Goal: Task Accomplishment & Management: Manage account settings

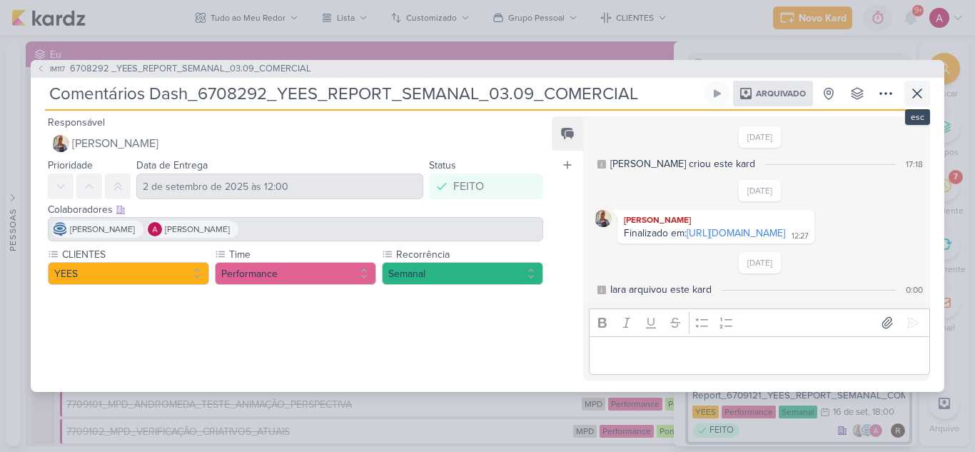
scroll to position [1197, 0]
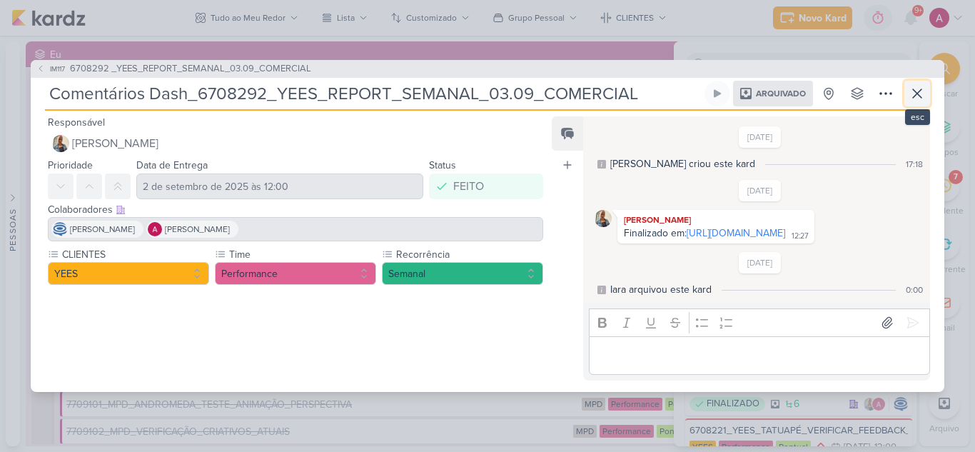
click at [917, 86] on icon at bounding box center [916, 93] width 17 height 17
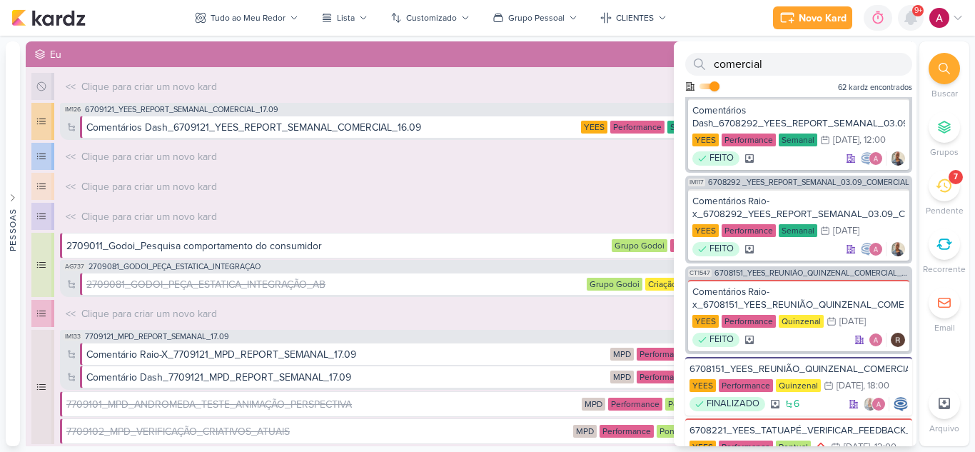
click at [909, 19] on icon at bounding box center [910, 17] width 11 height 13
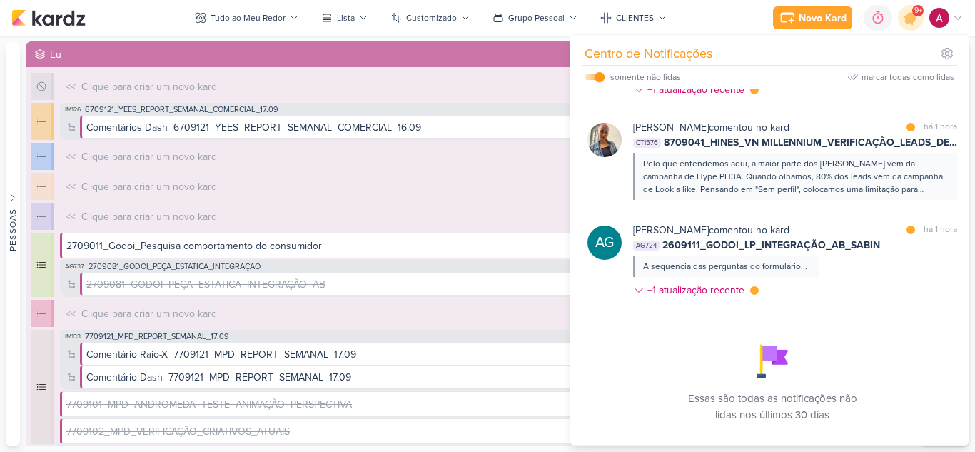
scroll to position [1463, 0]
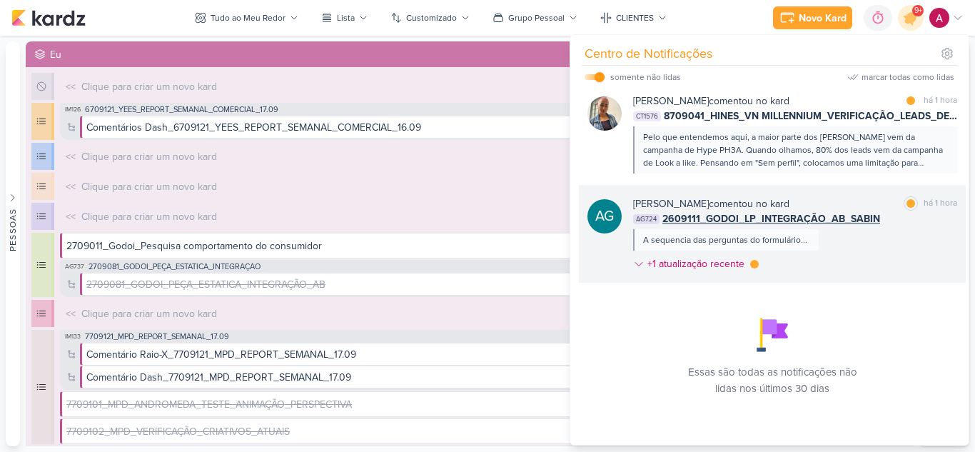
click at [893, 240] on div "Aline Gimenez Graciano comentou no kard marcar como lida há 1 hora AG724 260911…" at bounding box center [795, 236] width 324 height 81
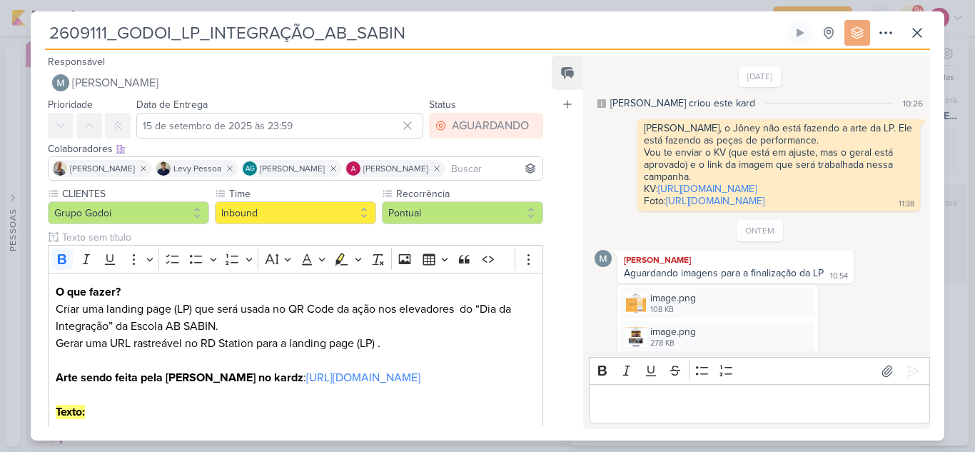
scroll to position [714, 0]
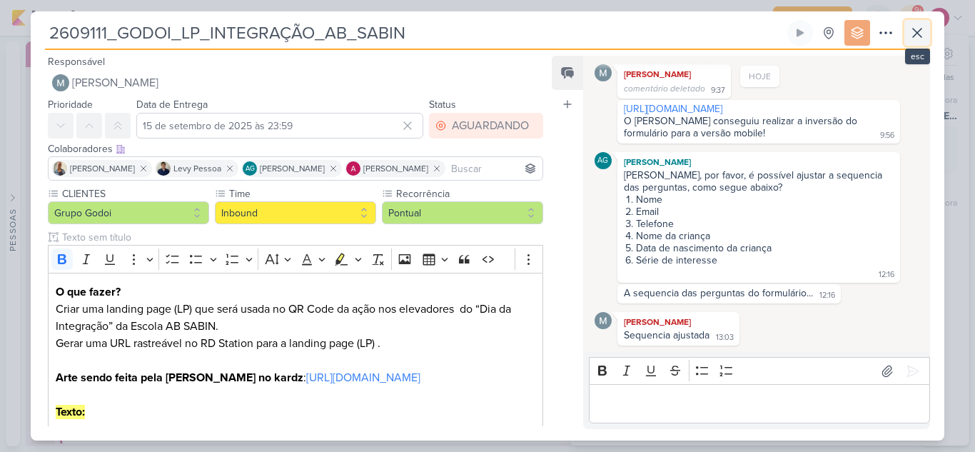
click at [914, 41] on button at bounding box center [917, 33] width 26 height 26
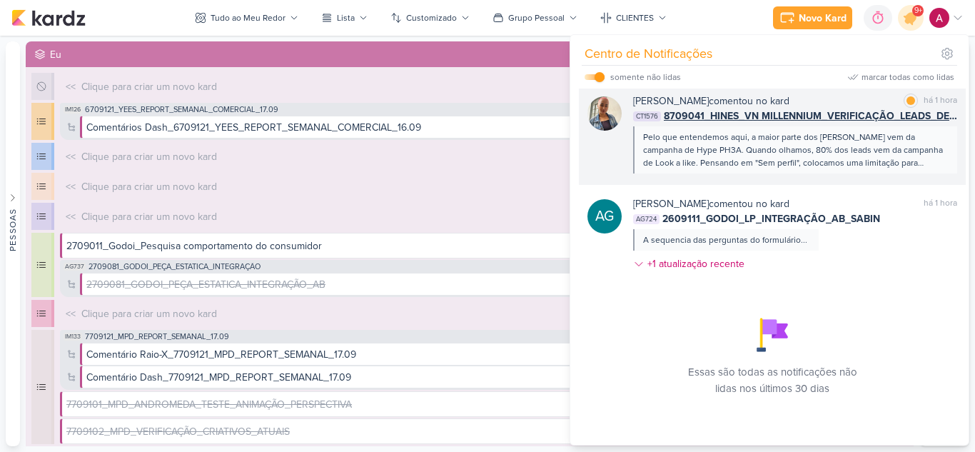
click at [894, 174] on div "Iara Santos comentou no kard marcar como lida há 1 hora CT1576 8709041_HINES_VN…" at bounding box center [772, 133] width 387 height 103
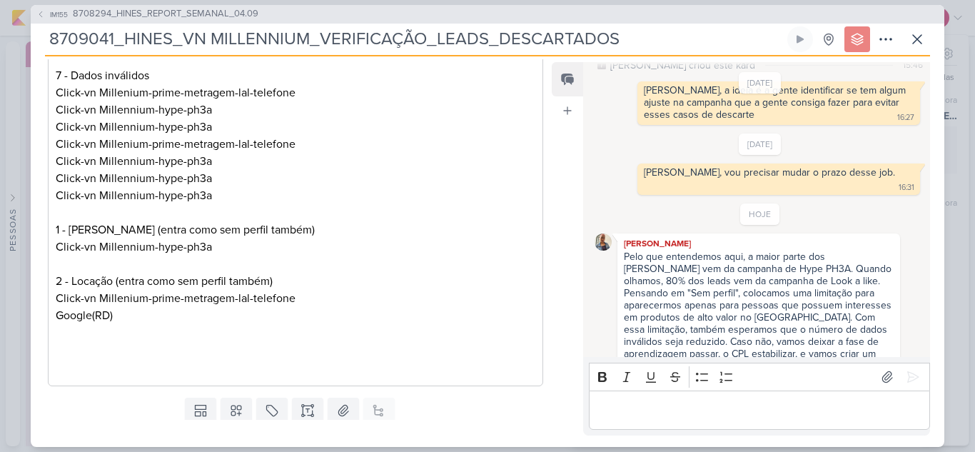
scroll to position [474, 0]
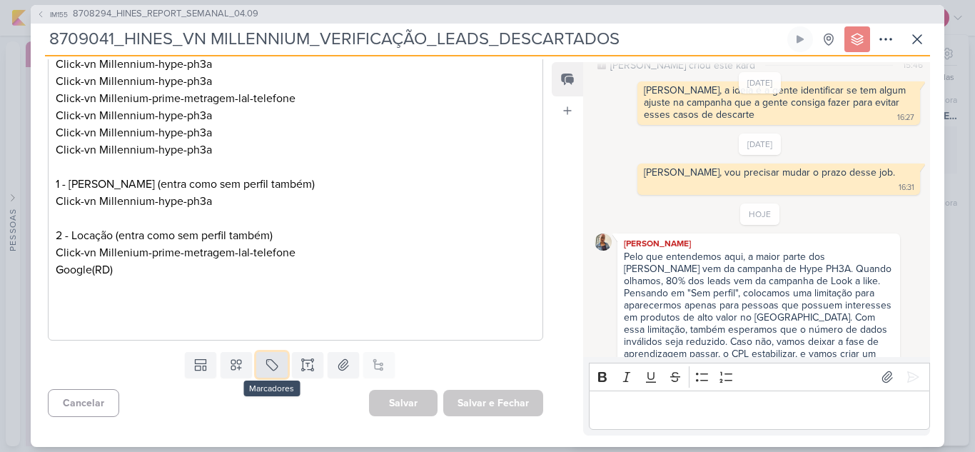
click at [265, 361] on icon at bounding box center [272, 364] width 14 height 14
click at [277, 332] on div "QA" at bounding box center [281, 331] width 93 height 15
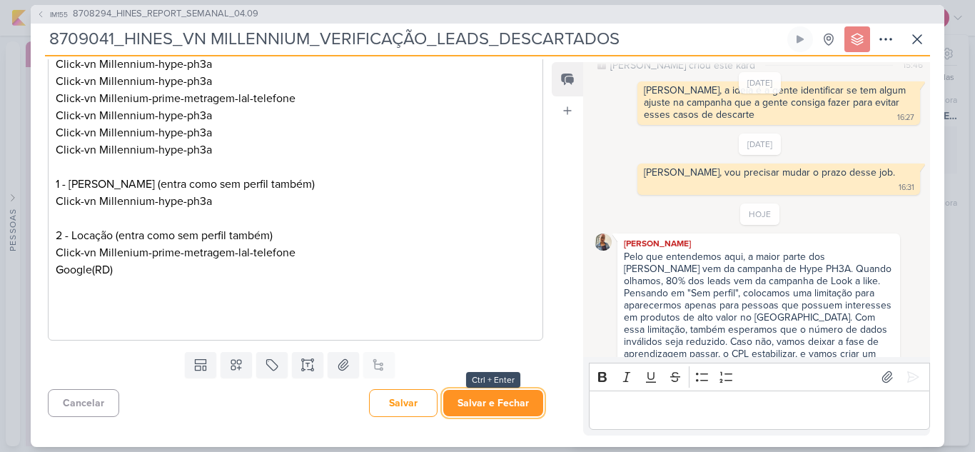
click at [492, 405] on button "Salvar e Fechar" at bounding box center [493, 403] width 100 height 26
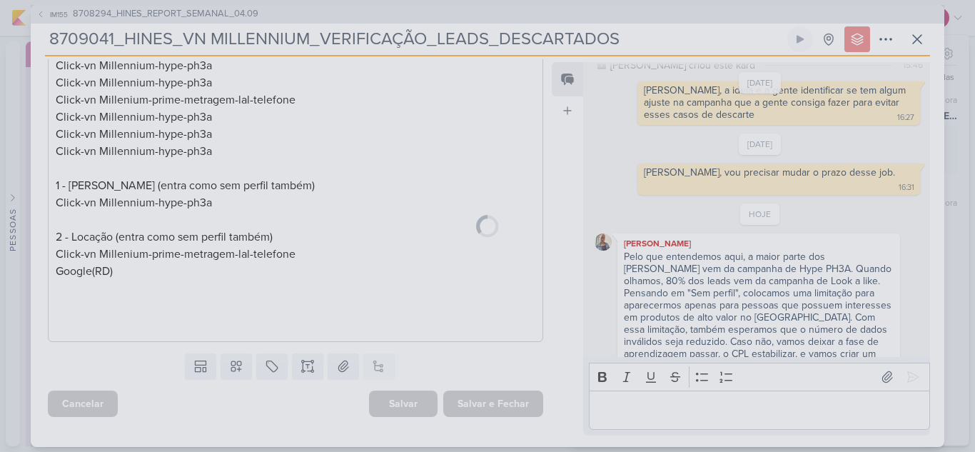
scroll to position [520, 0]
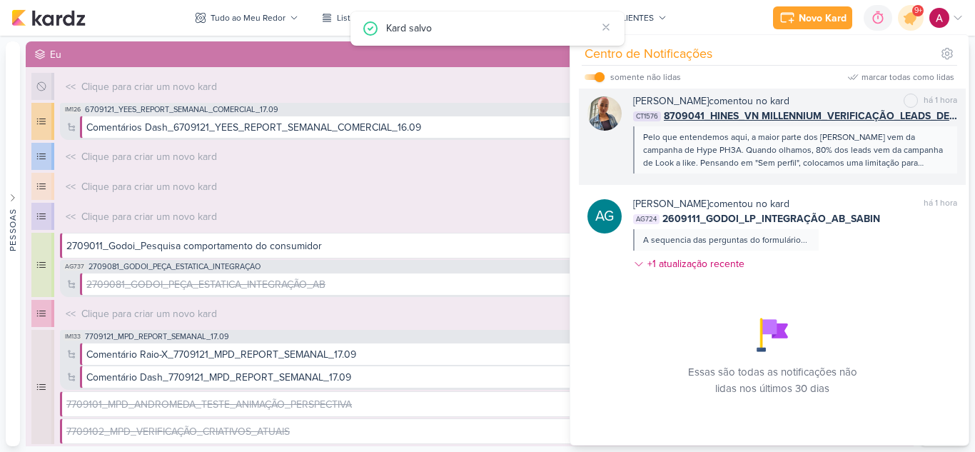
click at [829, 153] on div "Pelo que entendemos aqui, a maior parte dos descartes vem da campanha de Hype P…" at bounding box center [794, 150] width 303 height 39
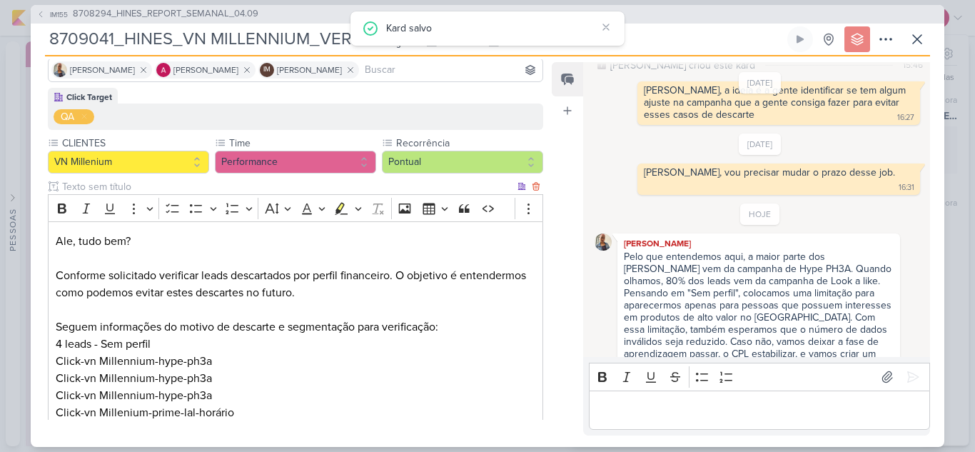
scroll to position [0, 0]
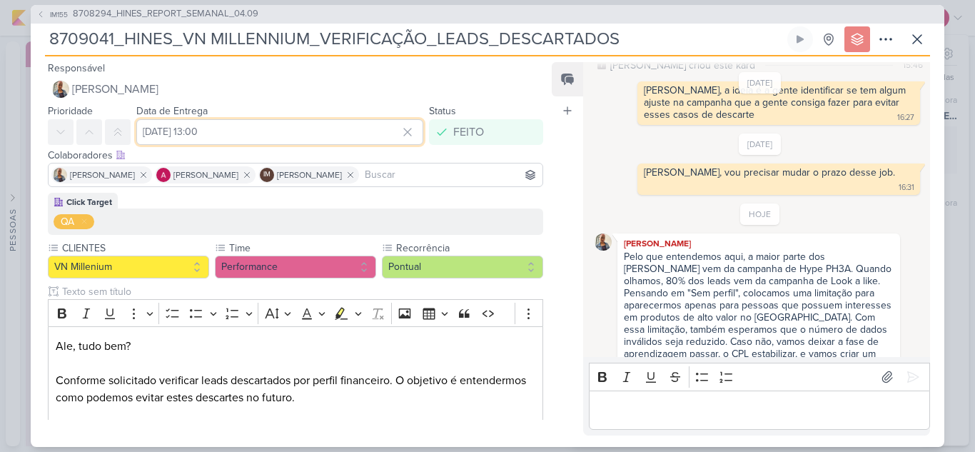
click at [284, 128] on input "11 de setembro de 2025 às 13:00" at bounding box center [279, 132] width 287 height 26
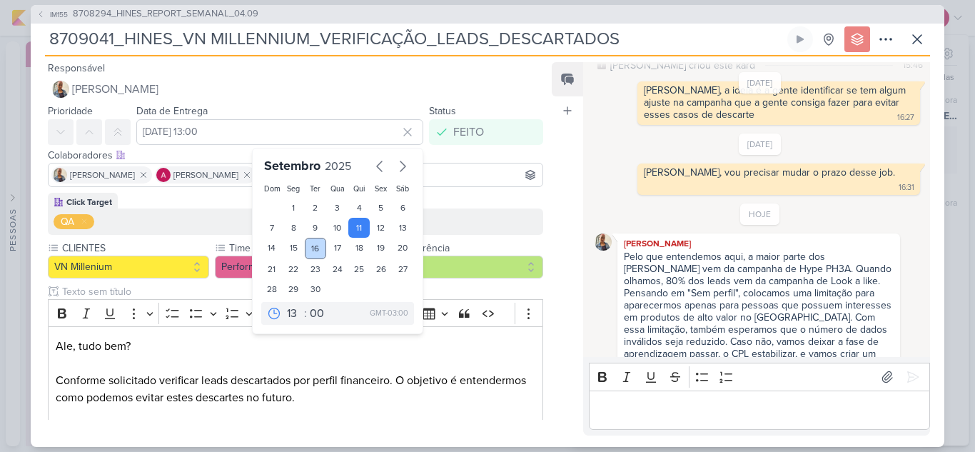
click at [308, 250] on div "16" at bounding box center [316, 248] width 22 height 21
type input "16 de setembro de 2025 às 13:00"
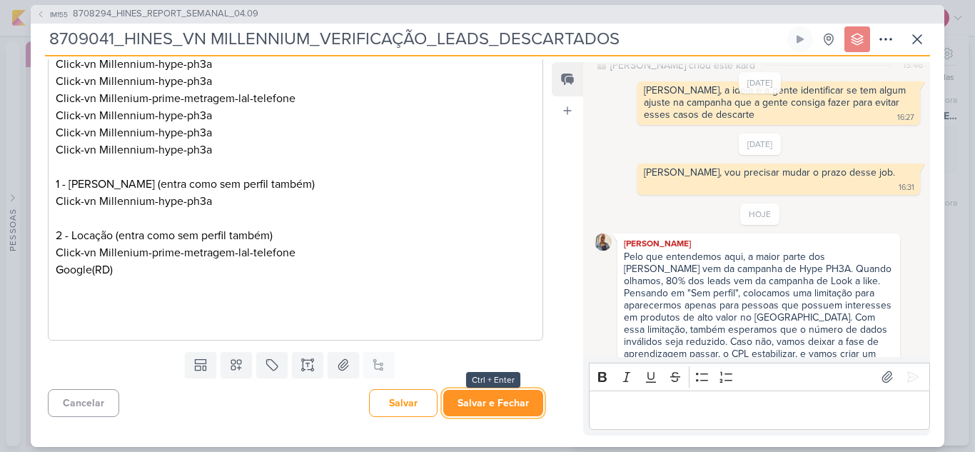
click at [482, 405] on button "Salvar e Fechar" at bounding box center [493, 403] width 100 height 26
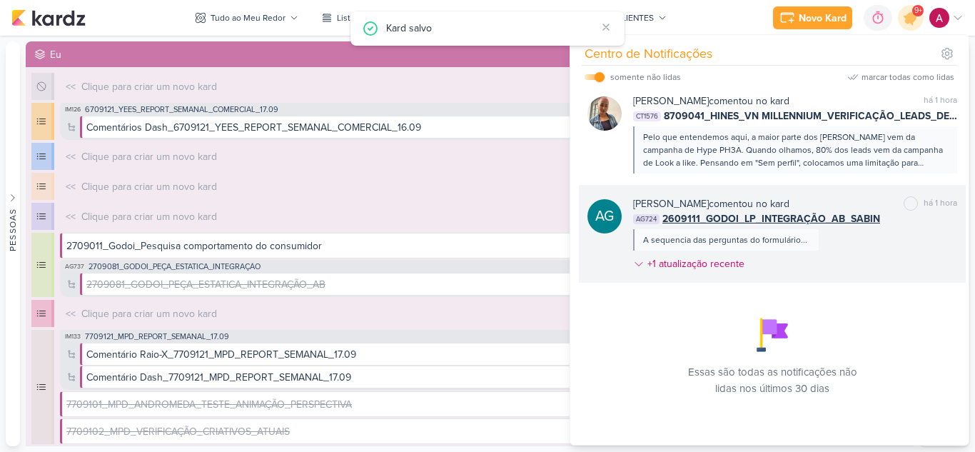
scroll to position [1320, 0]
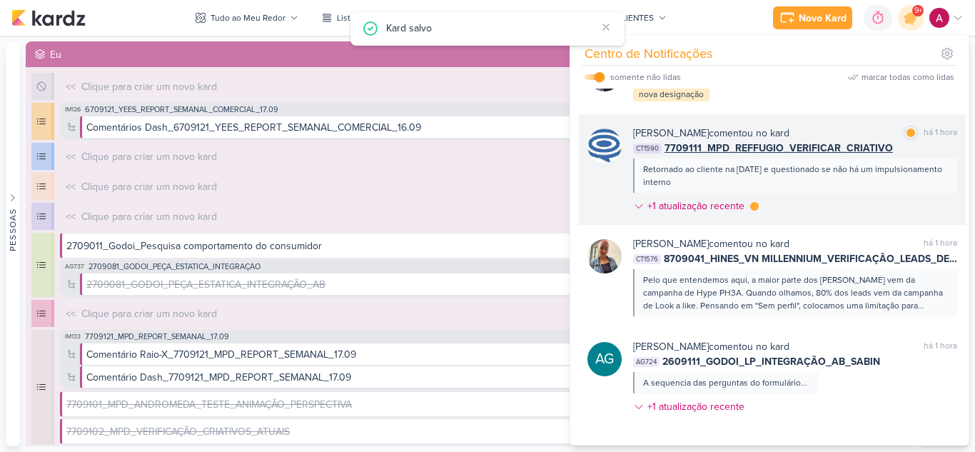
click at [858, 200] on div "Caroline Traven De Andrade comentou no kard marcar como lida há 1 hora CT1590 7…" at bounding box center [795, 172] width 324 height 93
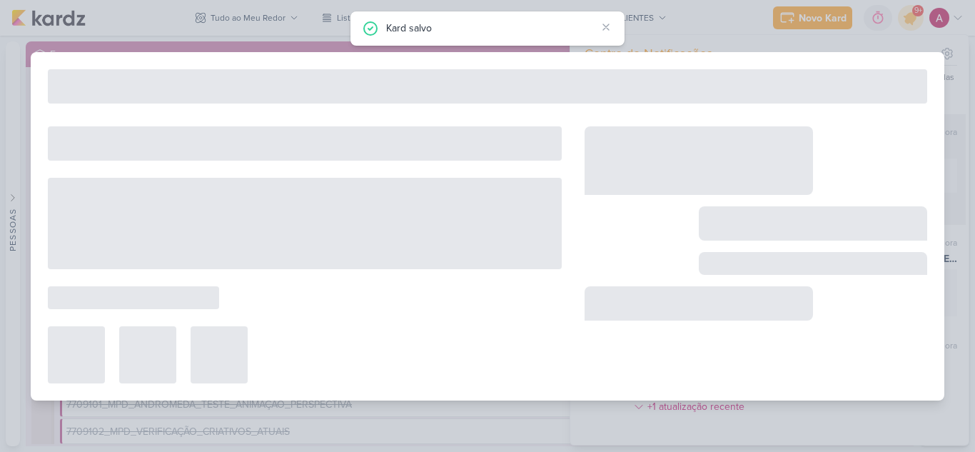
type input "7709111_MPD_REFFUGIO_VERIFICAR_CRIATIVO"
type input "11 de setembro de 2025 às 23:59"
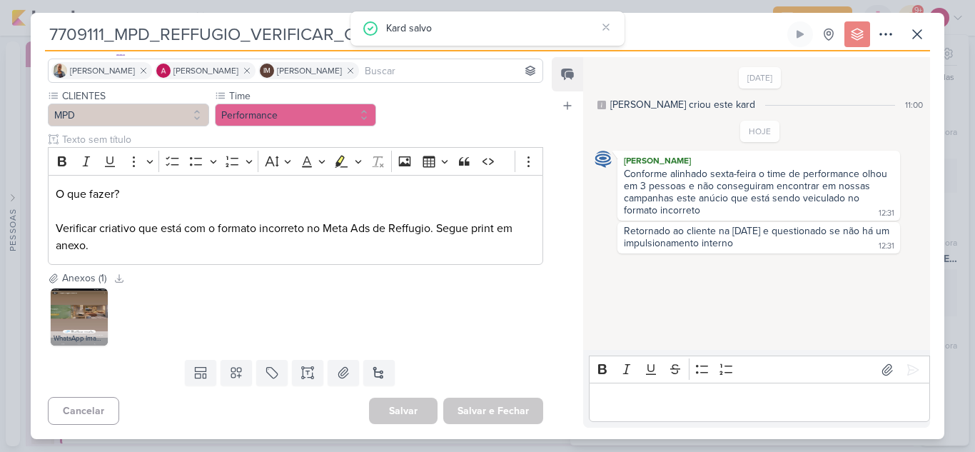
scroll to position [0, 0]
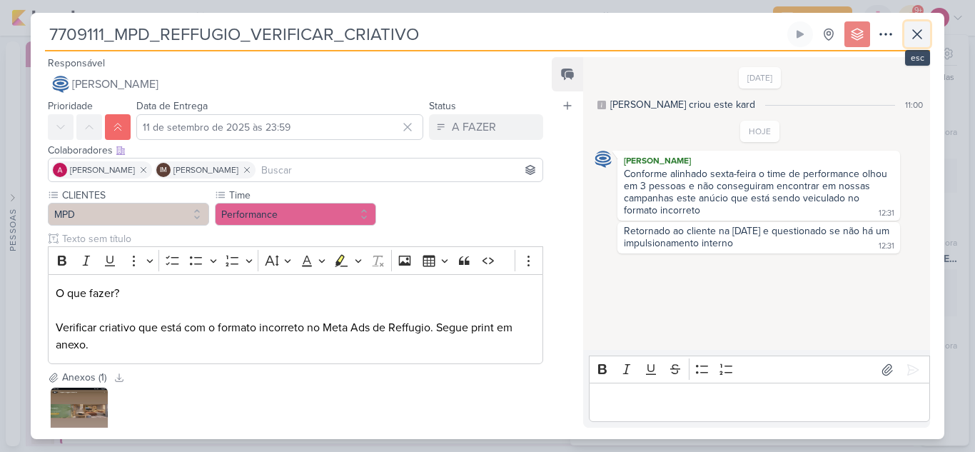
click at [913, 33] on icon at bounding box center [916, 34] width 17 height 17
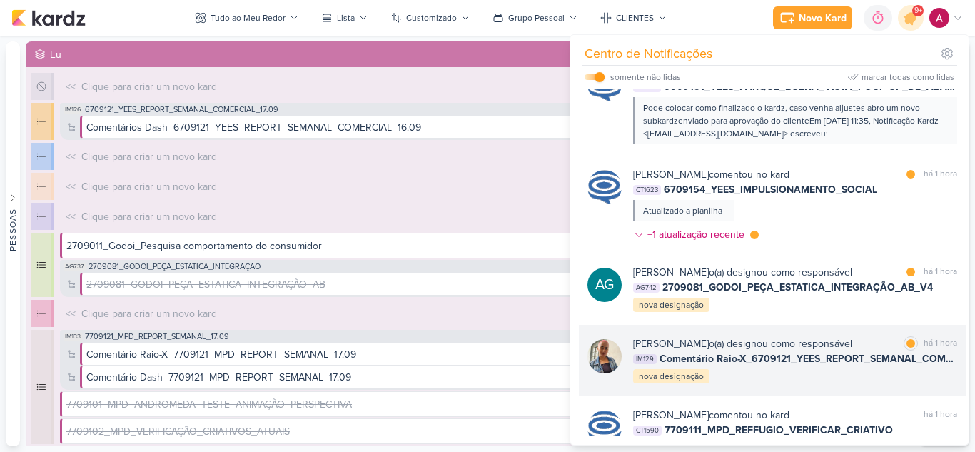
scroll to position [1035, 0]
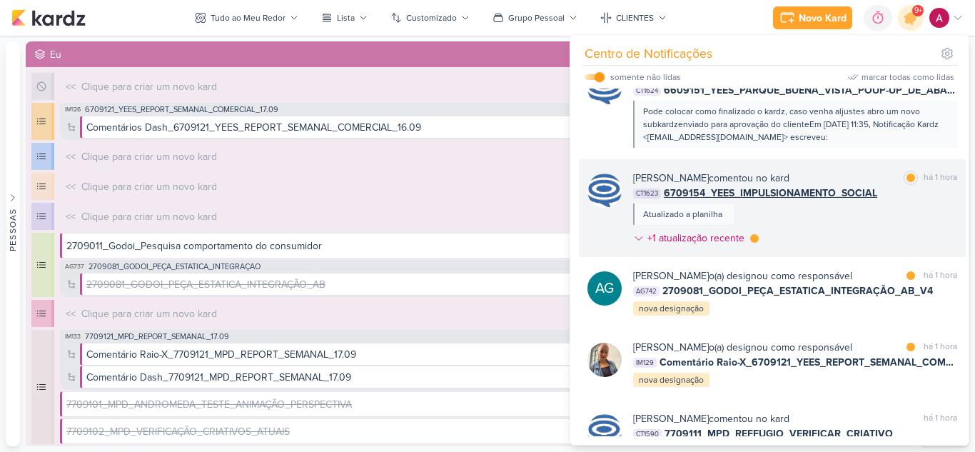
click at [831, 225] on div "Caroline Traven De Andrade comentou no kard marcar como lida há 1 hora CT1623 6…" at bounding box center [795, 211] width 324 height 81
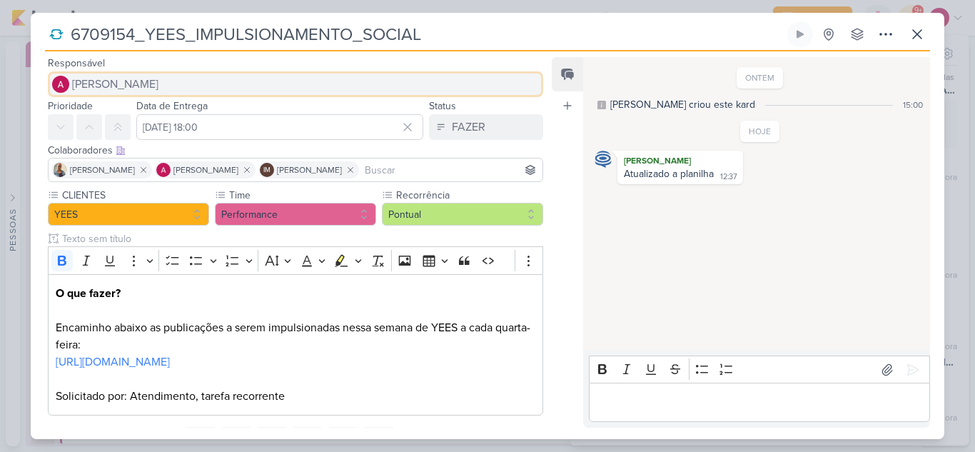
click at [124, 93] on button "[PERSON_NAME]" at bounding box center [295, 84] width 495 height 26
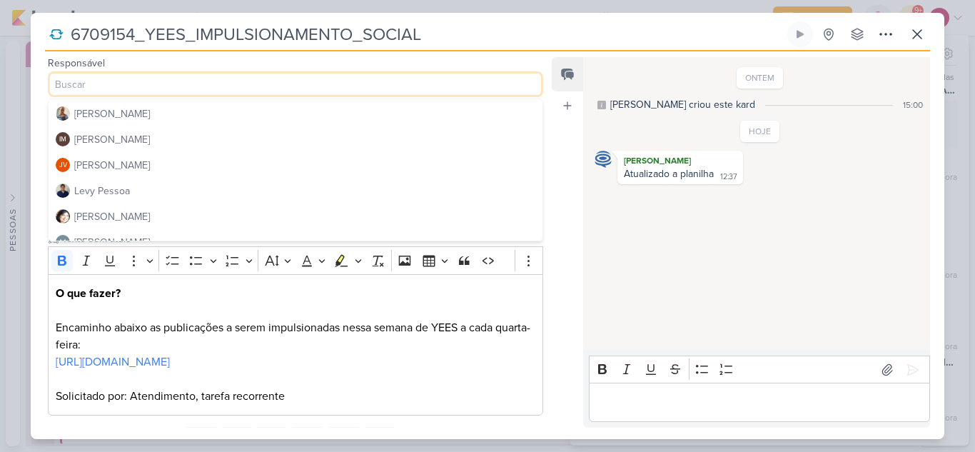
scroll to position [0, 0]
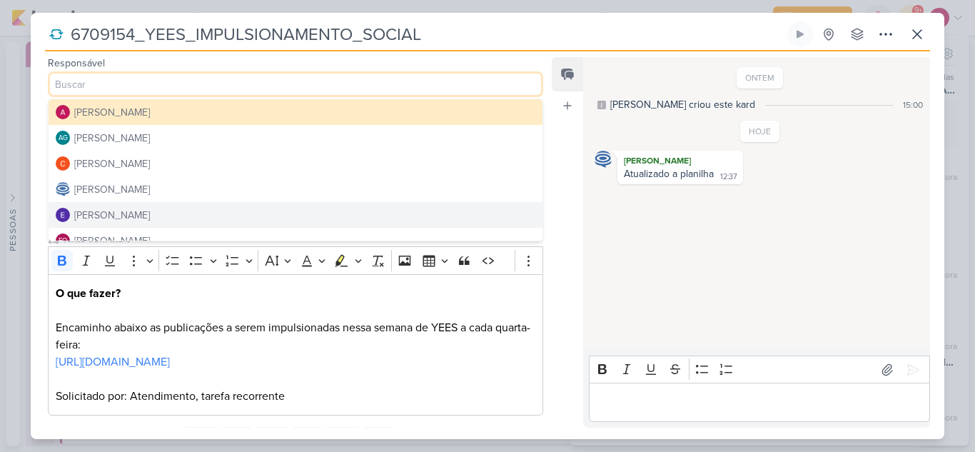
click at [150, 213] on div "[PERSON_NAME]" at bounding box center [112, 215] width 76 height 15
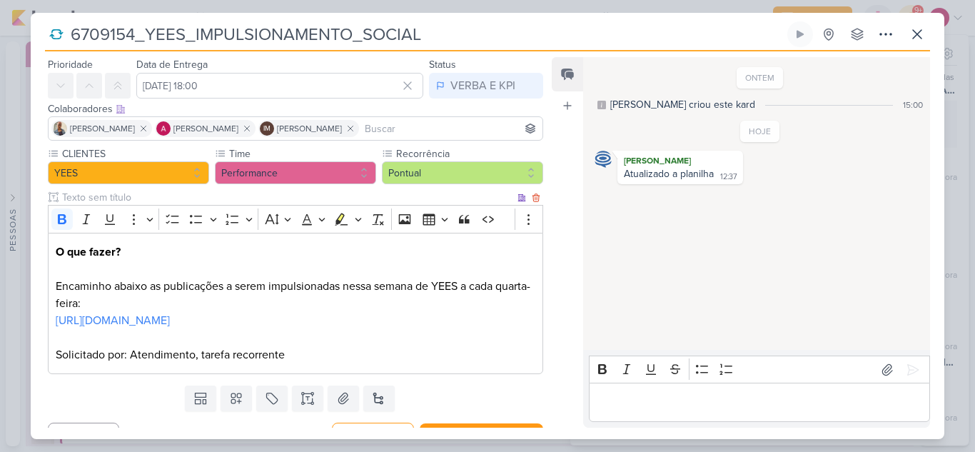
scroll to position [84, 0]
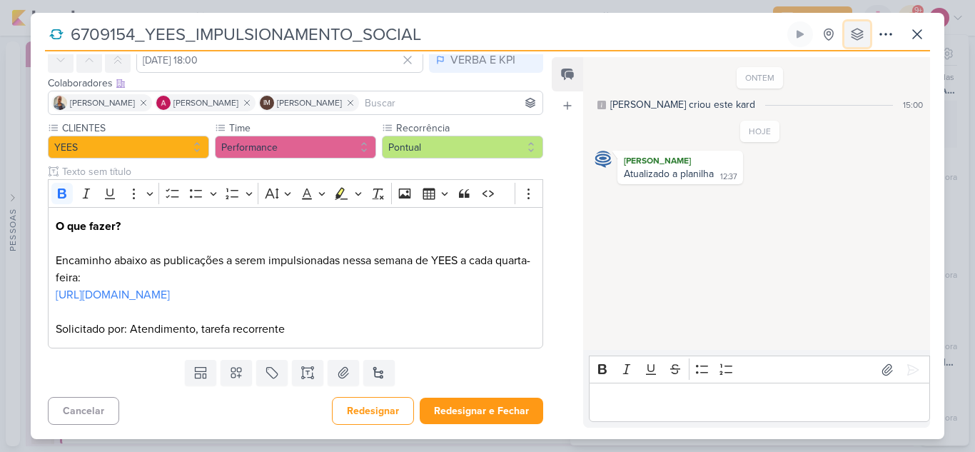
click at [855, 33] on icon at bounding box center [857, 34] width 14 height 14
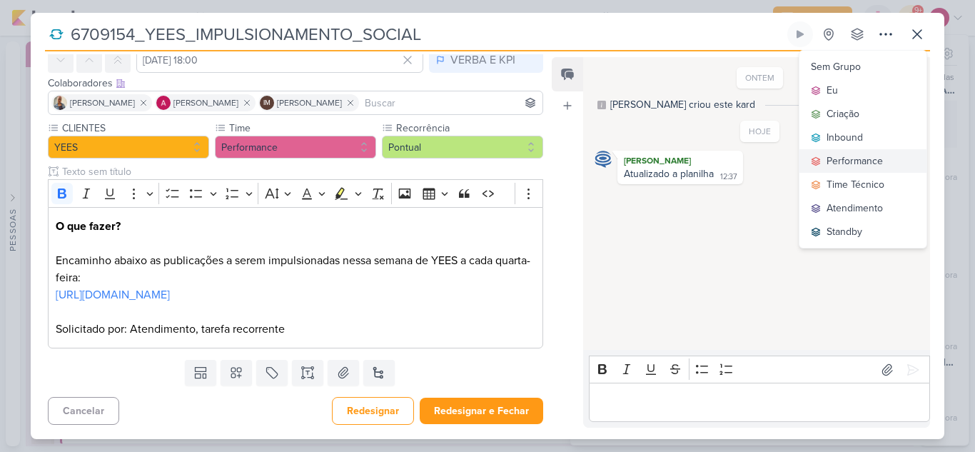
click at [845, 160] on div "Performance" at bounding box center [854, 160] width 56 height 15
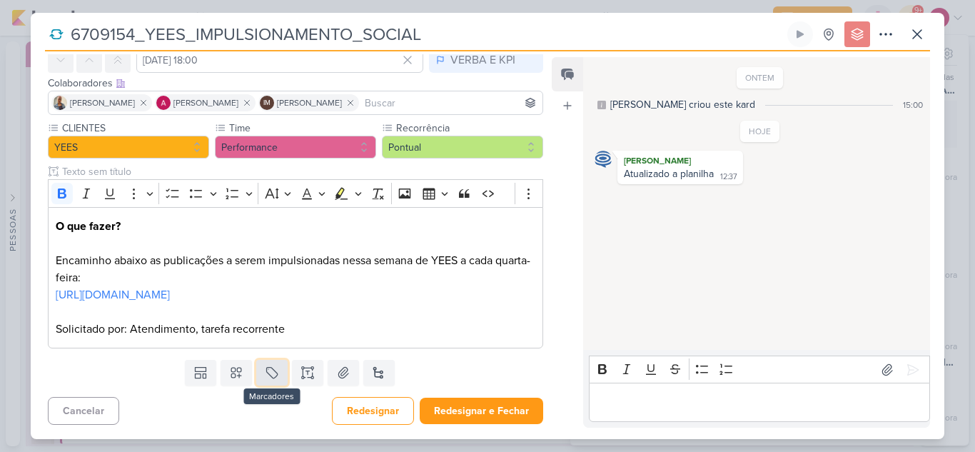
click at [256, 375] on button at bounding box center [271, 373] width 31 height 26
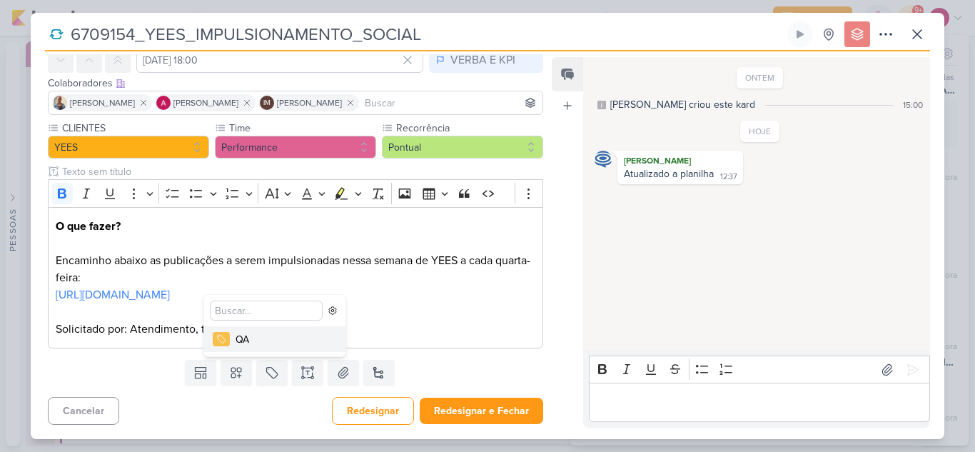
click at [284, 342] on div "QA" at bounding box center [281, 339] width 93 height 15
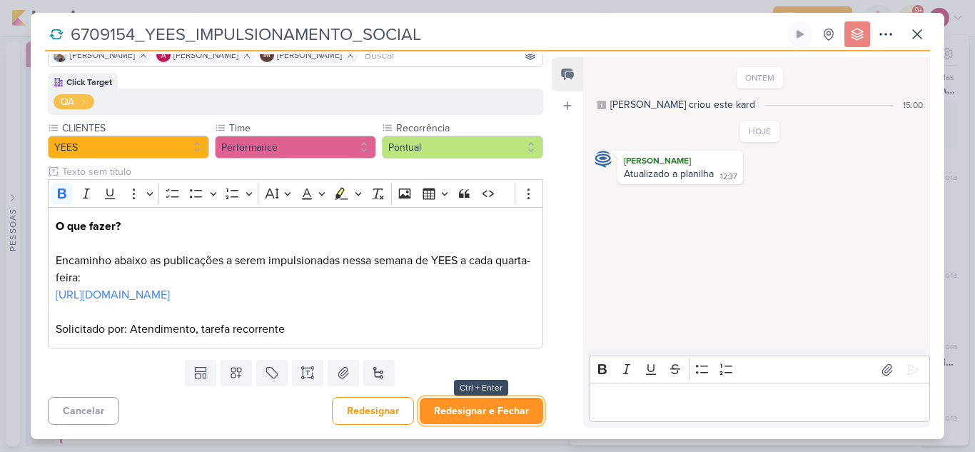
click at [493, 410] on button "Redesignar e Fechar" at bounding box center [481, 410] width 123 height 26
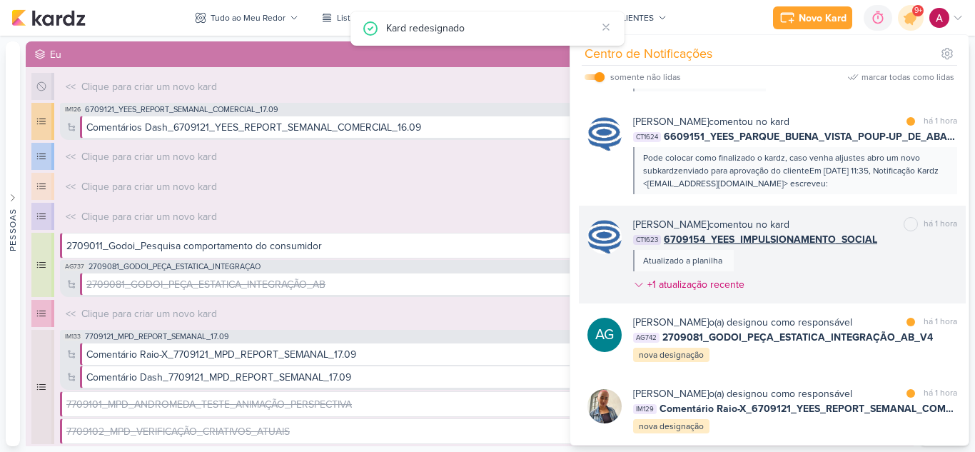
scroll to position [963, 0]
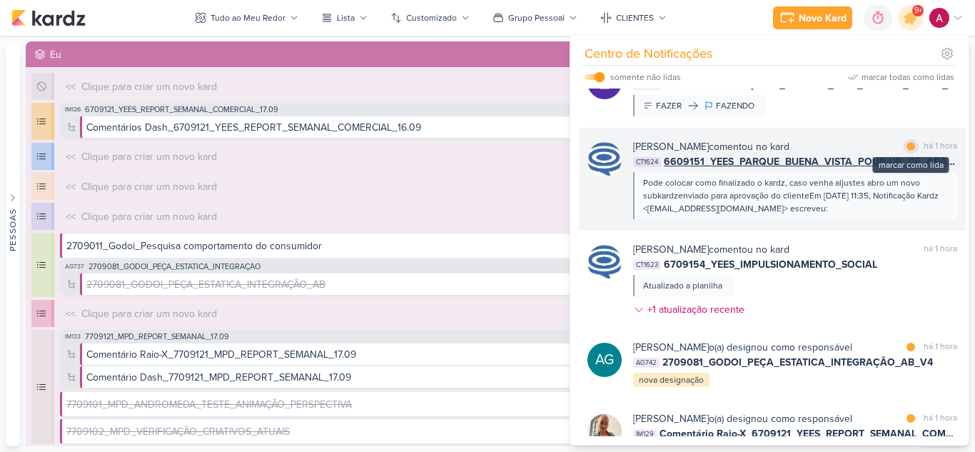
click at [906, 143] on div at bounding box center [910, 146] width 9 height 9
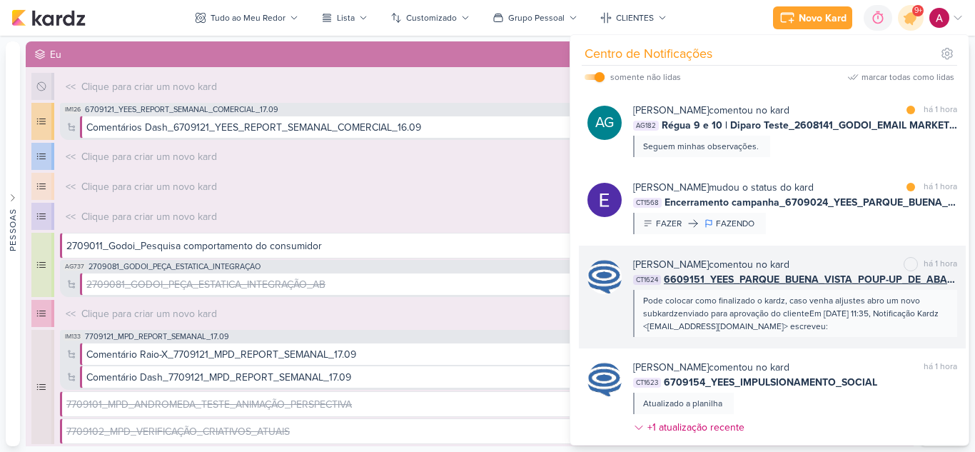
scroll to position [821, 0]
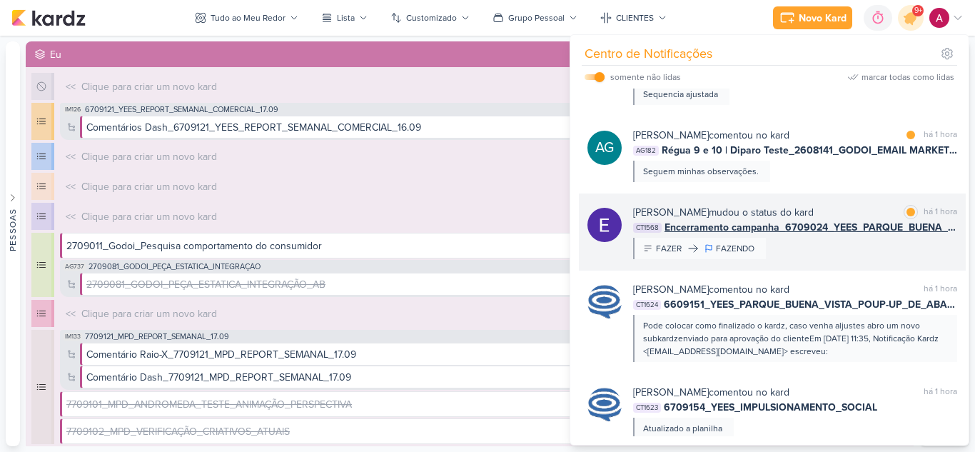
click at [875, 255] on div "Eduardo Quaresma mudou o status do kard marcar como lida há 1 hora CT1568 Encer…" at bounding box center [795, 232] width 324 height 54
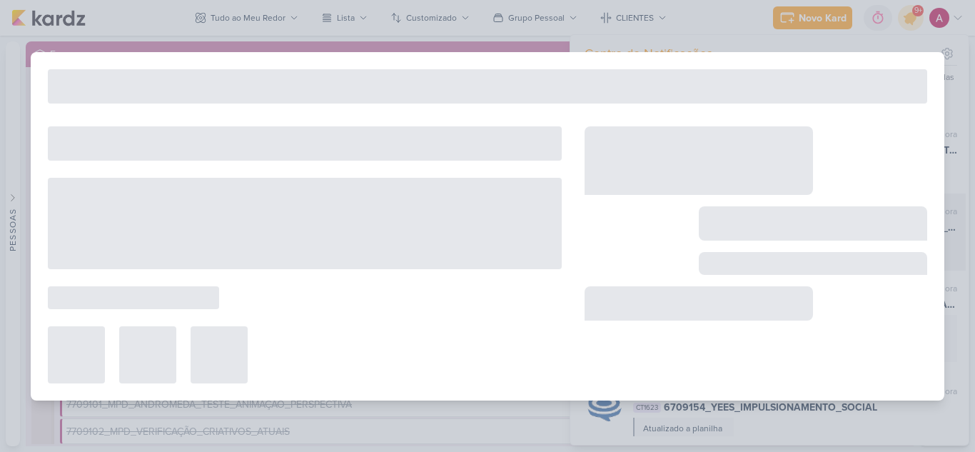
type input "Encerramento campanha_6709024_YEES_PARQUE_BUENA_VISTA_NOVA_CAMPANHA_TEASER_META"
type input "30 de setembro de 2025 às 18:00"
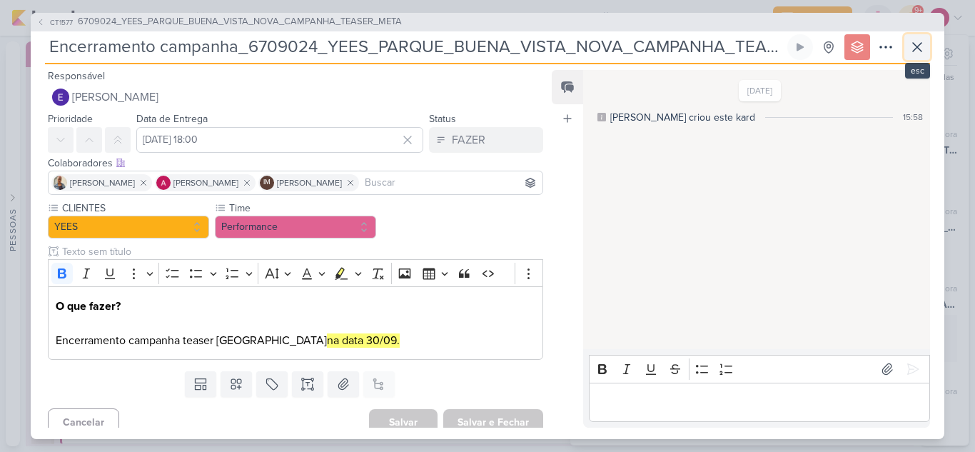
click at [927, 47] on button at bounding box center [917, 47] width 26 height 26
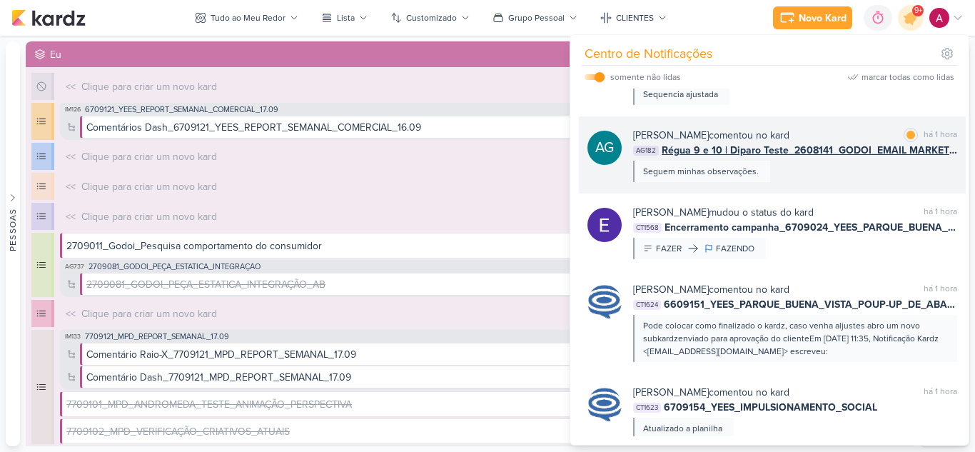
click at [829, 168] on div "Aline Gimenez Graciano comentou no kard marcar como lida há 1 hora AG182 Régua …" at bounding box center [795, 155] width 324 height 54
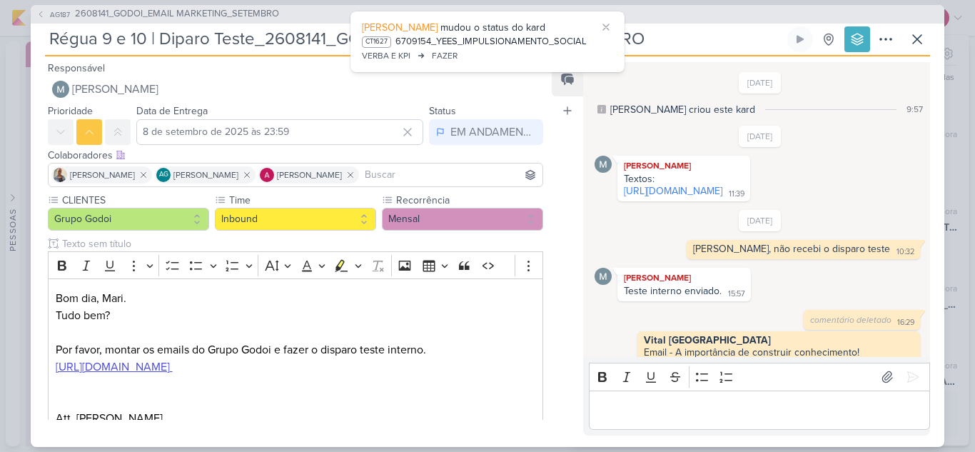
scroll to position [591, 0]
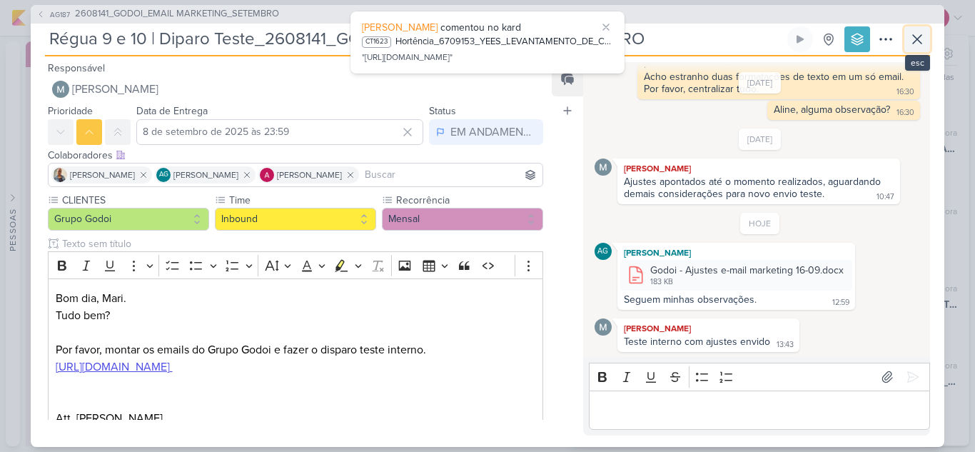
click at [915, 44] on icon at bounding box center [916, 39] width 17 height 17
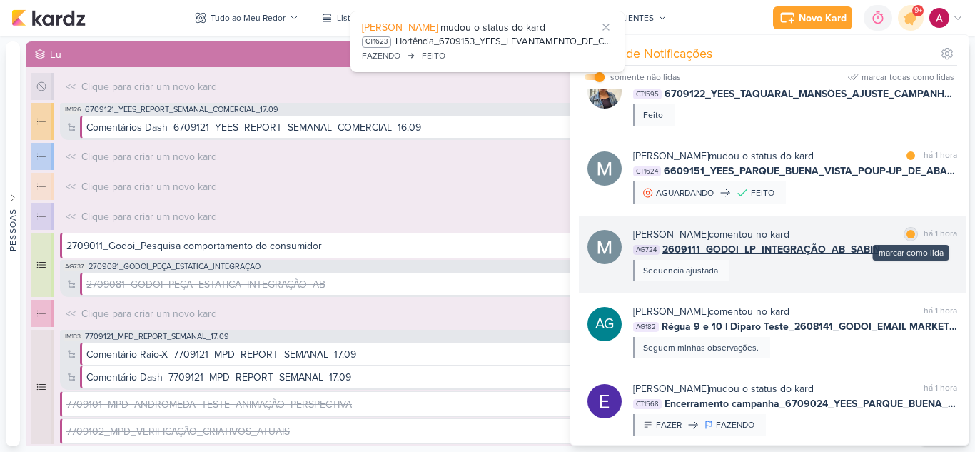
click at [906, 233] on div at bounding box center [910, 234] width 9 height 9
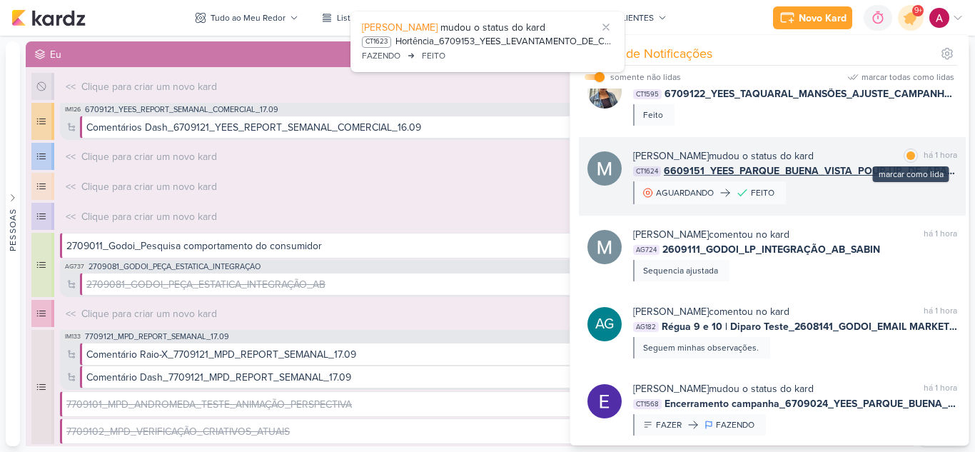
click at [906, 153] on div at bounding box center [910, 155] width 9 height 9
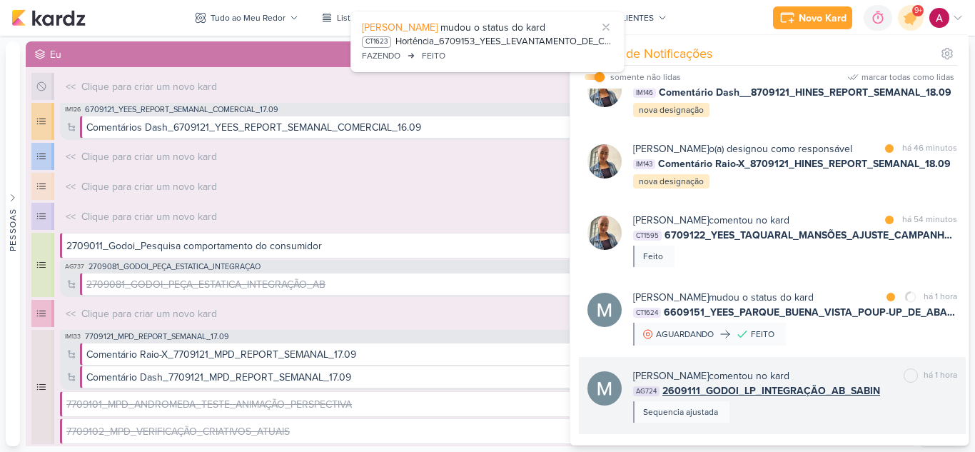
scroll to position [678, 0]
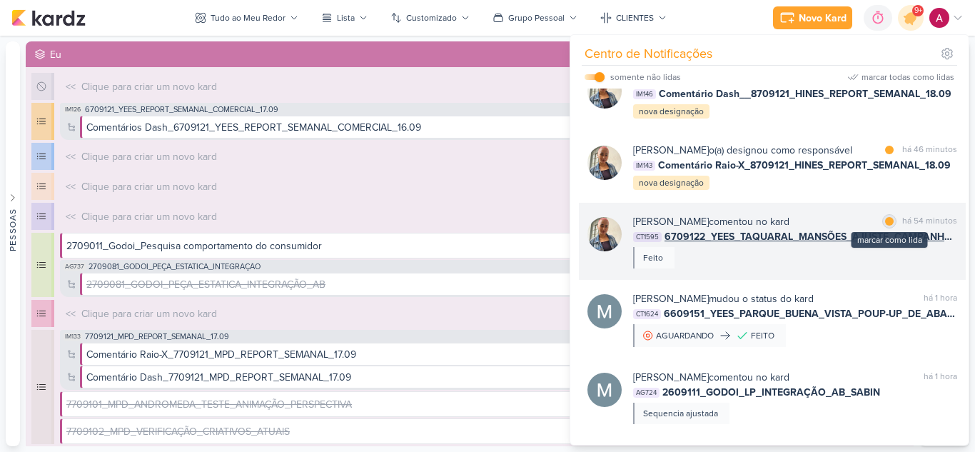
click at [885, 218] on div at bounding box center [889, 221] width 9 height 9
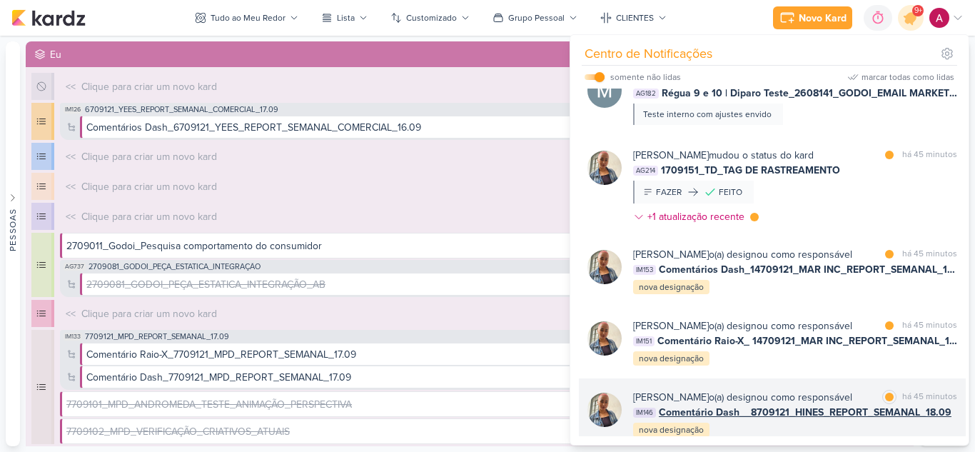
scroll to position [321, 0]
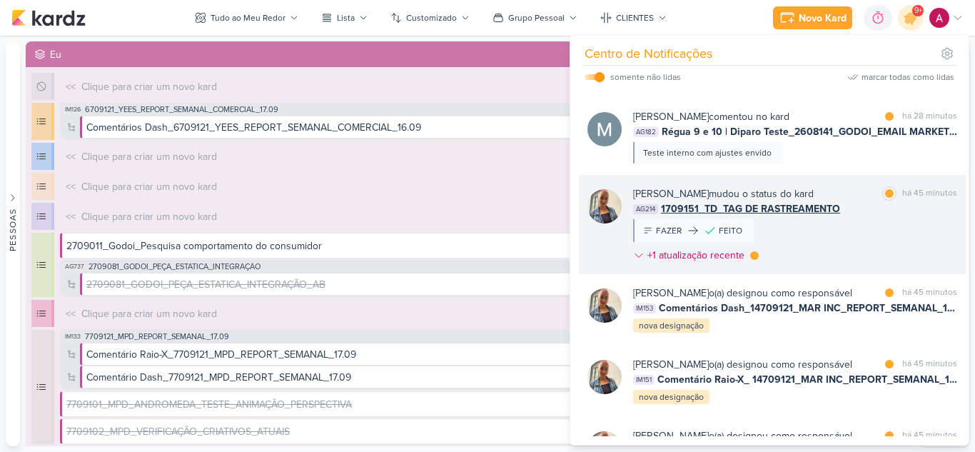
click at [870, 218] on div "Iara Santos mudou o status do kard marcar como lida há 45 minutos AG214 1709151…" at bounding box center [795, 227] width 324 height 82
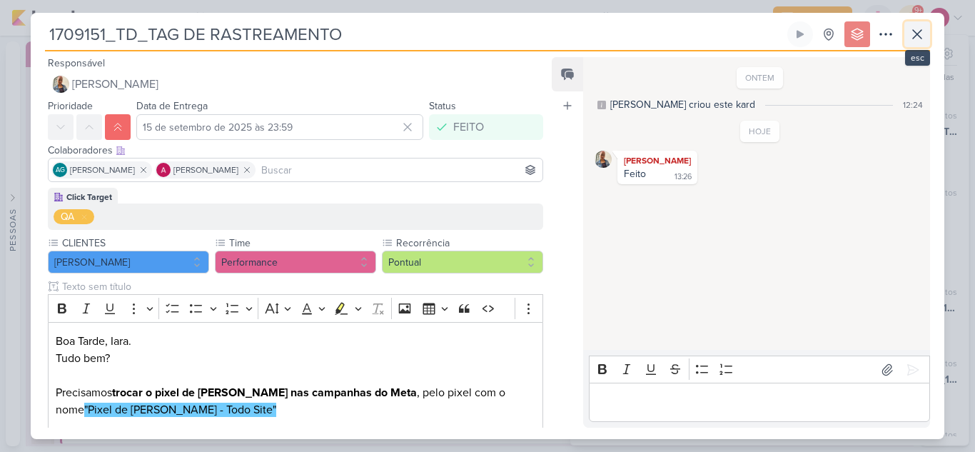
click at [912, 41] on icon at bounding box center [916, 34] width 17 height 17
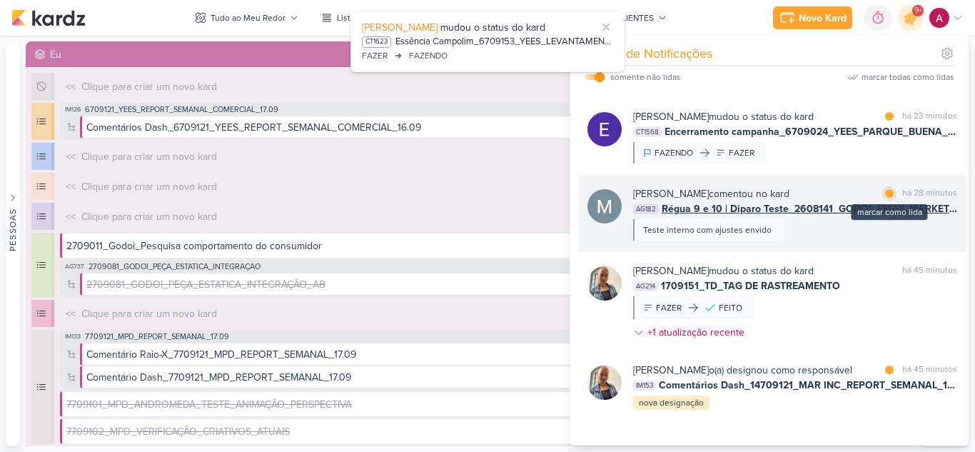
click at [886, 196] on div at bounding box center [889, 193] width 9 height 9
drag, startPoint x: 881, startPoint y: 117, endPoint x: 831, endPoint y: 220, distance: 114.9
click at [885, 116] on div at bounding box center [889, 116] width 9 height 9
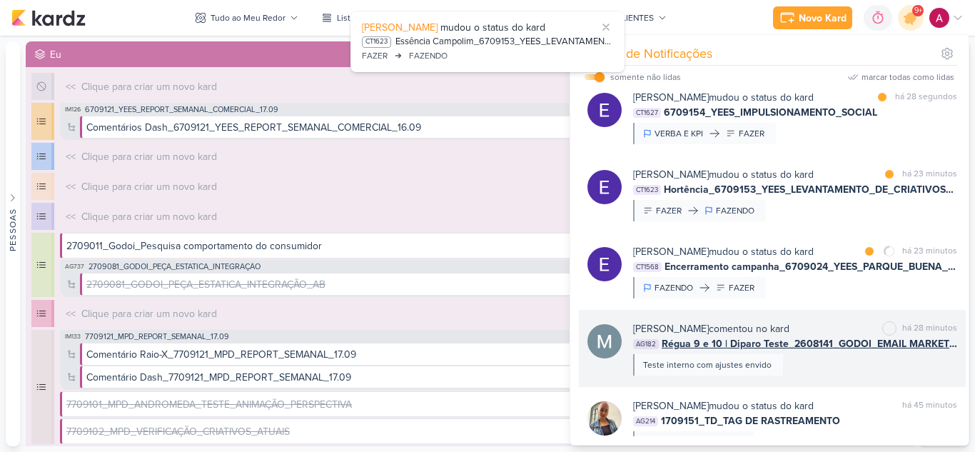
scroll to position [107, 0]
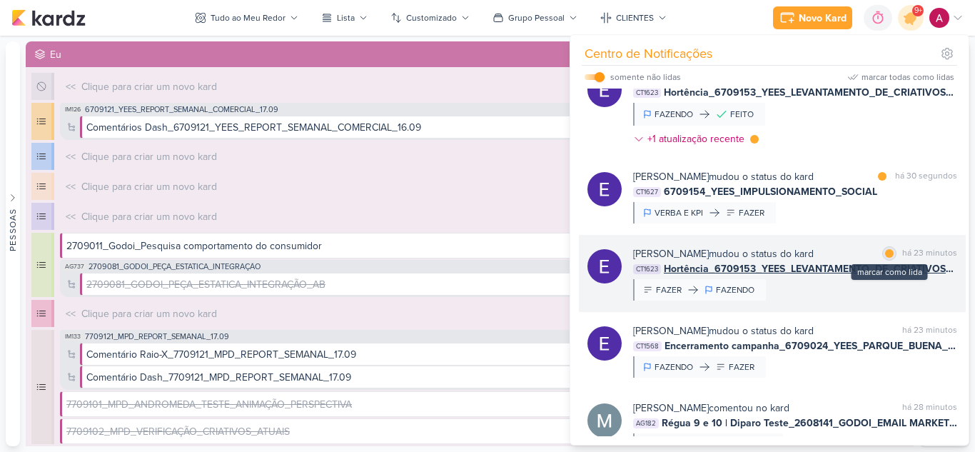
click at [890, 252] on div "marcar como lida" at bounding box center [889, 253] width 14 height 14
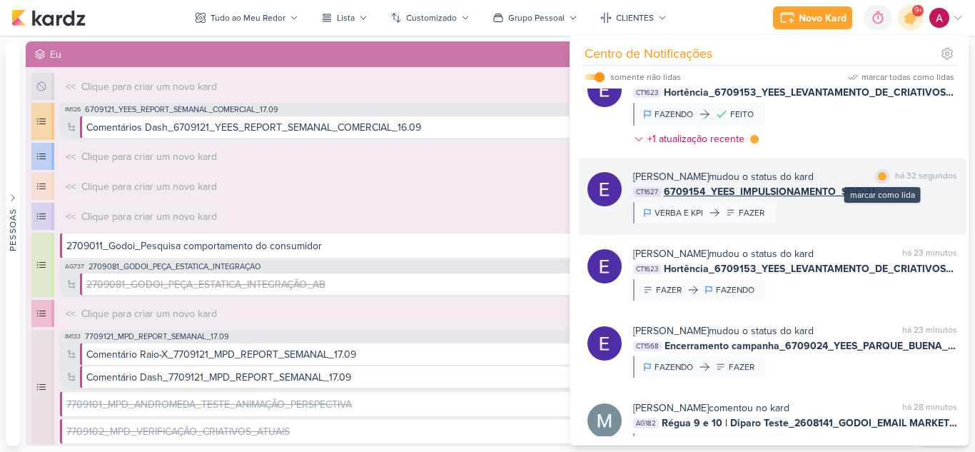
click at [879, 175] on div at bounding box center [882, 176] width 9 height 9
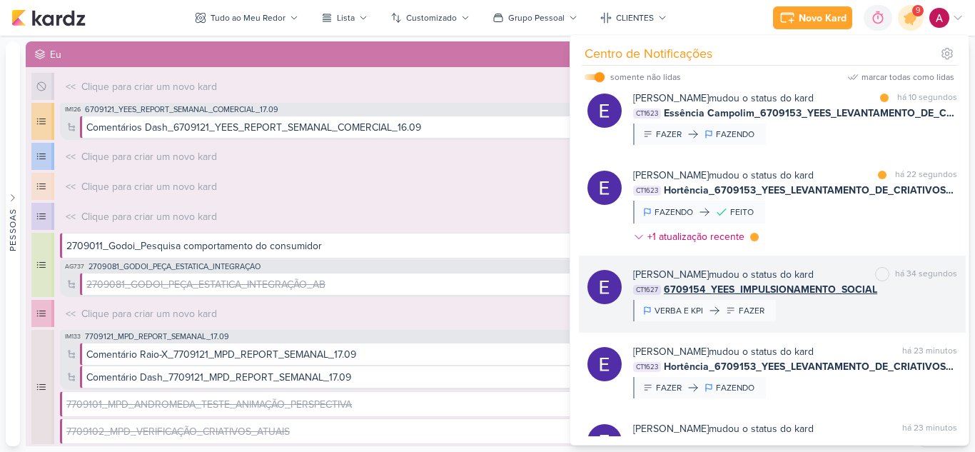
scroll to position [0, 0]
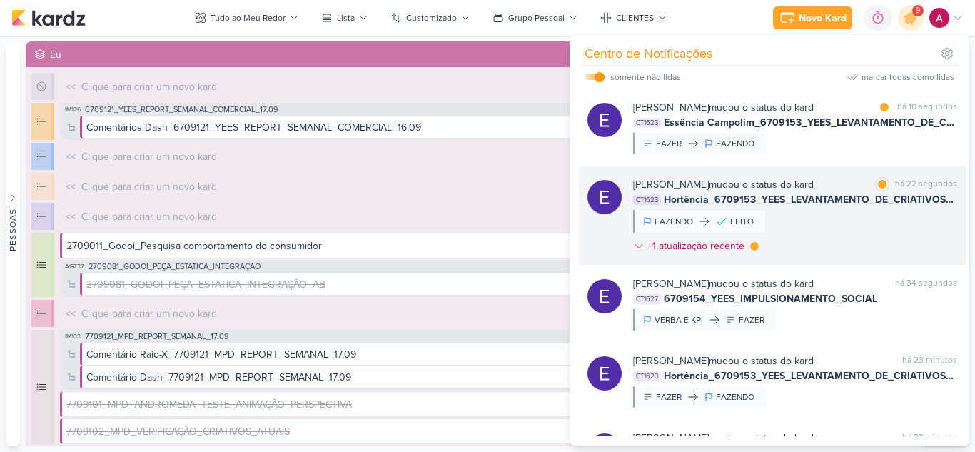
click at [851, 240] on div "Eduardo Quaresma mudou o status do kard marcar como lida há 22 segundos CT1623 …" at bounding box center [795, 218] width 324 height 82
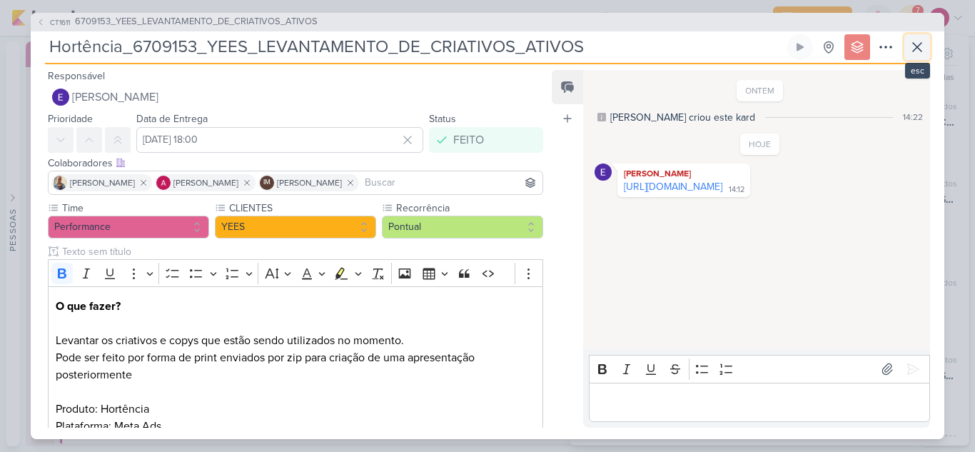
click at [912, 50] on icon at bounding box center [916, 47] width 17 height 17
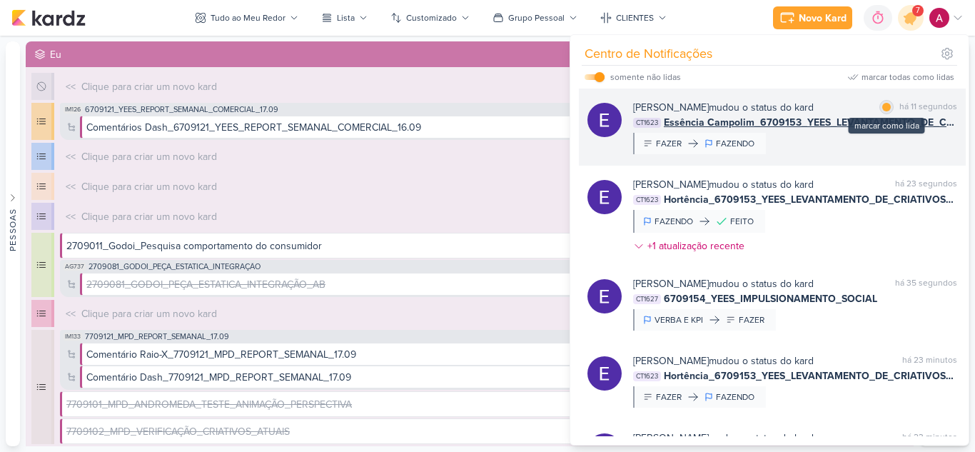
click at [880, 102] on div "marcar como lida" at bounding box center [886, 107] width 14 height 14
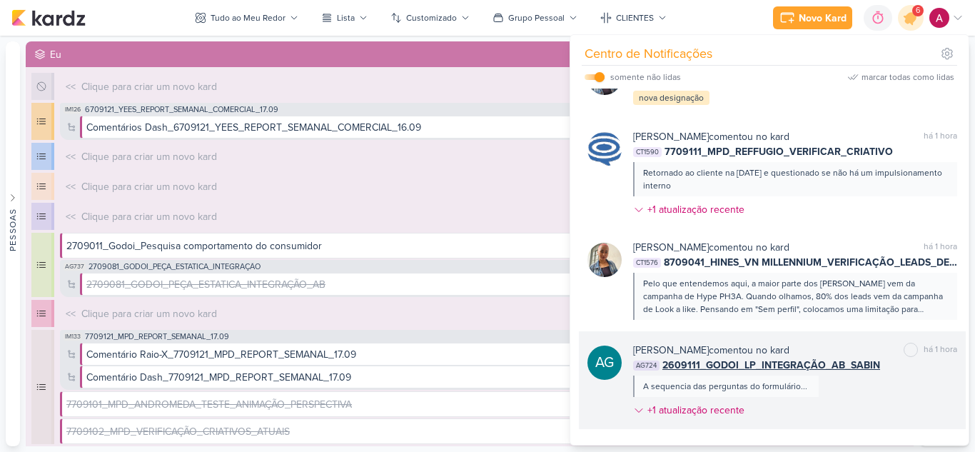
scroll to position [1716, 0]
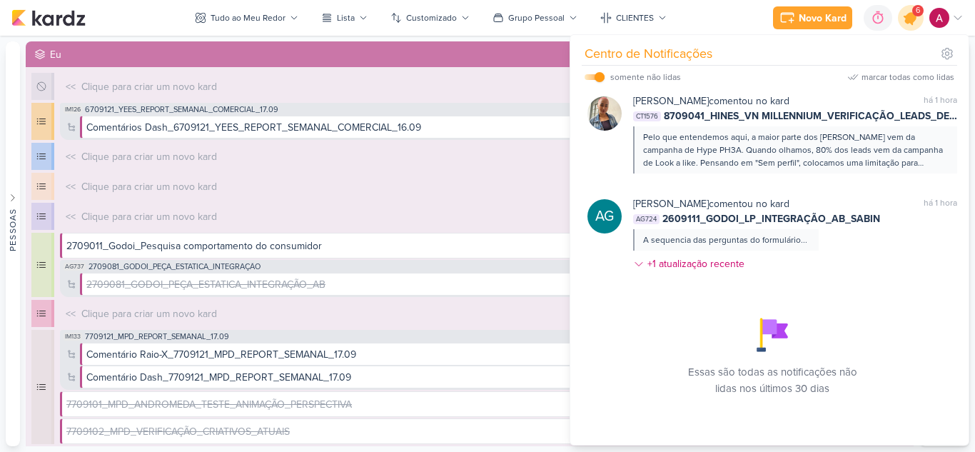
click at [908, 29] on div at bounding box center [911, 18] width 36 height 36
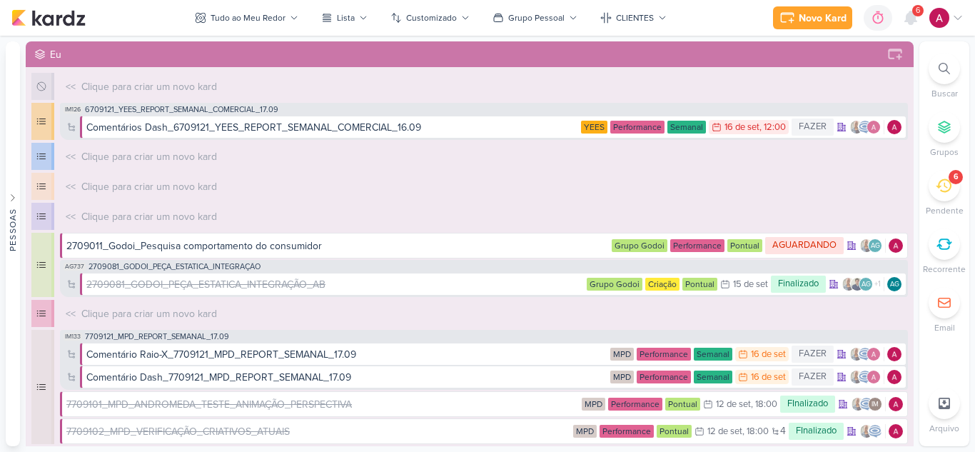
click at [915, 16] on span "6" at bounding box center [917, 10] width 4 height 11
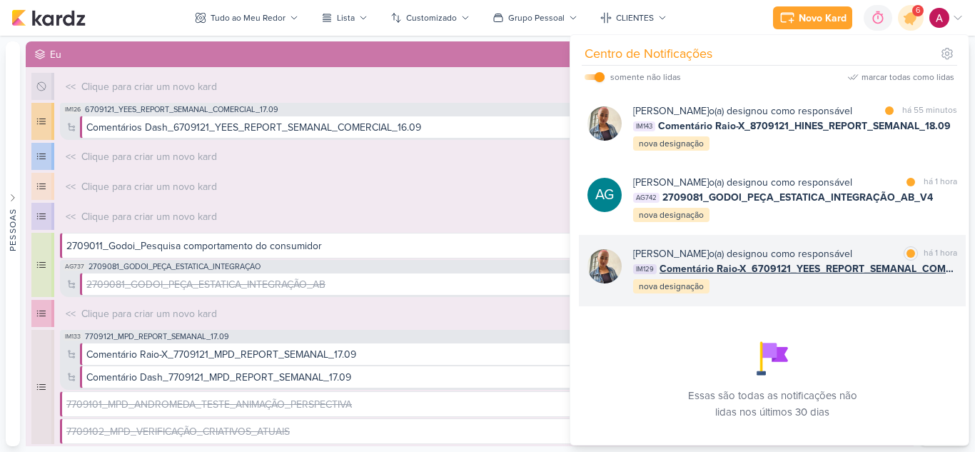
scroll to position [234, 0]
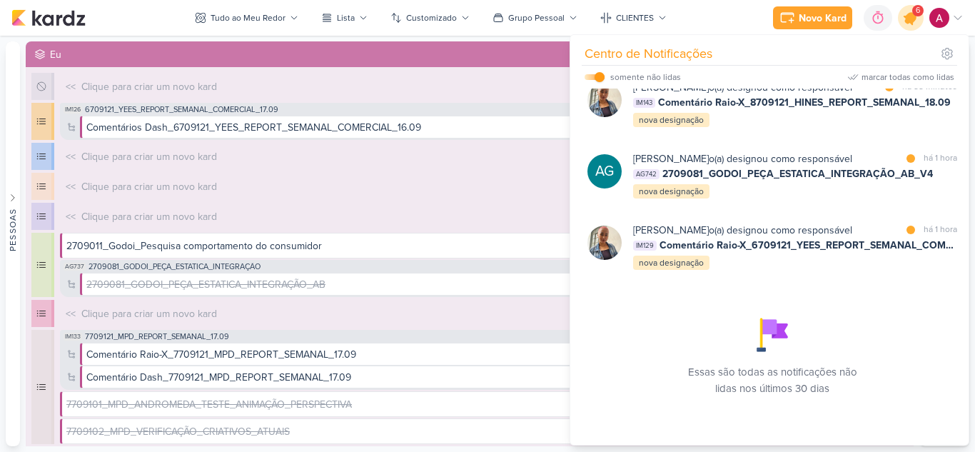
click at [907, 23] on icon at bounding box center [910, 17] width 17 height 17
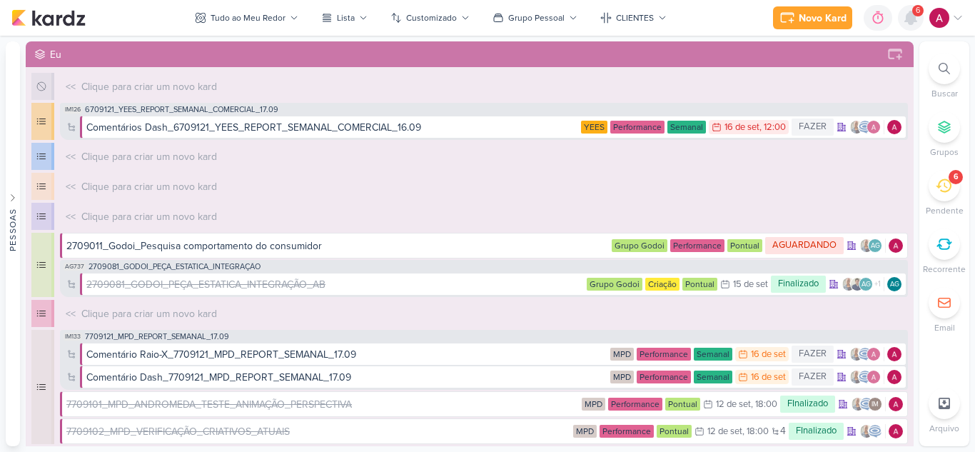
click at [915, 26] on icon at bounding box center [910, 17] width 17 height 17
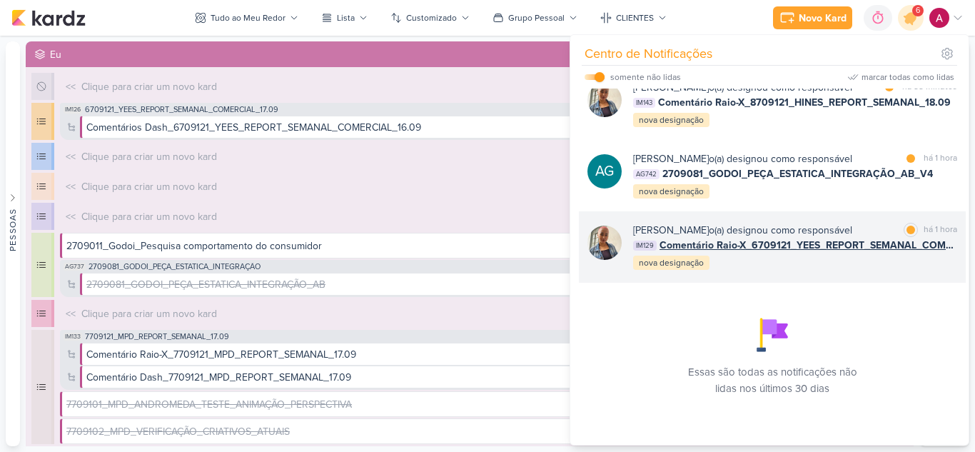
click at [753, 270] on div "Iara Santos o(a) designou como responsável marcar como lida há 1 hora IM129 Com…" at bounding box center [795, 247] width 324 height 49
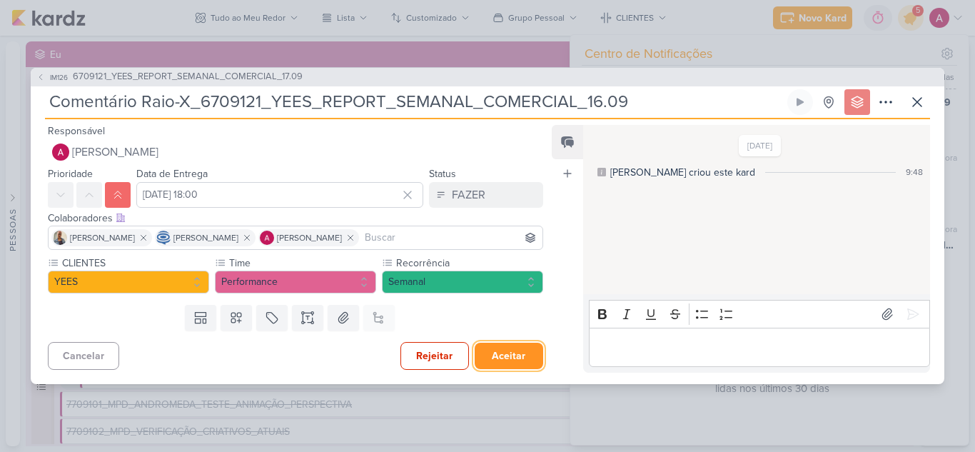
click at [507, 352] on button "Aceitar" at bounding box center [508, 355] width 68 height 26
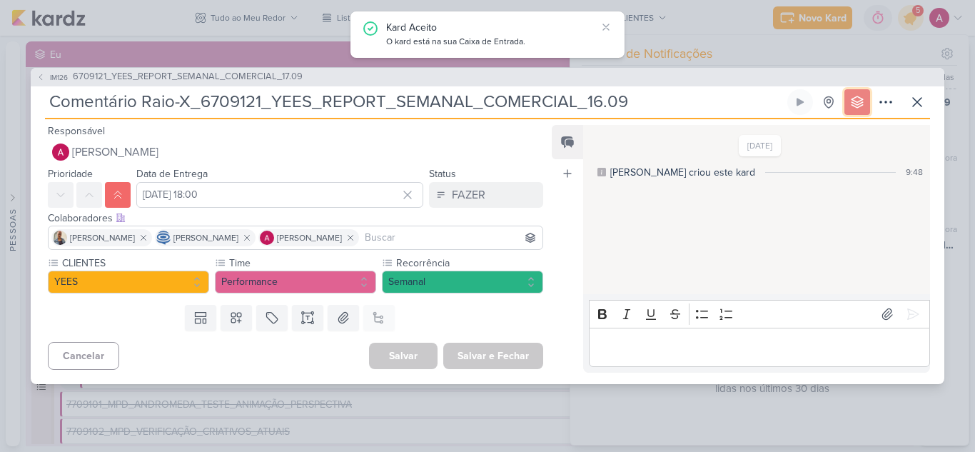
click at [852, 99] on icon at bounding box center [856, 101] width 11 height 11
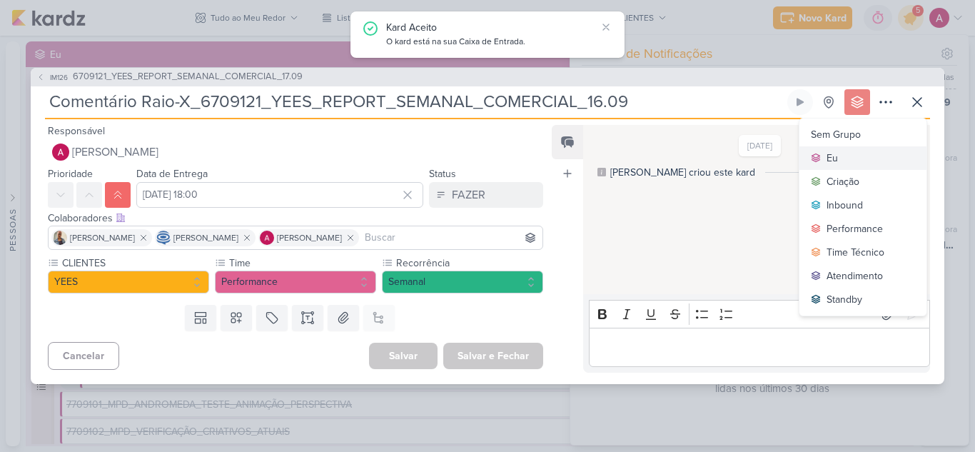
click at [838, 158] on button "Eu" at bounding box center [862, 158] width 127 height 24
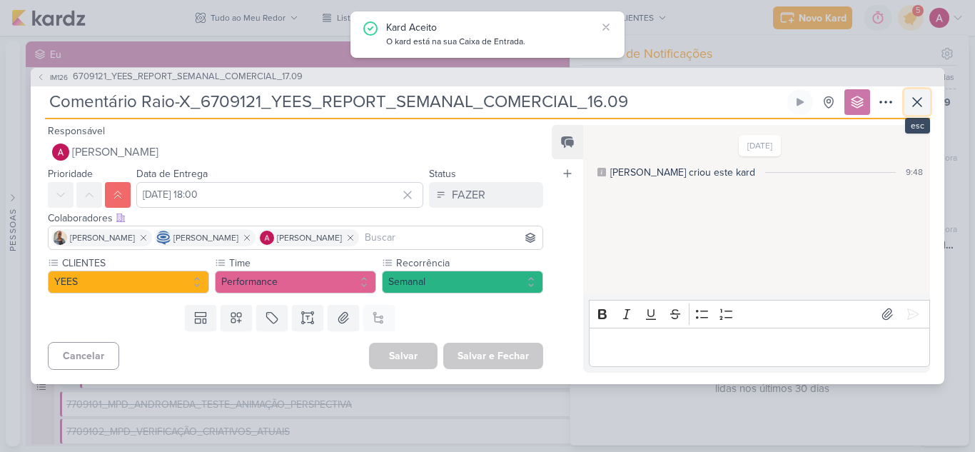
click at [919, 104] on icon at bounding box center [917, 102] width 9 height 9
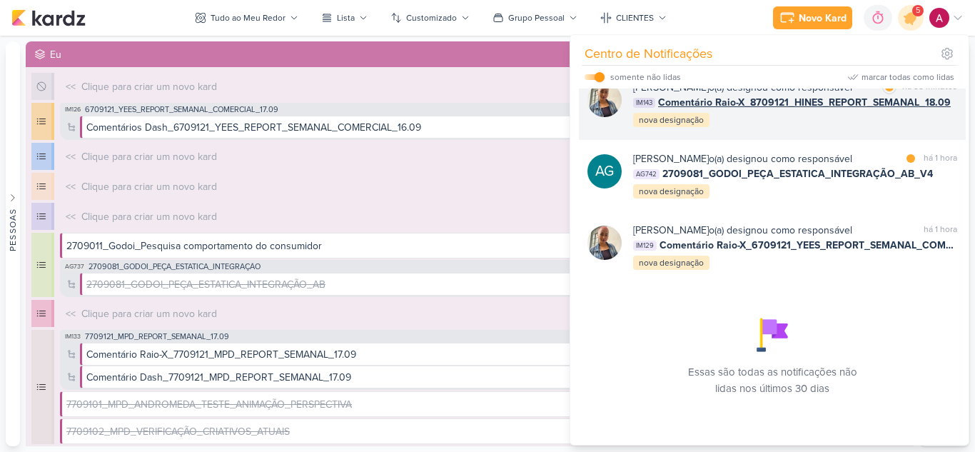
click at [794, 121] on div "Iara Santos o(a) designou como responsável marcar como lida há 55 minutos IM143…" at bounding box center [795, 104] width 324 height 49
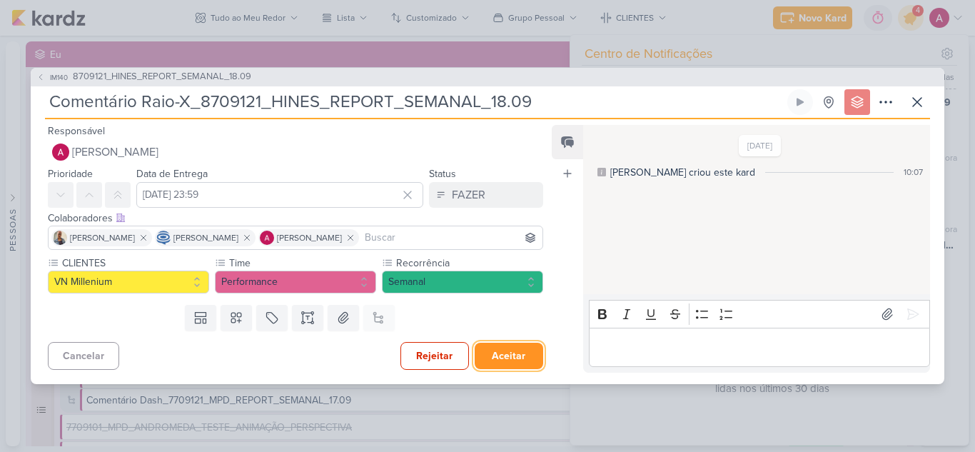
click at [519, 352] on button "Aceitar" at bounding box center [508, 355] width 68 height 26
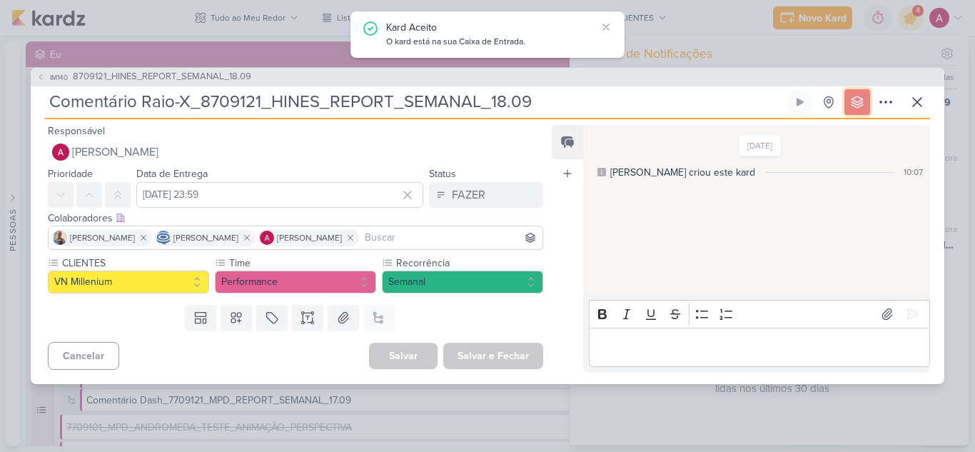
click at [852, 101] on icon at bounding box center [857, 102] width 14 height 14
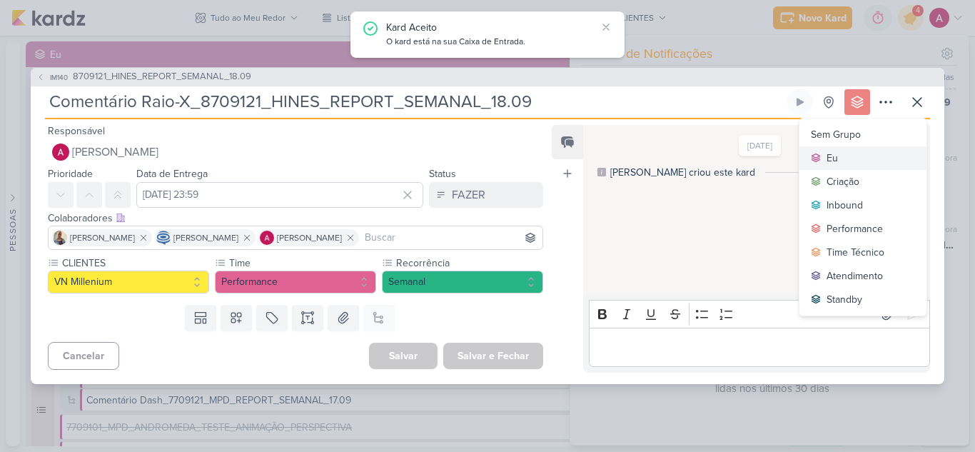
click at [846, 164] on button "Eu" at bounding box center [862, 158] width 127 height 24
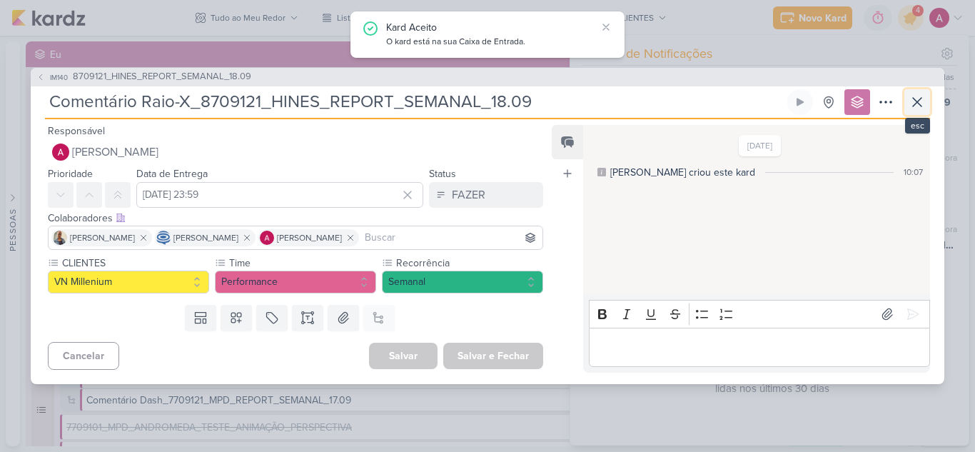
click at [922, 104] on icon at bounding box center [916, 101] width 17 height 17
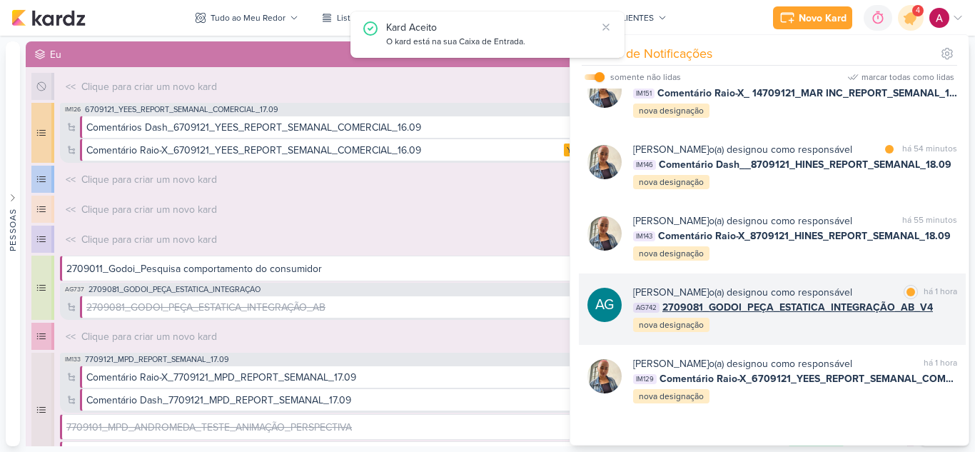
scroll to position [91, 0]
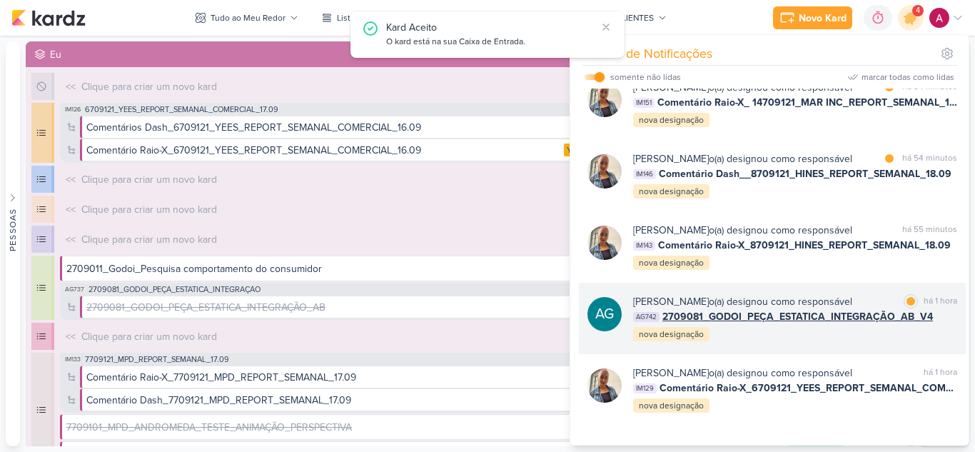
click at [776, 197] on div "Iara Santos o(a) designou como responsável marcar como lida há 54 minutos IM146…" at bounding box center [795, 175] width 324 height 49
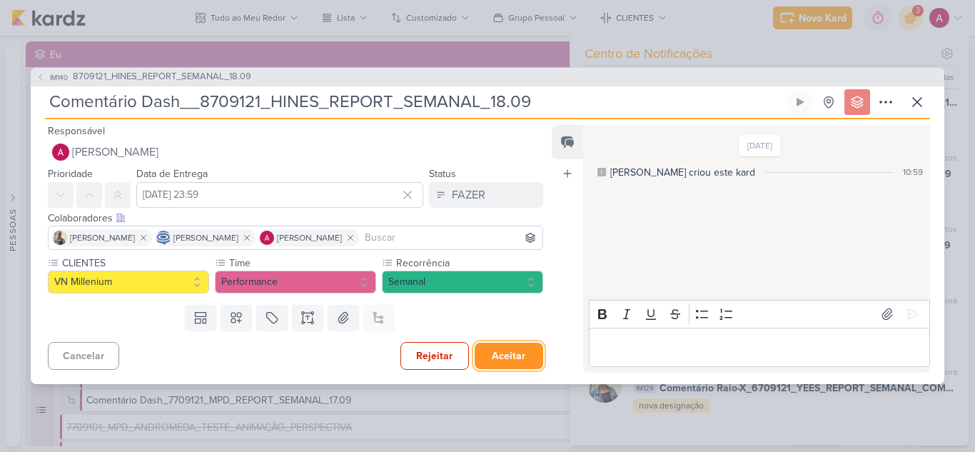
click at [507, 346] on button "Aceitar" at bounding box center [508, 355] width 68 height 26
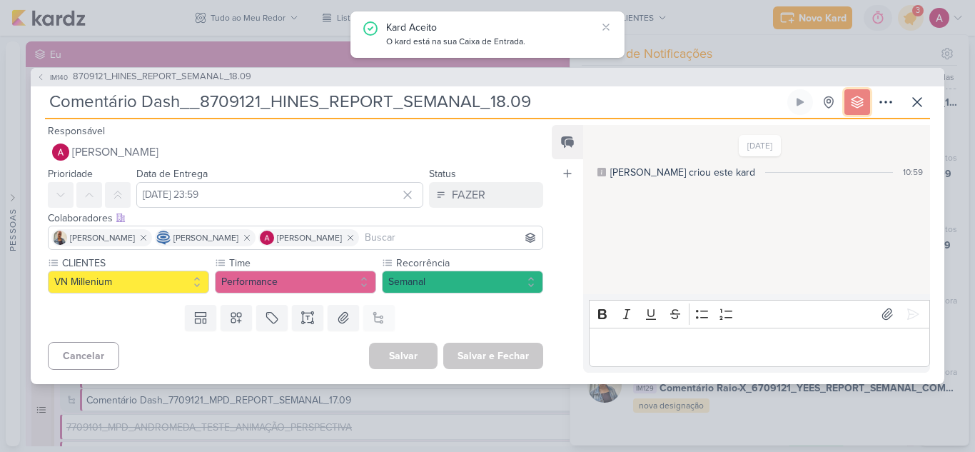
click at [857, 101] on icon at bounding box center [857, 102] width 14 height 14
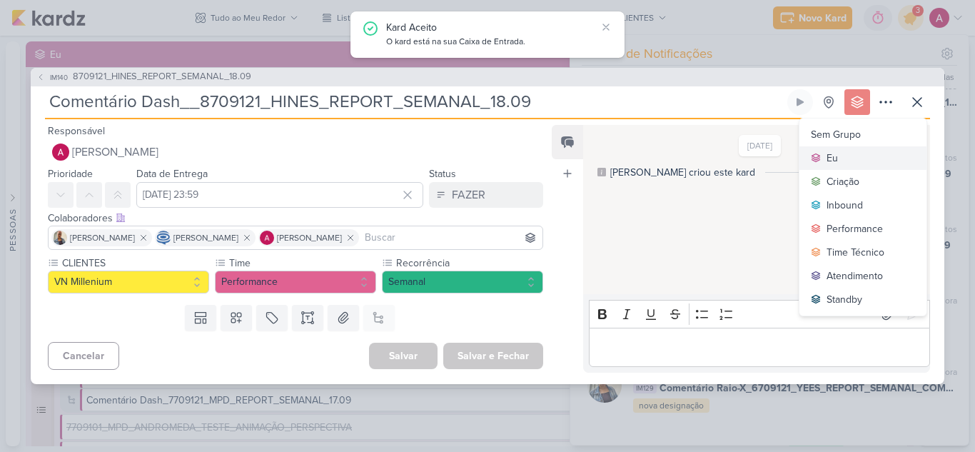
click at [860, 153] on button "Eu" at bounding box center [862, 158] width 127 height 24
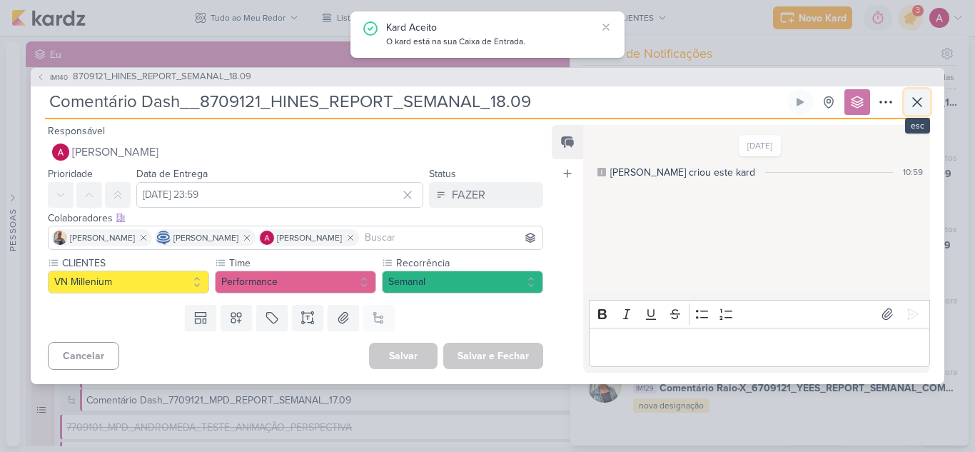
click at [917, 108] on icon at bounding box center [916, 101] width 17 height 17
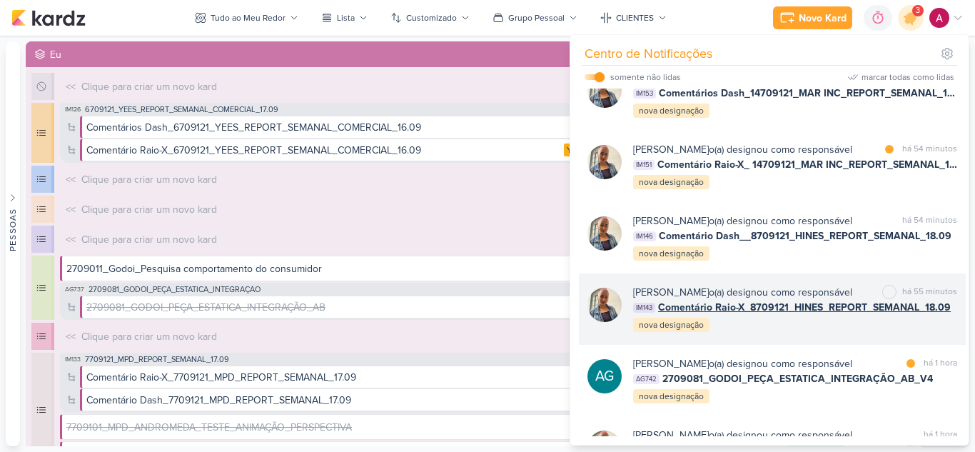
scroll to position [20, 0]
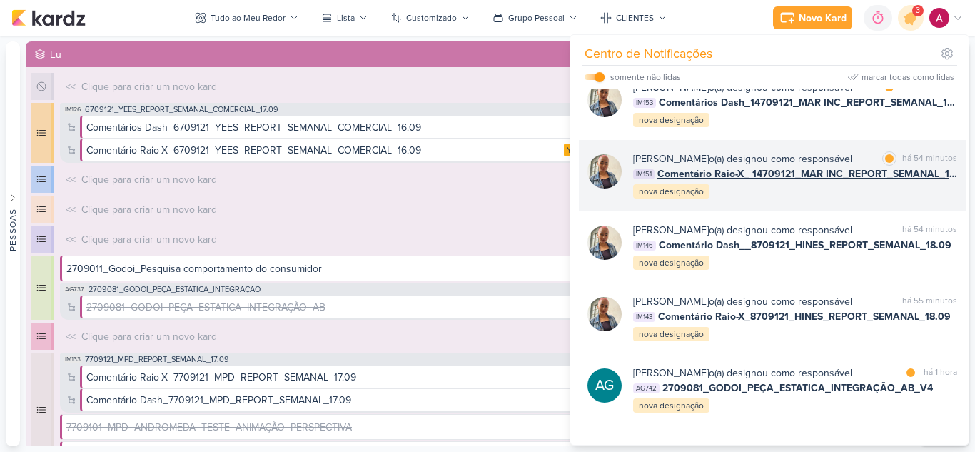
click at [818, 190] on div "Iara Santos o(a) designou como responsável marcar como lida há 54 minutos IM151…" at bounding box center [795, 175] width 324 height 49
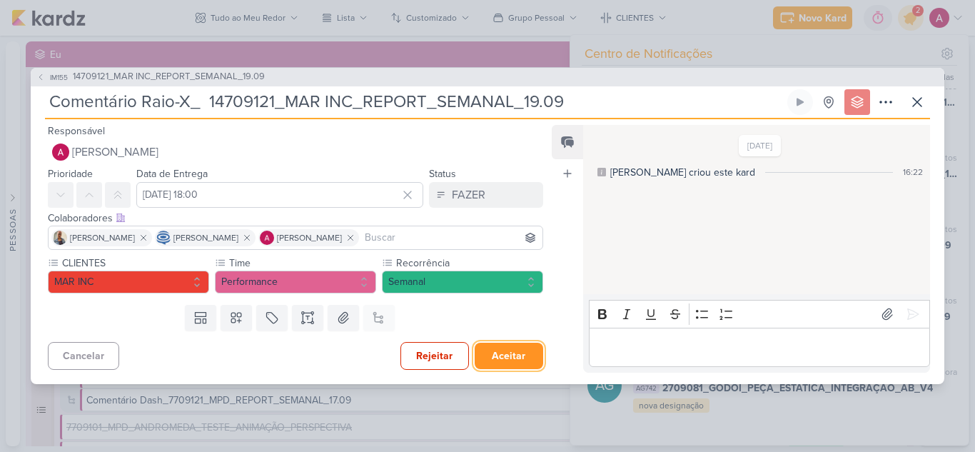
click at [503, 352] on button "Aceitar" at bounding box center [508, 355] width 68 height 26
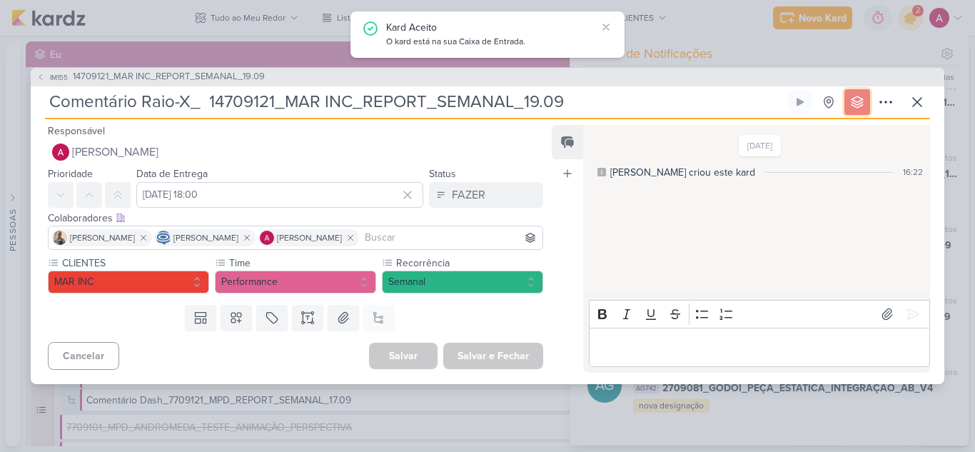
click at [864, 100] on button at bounding box center [857, 102] width 26 height 26
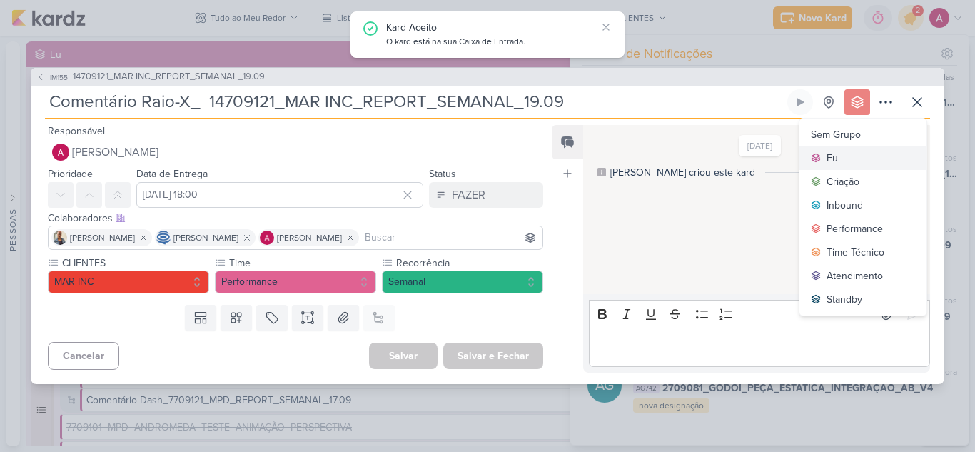
click at [840, 158] on button "Eu" at bounding box center [862, 158] width 127 height 24
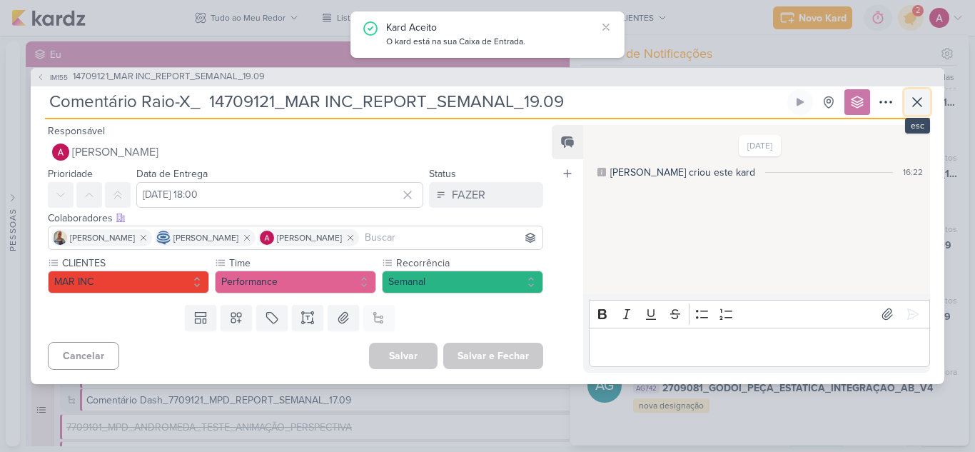
click at [919, 110] on icon at bounding box center [916, 101] width 17 height 17
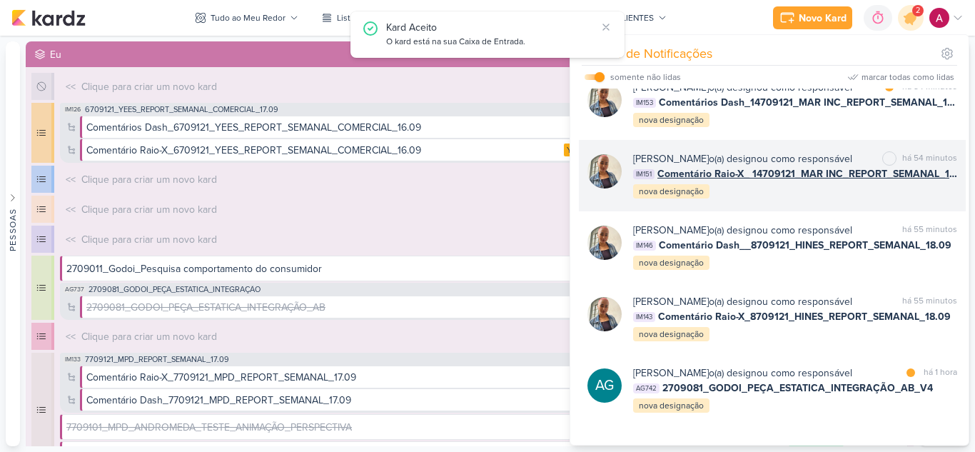
scroll to position [0, 0]
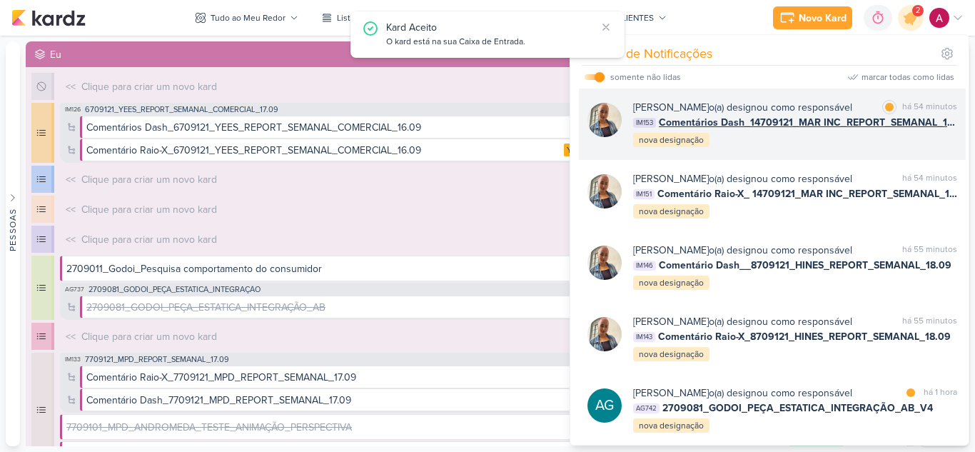
click at [833, 148] on div "Iara Santos o(a) designou como responsável marcar como lida há 54 minutos IM153…" at bounding box center [795, 124] width 324 height 49
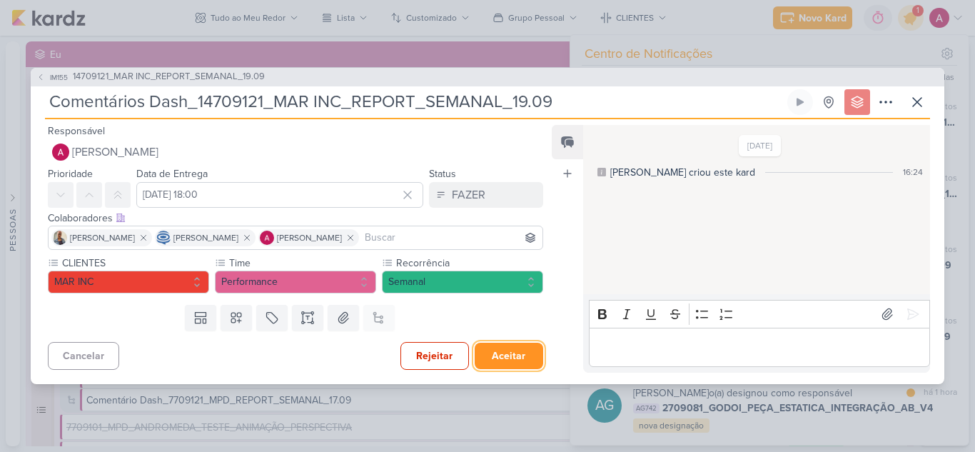
click at [499, 351] on button "Aceitar" at bounding box center [508, 355] width 68 height 26
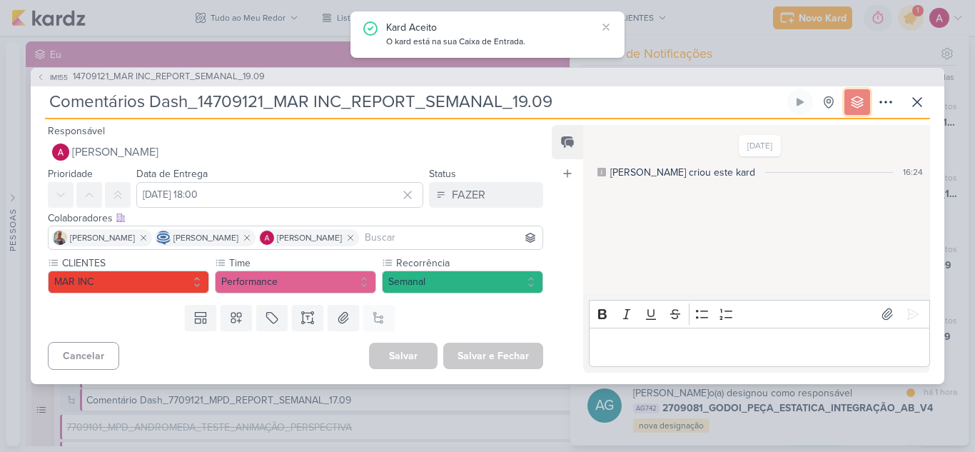
click at [864, 101] on button at bounding box center [857, 102] width 26 height 26
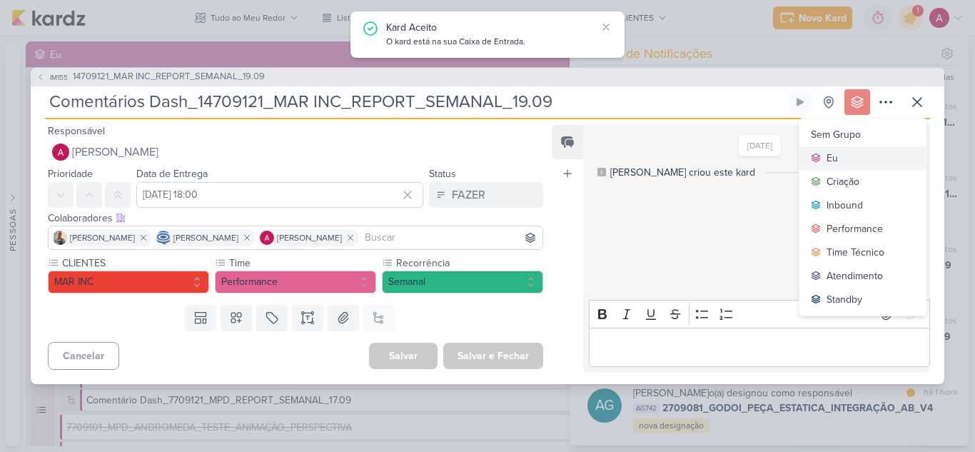
click at [839, 151] on button "Eu" at bounding box center [862, 158] width 127 height 24
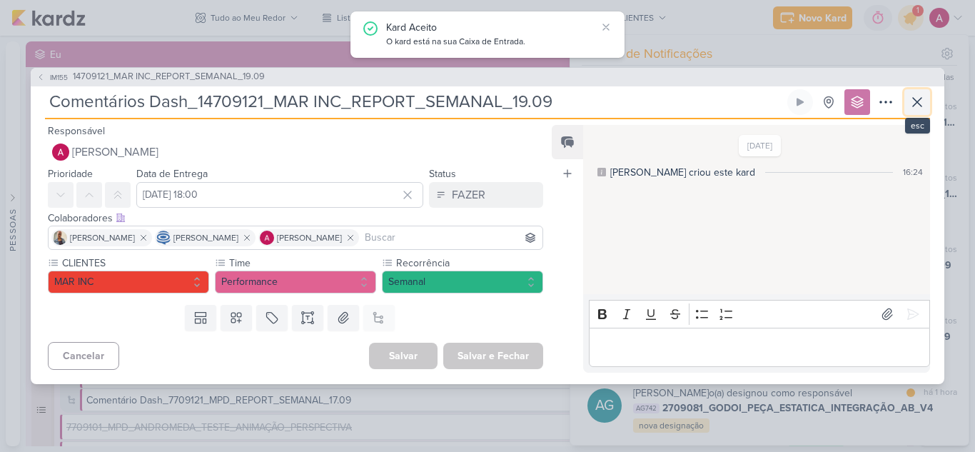
click at [916, 108] on icon at bounding box center [916, 101] width 17 height 17
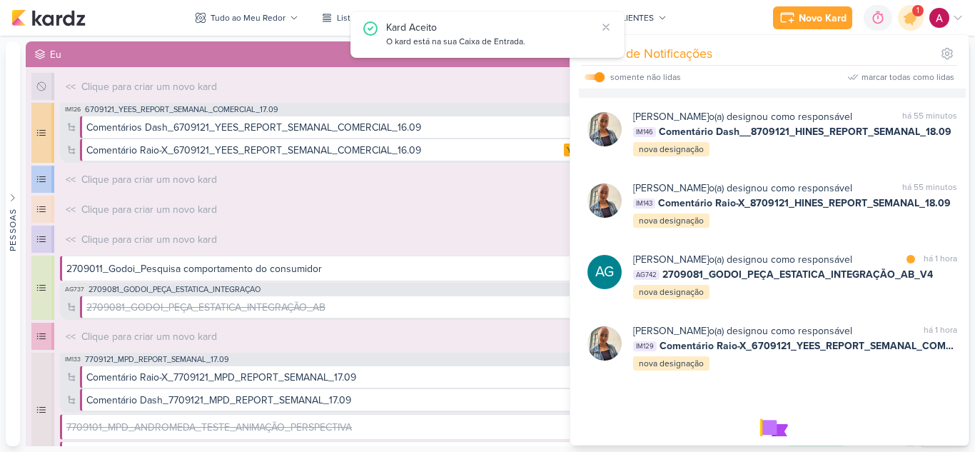
scroll to position [143, 0]
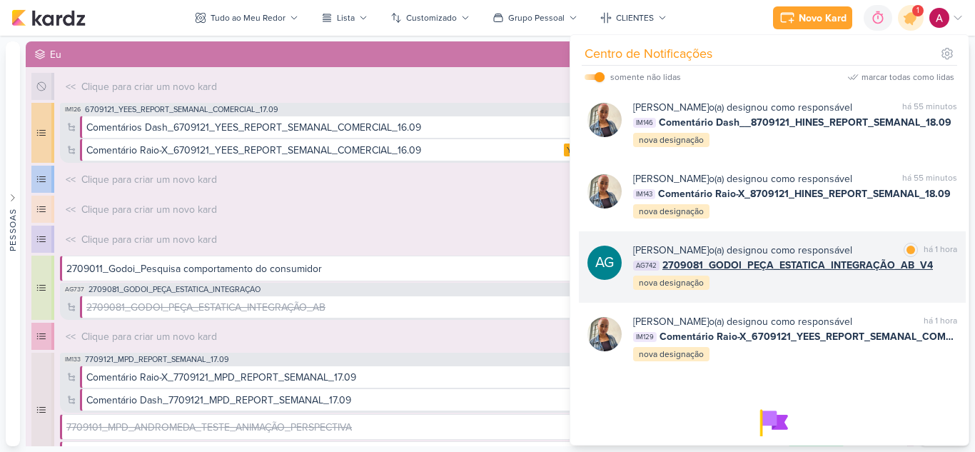
click at [786, 282] on div "Aline Gimenez Graciano o(a) designou como responsável marcar como lida há 1 hor…" at bounding box center [795, 267] width 324 height 49
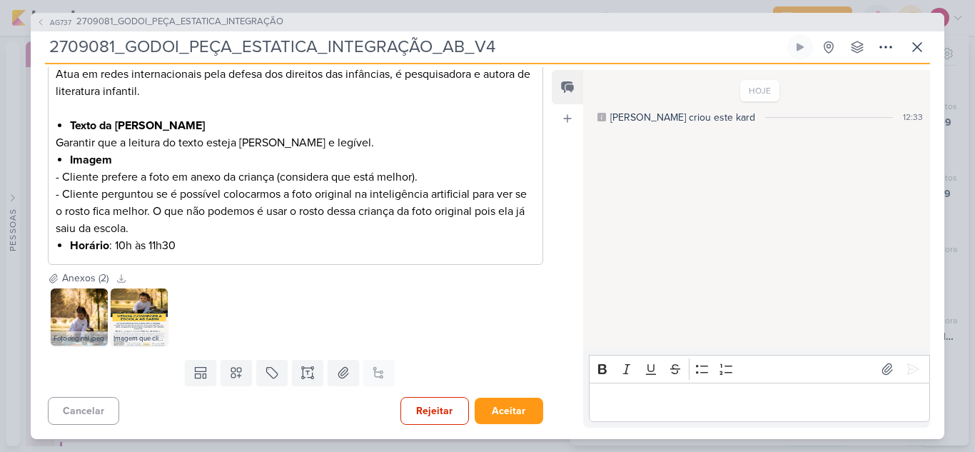
scroll to position [591, 0]
click at [68, 318] on img at bounding box center [79, 316] width 57 height 57
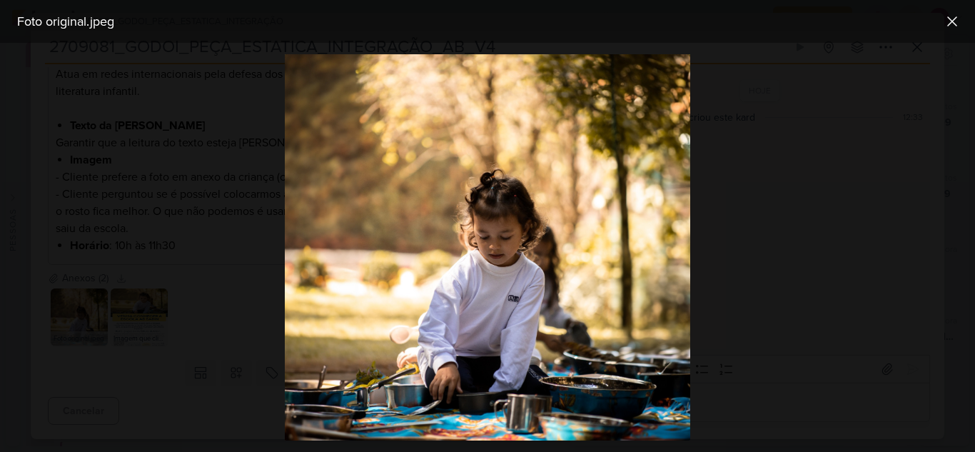
click at [189, 397] on div at bounding box center [487, 247] width 975 height 409
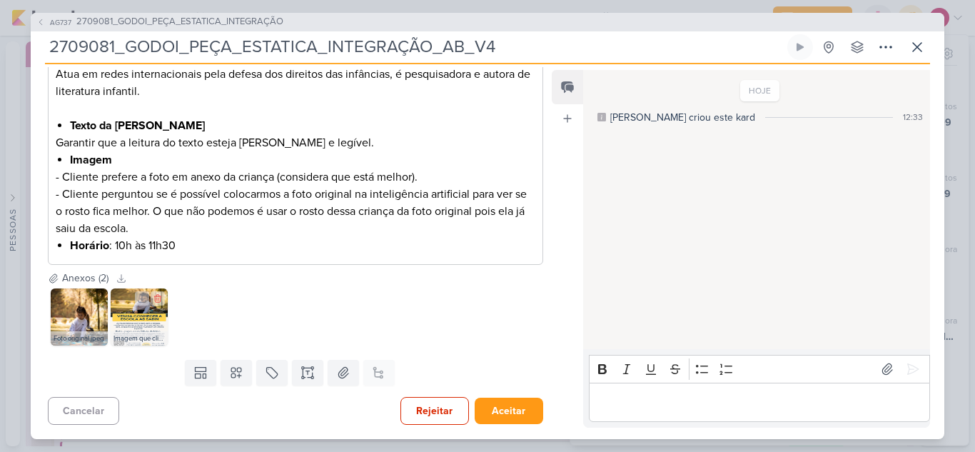
click at [142, 308] on img at bounding box center [139, 316] width 57 height 57
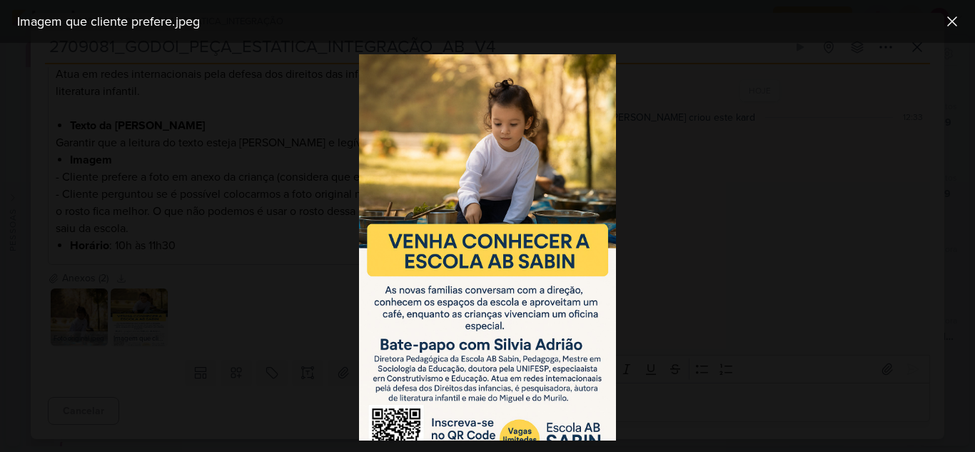
click at [264, 314] on div at bounding box center [487, 247] width 975 height 409
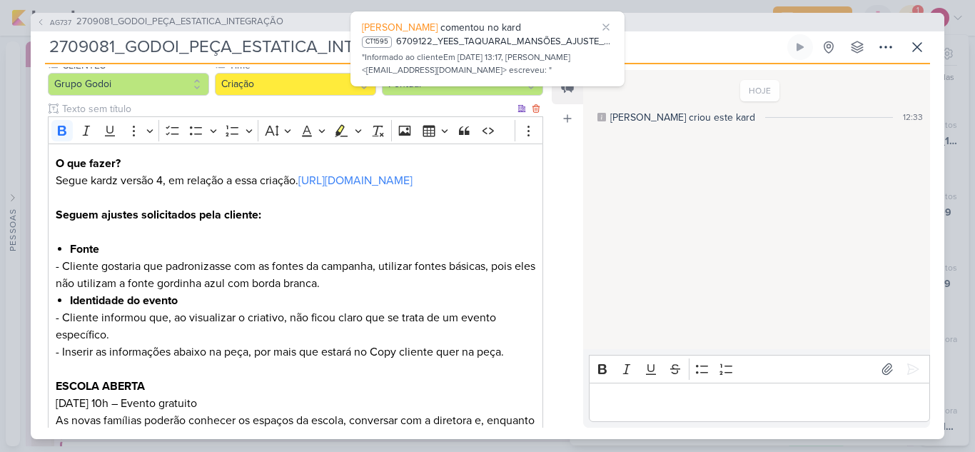
scroll to position [0, 0]
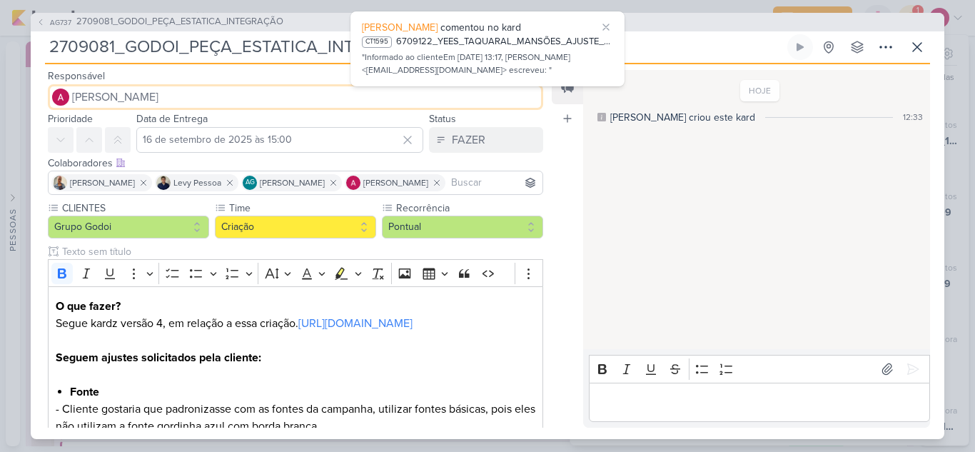
click at [133, 104] on span "[PERSON_NAME]" at bounding box center [115, 96] width 86 height 17
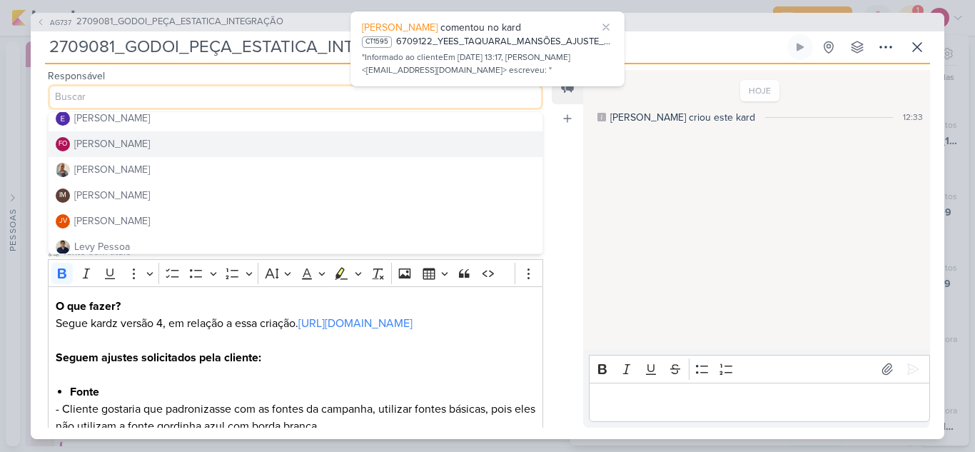
scroll to position [143, 0]
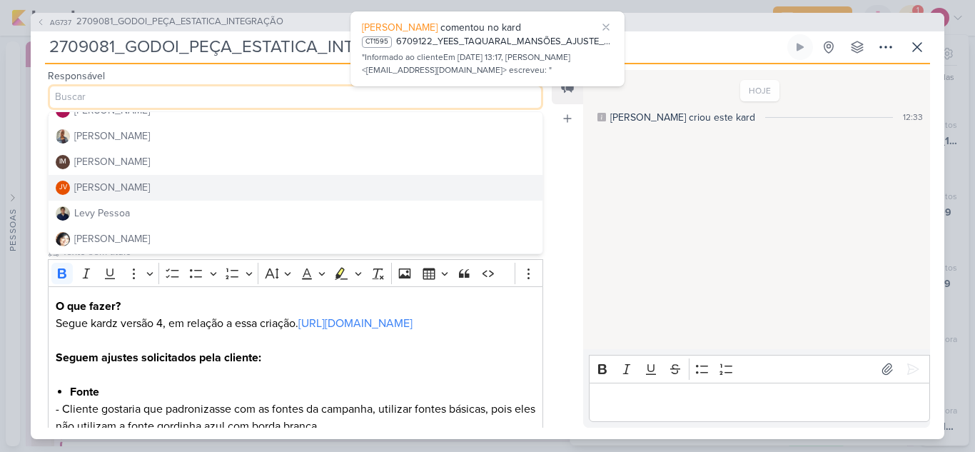
click at [135, 188] on button "JV Joney Viana" at bounding box center [296, 188] width 494 height 26
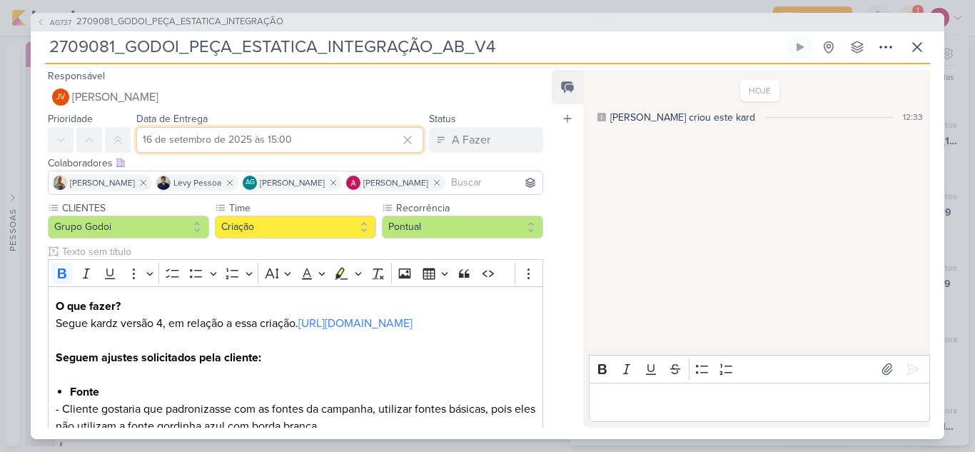
click at [233, 142] on input "16 de setembro de 2025 às 15:00" at bounding box center [279, 140] width 287 height 26
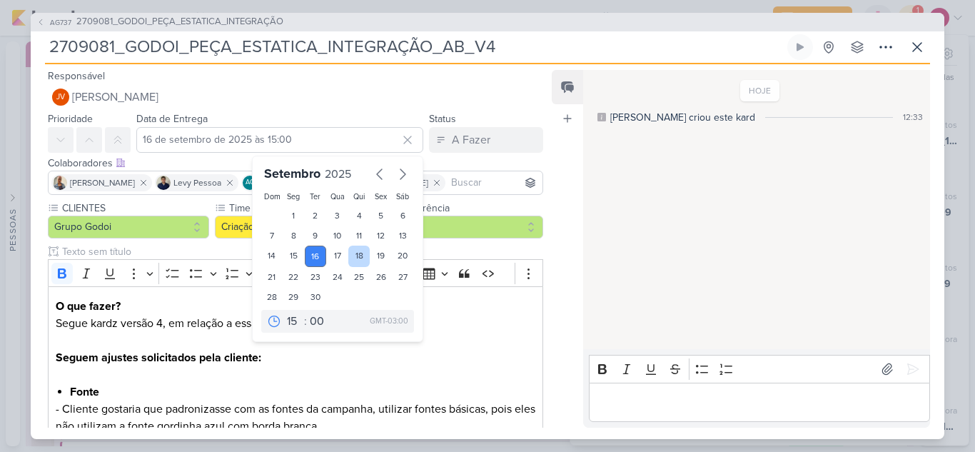
click at [355, 258] on div "18" at bounding box center [359, 255] width 22 height 21
type input "18 de setembro de 2025 às 15:00"
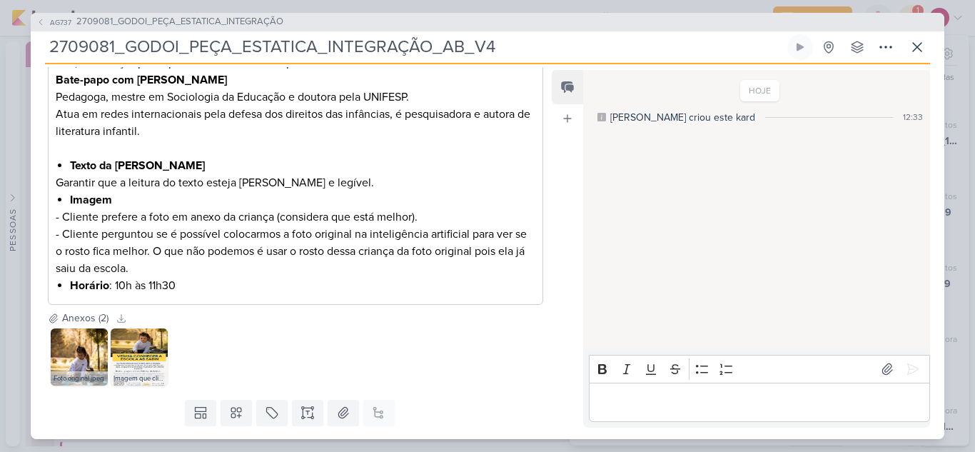
scroll to position [591, 0]
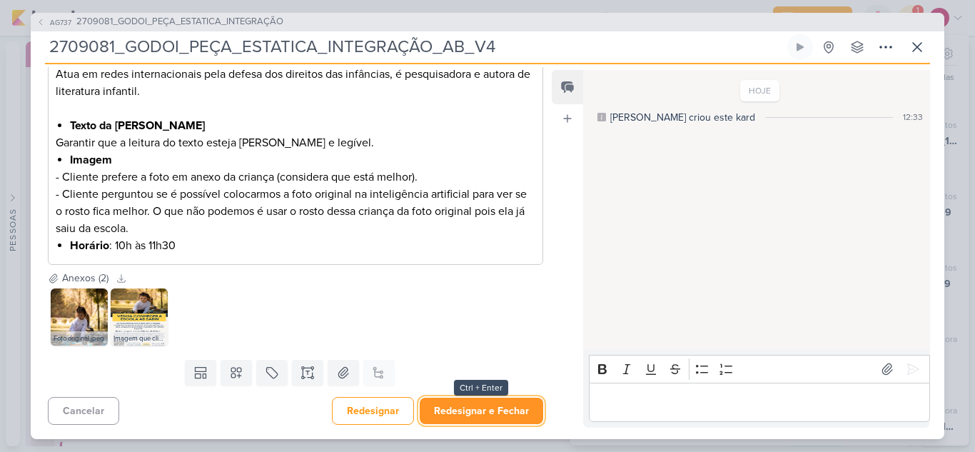
click at [467, 409] on button "Redesignar e Fechar" at bounding box center [481, 410] width 123 height 26
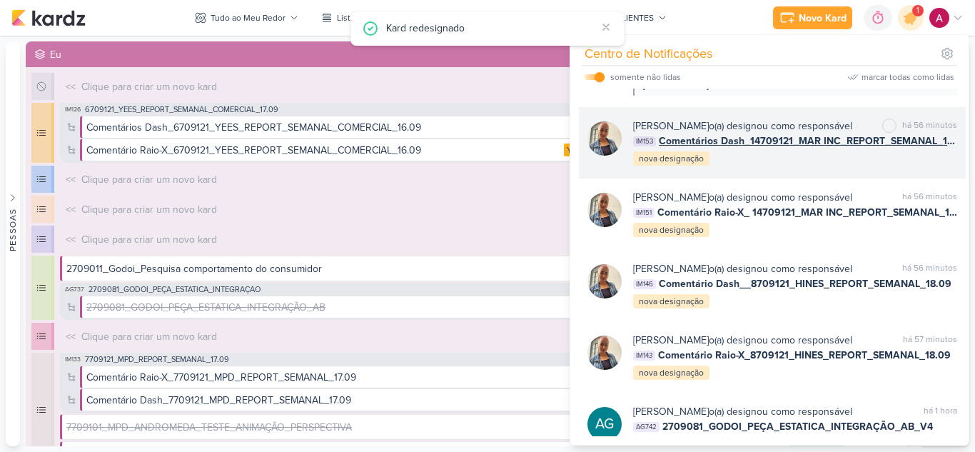
scroll to position [0, 0]
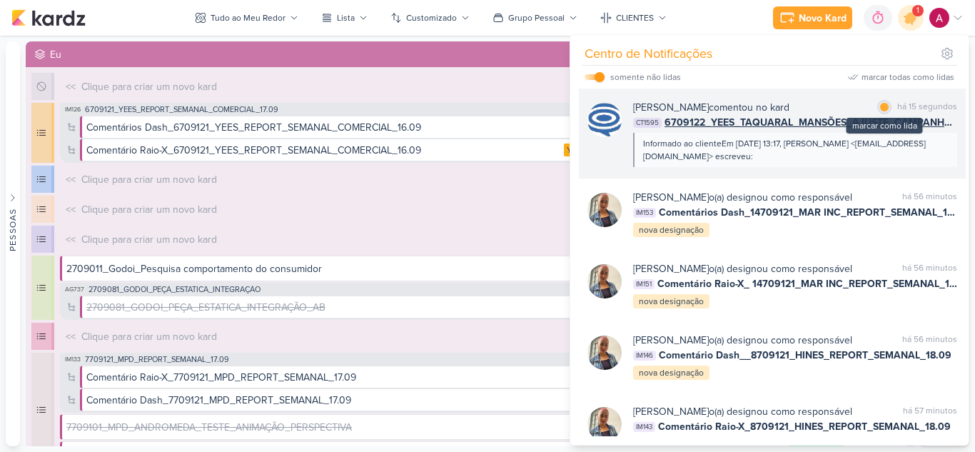
click at [881, 106] on div at bounding box center [884, 107] width 9 height 9
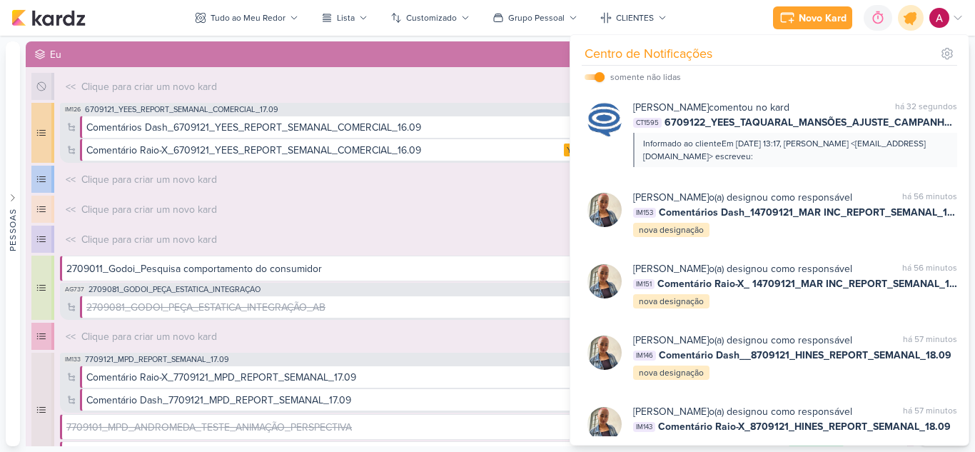
click at [907, 19] on icon at bounding box center [910, 17] width 17 height 17
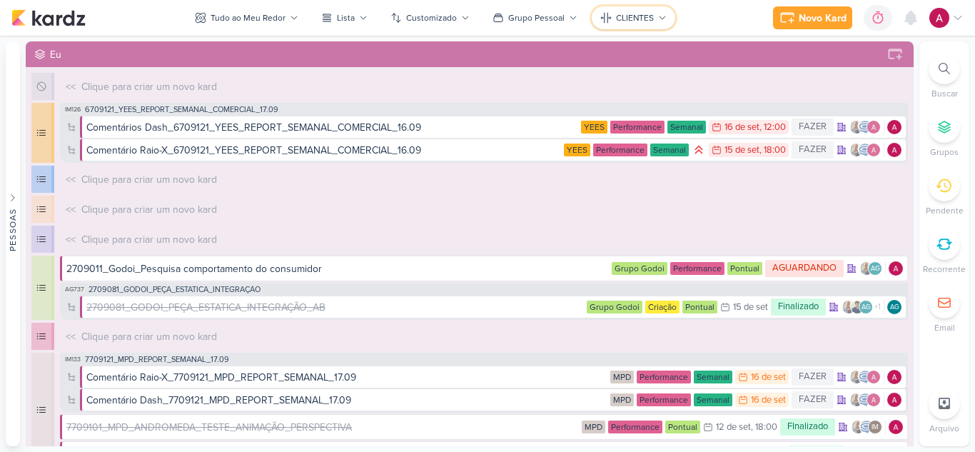
click at [636, 19] on div "CLIENTES" at bounding box center [635, 17] width 38 height 13
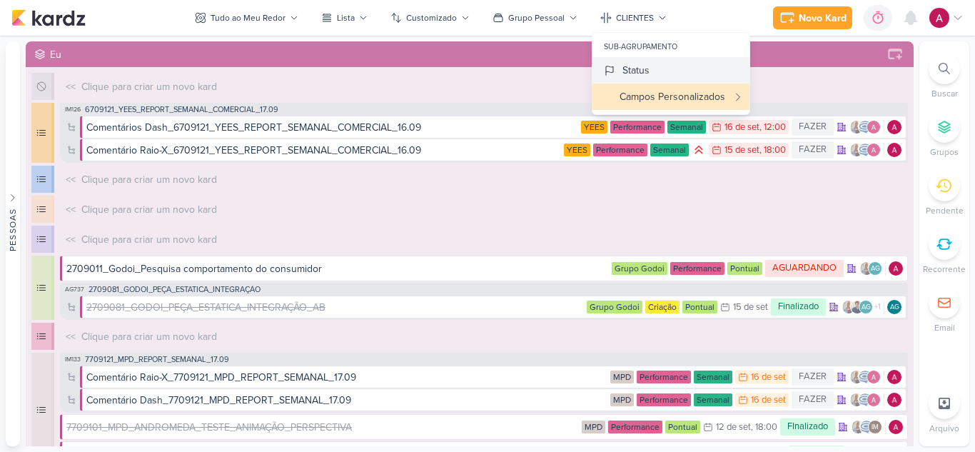
click at [625, 61] on button "Status" at bounding box center [670, 70] width 157 height 26
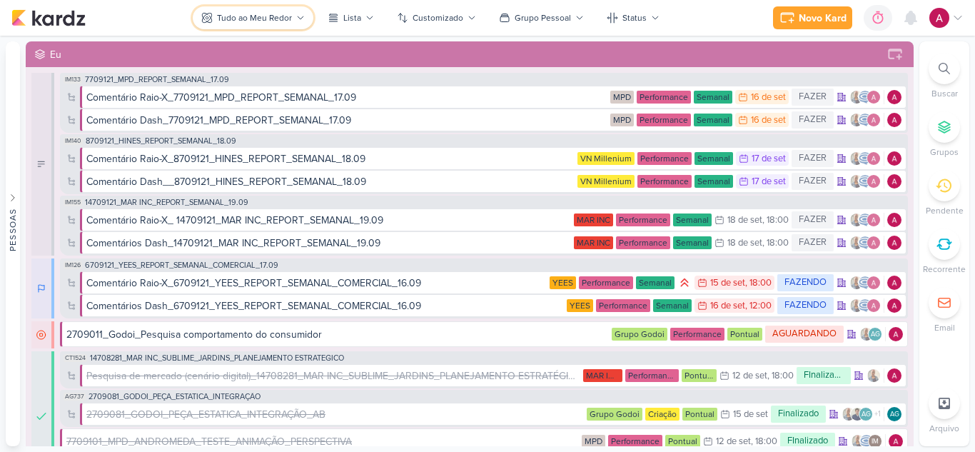
click at [273, 11] on button "Tudo ao Meu Redor" at bounding box center [253, 17] width 121 height 23
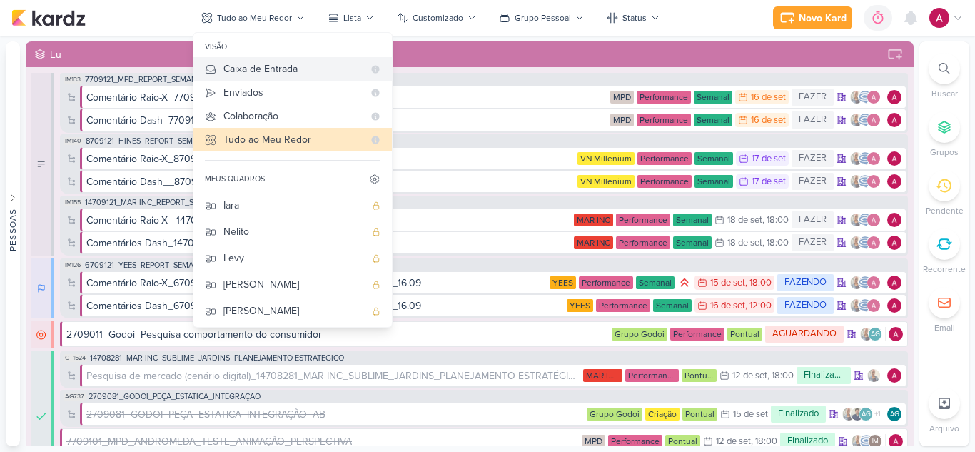
click at [273, 69] on div "Caixa de Entrada" at bounding box center [293, 68] width 140 height 15
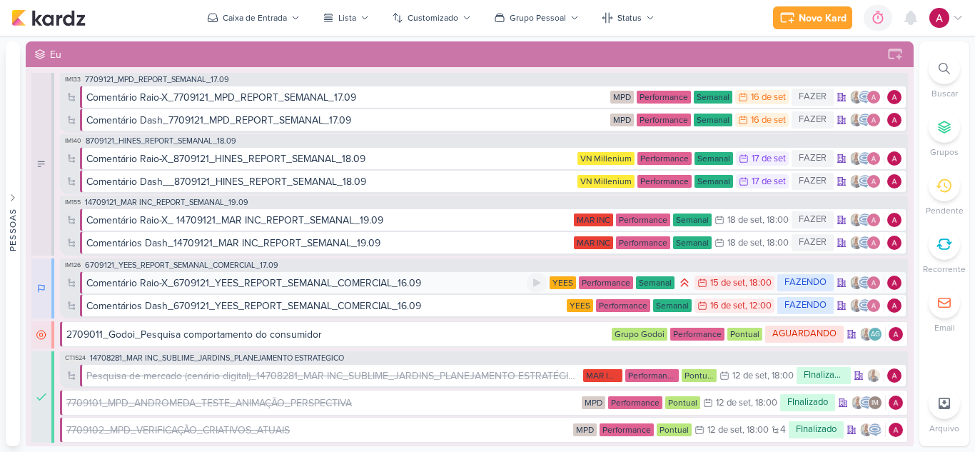
click at [321, 280] on div "Comentário Raio-X_6709121_YEES_REPORT_SEMANAL_COMERCIAL_16.09" at bounding box center [253, 282] width 335 height 15
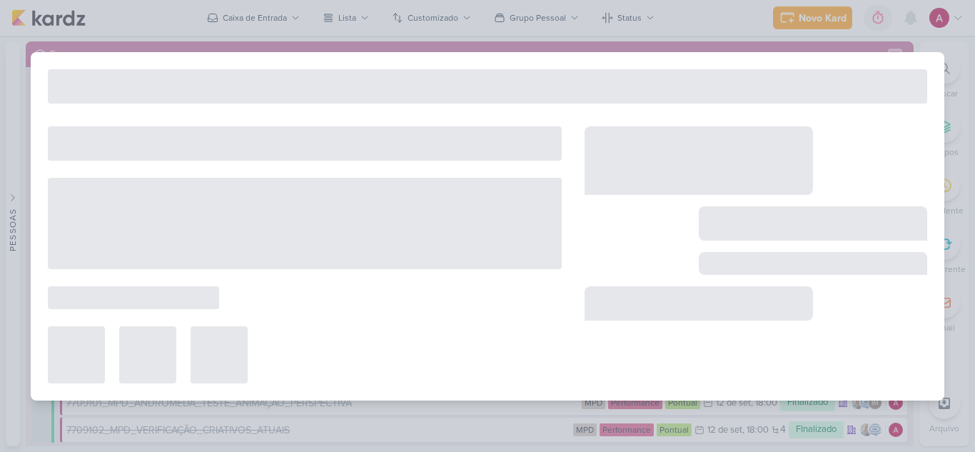
type input "Comentário Raio-X_6709121_YEES_REPORT_SEMANAL_COMERCIAL_16.09"
type input "15 de setembro de 2025 às 18:00"
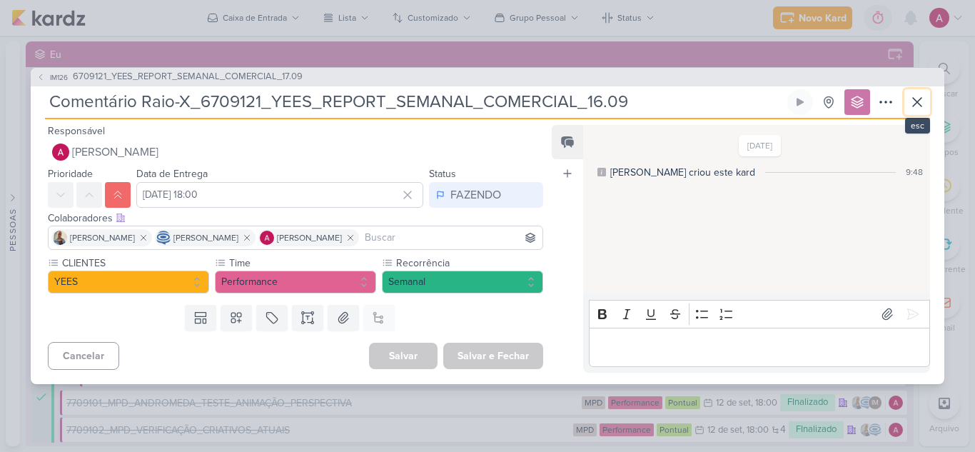
click at [918, 104] on icon at bounding box center [916, 101] width 17 height 17
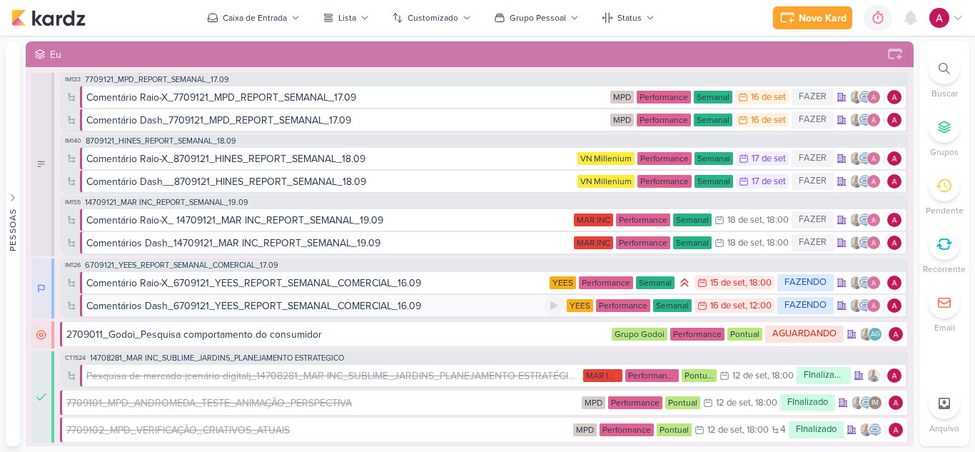
click at [234, 307] on div "Comentários Dash_6709121_YEES_REPORT_SEMANAL_COMERCIAL_16.09" at bounding box center [253, 305] width 335 height 15
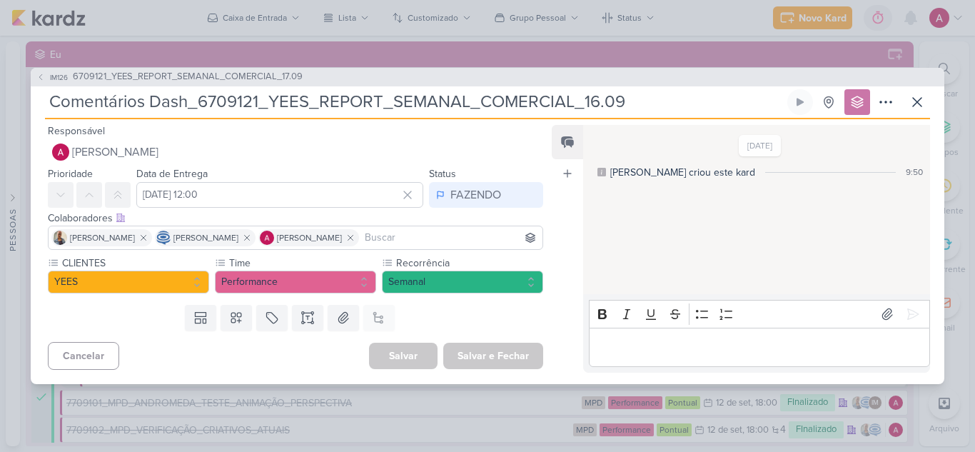
click at [631, 352] on p "Editor editing area: main" at bounding box center [759, 346] width 326 height 17
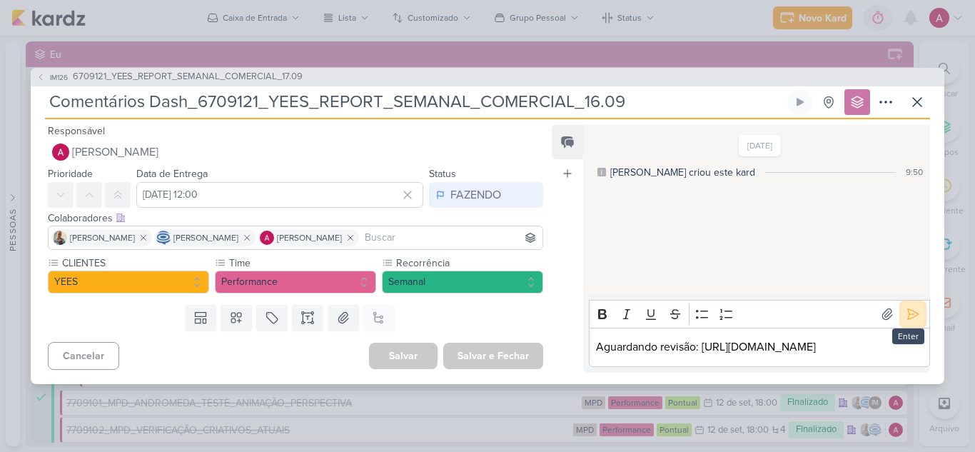
click at [911, 309] on icon at bounding box center [913, 314] width 11 height 11
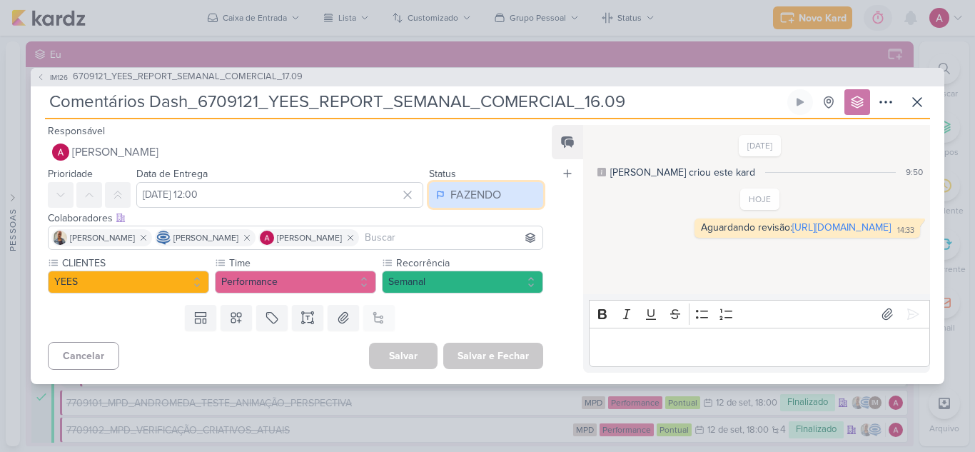
click at [480, 199] on div "FAZENDO" at bounding box center [475, 194] width 51 height 17
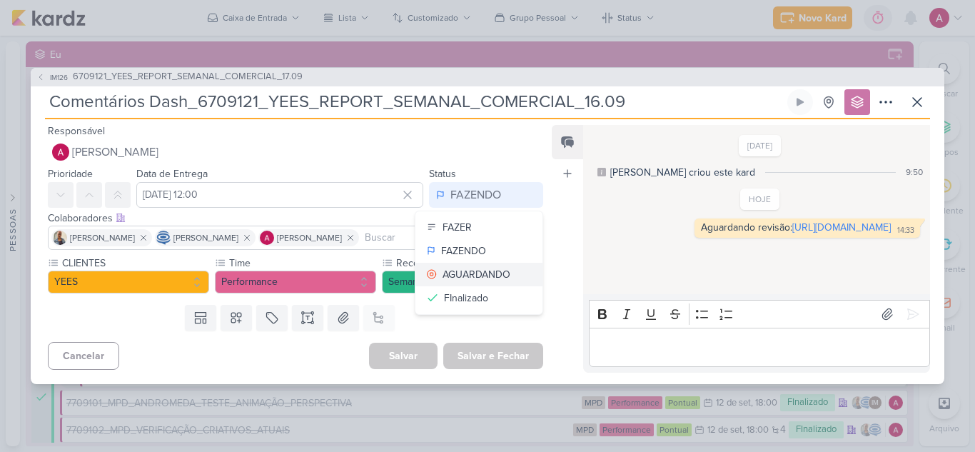
click at [471, 269] on div "AGUARDANDO" at bounding box center [476, 274] width 68 height 15
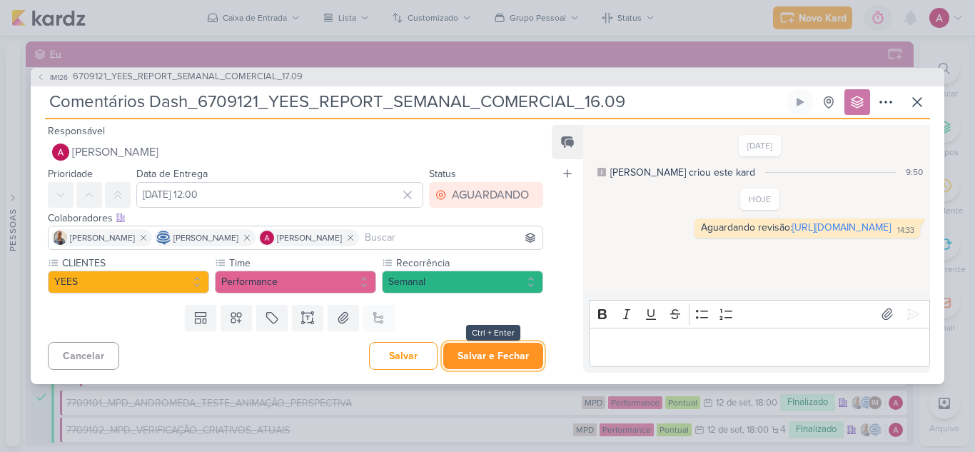
click at [472, 358] on button "Salvar e Fechar" at bounding box center [493, 355] width 100 height 26
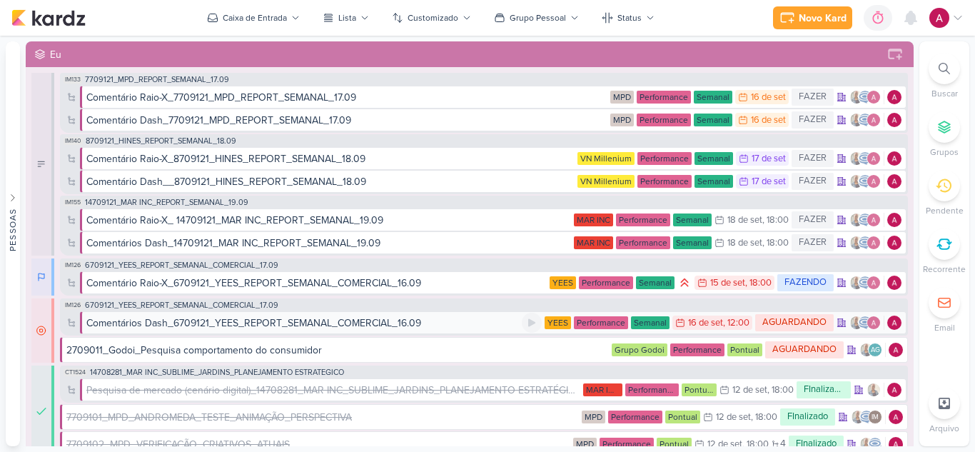
click at [186, 324] on div "Comentários Dash_6709121_YEES_REPORT_SEMANAL_COMERCIAL_16.09" at bounding box center [253, 322] width 335 height 15
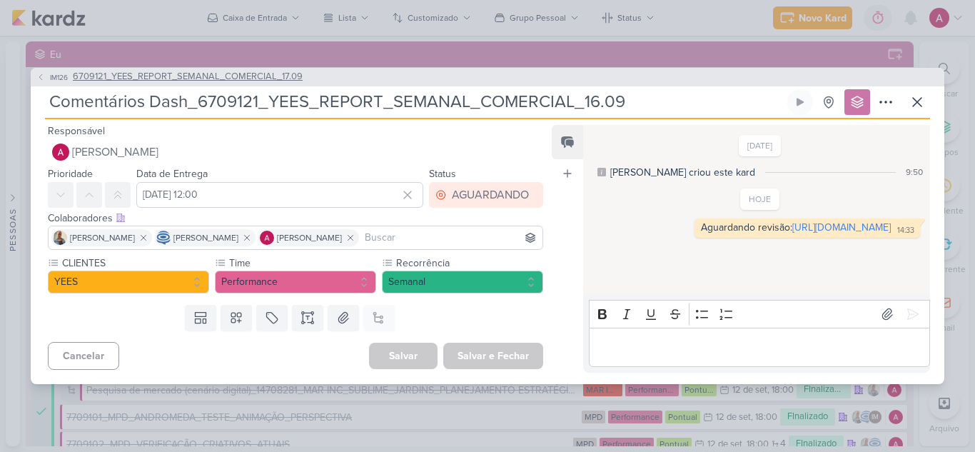
click at [233, 70] on span "6709121_YEES_REPORT_SEMANAL_COMERCIAL_17.09" at bounding box center [188, 77] width 230 height 14
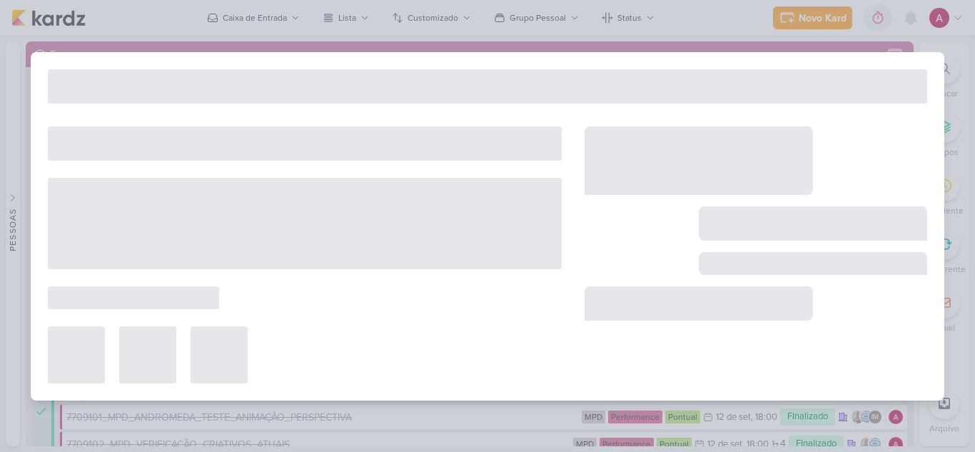
type input "6709121_YEES_REPORT_SEMANAL_COMERCIAL_17.09"
type input "15 de setembro de 2025 às 18:00"
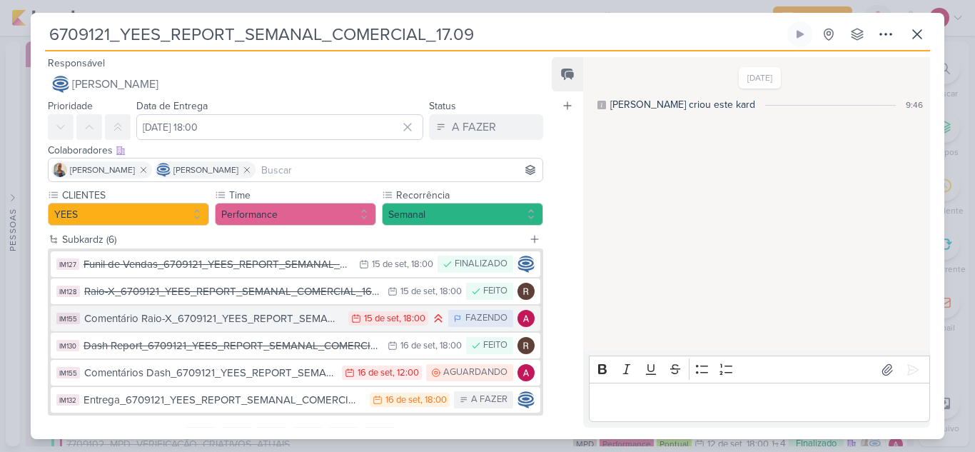
click at [229, 324] on div "Comentário Raio-X_6709121_YEES_REPORT_SEMANAL_COMERCIAL_16.09" at bounding box center [212, 318] width 257 height 16
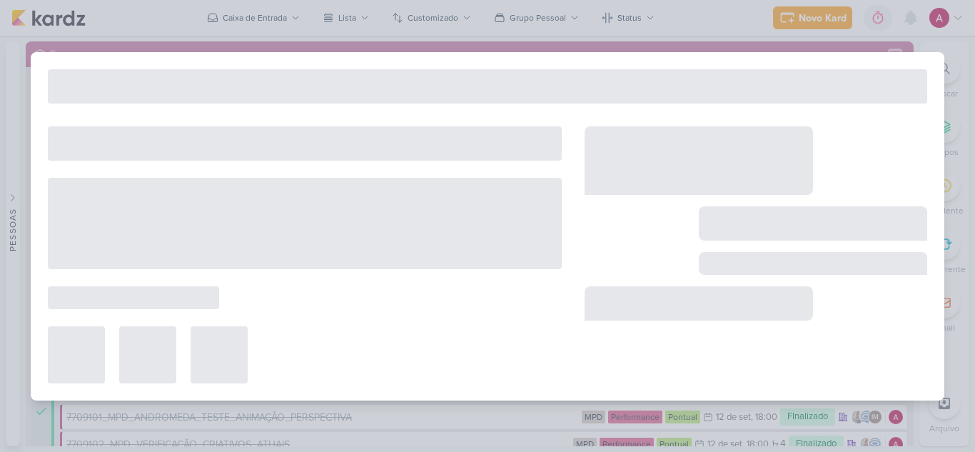
type input "Comentário Raio-X_6709121_YEES_REPORT_SEMANAL_COMERCIAL_16.09"
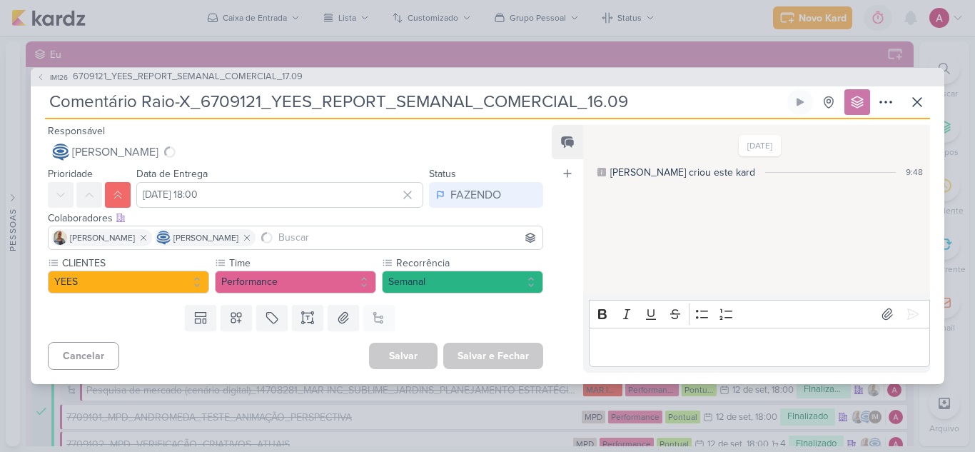
click at [612, 335] on div "Editor editing area: main" at bounding box center [759, 346] width 341 height 39
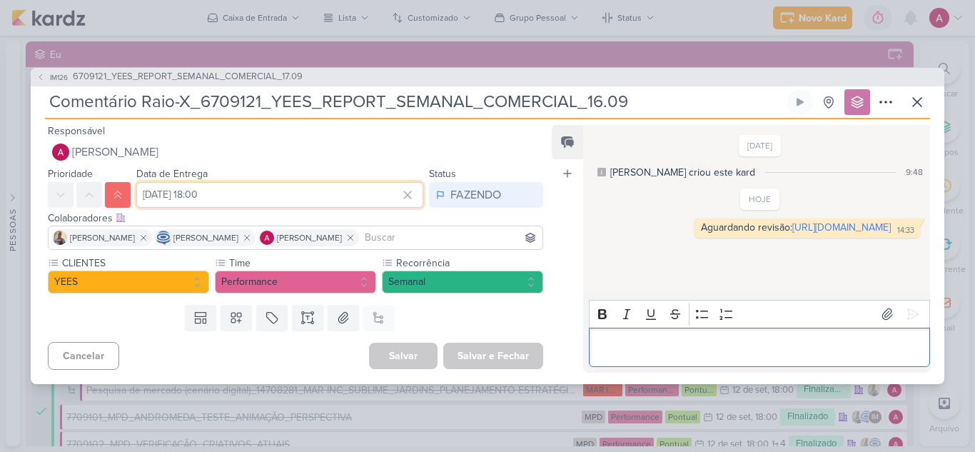
click at [252, 195] on input "15 de setembro de 2025 às 18:00" at bounding box center [279, 195] width 287 height 26
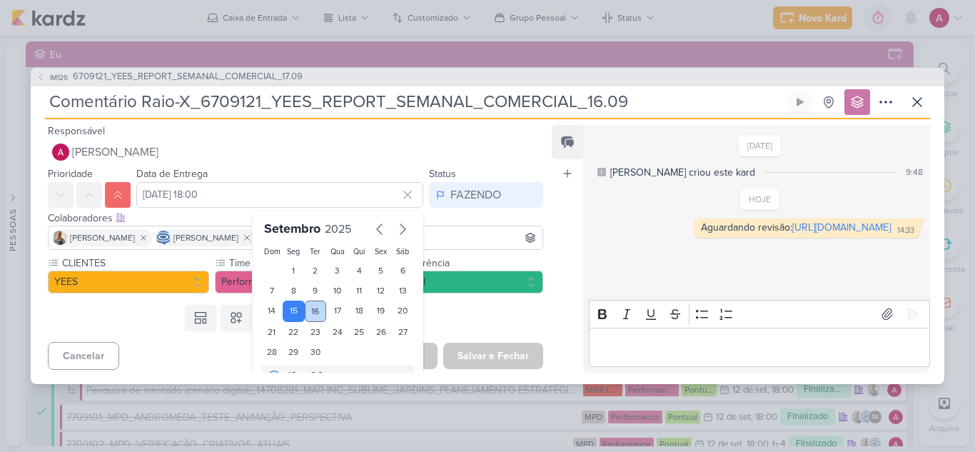
click at [310, 307] on div "16" at bounding box center [316, 310] width 22 height 21
type input "16 de setembro de 2025 às 18:00"
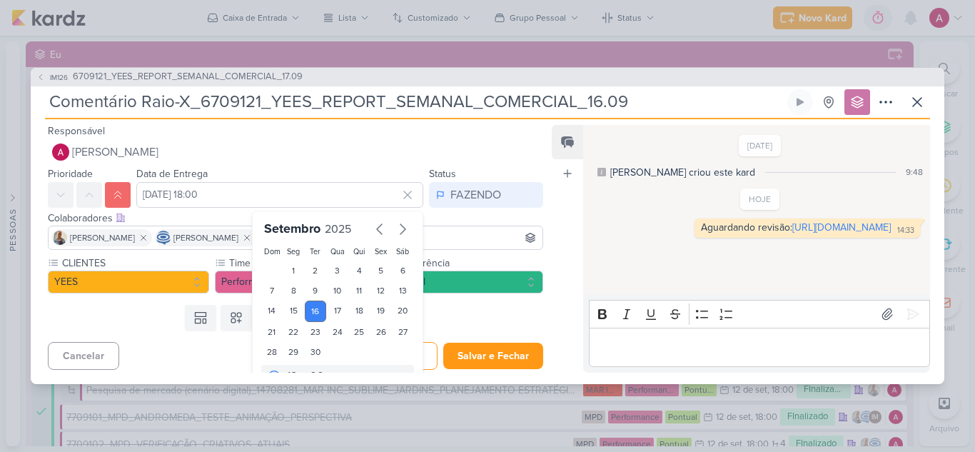
click at [461, 310] on div "Templates Campos Personalizados Marcadores Caixa De Texto Anexo Este kard já é …" at bounding box center [290, 317] width 518 height 37
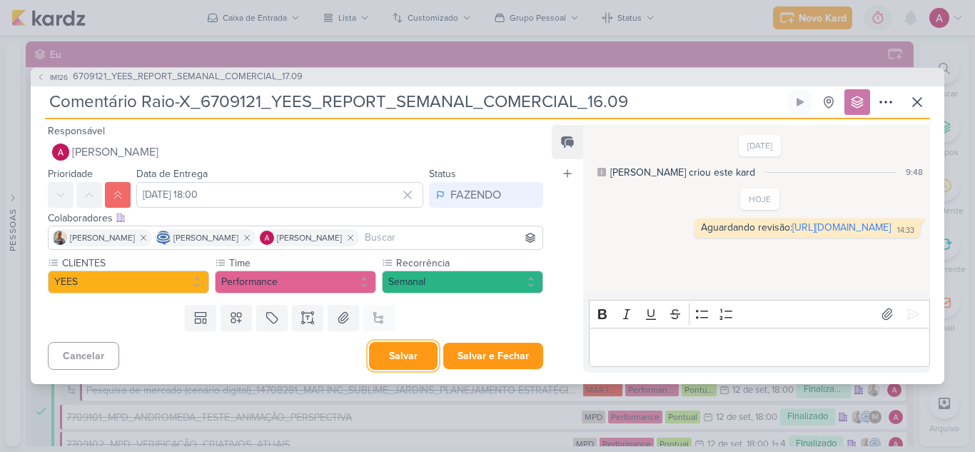
click at [403, 362] on button "Salvar" at bounding box center [403, 356] width 68 height 28
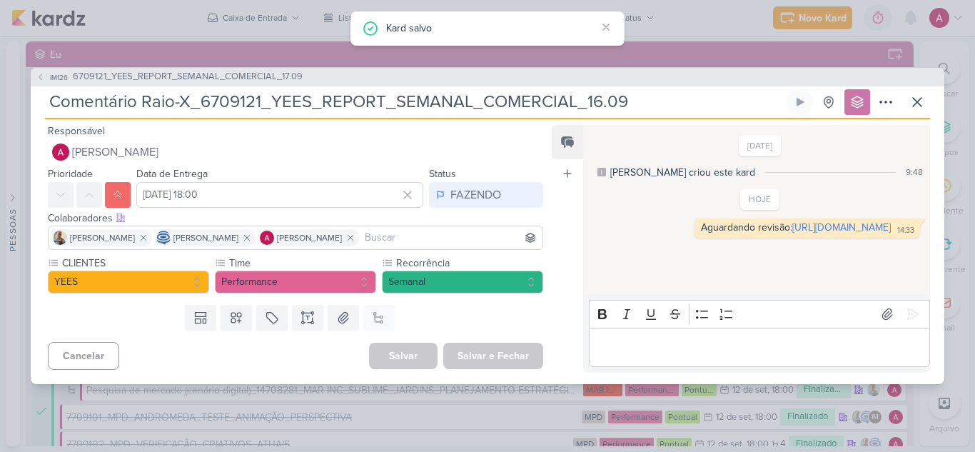
click at [241, 75] on span "6709121_YEES_REPORT_SEMANAL_COMERCIAL_17.09" at bounding box center [188, 77] width 230 height 14
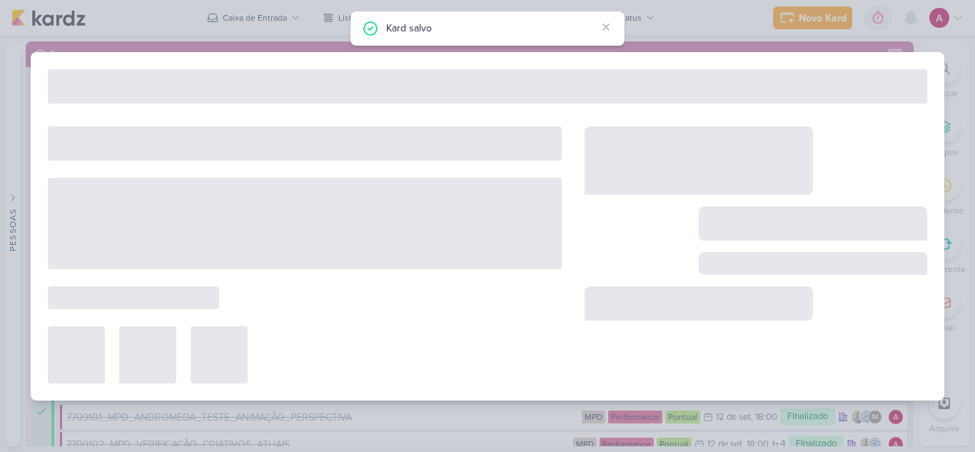
type input "6709121_YEES_REPORT_SEMANAL_COMERCIAL_17.09"
type input "15 de setembro de 2025 às 18:00"
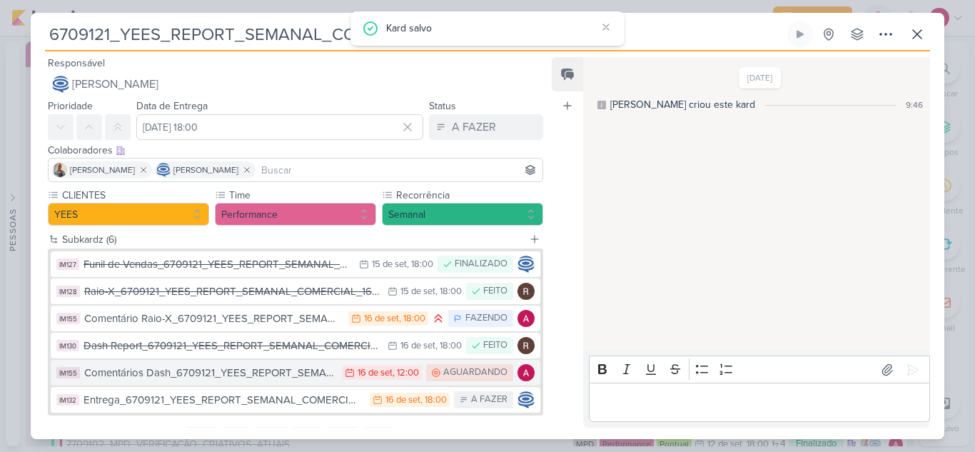
click at [286, 374] on div "Comentários Dash_6709121_YEES_REPORT_SEMANAL_COMERCIAL_16.09" at bounding box center [209, 373] width 250 height 16
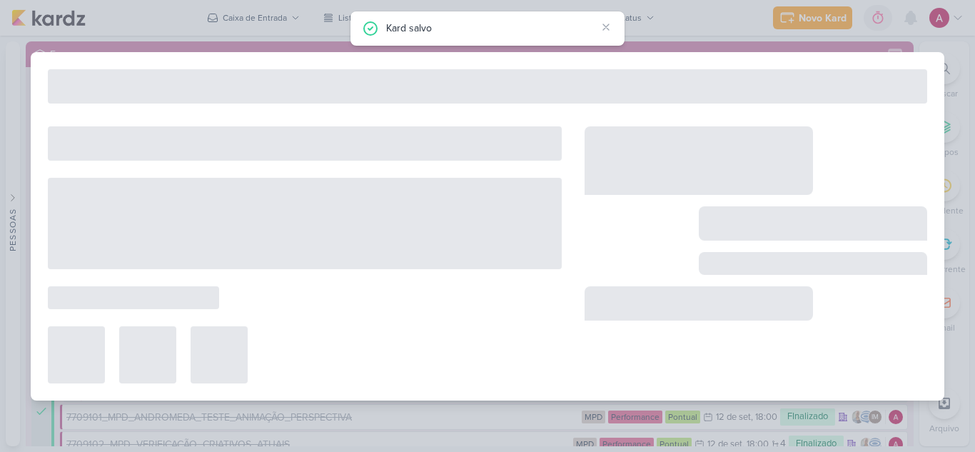
type input "Comentários Dash_6709121_YEES_REPORT_SEMANAL_COMERCIAL_16.09"
type input "16 de setembro de 2025 às 12:00"
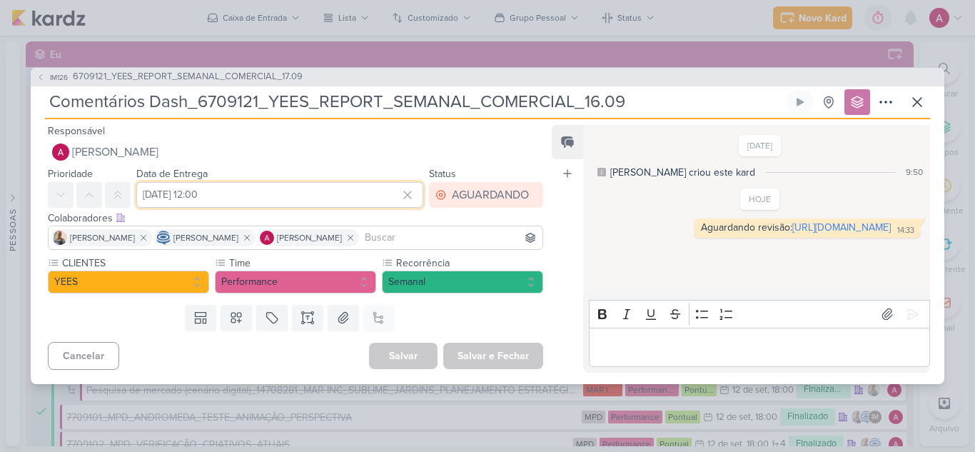
click at [257, 198] on input "16 de setembro de 2025 às 12:00" at bounding box center [279, 195] width 287 height 26
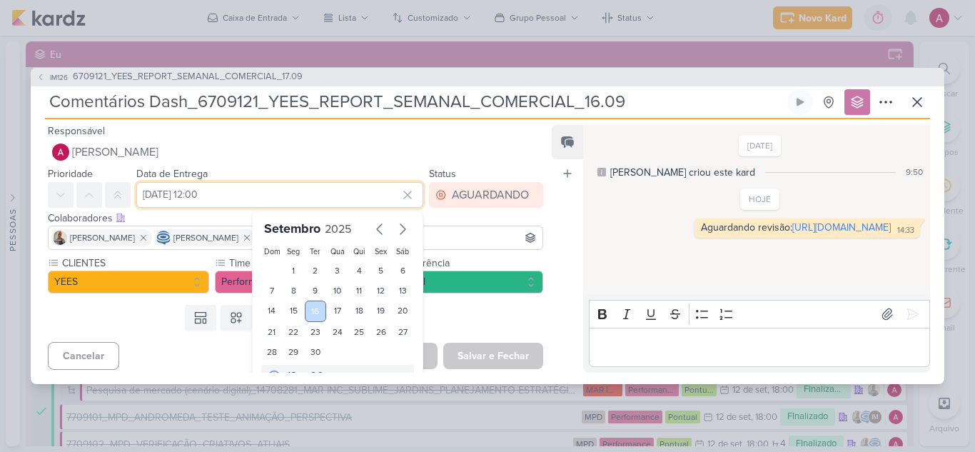
scroll to position [24, 0]
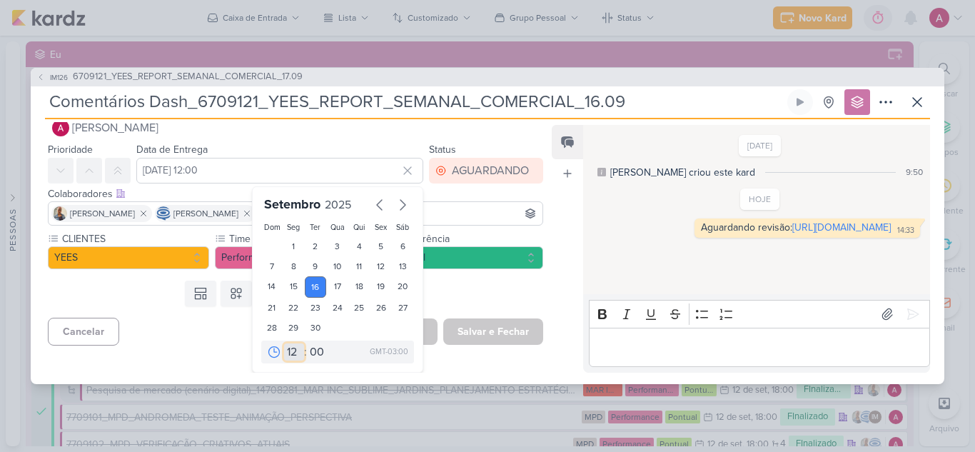
click at [288, 352] on select "00 01 02 03 04 05 06 07 08 09 10 11 12 13 14 15 16 17 18 19 20 21 22 23" at bounding box center [294, 351] width 20 height 17
select select "18"
click at [284, 343] on select "00 01 02 03 04 05 06 07 08 09 10 11 12 13 14 15 16 17 18 19 20 21 22 23" at bounding box center [294, 351] width 20 height 17
type input "16 de setembro de 2025 às 18:00"
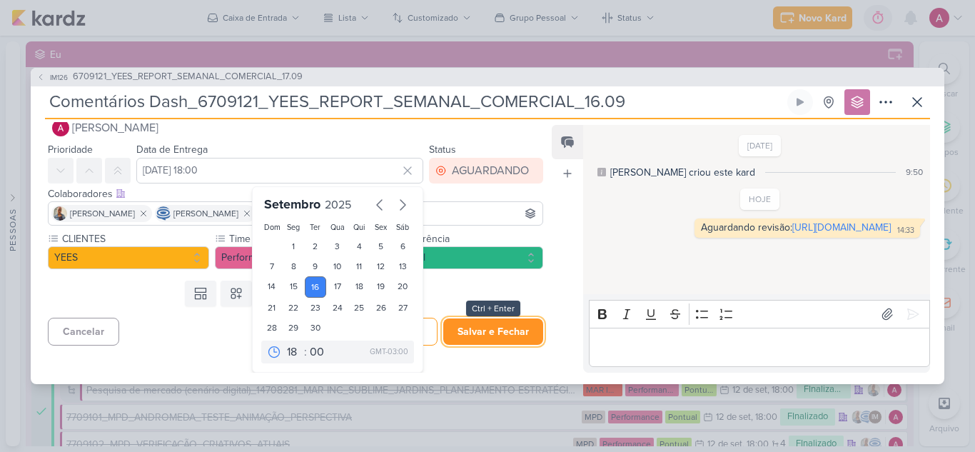
click at [484, 334] on button "Salvar e Fechar" at bounding box center [493, 331] width 100 height 26
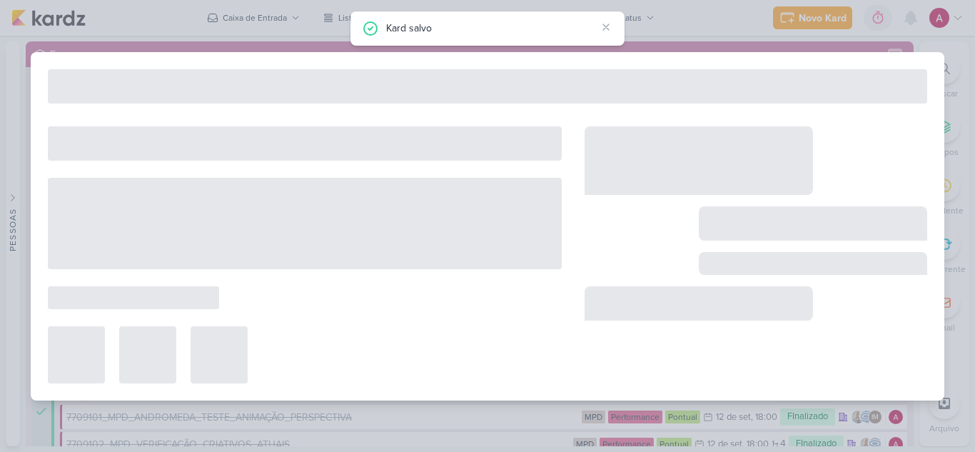
type input "6709121_YEES_REPORT_SEMANAL_COMERCIAL_17.09"
type input "15 de setembro de 2025 às 18:00"
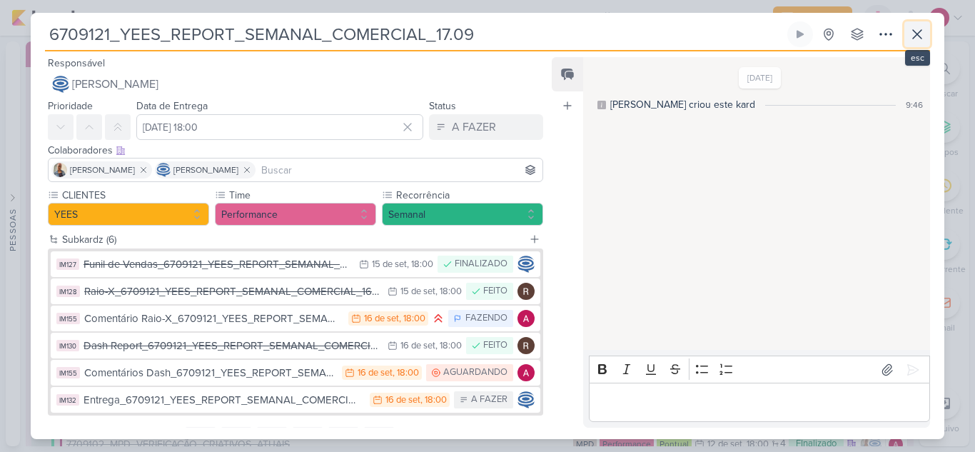
click at [913, 44] on button at bounding box center [917, 34] width 26 height 26
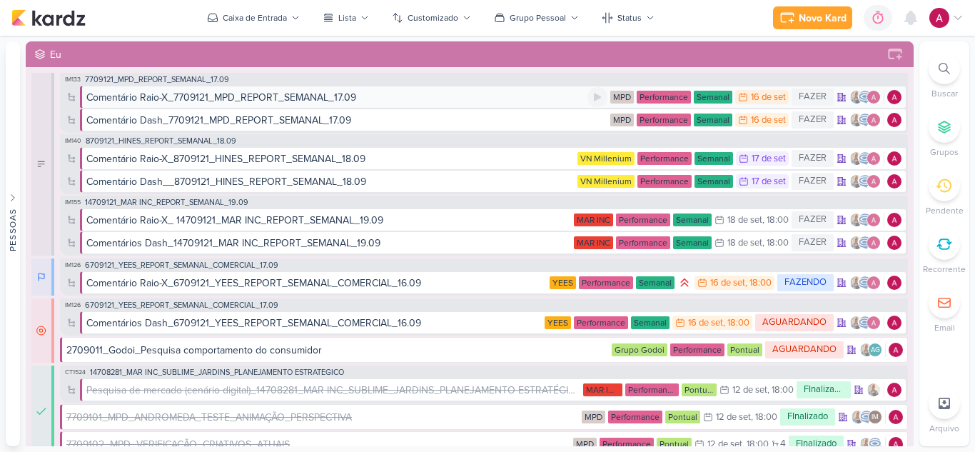
click at [280, 97] on div "Comentário Raio-X_7709121_MPD_REPORT_SEMANAL_17.09" at bounding box center [221, 97] width 270 height 15
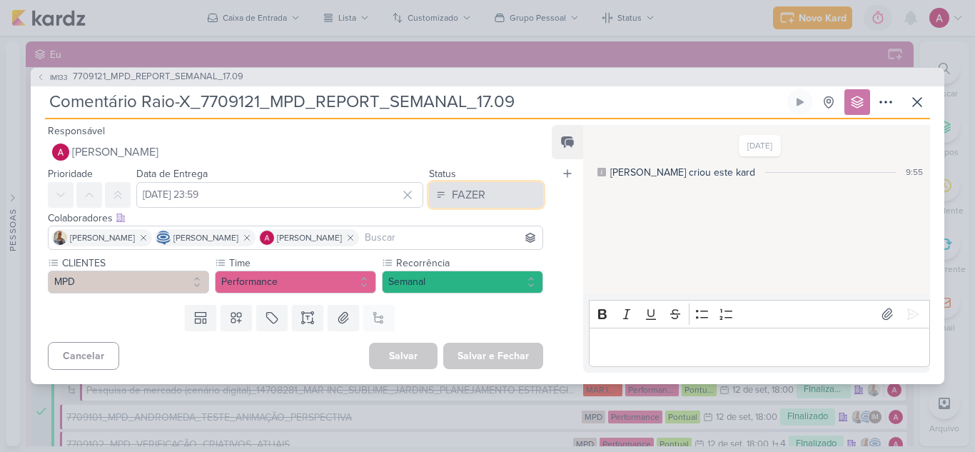
click at [457, 186] on div "FAZER" at bounding box center [469, 194] width 34 height 17
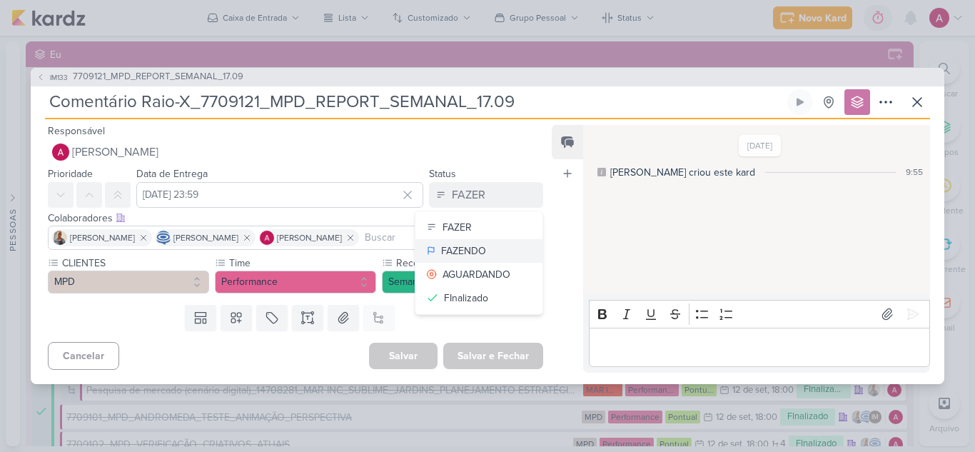
click at [477, 254] on div "FAZENDO" at bounding box center [463, 250] width 45 height 15
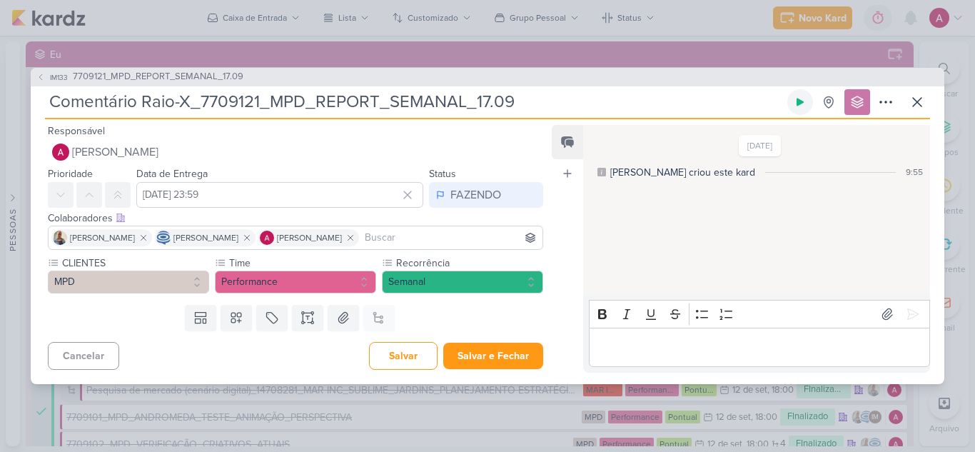
click at [797, 103] on icon at bounding box center [799, 102] width 7 height 8
click at [394, 358] on button "Salvar" at bounding box center [403, 356] width 68 height 28
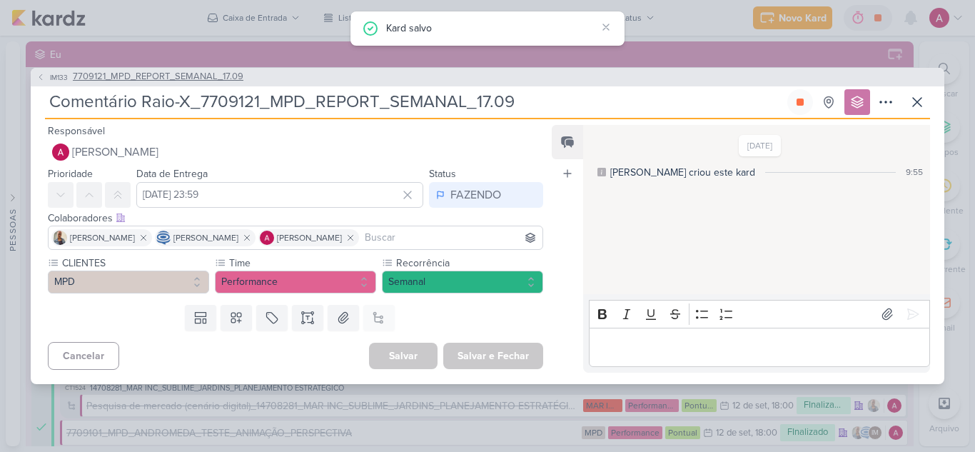
click at [55, 81] on span "IM133" at bounding box center [59, 77] width 22 height 11
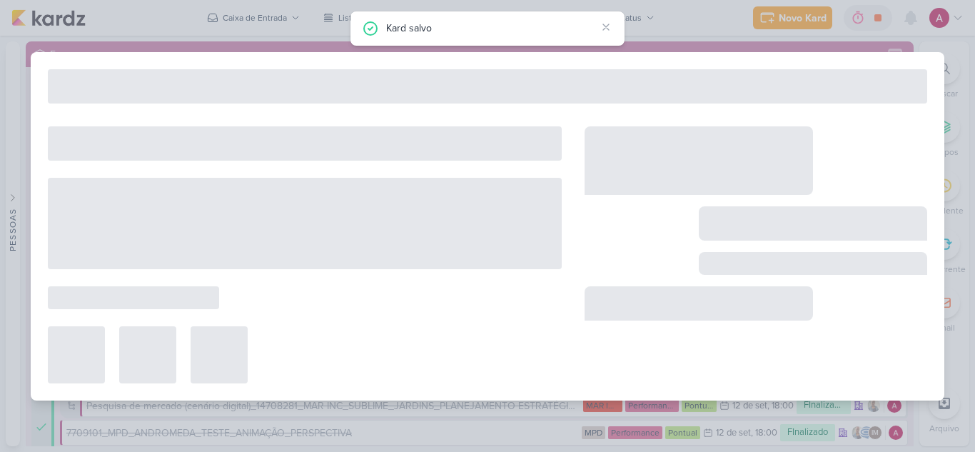
type input "7709121_MPD_REPORT_SEMANAL_17.09"
type input "16 de setembro de 2025 às 18:00"
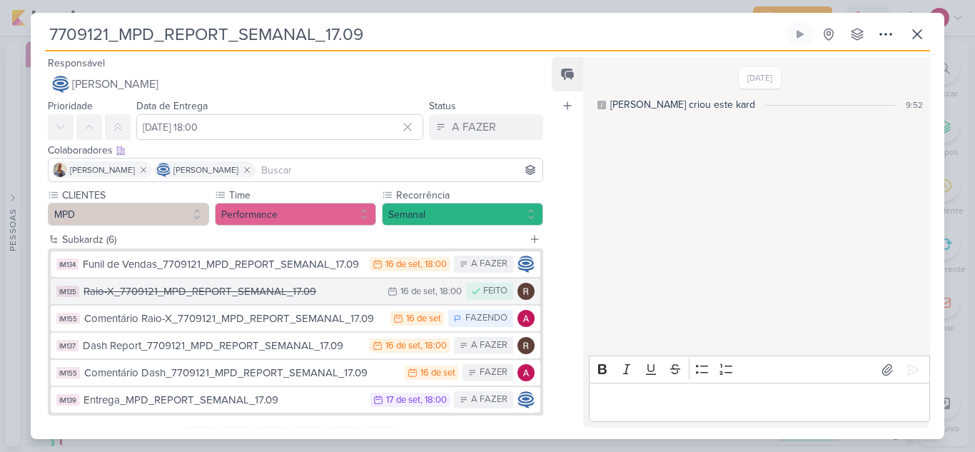
click at [245, 293] on div "Raio-X_7709121_MPD_REPORT_SEMANAL_17.09" at bounding box center [231, 291] width 297 height 16
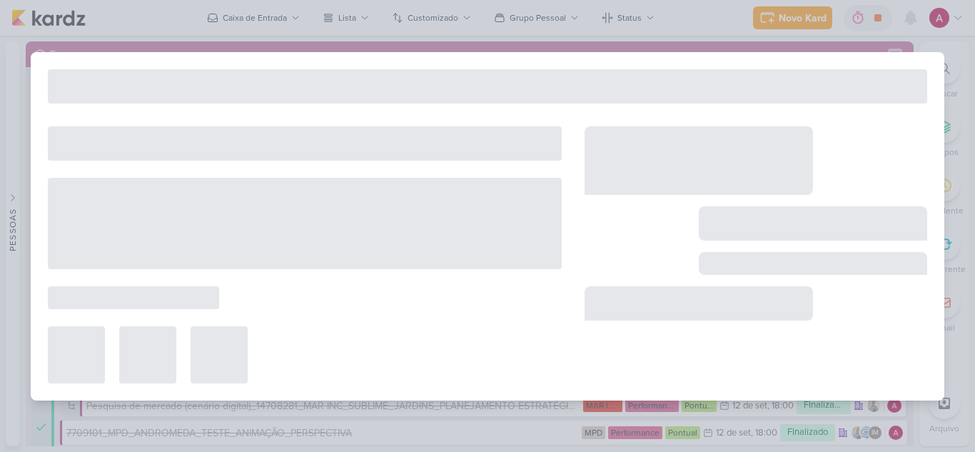
type input "Raio-X_7709121_MPD_REPORT_SEMANAL_17.09"
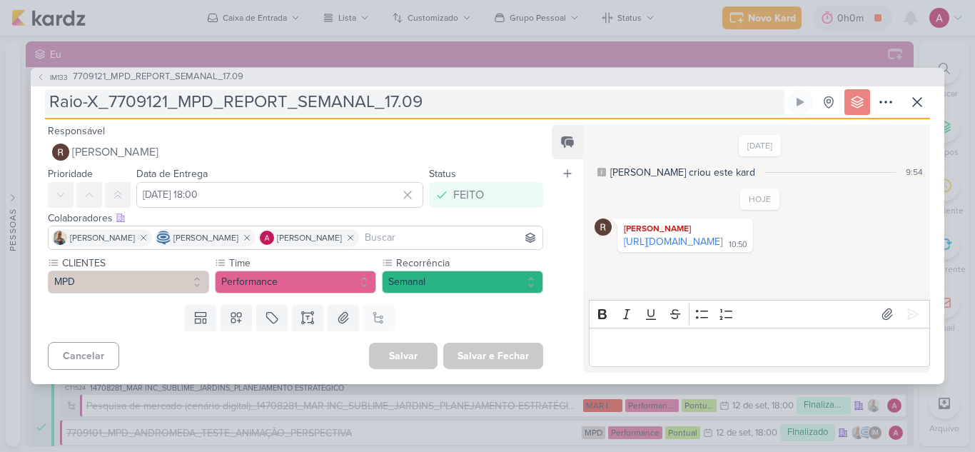
drag, startPoint x: 694, startPoint y: 255, endPoint x: 538, endPoint y: 91, distance: 227.1
click at [694, 248] on link "https://docs.google.com/spreadsheets/d/11KoFWNBc-KZTgbOAMXT95i7vFYLQYM1iq80CgGL…" at bounding box center [673, 241] width 98 height 12
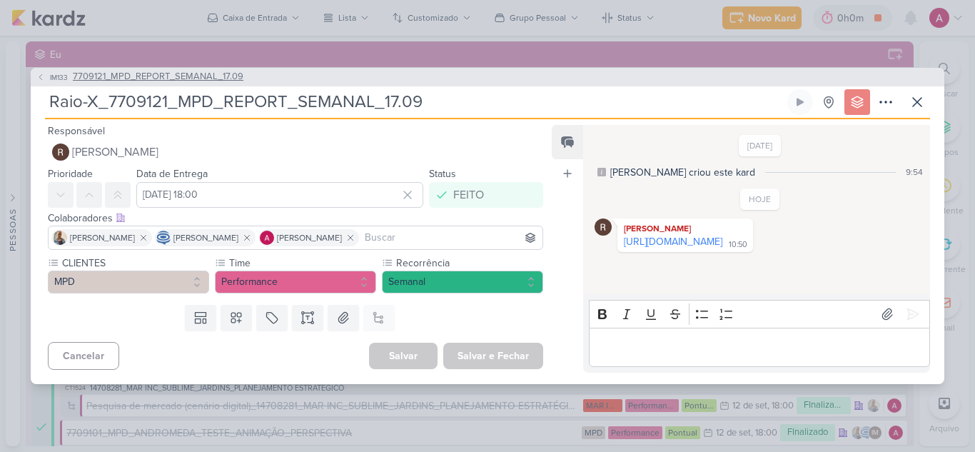
click at [46, 77] on button "IM133 7709121_MPD_REPORT_SEMANAL_17.09" at bounding box center [139, 77] width 207 height 14
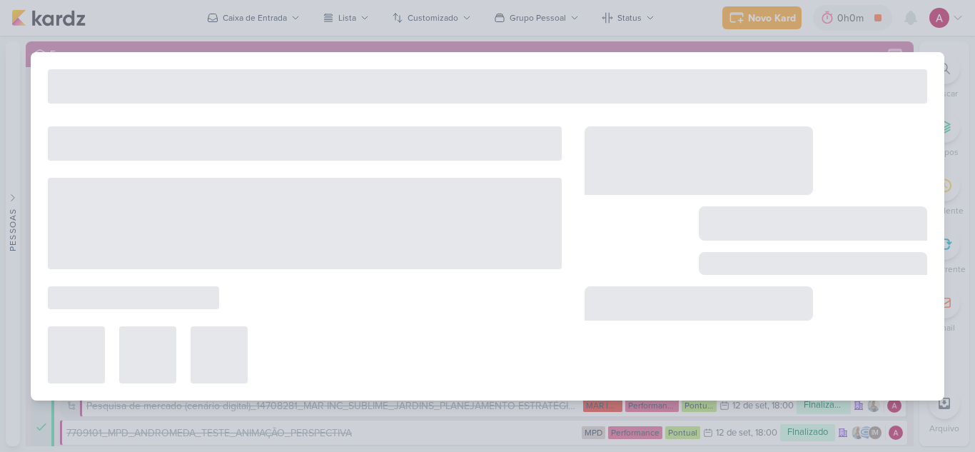
type input "7709121_MPD_REPORT_SEMANAL_17.09"
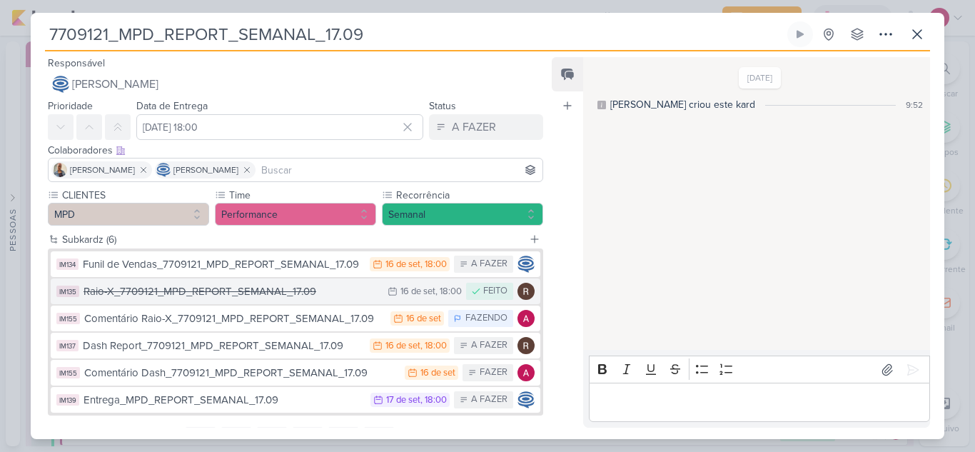
click at [229, 295] on div "Raio-X_7709121_MPD_REPORT_SEMANAL_17.09" at bounding box center [231, 291] width 297 height 16
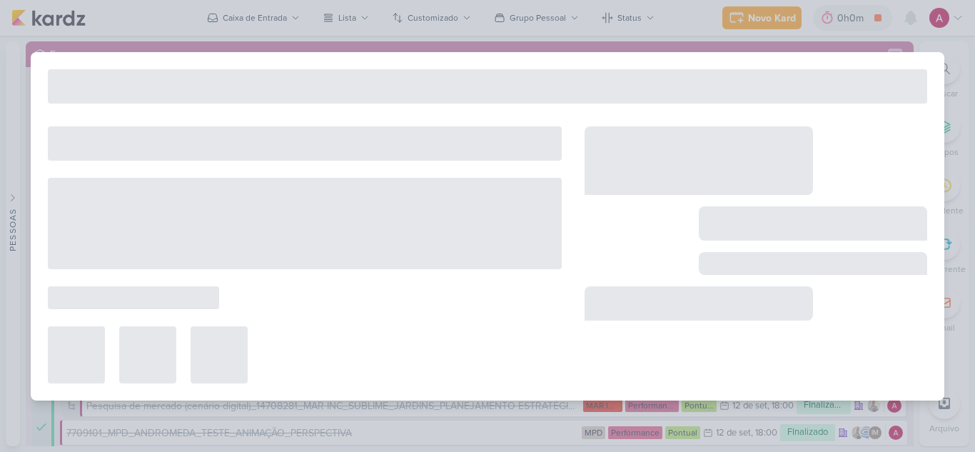
type input "Raio-X_7709121_MPD_REPORT_SEMANAL_17.09"
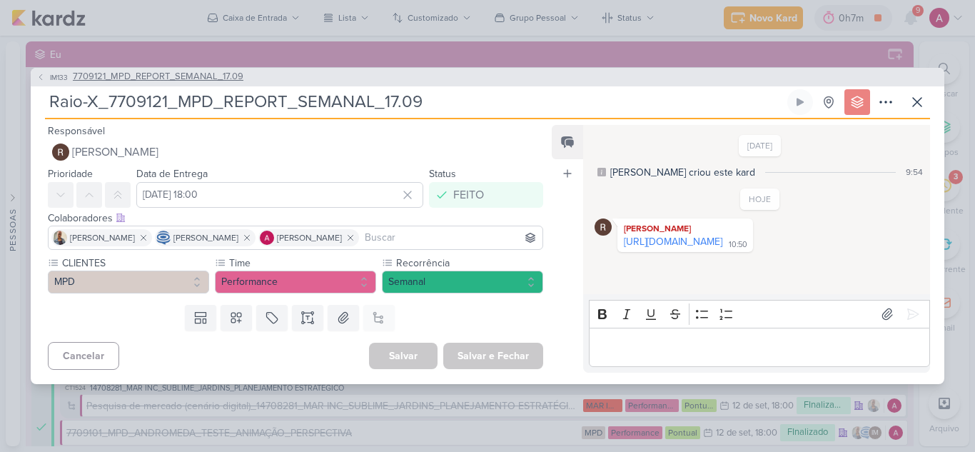
click at [45, 76] on button "IM133 7709121_MPD_REPORT_SEMANAL_17.09" at bounding box center [139, 77] width 207 height 14
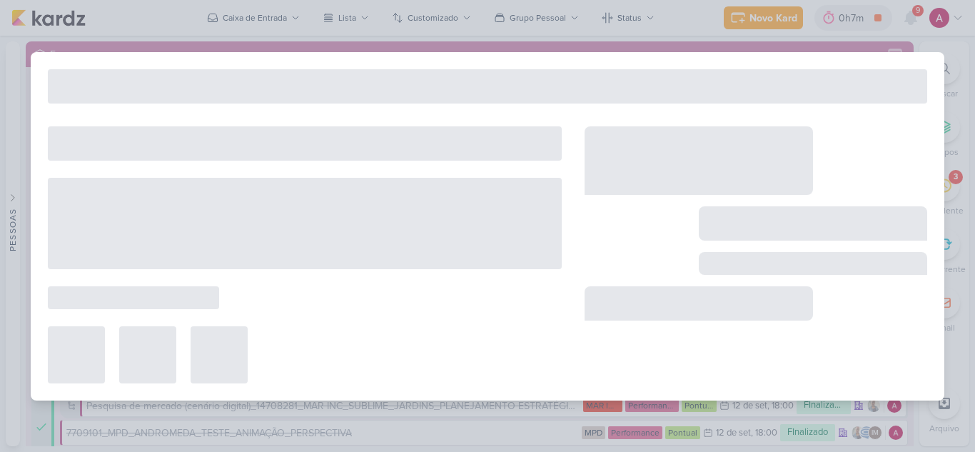
type input "7709121_MPD_REPORT_SEMANAL_17.09"
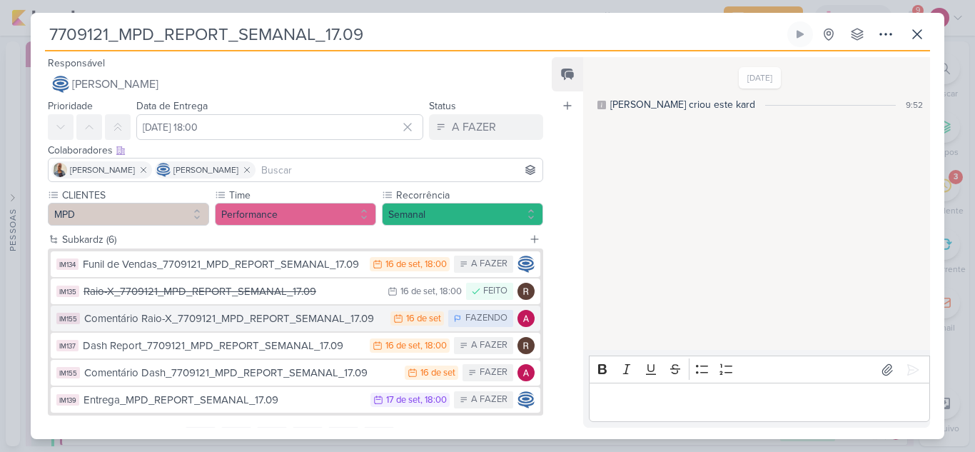
click at [305, 316] on div "Comentário Raio-X_7709121_MPD_REPORT_SEMANAL_17.09" at bounding box center [233, 318] width 299 height 16
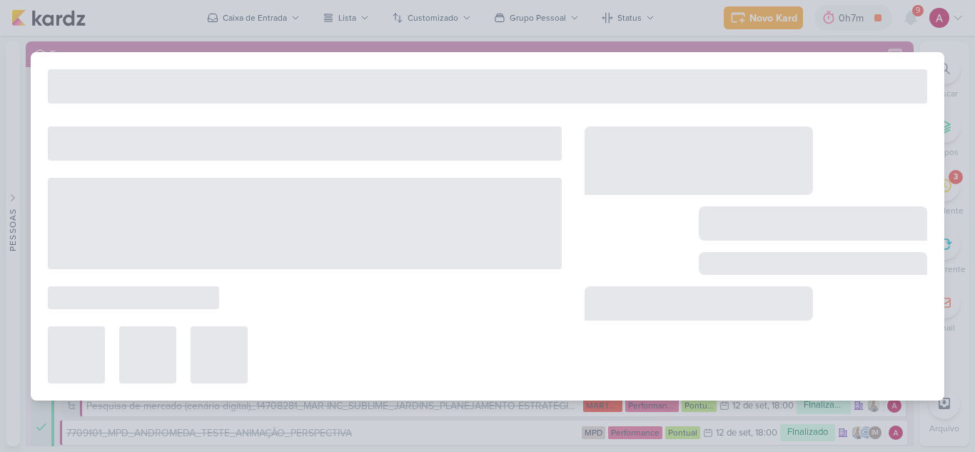
type input "Comentário Raio-X_7709121_MPD_REPORT_SEMANAL_17.09"
type input "16 de setembro de 2025 às 23:59"
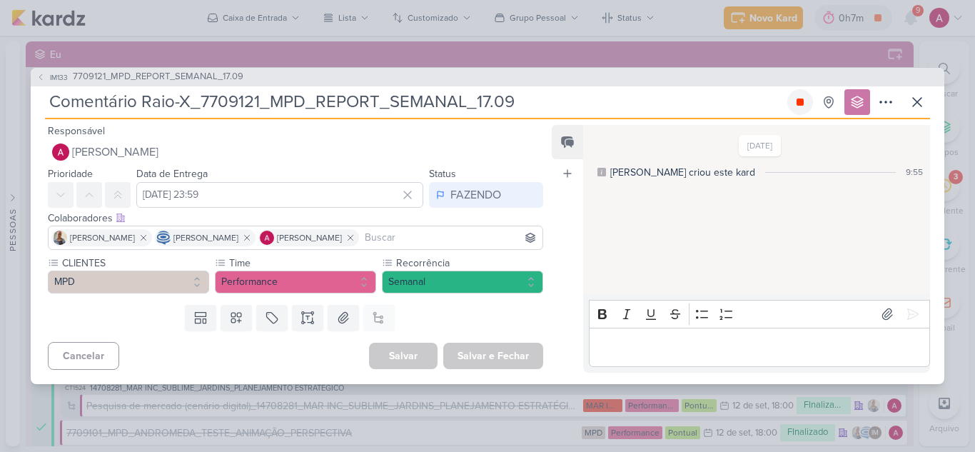
click at [801, 102] on icon at bounding box center [799, 101] width 7 height 7
click at [621, 330] on div "Editor editing area: main" at bounding box center [759, 346] width 341 height 39
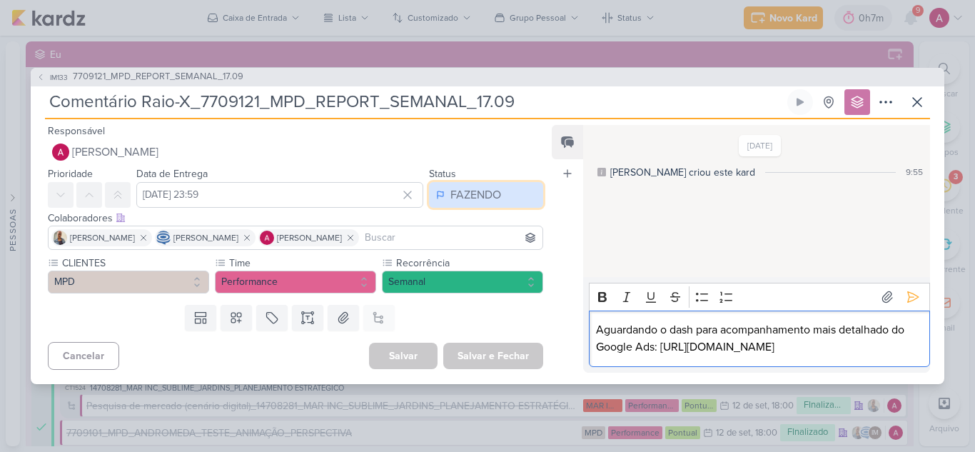
click at [509, 197] on button "FAZENDO" at bounding box center [486, 195] width 114 height 26
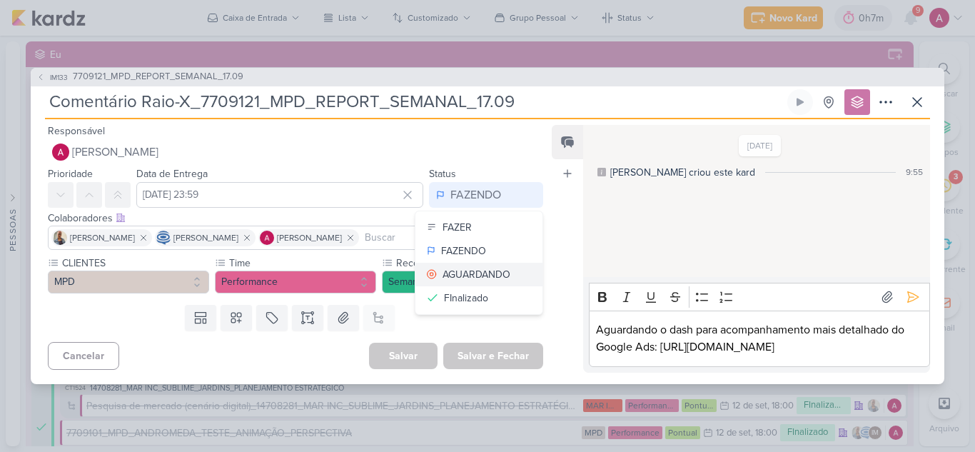
click at [474, 270] on div "AGUARDANDO" at bounding box center [476, 274] width 68 height 15
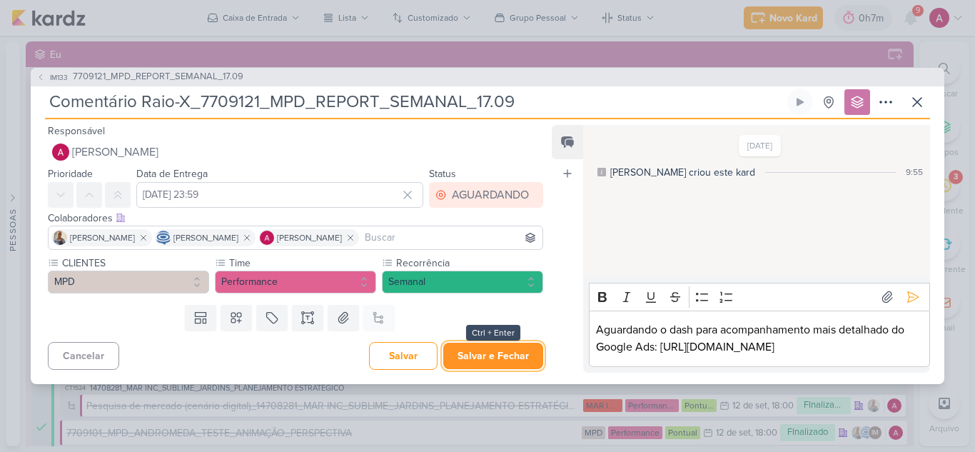
click at [453, 347] on button "Salvar e Fechar" at bounding box center [493, 355] width 100 height 26
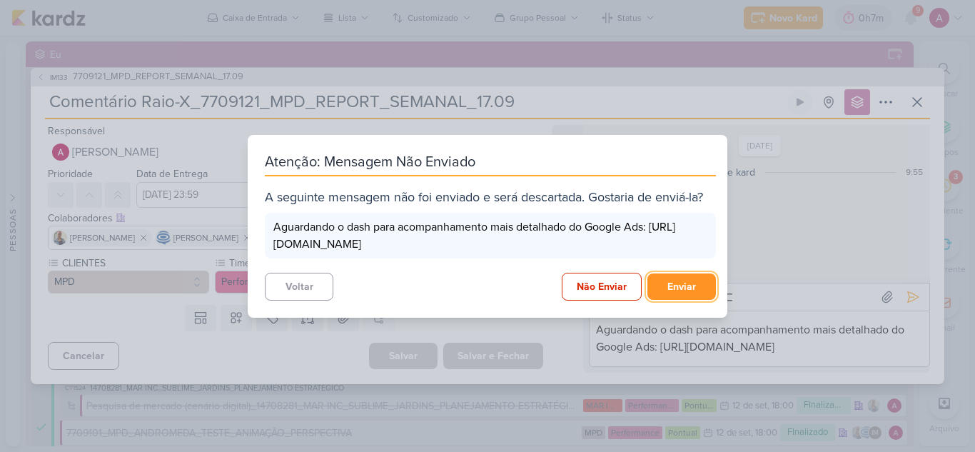
click at [669, 295] on button "Enviar" at bounding box center [681, 286] width 68 height 26
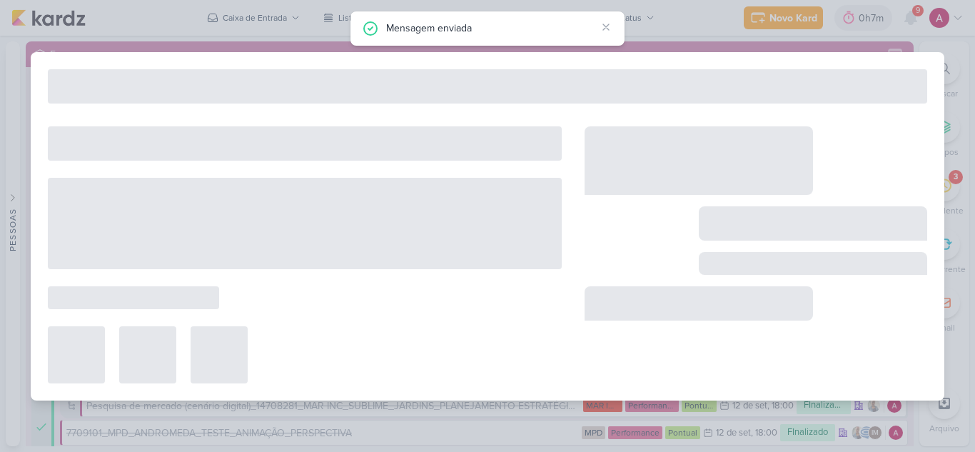
type input "7709121_MPD_REPORT_SEMANAL_17.09"
type input "16 de setembro de 2025 às 18:00"
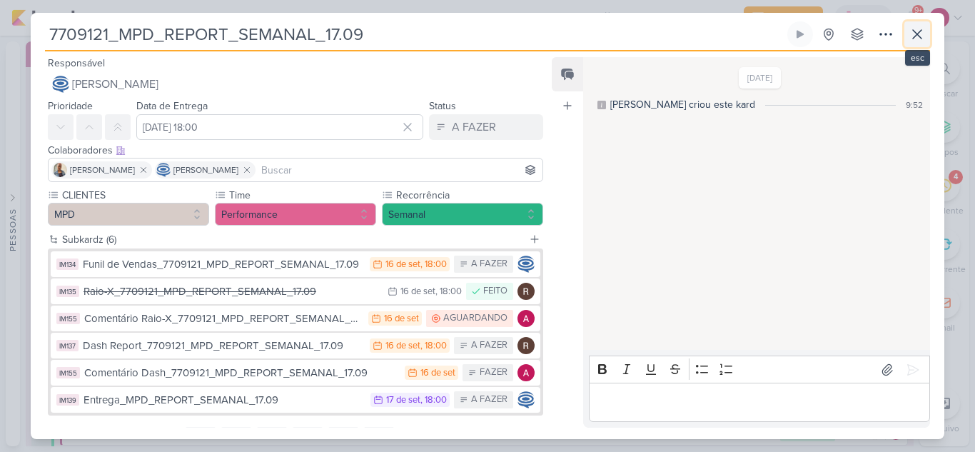
click at [923, 36] on icon at bounding box center [916, 34] width 17 height 17
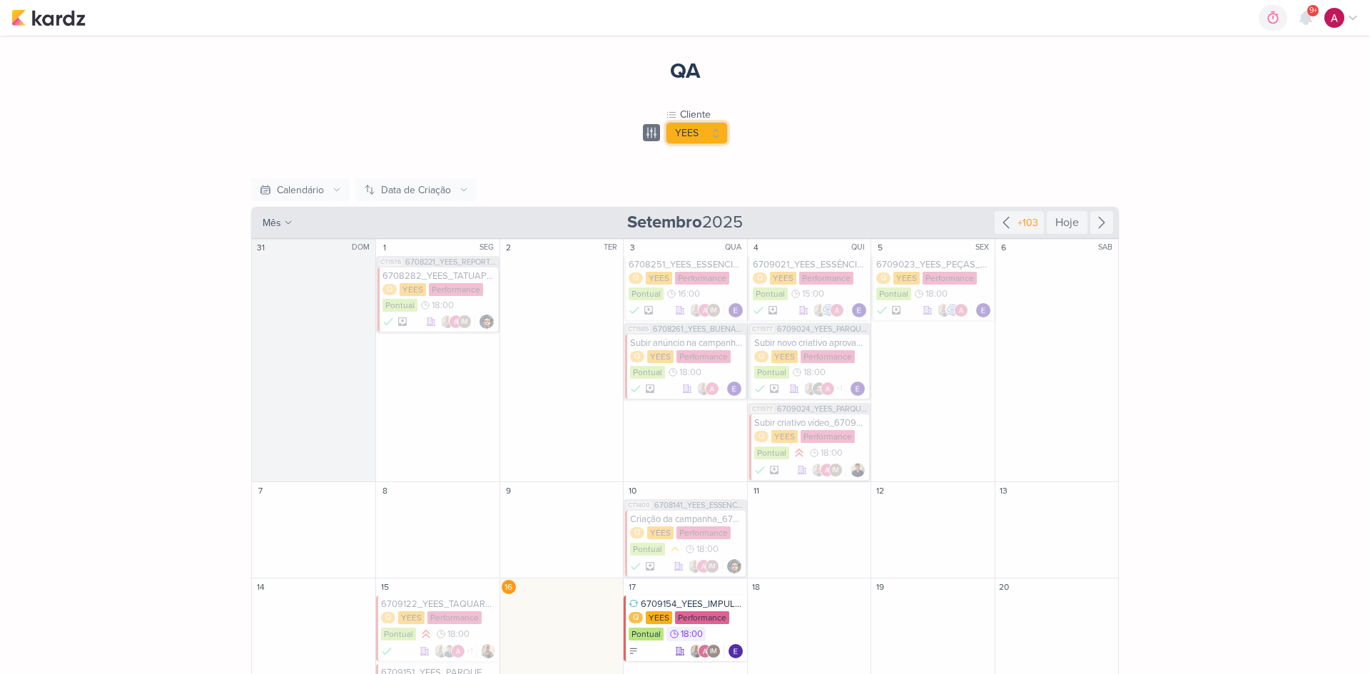
click at [692, 141] on button "YEES" at bounding box center [697, 133] width 62 height 22
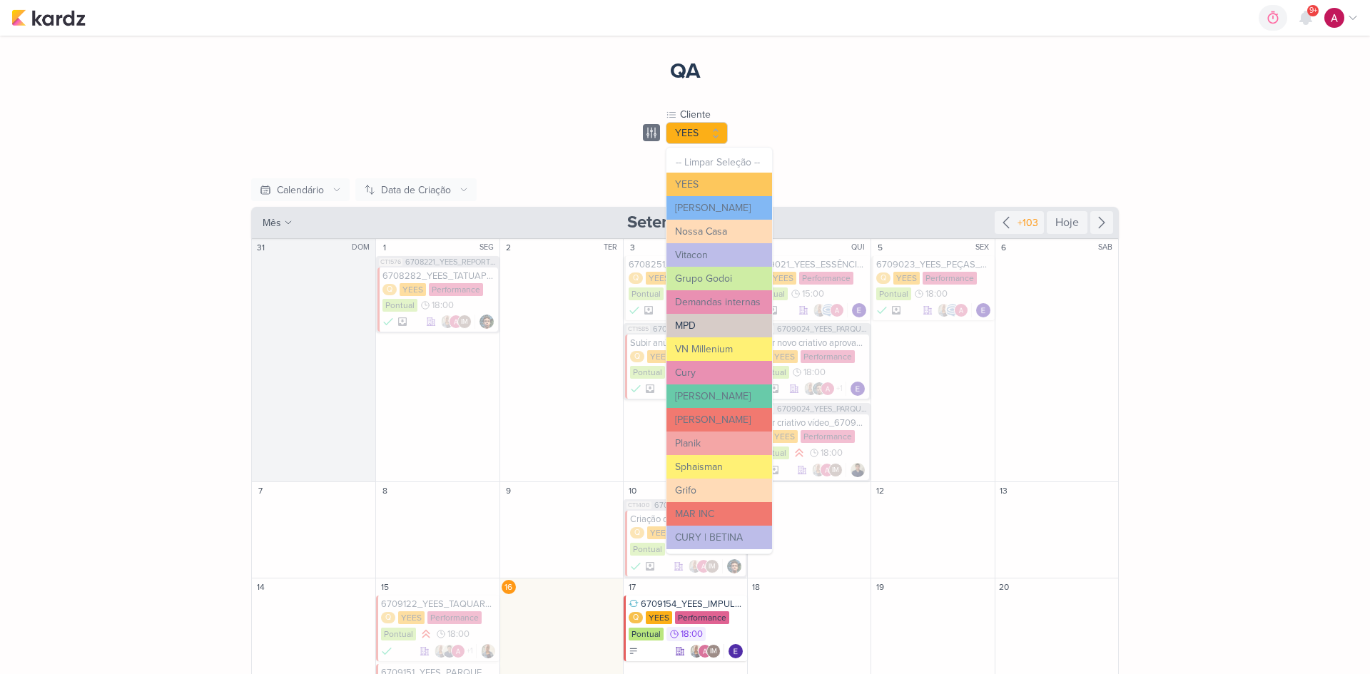
click at [731, 320] on button "MPD" at bounding box center [719, 326] width 106 height 24
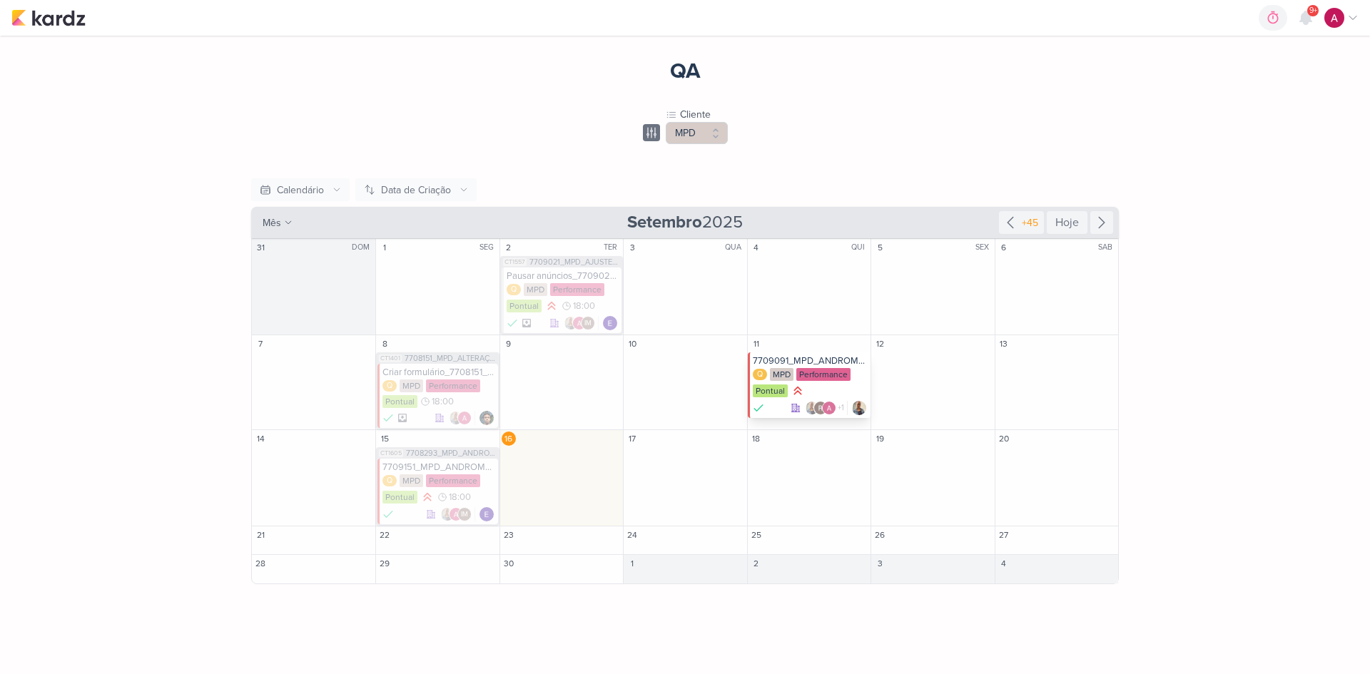
click at [823, 359] on div "7709091_MPD_ANDROMEDA_UNIR_VERBA_GOOGLE ADS" at bounding box center [810, 360] width 115 height 11
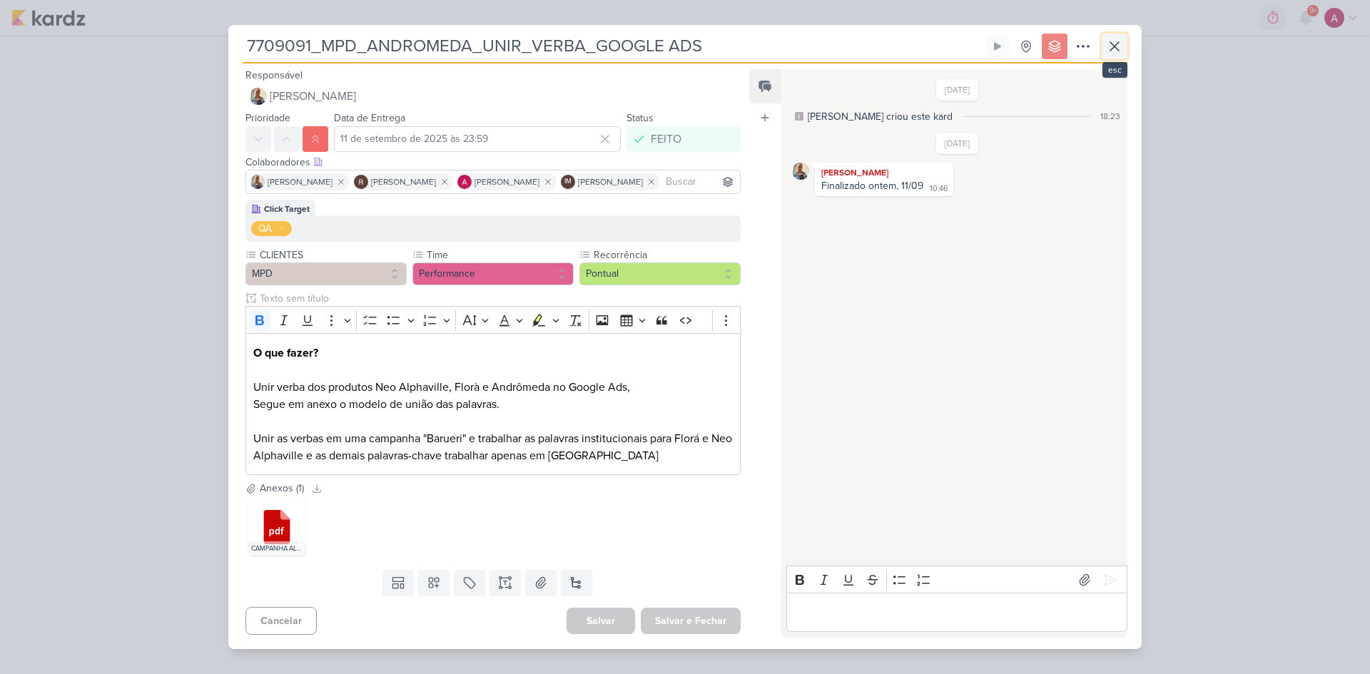
click at [1113, 43] on icon at bounding box center [1114, 46] width 17 height 17
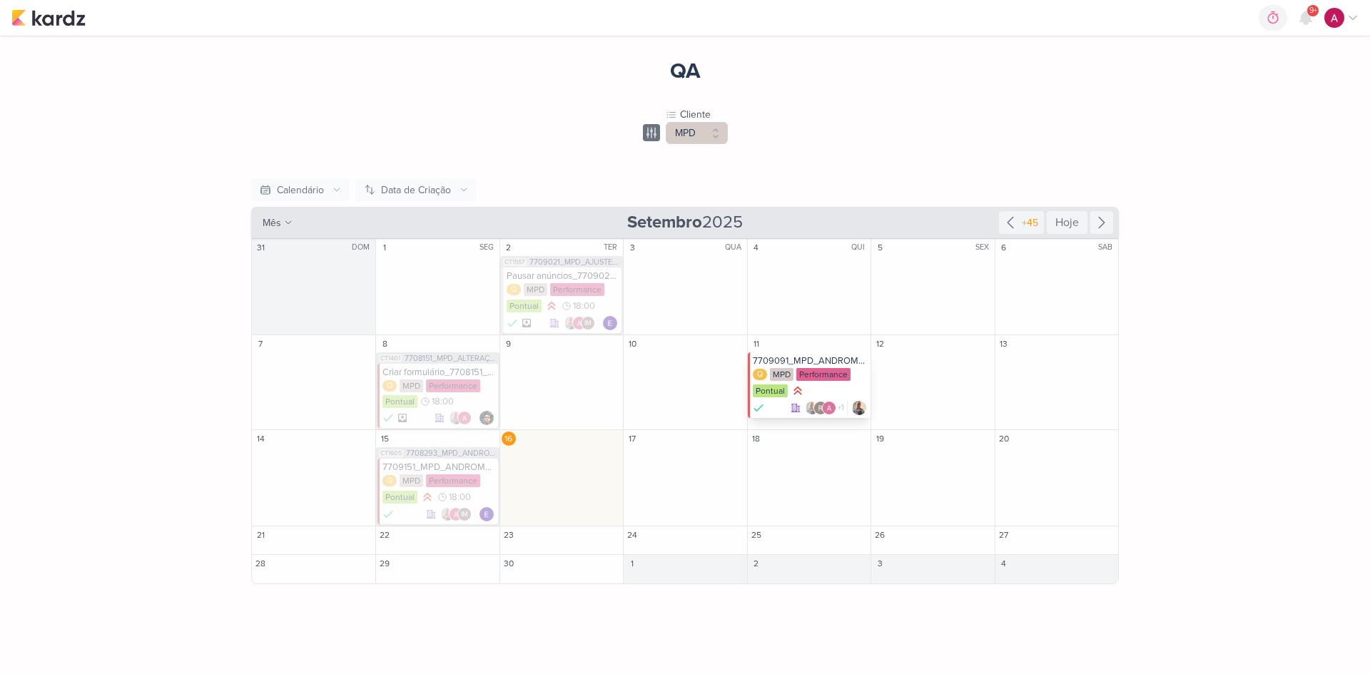
click at [806, 360] on div "7709091_MPD_ANDROMEDA_UNIR_VERBA_GOOGLE ADS" at bounding box center [810, 360] width 115 height 11
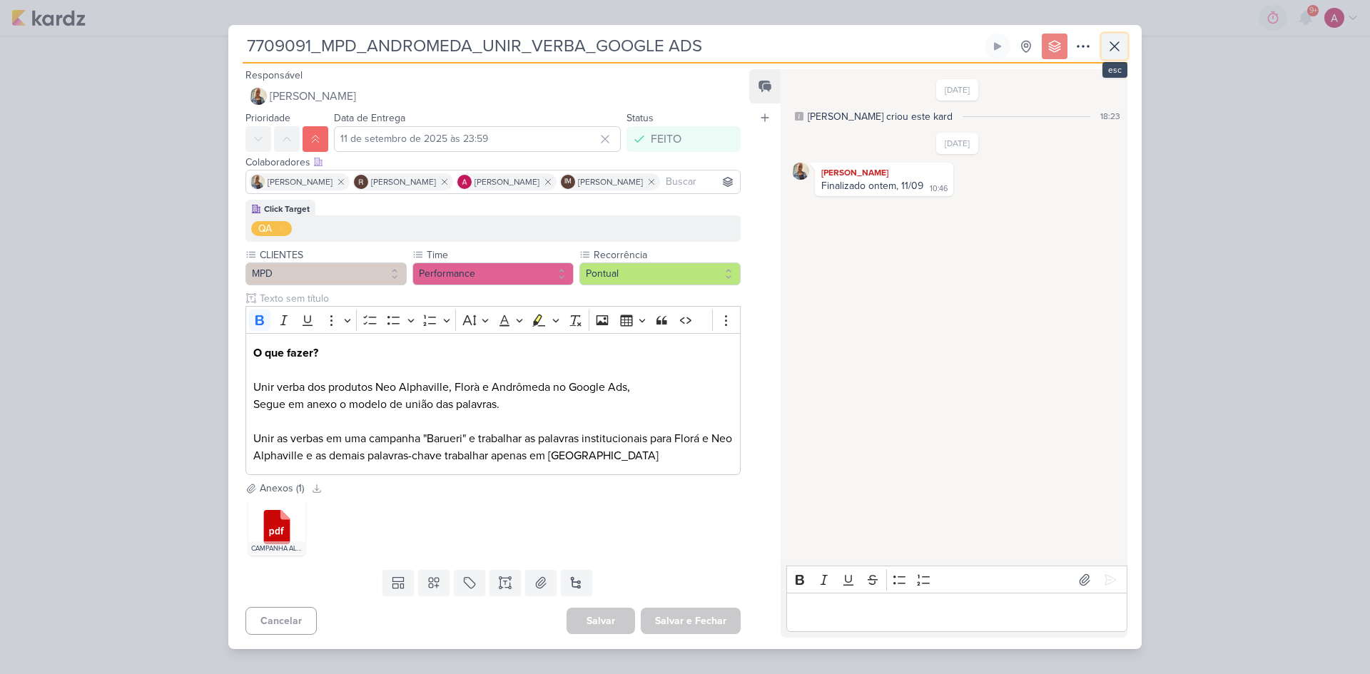
click at [1115, 46] on icon at bounding box center [1114, 46] width 9 height 9
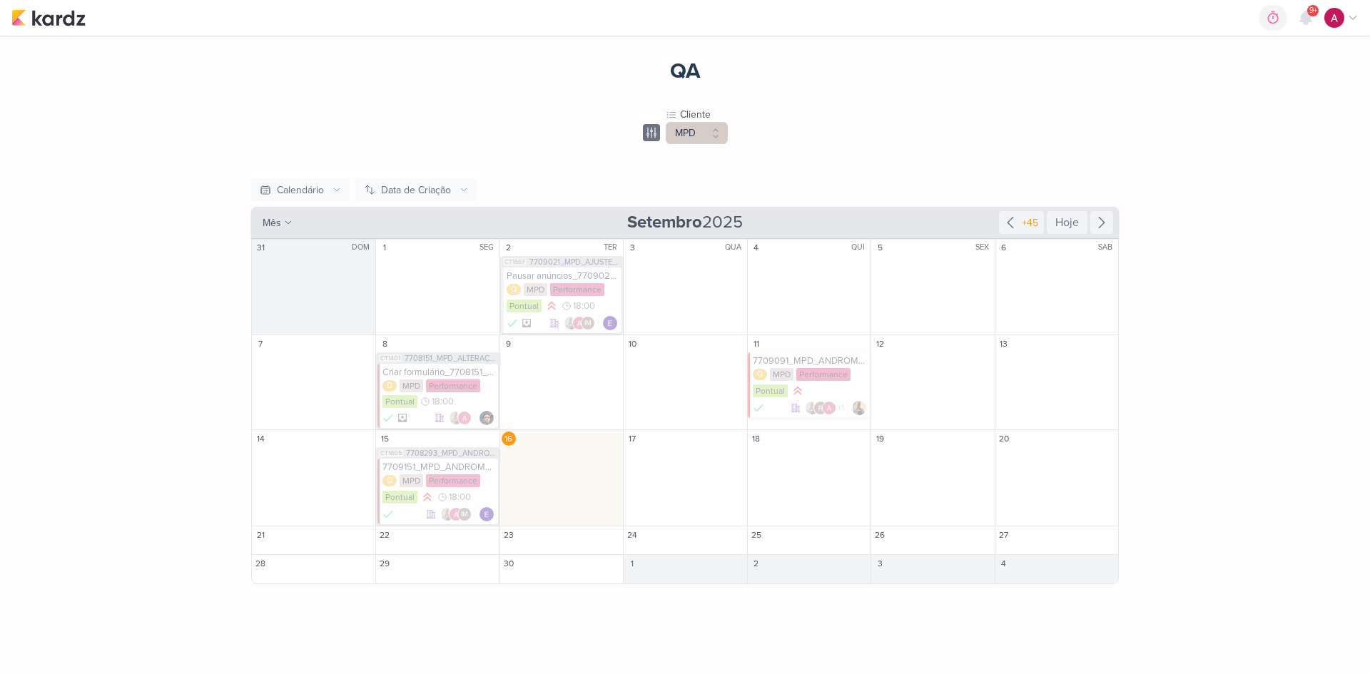
click at [56, 29] on div "0h0m Sessão desligada... Hoje 0h0m Semana 0h0m Mês 0h0m Nenhuma Sessão 00" at bounding box center [684, 18] width 1347 height 36
click at [56, 24] on img at bounding box center [48, 17] width 74 height 17
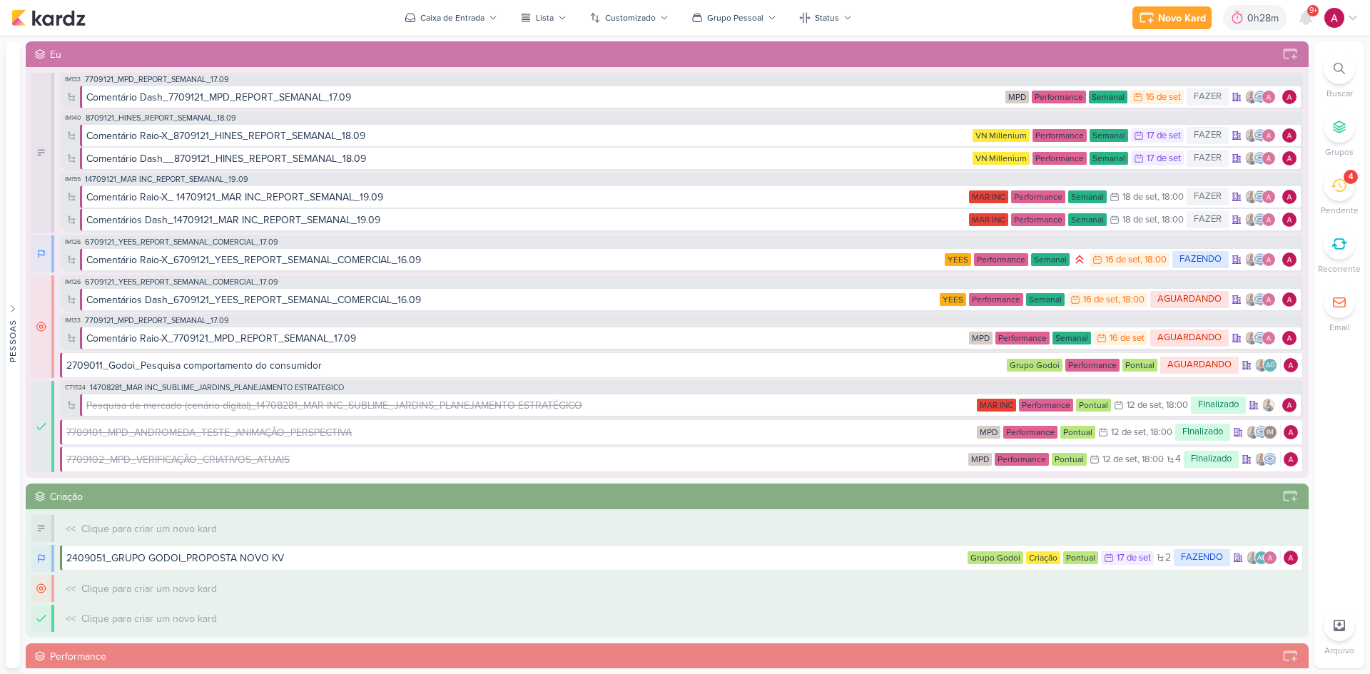
click at [1305, 21] on icon at bounding box center [1305, 17] width 11 height 13
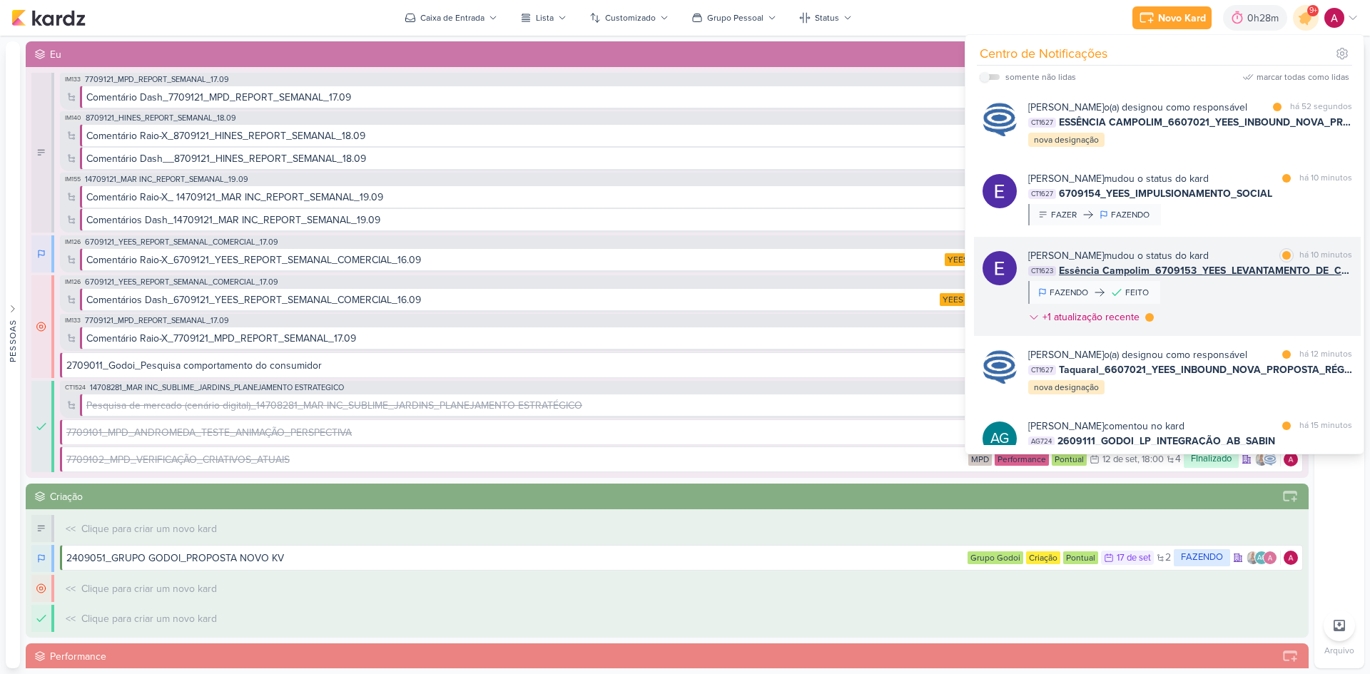
click at [1224, 314] on div "Eduardo Quaresma mudou o status do kard marcar como lida há 10 minutos CT1623 E…" at bounding box center [1190, 289] width 324 height 82
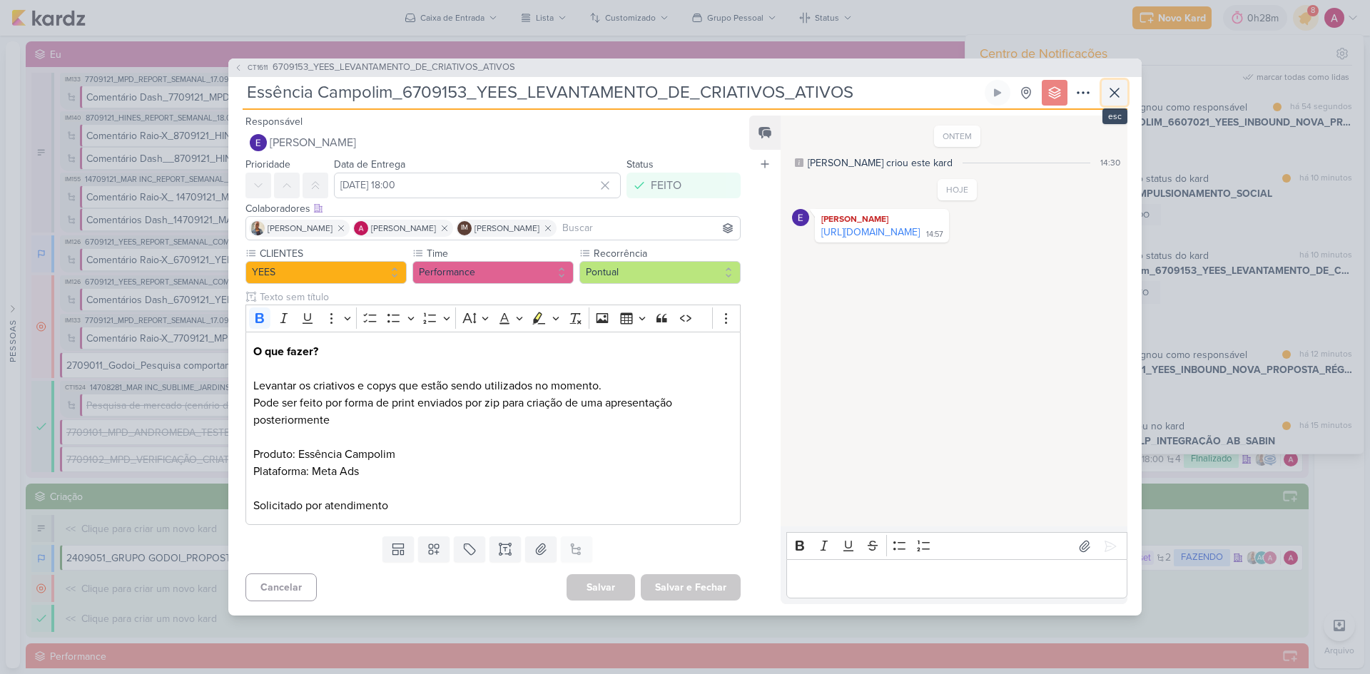
click at [1122, 92] on icon at bounding box center [1114, 92] width 17 height 17
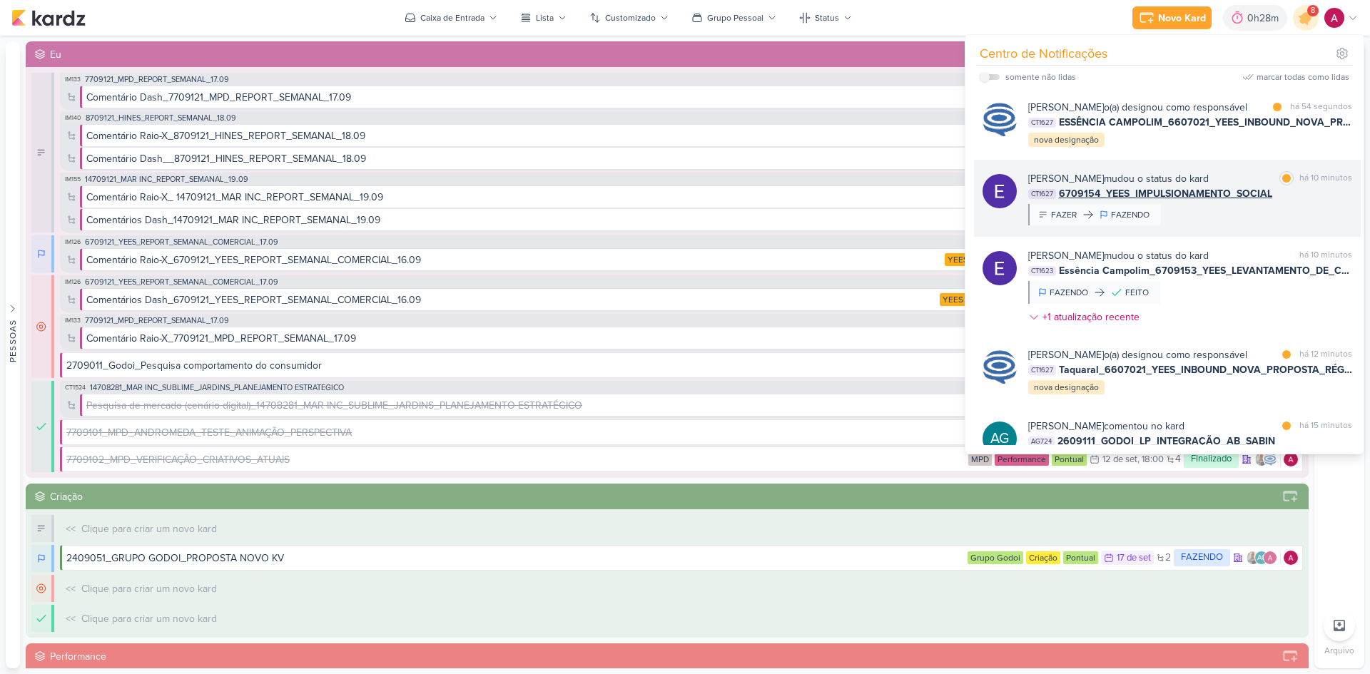
click at [1253, 225] on div "Eduardo Quaresma mudou o status do kard marcar como lida há 10 minutos CT1627 6…" at bounding box center [1190, 198] width 324 height 54
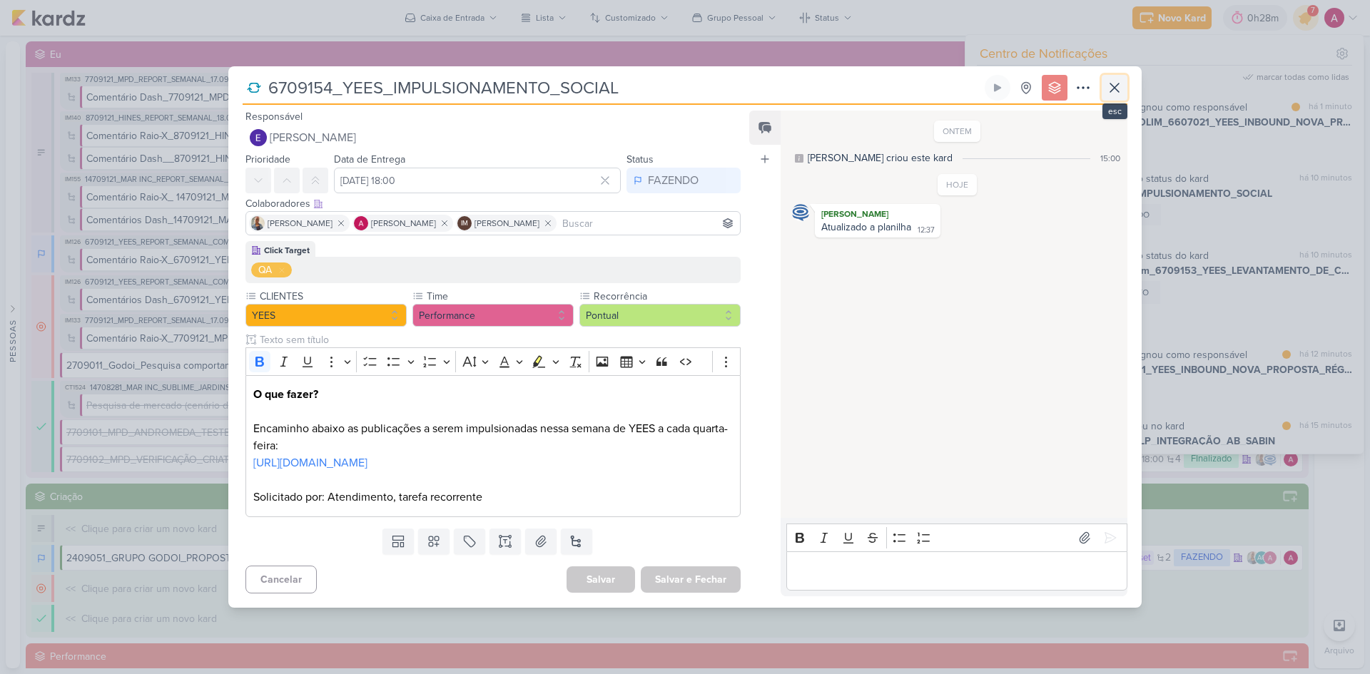
click at [1110, 79] on icon at bounding box center [1114, 87] width 17 height 17
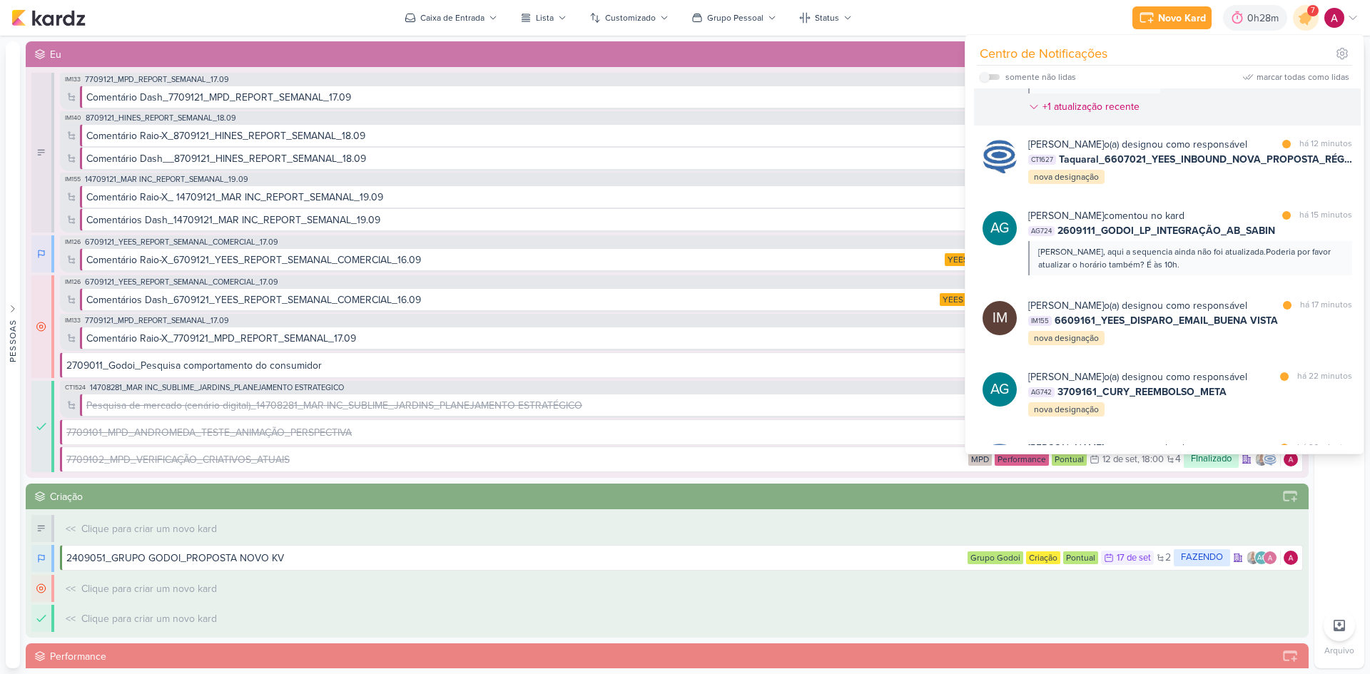
scroll to position [285, 0]
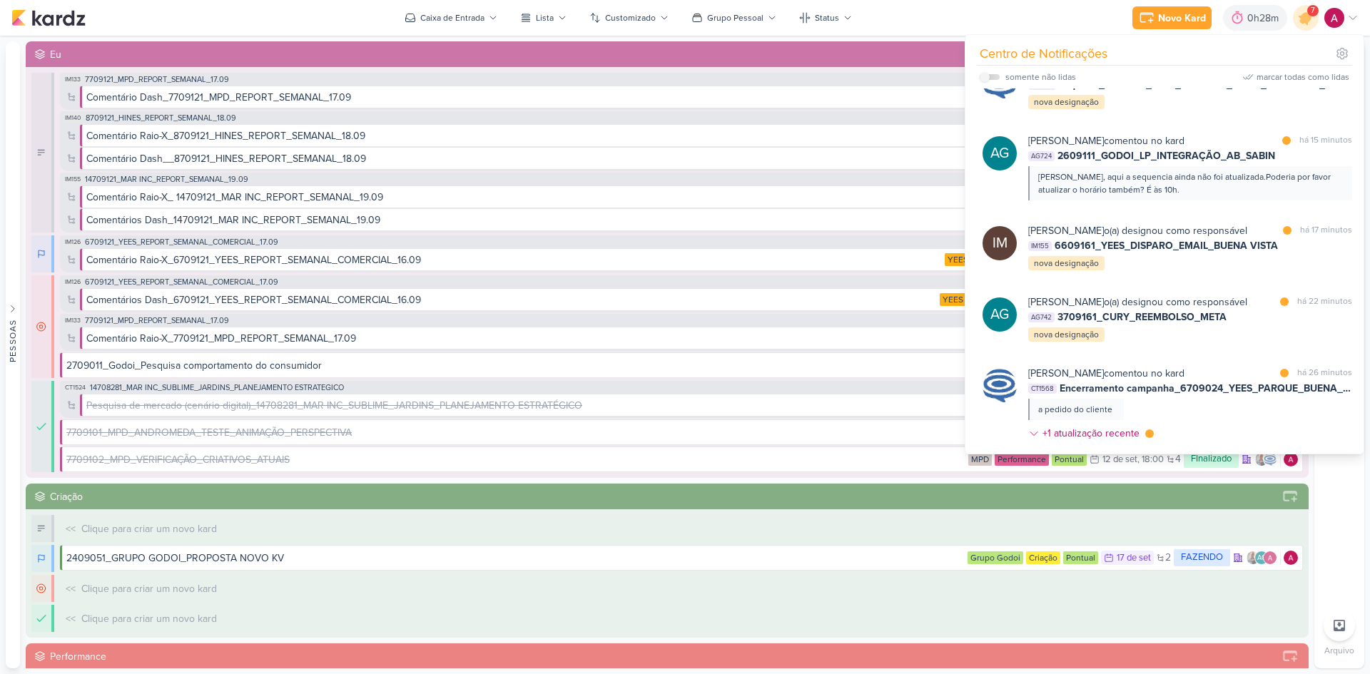
click at [995, 77] on label at bounding box center [990, 77] width 20 height 6
click at [990, 77] on input "checkbox" at bounding box center [985, 77] width 10 height 10
checkbox input "true"
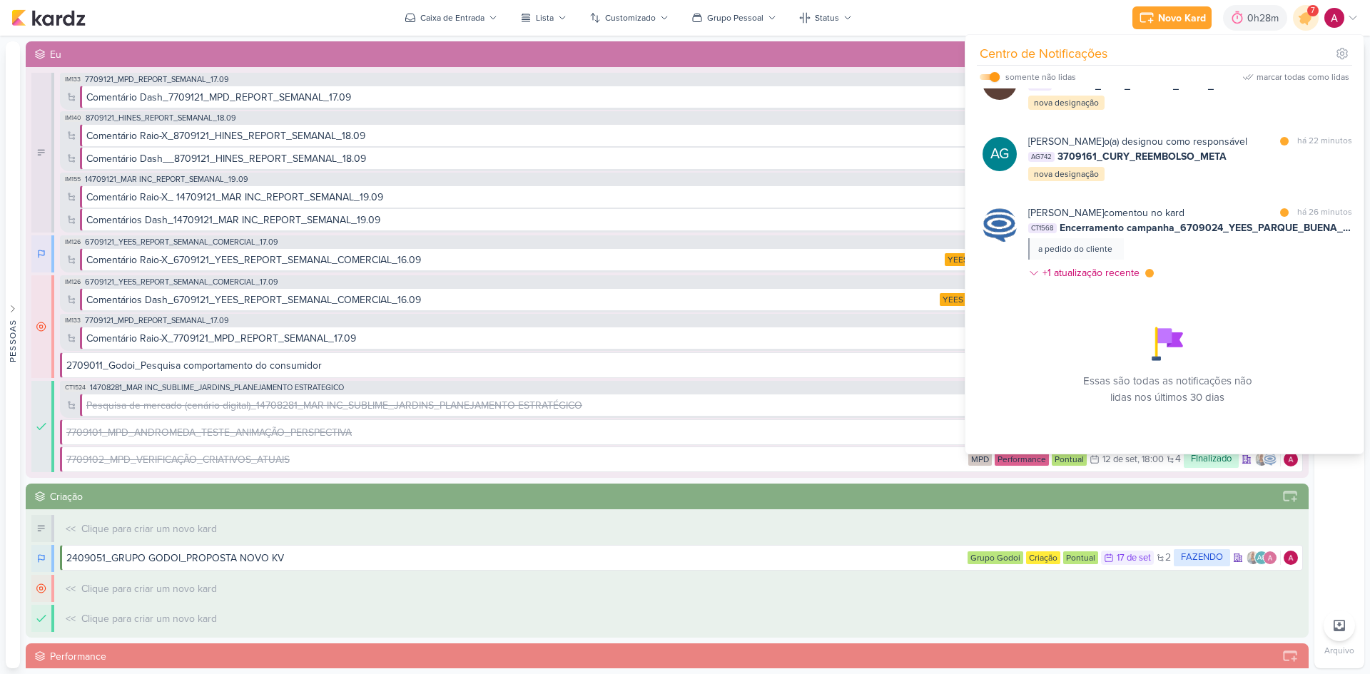
scroll to position [330, 0]
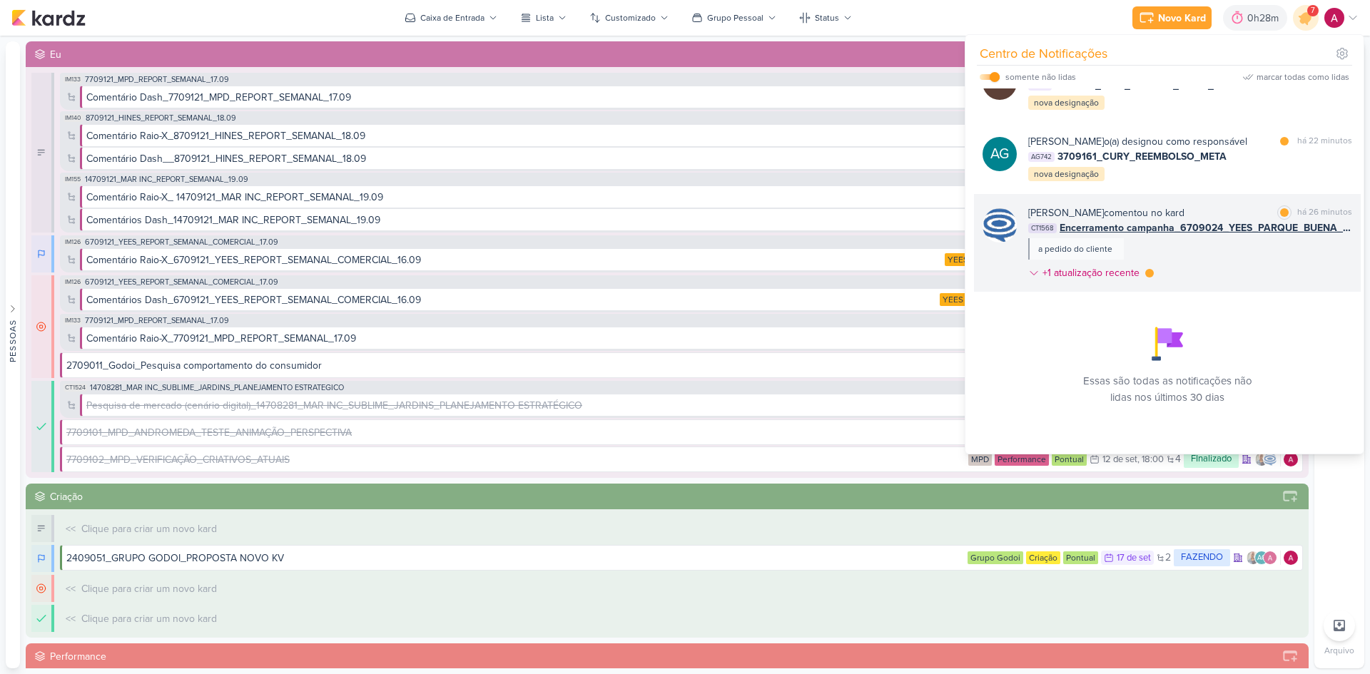
click at [1224, 270] on div "Caroline Traven De Andrade comentou no kard marcar como lida há 26 minutos CT15…" at bounding box center [1190, 245] width 324 height 81
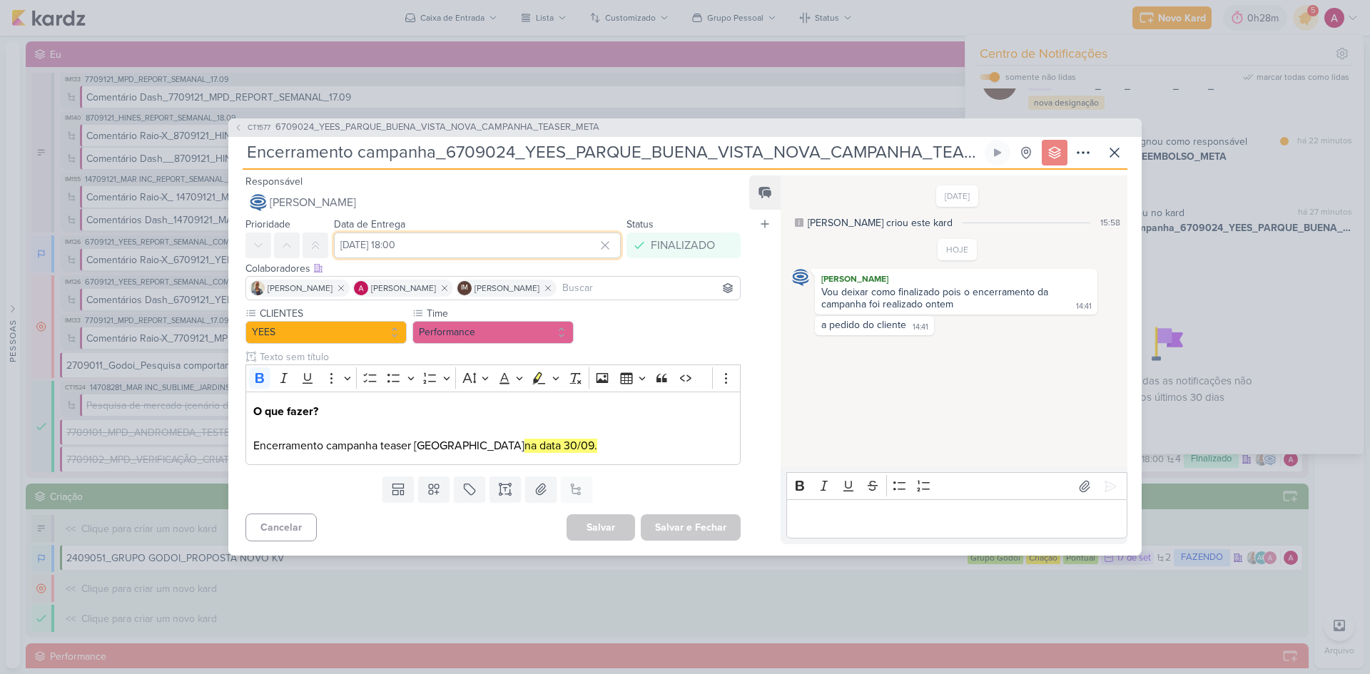
click at [487, 244] on input "30 de setembro de 2025 às 18:00" at bounding box center [477, 246] width 287 height 26
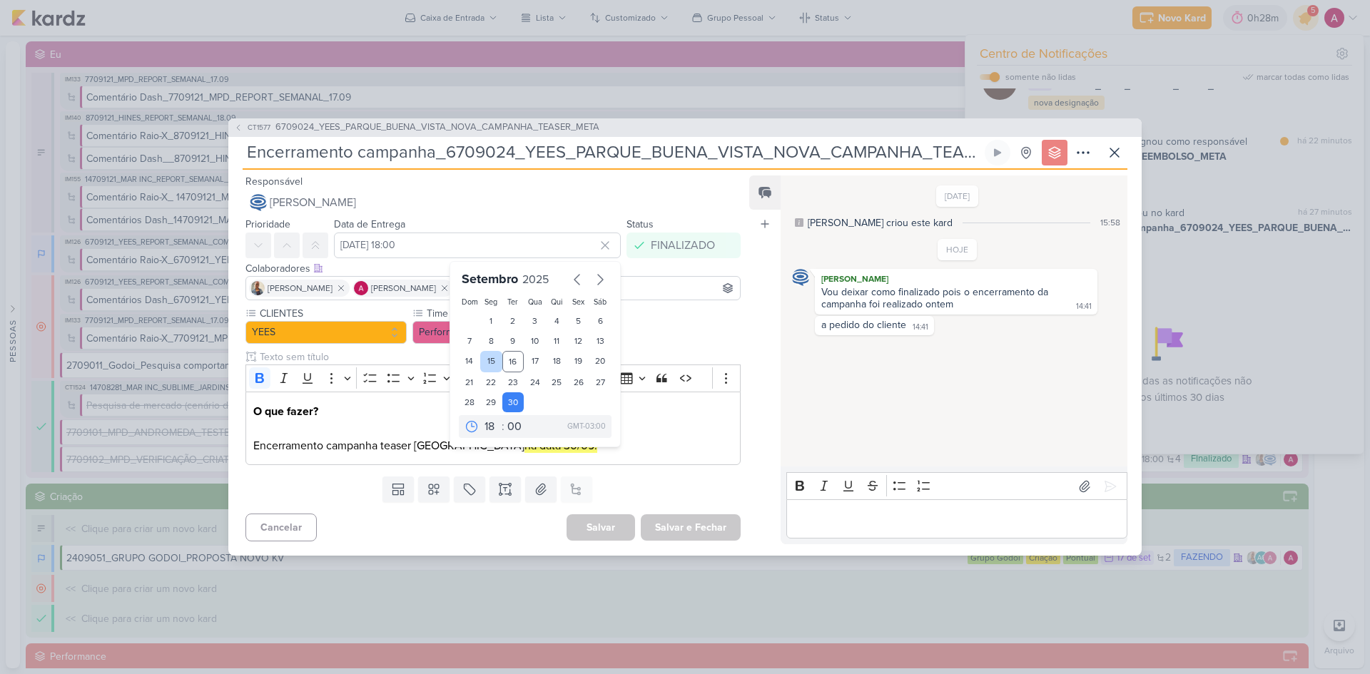
click at [485, 364] on div "15" at bounding box center [491, 361] width 22 height 21
type input "15 de setembro de 2025 às 18:00"
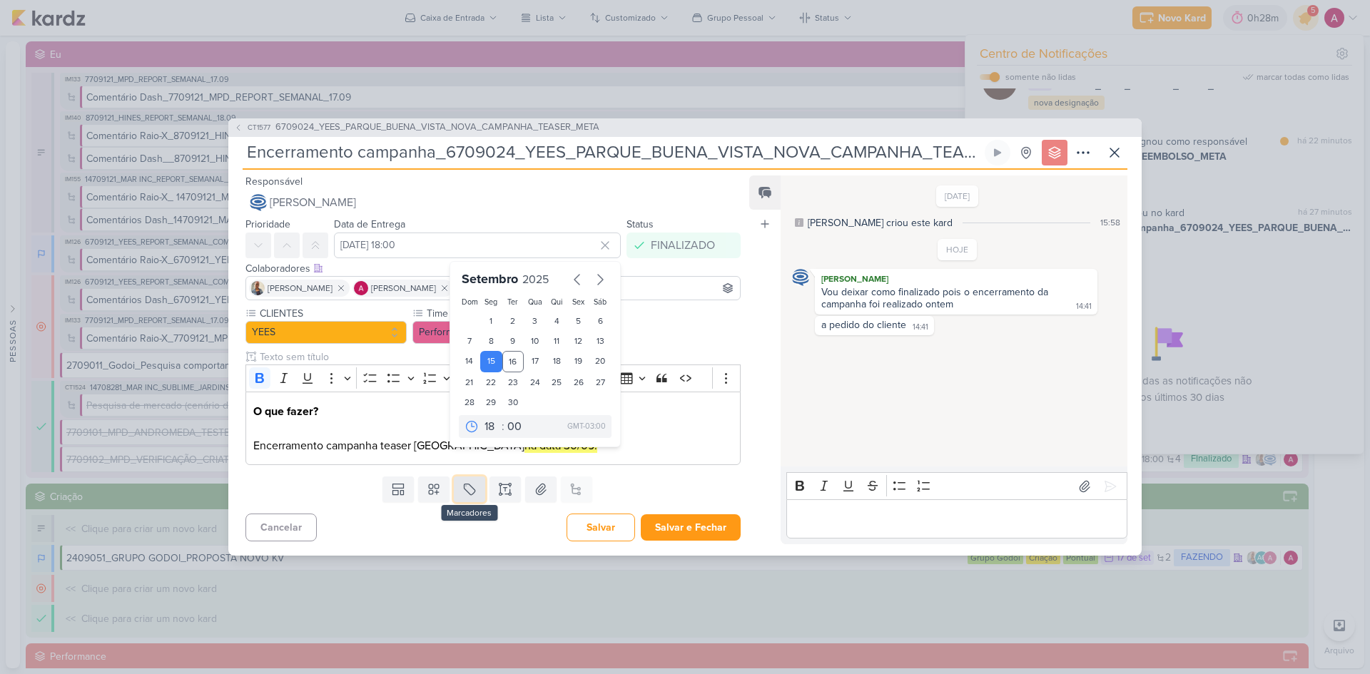
click at [474, 492] on button at bounding box center [469, 490] width 31 height 26
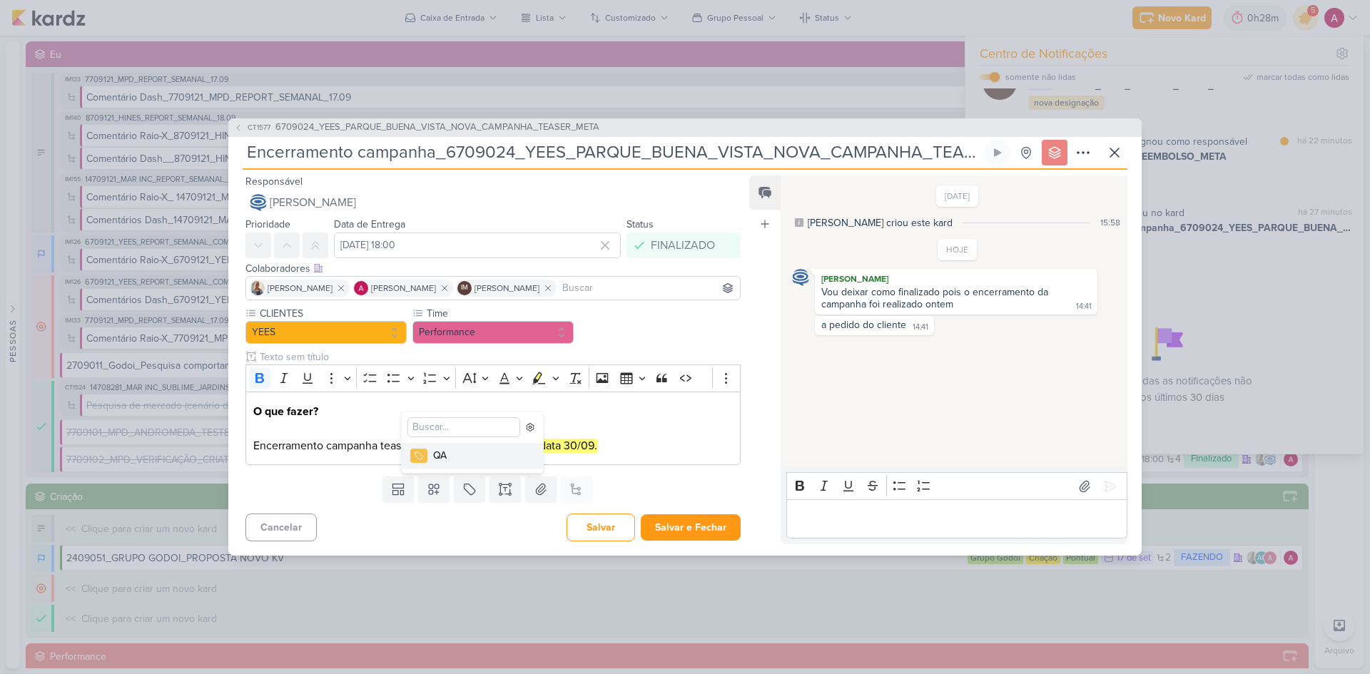
click at [435, 461] on div "QA" at bounding box center [479, 455] width 93 height 15
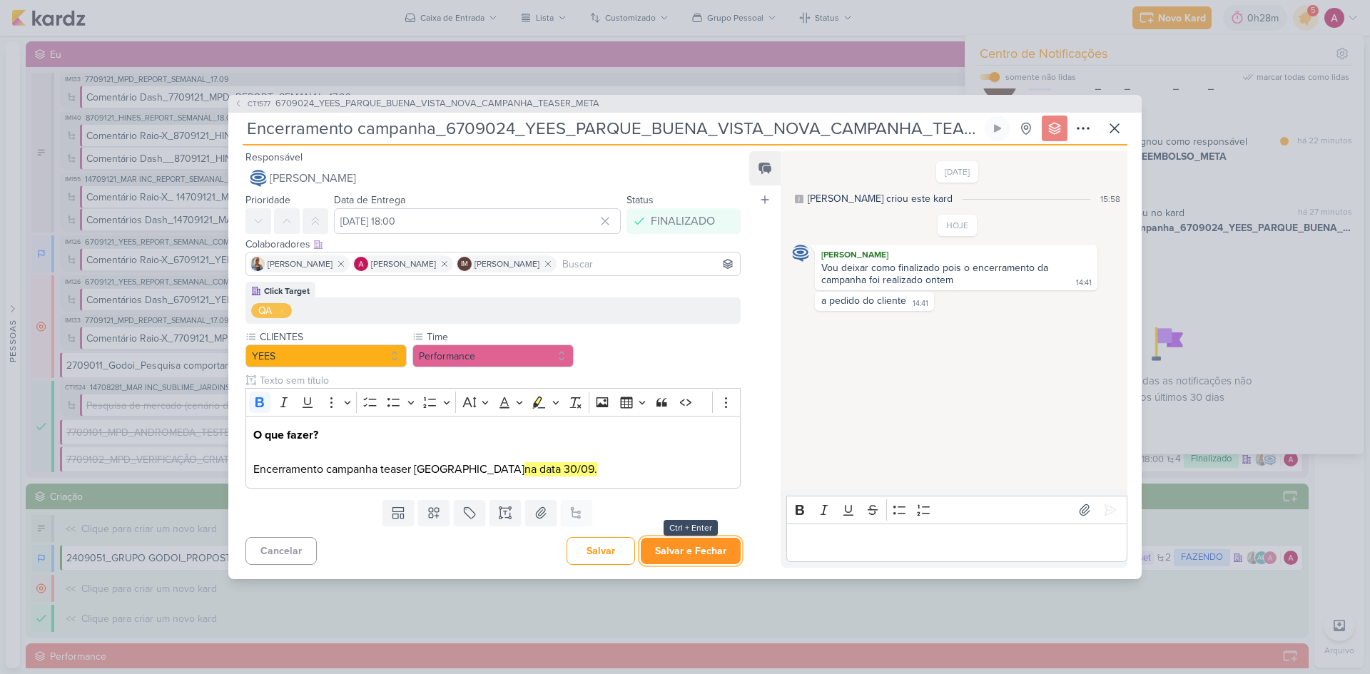
click at [679, 546] on button "Salvar e Fechar" at bounding box center [691, 551] width 100 height 26
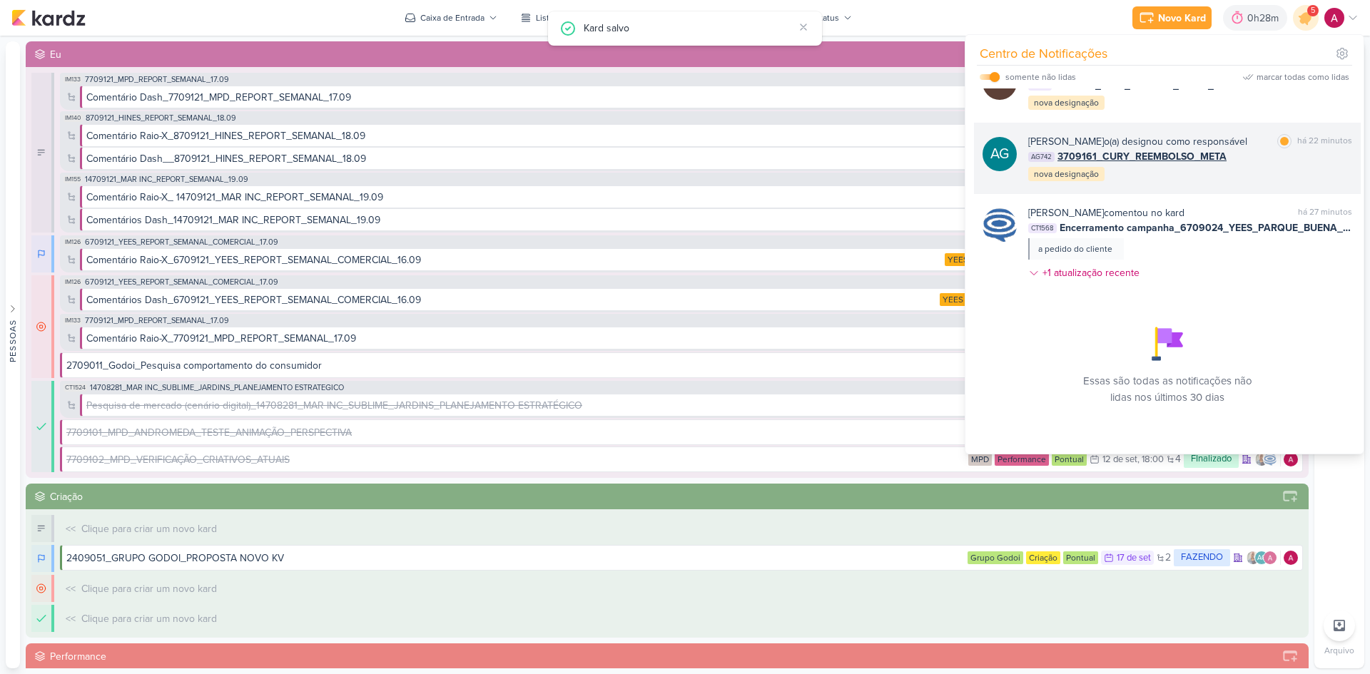
scroll to position [258, 0]
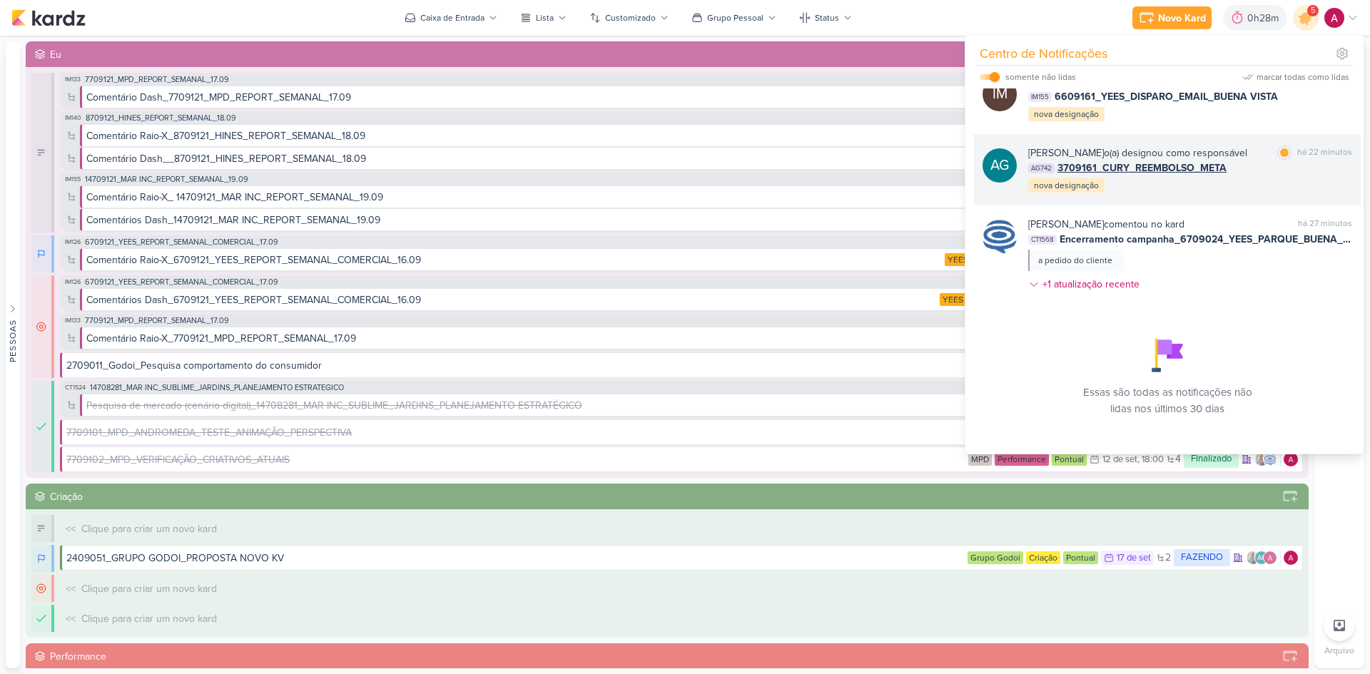
click at [1271, 176] on div "AG742 3709161_CURY_REEMBOLSO_META" at bounding box center [1190, 168] width 324 height 15
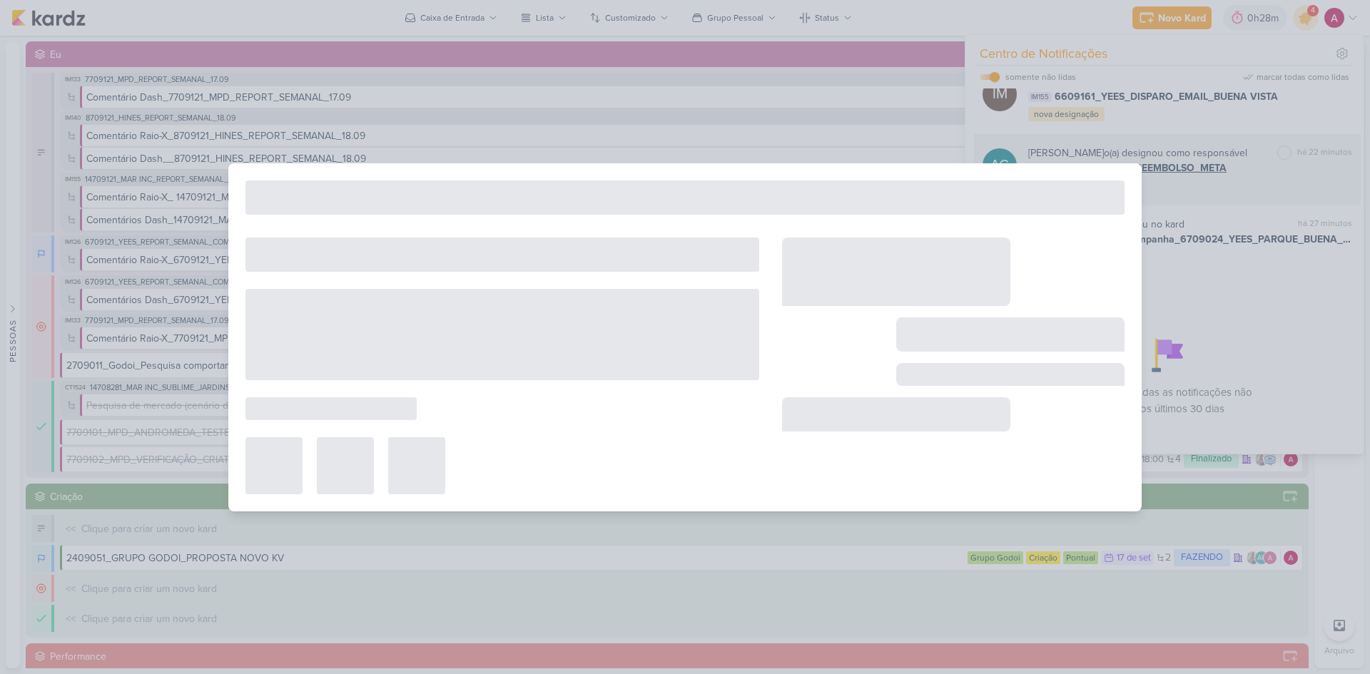
type input "3709161_CURY_REEMBOLSO_META"
type input "[DATE] 23:59"
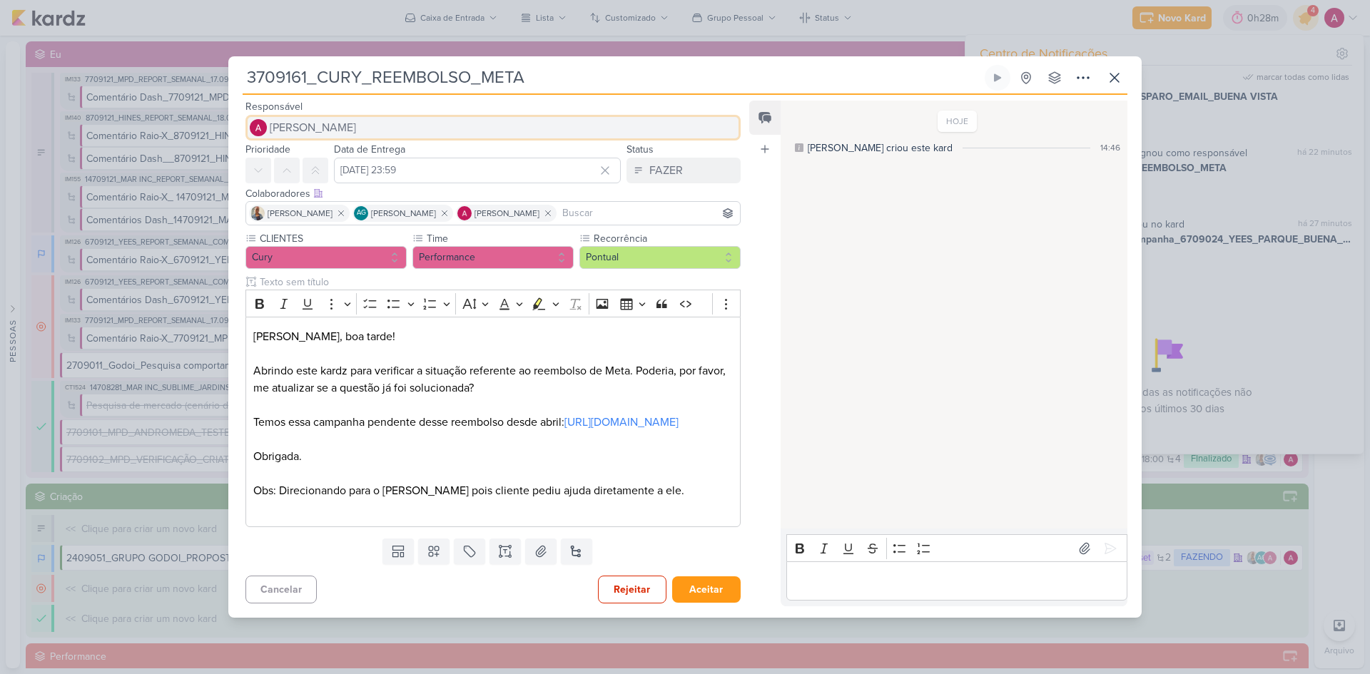
click at [347, 119] on span "[PERSON_NAME]" at bounding box center [313, 127] width 86 height 17
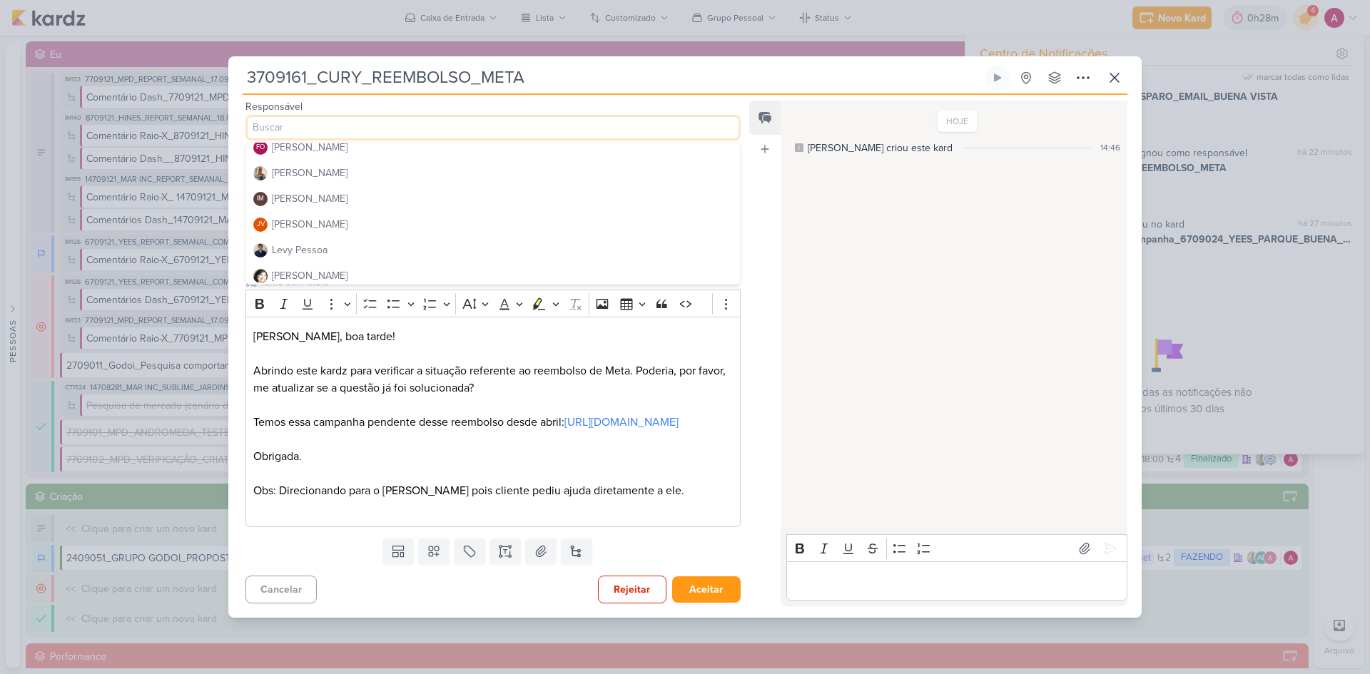
scroll to position [143, 0]
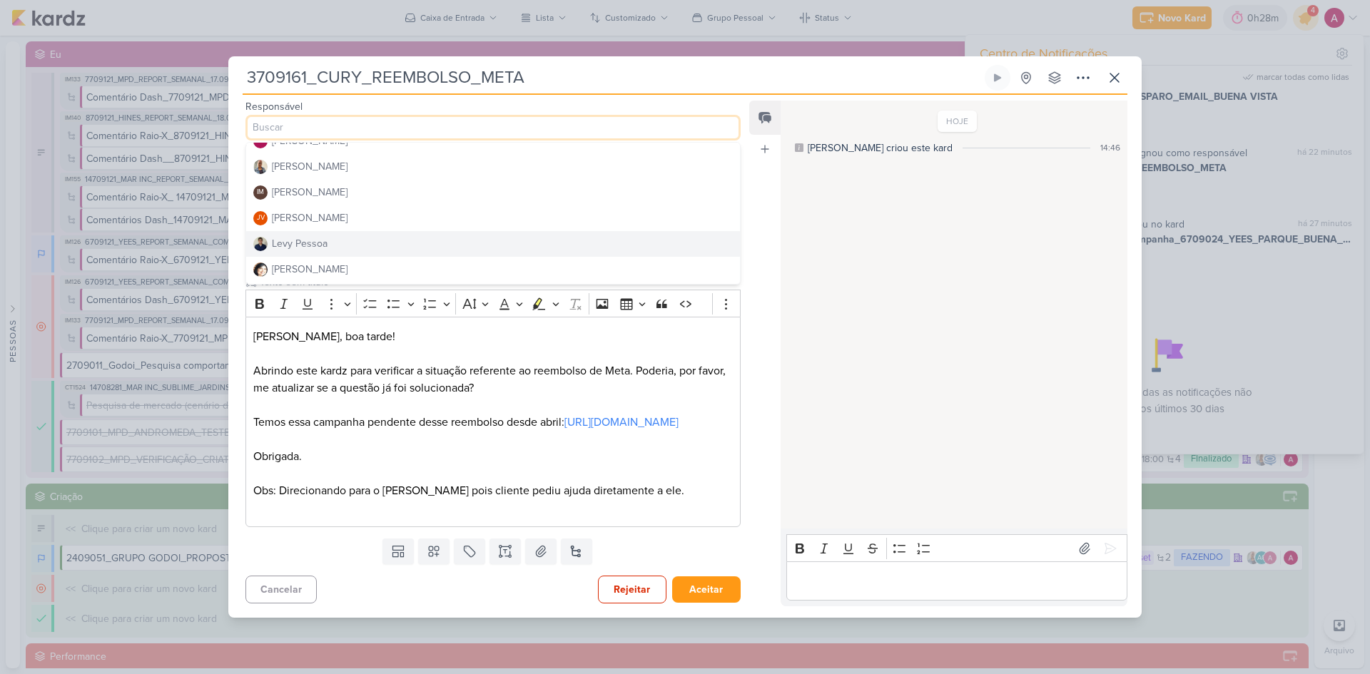
click at [300, 236] on div "Levy Pessoa" at bounding box center [300, 243] width 56 height 15
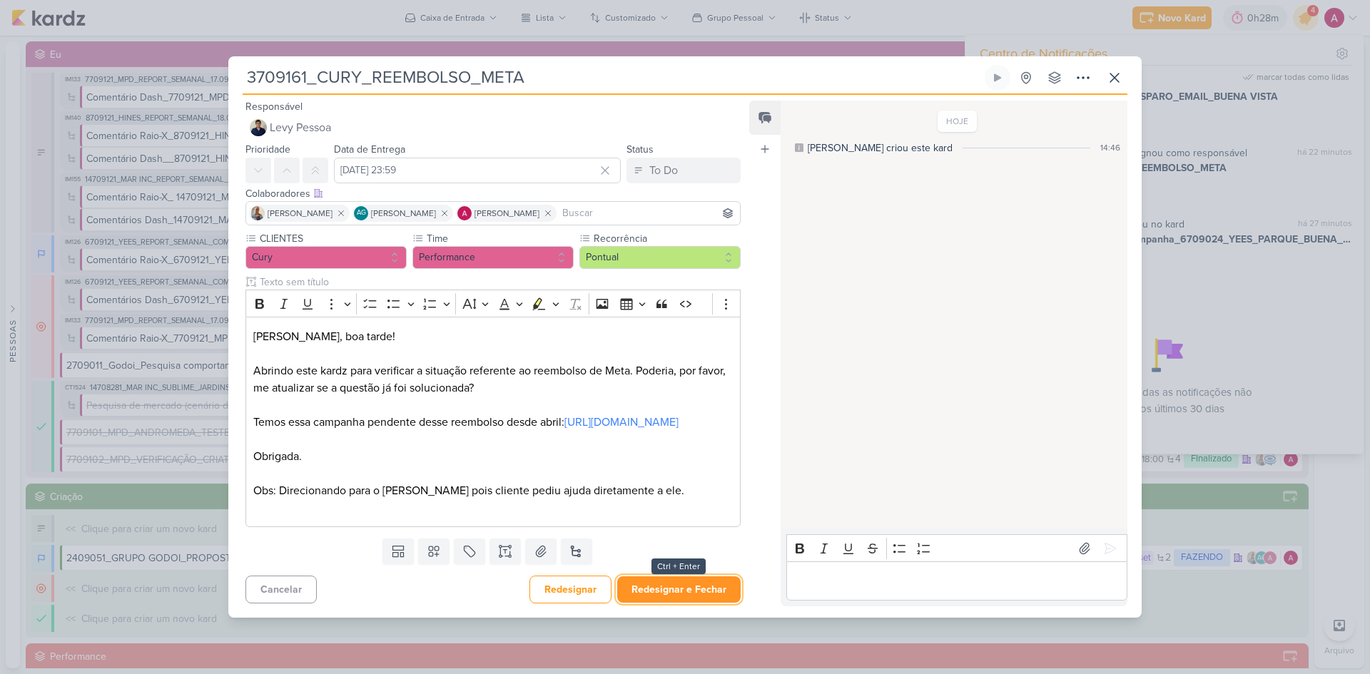
click at [659, 591] on button "Redesignar e Fechar" at bounding box center [678, 590] width 123 height 26
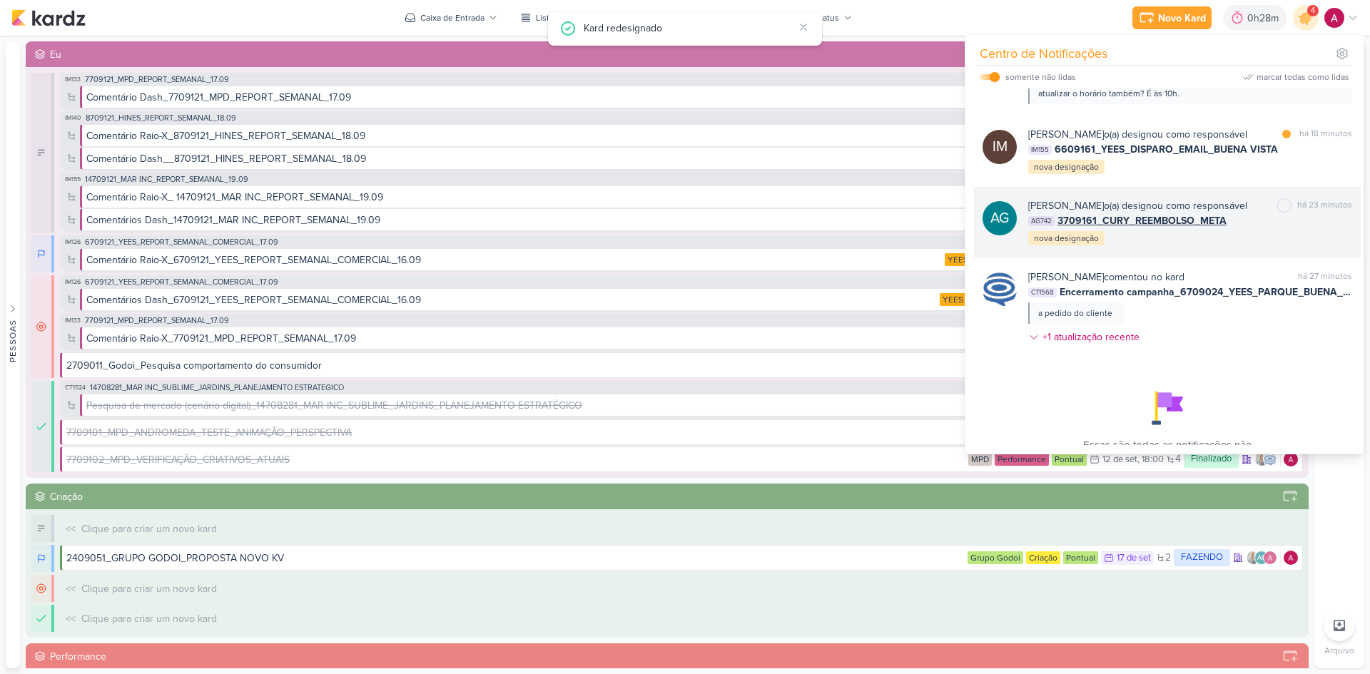
scroll to position [116, 0]
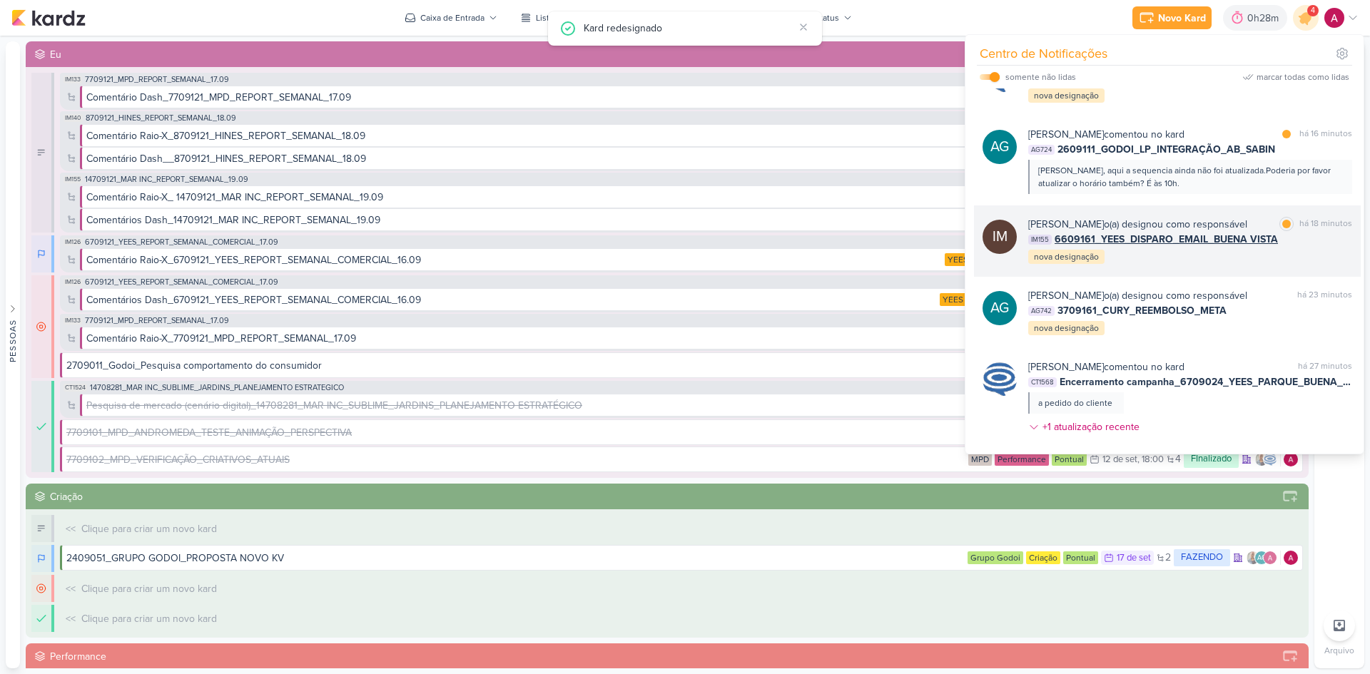
click at [1159, 265] on div "Isabella Machado Guimarães o(a) designou como responsável marcar como lida há 1…" at bounding box center [1190, 241] width 324 height 49
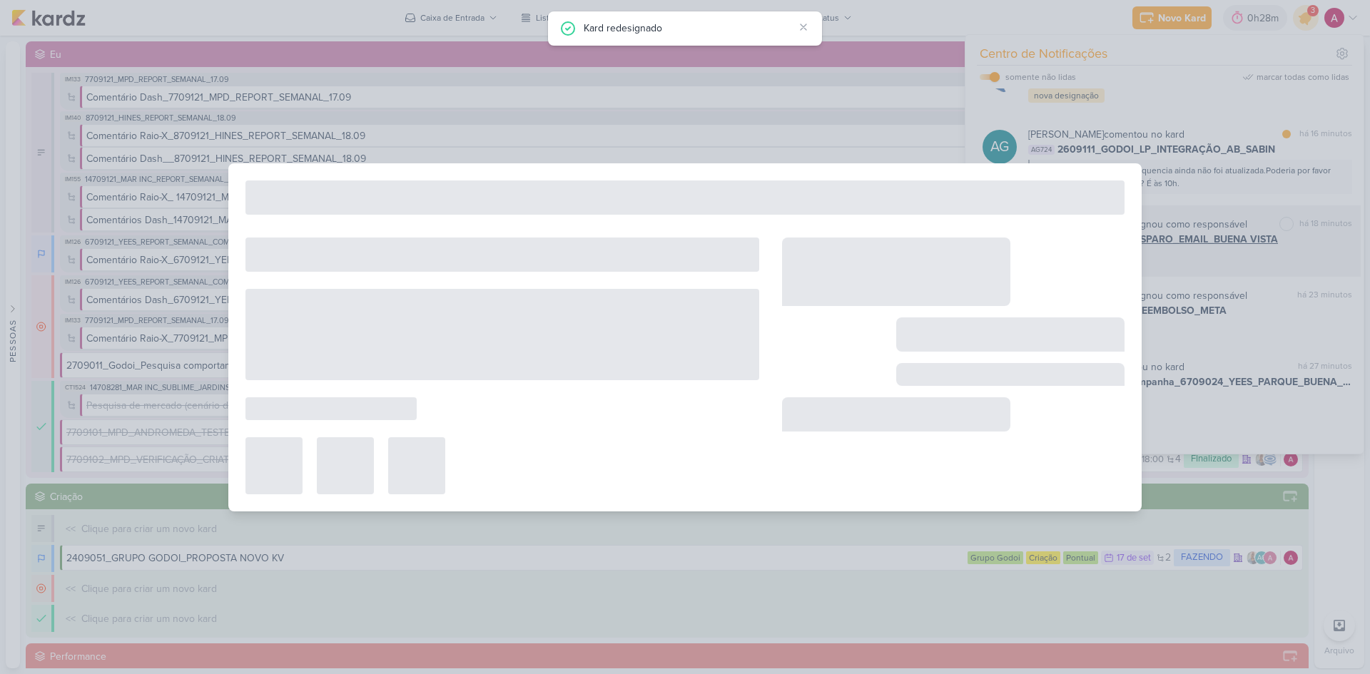
type input "6609161_YEES_DISPARO_EMAIL_BUENA VISTA"
type input "19 de setembro de 2025 às 18:00"
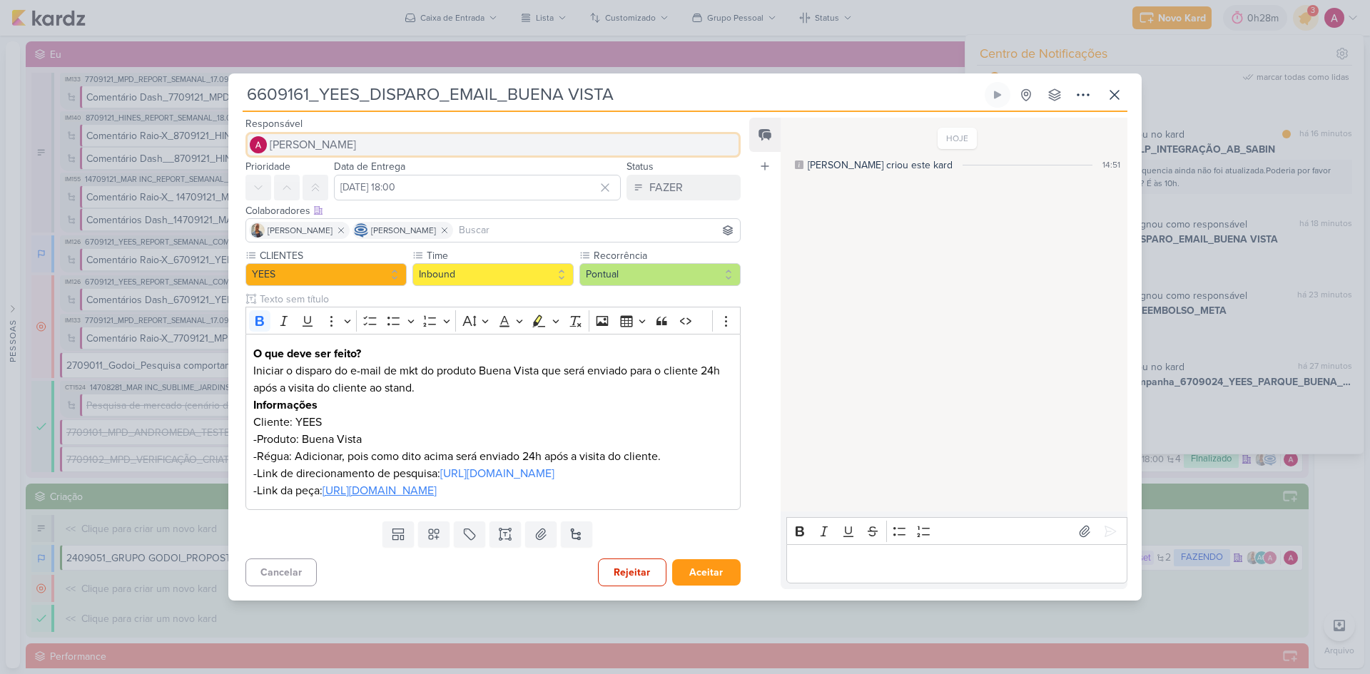
click at [303, 136] on span "[PERSON_NAME]" at bounding box center [313, 144] width 86 height 17
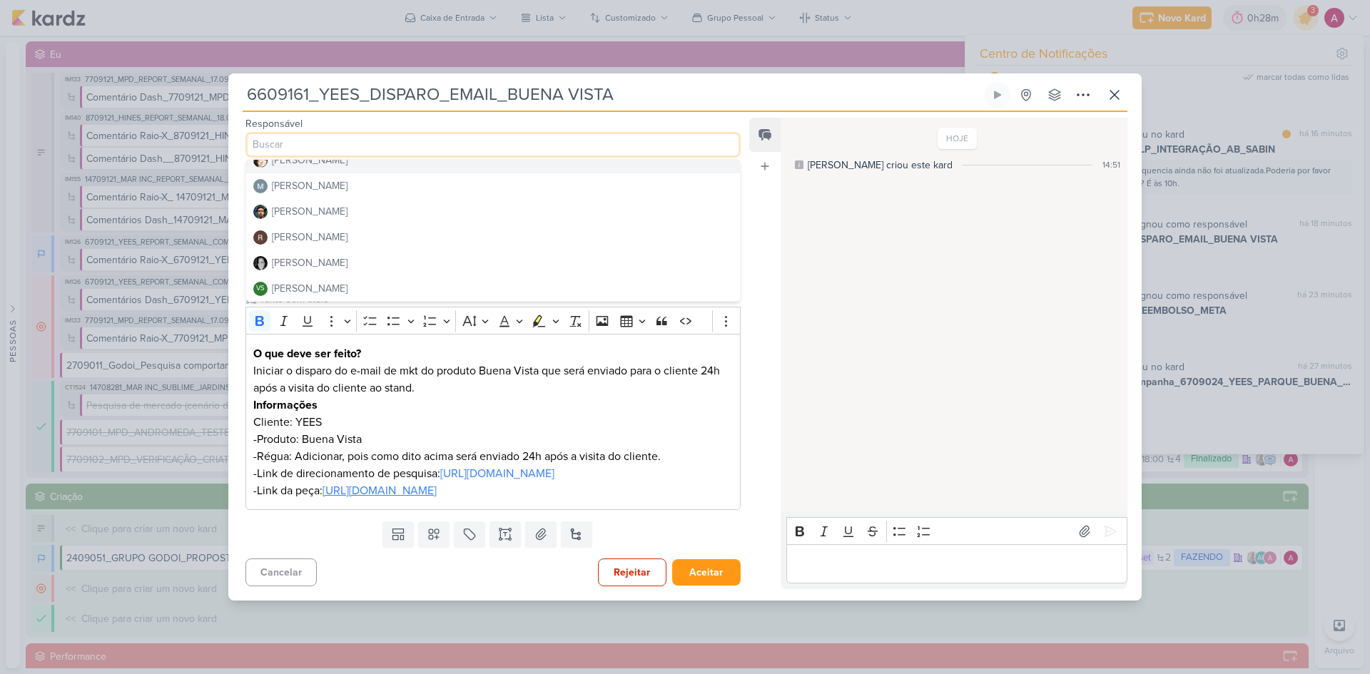
scroll to position [270, 0]
click at [346, 173] on button "[PERSON_NAME]" at bounding box center [493, 186] width 494 height 26
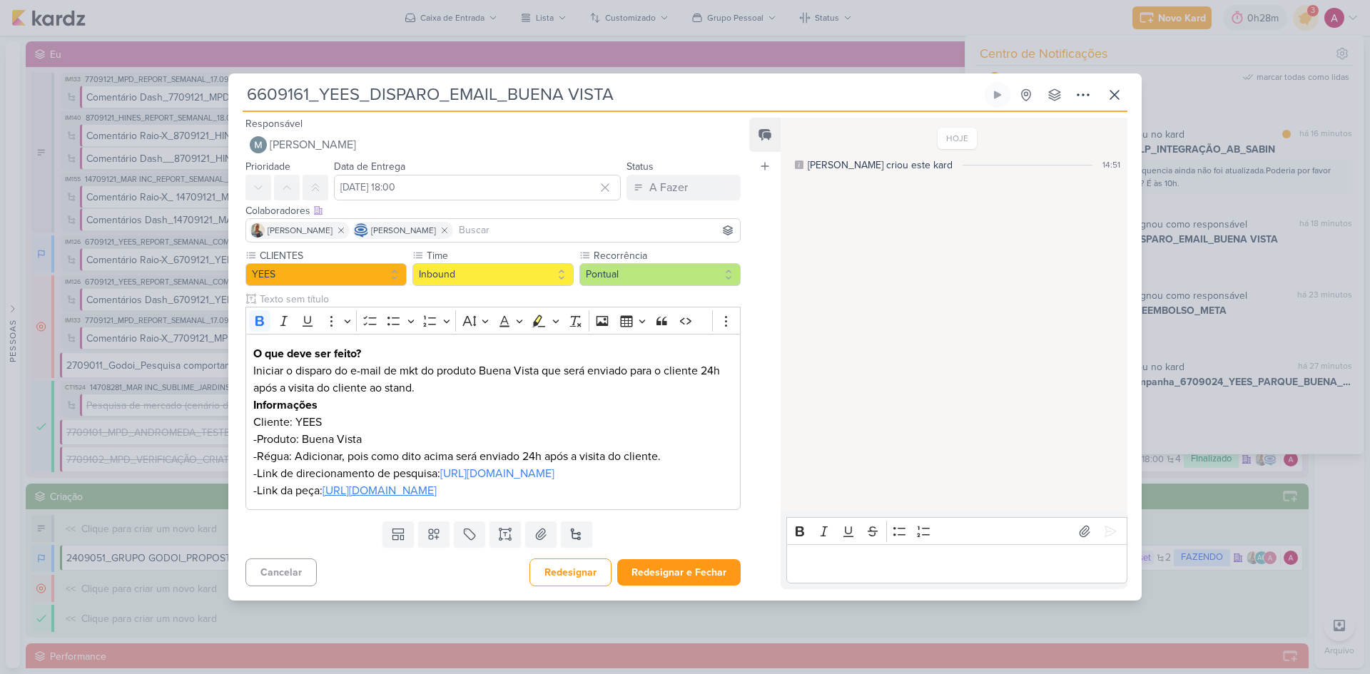
click at [530, 222] on input at bounding box center [596, 230] width 281 height 17
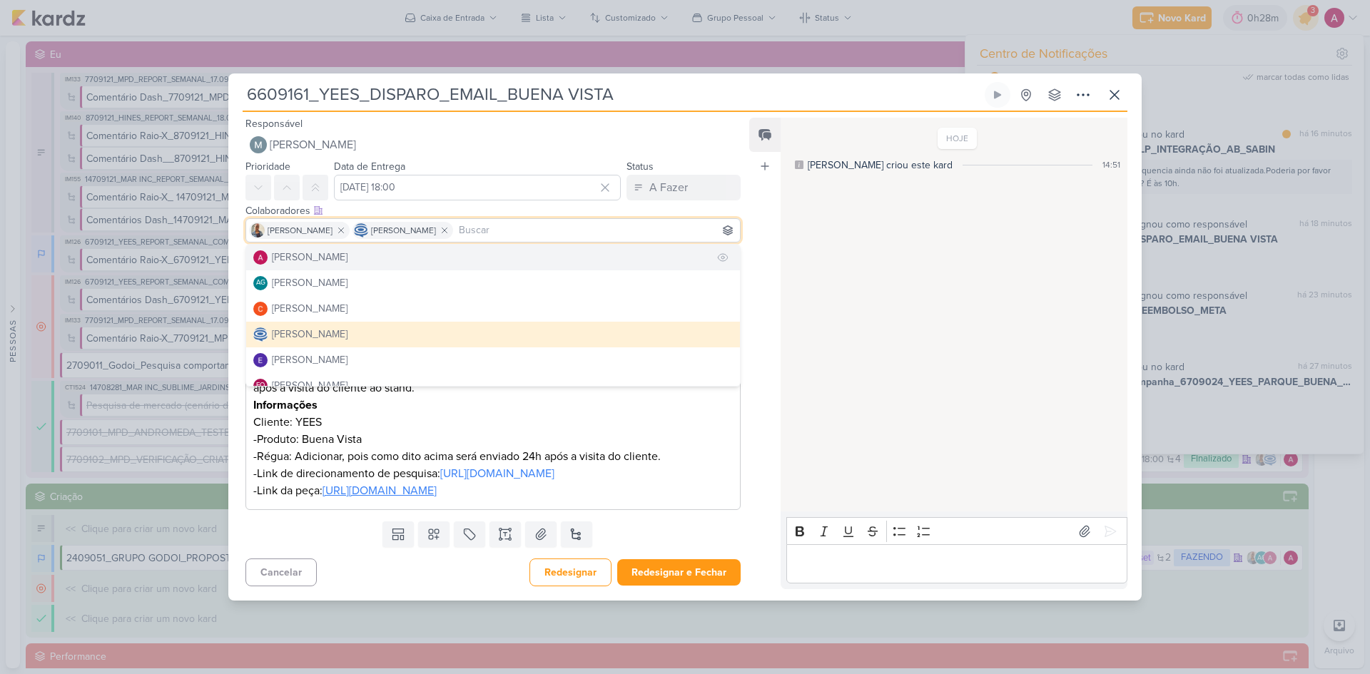
click at [377, 245] on button "[PERSON_NAME]" at bounding box center [493, 258] width 494 height 26
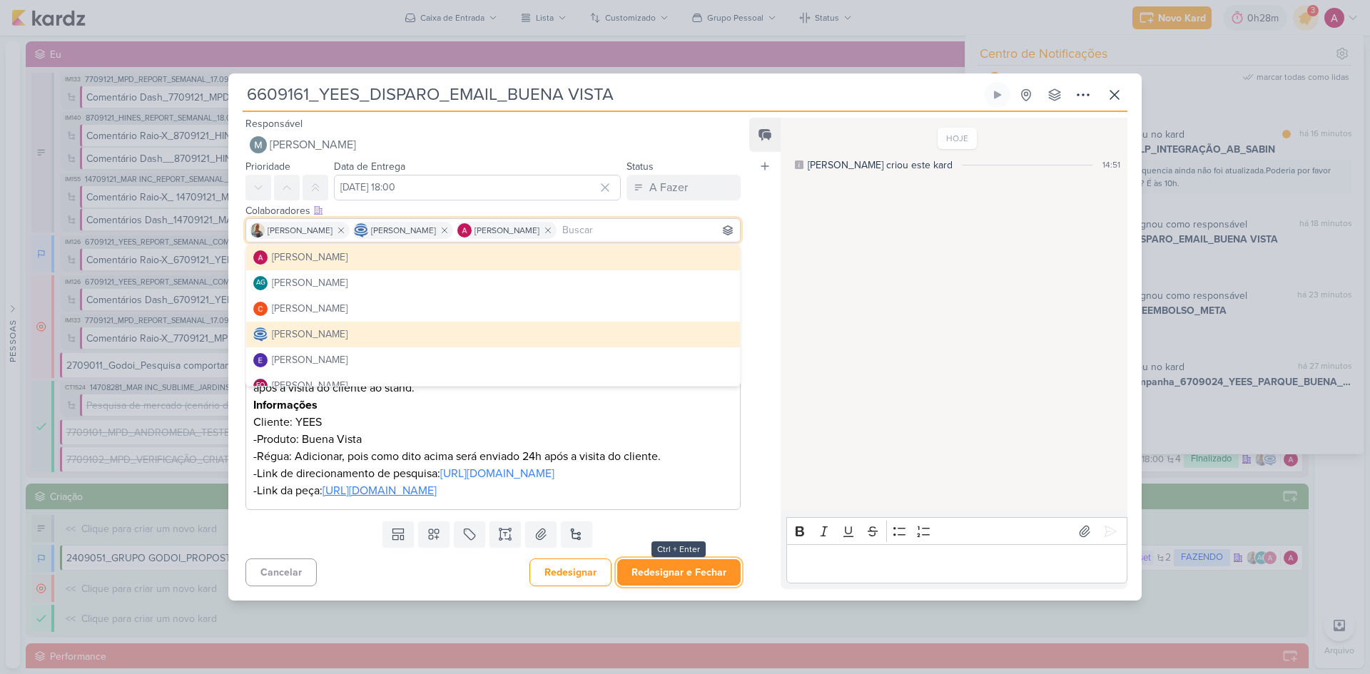
click at [699, 585] on button "Redesignar e Fechar" at bounding box center [678, 572] width 123 height 26
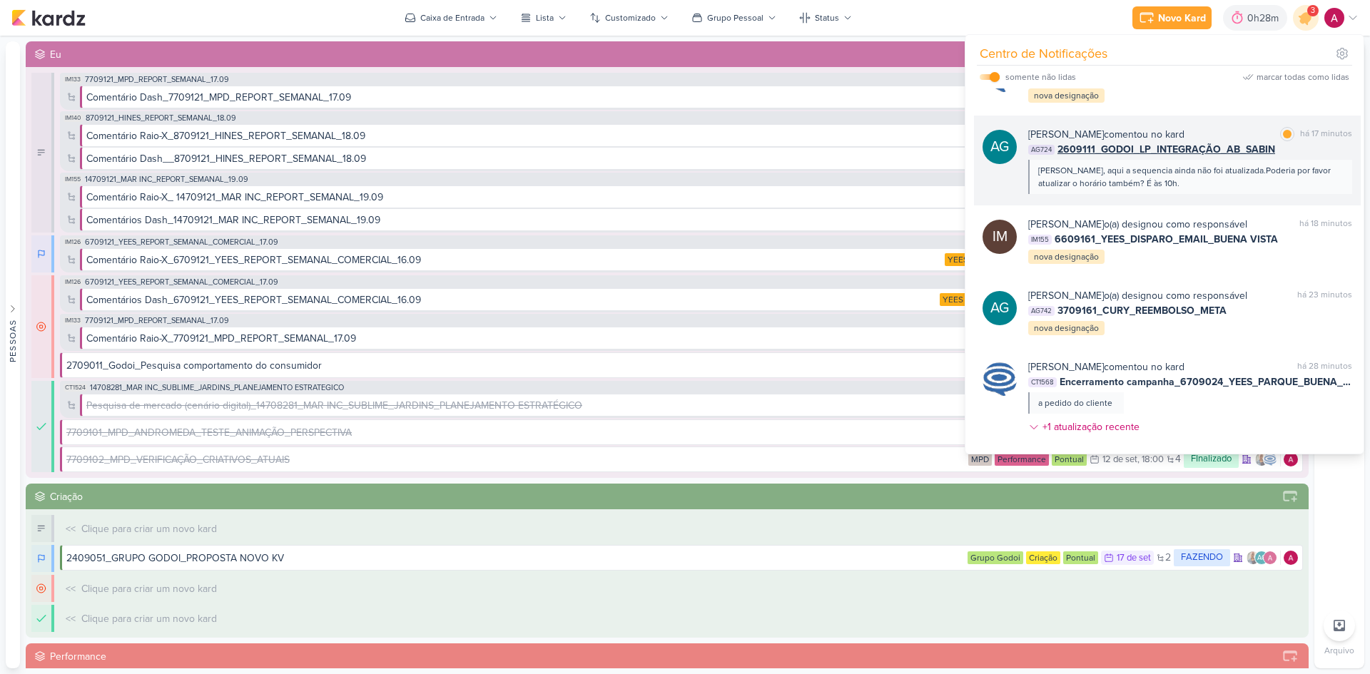
click at [1189, 190] on div "Oi Mari, aqui a sequencia ainda não foi atualizada.Poderia por favor atualizar …" at bounding box center [1189, 177] width 303 height 26
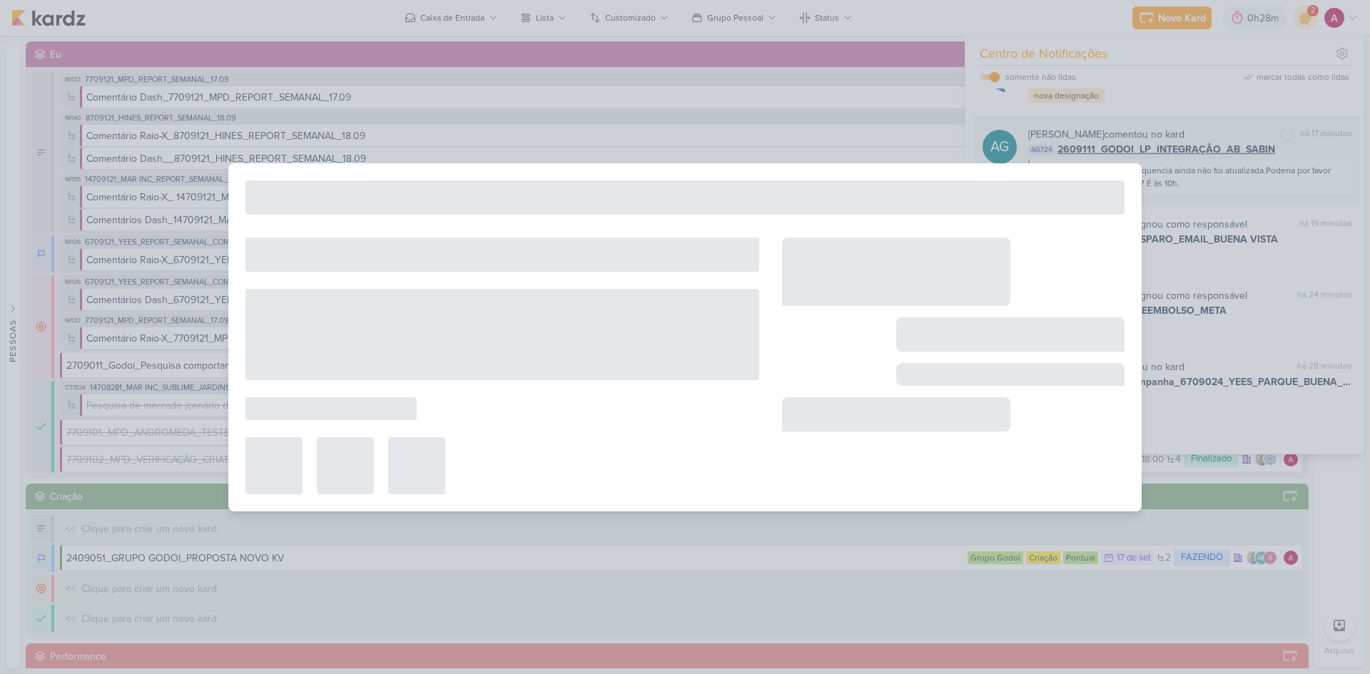
type input "2609111_GODOI_LP_INTEGRAÇÃO_AB_SABIN"
type input "15 de setembro de 2025 às 23:59"
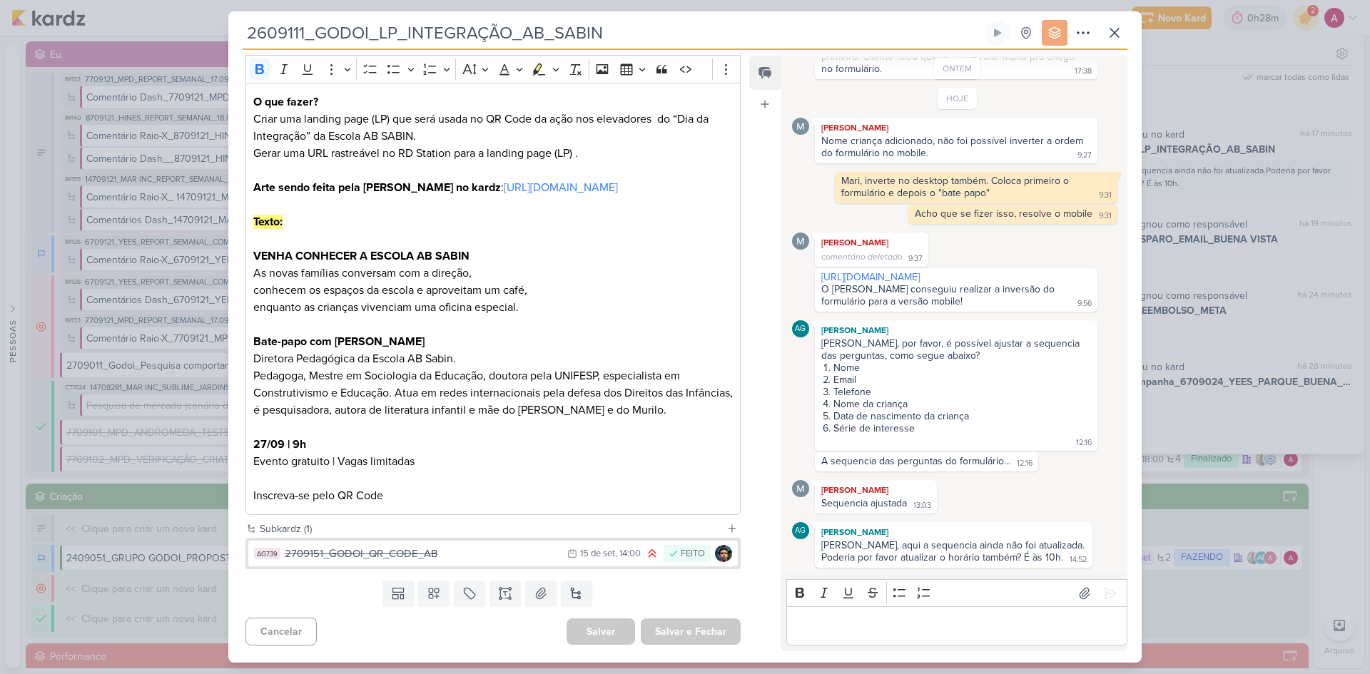
scroll to position [207, 0]
click at [1113, 34] on icon at bounding box center [1114, 33] width 9 height 9
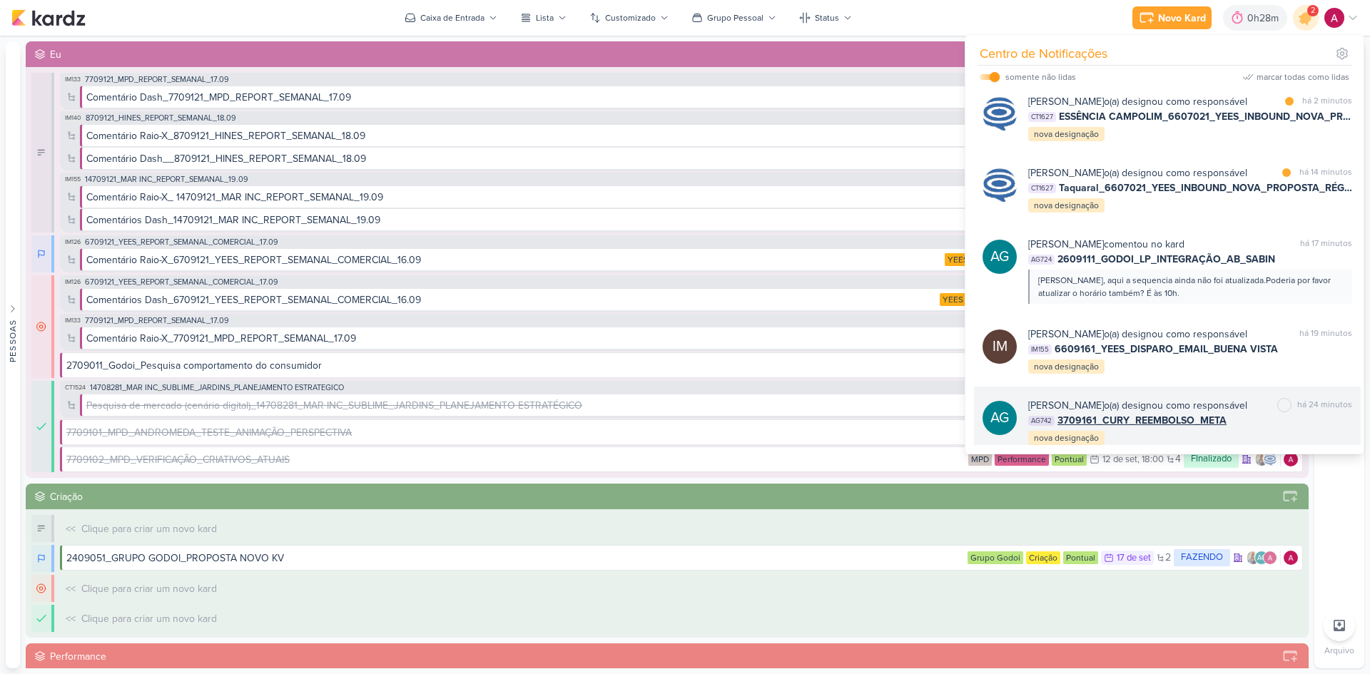
scroll to position [0, 0]
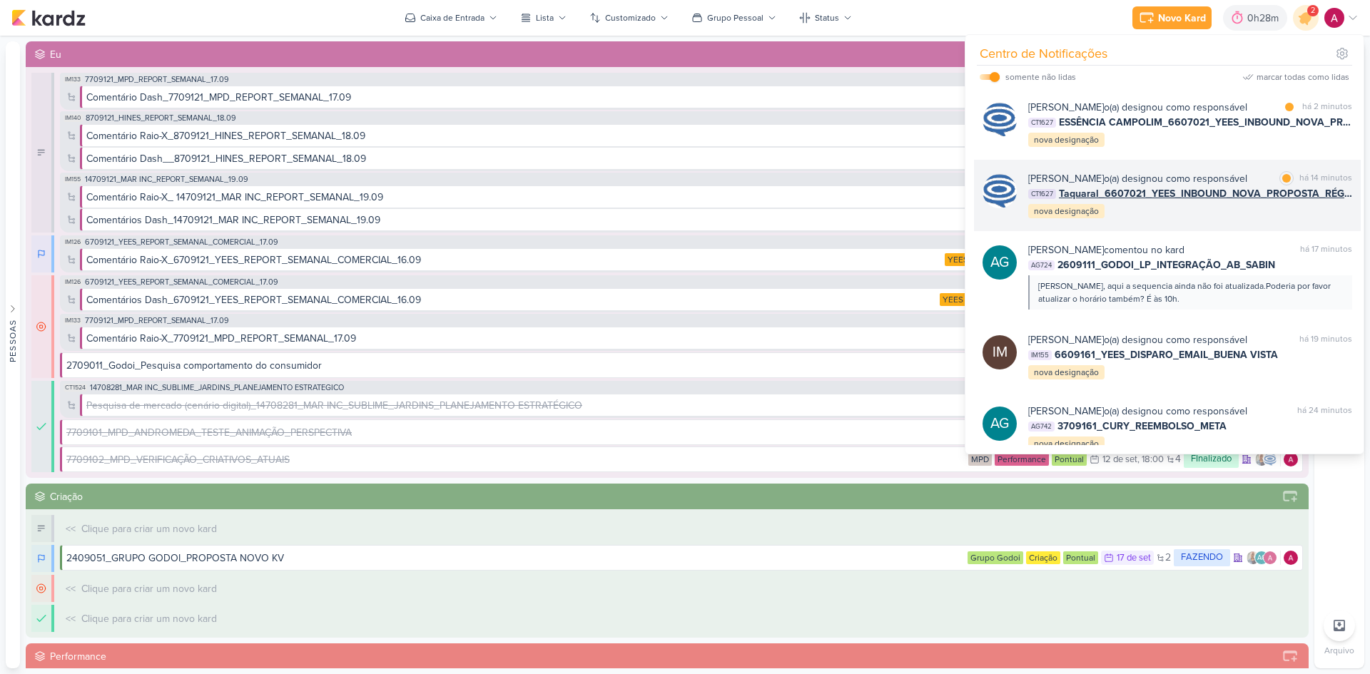
click at [1244, 231] on div "Caroline Traven De Andrade o(a) designou como responsável marcar como lida há 1…" at bounding box center [1167, 195] width 387 height 71
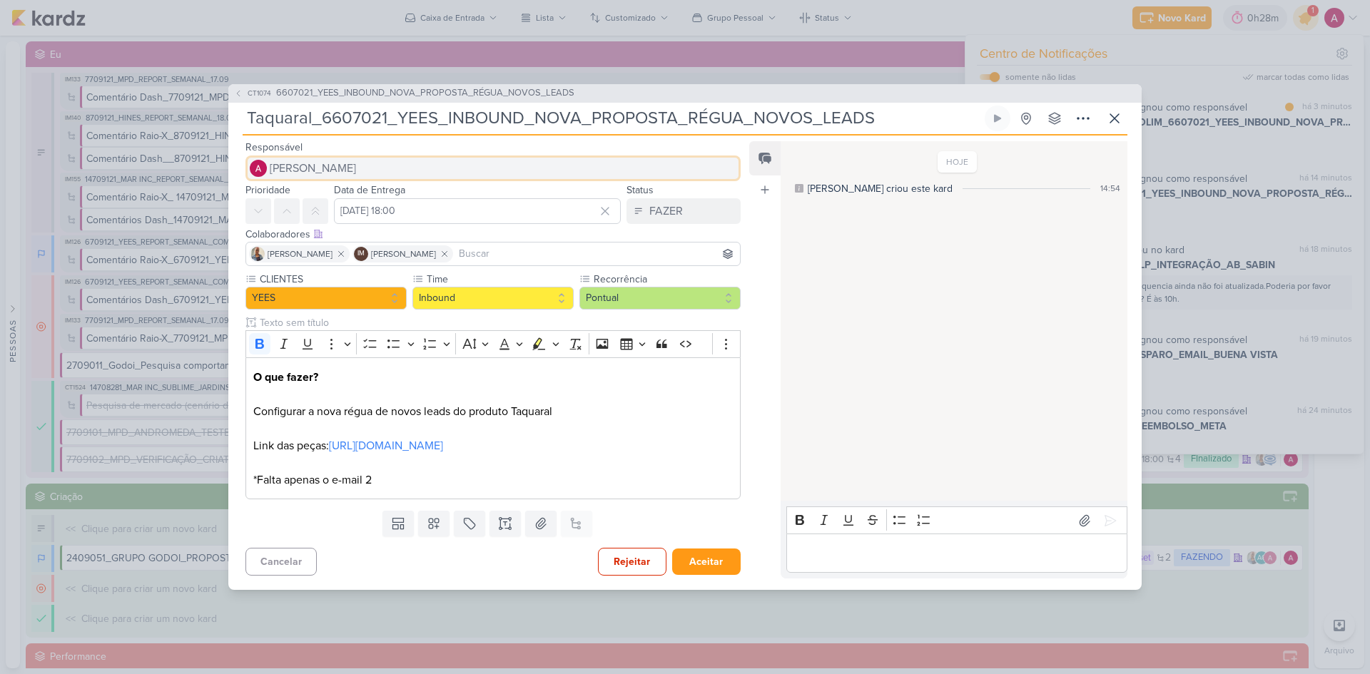
click at [347, 173] on span "[PERSON_NAME]" at bounding box center [313, 168] width 86 height 17
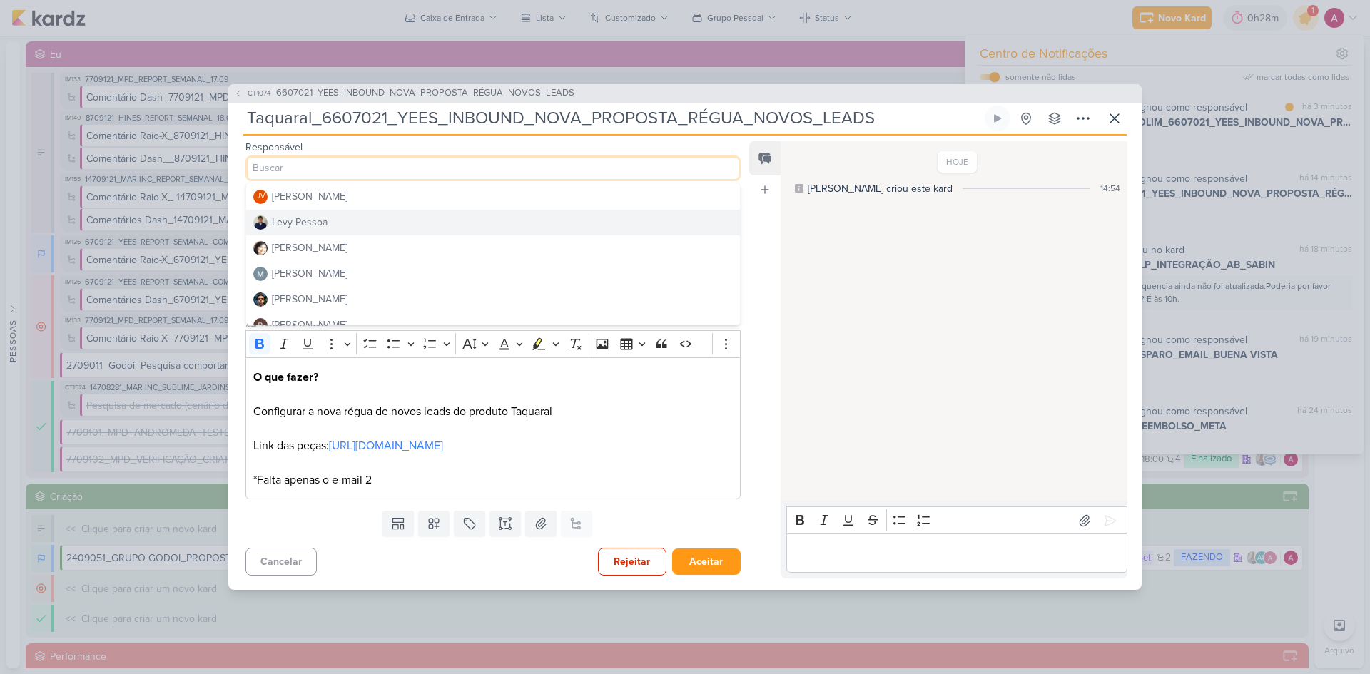
scroll to position [214, 0]
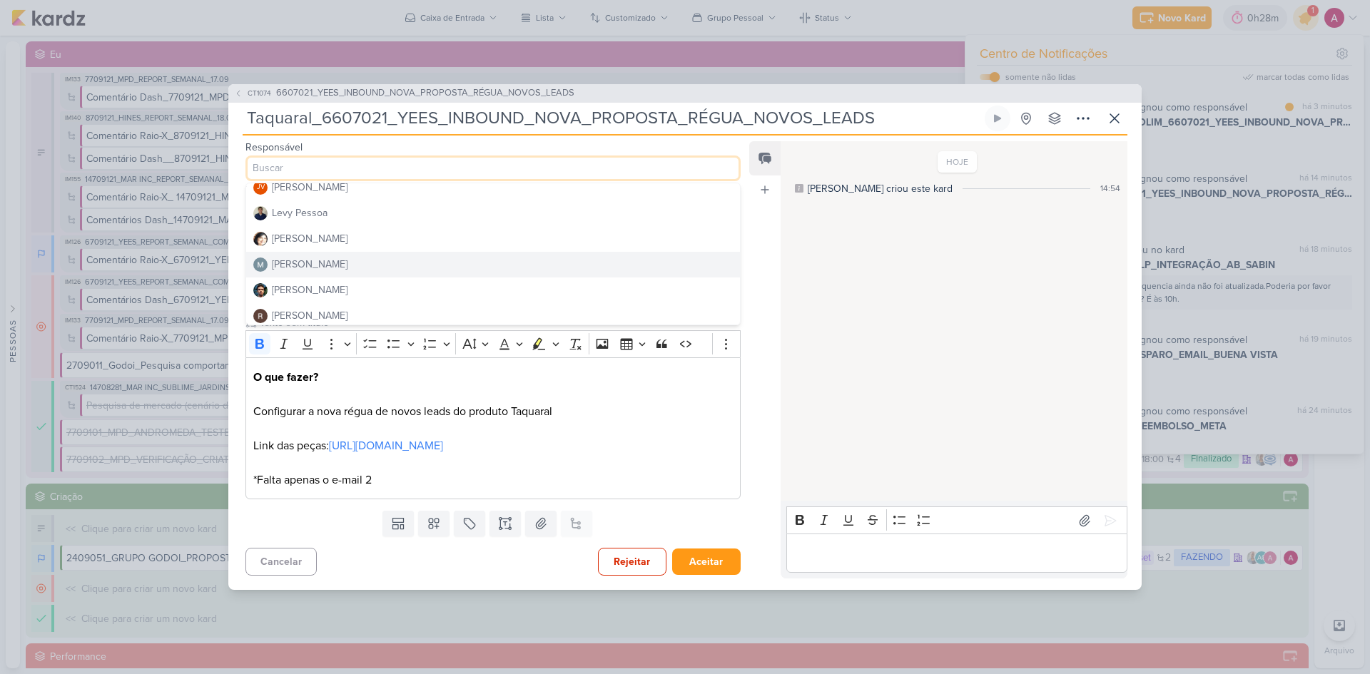
click at [351, 265] on button "[PERSON_NAME]" at bounding box center [493, 265] width 494 height 26
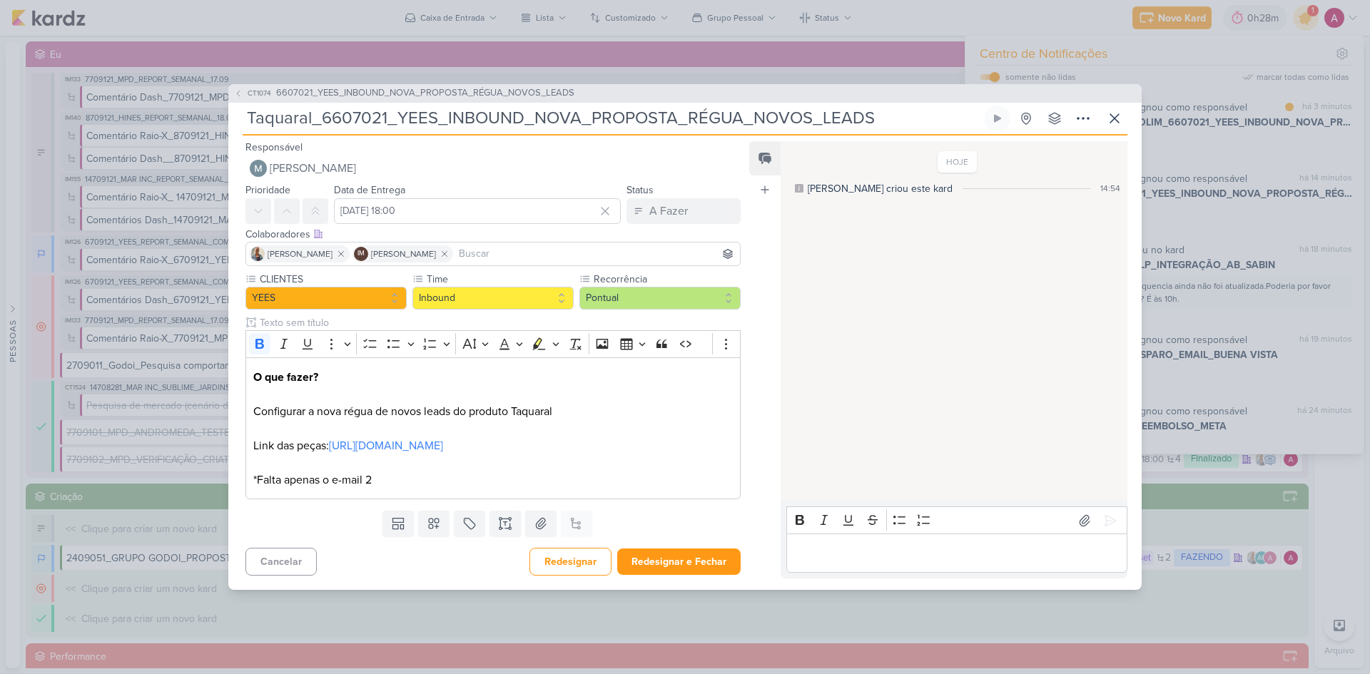
click at [511, 254] on input at bounding box center [596, 253] width 281 height 17
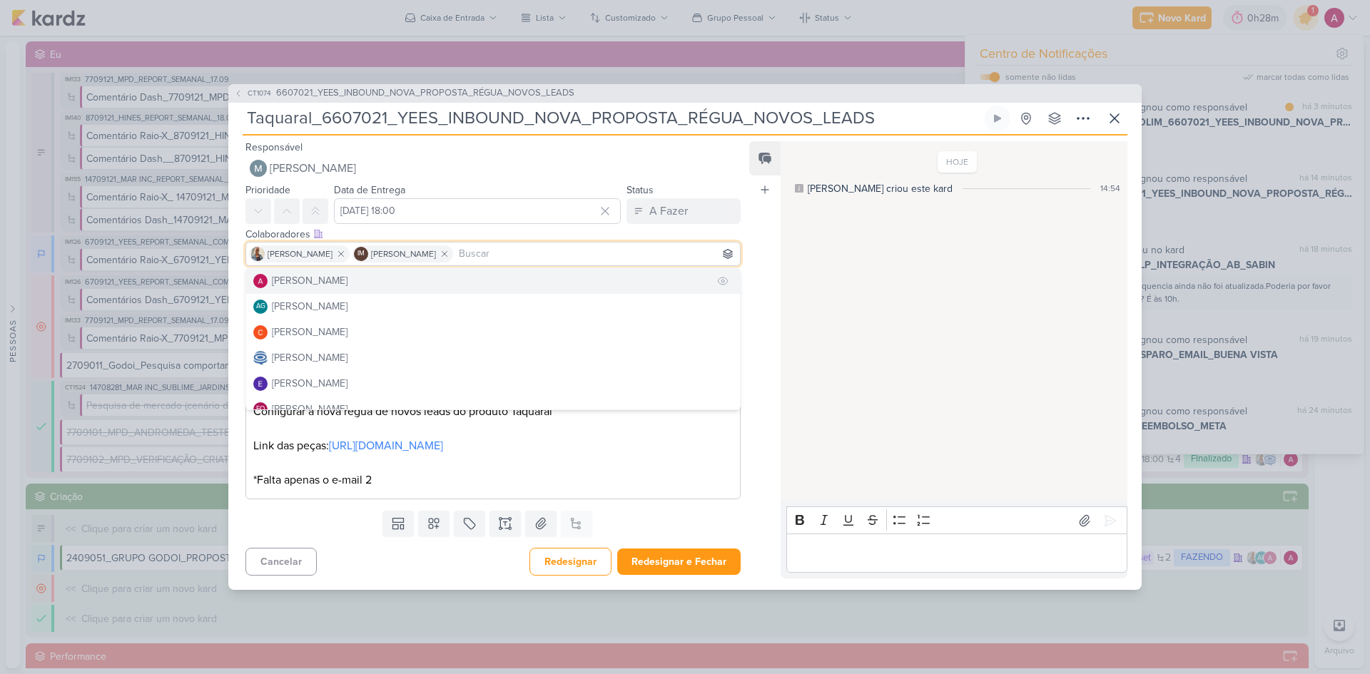
click at [432, 283] on button "[PERSON_NAME]" at bounding box center [493, 281] width 494 height 26
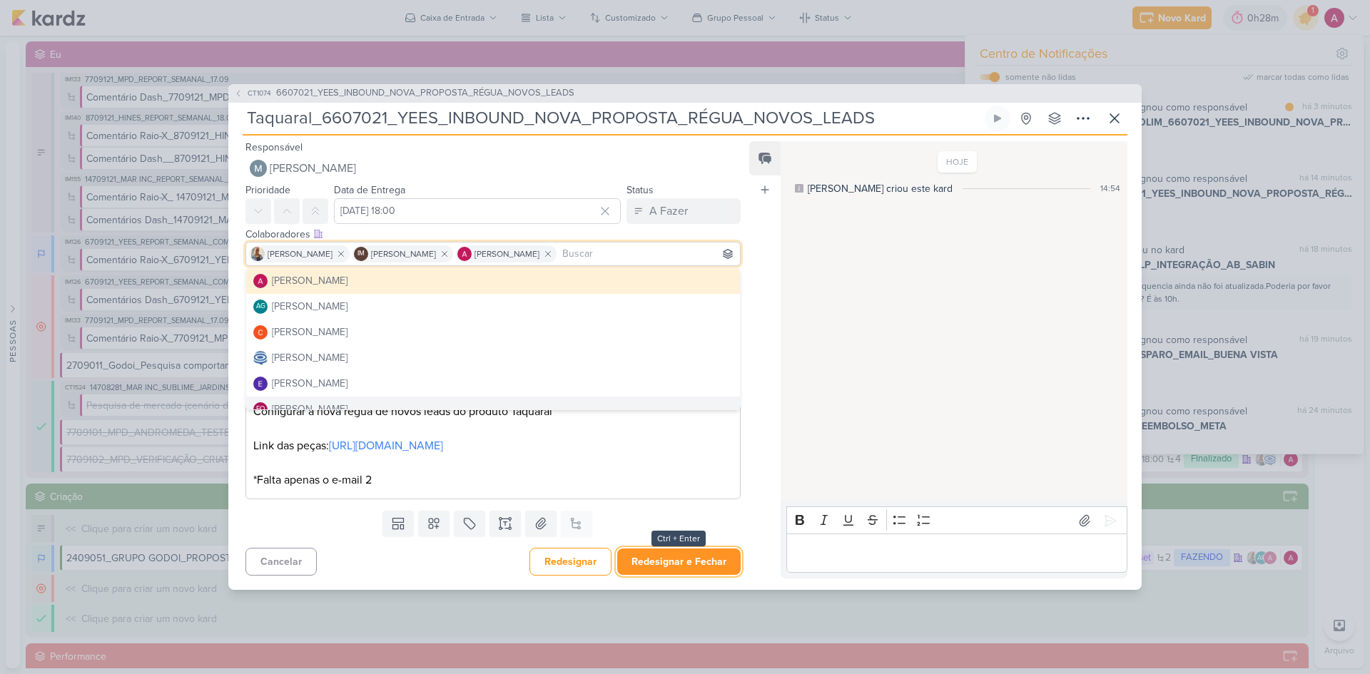
click at [672, 558] on button "Redesignar e Fechar" at bounding box center [678, 562] width 123 height 26
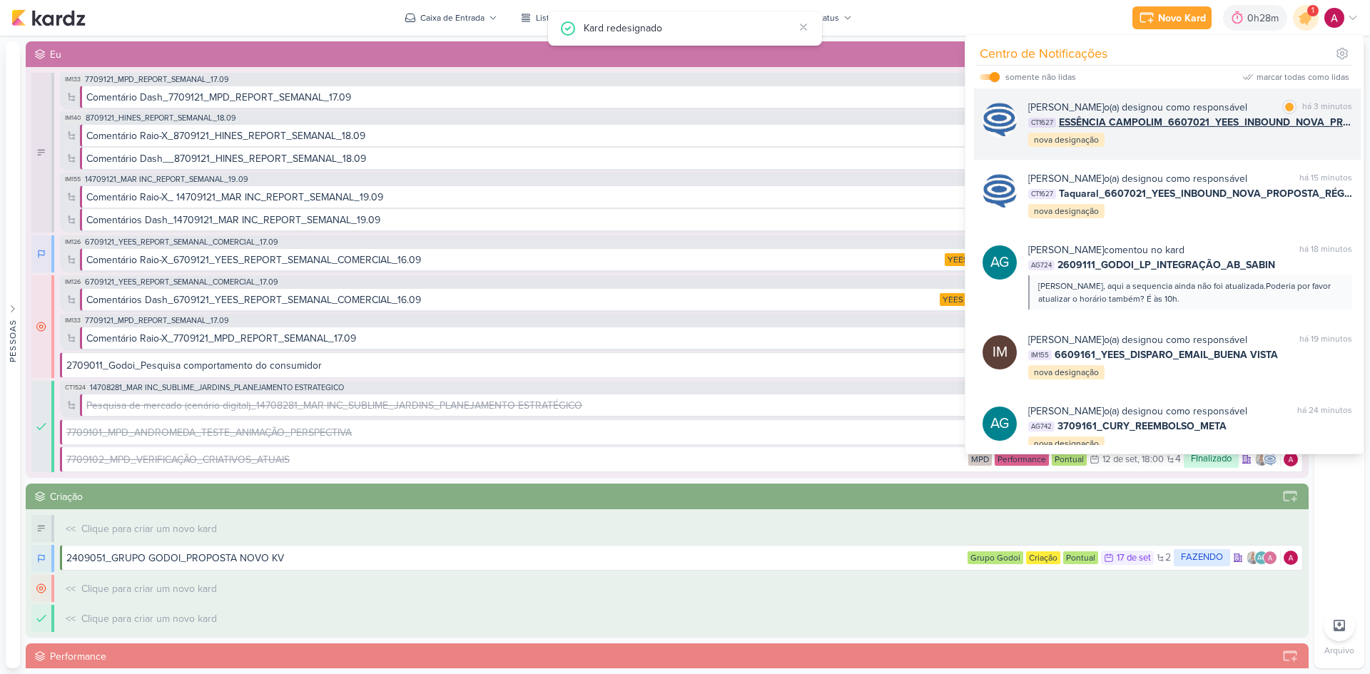
click at [1162, 160] on div "Caroline Traven De Andrade o(a) designou como responsável marcar como lida há 3…" at bounding box center [1167, 123] width 387 height 71
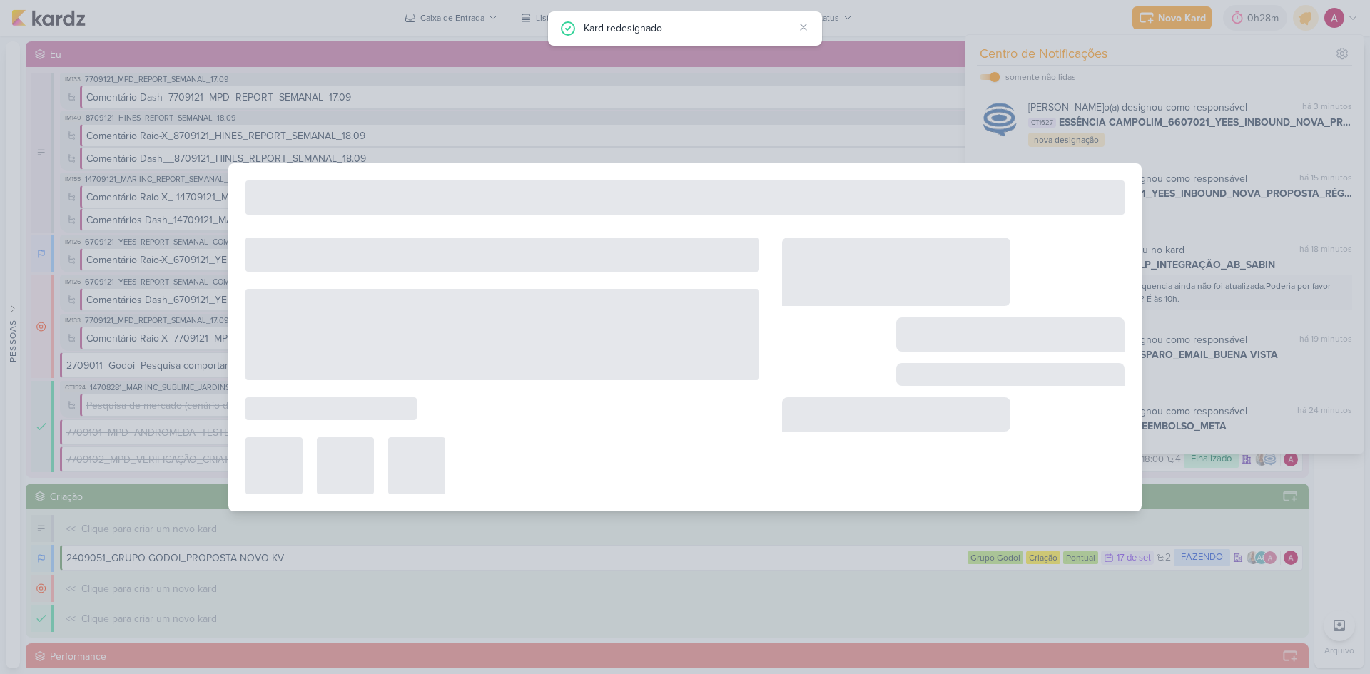
type input "ESSÊNCIA CAMPOLIM_6607021_YEES_INBOUND_NOVA_PROPOSTA_RÉGUA_NOVOS_LEADS"
type input "[DATE] 23:59"
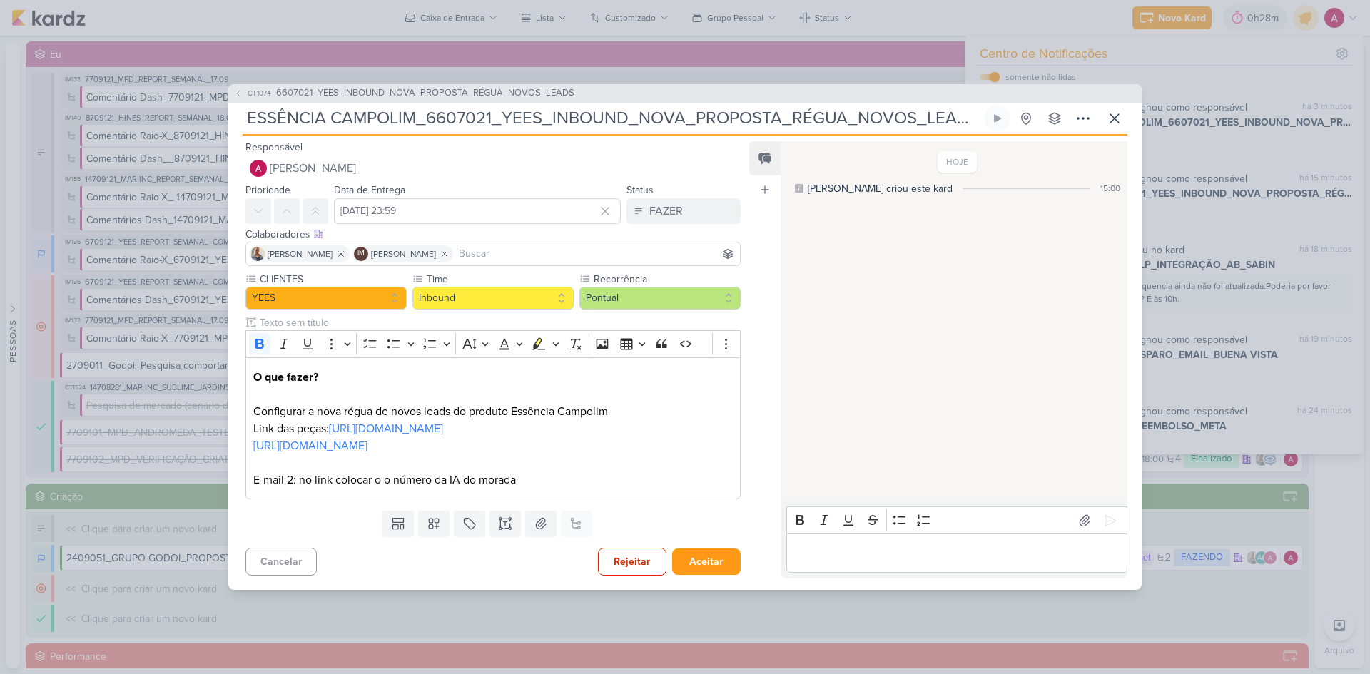
click at [841, 545] on p "Editor editing area: main" at bounding box center [956, 553] width 326 height 17
drag, startPoint x: 315, startPoint y: 482, endPoint x: 537, endPoint y: 492, distance: 221.4
click at [537, 492] on div "O que fazer? Configurar a nova régua de novos leads do produto Essência Campoli…" at bounding box center [492, 428] width 495 height 142
copy p "link colocar o o número da IA do morada"
click at [1004, 550] on p "Carol, qual é o" at bounding box center [956, 553] width 326 height 17
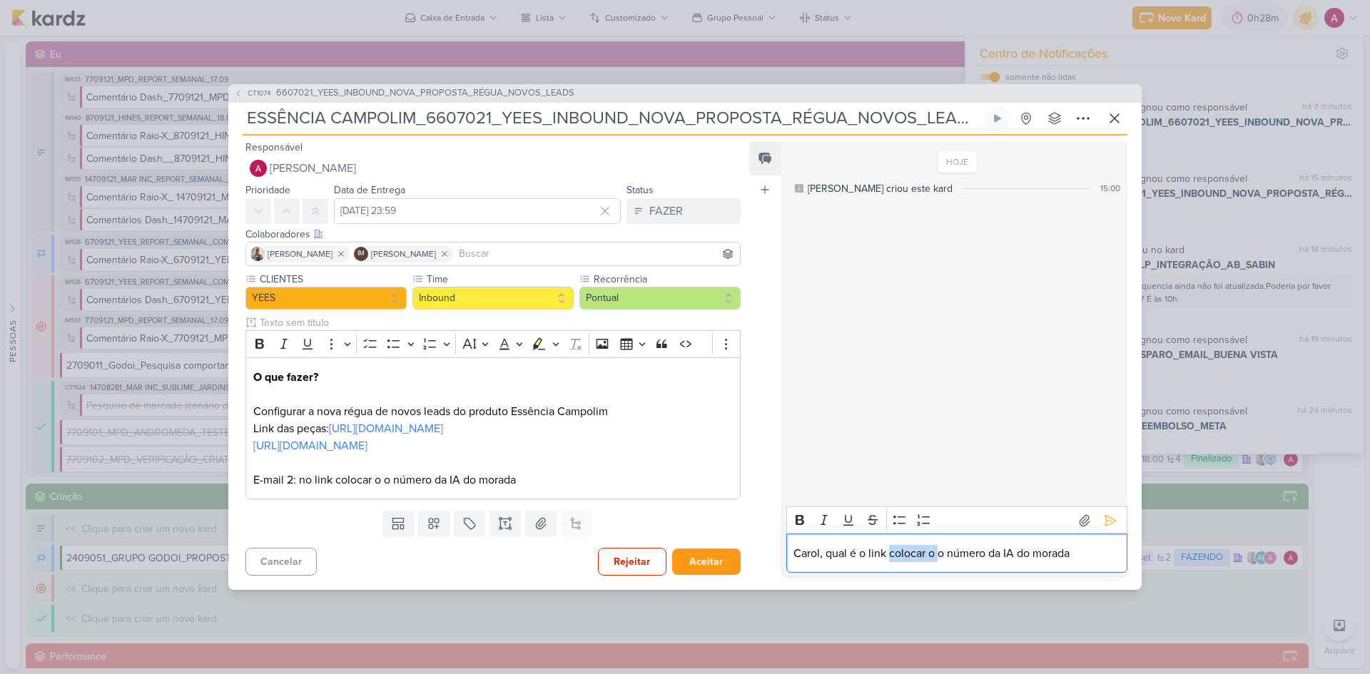
drag, startPoint x: 940, startPoint y: 555, endPoint x: 890, endPoint y: 553, distance: 50.0
click at [890, 553] on p "Carol, qual é o link colocar o o número da IA do morada" at bounding box center [956, 553] width 326 height 17
click at [1040, 553] on p "Carol, qual é o link do número da IA do morada" at bounding box center [956, 553] width 326 height 17
click at [1103, 521] on icon at bounding box center [1110, 521] width 14 height 14
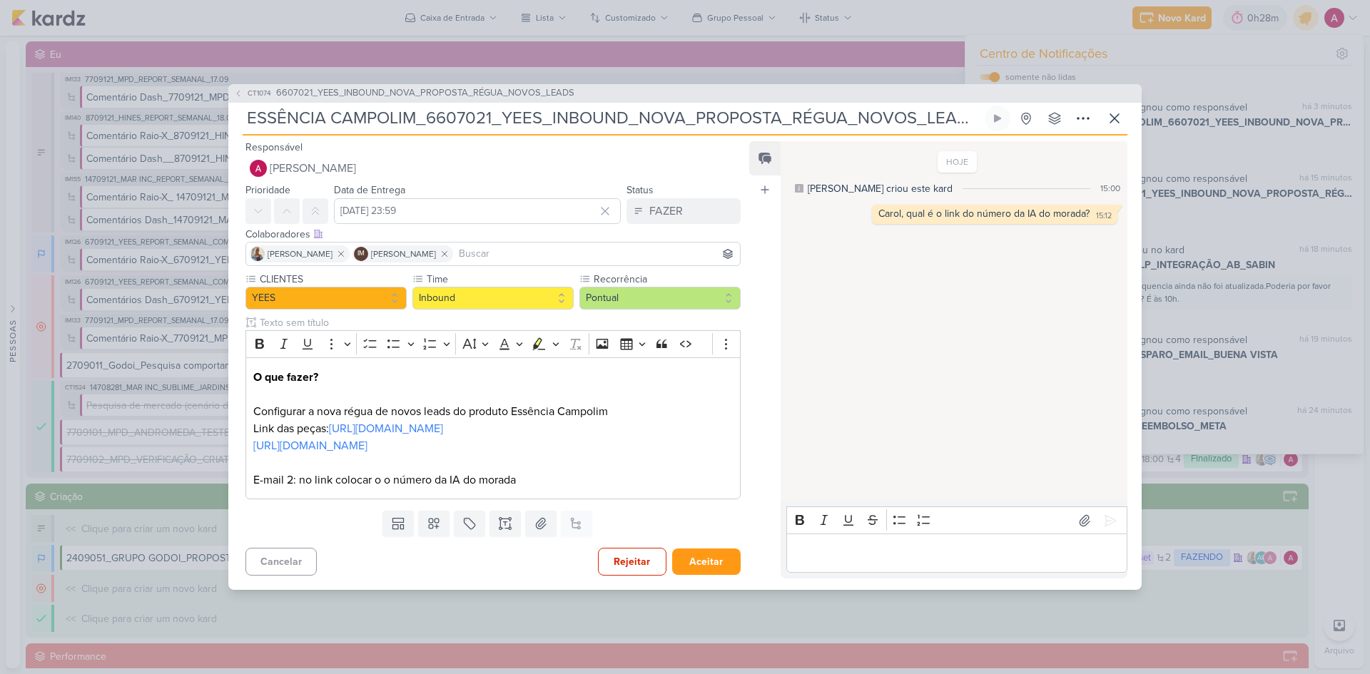
click at [519, 255] on input at bounding box center [596, 253] width 281 height 17
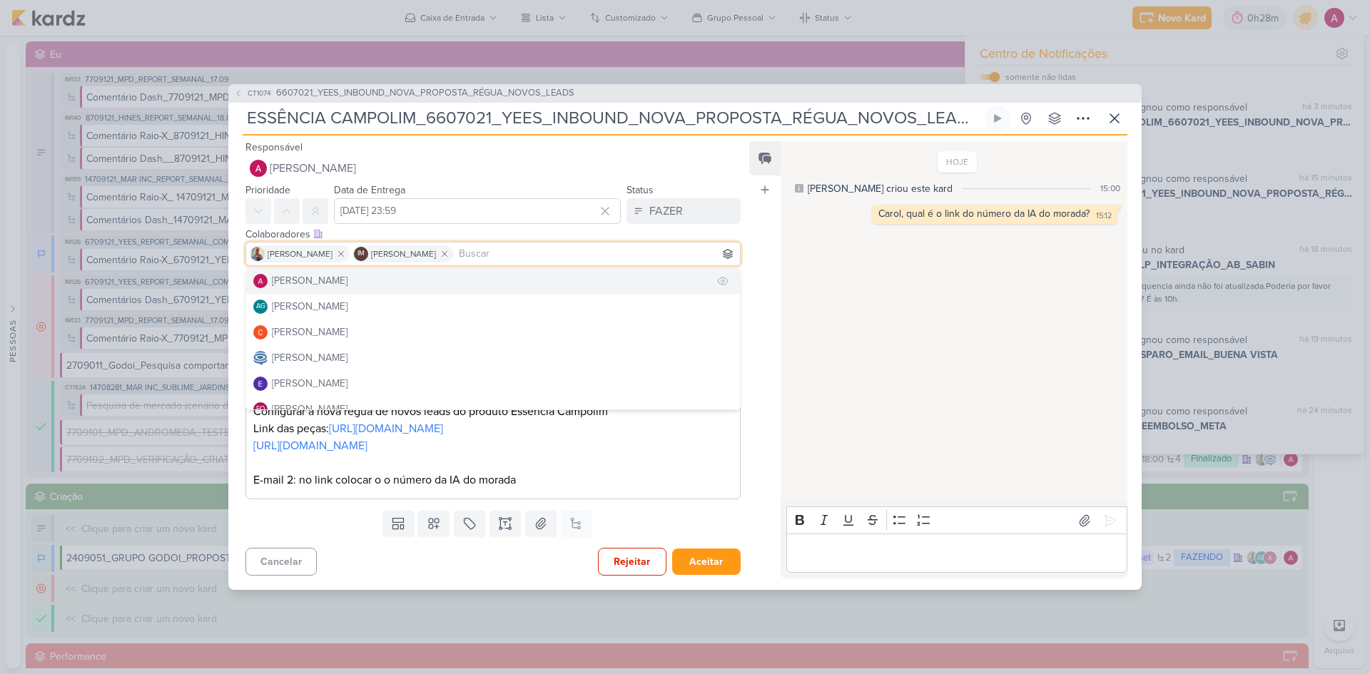
click at [429, 273] on button "[PERSON_NAME]" at bounding box center [493, 281] width 494 height 26
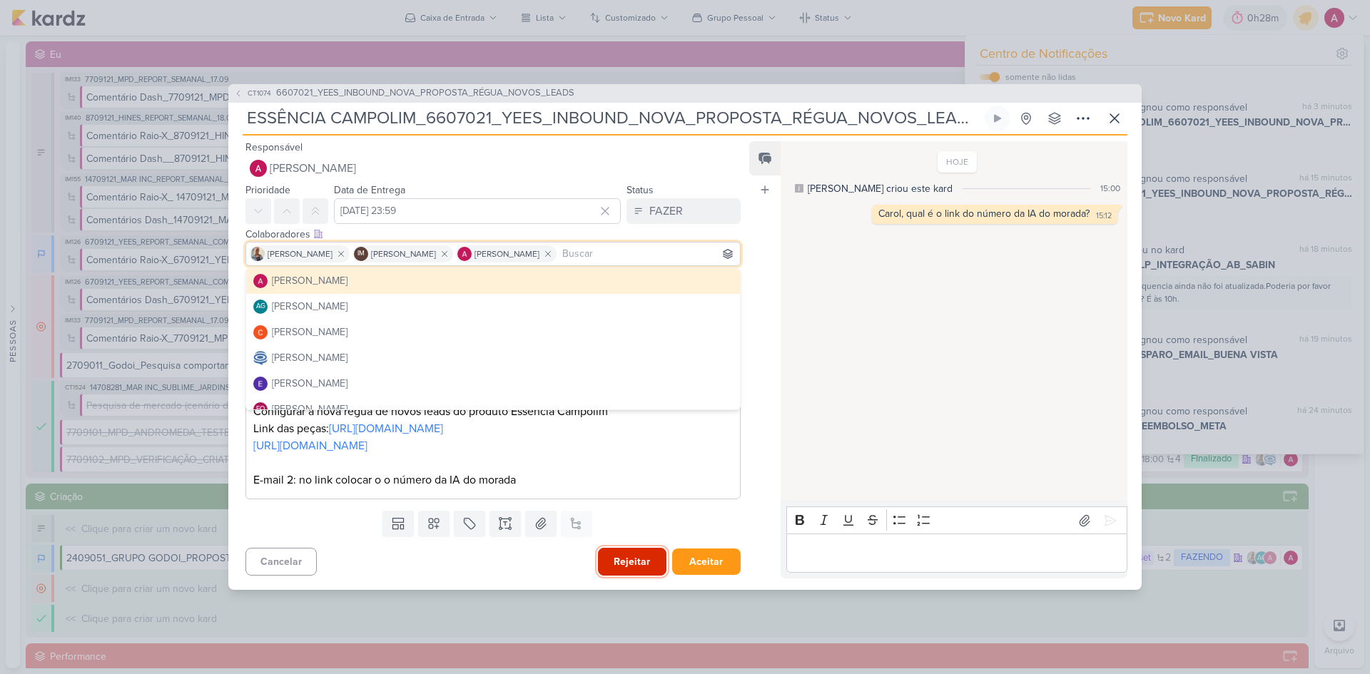
click at [623, 559] on button "Rejeitar" at bounding box center [632, 562] width 68 height 28
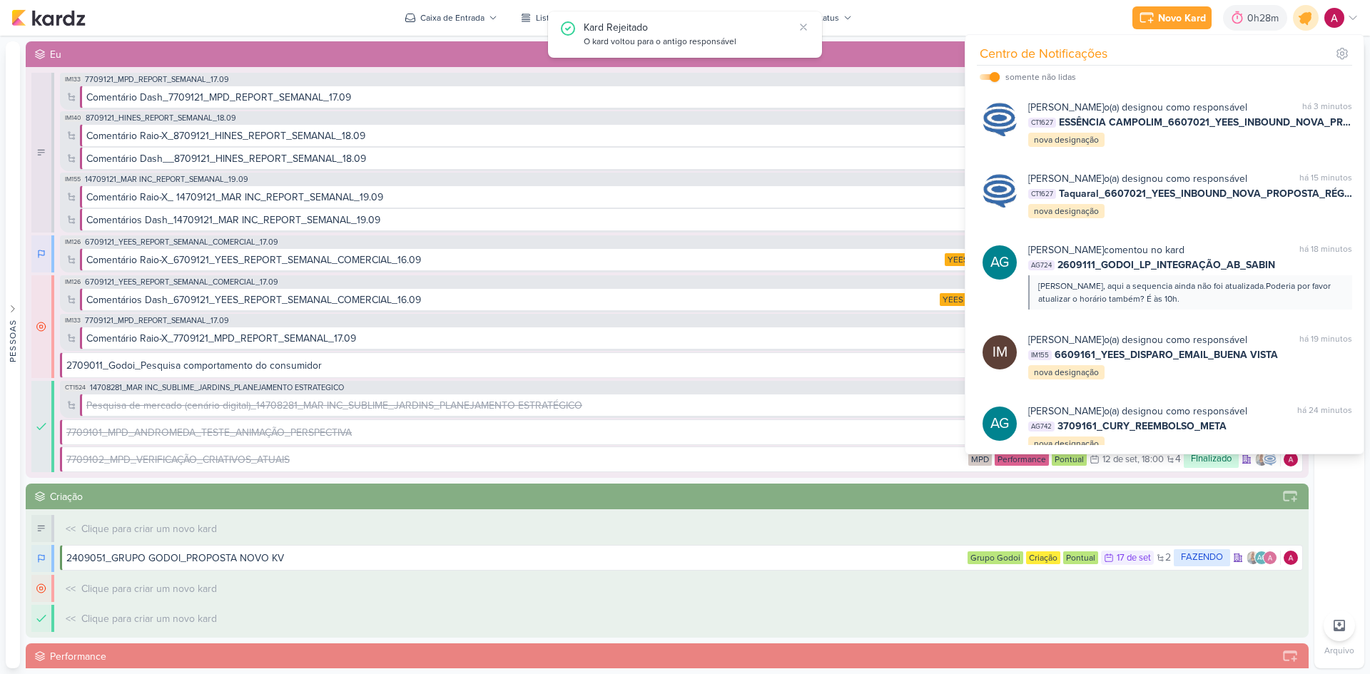
click at [1311, 16] on icon at bounding box center [1306, 18] width 24 height 24
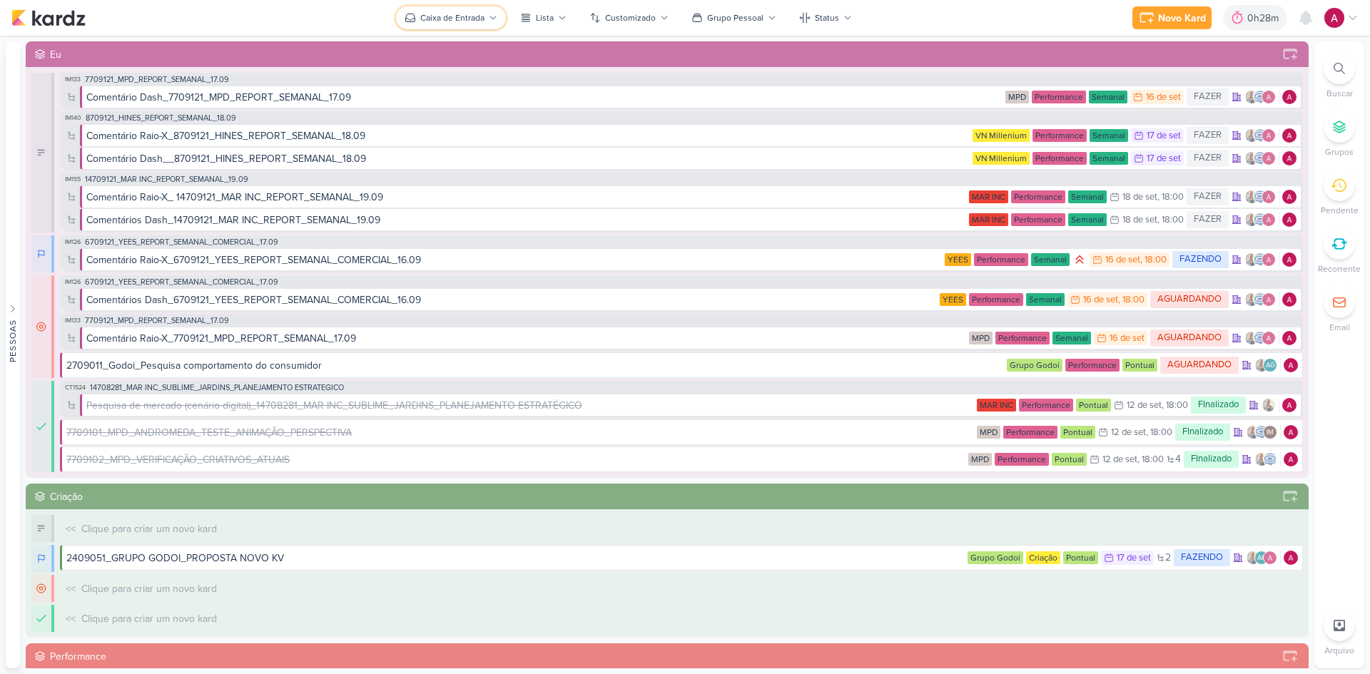
click at [438, 12] on div "Caixa de Entrada" at bounding box center [452, 17] width 64 height 13
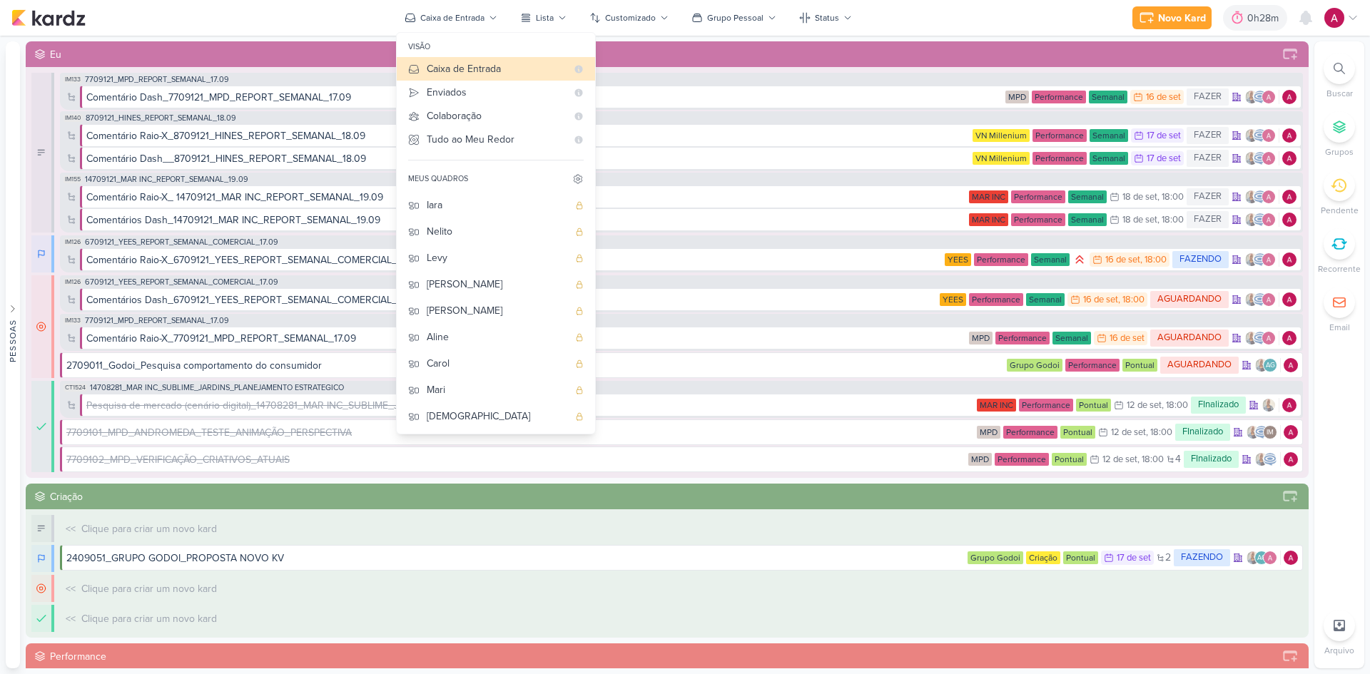
click at [351, 18] on div "Novo Kard Ctrl + k 0h28m Sessão desligada... Hoje 0h28m Semana 0h0m Mês 0h0m" at bounding box center [684, 18] width 1347 height 36
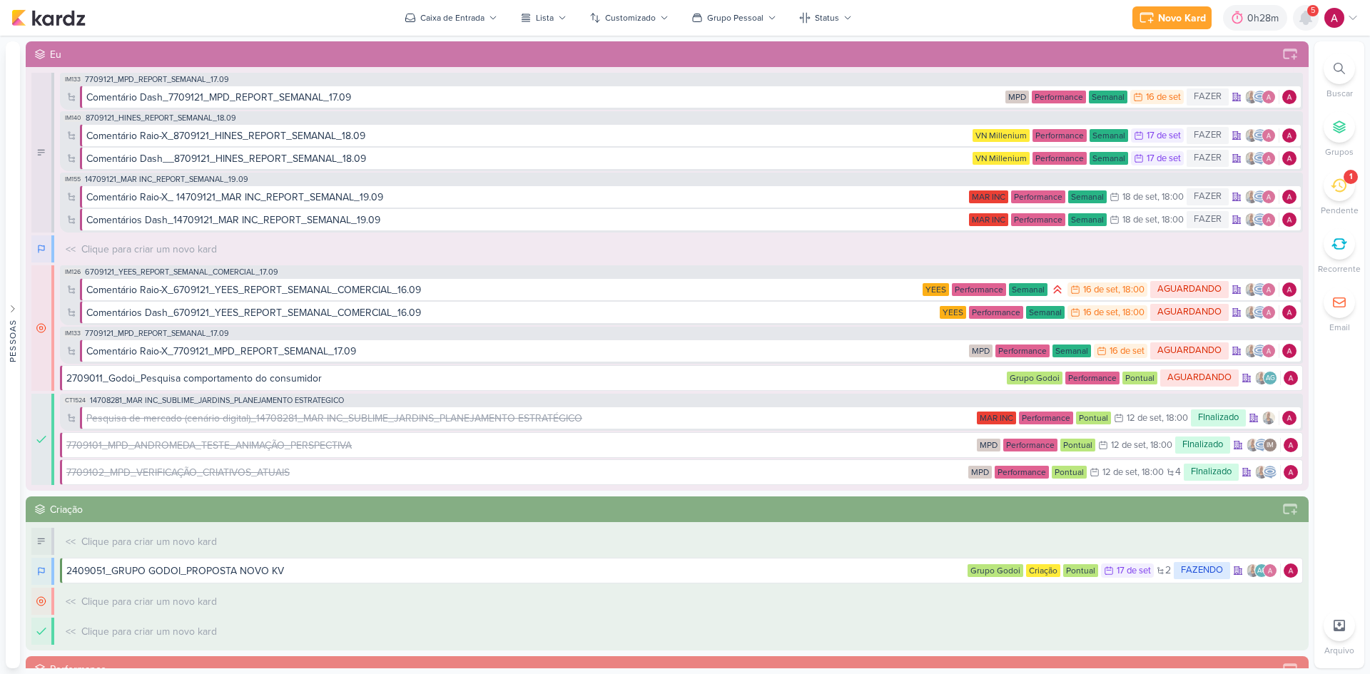
click at [1310, 22] on icon at bounding box center [1305, 17] width 11 height 13
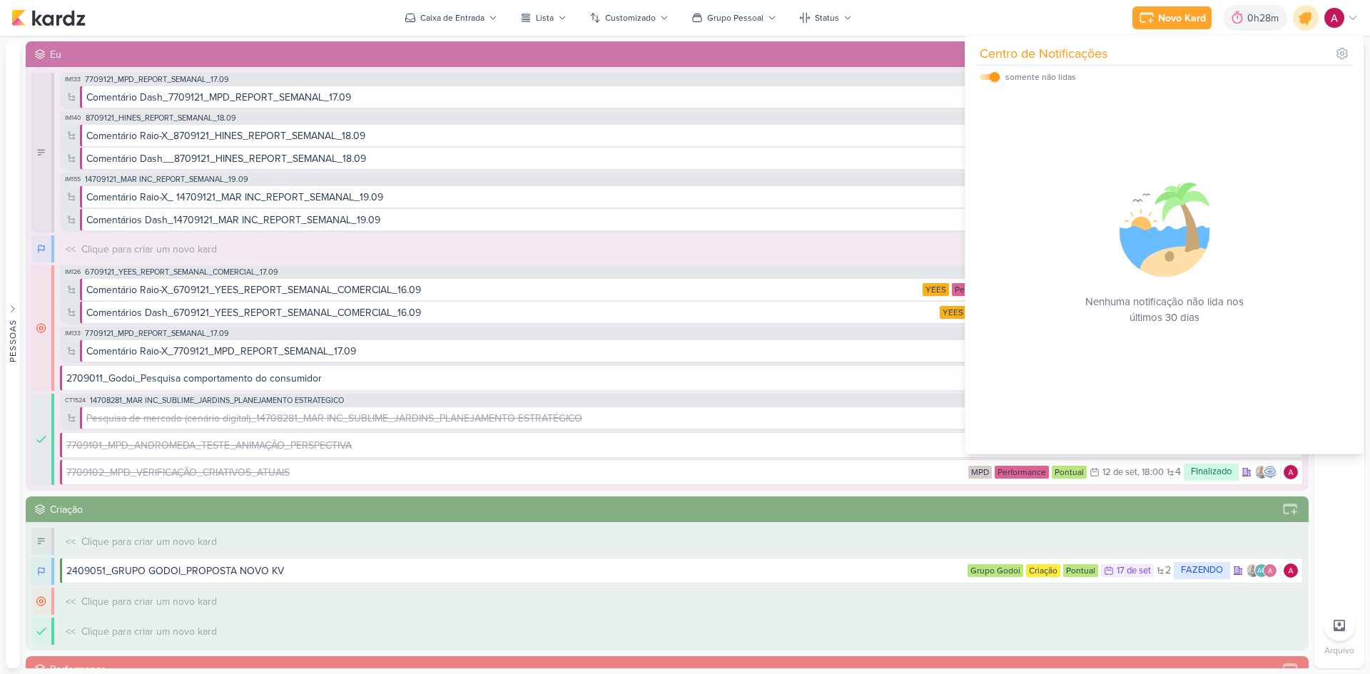
click at [1310, 22] on icon at bounding box center [1306, 18] width 24 height 24
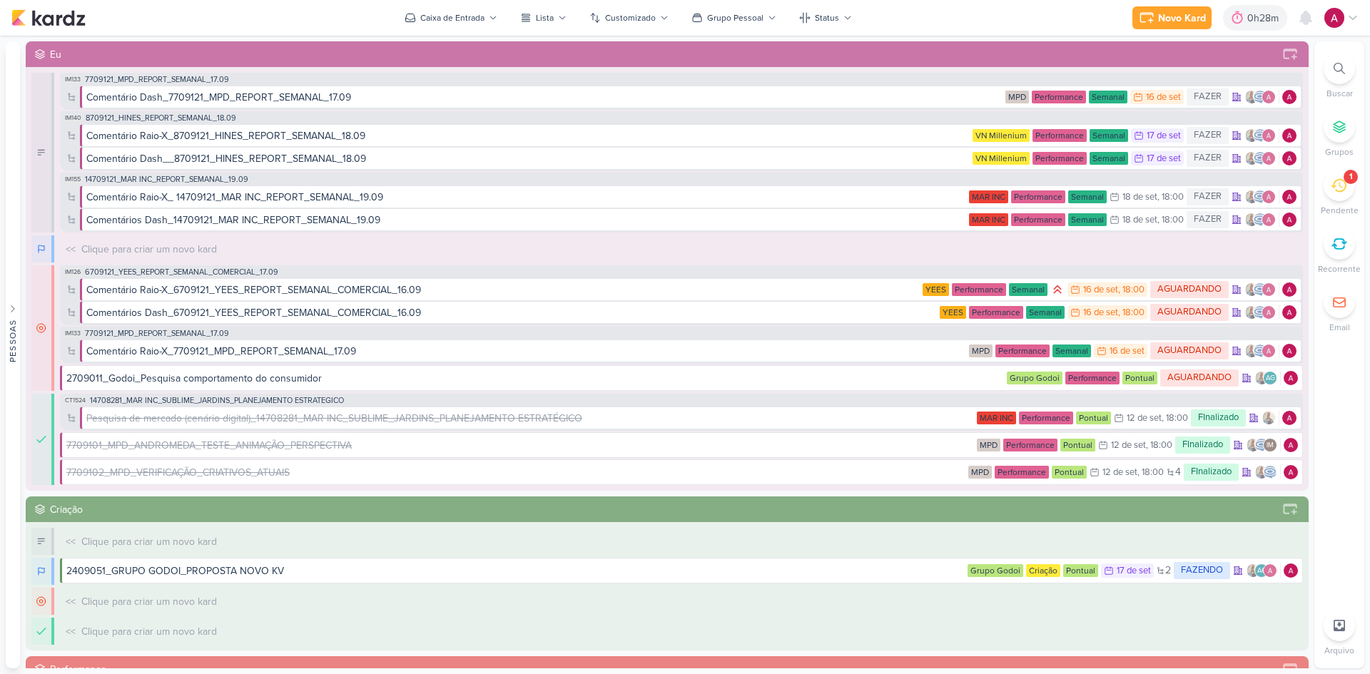
click at [1337, 198] on div "1" at bounding box center [1339, 185] width 31 height 31
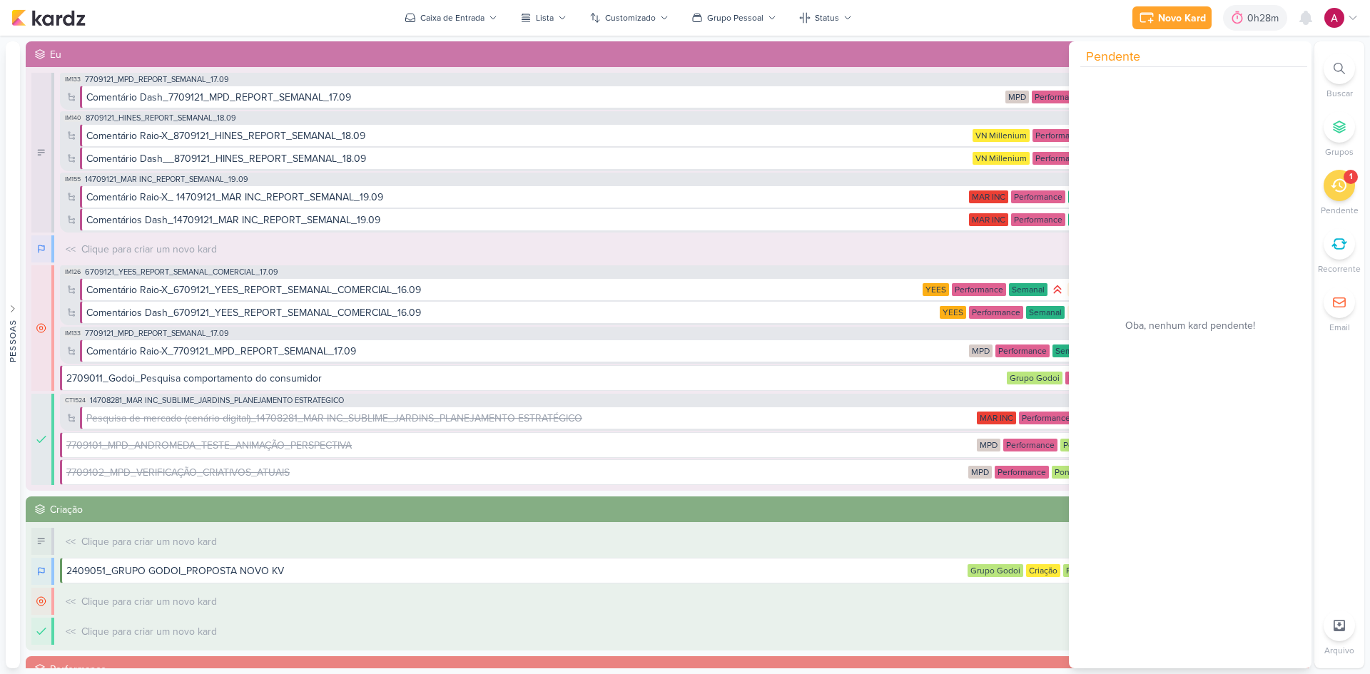
click at [1337, 198] on div "1" at bounding box center [1339, 185] width 31 height 31
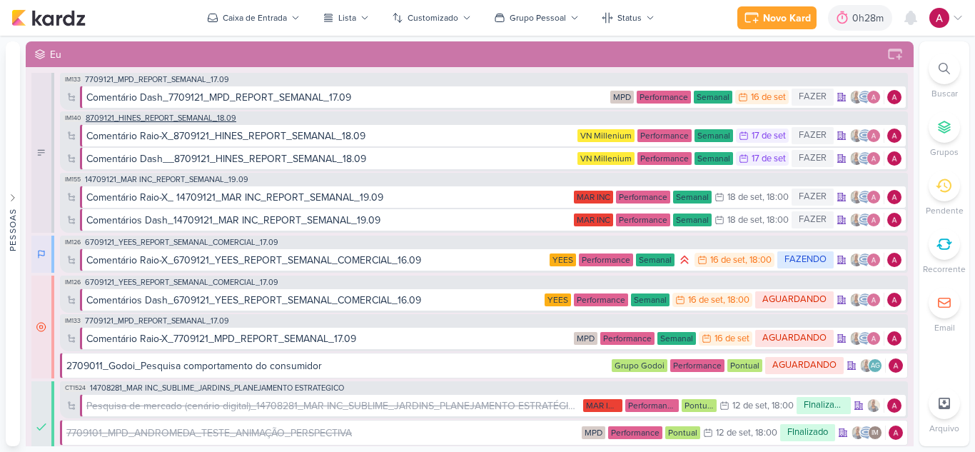
click at [201, 117] on span "8709121_HINES_REPORT_SEMANAL_18.09" at bounding box center [161, 118] width 151 height 8
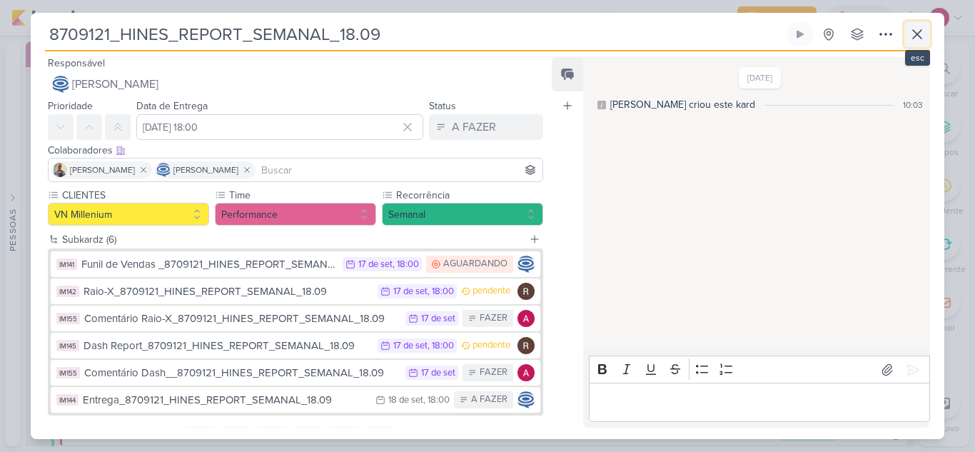
click at [923, 33] on icon at bounding box center [916, 34] width 17 height 17
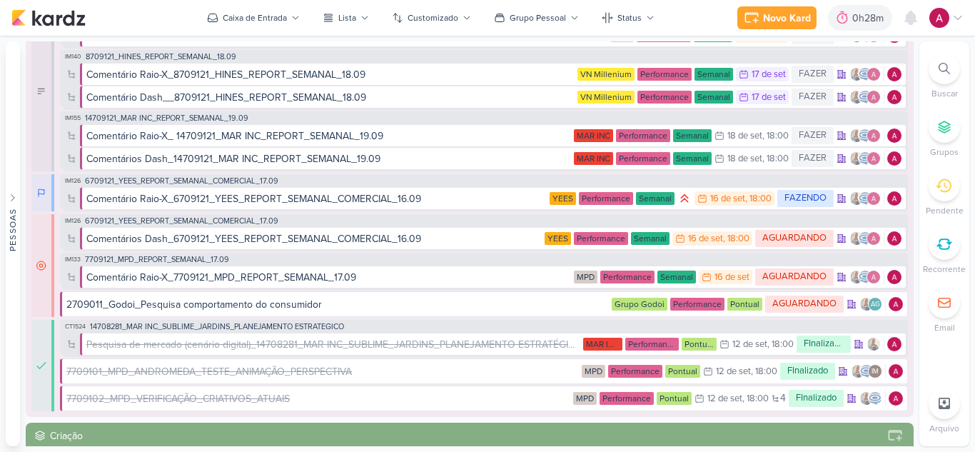
scroll to position [71, 0]
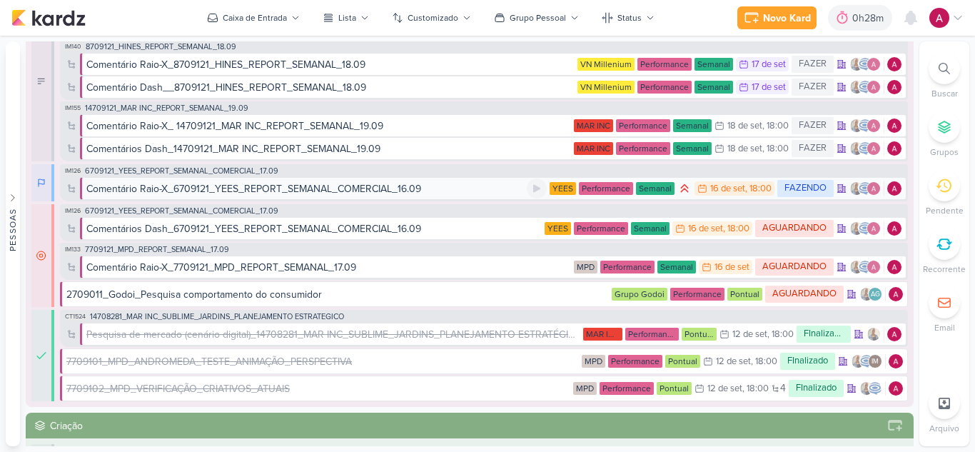
click at [342, 190] on div "Comentário Raio-X_6709121_YEES_REPORT_SEMANAL_COMERCIAL_16.09" at bounding box center [253, 188] width 335 height 15
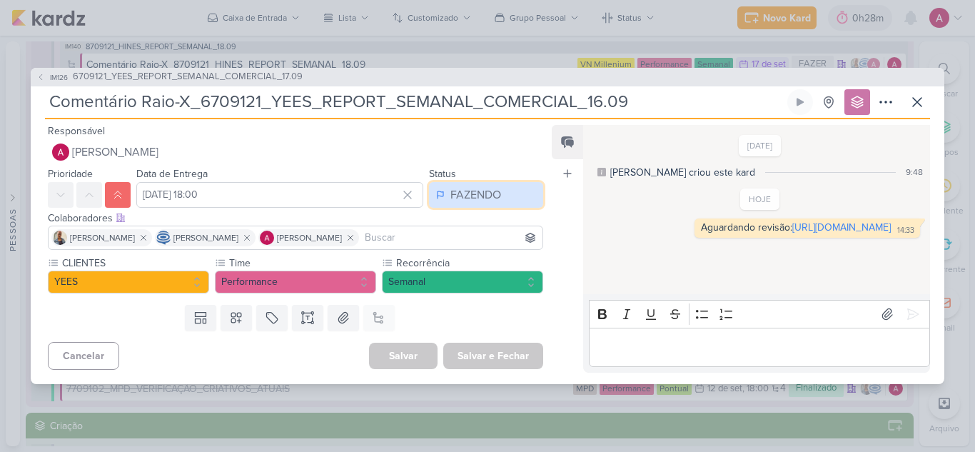
click at [459, 196] on div "FAZENDO" at bounding box center [475, 194] width 51 height 17
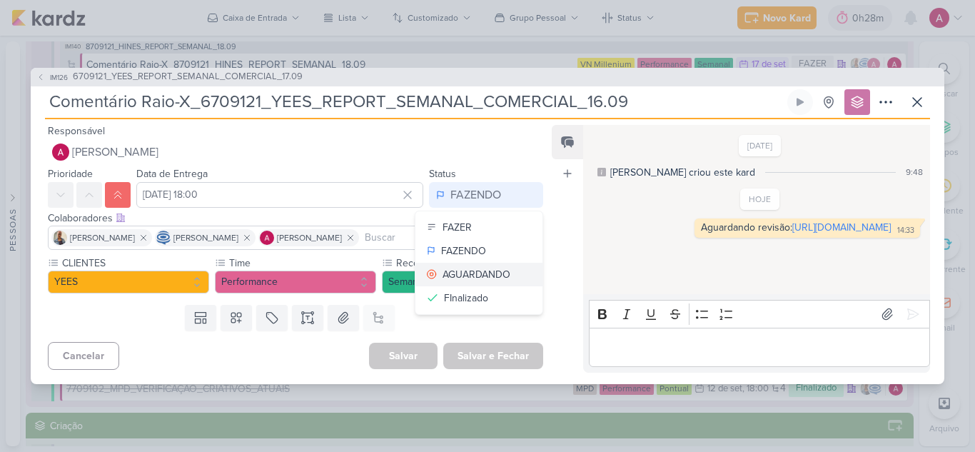
click at [476, 277] on div "AGUARDANDO" at bounding box center [476, 274] width 68 height 15
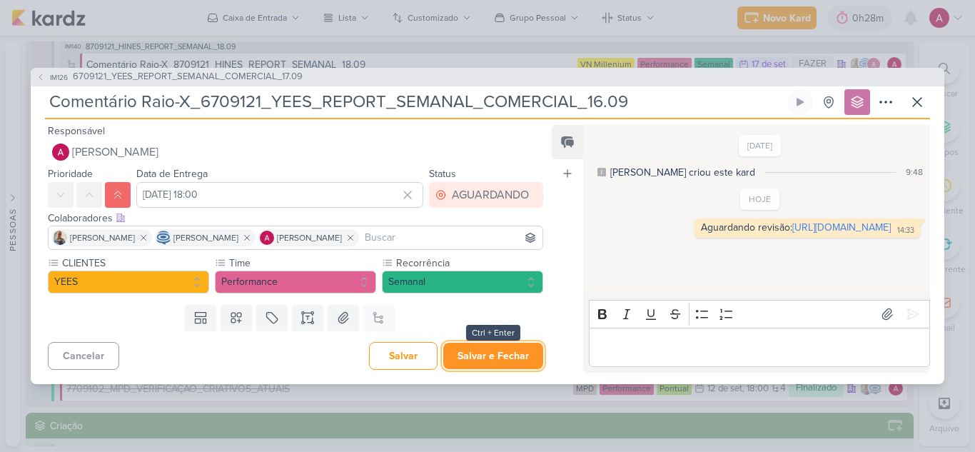
click at [497, 361] on button "Salvar e Fechar" at bounding box center [493, 355] width 100 height 26
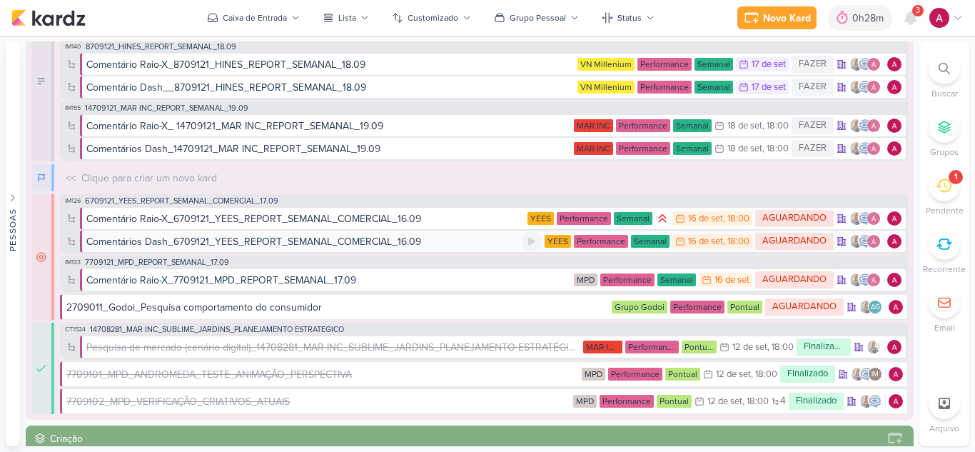
click at [312, 243] on div "Comentários Dash_6709121_YEES_REPORT_SEMANAL_COMERCIAL_16.09" at bounding box center [253, 241] width 335 height 15
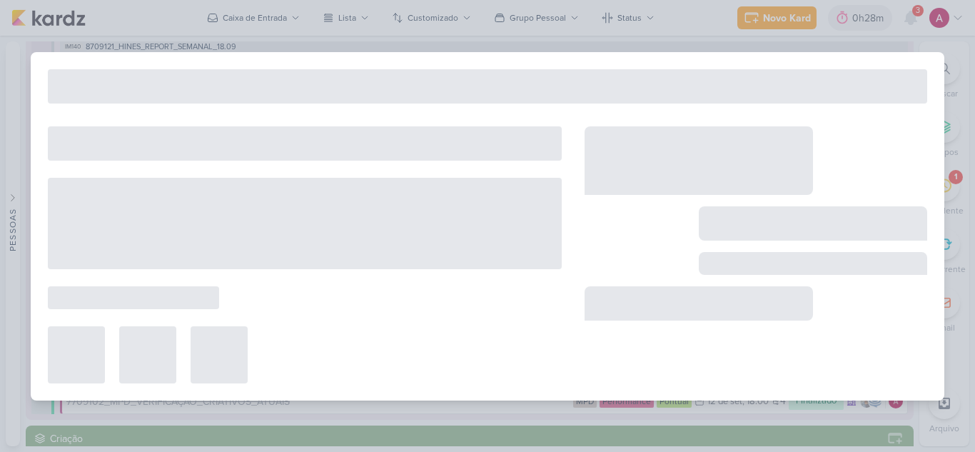
type input "Comentários Dash_6709121_YEES_REPORT_SEMANAL_COMERCIAL_16.09"
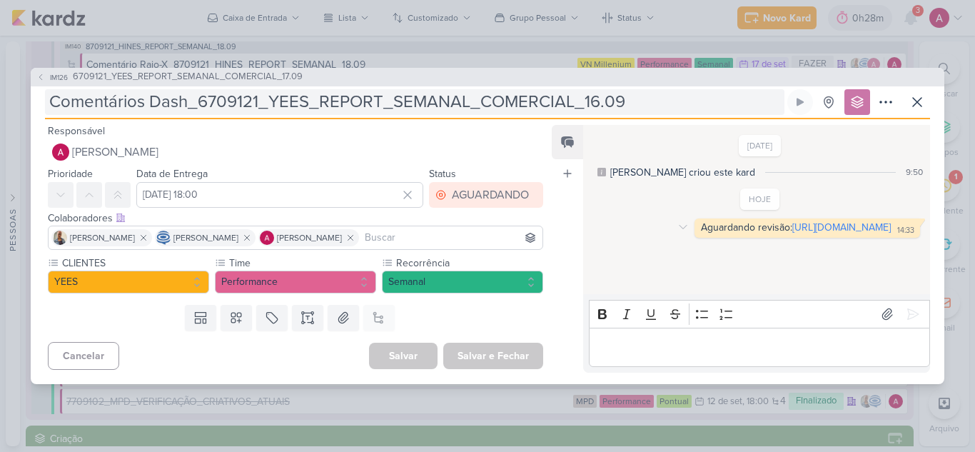
drag, startPoint x: 731, startPoint y: 265, endPoint x: 530, endPoint y: 90, distance: 266.0
click at [792, 233] on link "https://www.canva.com/design/DAGzEQOTU0I/e5IibqySG9ChbU7t7EPe_Q/edit?utm_conten…" at bounding box center [841, 227] width 98 height 12
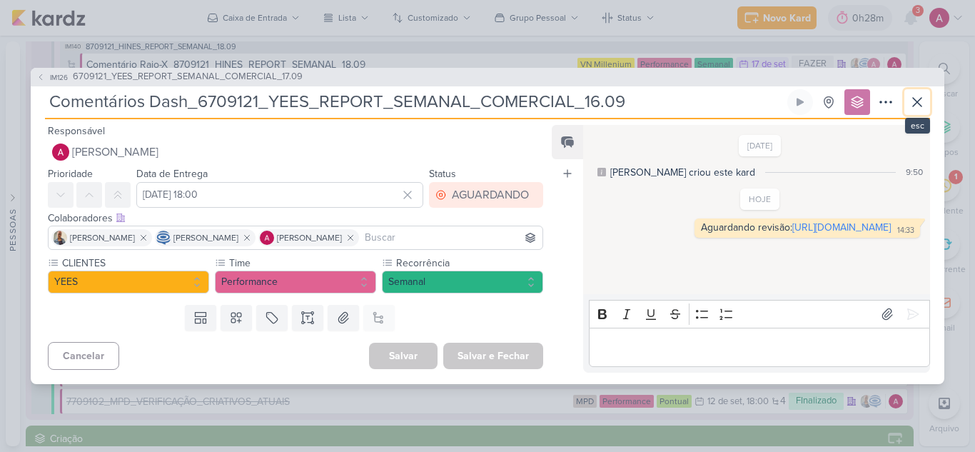
drag, startPoint x: 917, startPoint y: 98, endPoint x: 908, endPoint y: 95, distance: 9.7
click at [916, 98] on icon at bounding box center [916, 101] width 17 height 17
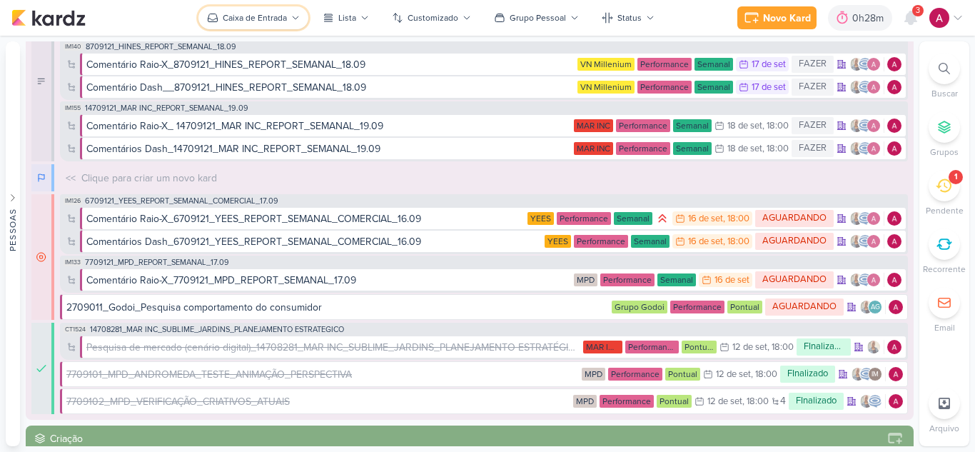
click at [275, 16] on div "Caixa de Entrada" at bounding box center [255, 17] width 64 height 13
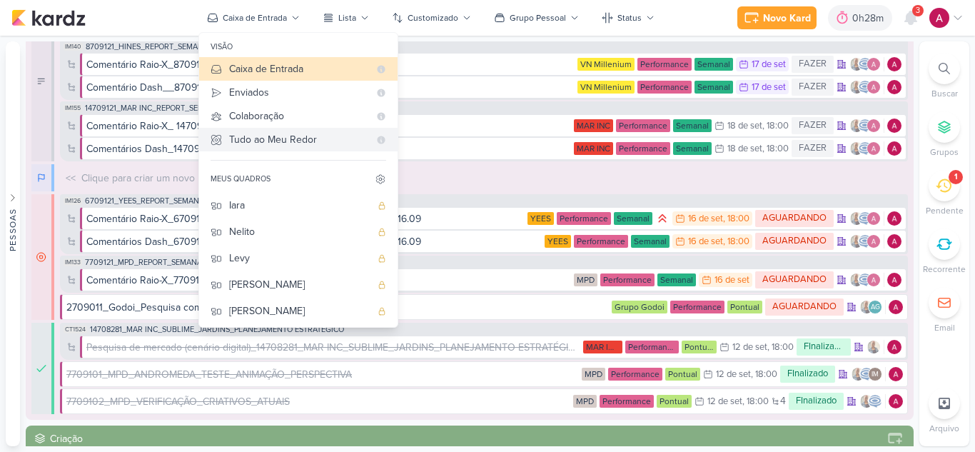
click at [280, 134] on div "Tudo ao Meu Redor" at bounding box center [299, 139] width 140 height 15
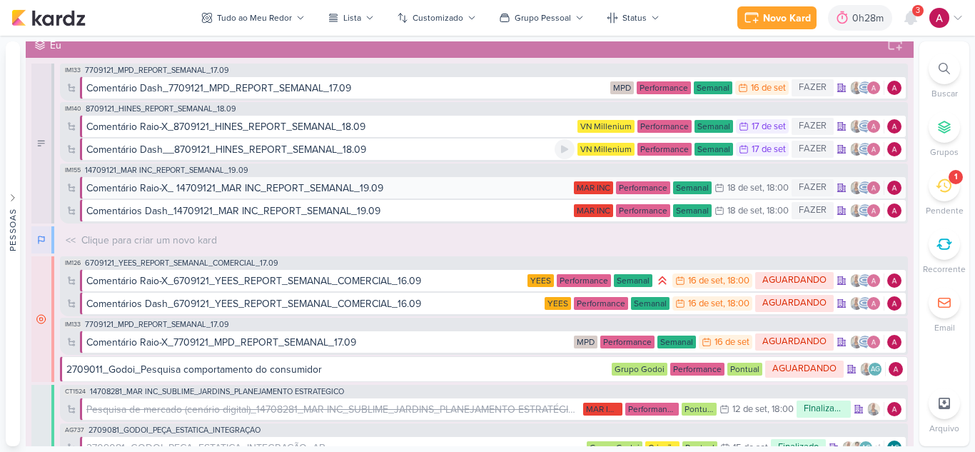
scroll to position [0, 0]
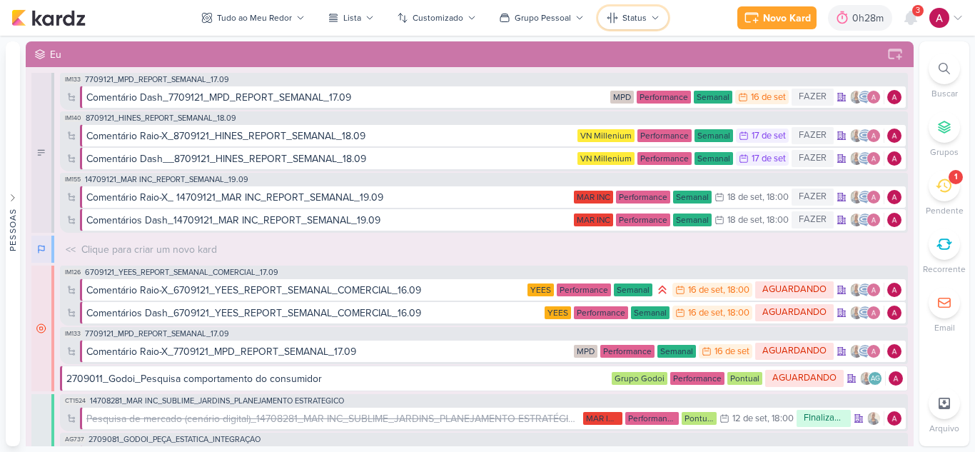
click at [639, 11] on button "Status" at bounding box center [633, 17] width 70 height 23
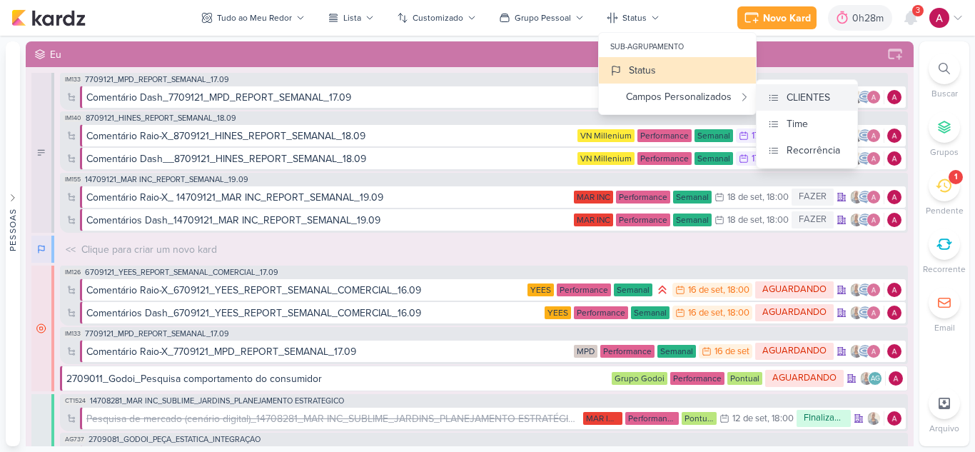
click at [788, 103] on div "CLIENTES" at bounding box center [808, 97] width 44 height 15
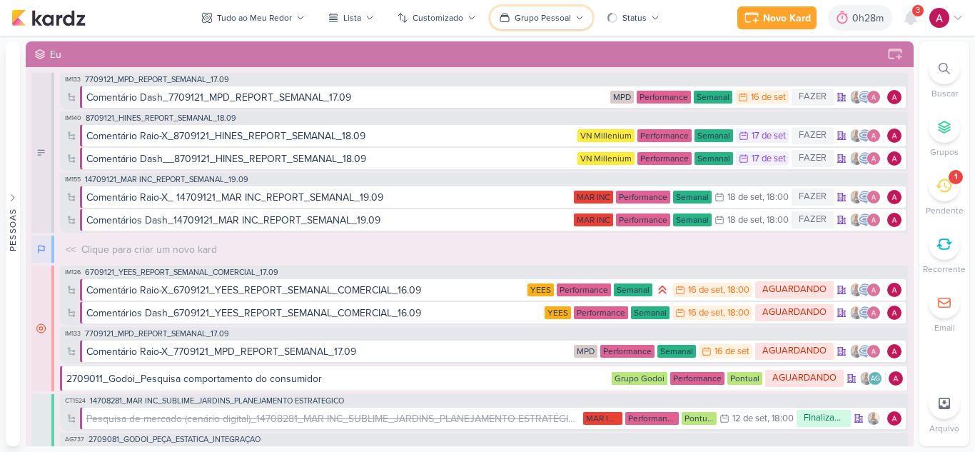
click at [529, 21] on div "Grupo Pessoal" at bounding box center [542, 17] width 56 height 13
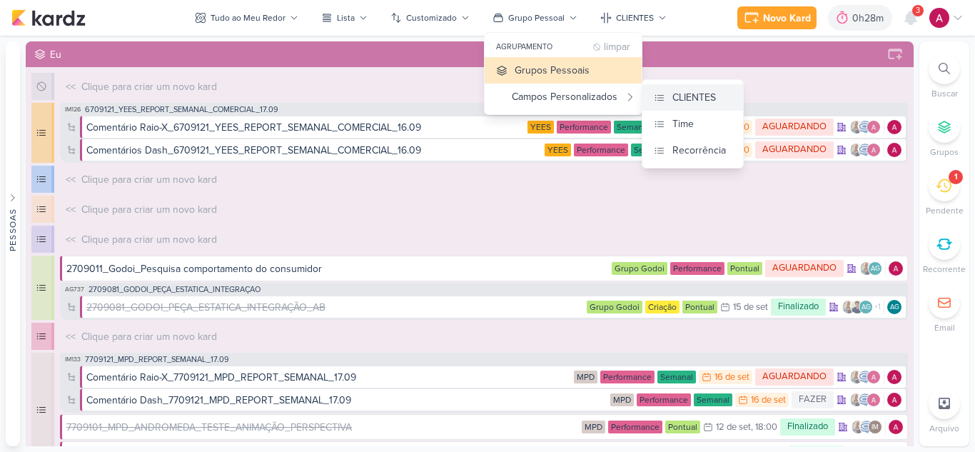
click at [688, 101] on div "CLIENTES" at bounding box center [694, 97] width 44 height 15
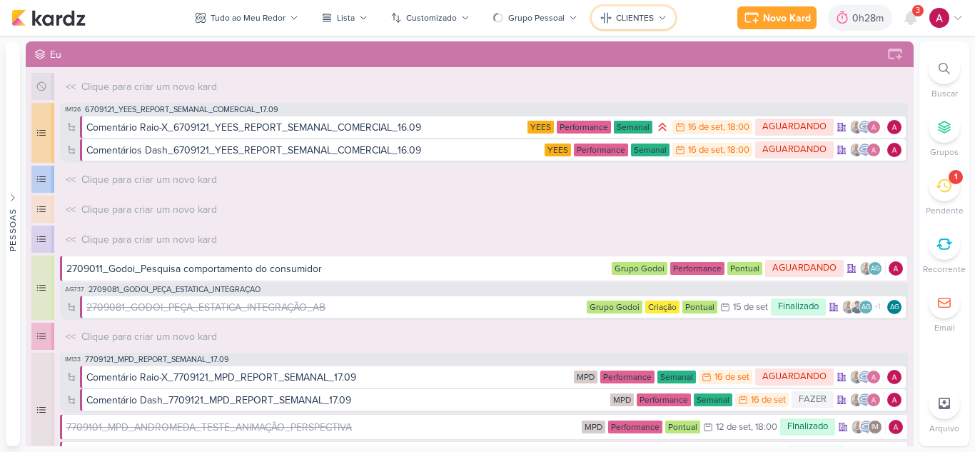
click at [635, 19] on div "CLIENTES" at bounding box center [635, 17] width 38 height 13
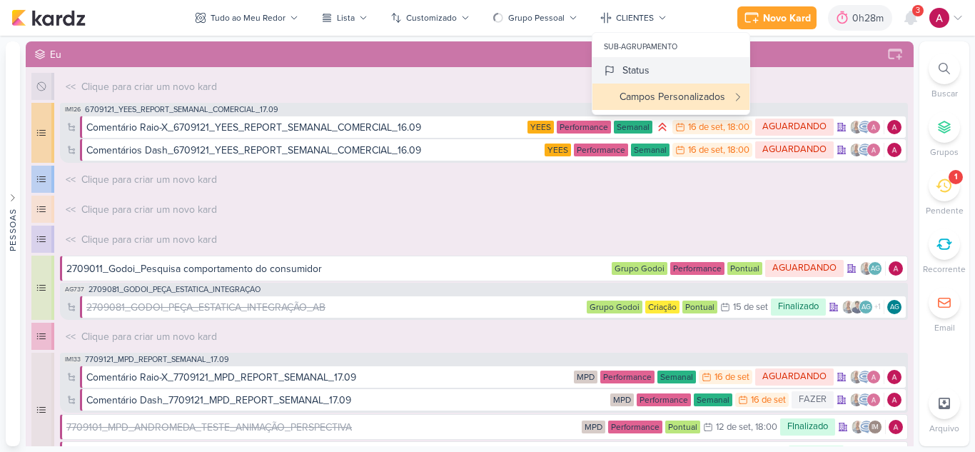
click at [641, 67] on div "Status" at bounding box center [635, 70] width 27 height 15
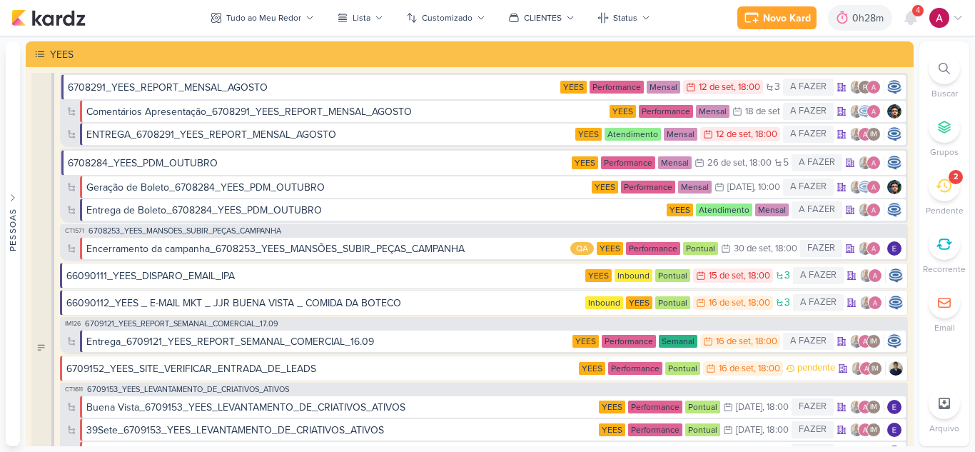
click at [916, 16] on span "4" at bounding box center [917, 10] width 4 height 11
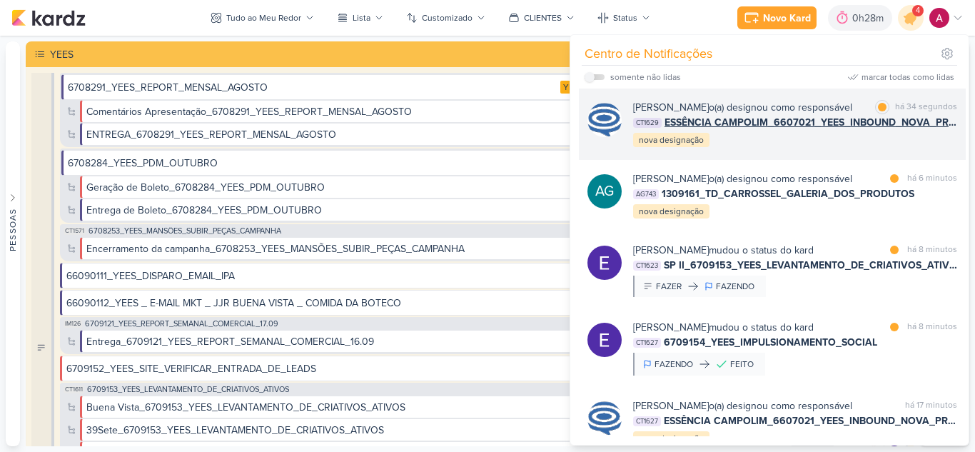
scroll to position [71, 0]
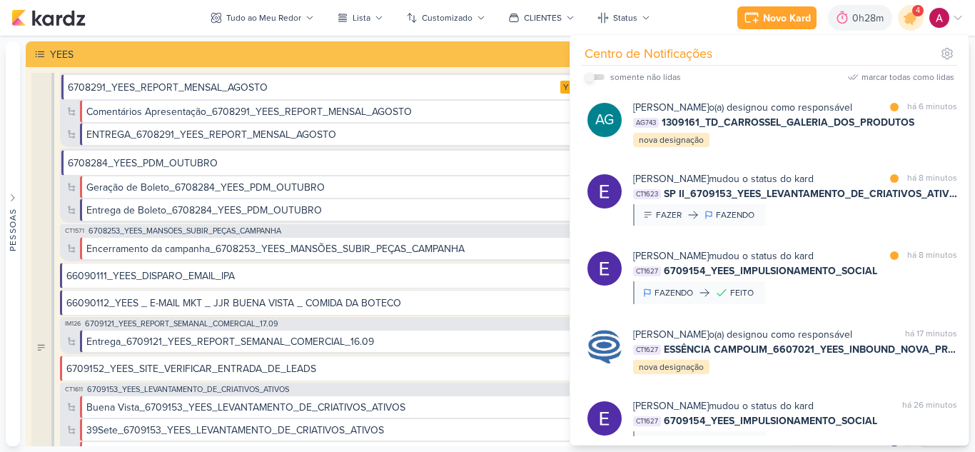
click at [589, 76] on input "checkbox" at bounding box center [589, 77] width 10 height 10
checkbox input "true"
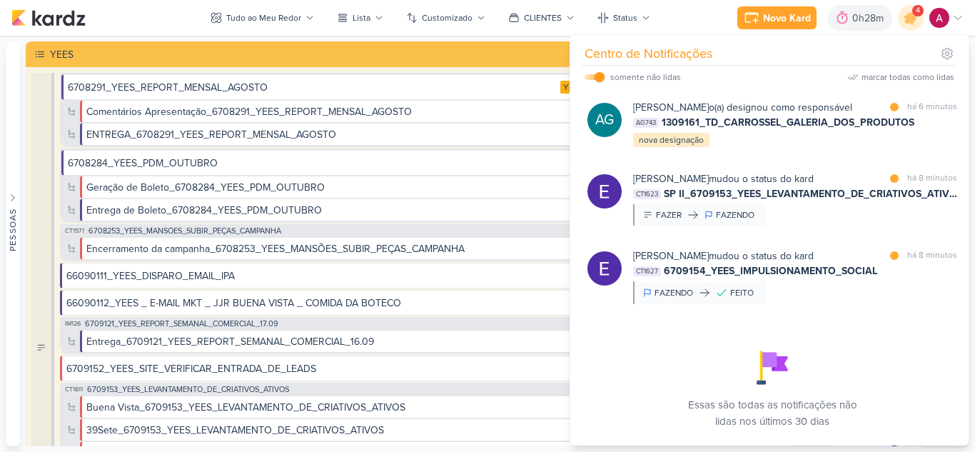
scroll to position [134, 0]
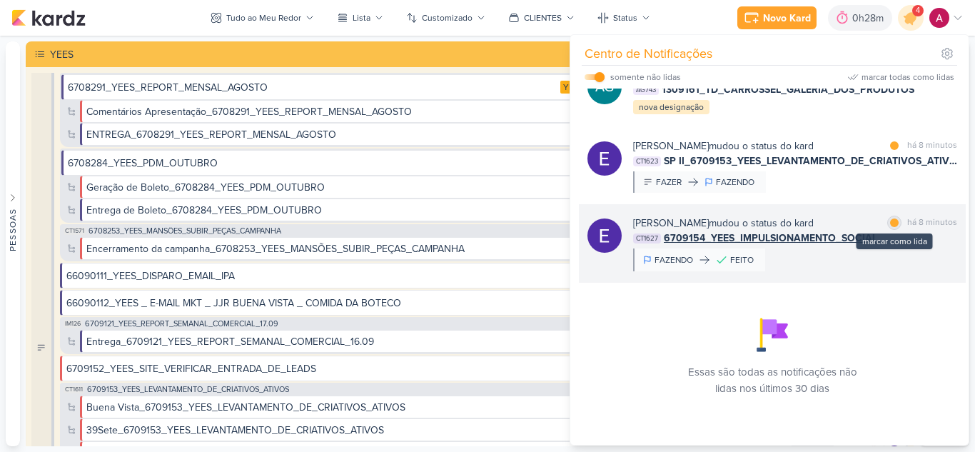
click at [890, 223] on div at bounding box center [894, 222] width 9 height 9
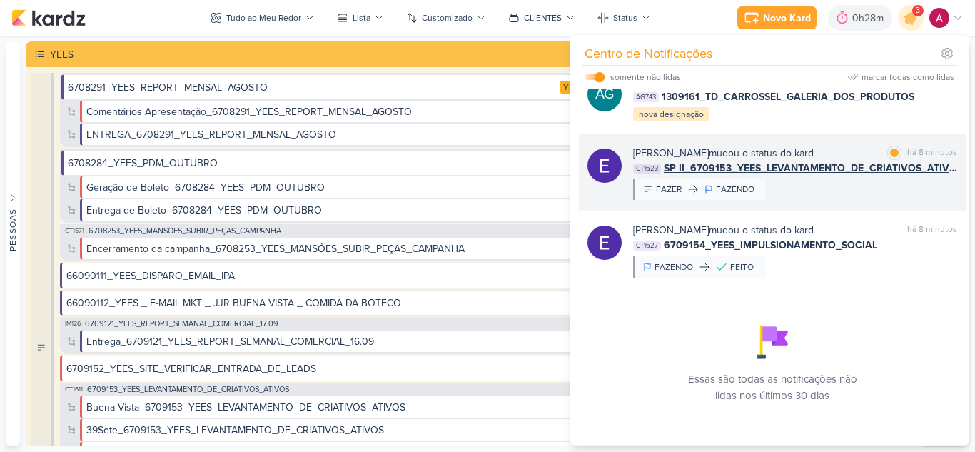
scroll to position [63, 0]
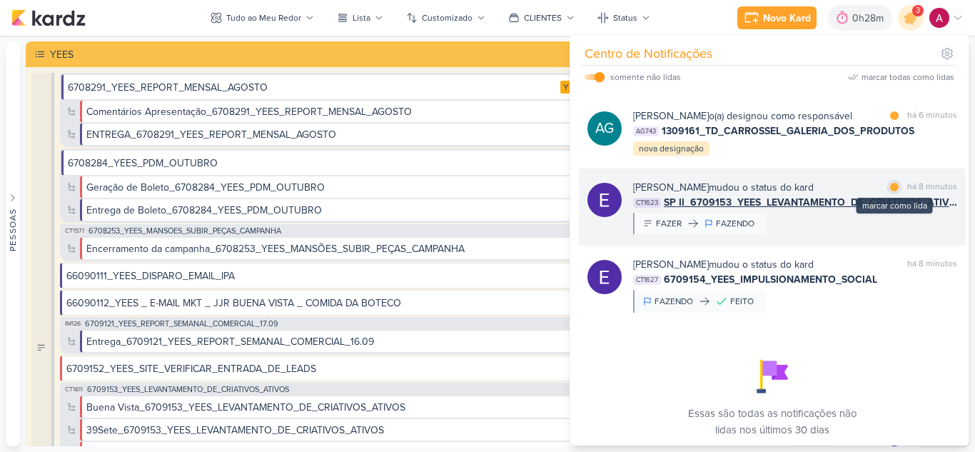
click at [891, 191] on div at bounding box center [894, 187] width 9 height 9
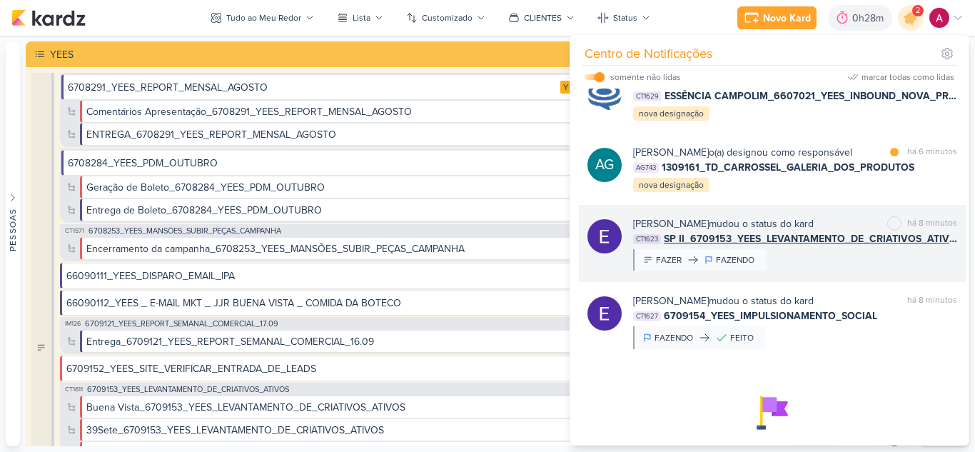
scroll to position [0, 0]
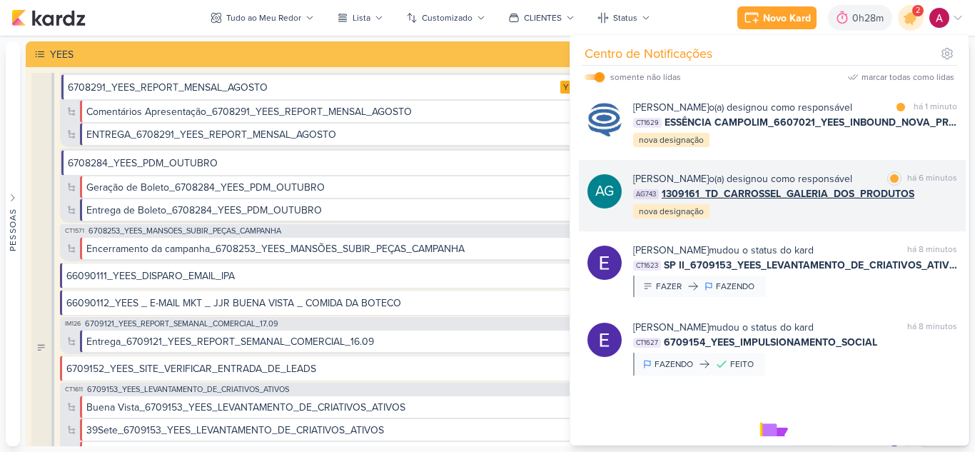
click at [814, 220] on div "Aline Gimenez Graciano o(a) designou como responsável marcar como lida há 6 min…" at bounding box center [795, 195] width 324 height 49
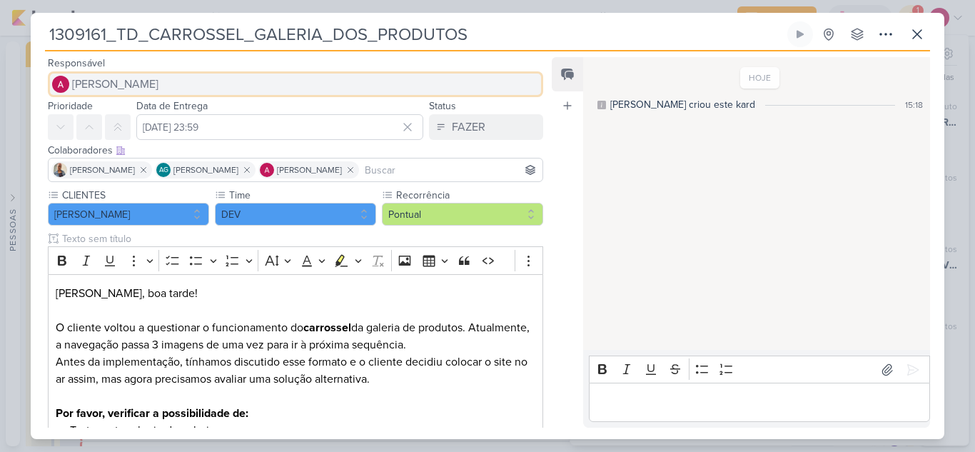
click at [136, 96] on button "[PERSON_NAME]" at bounding box center [295, 84] width 495 height 26
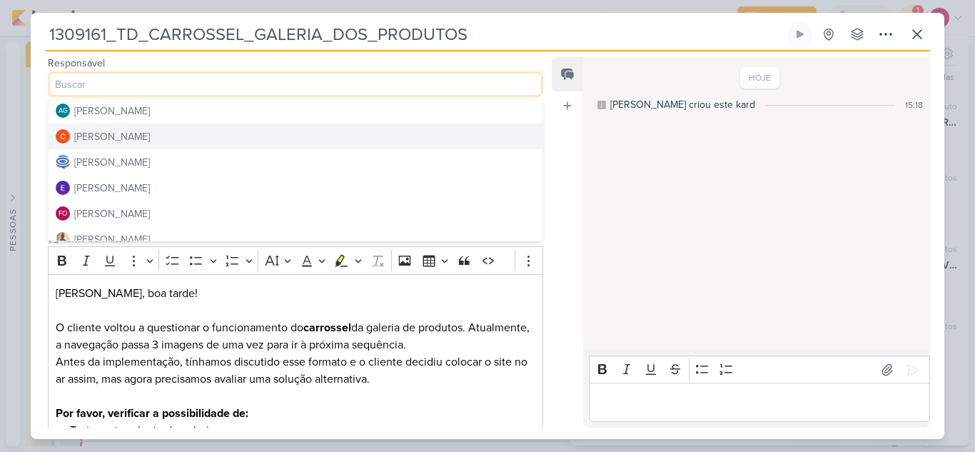
scroll to position [71, 0]
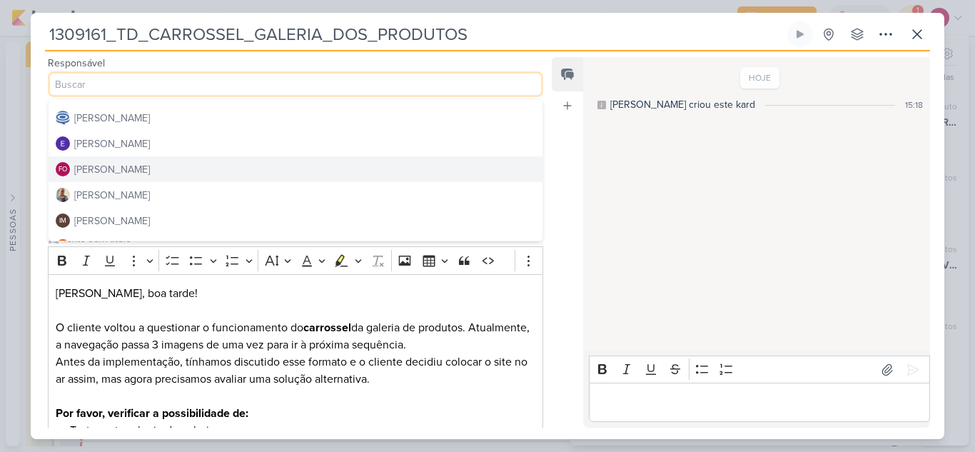
click at [141, 173] on button "FO Fabio Oliveira" at bounding box center [296, 169] width 494 height 26
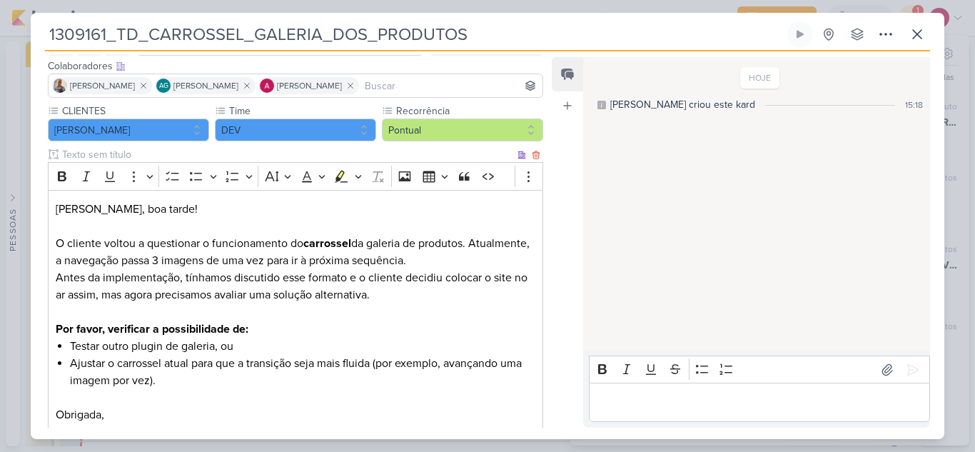
scroll to position [170, 0]
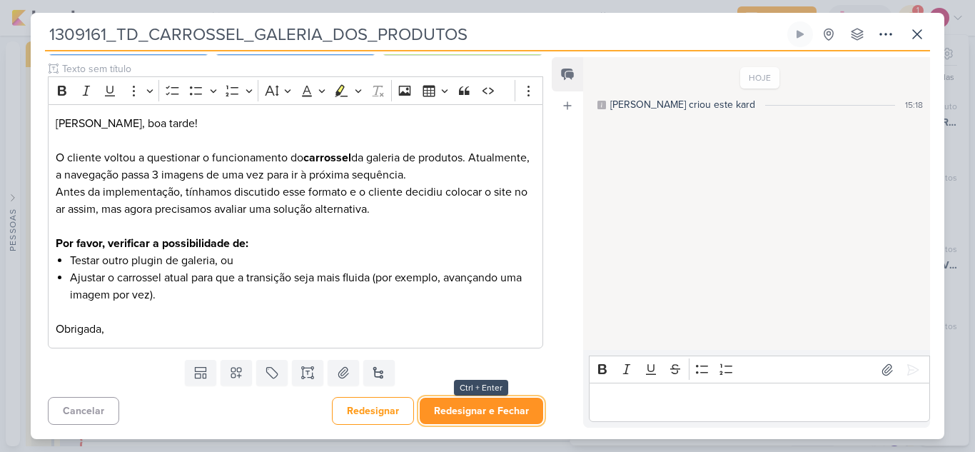
click at [497, 403] on button "Redesignar e Fechar" at bounding box center [481, 410] width 123 height 26
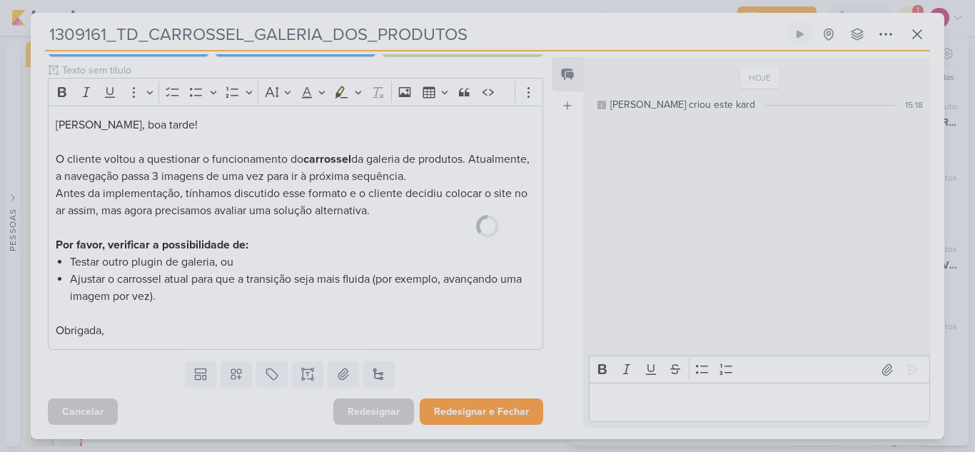
scroll to position [168, 0]
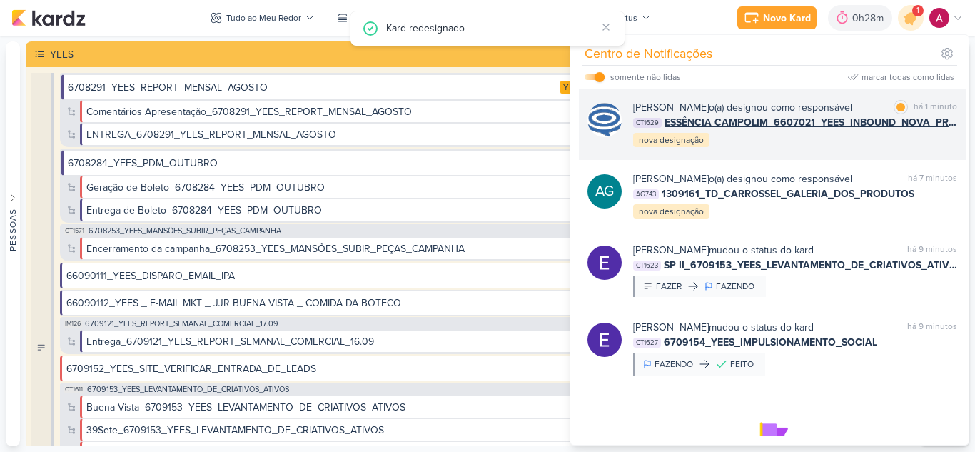
click at [816, 148] on div "Caroline Traven De Andrade o(a) designou como responsável marcar como lida há 1…" at bounding box center [795, 124] width 324 height 49
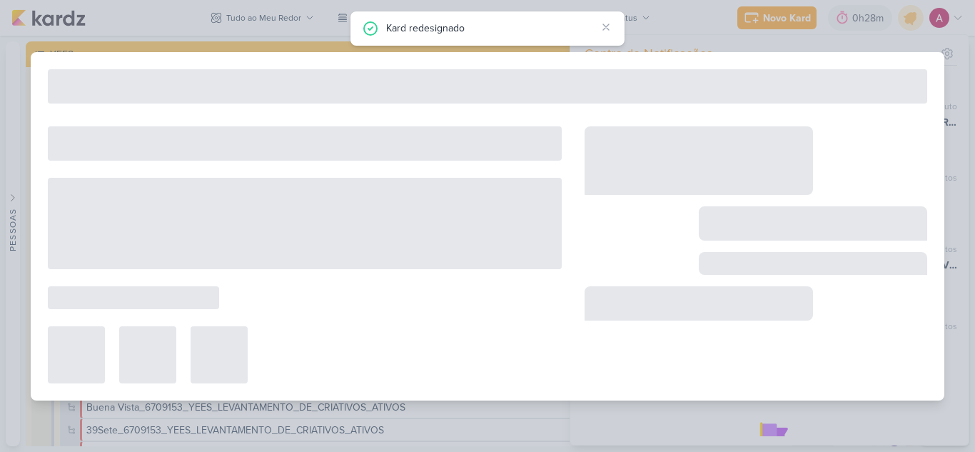
type input "ESSÊNCIA CAMPOLIM_6607021_YEES_INBOUND_NOVA_PROPOSTA_RÉGUA_NOVOS_LEADS"
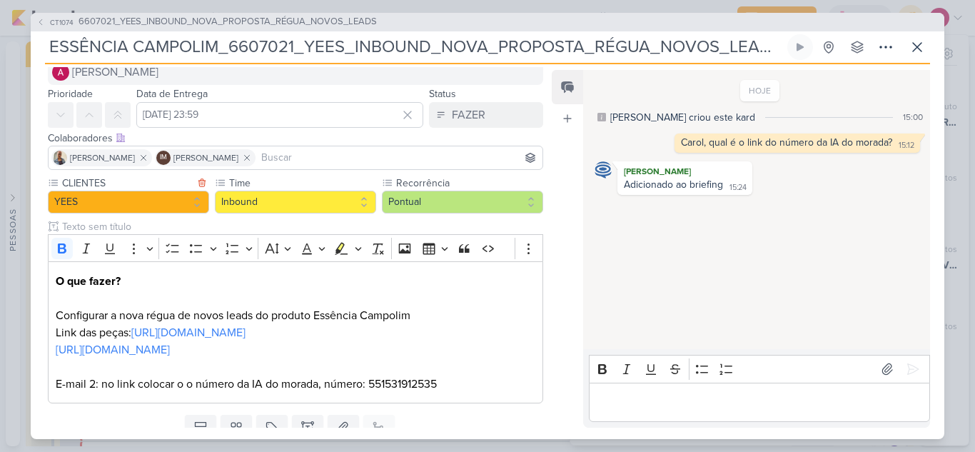
scroll to position [0, 0]
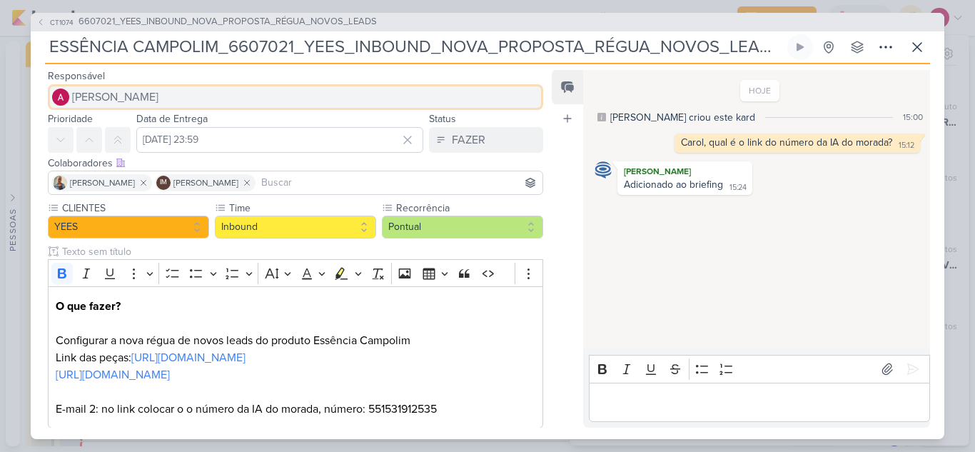
click at [109, 91] on span "[PERSON_NAME]" at bounding box center [115, 96] width 86 height 17
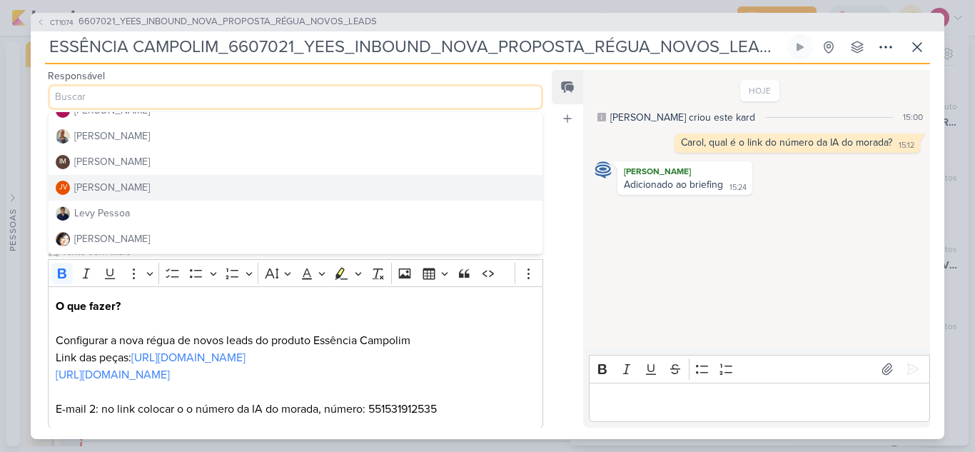
scroll to position [214, 0]
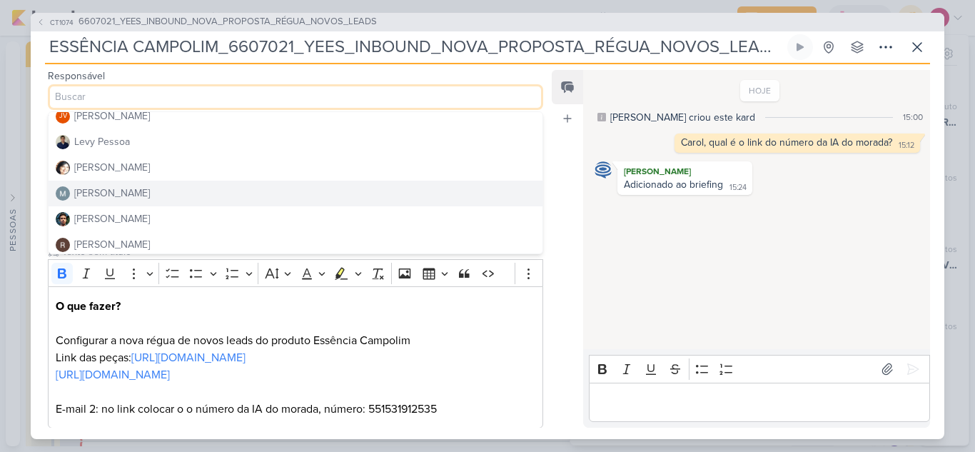
click at [111, 197] on div "[PERSON_NAME]" at bounding box center [112, 193] width 76 height 15
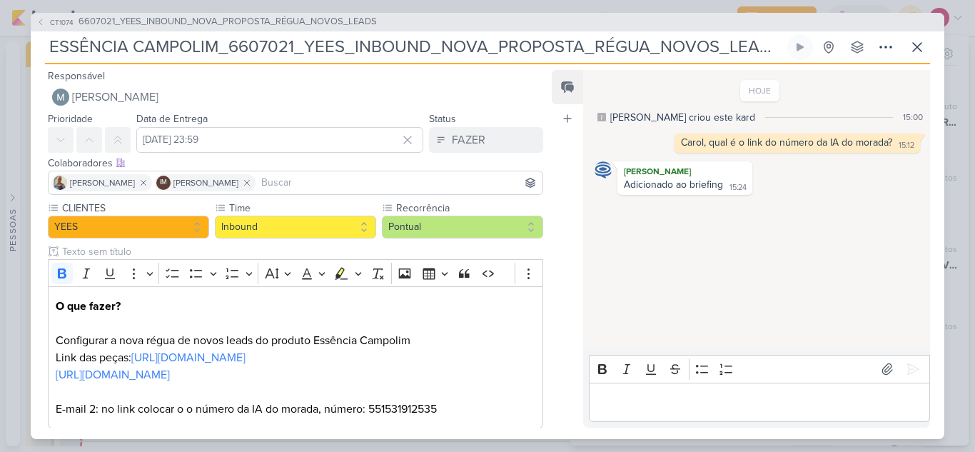
click at [346, 178] on input at bounding box center [398, 182] width 281 height 17
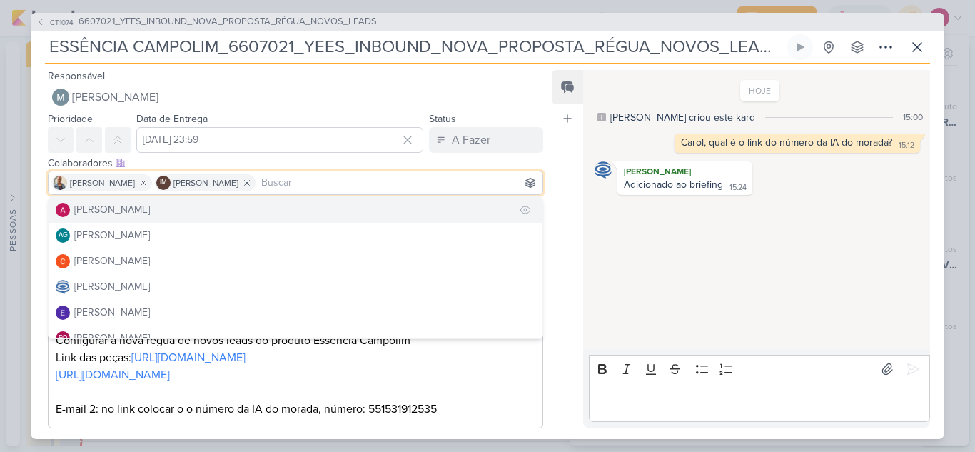
click at [181, 205] on button "[PERSON_NAME]" at bounding box center [296, 210] width 494 height 26
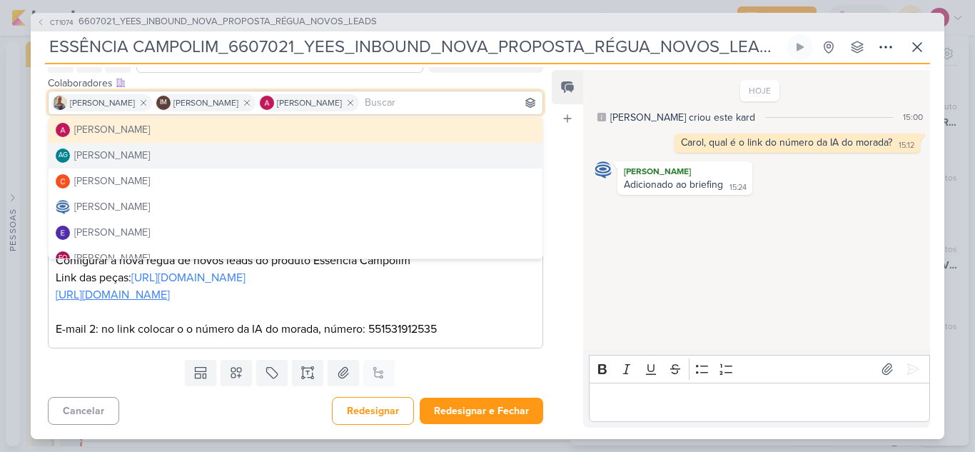
scroll to position [71, 0]
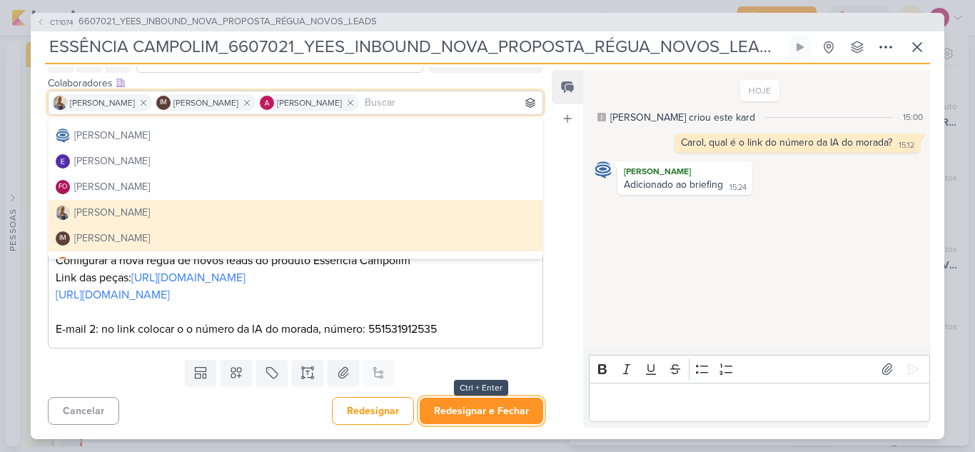
click at [500, 412] on button "Redesignar e Fechar" at bounding box center [481, 410] width 123 height 26
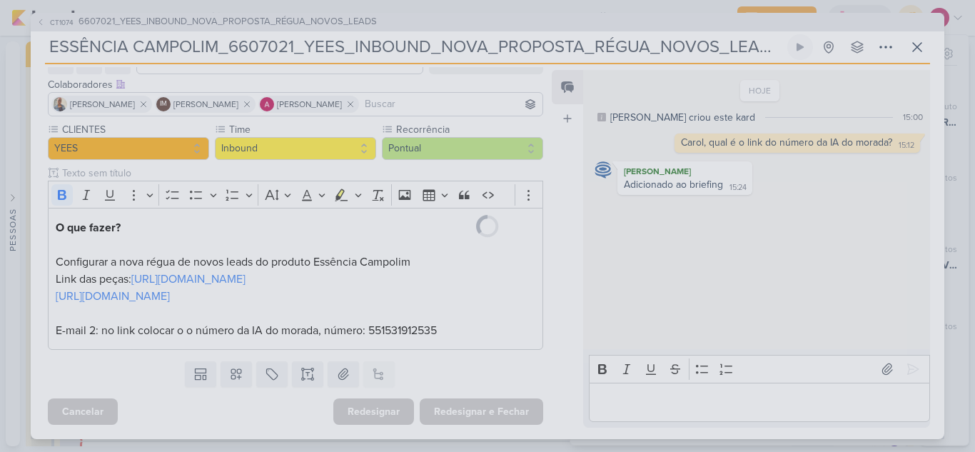
scroll to position [78, 0]
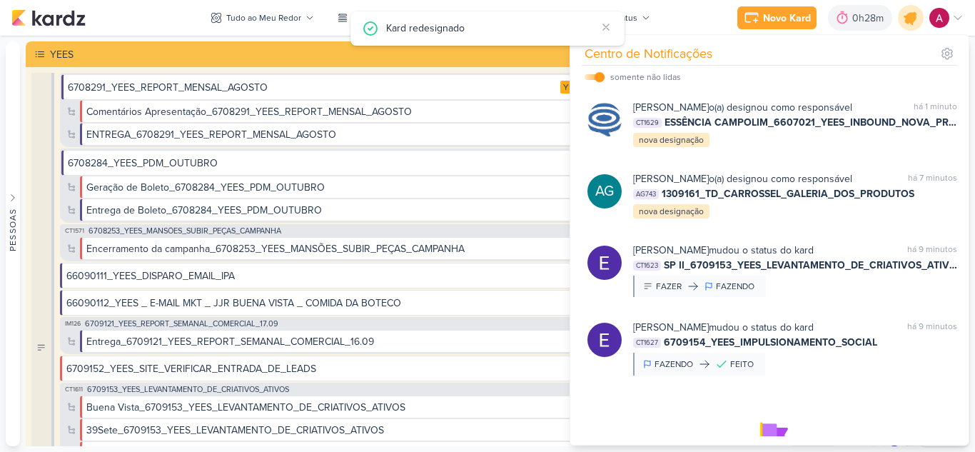
click at [912, 17] on icon at bounding box center [910, 17] width 17 height 17
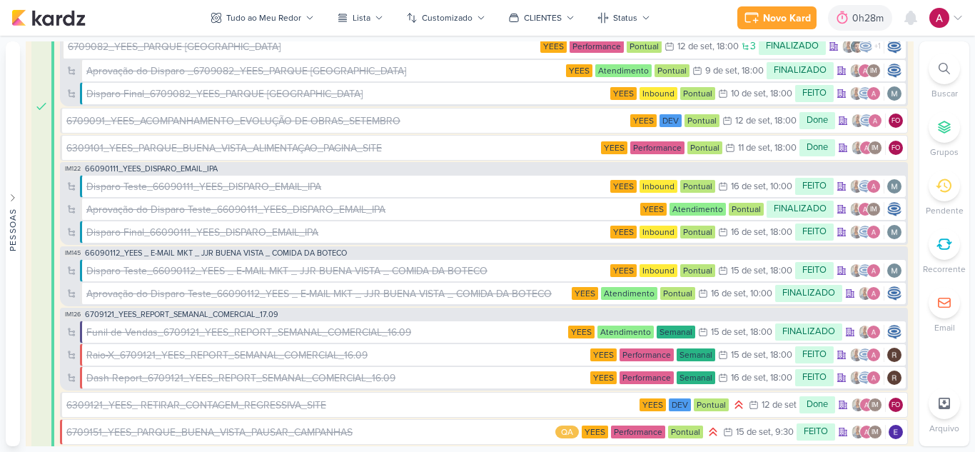
scroll to position [1427, 0]
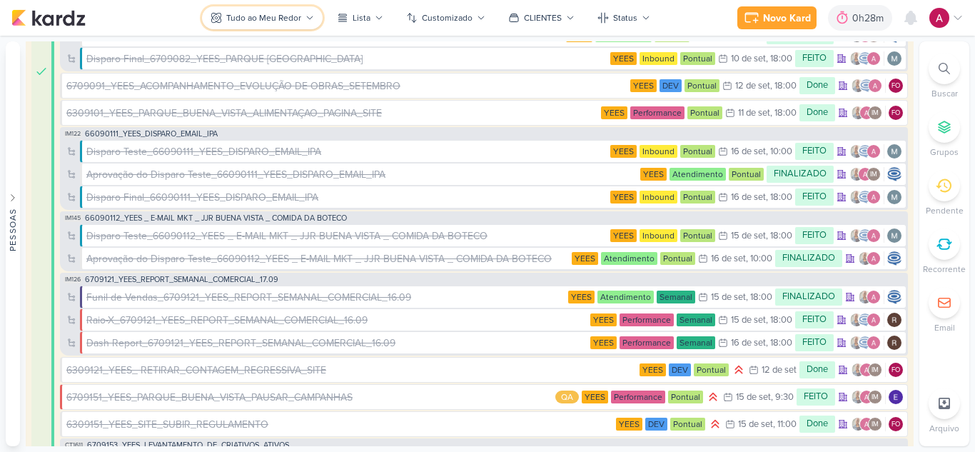
click at [299, 11] on button "Tudo ao Meu Redor" at bounding box center [262, 17] width 121 height 23
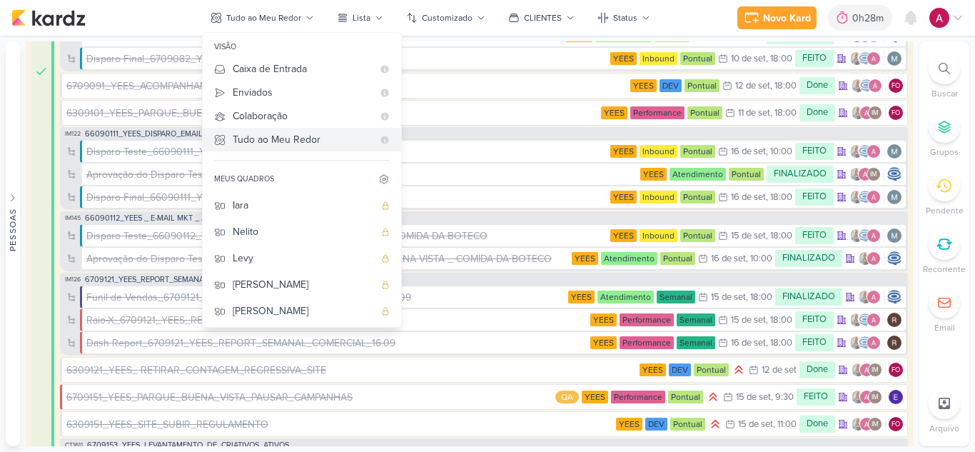
click at [315, 141] on div "Tudo ao Meu Redor" at bounding box center [303, 139] width 140 height 15
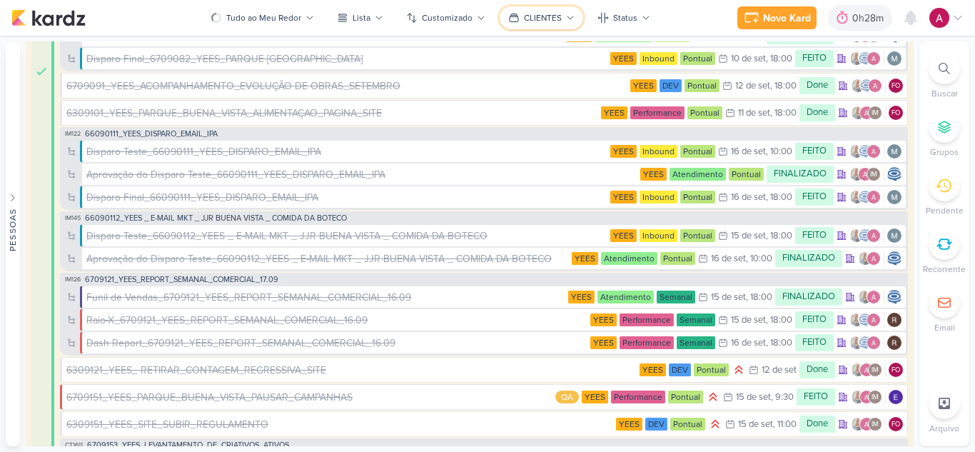
click at [552, 19] on div "CLIENTES" at bounding box center [543, 17] width 38 height 13
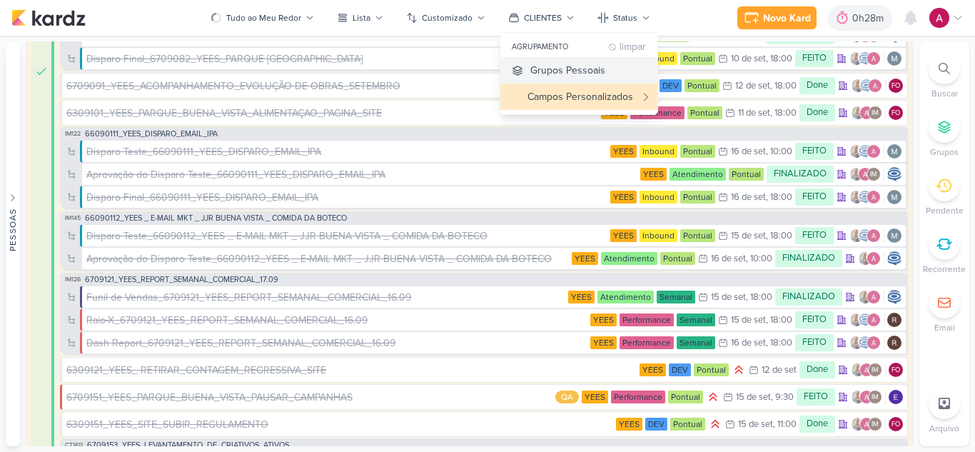
click at [549, 72] on div "Grupos Pessoais" at bounding box center [567, 70] width 75 height 15
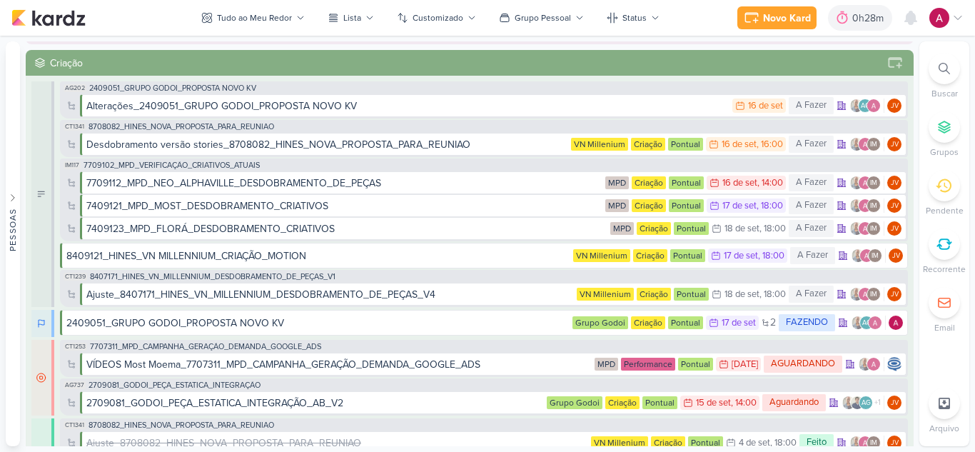
scroll to position [499, 0]
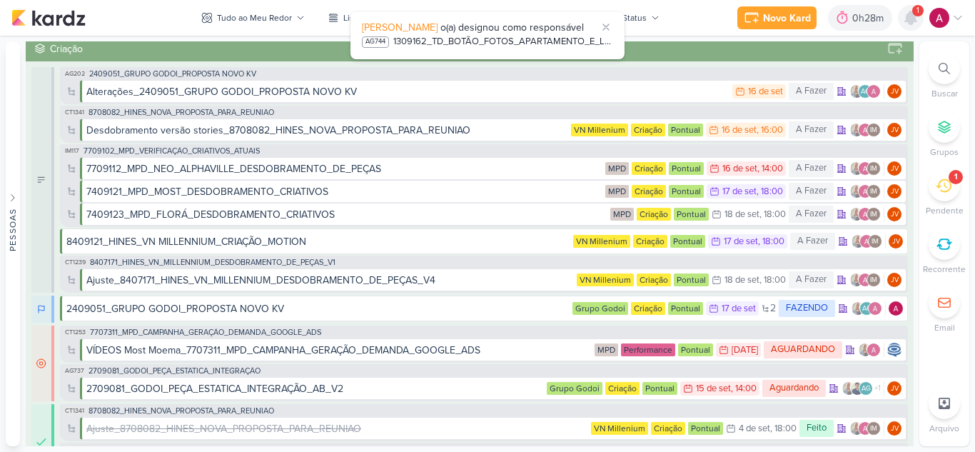
click at [910, 22] on icon at bounding box center [910, 17] width 11 height 13
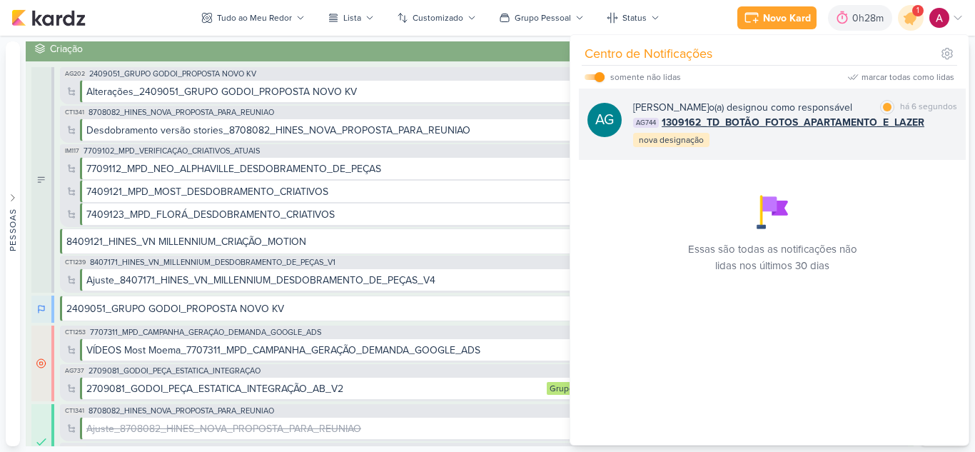
click at [709, 112] on b "[PERSON_NAME]" at bounding box center [671, 107] width 76 height 12
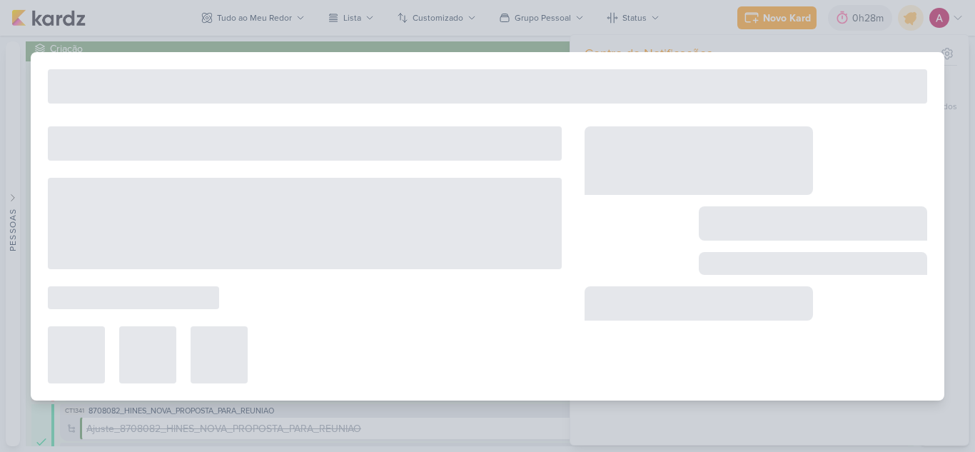
type input "1309162_TD_BOTÃO_FOTOS_APARTAMENTO_E_LAZER"
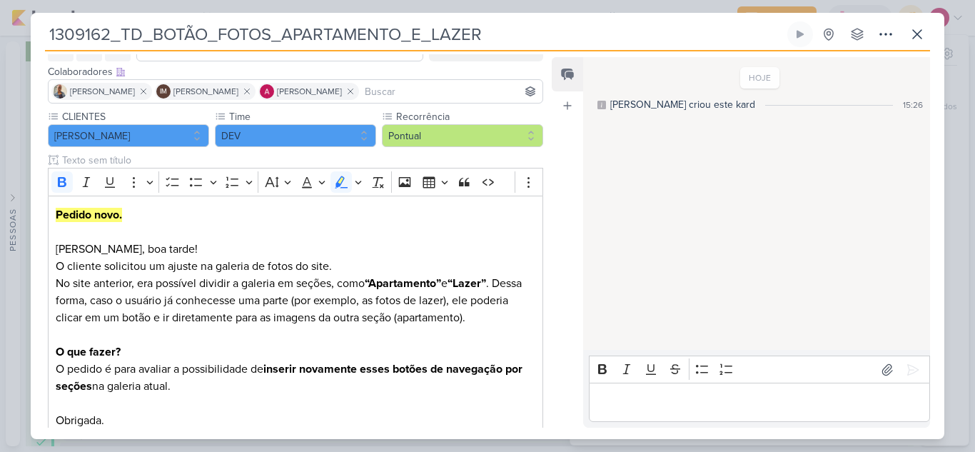
scroll to position [0, 0]
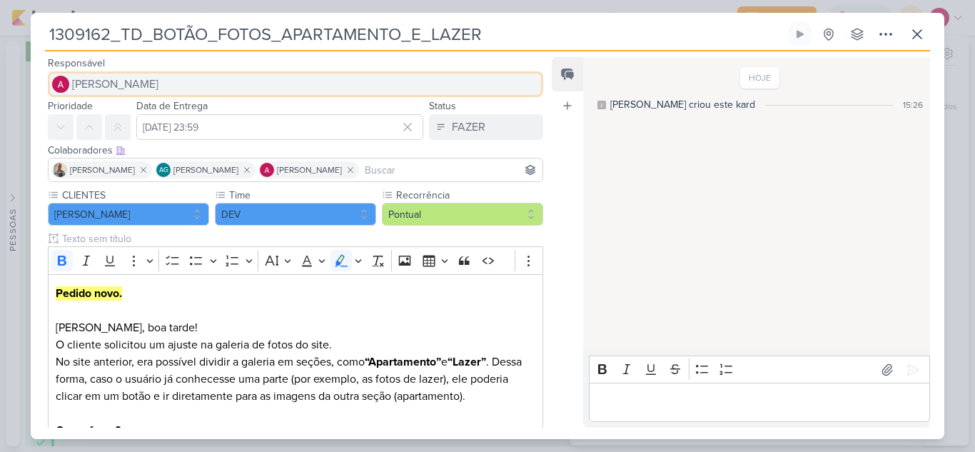
click at [158, 87] on span "[PERSON_NAME]" at bounding box center [115, 84] width 86 height 17
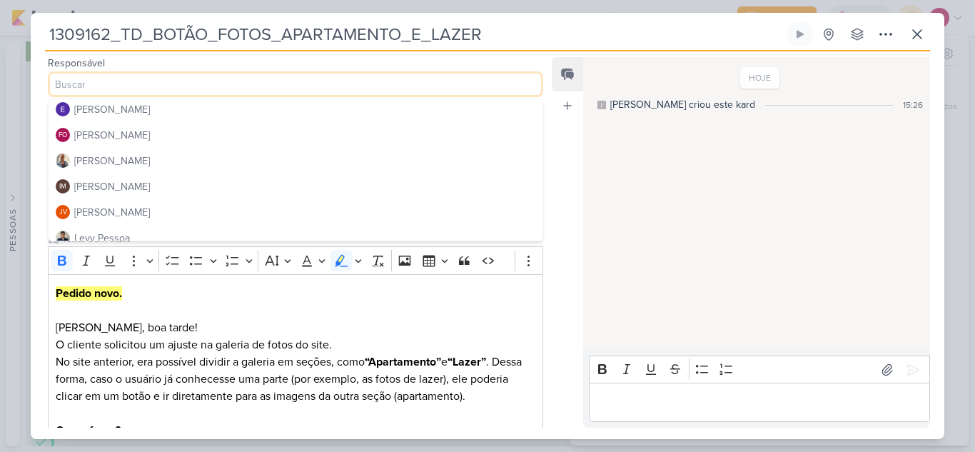
scroll to position [71, 0]
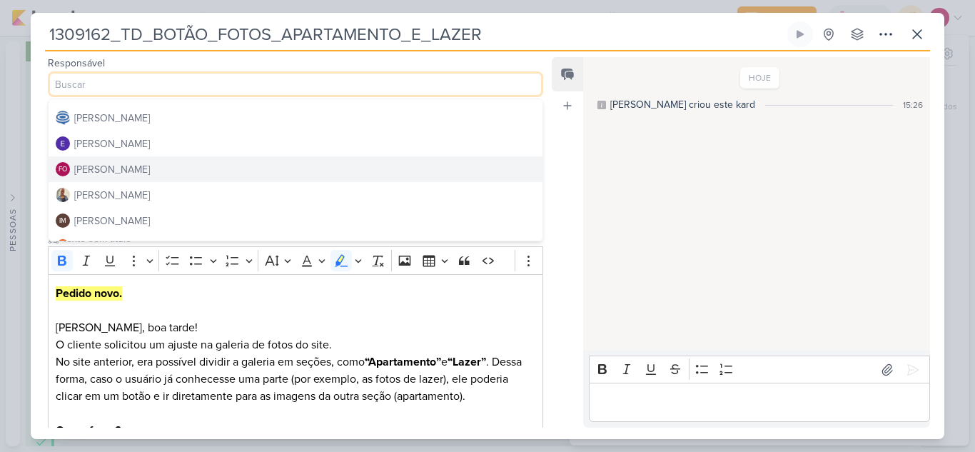
click at [167, 166] on button "FO Fabio Oliveira" at bounding box center [296, 169] width 494 height 26
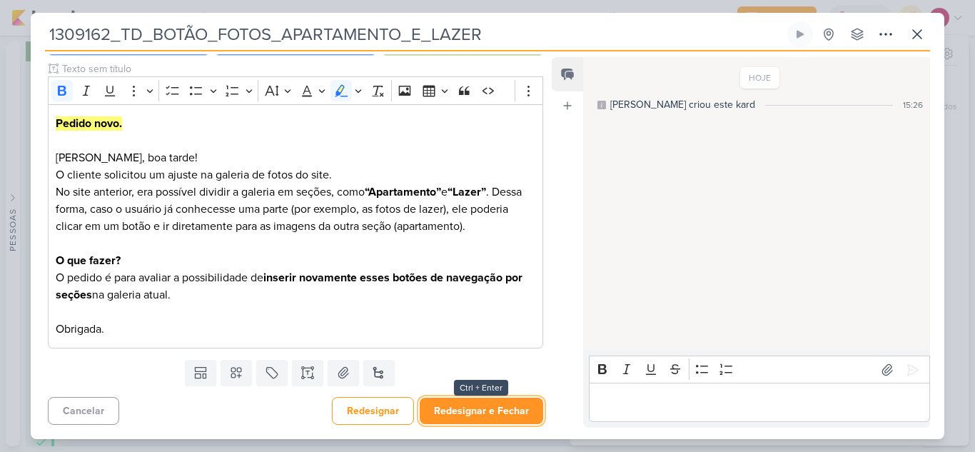
click at [522, 411] on button "Redesignar e Fechar" at bounding box center [481, 410] width 123 height 26
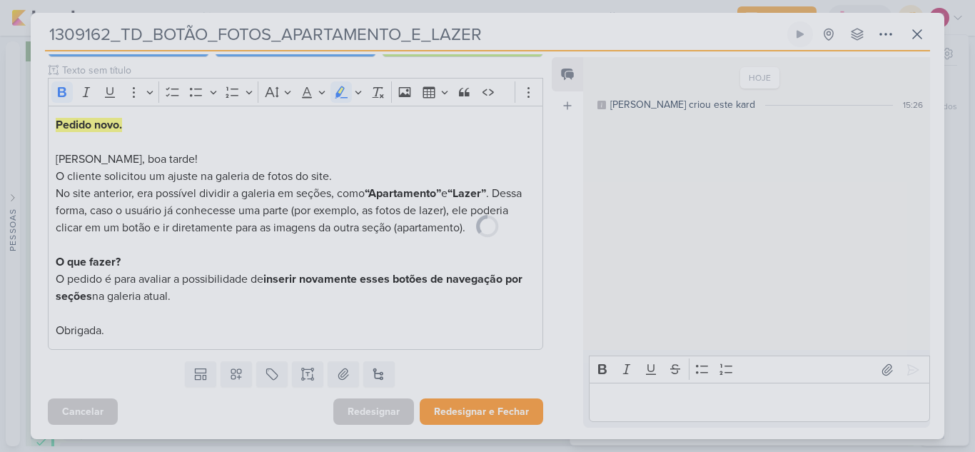
scroll to position [168, 0]
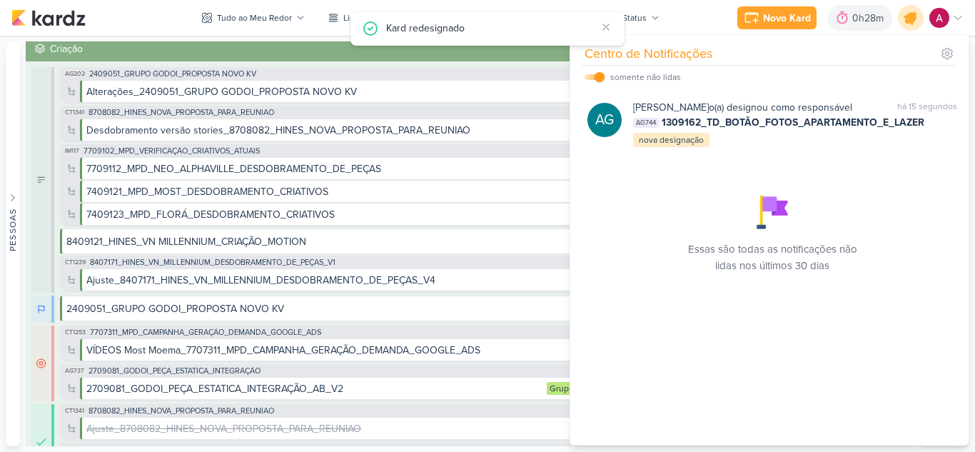
click at [905, 26] on div at bounding box center [911, 18] width 36 height 36
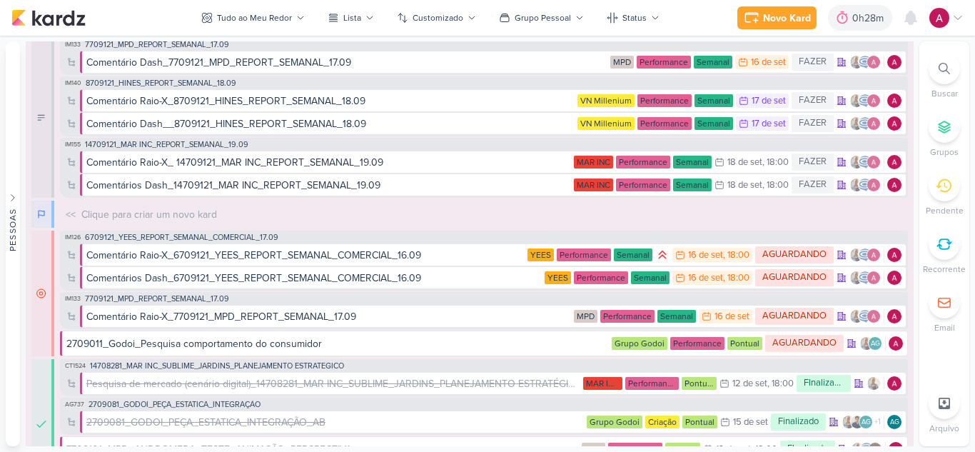
scroll to position [0, 0]
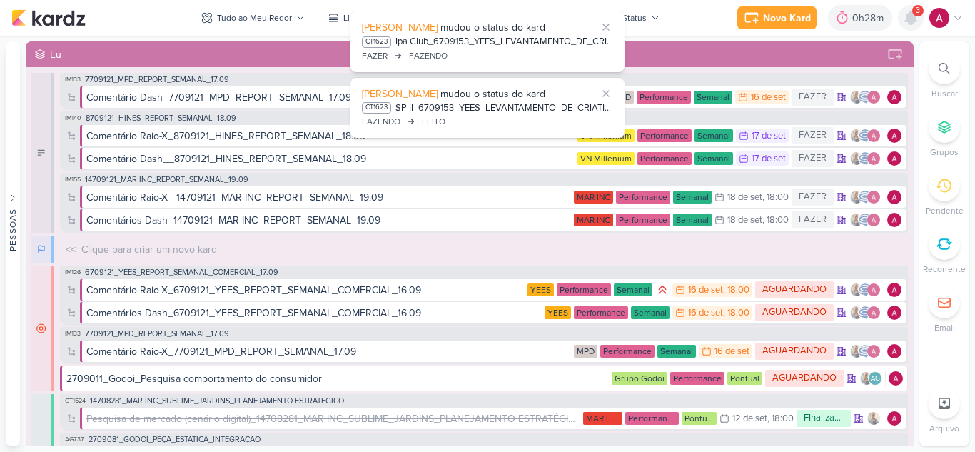
click at [908, 20] on icon at bounding box center [910, 17] width 11 height 13
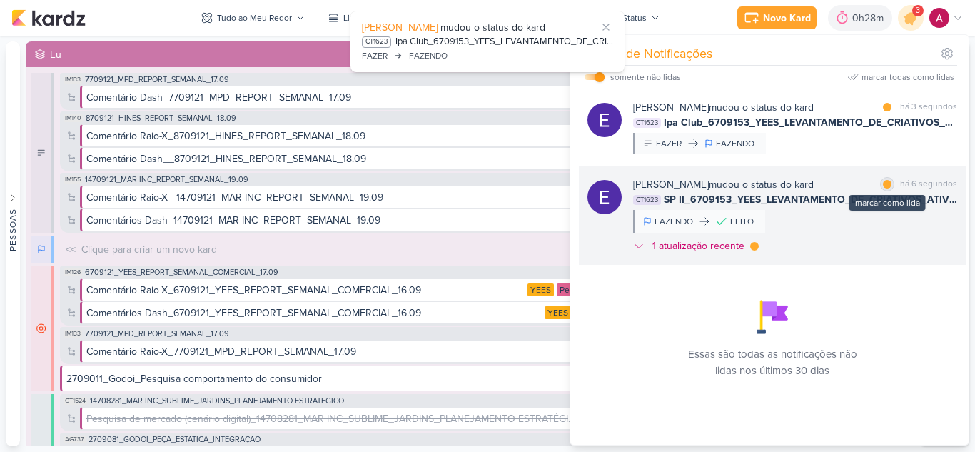
click at [883, 183] on div at bounding box center [887, 184] width 9 height 9
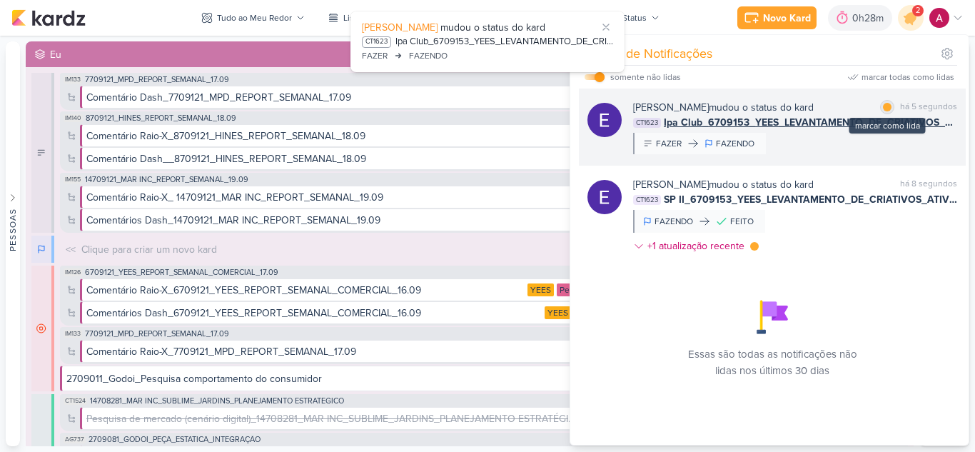
click at [881, 102] on div "marcar como lida" at bounding box center [887, 107] width 14 height 14
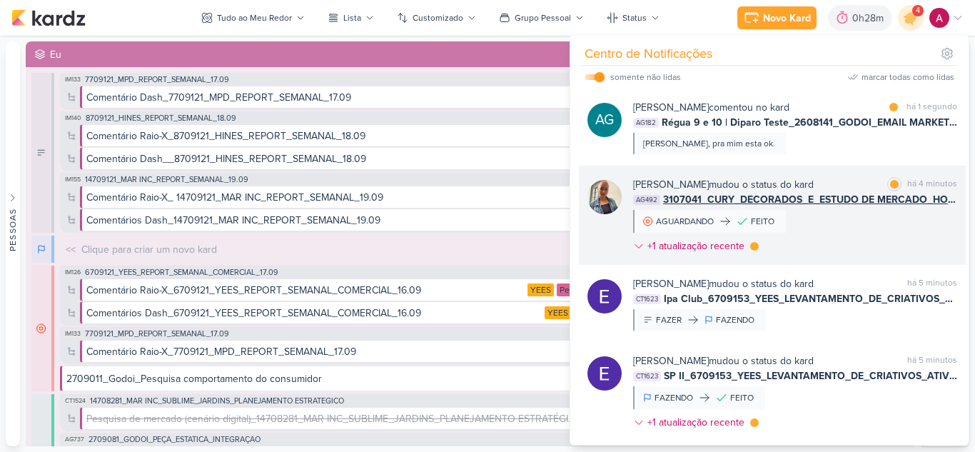
click at [824, 237] on div "Iara Santos mudou o status do kard marcar como lida há 4 minutos AG492 3107041_…" at bounding box center [795, 218] width 324 height 82
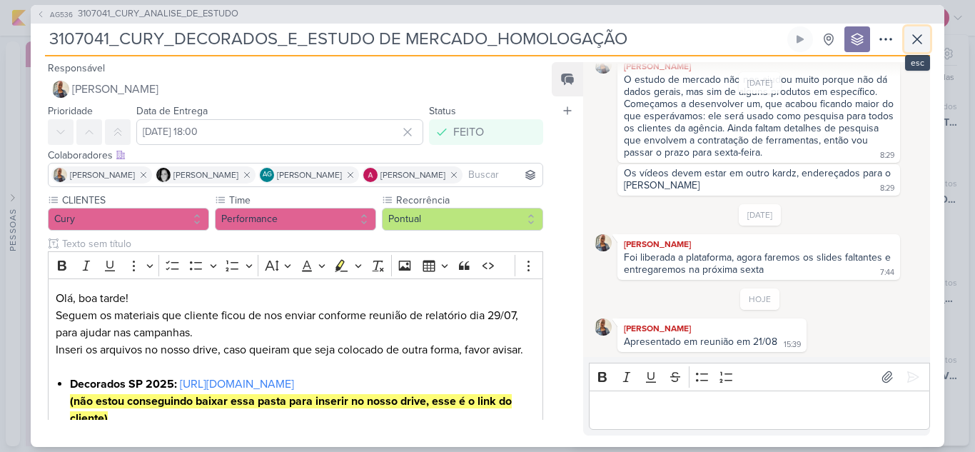
click at [922, 44] on icon at bounding box center [916, 39] width 17 height 17
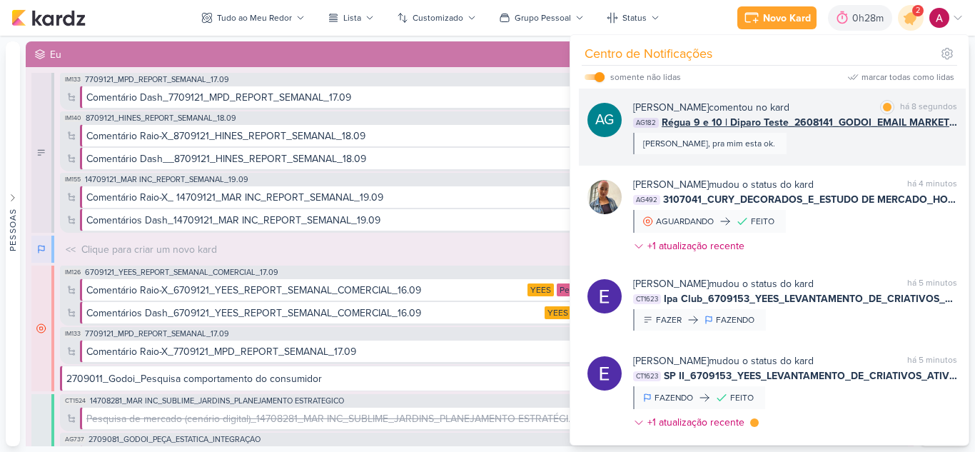
click at [855, 156] on div "AG Aline Gimenez Graciano comentou no kard marcar como lida há 8 segundos AG182…" at bounding box center [772, 126] width 387 height 77
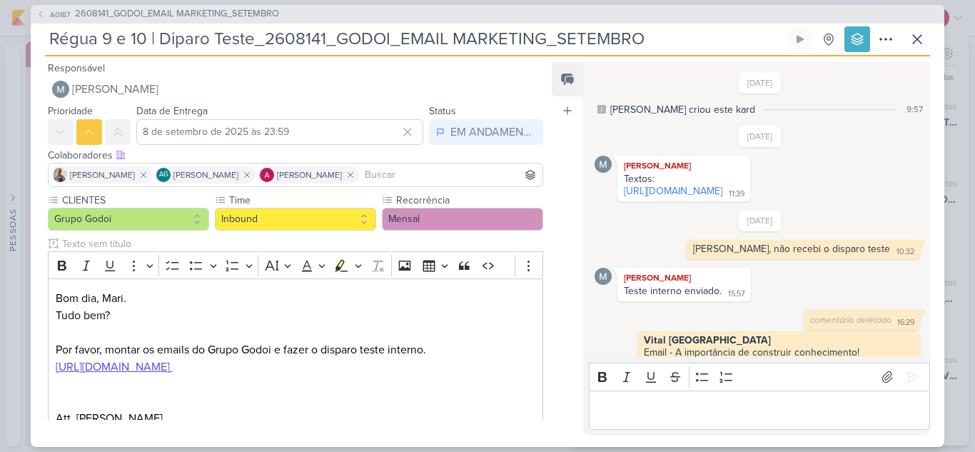
scroll to position [633, 0]
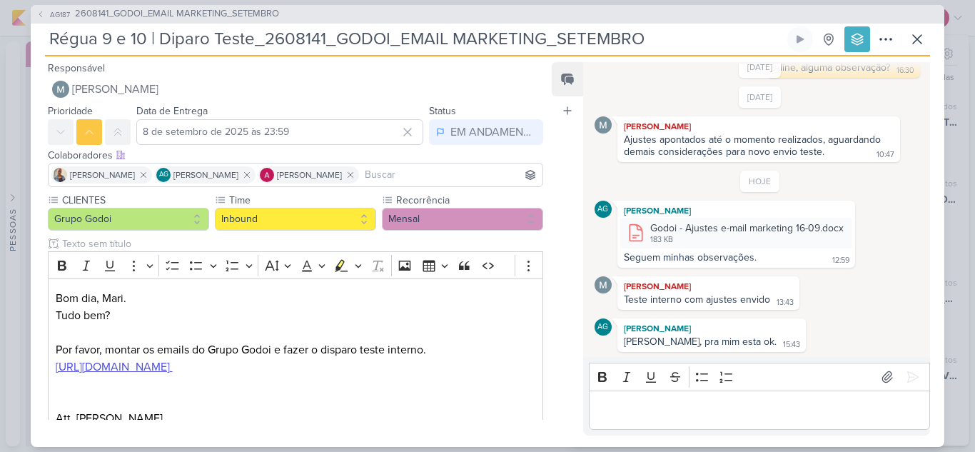
click at [670, 412] on p "Editor editing area: main" at bounding box center [759, 409] width 326 height 17
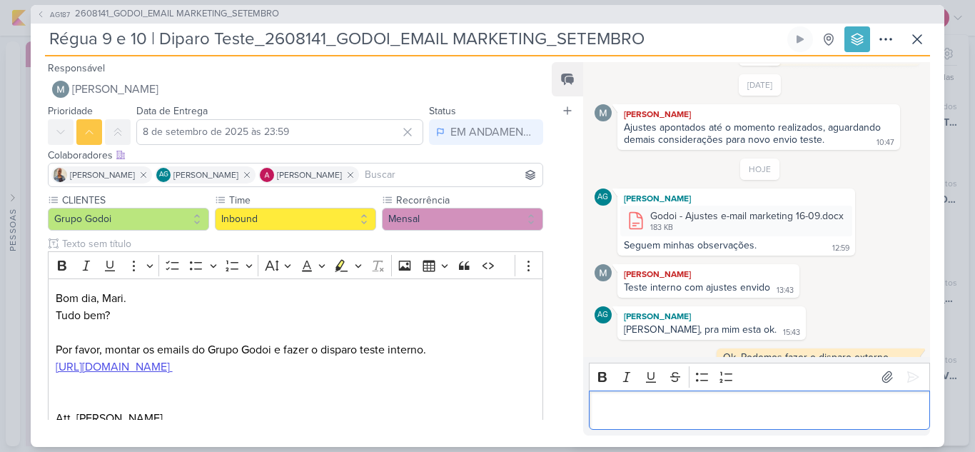
scroll to position [661, 0]
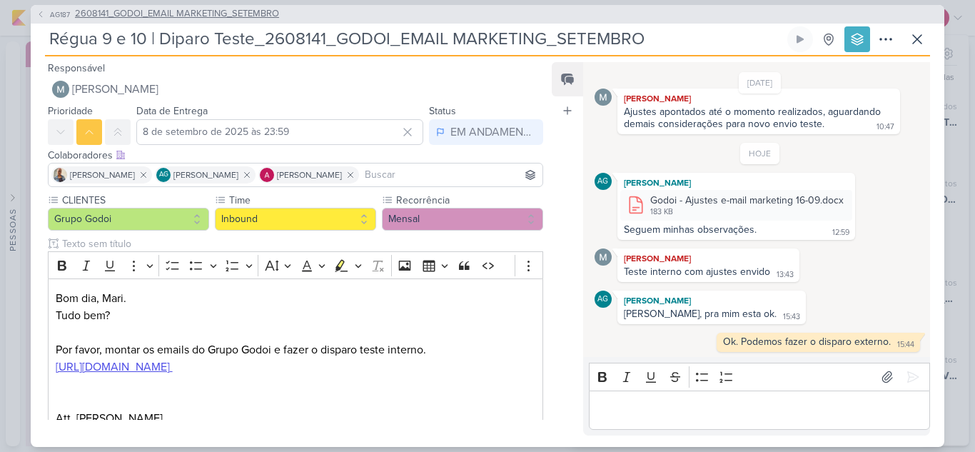
click at [55, 21] on button "AG187 2608141_GODOI_EMAIL MARKETING_SETEMBRO" at bounding box center [157, 14] width 243 height 14
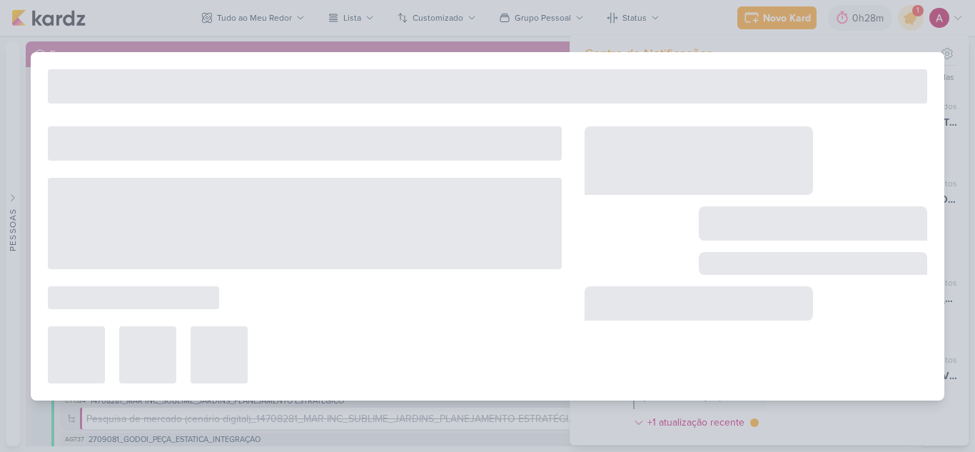
type input "2608141_GODOI_EMAIL MARKETING_SETEMBRO"
type input "12 de setembro de 2025 às 18:00"
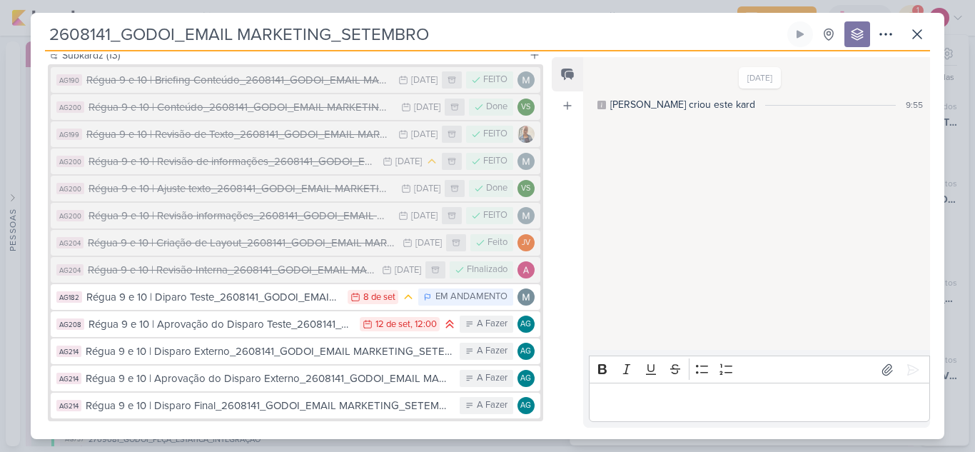
scroll to position [257, 0]
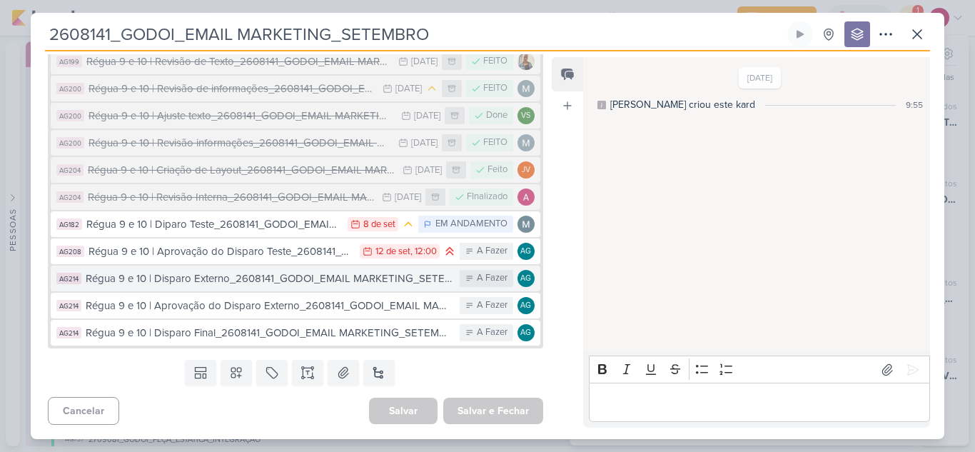
click at [255, 282] on div "Régua 9 e 10 | Disparo Externo_2608141_GODOI_EMAIL MARKETING_SETEMBRO" at bounding box center [269, 278] width 367 height 16
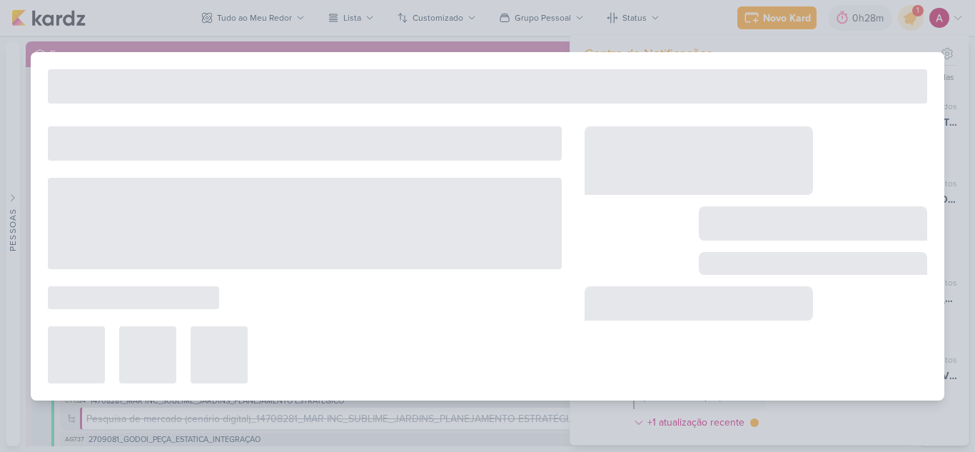
type input "Régua 9 e 10 | Disparo Externo_2608141_GODOI_EMAIL MARKETING_SETEMBRO"
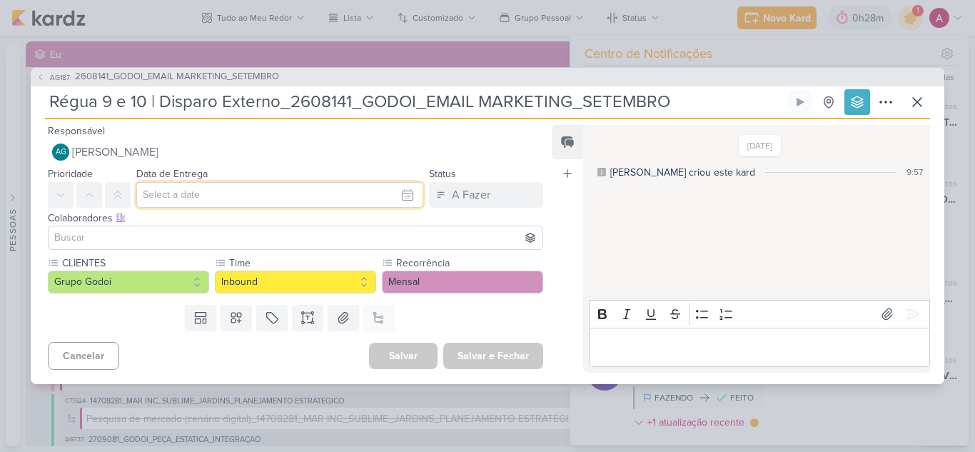
click at [218, 198] on input "text" at bounding box center [279, 195] width 287 height 26
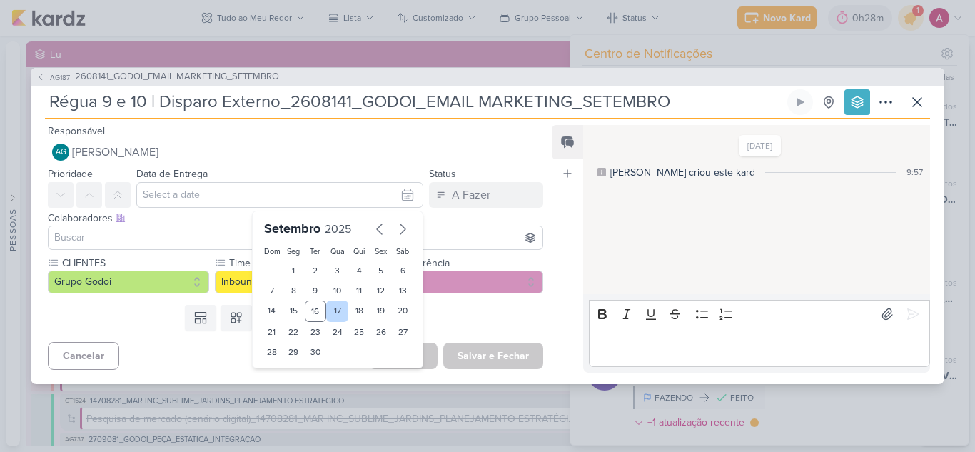
click at [331, 310] on div "17" at bounding box center [337, 310] width 22 height 21
type input "17 de setembro de 2025 às 23:59"
click at [118, 233] on input at bounding box center [295, 237] width 488 height 17
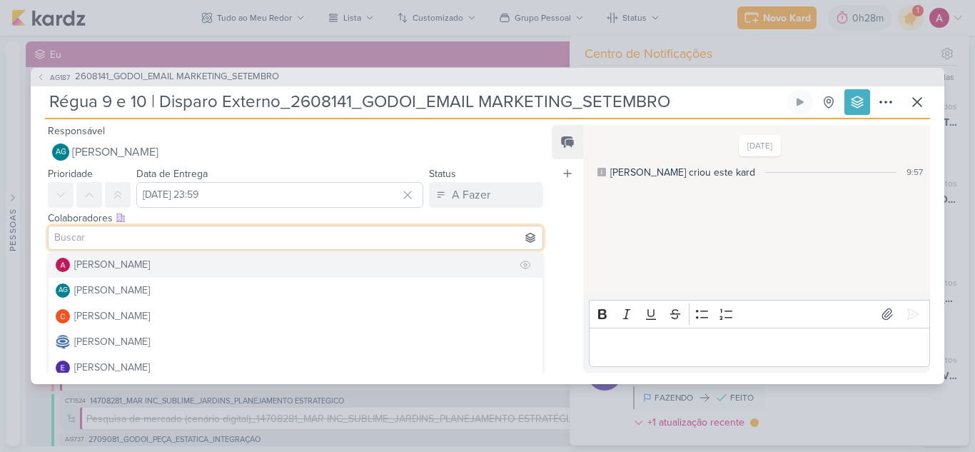
click at [123, 261] on div "[PERSON_NAME]" at bounding box center [112, 264] width 76 height 15
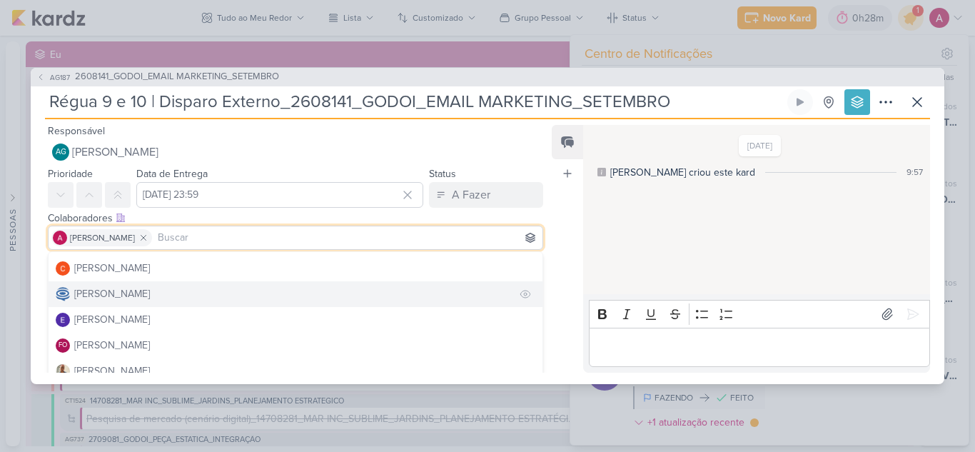
scroll to position [71, 0]
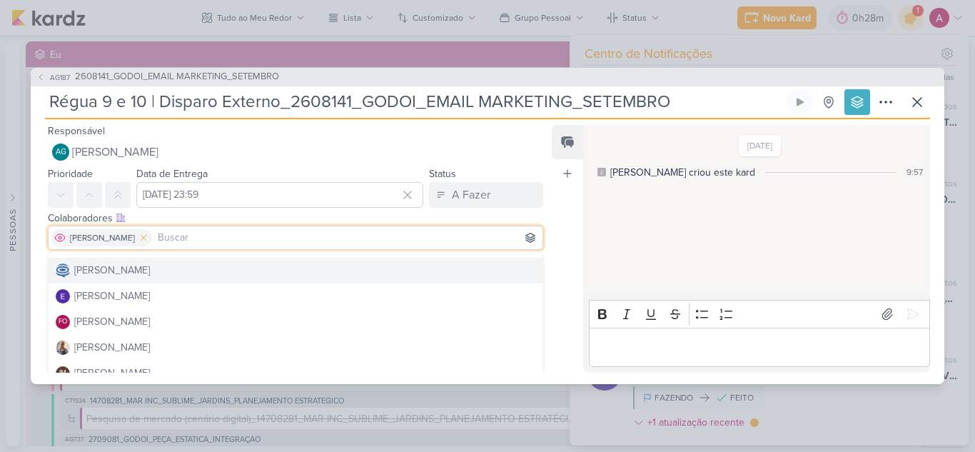
click at [148, 235] on icon at bounding box center [143, 238] width 10 height 10
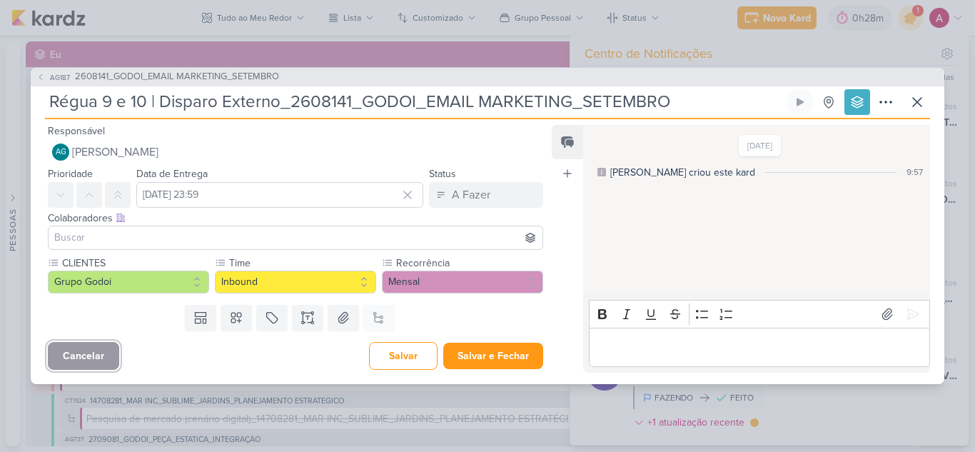
click at [81, 354] on button "Cancelar" at bounding box center [83, 356] width 71 height 28
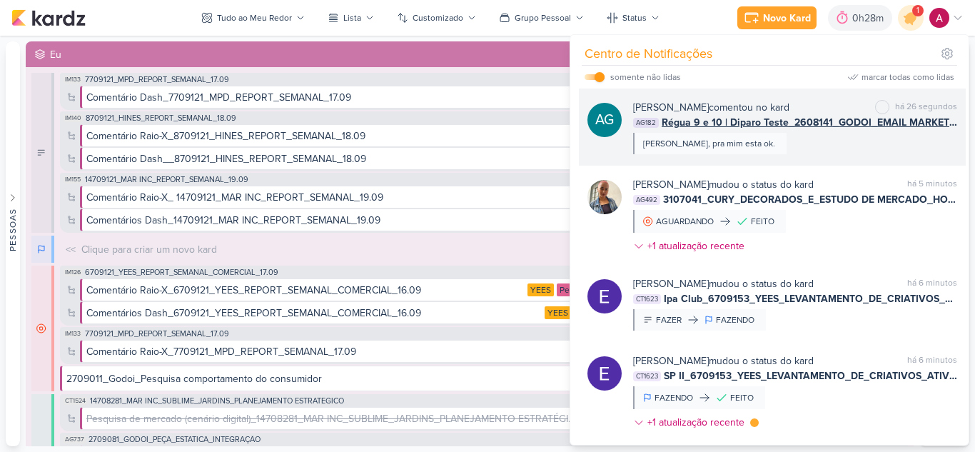
click at [779, 152] on div "Aline Gimenez Graciano comentou no kard marcar como não lida há 26 segundos AG1…" at bounding box center [795, 127] width 324 height 54
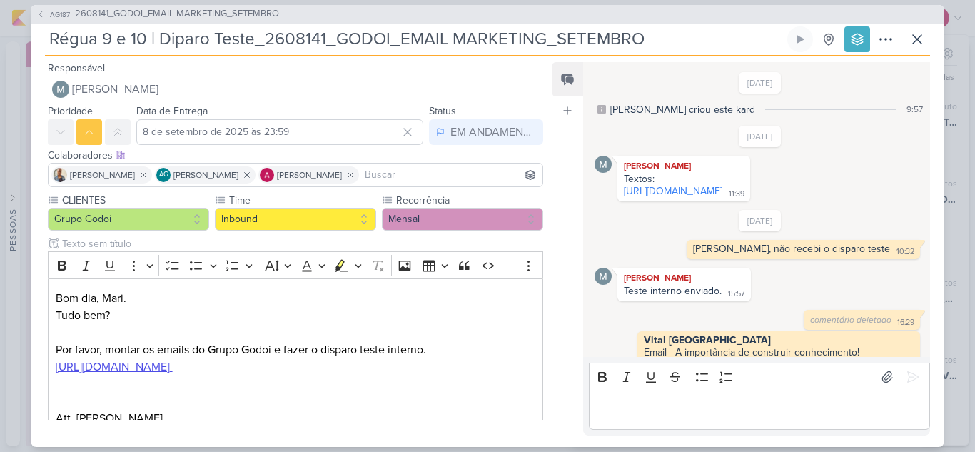
scroll to position [661, 0]
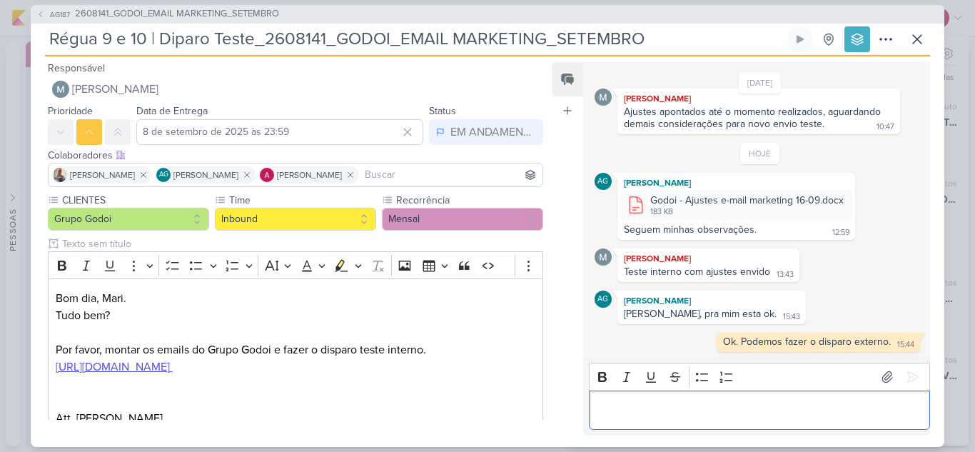
click at [619, 407] on p "Editor editing area: main" at bounding box center [759, 409] width 326 height 17
click at [642, 410] on p "Editor editing area: main" at bounding box center [759, 409] width 326 height 17
drag, startPoint x: 655, startPoint y: 405, endPoint x: 630, endPoint y: 403, distance: 25.1
click at [630, 403] on p "Aline, pode enviar o kard do disparo externo." at bounding box center [759, 409] width 326 height 17
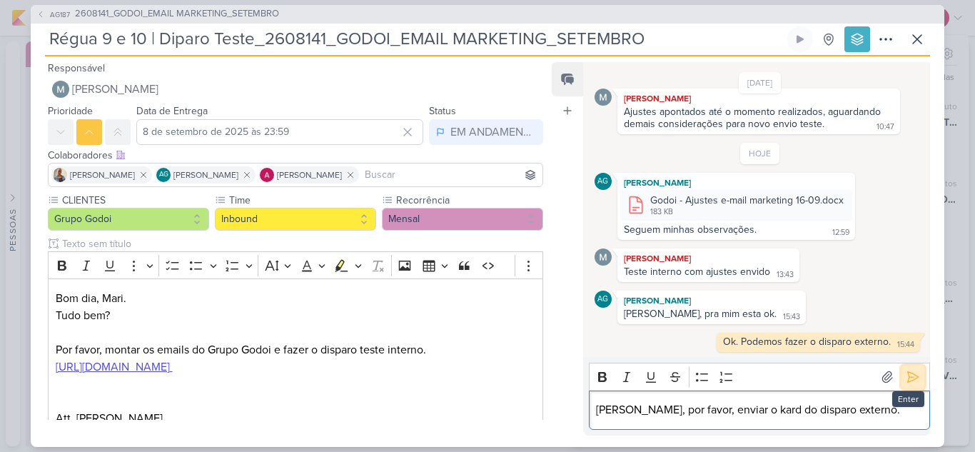
click at [908, 382] on icon at bounding box center [912, 377] width 14 height 14
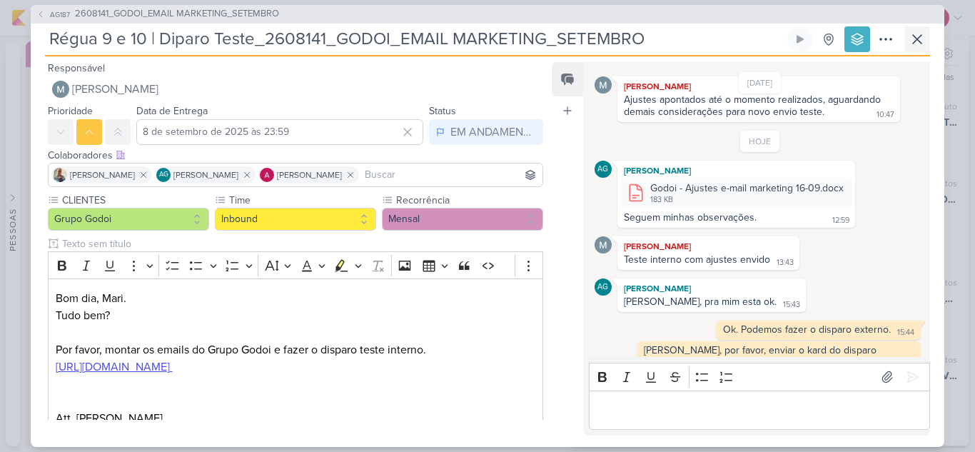
scroll to position [681, 0]
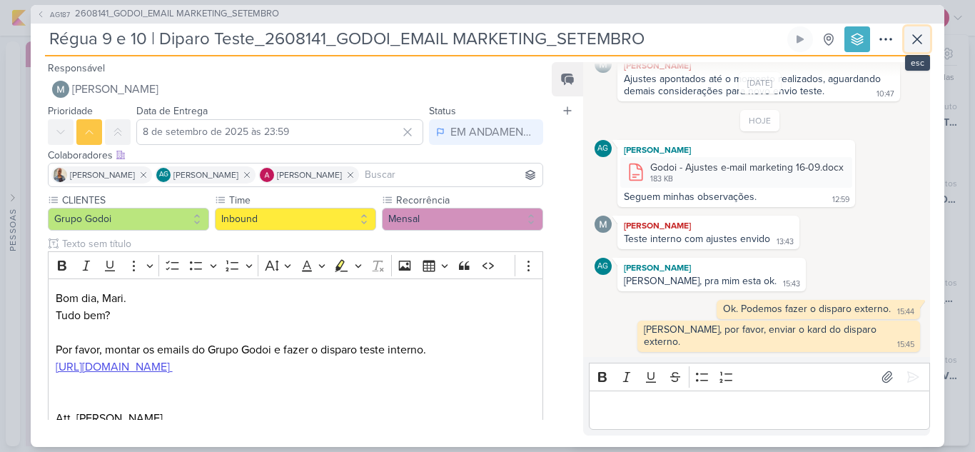
click at [920, 29] on button at bounding box center [917, 39] width 26 height 26
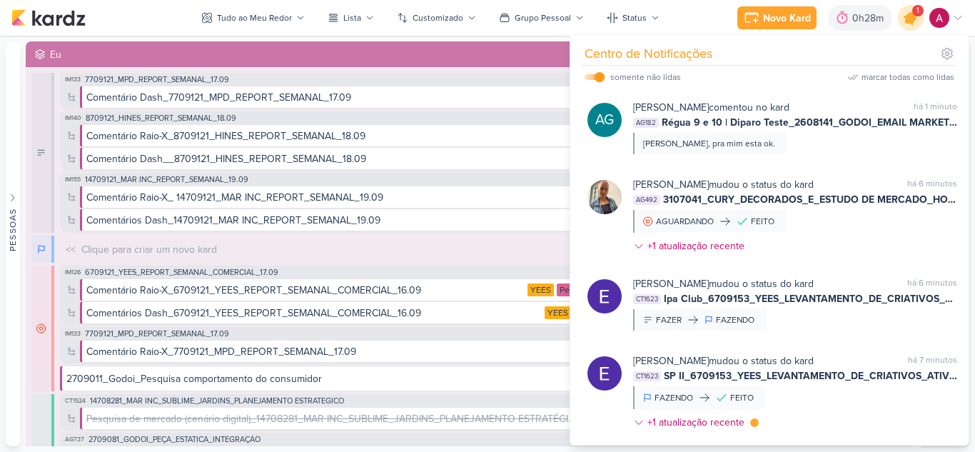
click at [916, 26] on div at bounding box center [911, 18] width 36 height 36
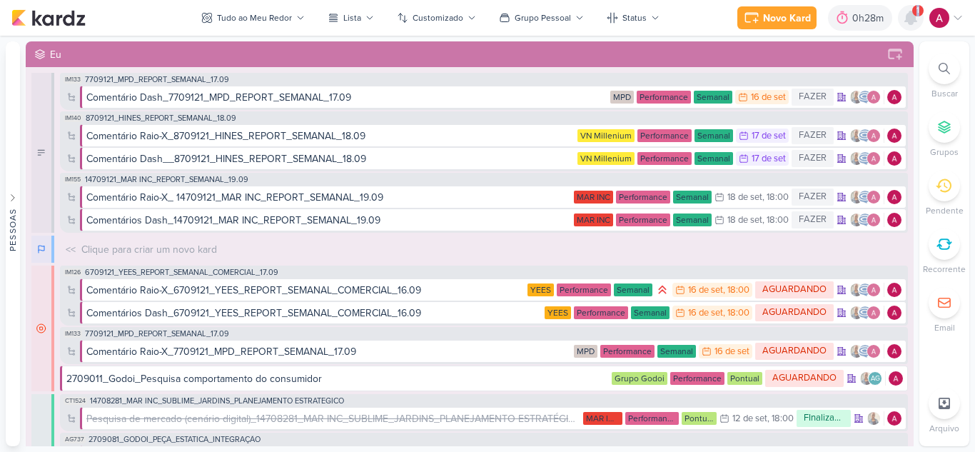
click at [916, 26] on div at bounding box center [911, 18] width 26 height 26
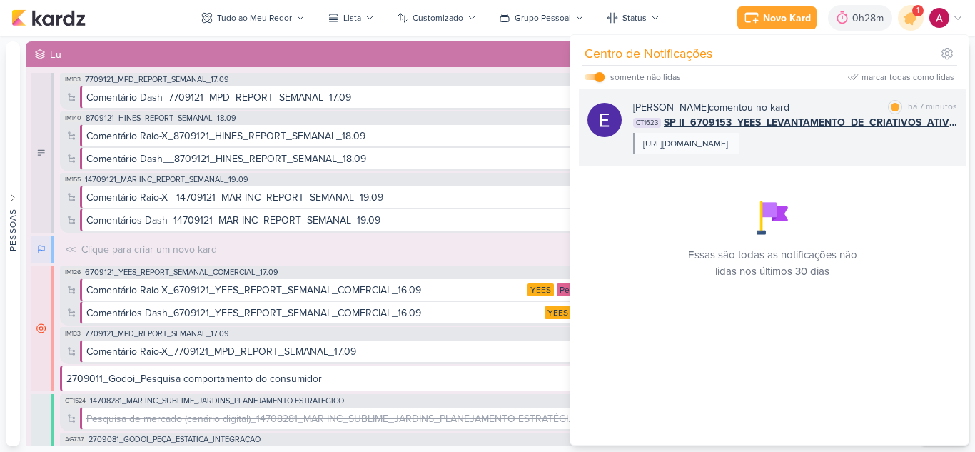
click at [739, 154] on div "https://docs.google.com/document/d/1Q_PR8ILYROMEDxQT9yOtzQ_1vQmv3QN2DH2qasKXNs8…" at bounding box center [686, 143] width 106 height 21
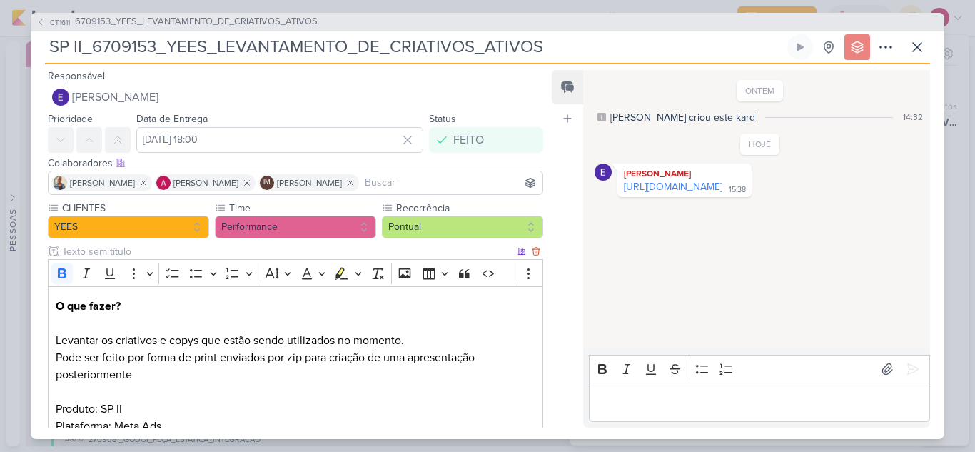
scroll to position [131, 0]
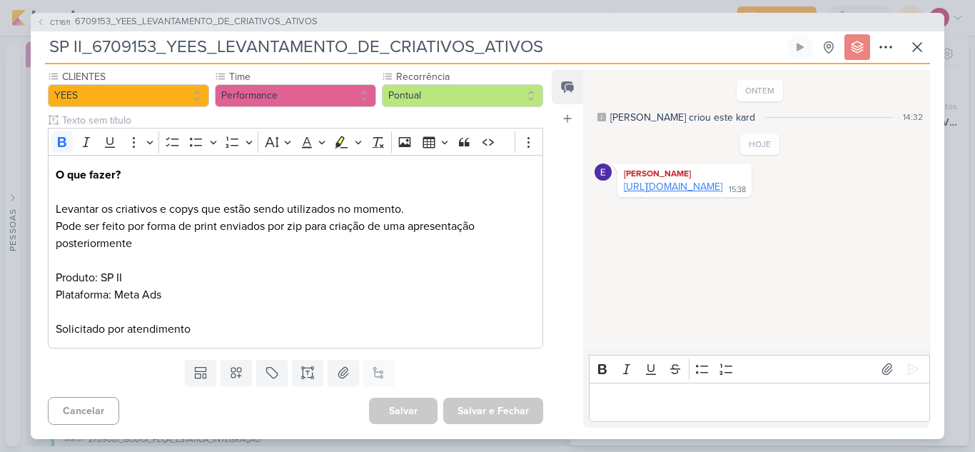
click at [681, 186] on link "https://docs.google.com/document/d/1Q_PR8ILYROMEDxQT9yOtzQ_1vQmv3QN2DH2qasKXNs8…" at bounding box center [673, 187] width 98 height 12
click at [920, 54] on icon at bounding box center [916, 47] width 17 height 17
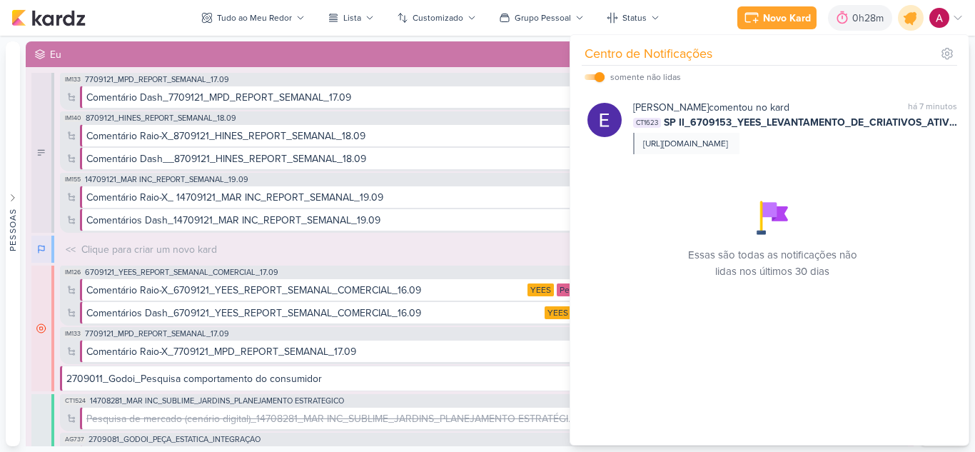
click at [904, 14] on icon at bounding box center [910, 18] width 24 height 24
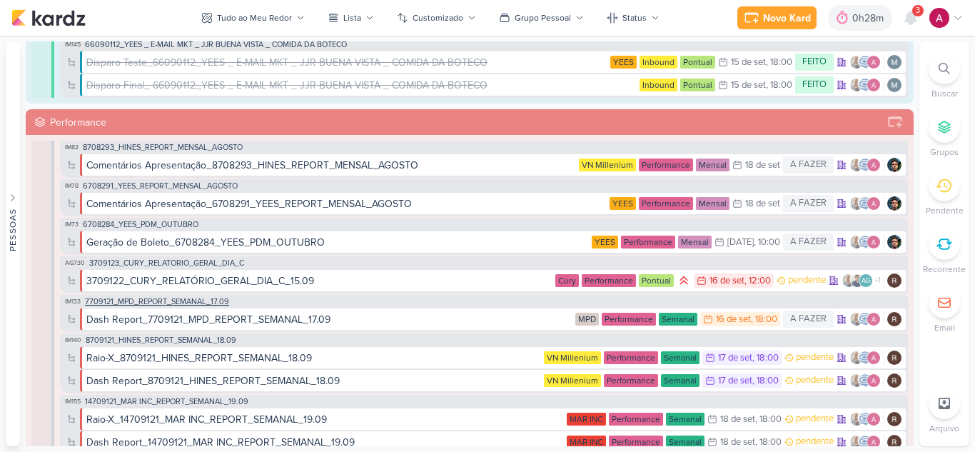
scroll to position [1284, 0]
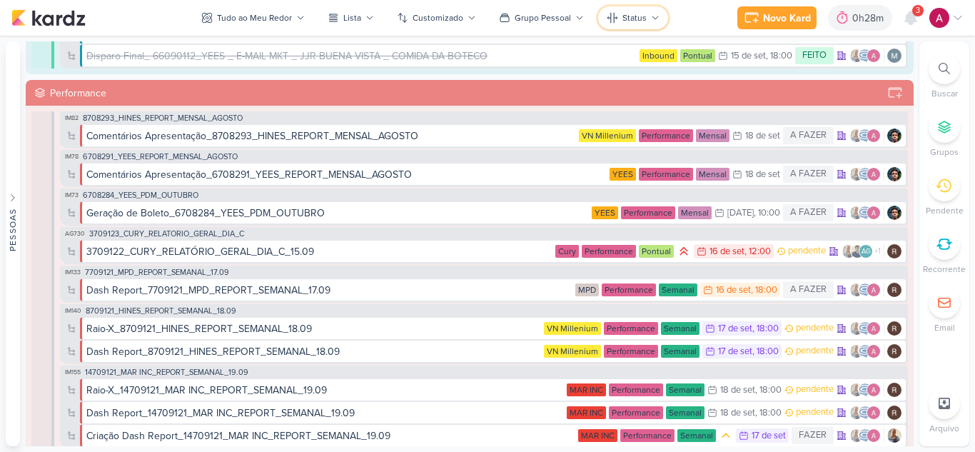
click at [634, 9] on button "Status" at bounding box center [633, 17] width 70 height 23
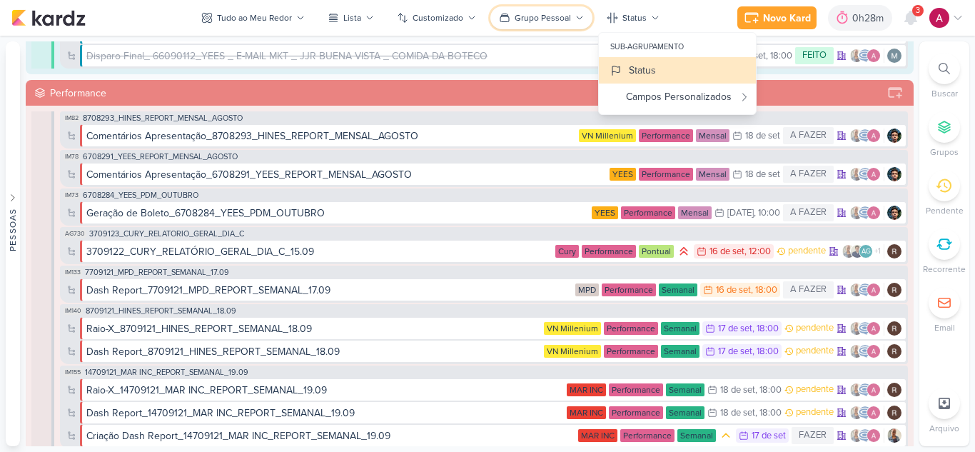
click at [572, 20] on button "Grupo Pessoal" at bounding box center [541, 17] width 102 height 23
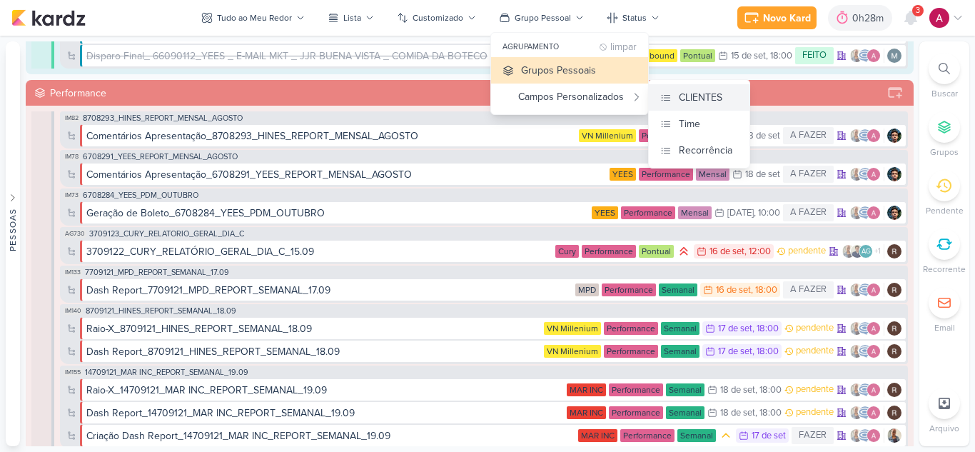
click at [689, 91] on div "CLIENTES" at bounding box center [701, 97] width 44 height 15
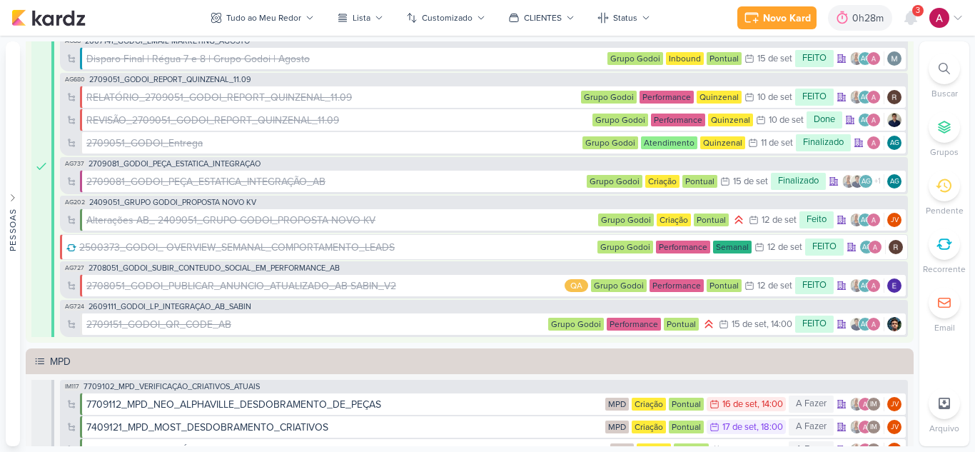
scroll to position [3282, 0]
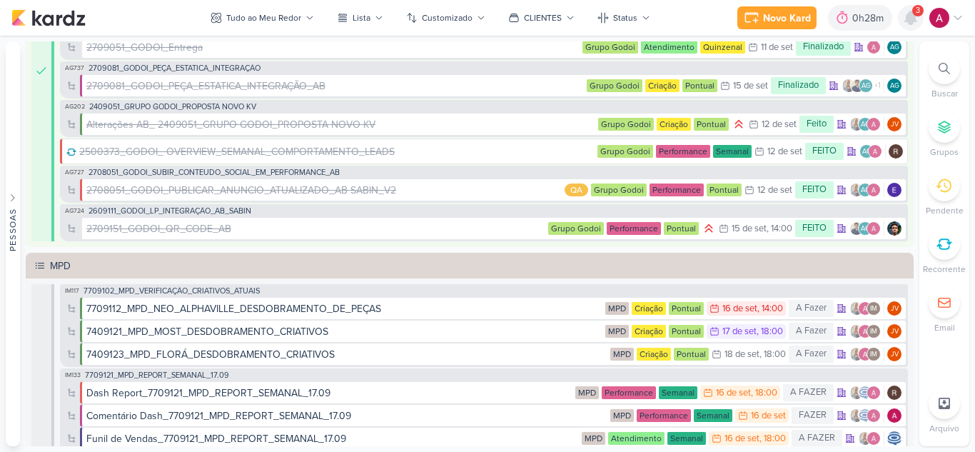
click at [915, 22] on icon at bounding box center [910, 17] width 11 height 13
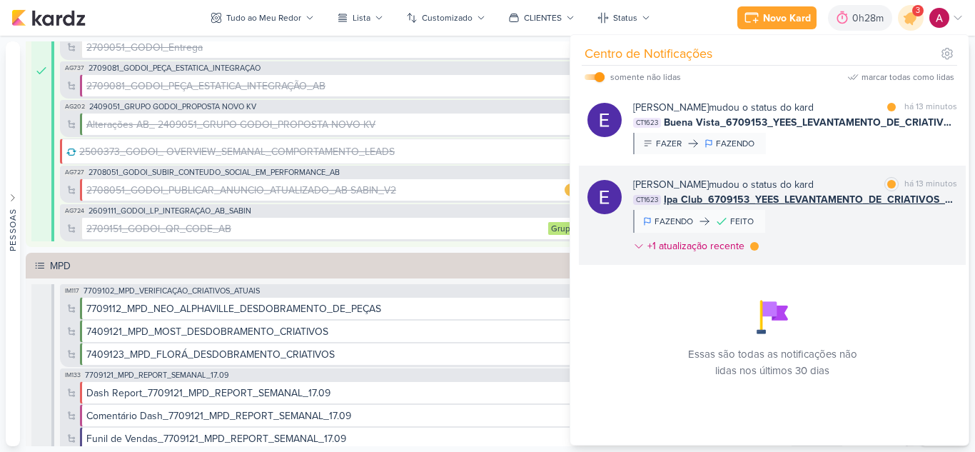
click at [846, 233] on div "Eduardo Quaresma mudou o status do kard marcar como lida há 13 minutos CT1623 I…" at bounding box center [795, 218] width 324 height 82
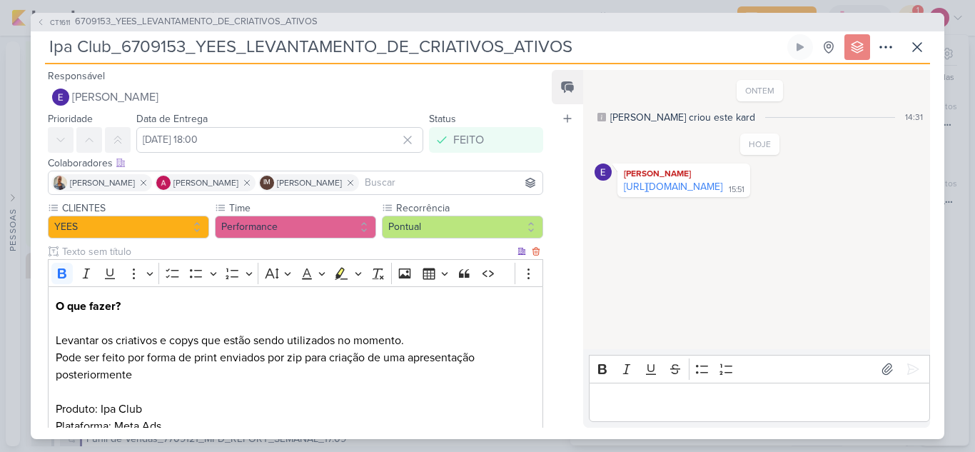
scroll to position [131, 0]
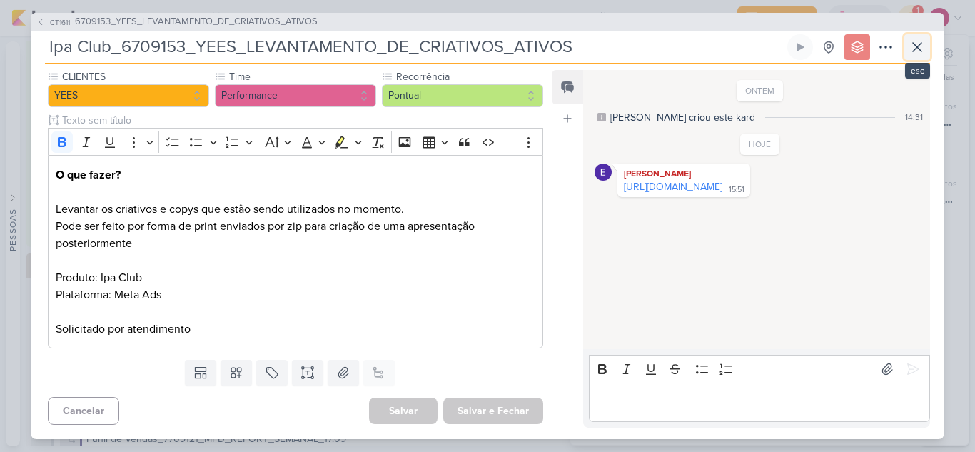
click at [908, 50] on icon at bounding box center [916, 47] width 17 height 17
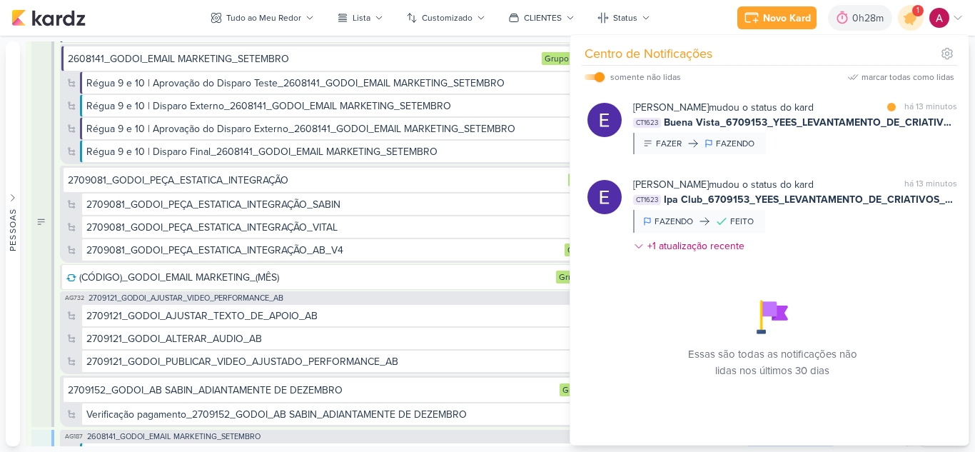
scroll to position [2283, 0]
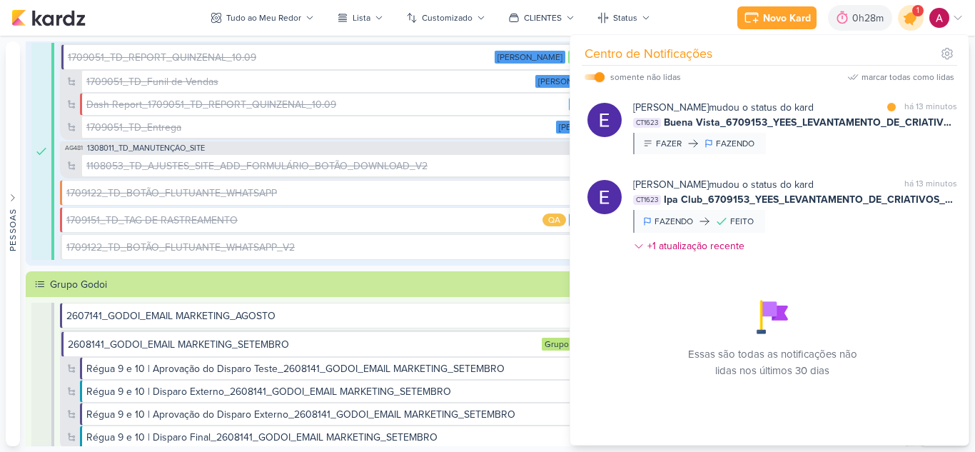
click at [910, 21] on icon at bounding box center [910, 17] width 17 height 17
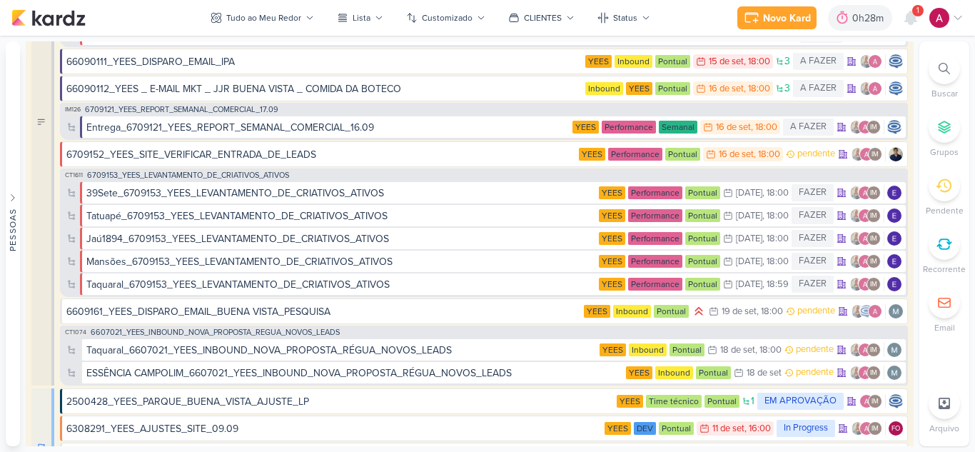
scroll to position [0, 0]
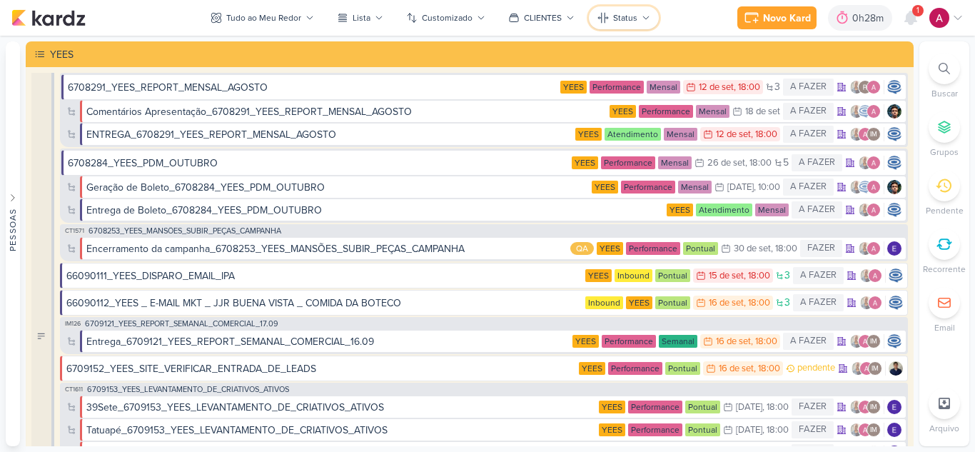
click at [635, 16] on button "Status" at bounding box center [624, 17] width 70 height 23
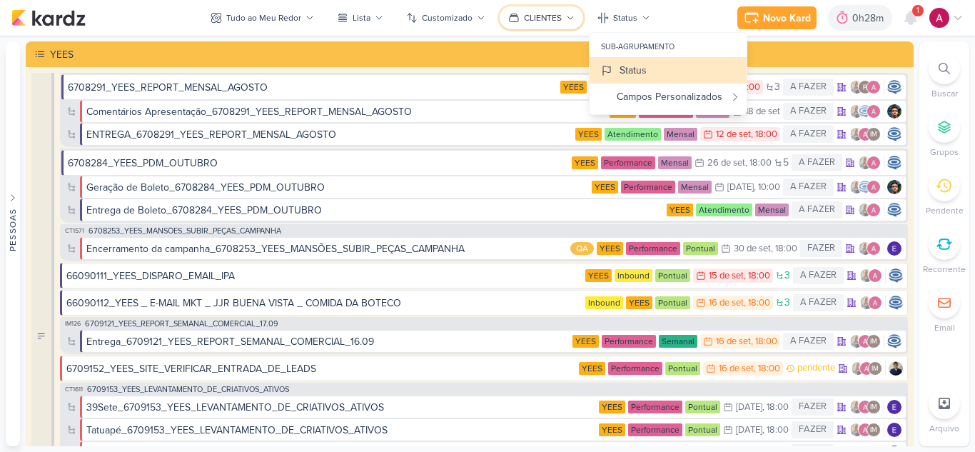
click at [539, 13] on div "CLIENTES" at bounding box center [543, 17] width 38 height 13
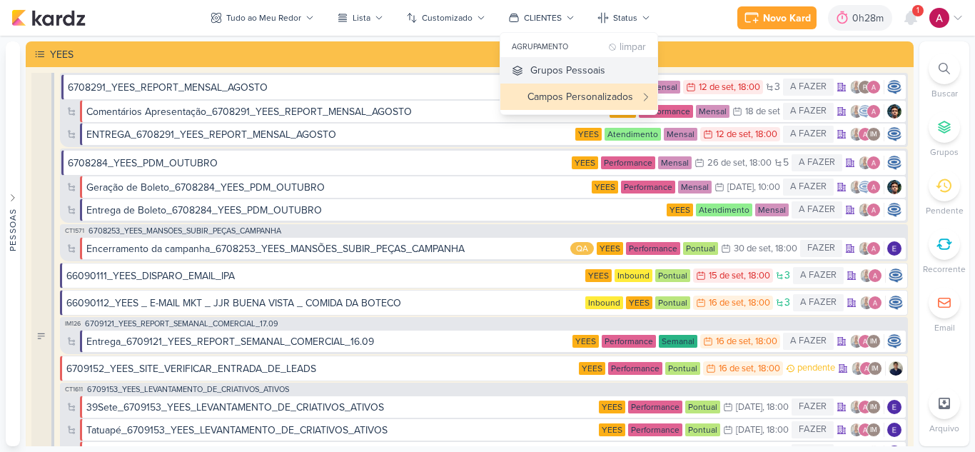
click at [534, 70] on div "Grupos Pessoais" at bounding box center [567, 70] width 75 height 15
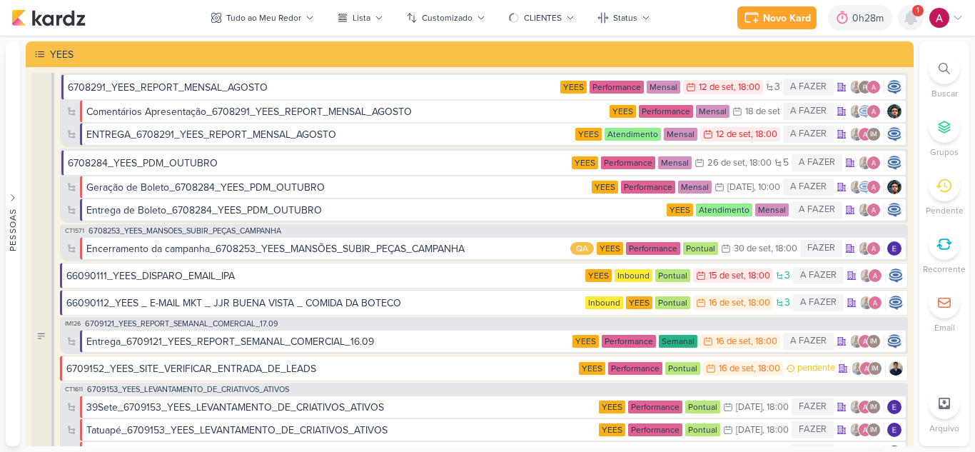
click at [912, 19] on icon at bounding box center [910, 17] width 11 height 13
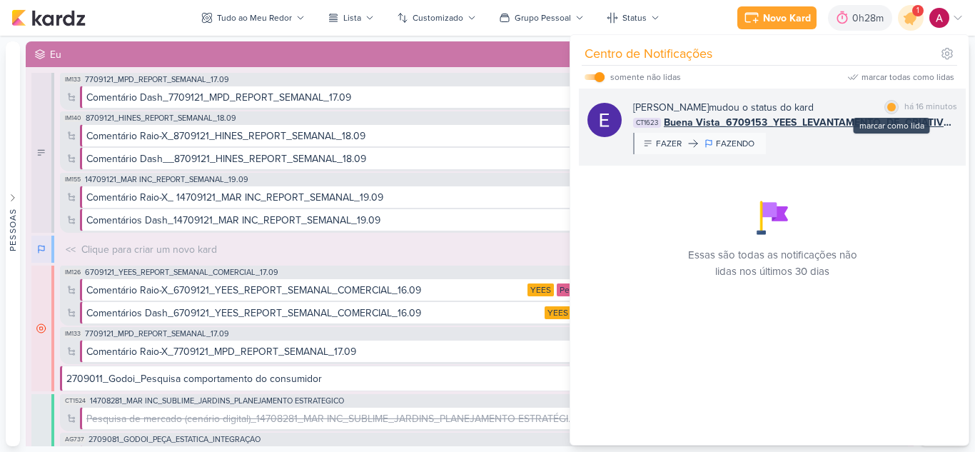
click at [890, 108] on div at bounding box center [891, 107] width 9 height 9
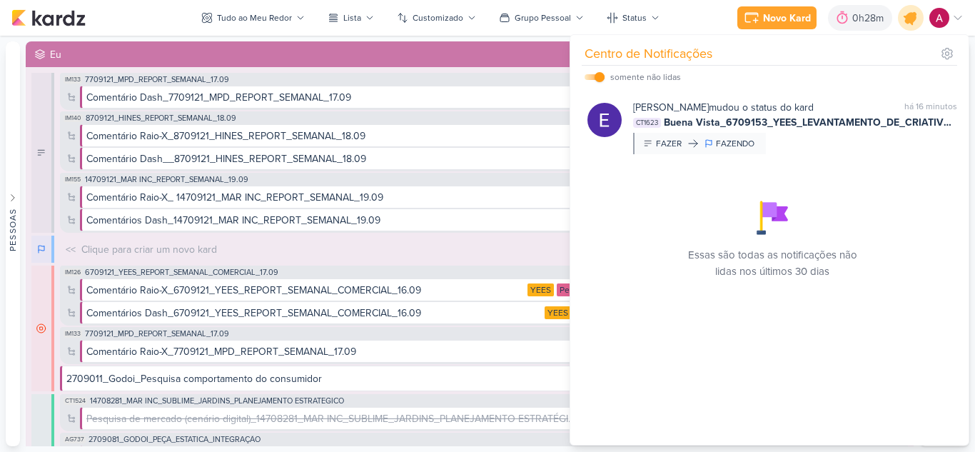
click at [906, 23] on icon at bounding box center [910, 17] width 17 height 17
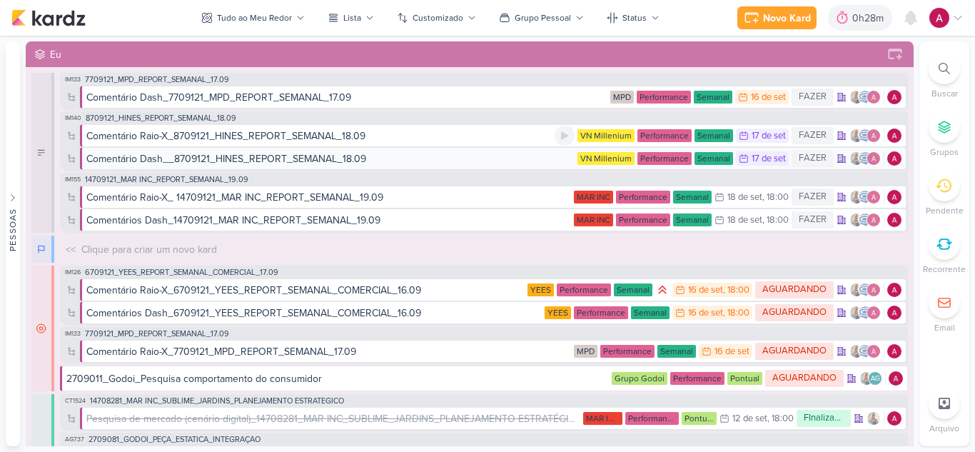
scroll to position [71, 0]
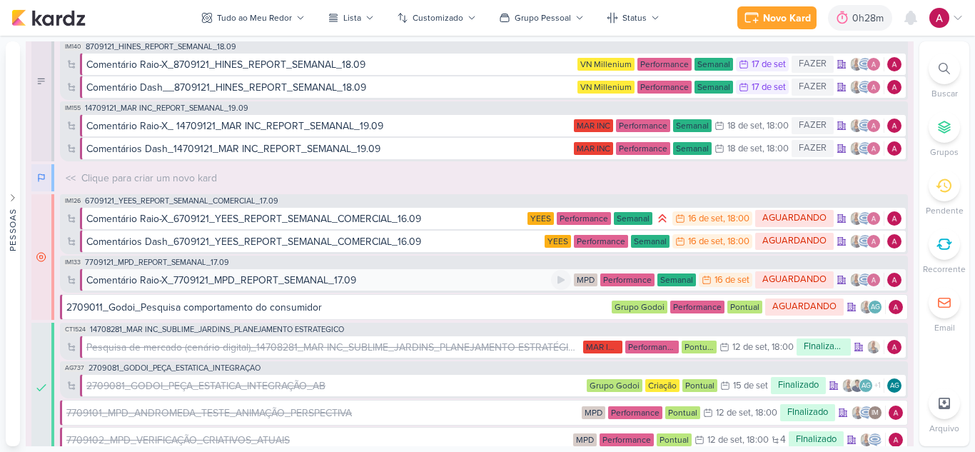
click at [244, 282] on div "Comentário Raio-X_7709121_MPD_REPORT_SEMANAL_17.09" at bounding box center [221, 280] width 270 height 15
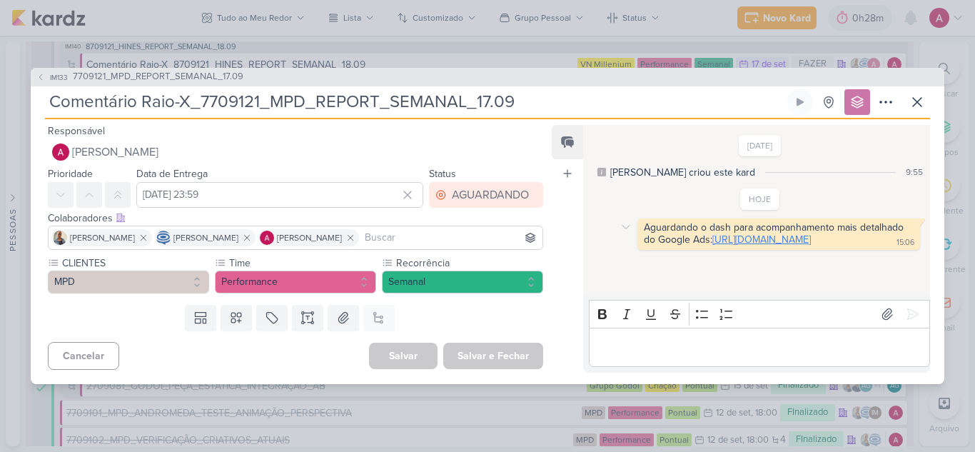
click at [712, 245] on link "https://docs.google.com/spreadsheets/d/11KoFWNBc-KZTgbOAMXT95i7vFYLQYM1iq80CgGL…" at bounding box center [761, 239] width 98 height 12
click at [913, 98] on icon at bounding box center [917, 102] width 9 height 9
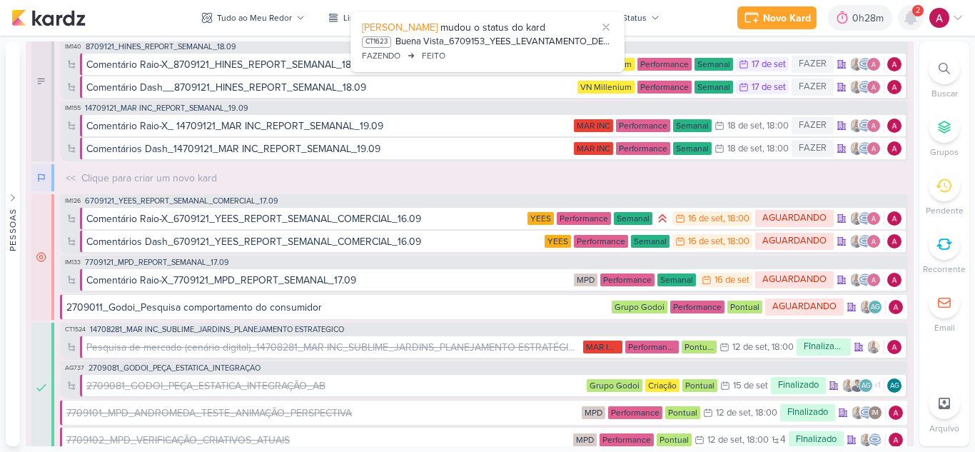
click at [915, 17] on icon at bounding box center [910, 17] width 11 height 13
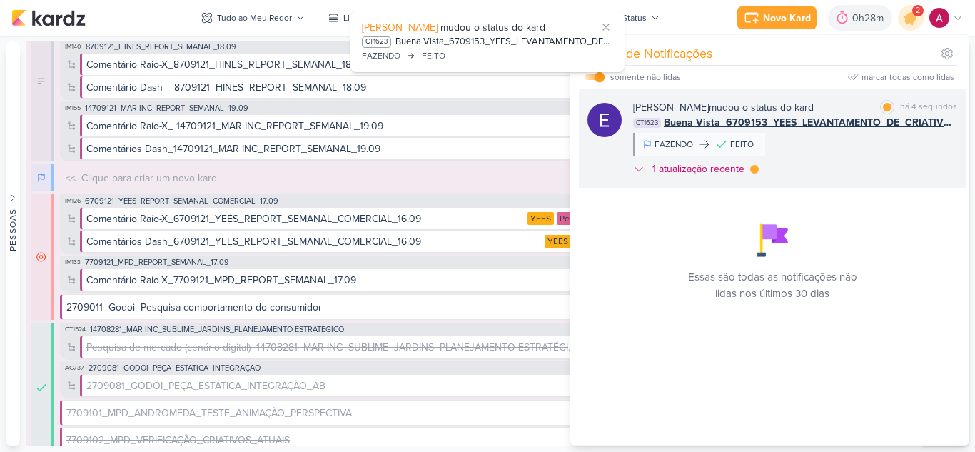
click at [854, 166] on div "Eduardo Quaresma mudou o status do kard marcar como lida há 4 segundos CT1623 B…" at bounding box center [795, 141] width 324 height 82
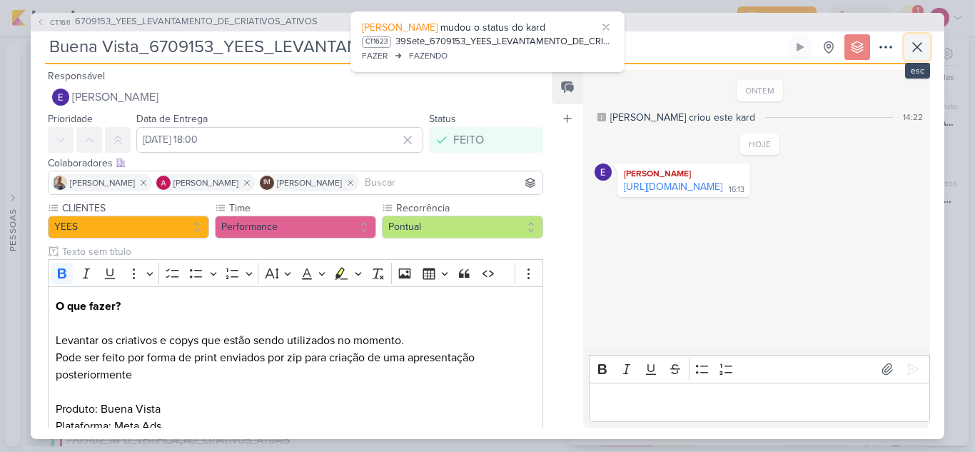
click at [923, 41] on icon at bounding box center [916, 47] width 17 height 17
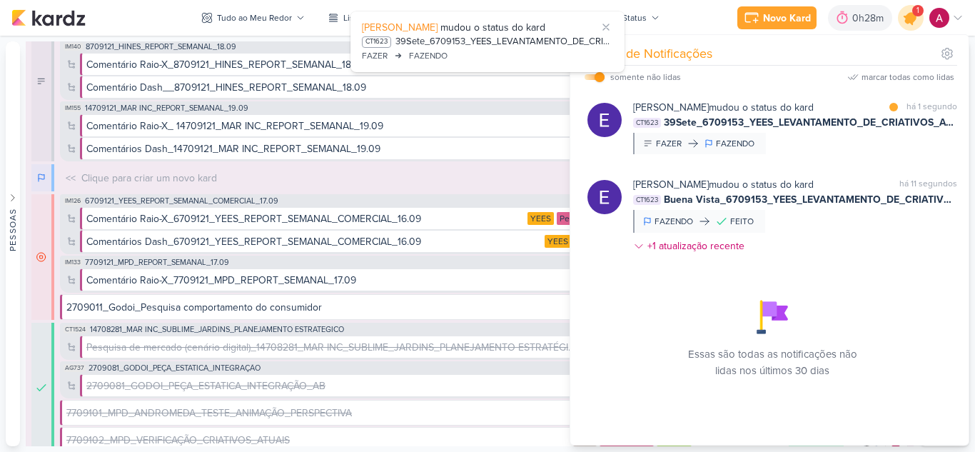
click at [913, 27] on icon at bounding box center [910, 18] width 24 height 24
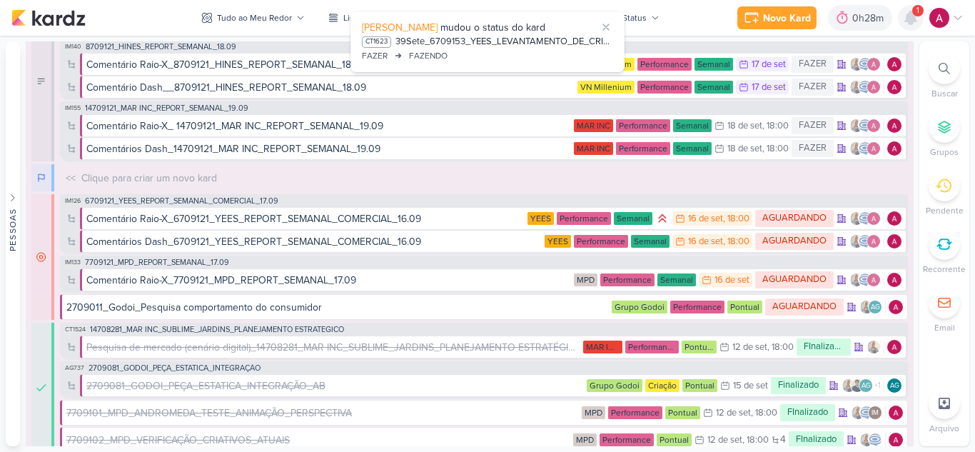
click at [913, 27] on div at bounding box center [911, 18] width 26 height 26
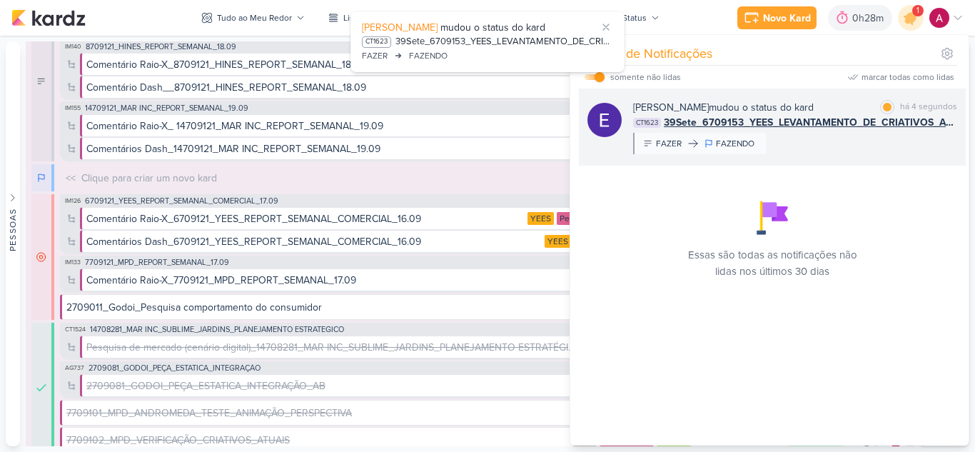
click at [884, 144] on div "Eduardo Quaresma mudou o status do kard marcar como lida há 4 segundos CT1623 3…" at bounding box center [795, 127] width 324 height 54
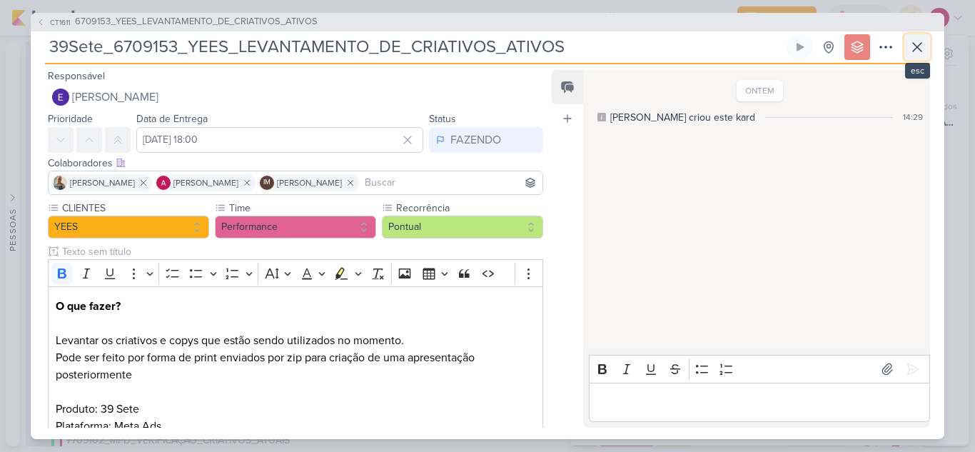
click at [920, 51] on icon at bounding box center [917, 47] width 9 height 9
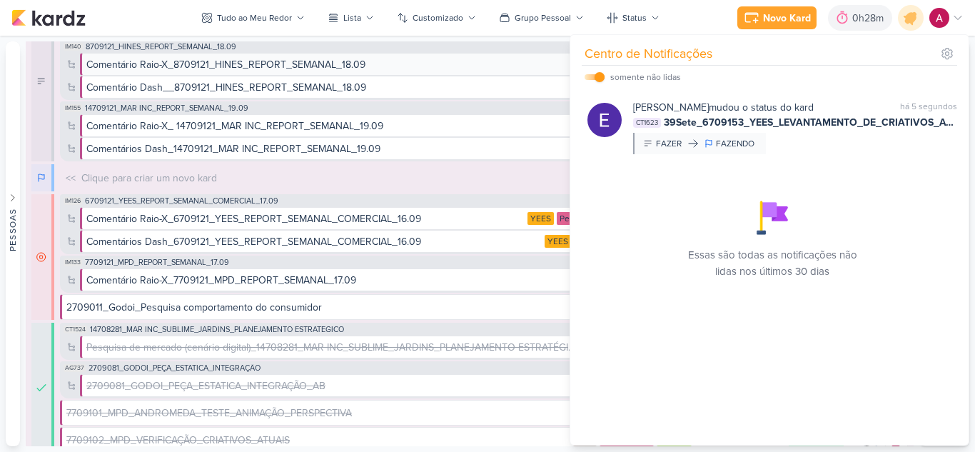
drag, startPoint x: 912, startPoint y: 19, endPoint x: 895, endPoint y: 54, distance: 38.6
click at [912, 20] on icon at bounding box center [910, 17] width 17 height 17
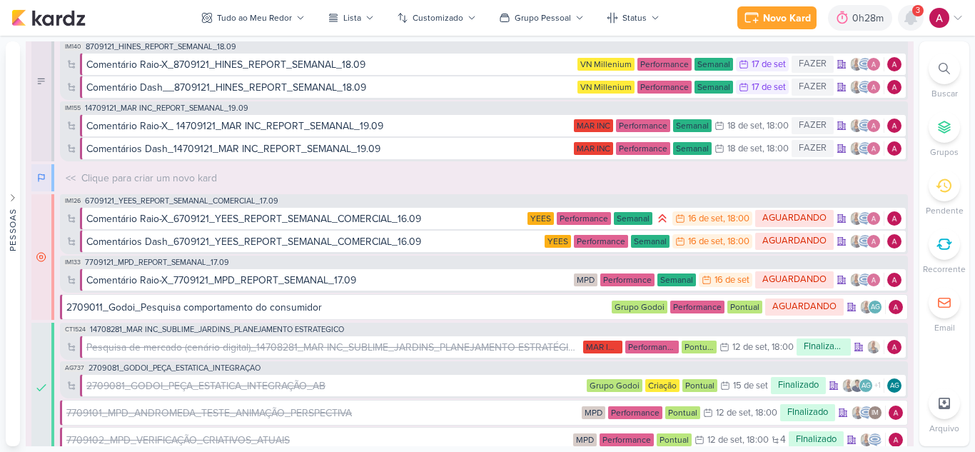
click at [908, 20] on icon at bounding box center [910, 17] width 11 height 13
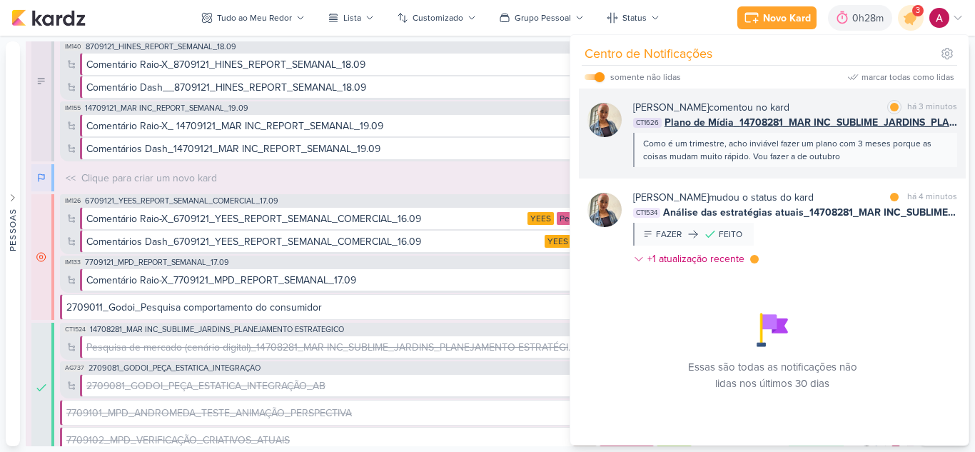
click at [859, 167] on div "Iara Santos comentou no kard marcar como lida há 3 minutos CT1626 Plano de Mídi…" at bounding box center [772, 133] width 387 height 90
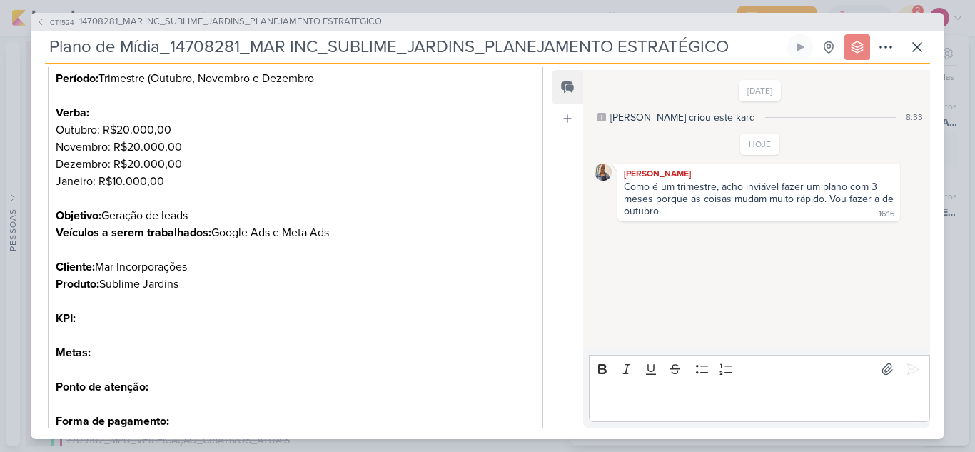
scroll to position [228, 0]
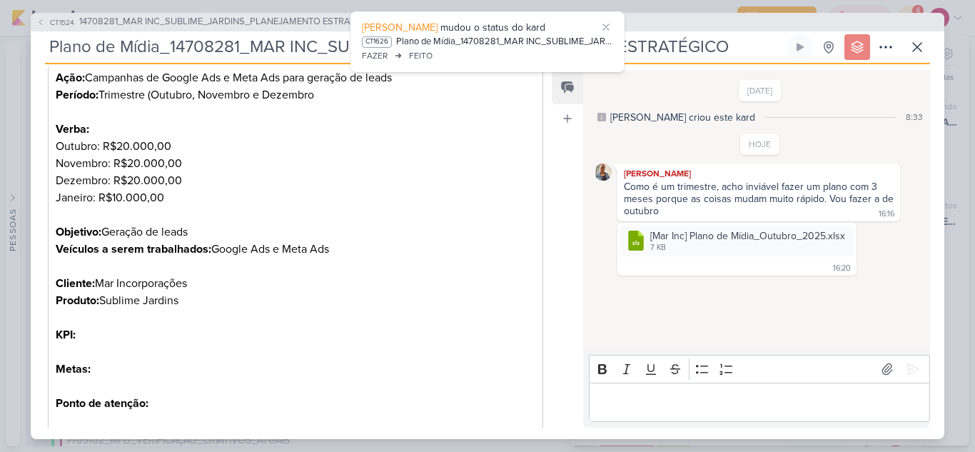
click at [686, 4] on div "CT1524 14708281_MAR INC_SUBLIME_JARDINS_PLANEJAMENTO ESTRATÉGICO Plano de Mídia…" at bounding box center [487, 226] width 975 height 452
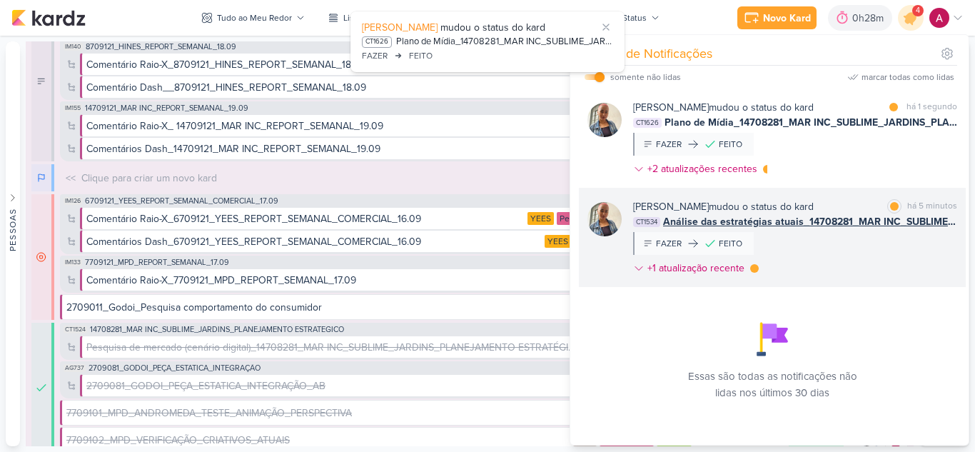
click at [882, 262] on div "Iara Santos mudou o status do kard marcar como lida há 5 minutos CT1534 Análise…" at bounding box center [795, 240] width 324 height 82
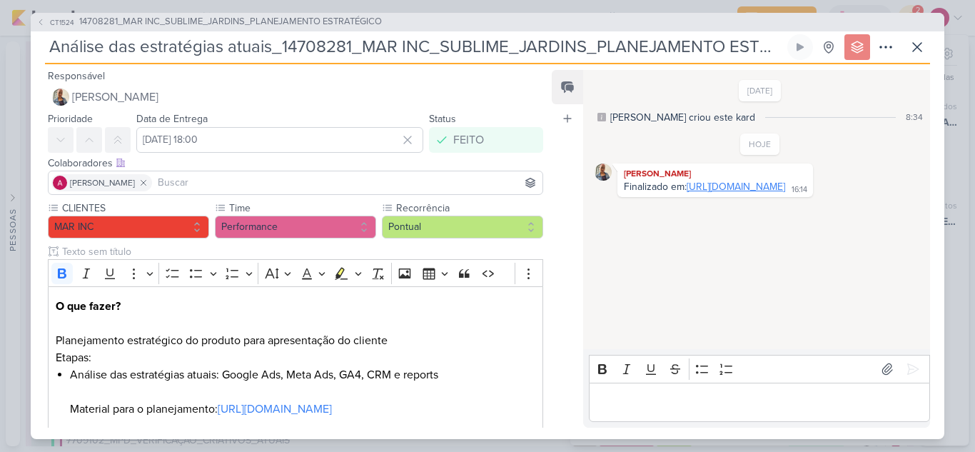
click at [746, 191] on link "https://www.canva.com/design/DAGxXJ0v-io/iSKSUrBc_xmQqqx9Lp7hDw/edit" at bounding box center [735, 187] width 98 height 12
click at [919, 46] on icon at bounding box center [916, 47] width 17 height 17
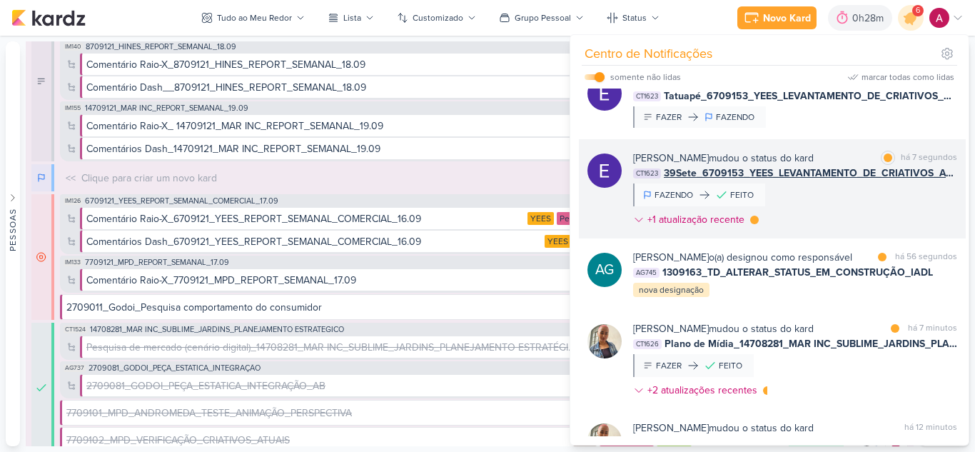
scroll to position [71, 0]
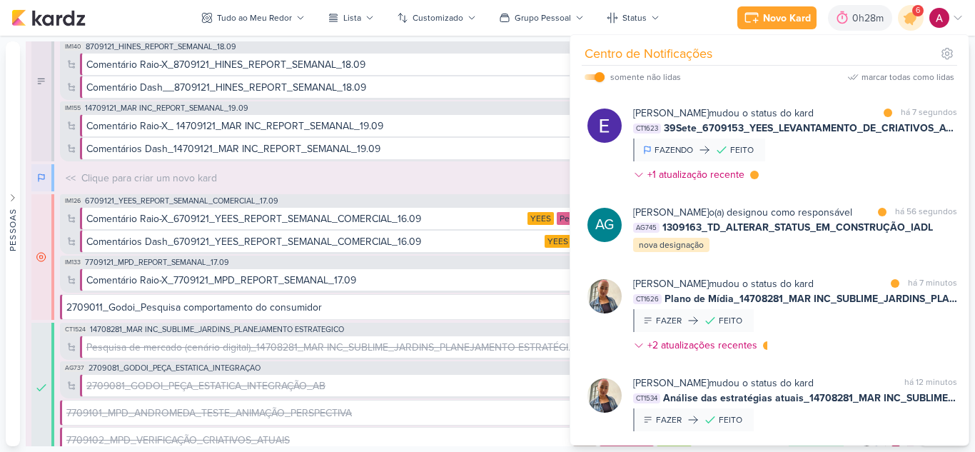
click at [862, 347] on div "Iara Santos mudou o status do kard marcar como lida há 7 minutos CT1626 Plano d…" at bounding box center [795, 317] width 324 height 82
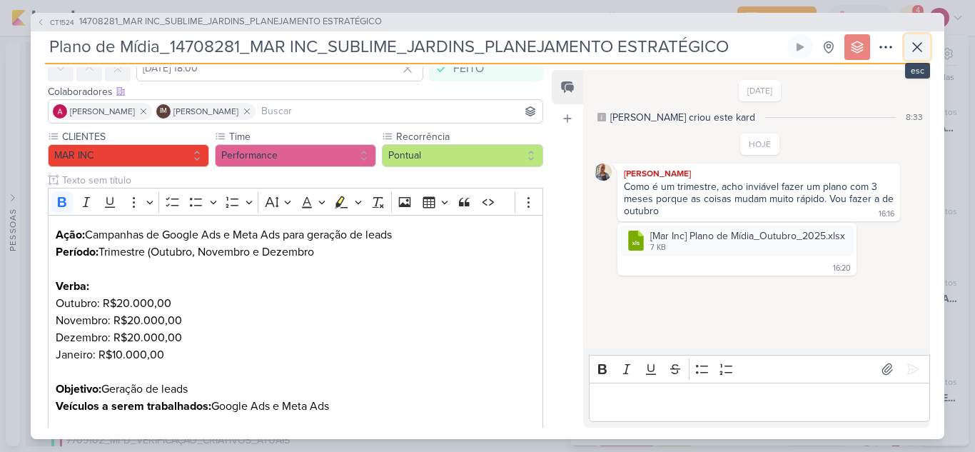
click at [927, 47] on button at bounding box center [917, 47] width 26 height 26
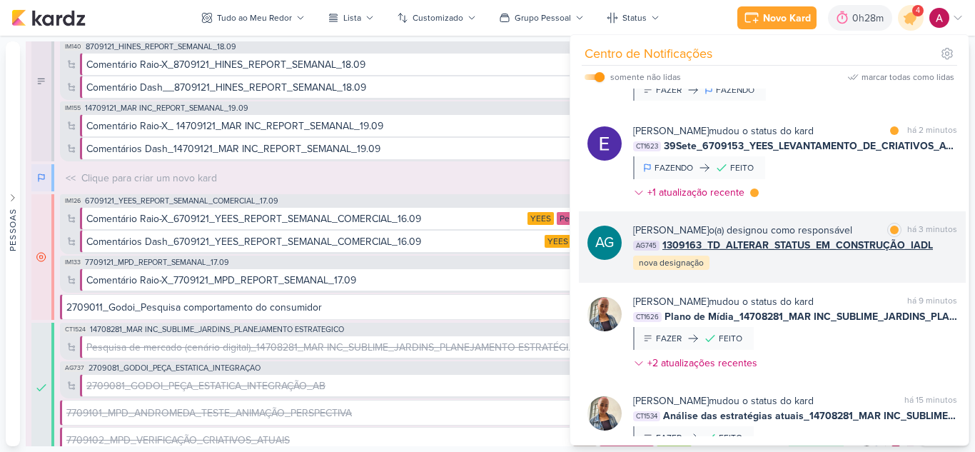
scroll to position [53, 0]
click at [820, 272] on div "Aline Gimenez Graciano o(a) designou como responsável marcar como lida há 3 min…" at bounding box center [795, 247] width 324 height 49
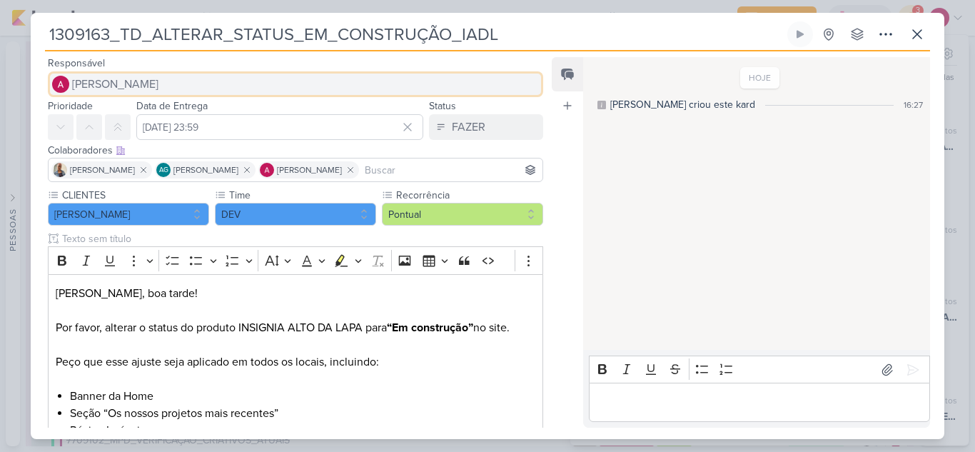
click at [188, 87] on button "[PERSON_NAME]" at bounding box center [295, 84] width 495 height 26
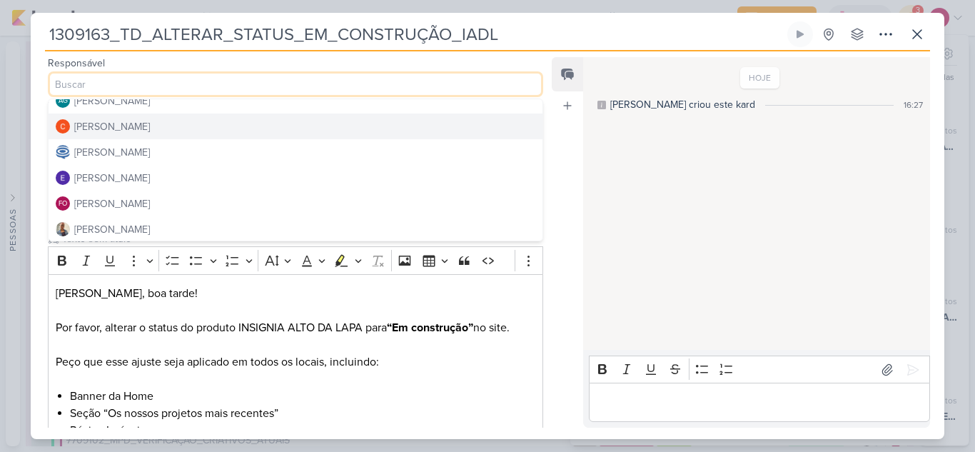
scroll to position [71, 0]
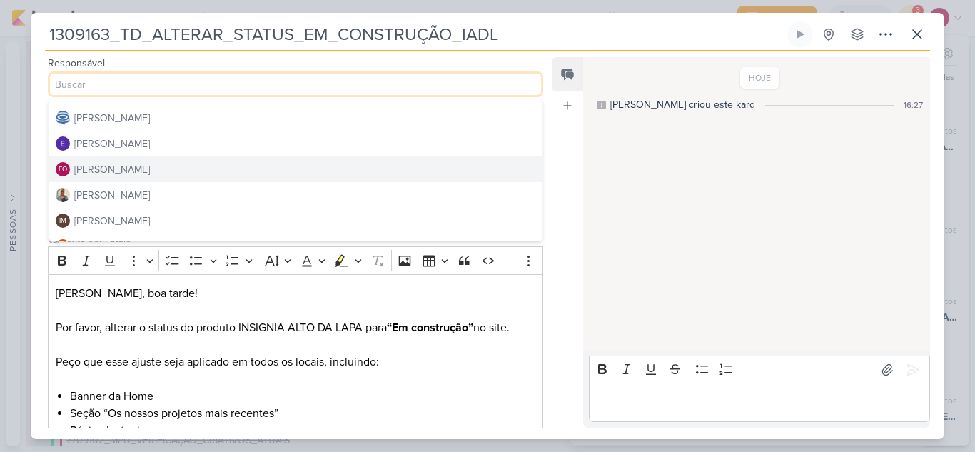
click at [151, 171] on button "FO Fabio Oliveira" at bounding box center [296, 169] width 494 height 26
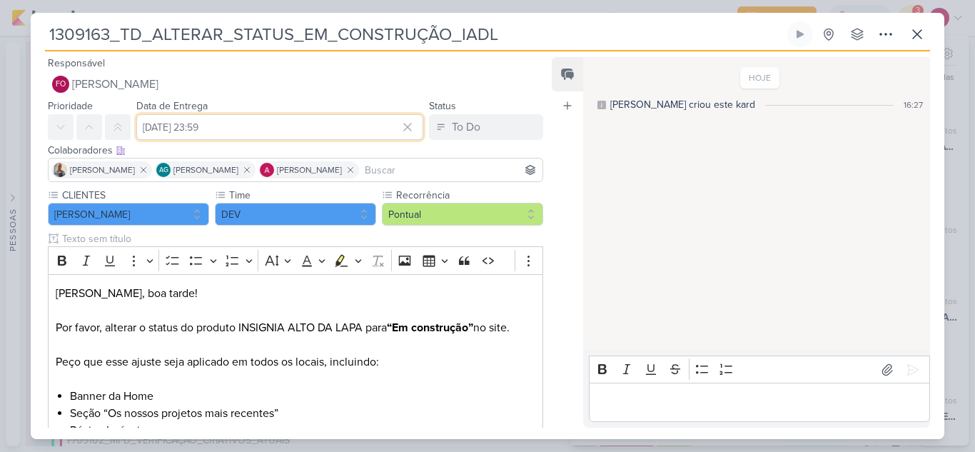
click at [280, 123] on input "18 de setembro de 2025 às 23:59" at bounding box center [279, 127] width 287 height 26
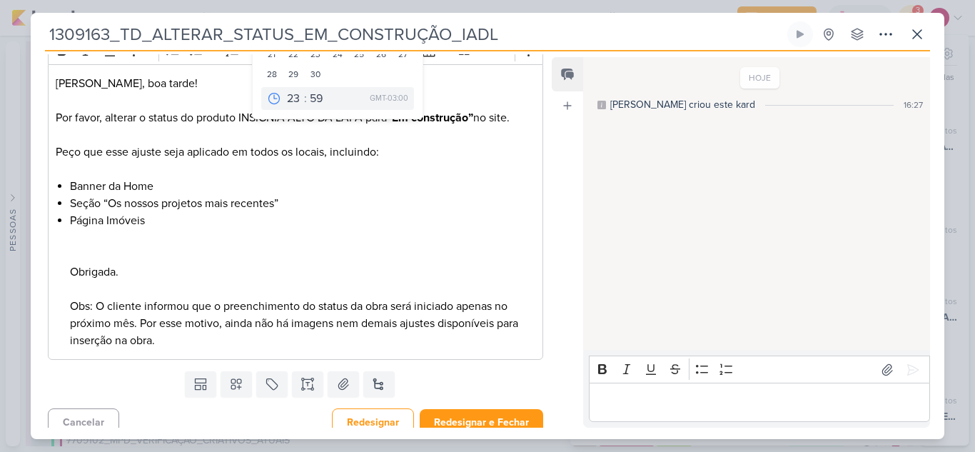
scroll to position [221, 0]
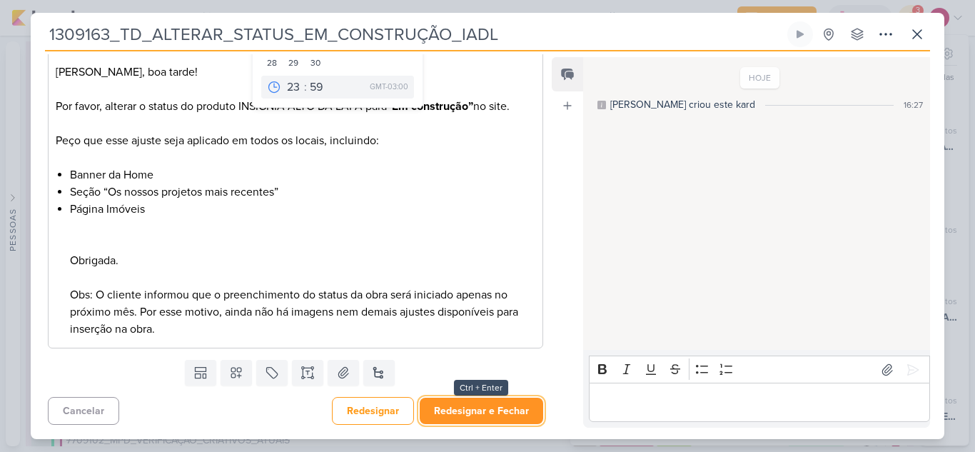
click at [477, 414] on button "Redesignar e Fechar" at bounding box center [481, 410] width 123 height 26
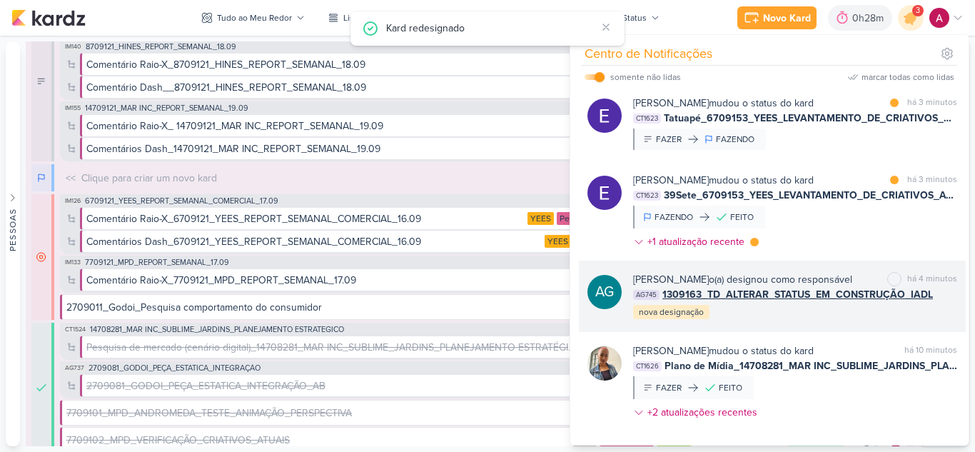
scroll to position [0, 0]
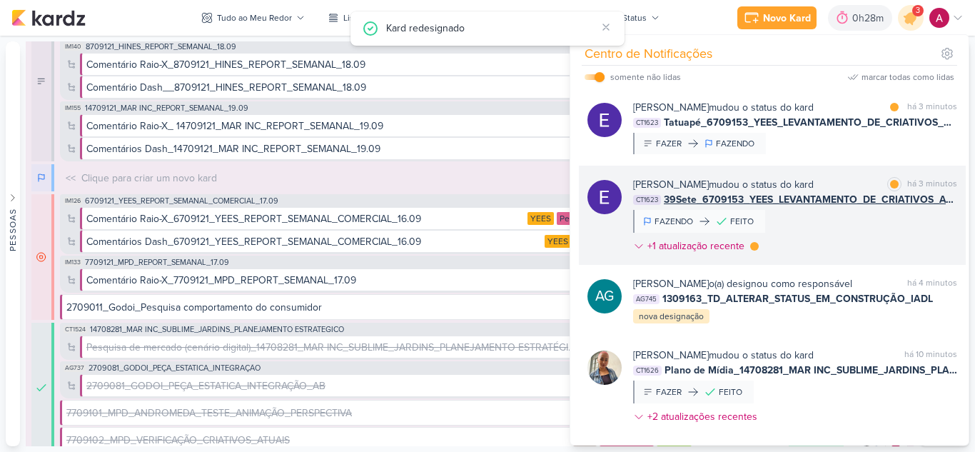
click at [851, 241] on div "Eduardo Quaresma mudou o status do kard marcar como lida há 3 minutos CT1623 39…" at bounding box center [795, 218] width 324 height 82
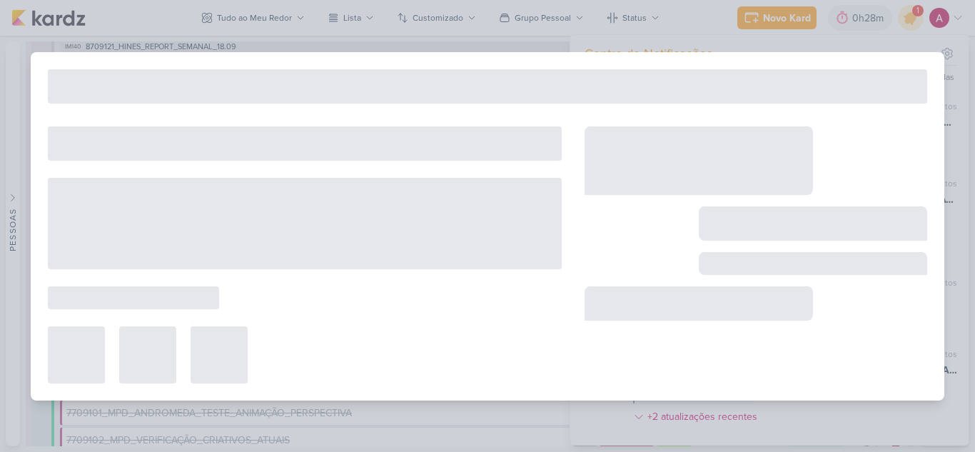
type input "39Sete_6709153_YEES_LEVANTAMENTO_DE_CRIATIVOS_ATIVOS"
type input "22 de setembro de 2025 às 18:00"
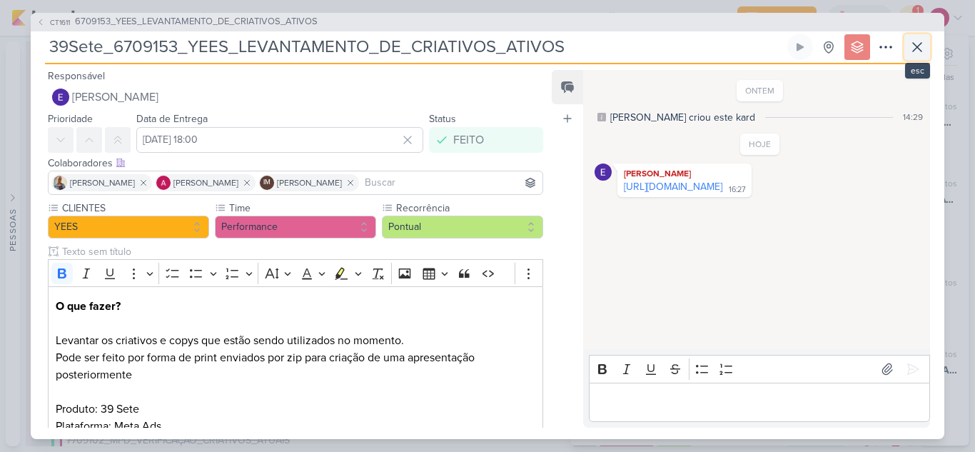
click at [915, 44] on icon at bounding box center [917, 47] width 9 height 9
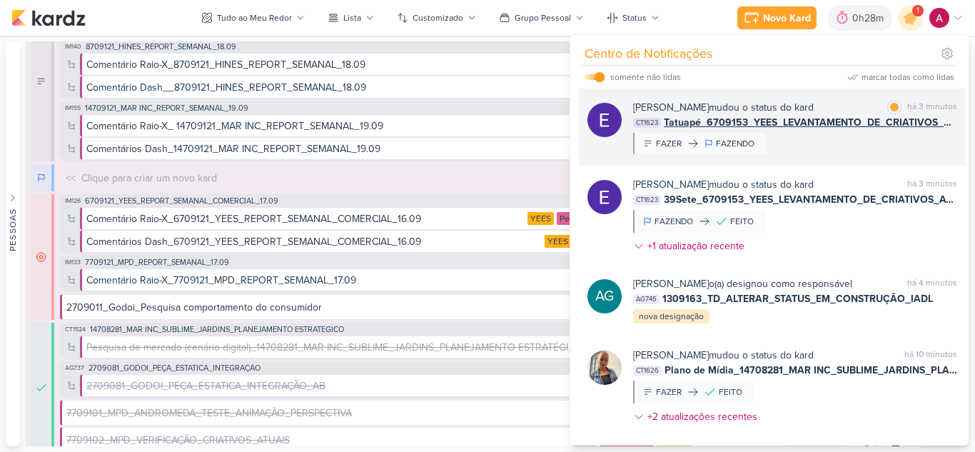
click at [846, 137] on div "Eduardo Quaresma mudou o status do kard marcar como lida há 3 minutos CT1623 Ta…" at bounding box center [795, 127] width 324 height 54
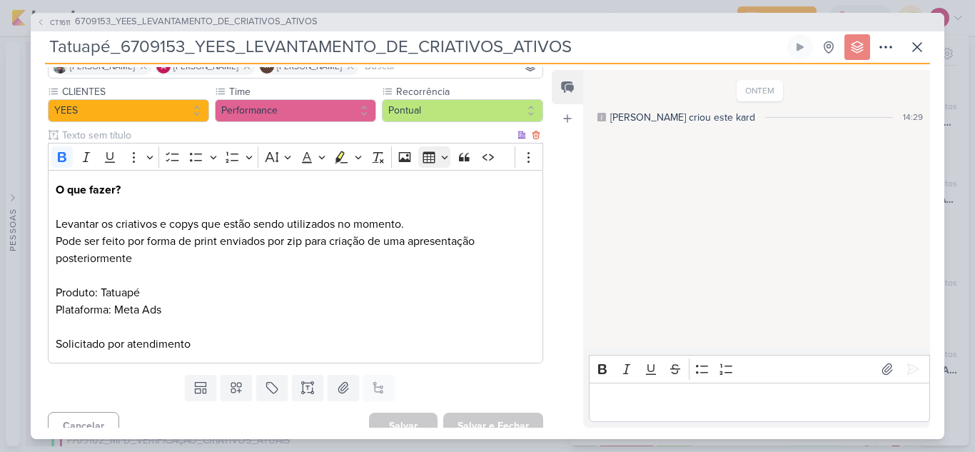
scroll to position [131, 0]
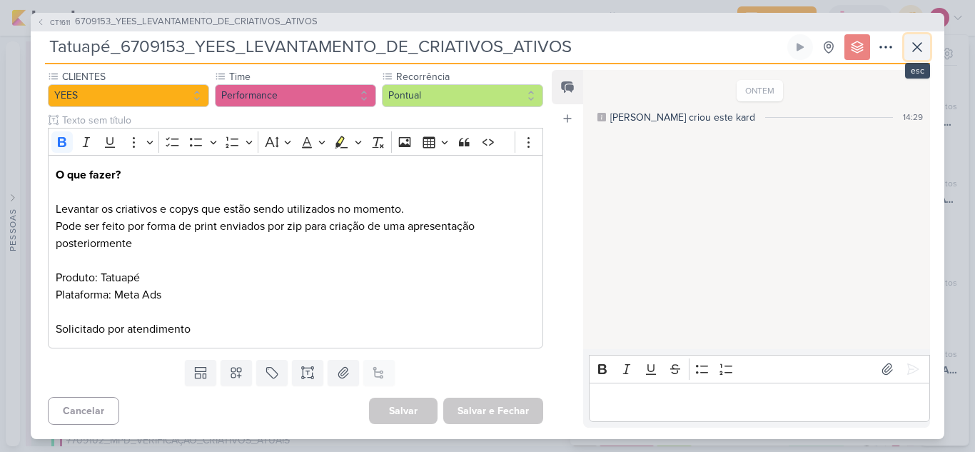
click at [915, 44] on icon at bounding box center [916, 47] width 17 height 17
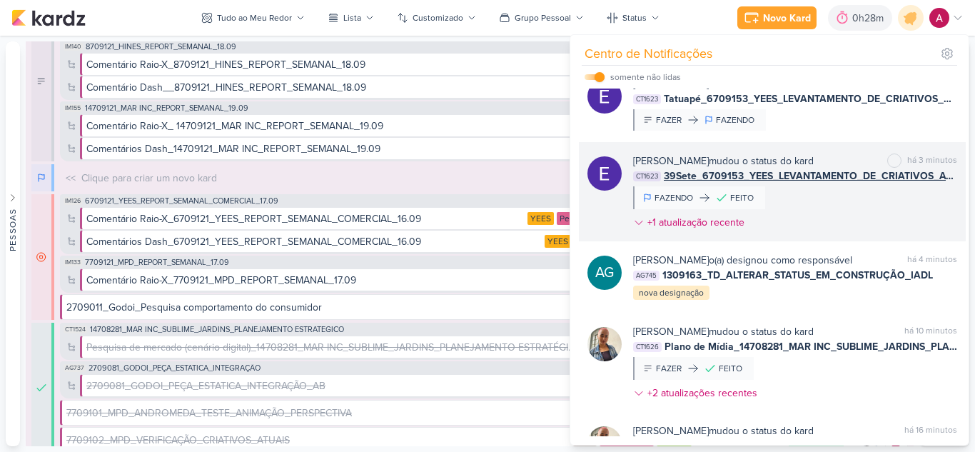
scroll to position [0, 0]
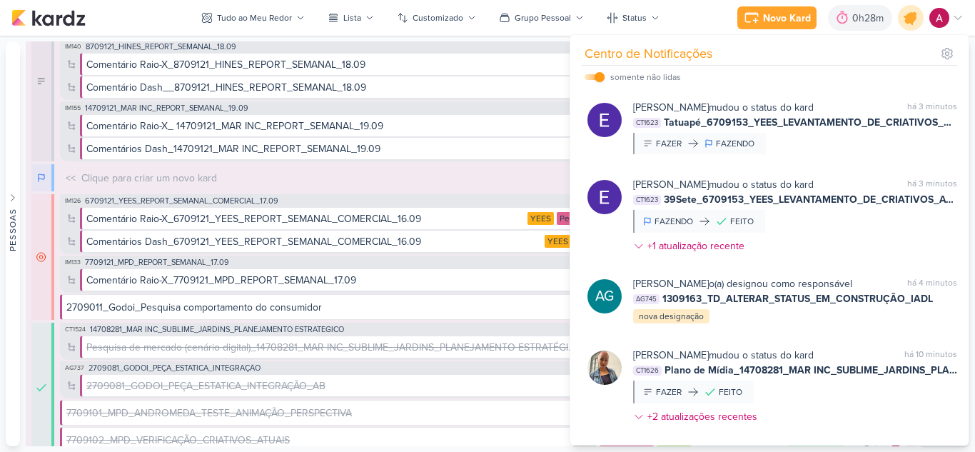
click at [912, 13] on icon at bounding box center [910, 17] width 17 height 17
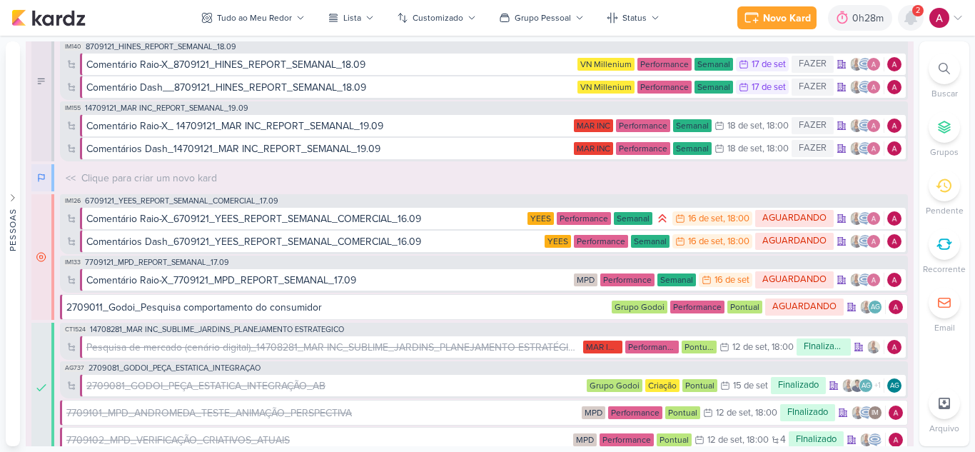
click at [910, 16] on icon at bounding box center [910, 17] width 11 height 13
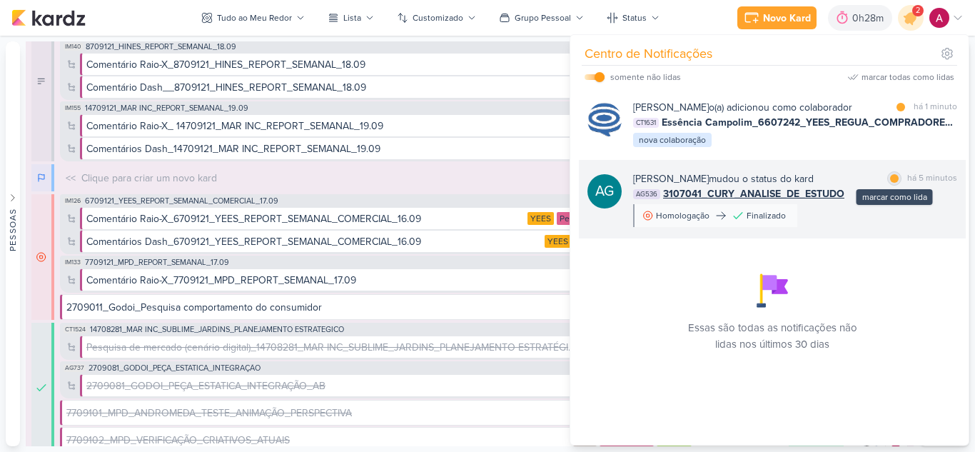
click at [887, 186] on div "marcar como lida" at bounding box center [894, 178] width 14 height 14
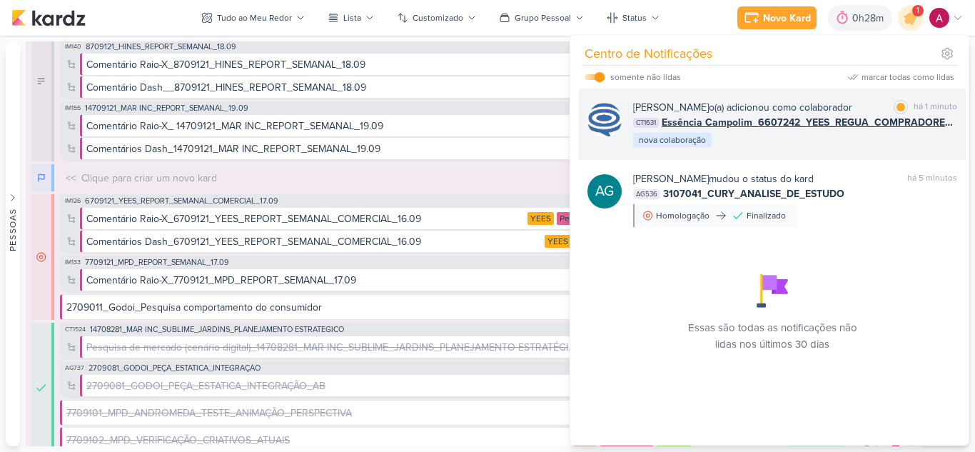
click at [832, 148] on div "Caroline Traven De Andrade o(a) adicionou como colaborador marcar como lida há …" at bounding box center [795, 124] width 324 height 49
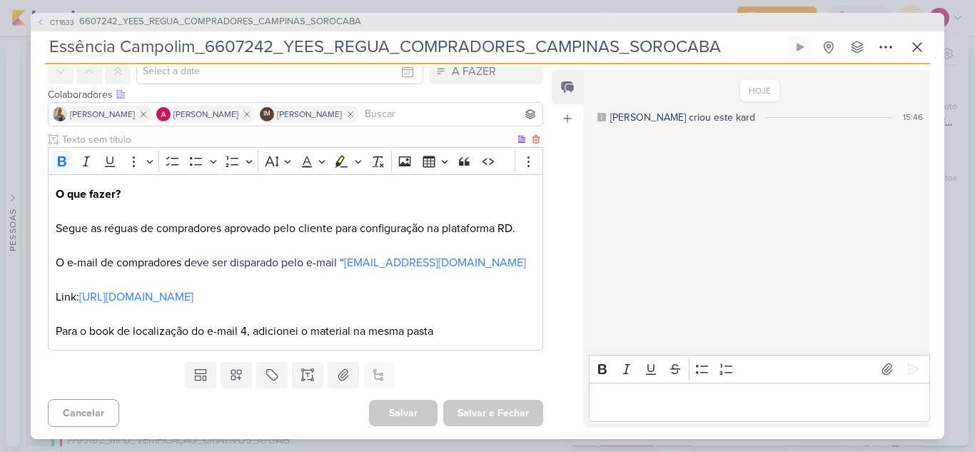
scroll to position [71, 0]
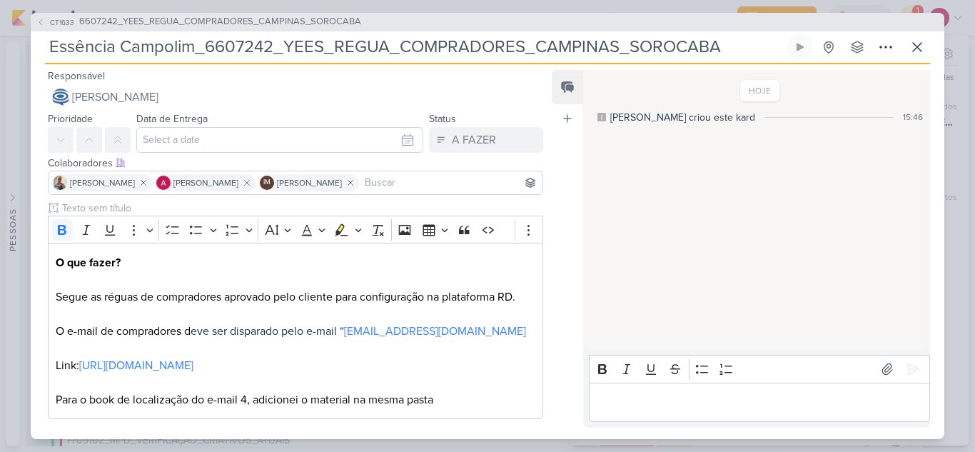
click at [435, 186] on input at bounding box center [451, 182] width 178 height 17
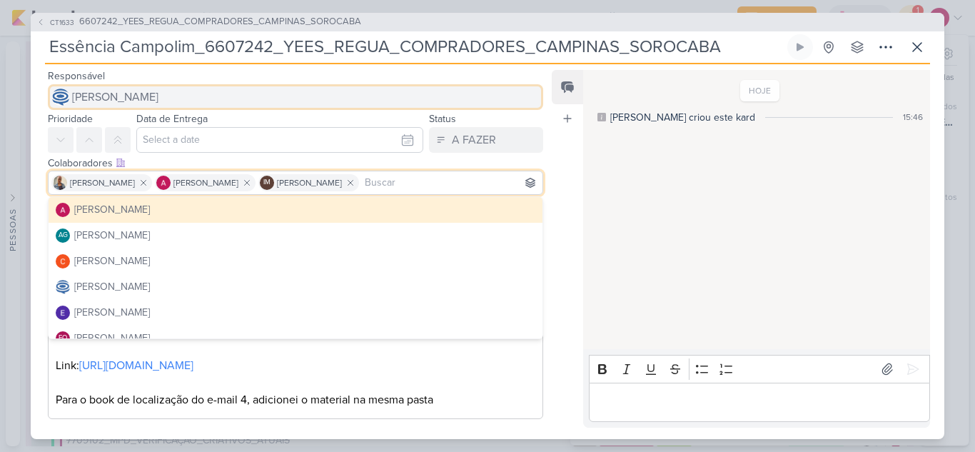
click at [158, 91] on span "[PERSON_NAME]" at bounding box center [115, 96] width 86 height 17
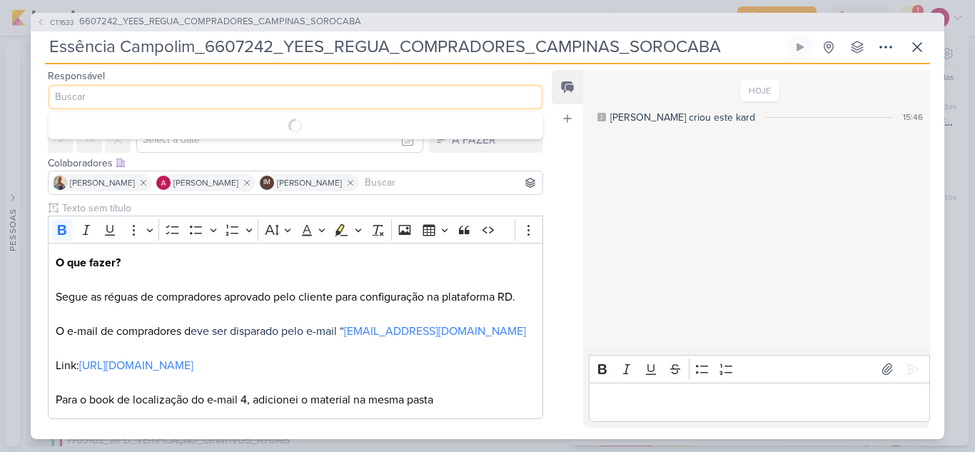
click at [569, 183] on div "Feed Atrelar email Solte o email para atrelar ao kard" at bounding box center [567, 248] width 31 height 357
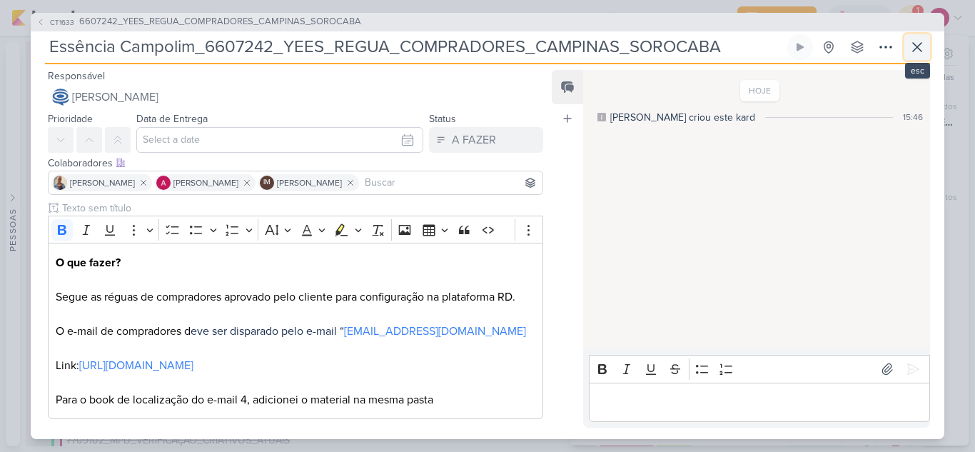
click at [914, 42] on icon at bounding box center [916, 47] width 17 height 17
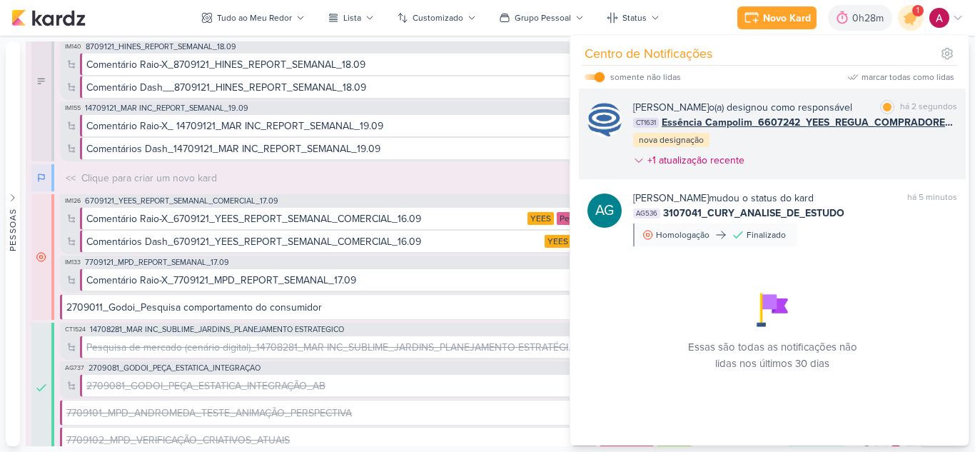
click at [887, 171] on div "[PERSON_NAME] o(a) designou como responsável marcar como lida há 2 segundos CT1…" at bounding box center [795, 136] width 324 height 73
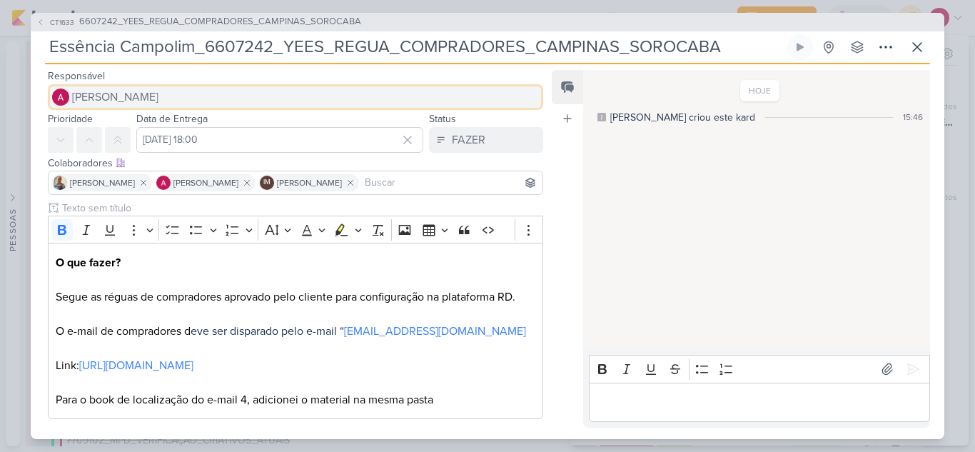
click at [215, 96] on button "[PERSON_NAME]" at bounding box center [295, 97] width 495 height 26
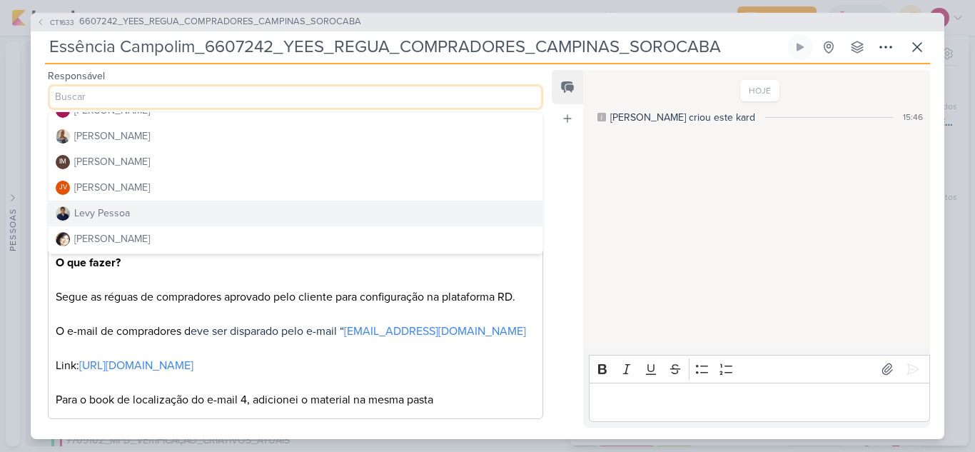
scroll to position [214, 0]
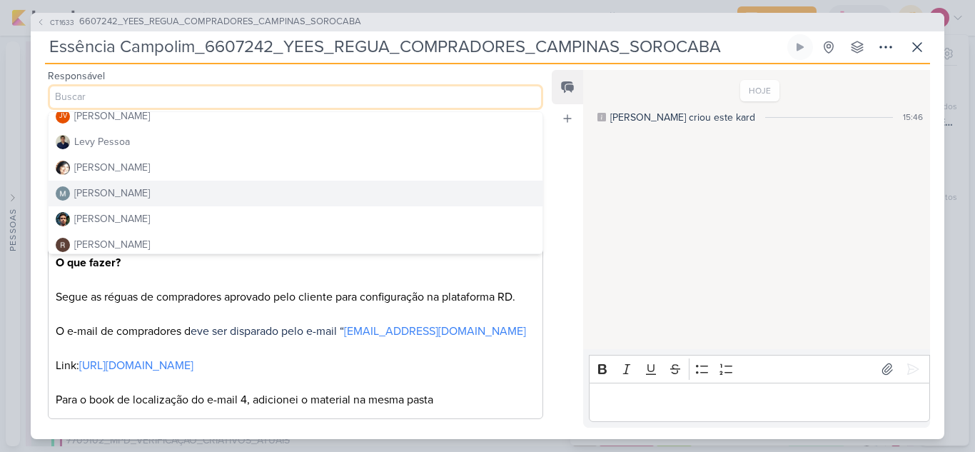
click at [122, 188] on div "[PERSON_NAME]" at bounding box center [112, 193] width 76 height 15
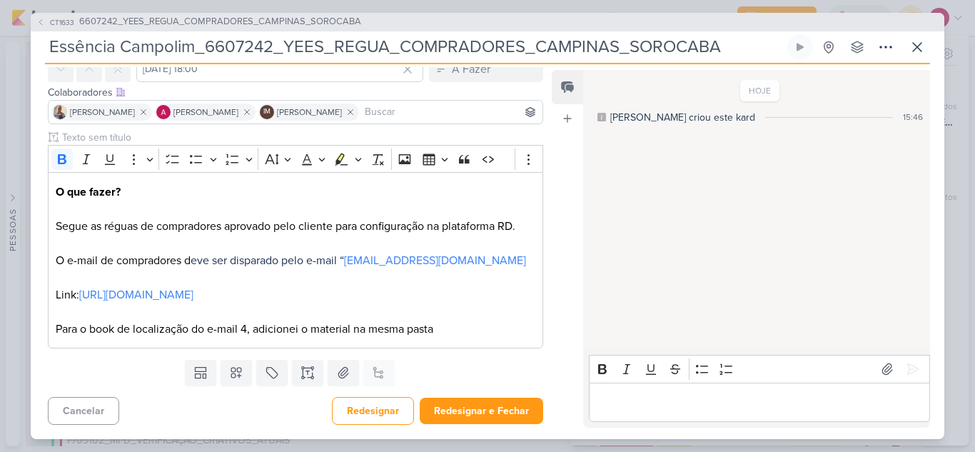
scroll to position [0, 0]
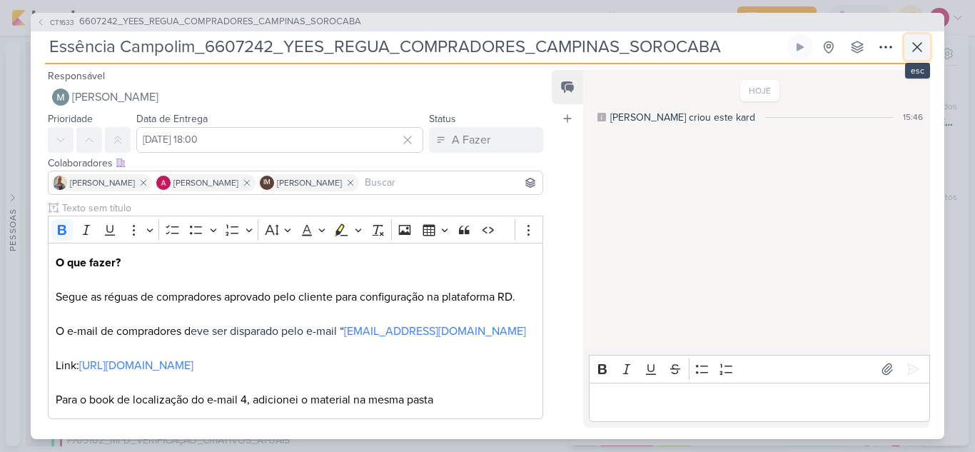
click at [924, 53] on icon at bounding box center [916, 47] width 17 height 17
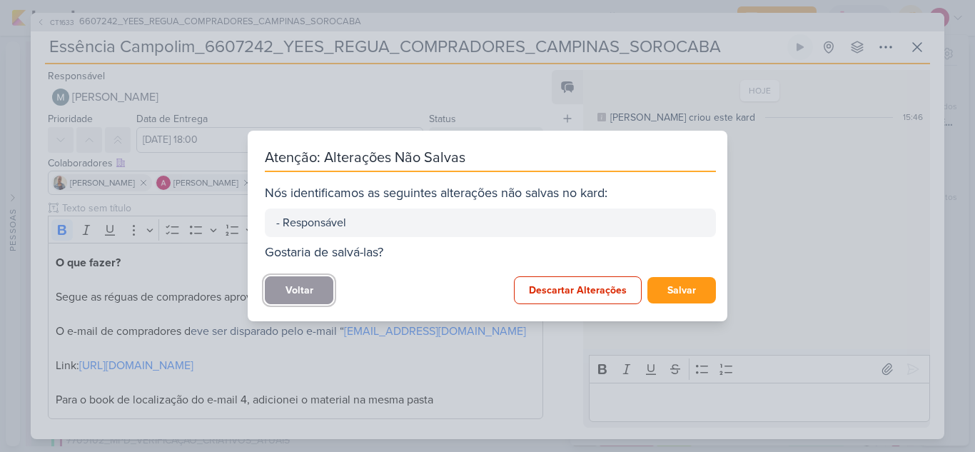
click at [303, 290] on button "Voltar" at bounding box center [299, 290] width 68 height 28
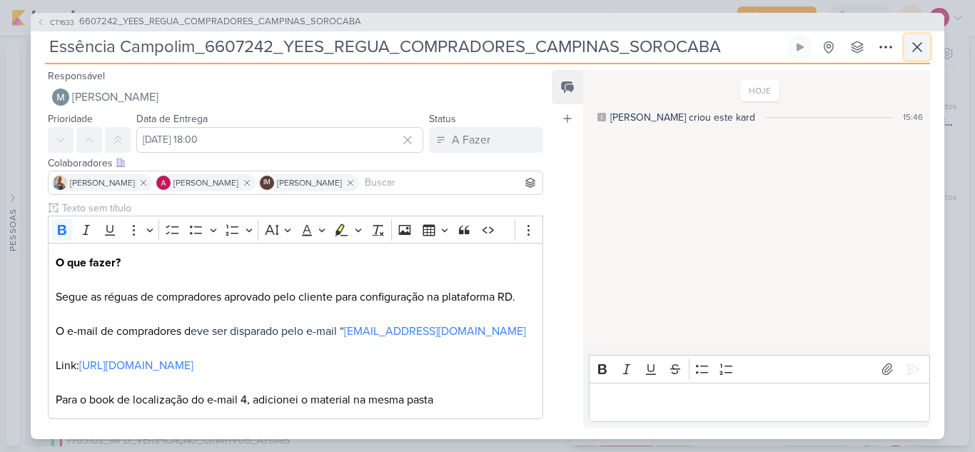
click at [920, 51] on icon at bounding box center [916, 47] width 17 height 17
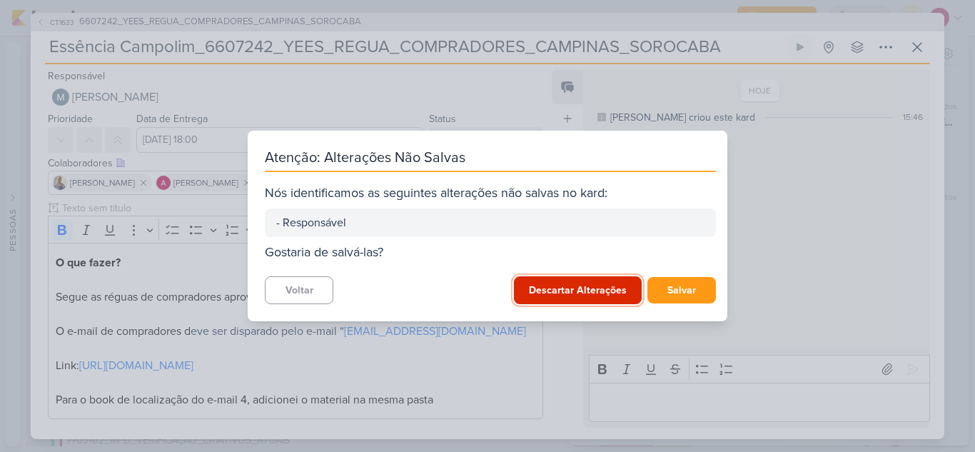
click at [559, 288] on button "Descartar Alterações" at bounding box center [578, 290] width 128 height 28
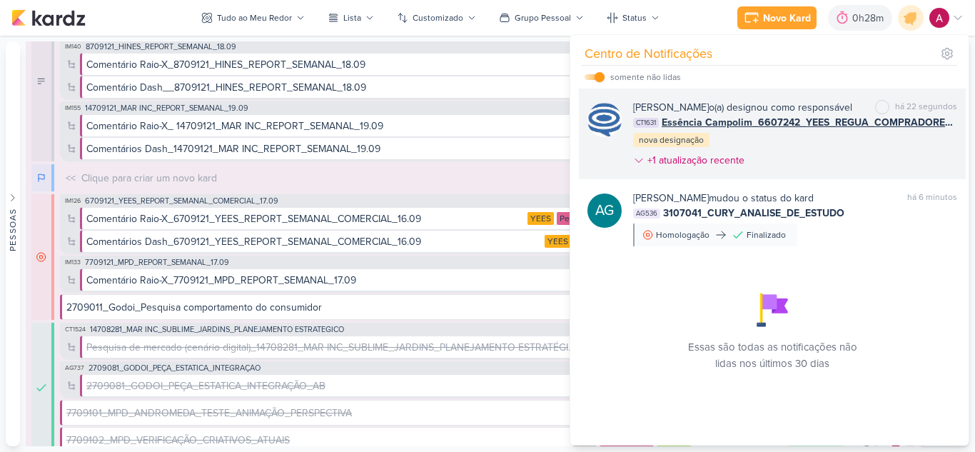
click at [842, 159] on div "[PERSON_NAME] o(a) designou como responsável marcar como não lida há 22 segundo…" at bounding box center [795, 136] width 324 height 73
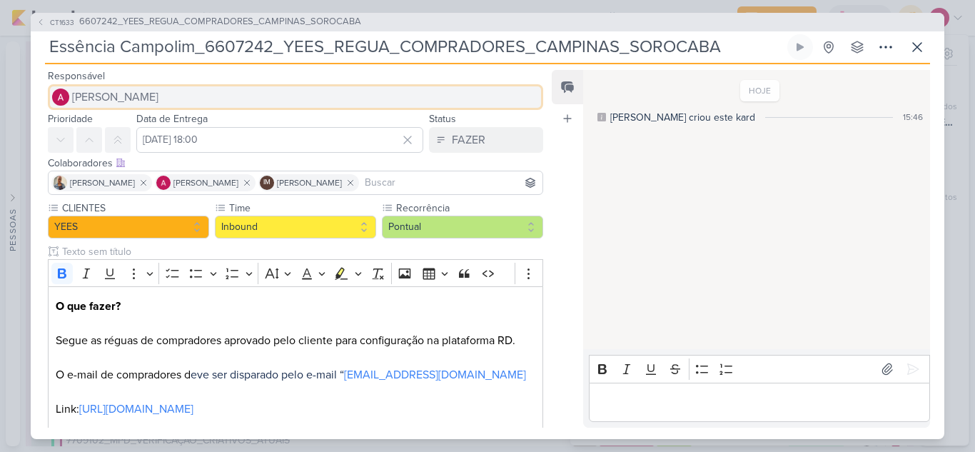
click at [148, 97] on span "[PERSON_NAME]" at bounding box center [115, 96] width 86 height 17
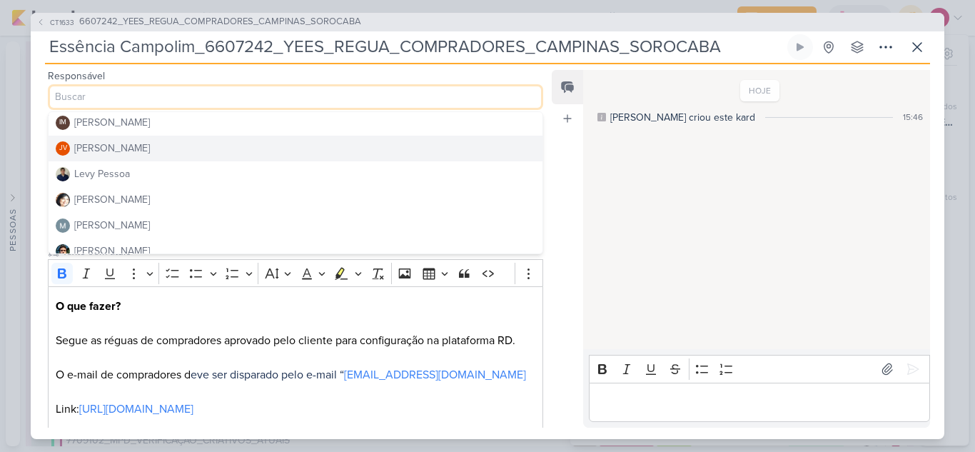
scroll to position [214, 0]
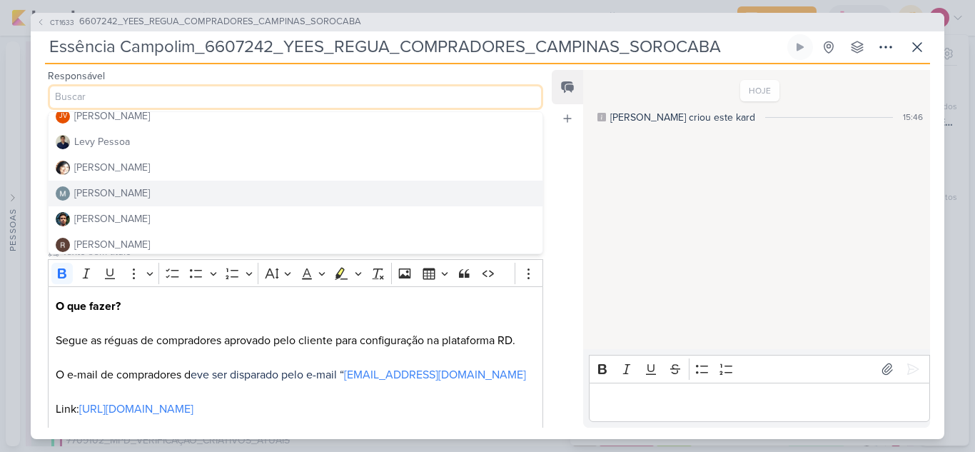
click at [120, 192] on div "[PERSON_NAME]" at bounding box center [112, 193] width 76 height 15
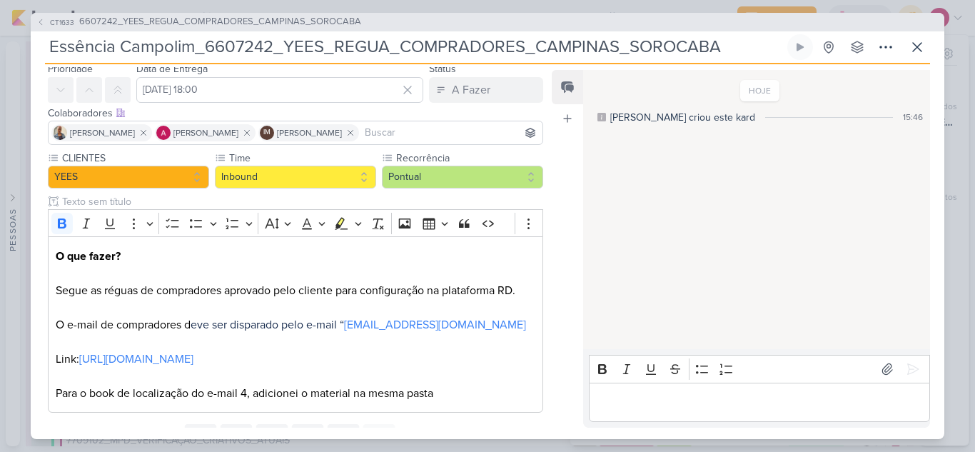
scroll to position [114, 0]
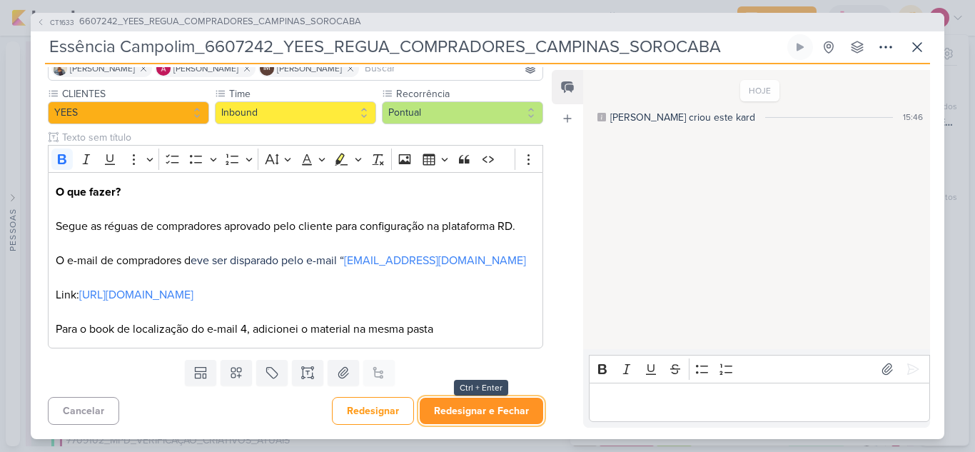
click at [494, 415] on button "Redesignar e Fechar" at bounding box center [481, 410] width 123 height 26
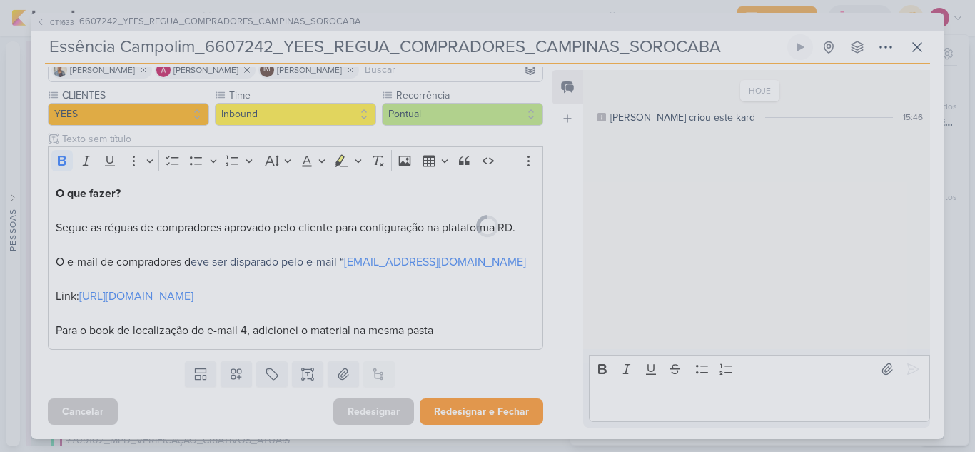
scroll to position [113, 0]
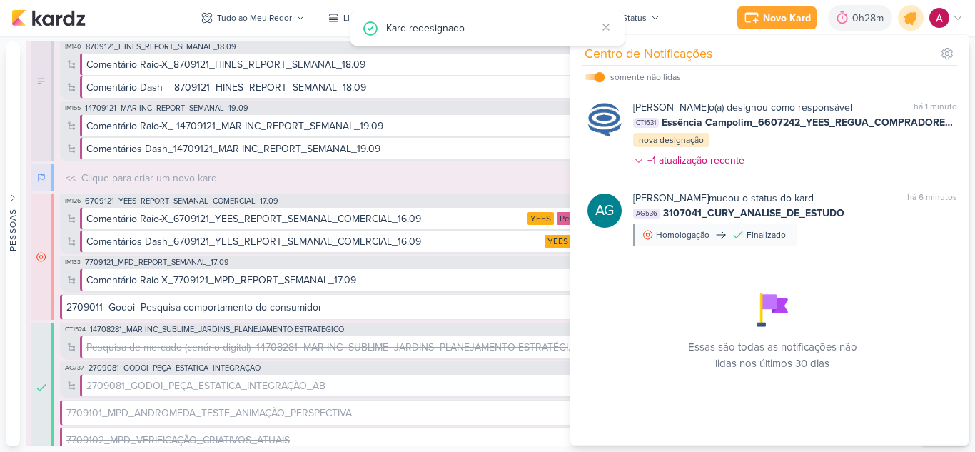
click at [912, 20] on icon at bounding box center [910, 17] width 17 height 17
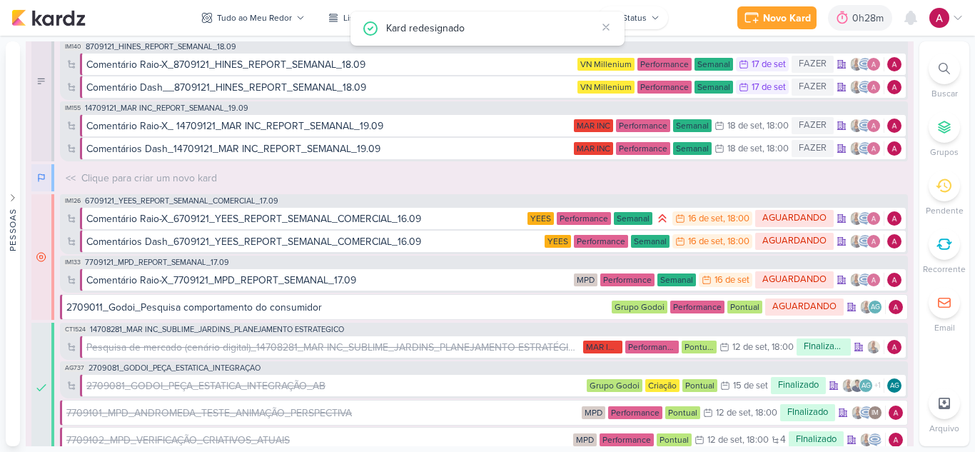
click at [605, 25] on icon at bounding box center [605, 26] width 11 height 11
click at [183, 263] on span "7709121_MPD_REPORT_SEMANAL_17.09" at bounding box center [157, 262] width 144 height 8
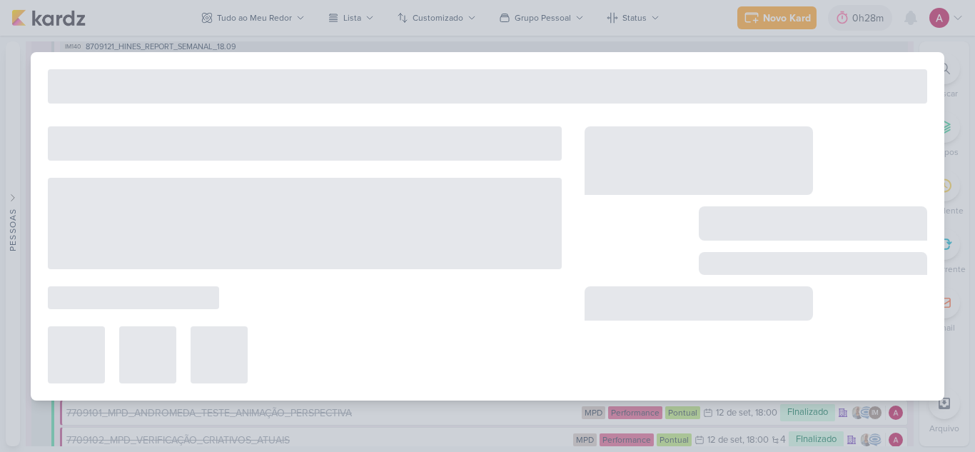
type input "7709121_MPD_REPORT_SEMANAL_17.09"
type input "[DATE] 18:00"
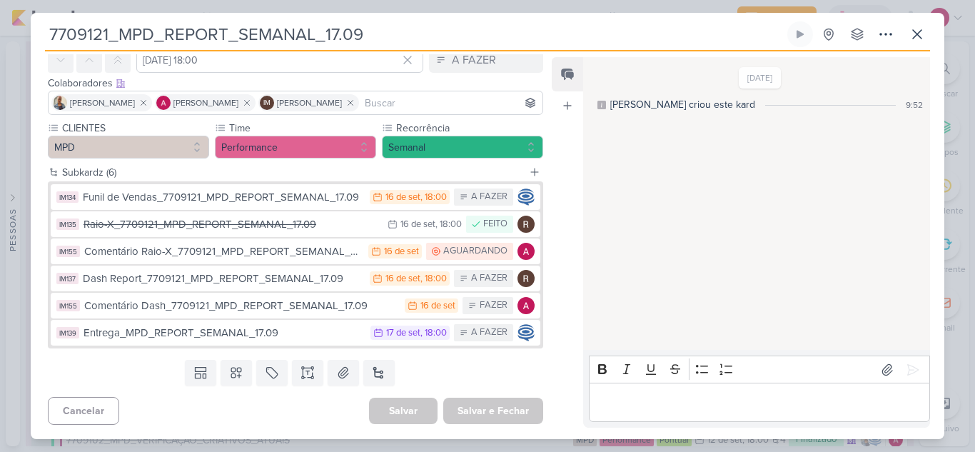
scroll to position [0, 0]
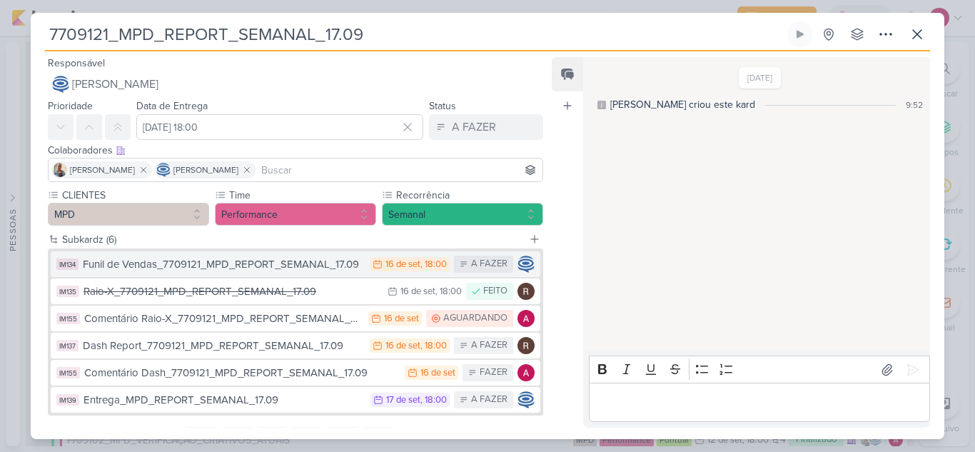
click at [255, 263] on div "Funil de Vendas_7709121_MPD_REPORT_SEMANAL_17.09" at bounding box center [223, 264] width 280 height 16
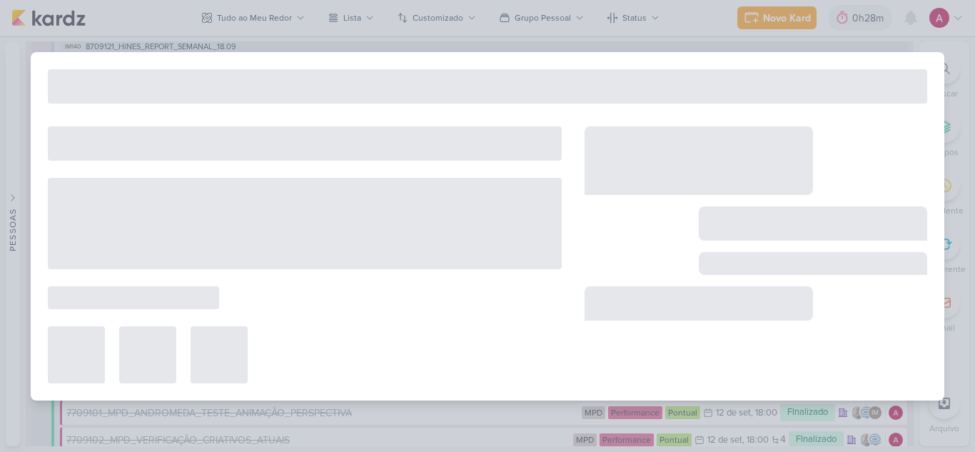
type input "Funil de Vendas_7709121_MPD_REPORT_SEMANAL_17.09"
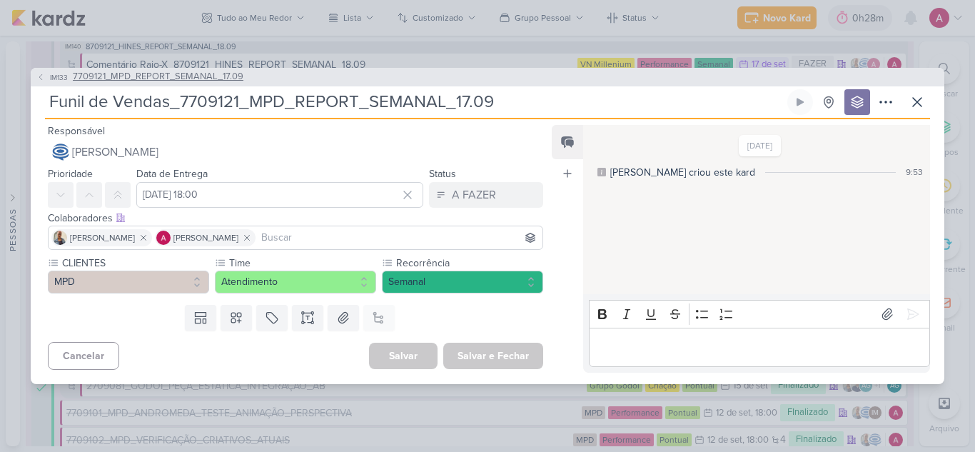
click at [57, 76] on span "IM133" at bounding box center [59, 77] width 22 height 11
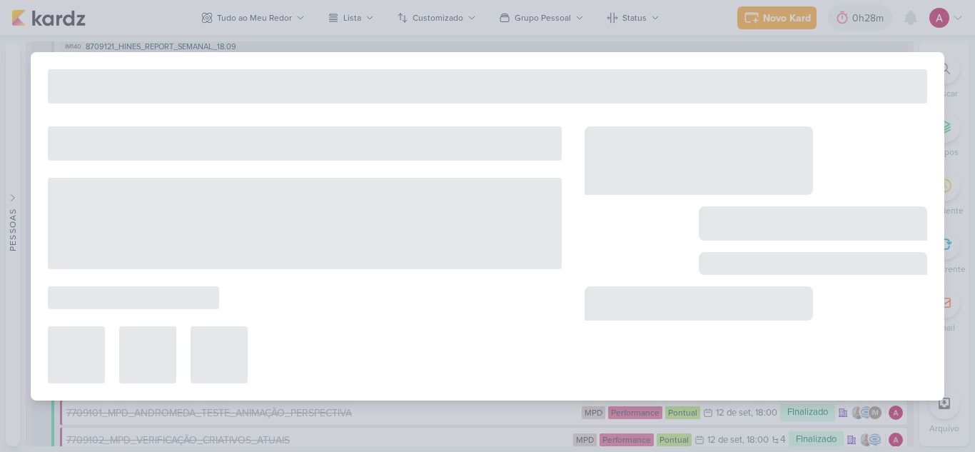
type input "7709121_MPD_REPORT_SEMANAL_17.09"
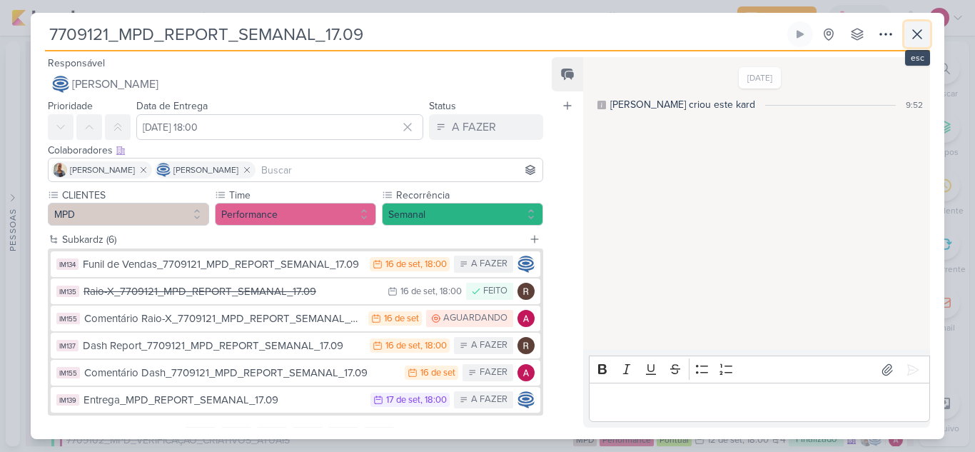
click at [912, 29] on icon at bounding box center [916, 34] width 17 height 17
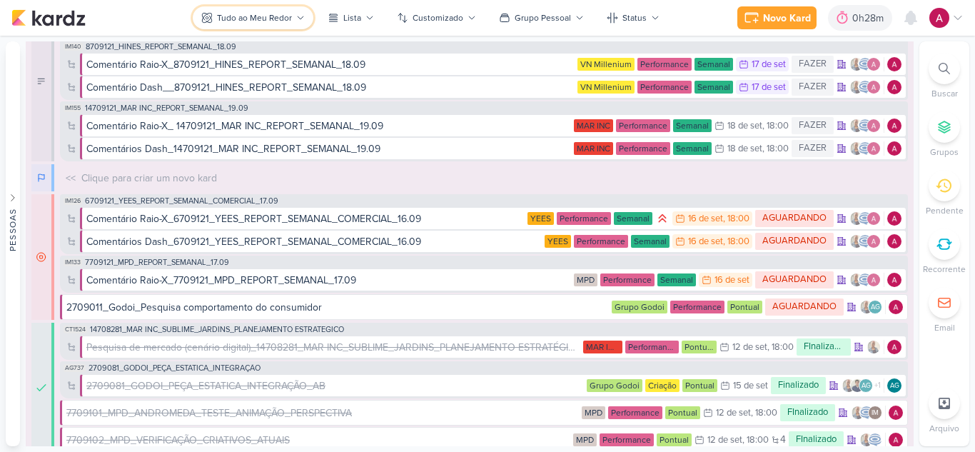
click at [272, 16] on div "Tudo ao Meu Redor" at bounding box center [254, 17] width 75 height 13
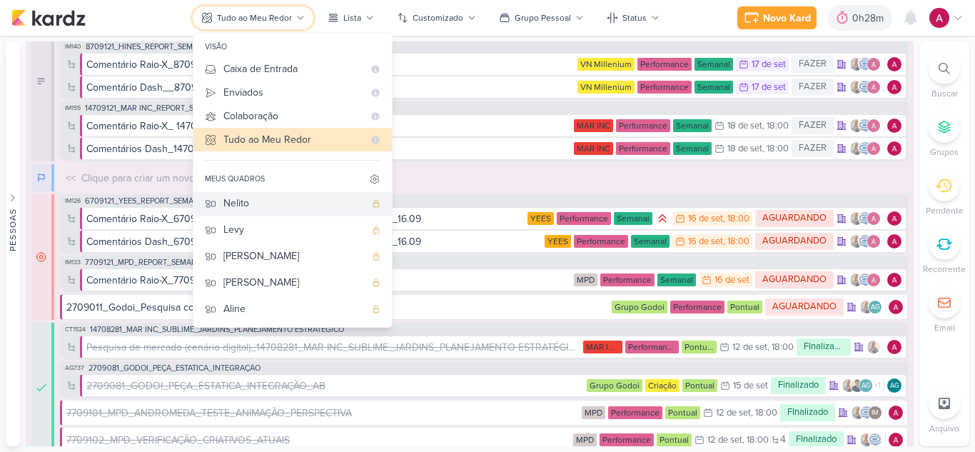
scroll to position [71, 0]
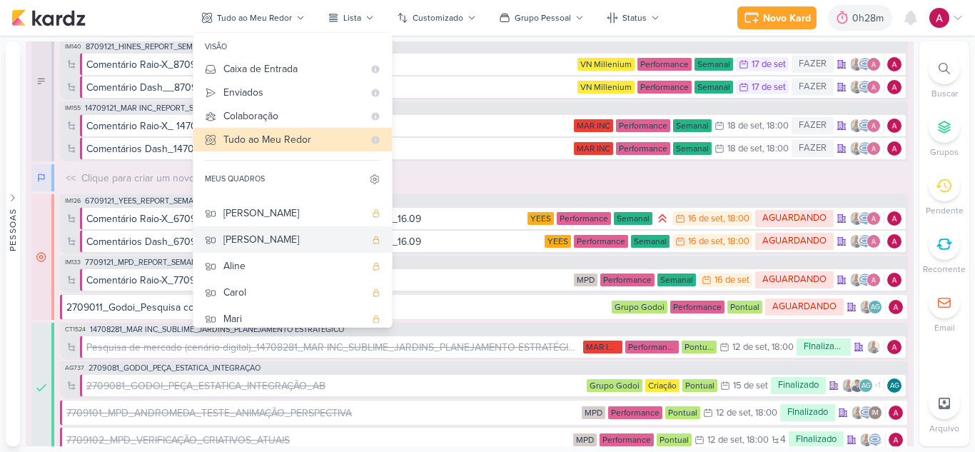
click at [255, 243] on div "[PERSON_NAME]" at bounding box center [293, 239] width 141 height 15
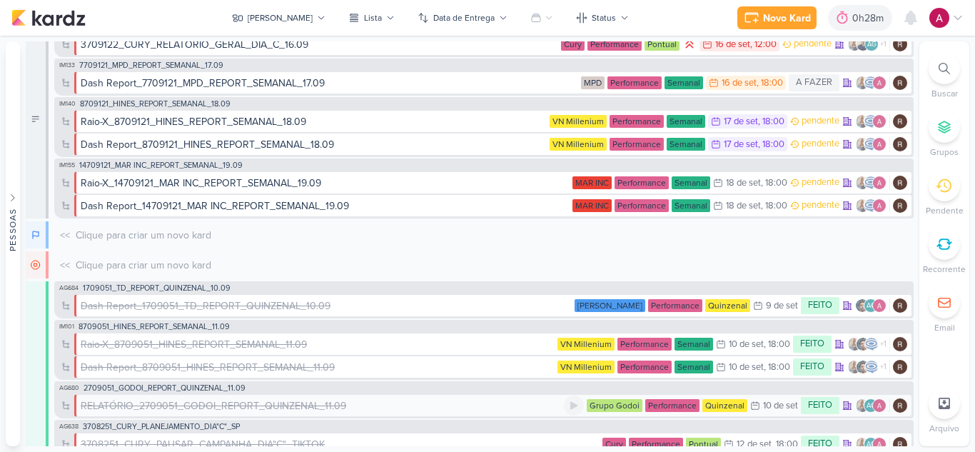
scroll to position [0, 0]
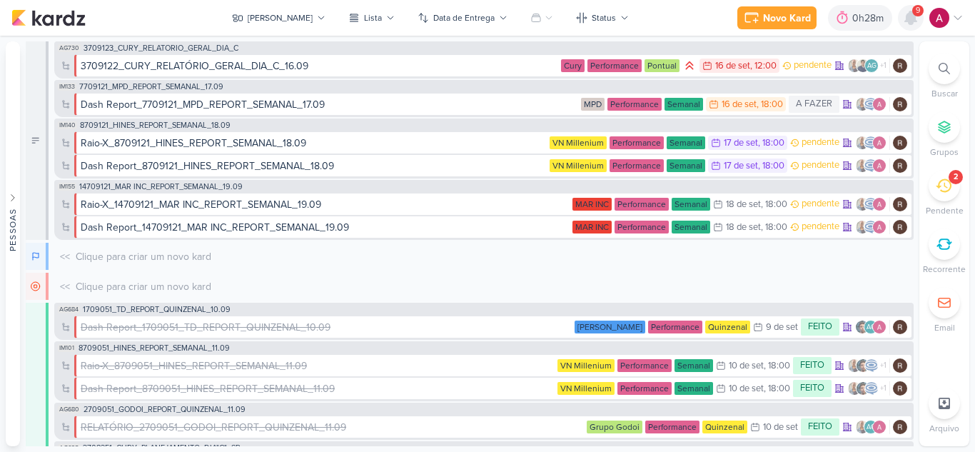
click at [913, 19] on icon at bounding box center [910, 17] width 11 height 13
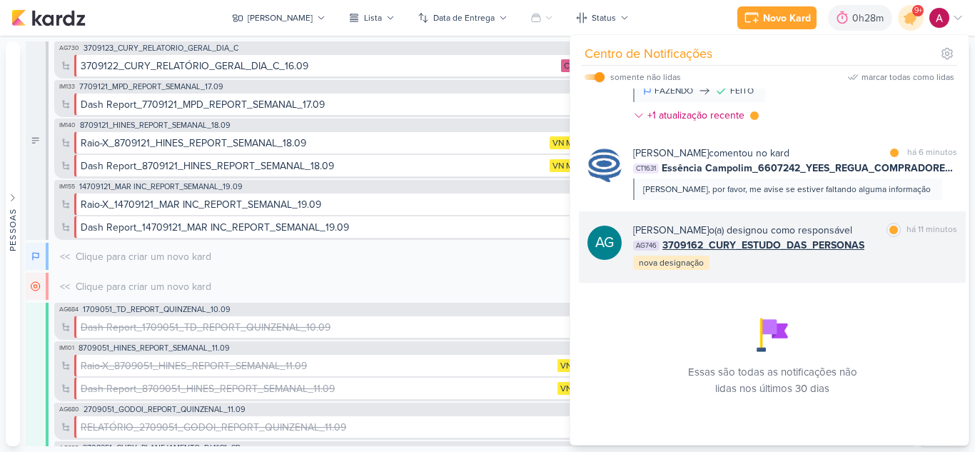
scroll to position [478, 0]
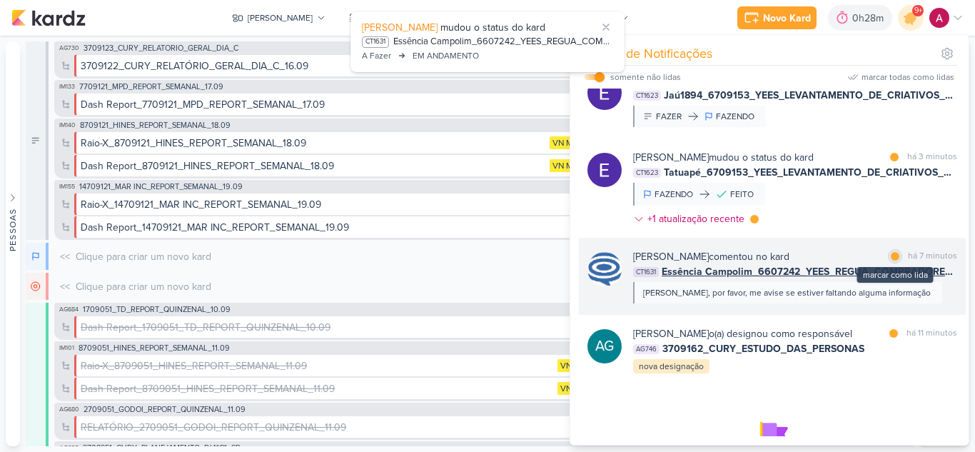
click at [890, 260] on div at bounding box center [894, 256] width 9 height 9
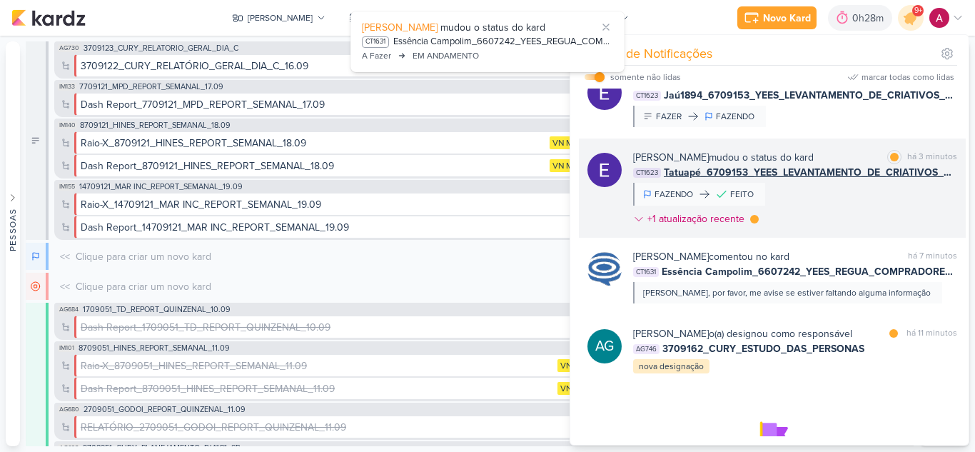
click at [865, 232] on div "Eduardo Quaresma mudou o status do kard marcar como lida há 3 minutos CT1623 Ta…" at bounding box center [795, 191] width 324 height 82
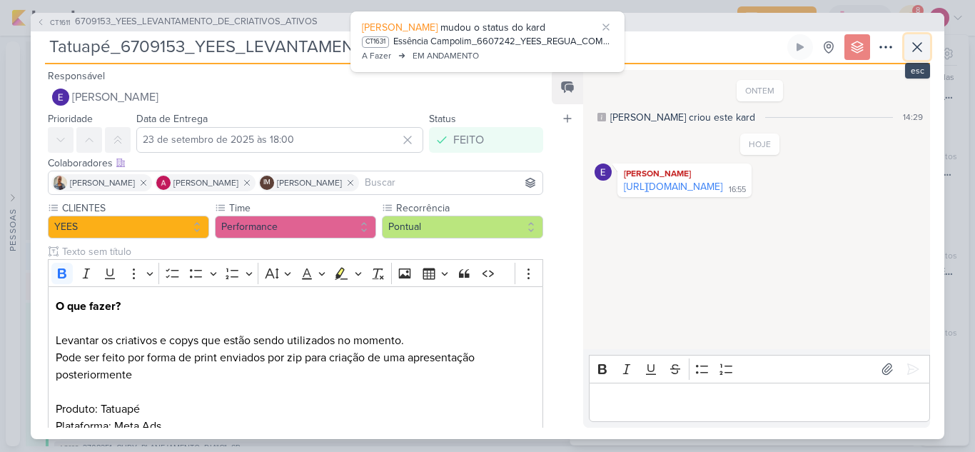
click at [922, 54] on icon at bounding box center [916, 47] width 17 height 17
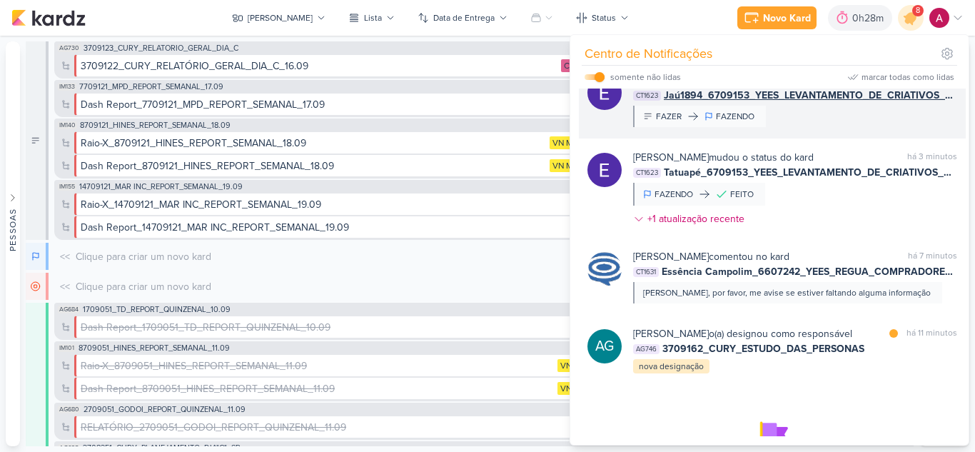
click at [841, 138] on div "Eduardo Quaresma mudou o status do kard marcar como lida há 3 minutos CT1623 Ja…" at bounding box center [772, 99] width 387 height 77
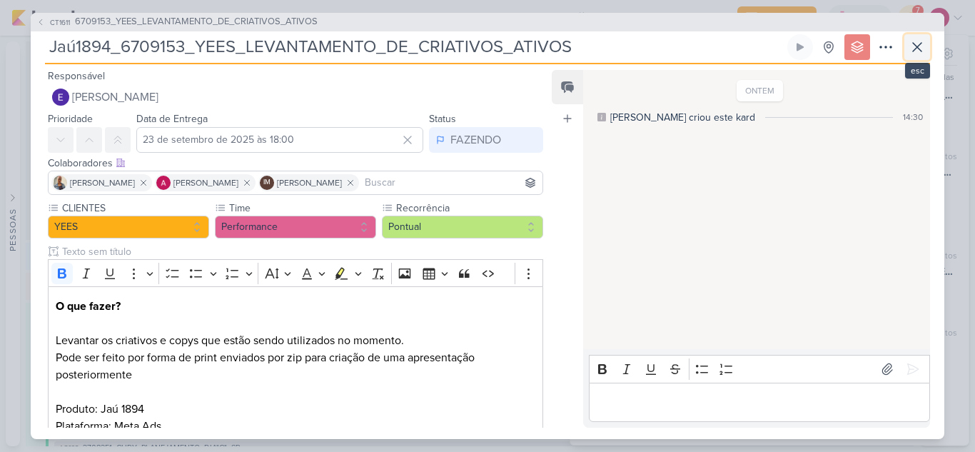
click at [918, 56] on button at bounding box center [917, 47] width 26 height 26
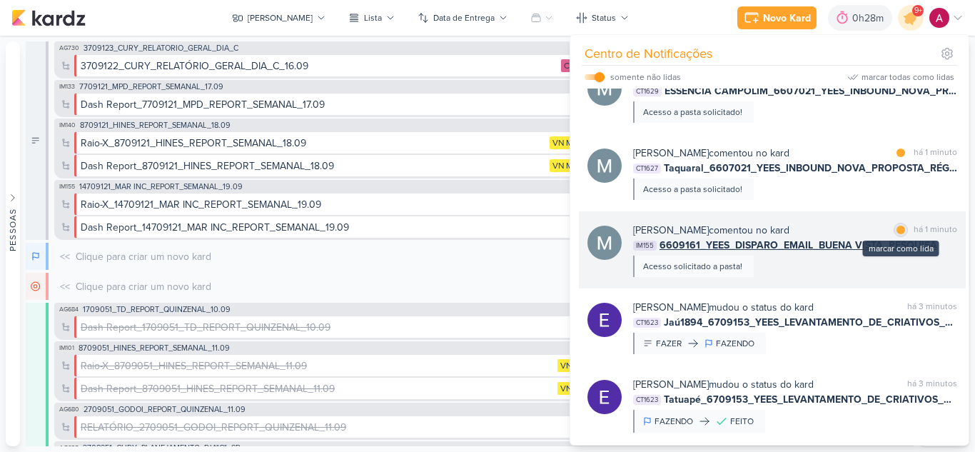
click at [898, 234] on div at bounding box center [900, 229] width 9 height 9
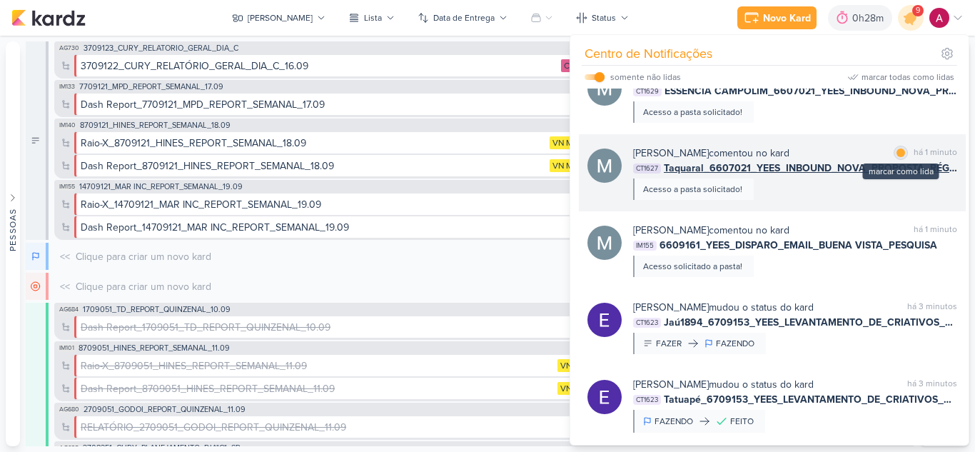
click at [897, 157] on div at bounding box center [900, 152] width 9 height 9
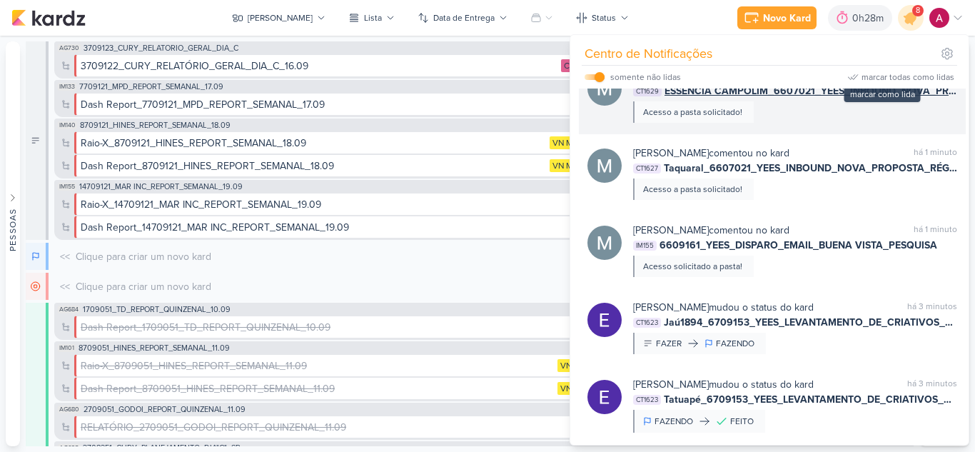
click at [878, 80] on div at bounding box center [882, 75] width 9 height 9
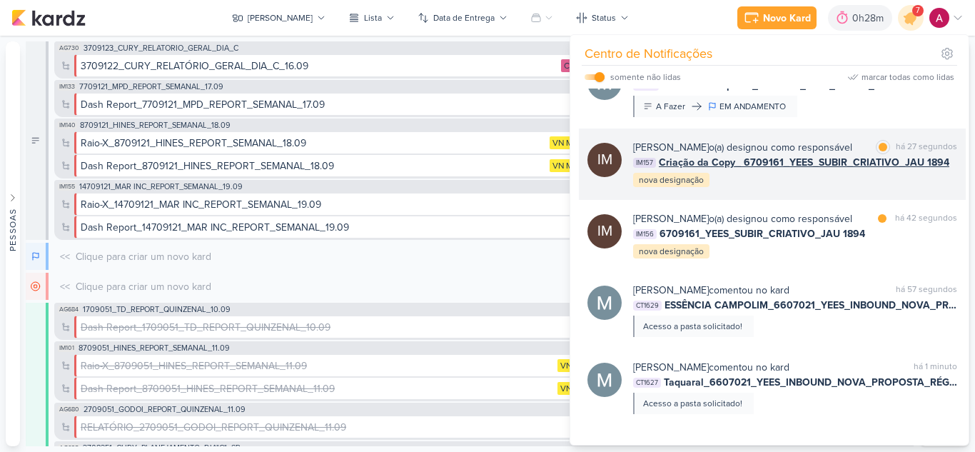
scroll to position [193, 0]
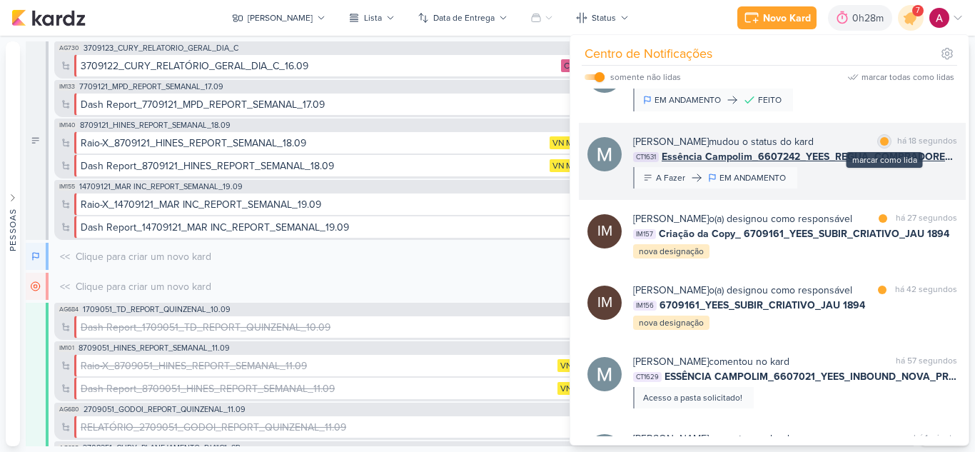
click at [880, 146] on div at bounding box center [884, 141] width 9 height 9
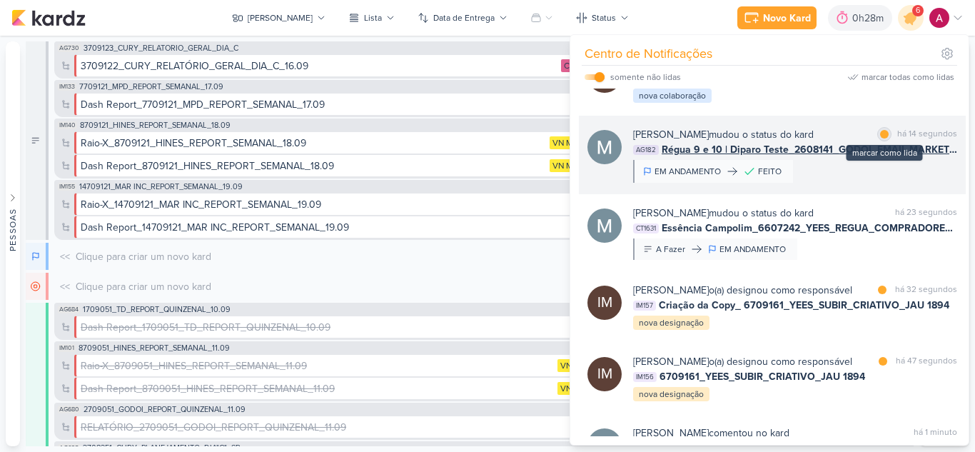
click at [880, 138] on div at bounding box center [884, 134] width 9 height 9
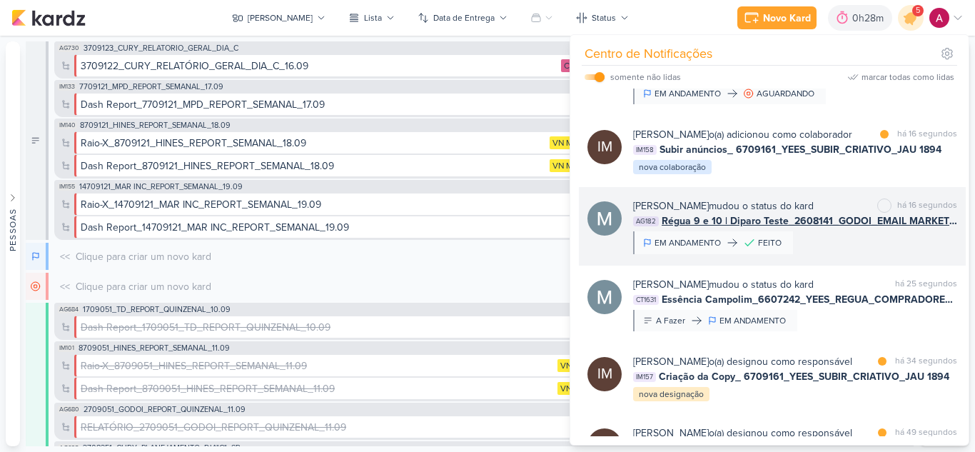
scroll to position [0, 0]
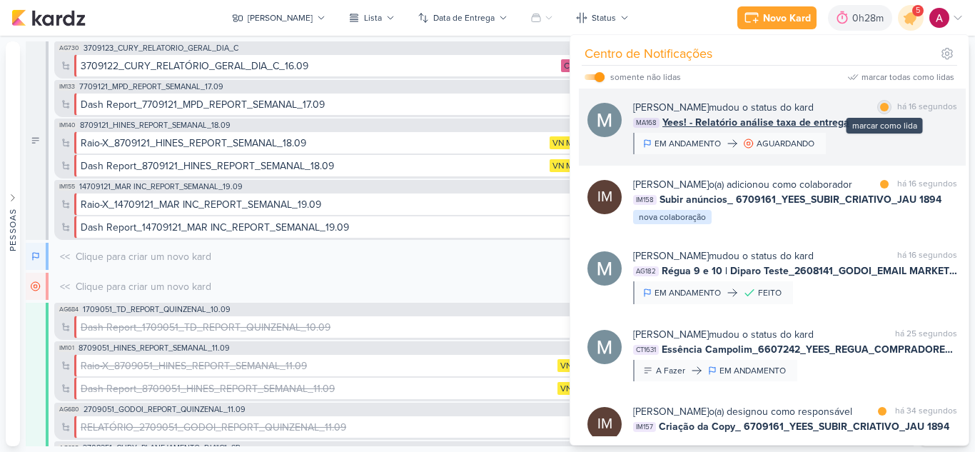
click at [880, 109] on div at bounding box center [884, 107] width 9 height 9
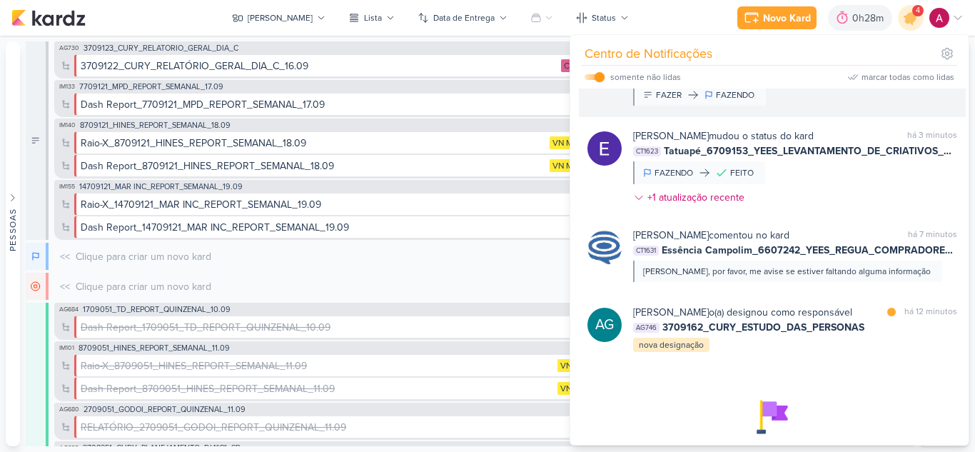
scroll to position [726, 0]
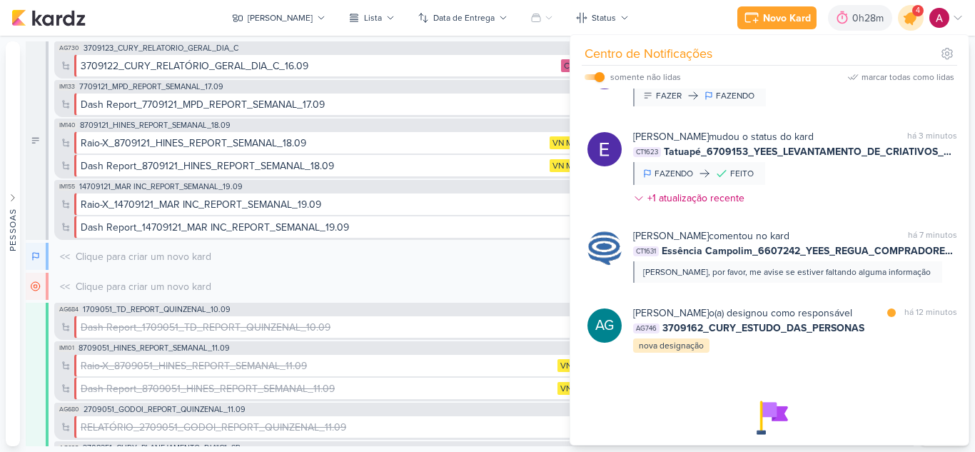
click at [910, 19] on icon at bounding box center [910, 17] width 17 height 17
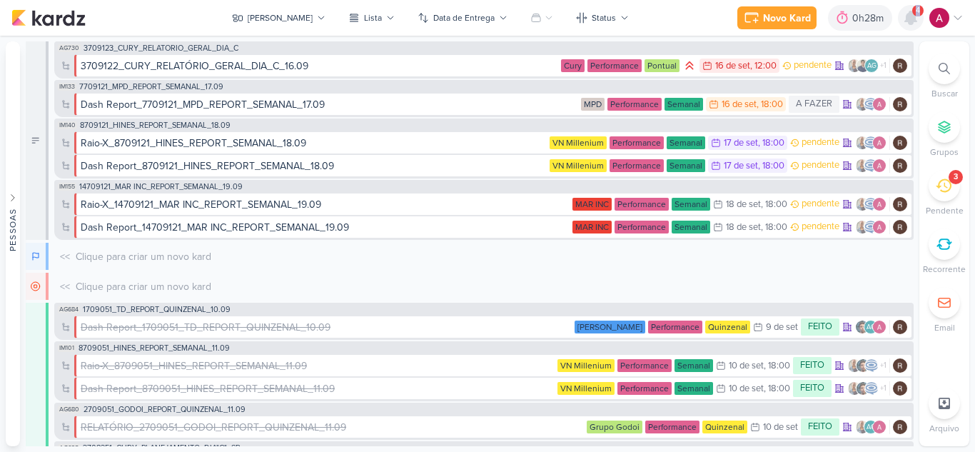
click at [910, 19] on icon at bounding box center [910, 17] width 11 height 13
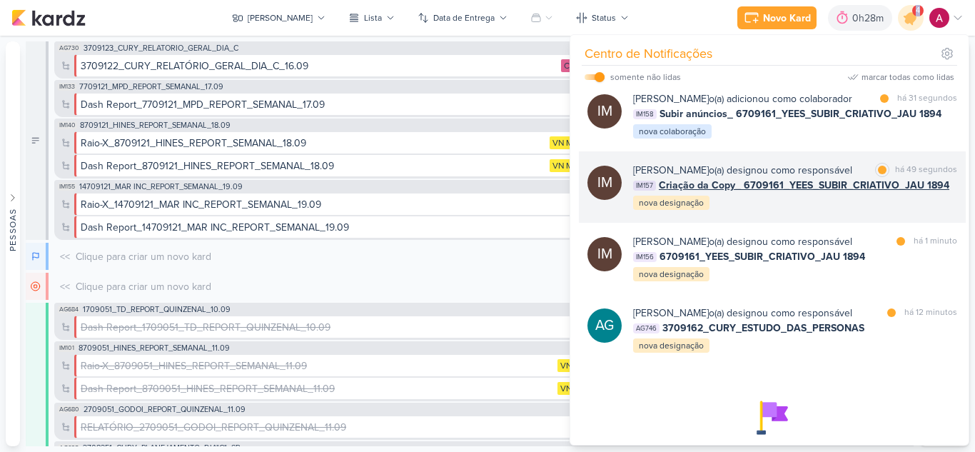
scroll to position [0, 0]
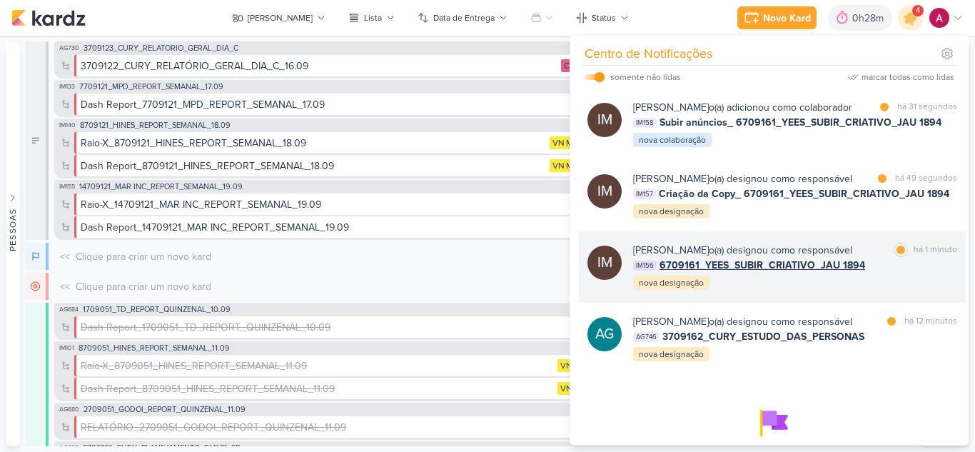
click at [882, 273] on div "IM156 6709161_YEES_SUBIR_CRIATIVO_JAU 1894" at bounding box center [795, 265] width 324 height 15
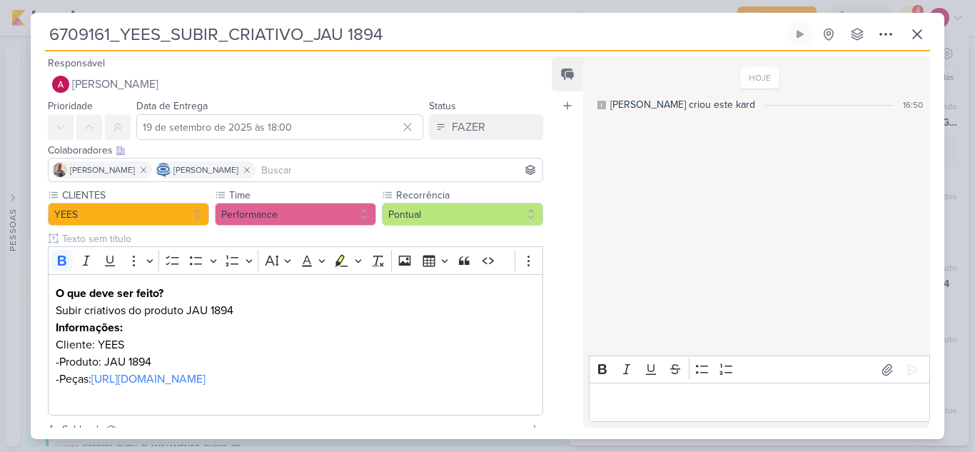
click at [334, 161] on input at bounding box center [398, 169] width 281 height 17
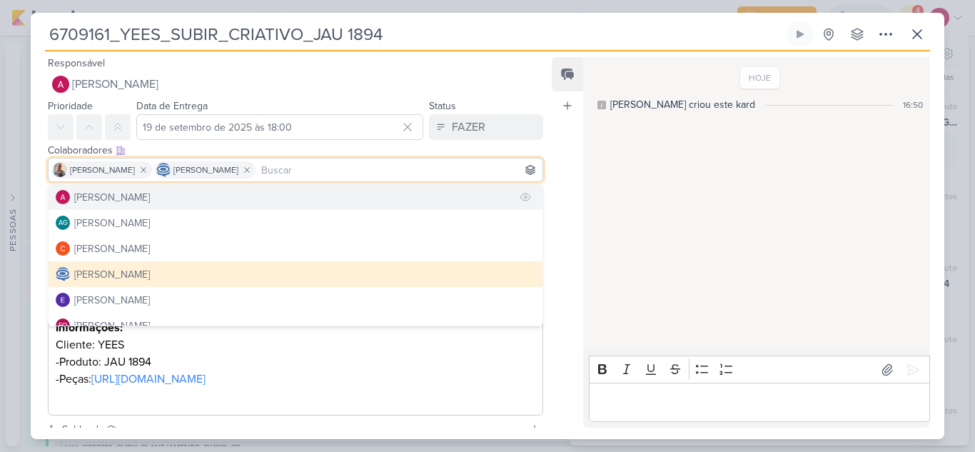
click at [209, 196] on button "[PERSON_NAME]" at bounding box center [296, 197] width 494 height 26
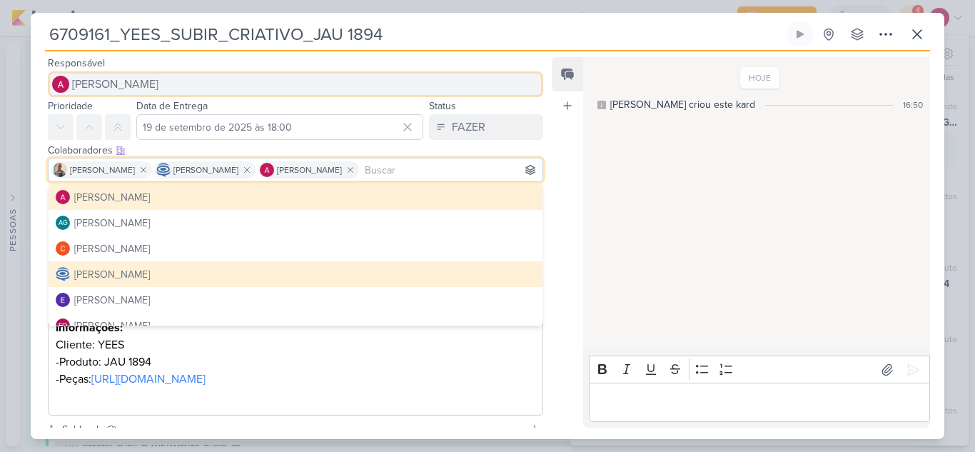
click at [154, 81] on span "[PERSON_NAME]" at bounding box center [115, 84] width 86 height 17
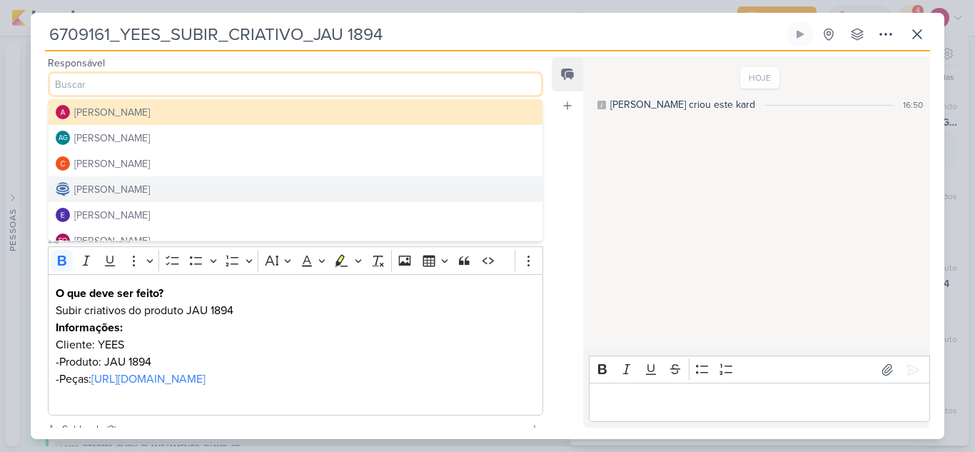
click at [134, 181] on button "[PERSON_NAME]" at bounding box center [296, 189] width 494 height 26
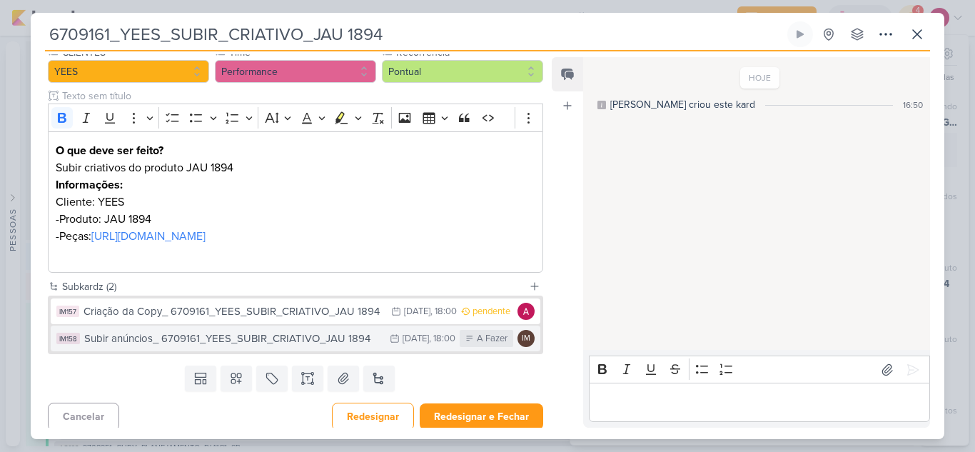
scroll to position [148, 0]
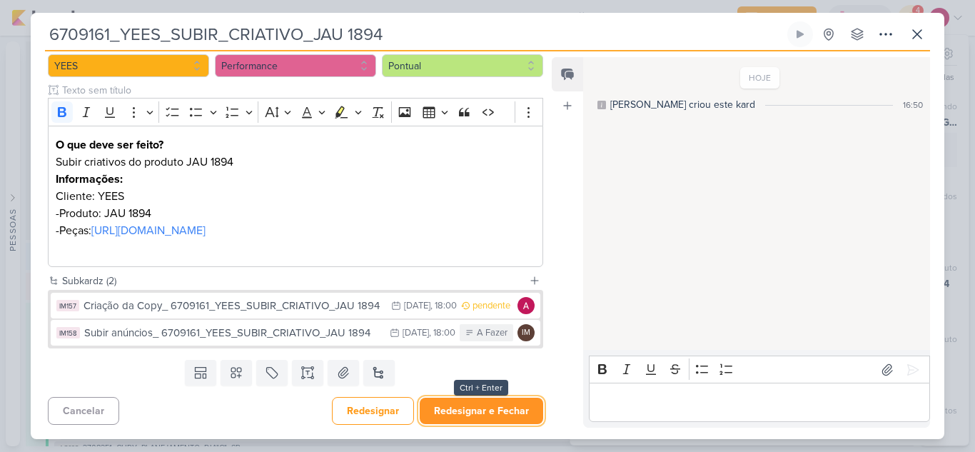
click at [445, 407] on button "Redesignar e Fechar" at bounding box center [481, 410] width 123 height 26
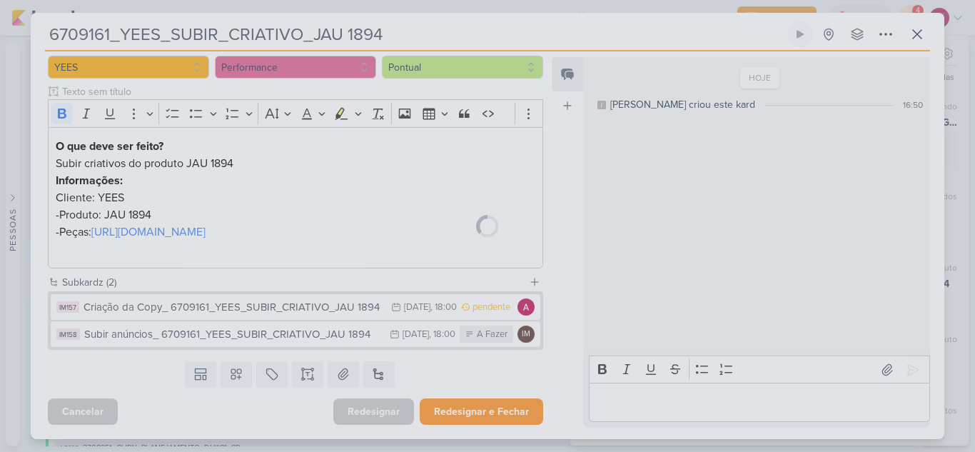
scroll to position [147, 0]
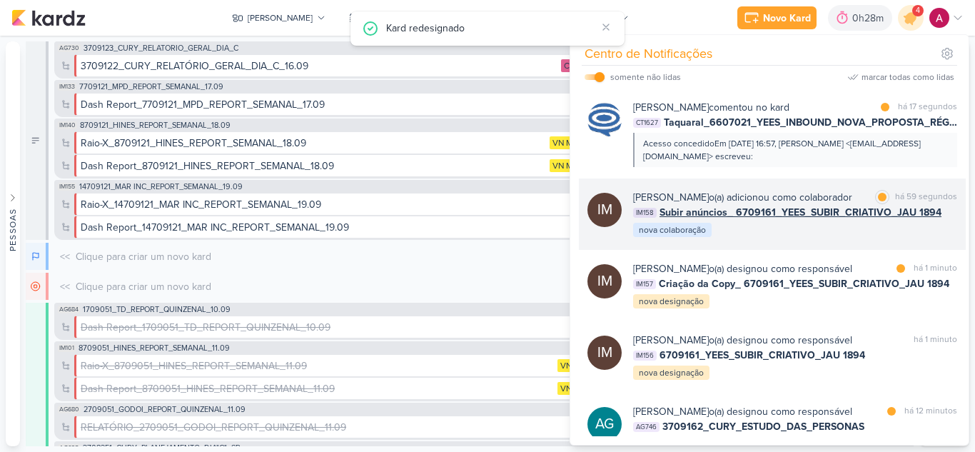
click at [830, 238] on div "Isabella Machado Guimarães o(a) adicionou como colaborador marcar como lida há …" at bounding box center [795, 214] width 324 height 49
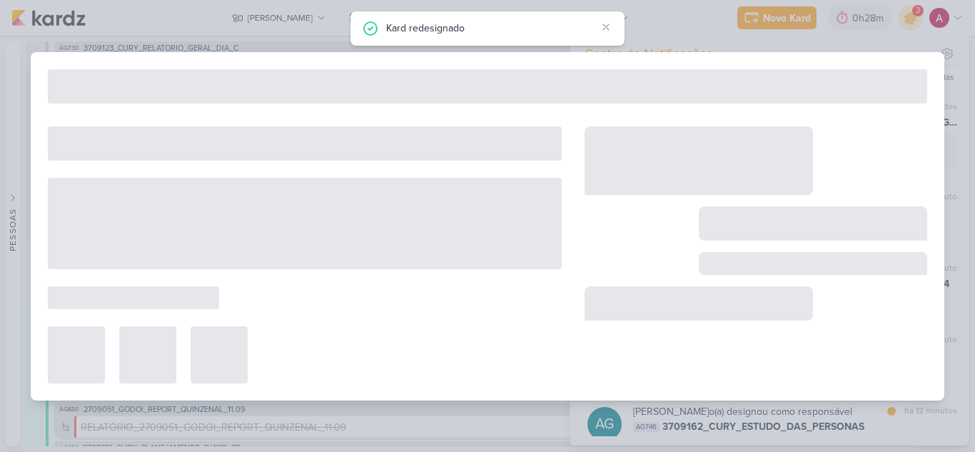
type input "Subir anúncios_ 6709161_YEES_SUBIR_CRIATIVO_JAU 1894"
type input "21 de setembro de 2025 às 18:00"
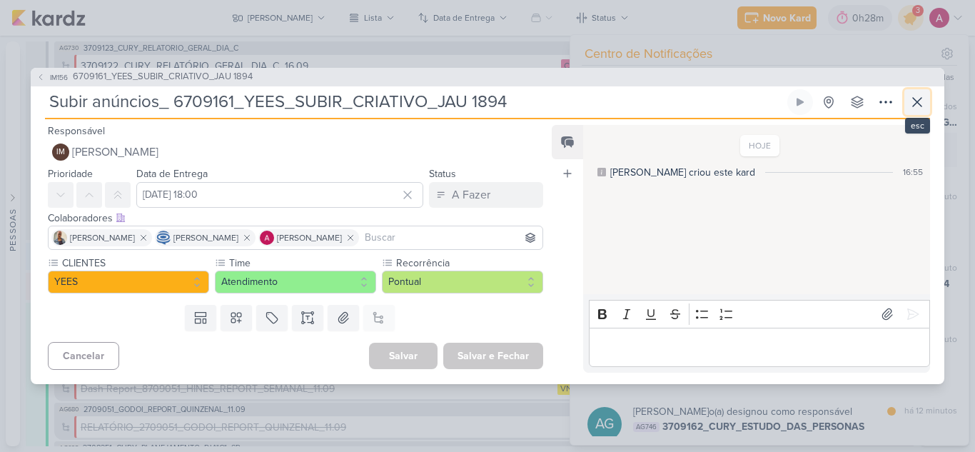
click at [909, 103] on icon at bounding box center [916, 101] width 17 height 17
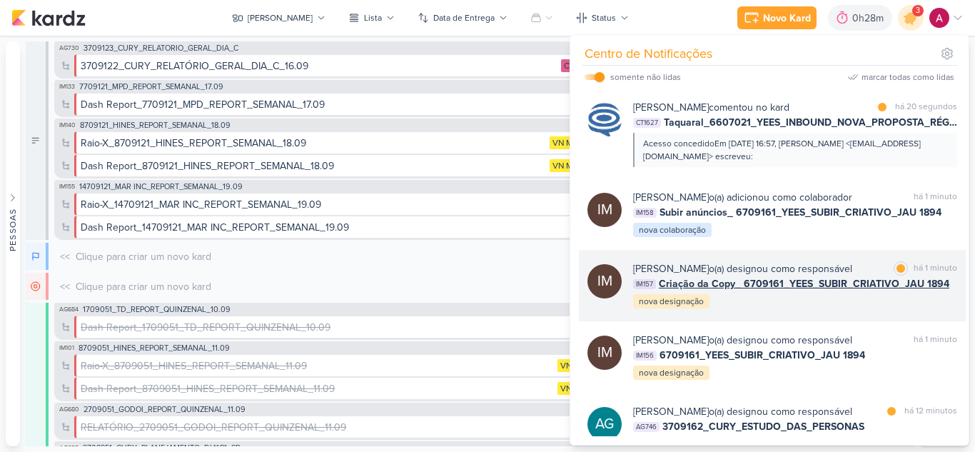
click at [778, 310] on div "Isabella Machado Guimarães o(a) designou como responsável marcar como lida há 1…" at bounding box center [795, 285] width 324 height 49
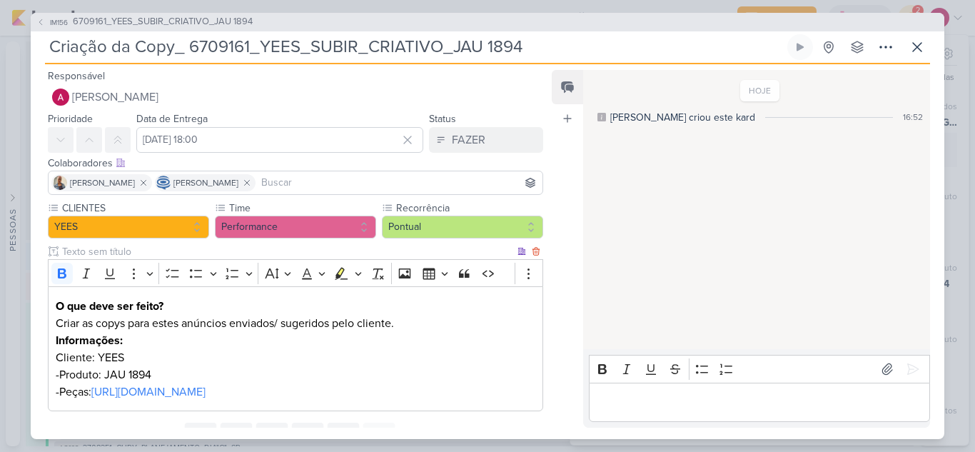
scroll to position [63, 0]
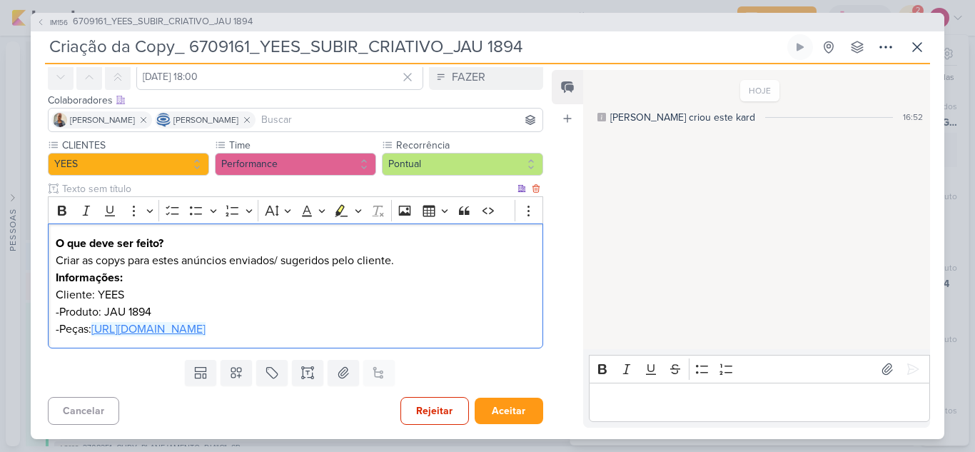
click at [196, 330] on link "https://drive.google.com/drive/folders/1rsH7mejd4xiWZQ24wo--QcGvTnki1BSw" at bounding box center [148, 329] width 114 height 14
click at [459, 248] on p "O que deve ser feito?" at bounding box center [295, 243] width 479 height 17
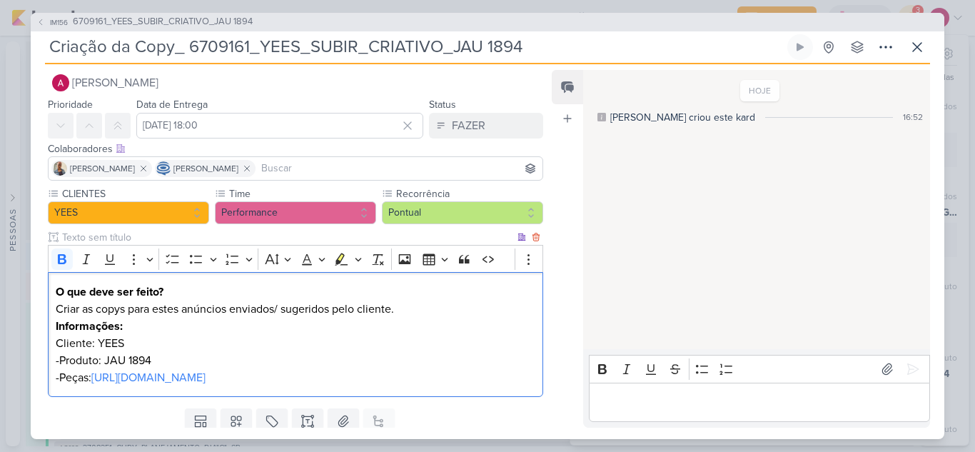
scroll to position [0, 0]
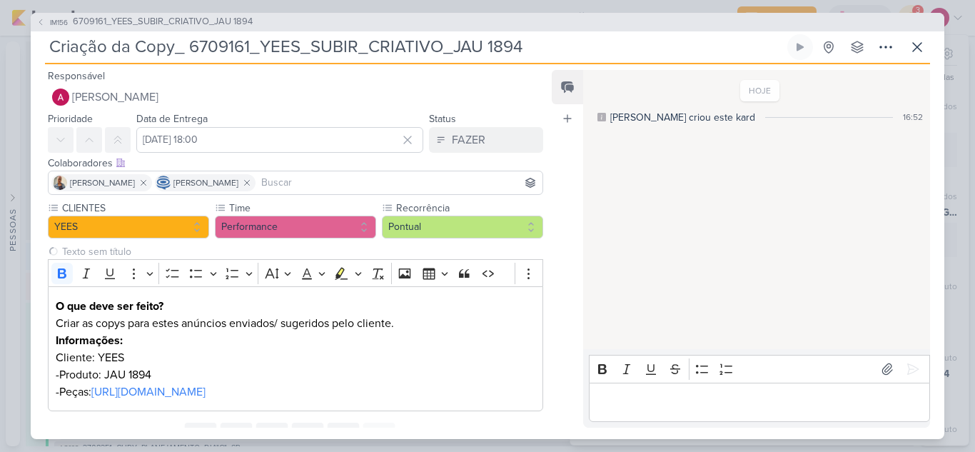
click at [318, 173] on div "Iara Santos Caroline Traven De Andrade" at bounding box center [295, 183] width 495 height 24
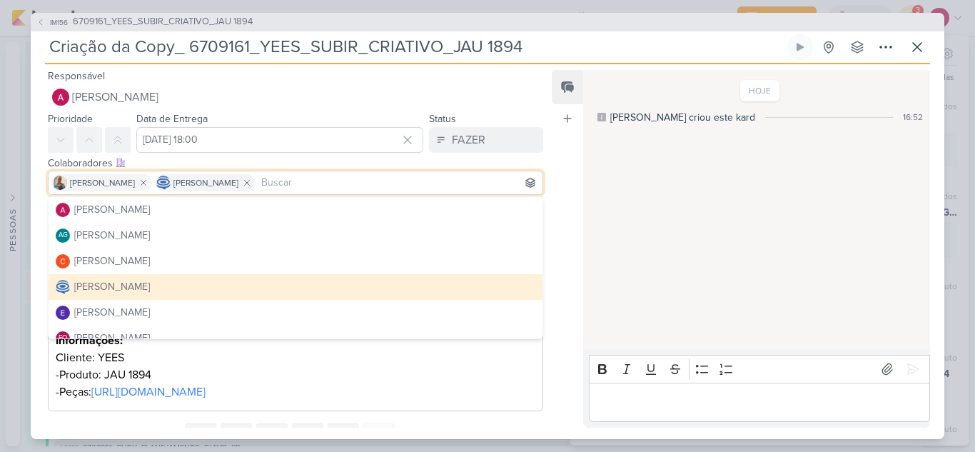
click at [318, 182] on input at bounding box center [398, 182] width 281 height 17
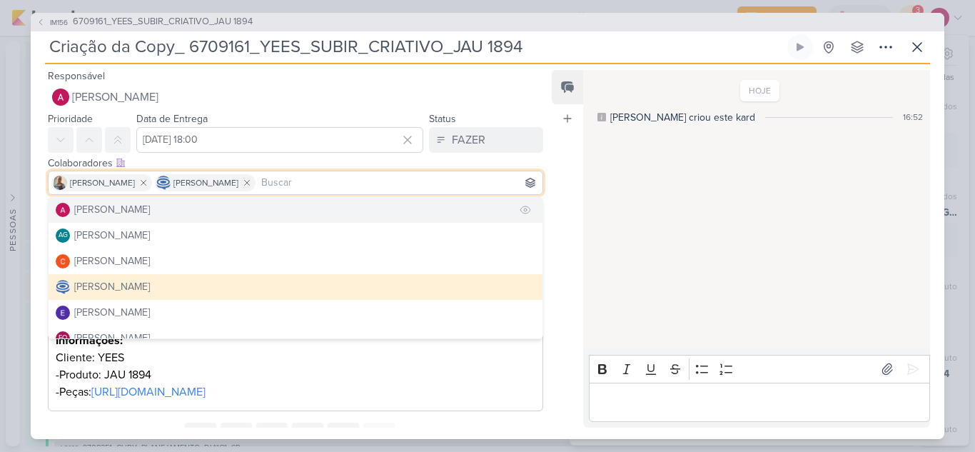
click at [200, 213] on button "[PERSON_NAME]" at bounding box center [296, 210] width 494 height 26
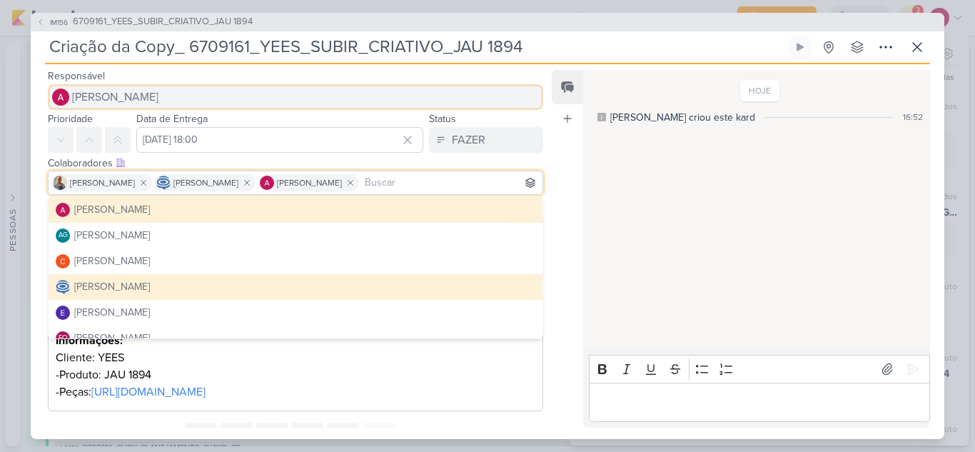
click at [138, 91] on span "[PERSON_NAME]" at bounding box center [115, 96] width 86 height 17
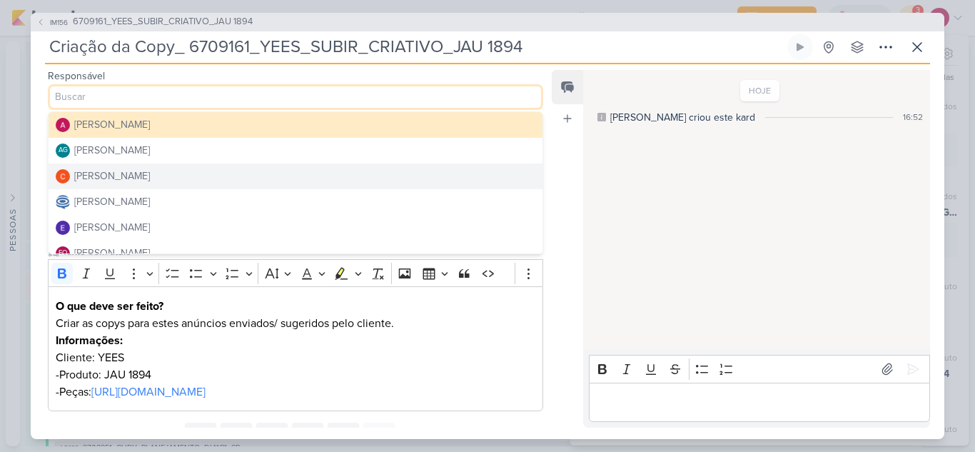
scroll to position [71, 0]
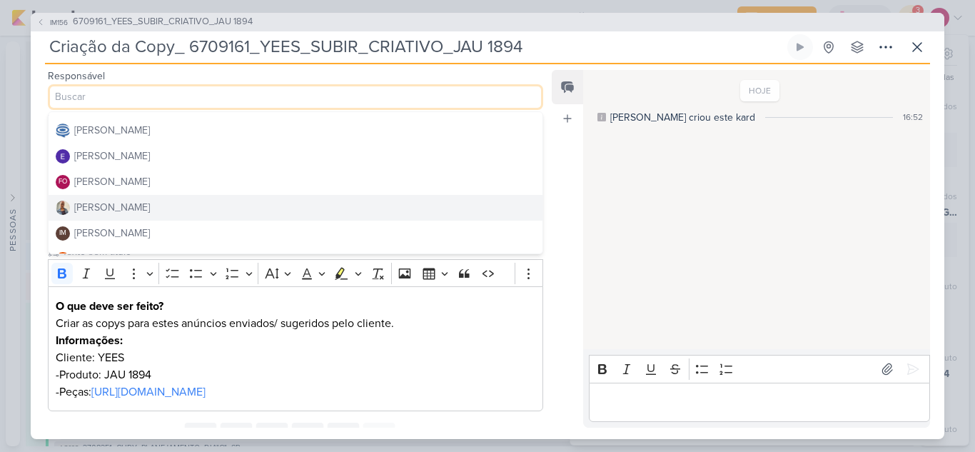
click at [97, 199] on button "Iara Santos" at bounding box center [296, 208] width 494 height 26
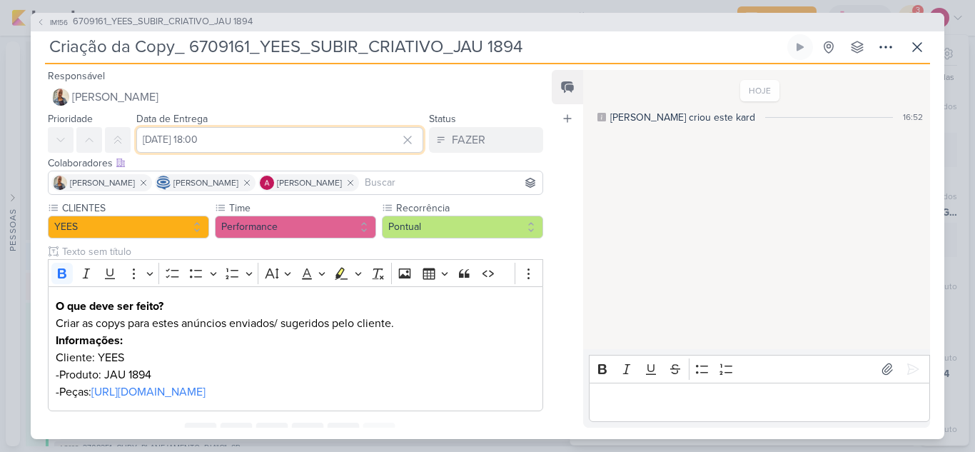
click at [218, 140] on input "20 de setembro de 2025 às 18:00" at bounding box center [279, 140] width 287 height 26
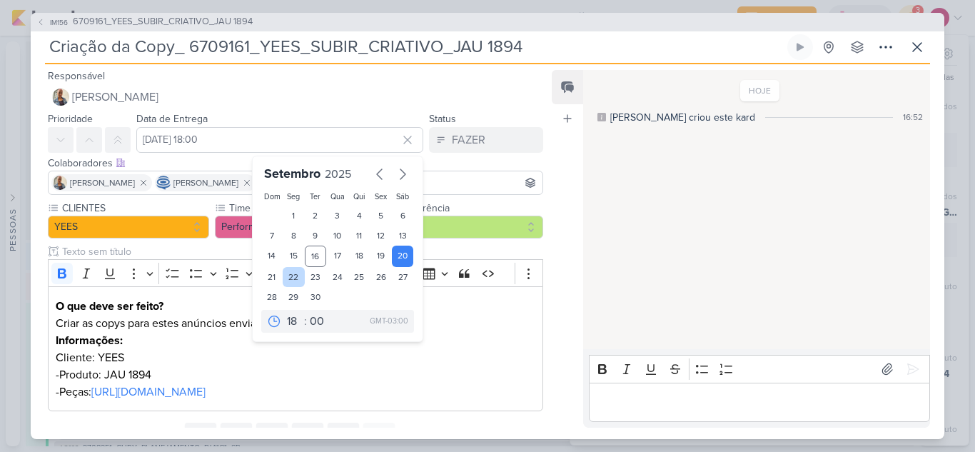
click at [289, 275] on div "22" at bounding box center [294, 277] width 22 height 20
click at [472, 300] on p "O que deve ser feito?" at bounding box center [295, 306] width 479 height 17
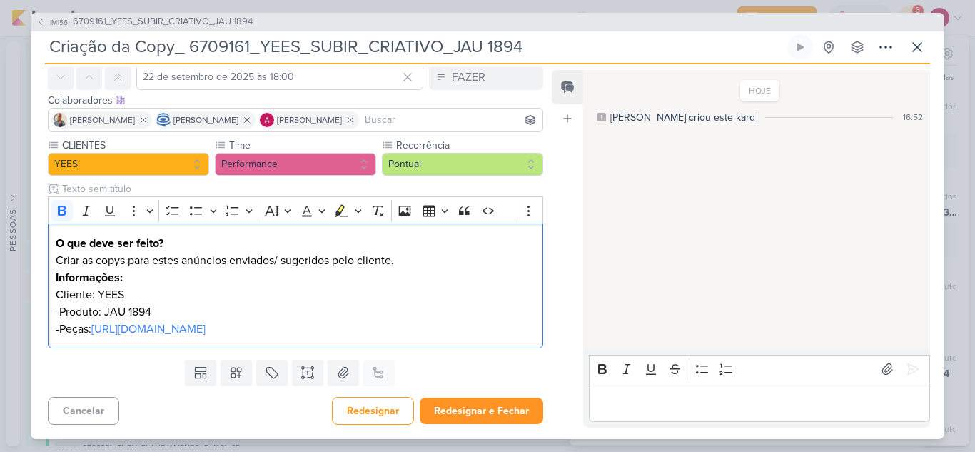
scroll to position [0, 0]
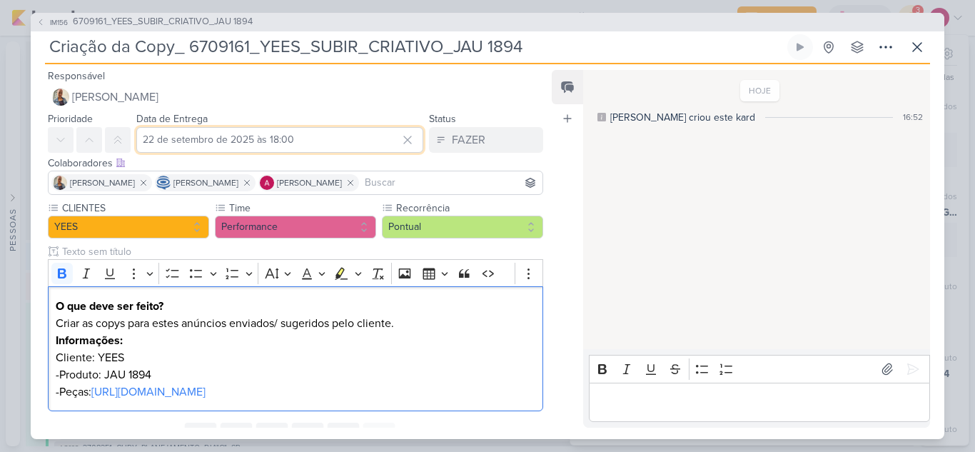
click at [320, 141] on input "22 de setembro de 2025 às 18:00" at bounding box center [279, 140] width 287 height 26
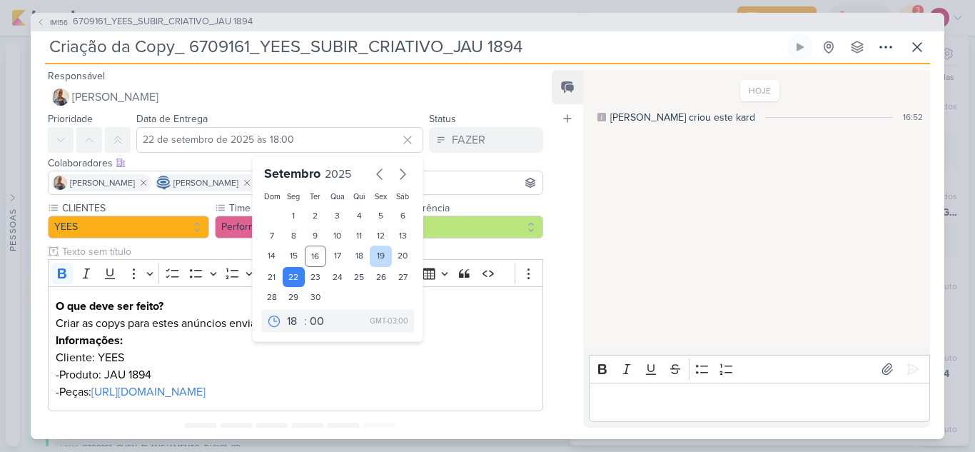
click at [378, 257] on div "19" at bounding box center [381, 255] width 22 height 21
type input "19 de setembro de 2025 às 18:00"
click at [485, 333] on p "Informações:" at bounding box center [295, 340] width 479 height 17
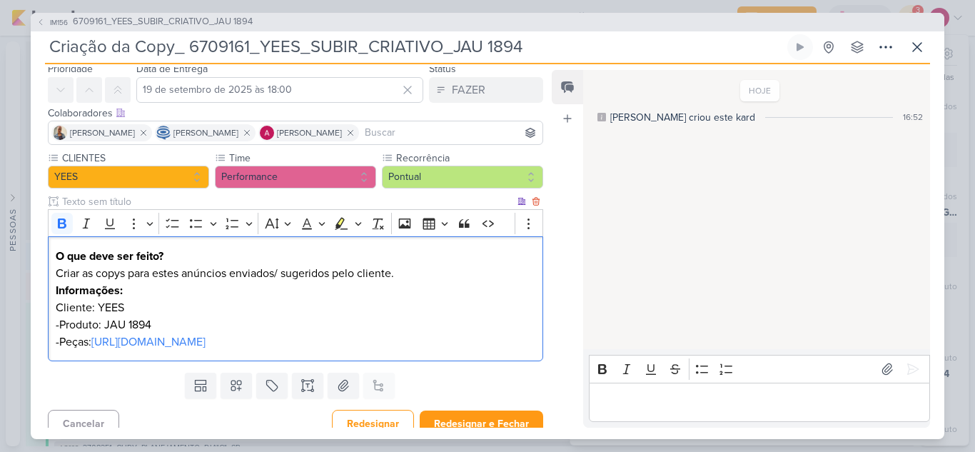
scroll to position [63, 0]
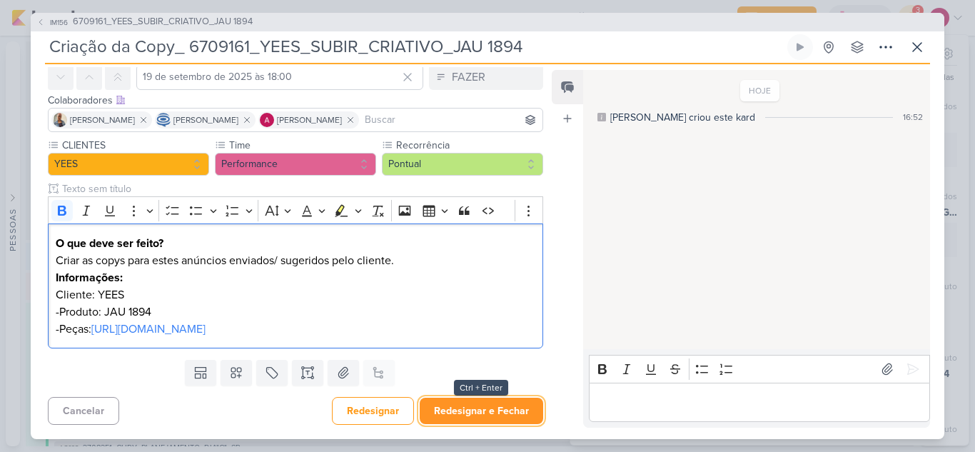
click at [478, 409] on button "Redesignar e Fechar" at bounding box center [481, 410] width 123 height 26
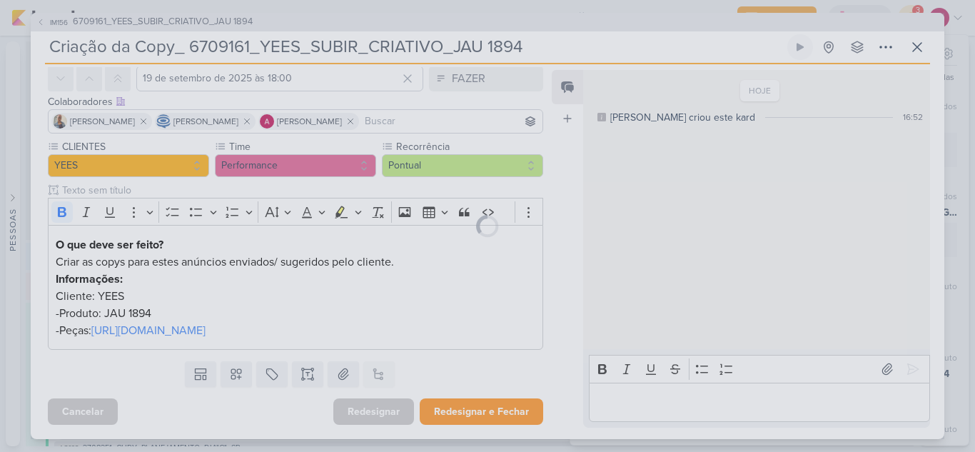
scroll to position [61, 0]
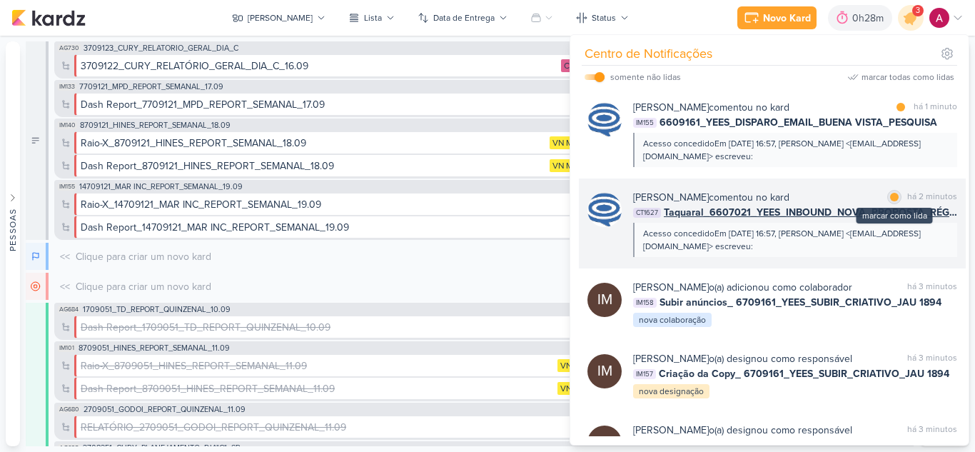
click at [890, 198] on div at bounding box center [894, 197] width 9 height 9
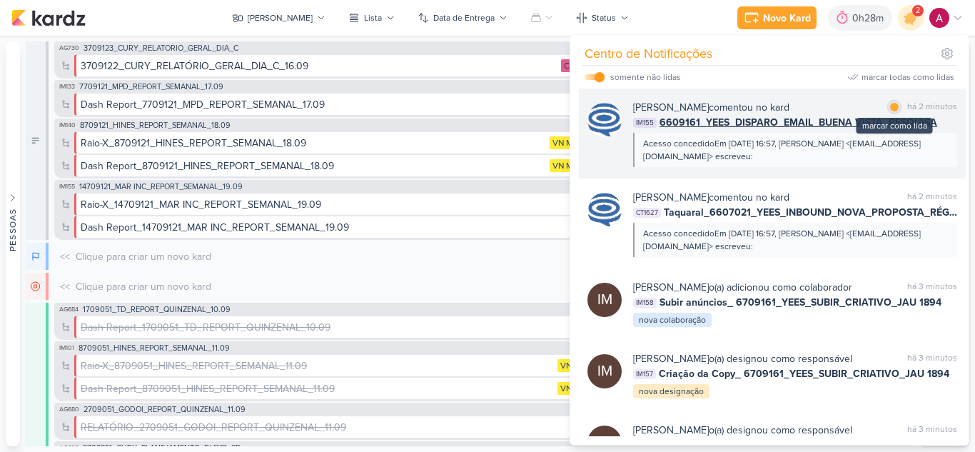
click at [896, 108] on div "marcar como lida" at bounding box center [894, 107] width 14 height 14
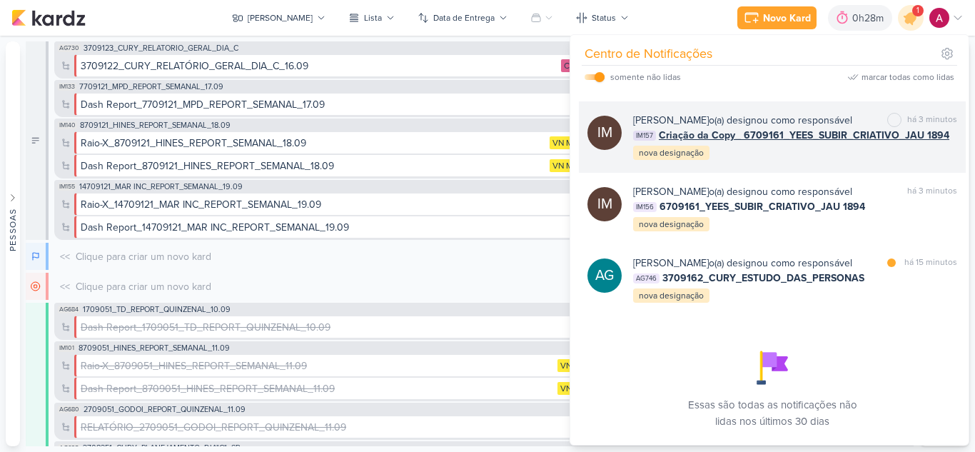
scroll to position [331, 0]
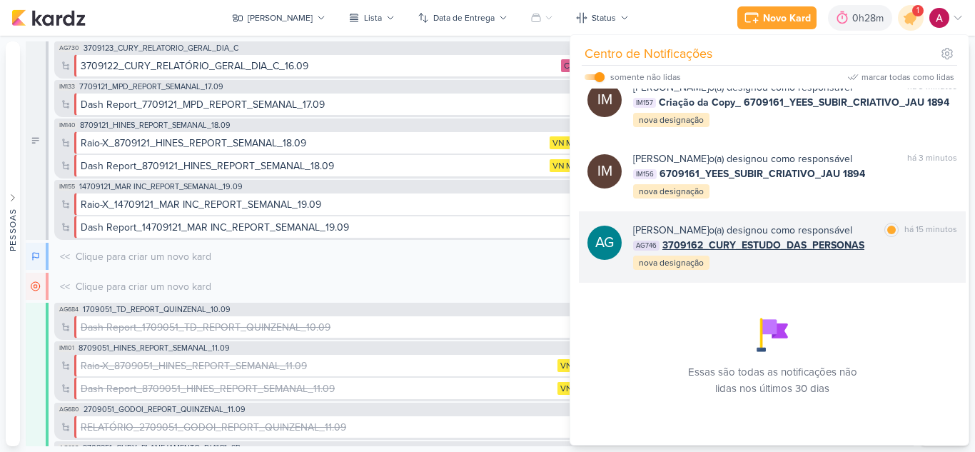
click at [792, 223] on div "Aline Gimenez Graciano o(a) designou como responsável" at bounding box center [742, 230] width 219 height 15
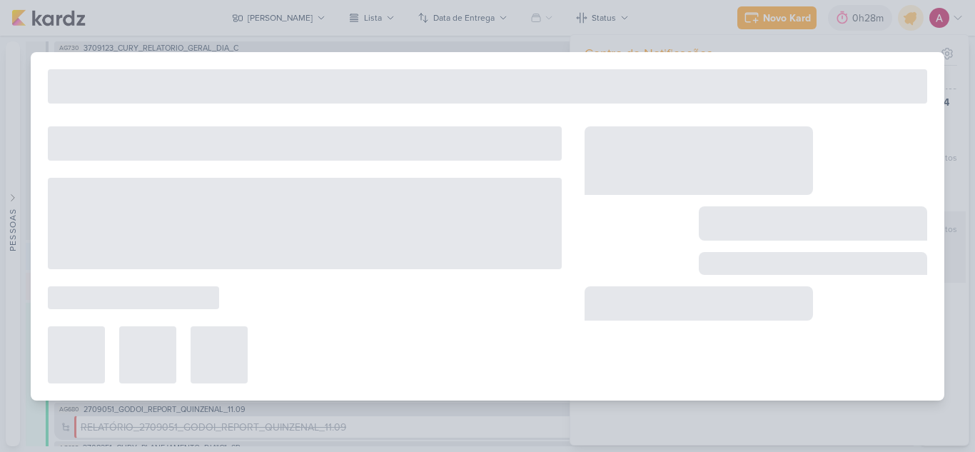
type input "3709162_CURY_ESTUDO_DAS_PERSONAS"
type input "18 de setembro de 2025 às 23:59"
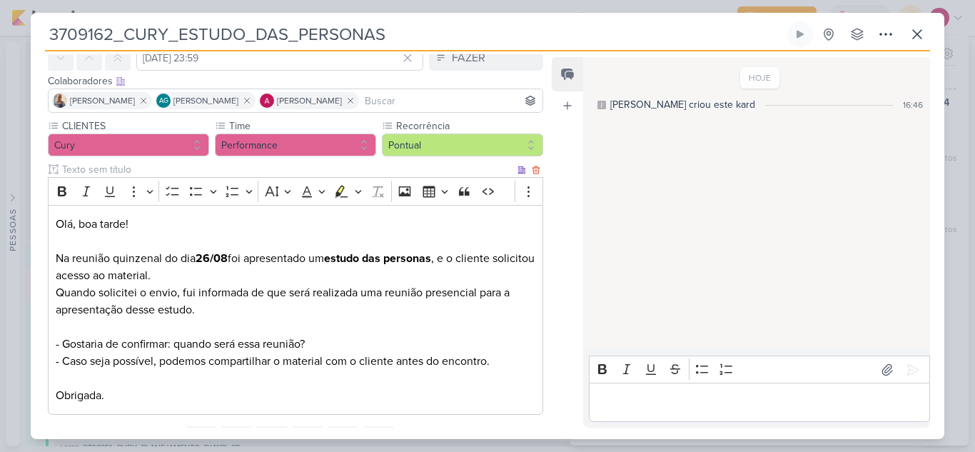
scroll to position [0, 0]
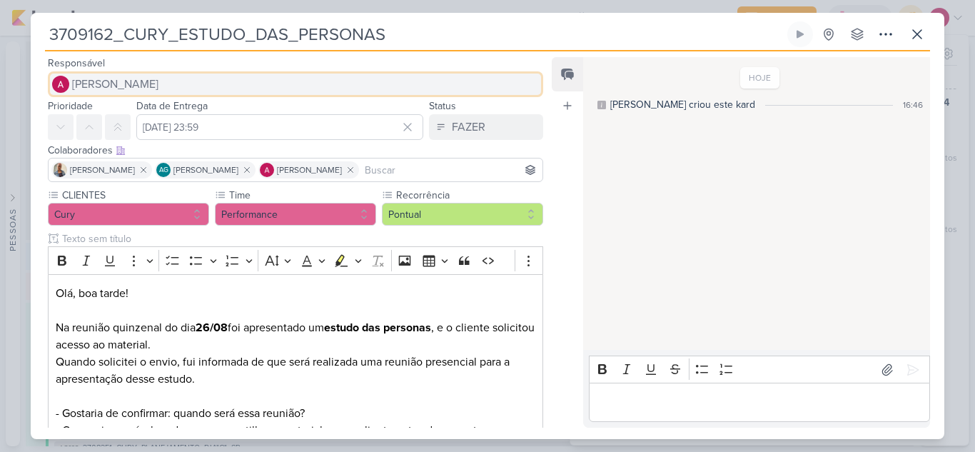
click at [133, 92] on span "[PERSON_NAME]" at bounding box center [115, 84] width 86 height 17
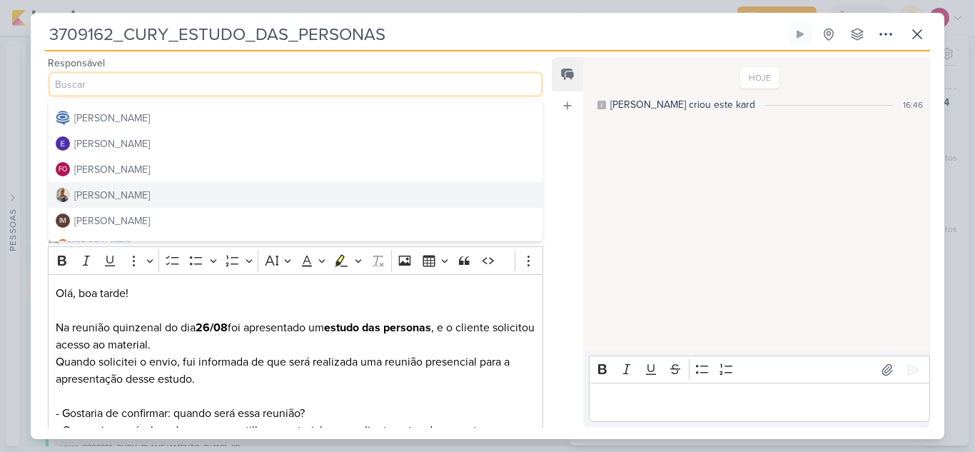
click at [120, 188] on div "Iara Santos" at bounding box center [112, 195] width 76 height 15
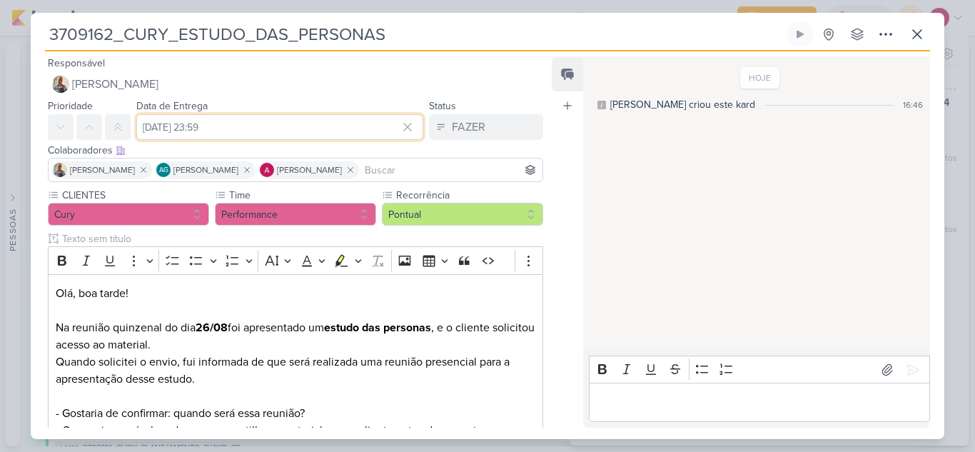
click at [324, 123] on input "18 de setembro de 2025 às 23:59" at bounding box center [279, 127] width 287 height 26
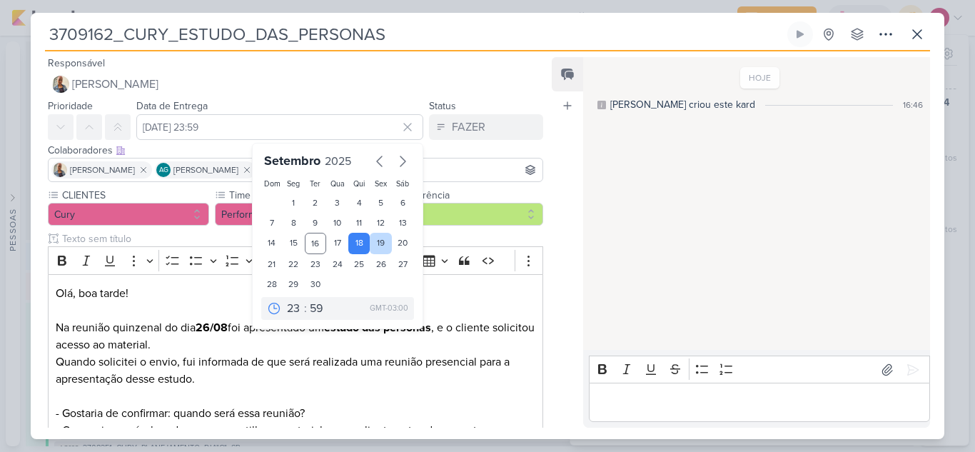
click at [376, 243] on div "19" at bounding box center [381, 243] width 22 height 21
type input "19 de setembro de 2025 às 23:59"
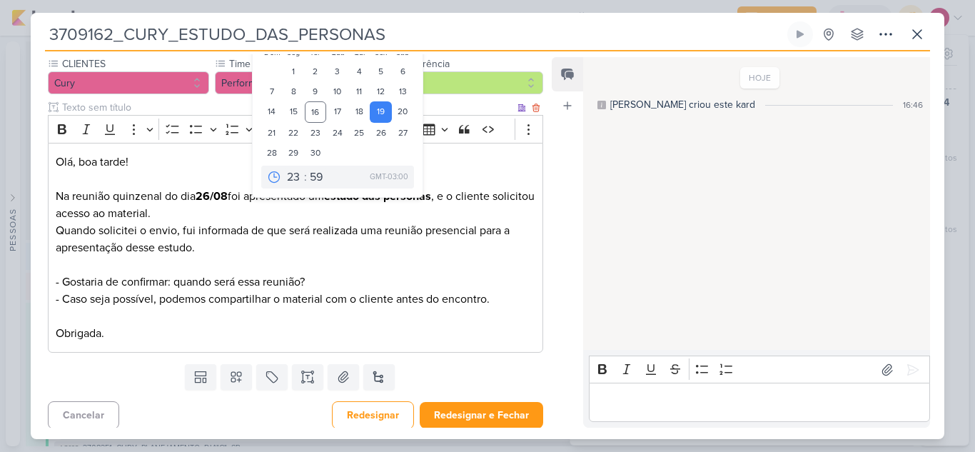
scroll to position [136, 0]
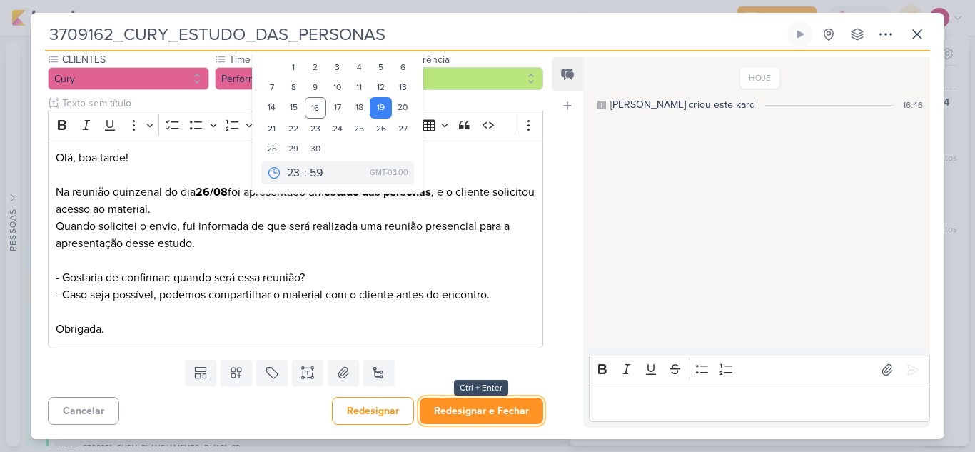
click at [518, 402] on button "Redesignar e Fechar" at bounding box center [481, 410] width 123 height 26
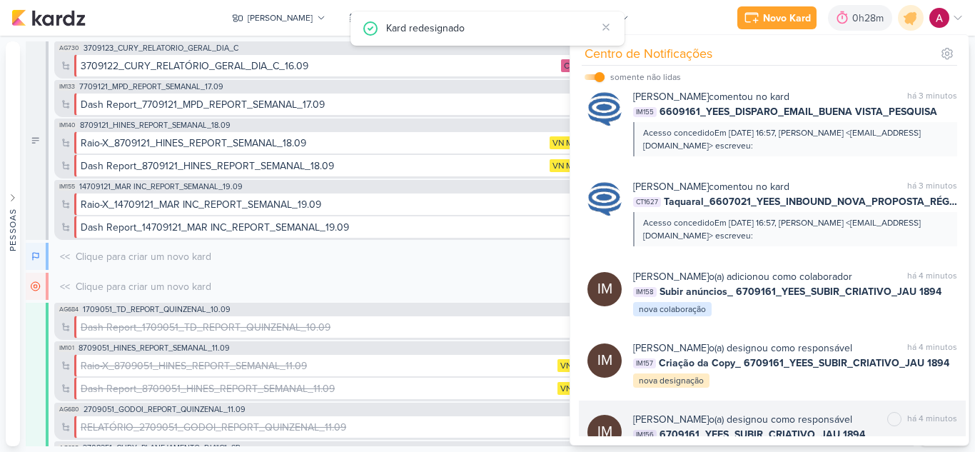
scroll to position [0, 0]
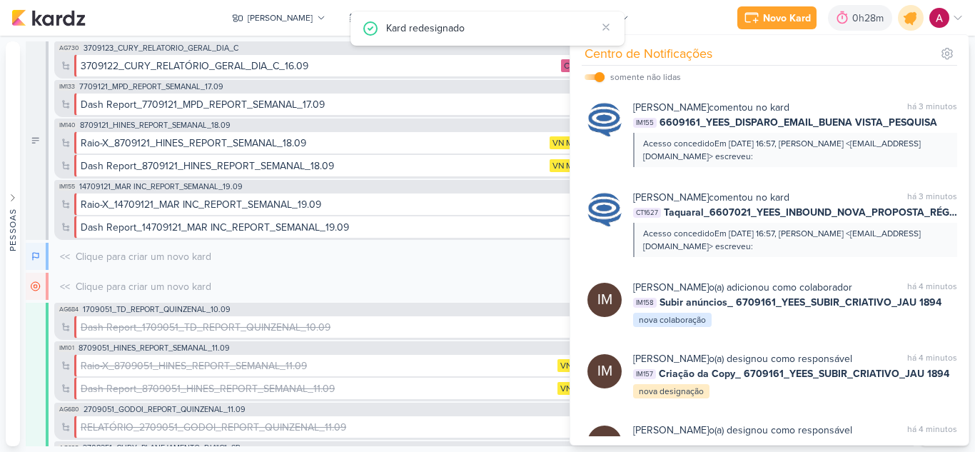
click at [902, 24] on div at bounding box center [911, 18] width 36 height 36
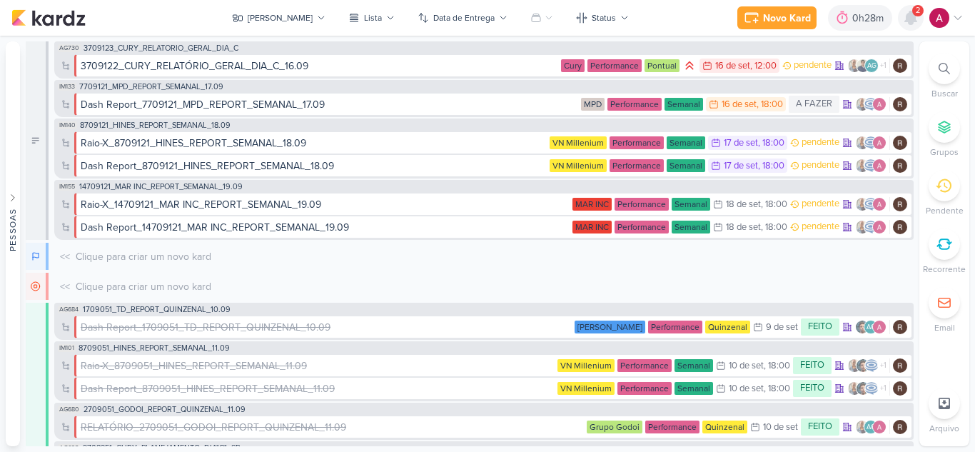
click at [908, 17] on icon at bounding box center [910, 17] width 11 height 13
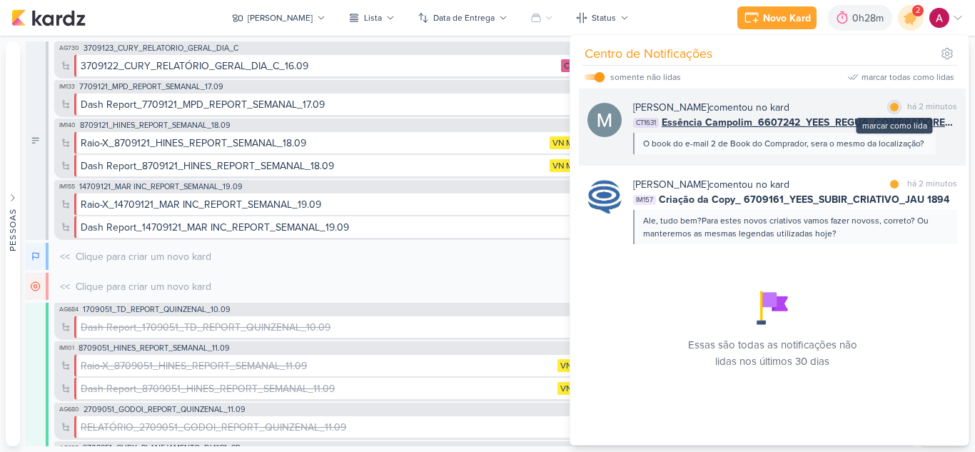
click at [890, 108] on div at bounding box center [894, 107] width 9 height 9
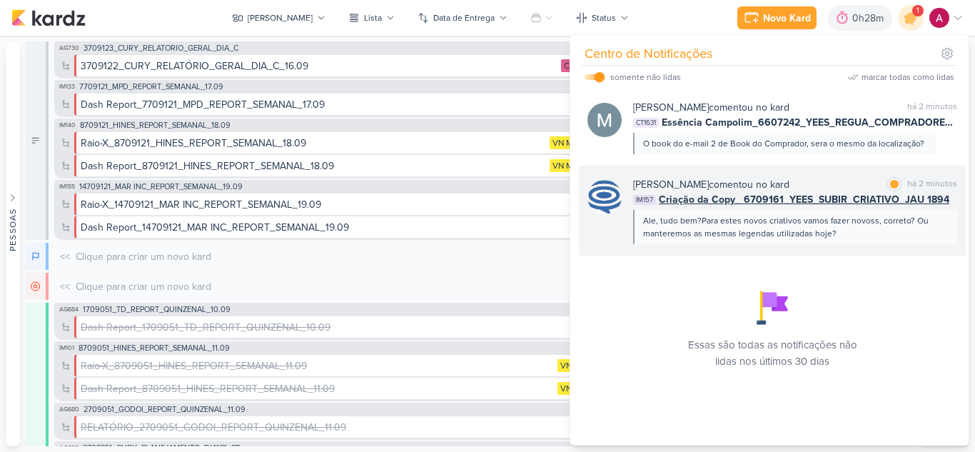
click at [843, 235] on div "Ale, tudo bem?Para estes novos criativos vamos fazer novoss, correto? Ou manter…" at bounding box center [794, 227] width 303 height 26
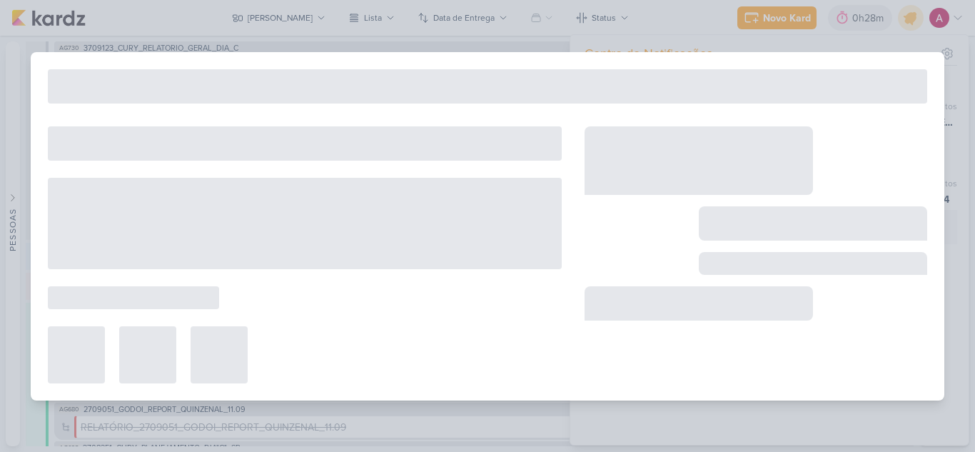
type input "Criação da Copy_ 6709161_YEES_SUBIR_CRIATIVO_JAU 1894"
type input "19 de setembro de 2025 às 18:00"
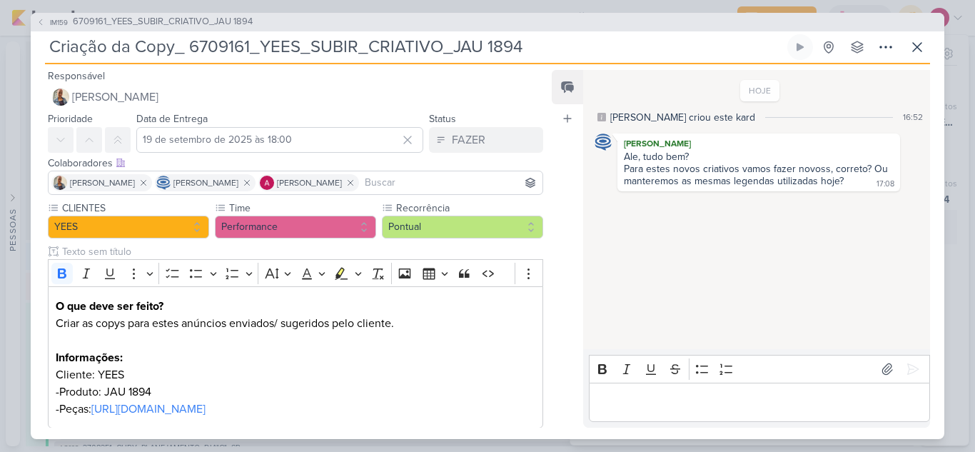
click at [654, 399] on p "Editor editing area: main" at bounding box center [759, 401] width 326 height 17
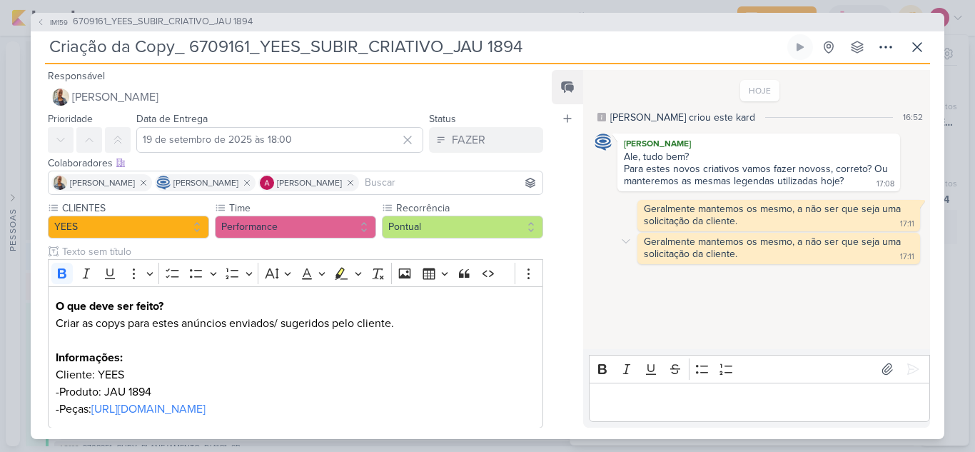
click at [644, 253] on div "Geralmente mantemos os mesmo, a não ser que seja uma solicitação da cliente." at bounding box center [774, 247] width 260 height 24
click at [626, 239] on icon at bounding box center [625, 240] width 11 height 11
click at [639, 265] on icon at bounding box center [634, 265] width 11 height 11
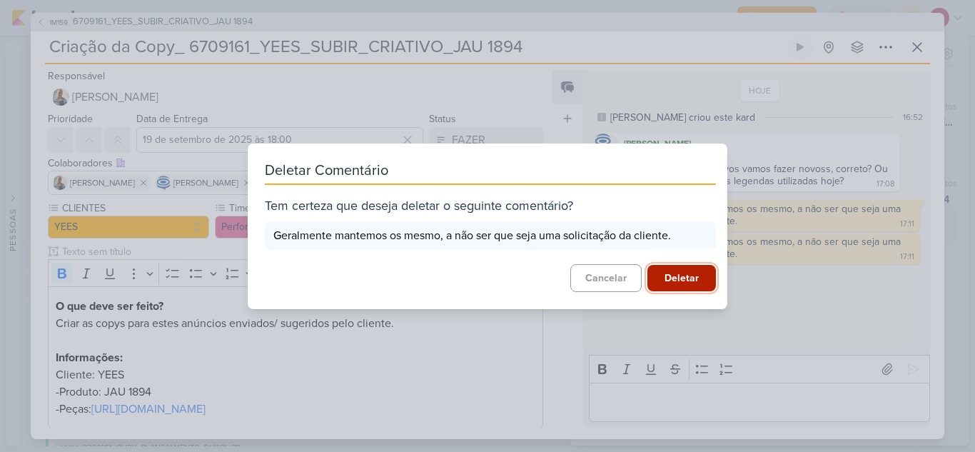
click at [661, 273] on button "Deletar" at bounding box center [681, 278] width 68 height 26
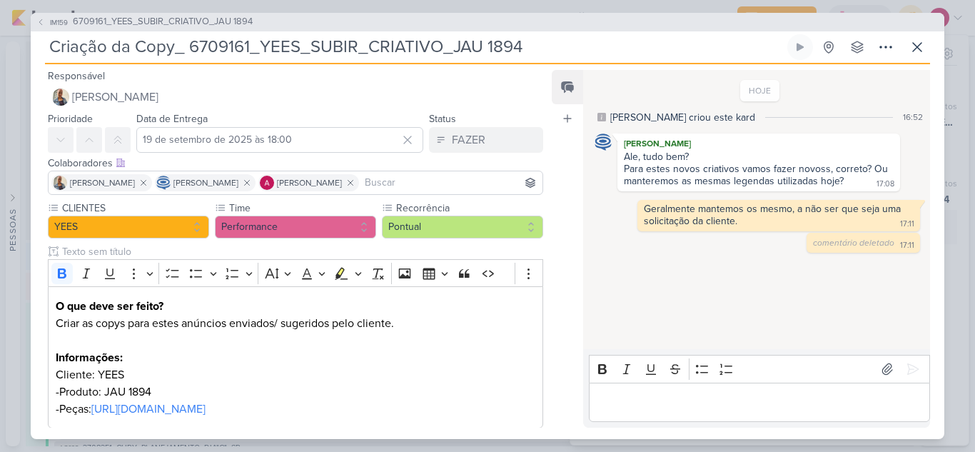
click at [945, 307] on div "IM159 6709161_YEES_SUBIR_CRIATIVO_JAU 1894 Criação da Copy_ 6709161_YEES_SUBIR_…" at bounding box center [487, 226] width 975 height 452
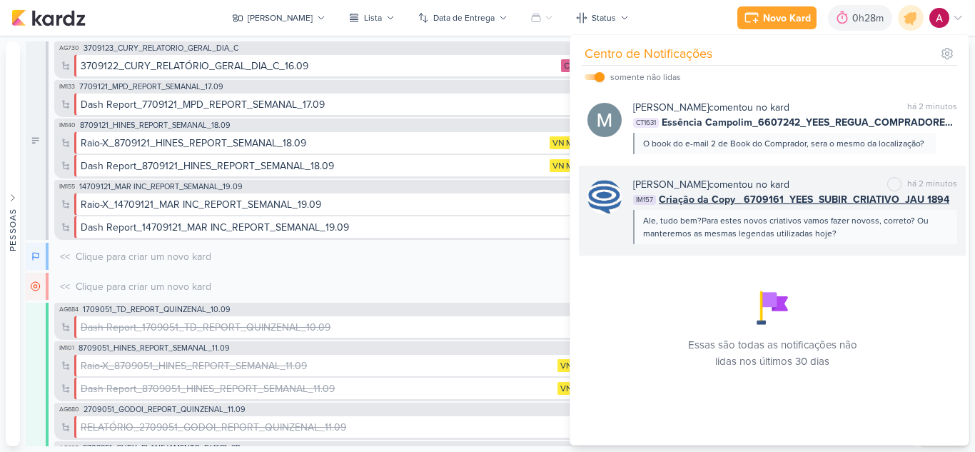
click at [758, 205] on span "Criação da Copy_ 6709161_YEES_SUBIR_CRIATIVO_JAU 1894" at bounding box center [804, 199] width 290 height 15
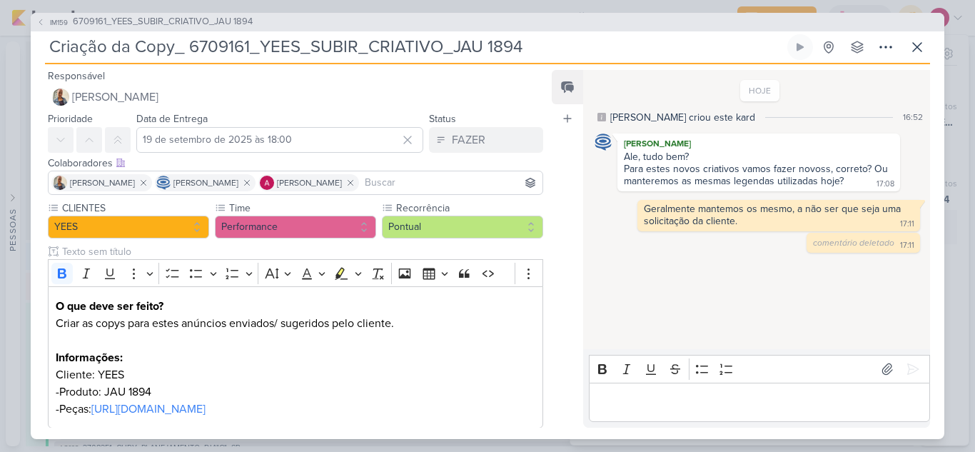
click at [658, 400] on p "Editor editing area: main" at bounding box center [759, 401] width 326 height 17
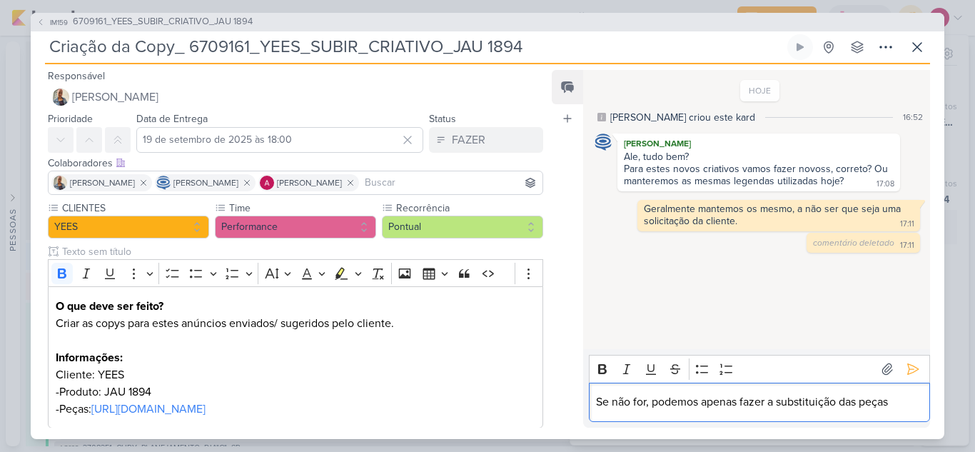
click at [890, 405] on p "Se não for, podemos apenas fazer a substituição das peças" at bounding box center [759, 401] width 326 height 17
click at [0, 0] on lt-span "peças ." at bounding box center [0, 0] width 0 height 0
click at [908, 362] on icon at bounding box center [912, 369] width 14 height 14
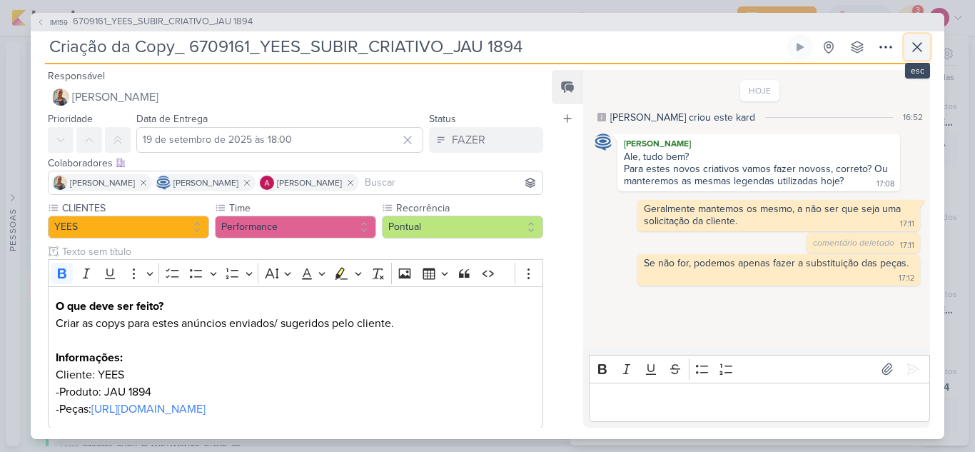
click at [910, 44] on button at bounding box center [917, 47] width 26 height 26
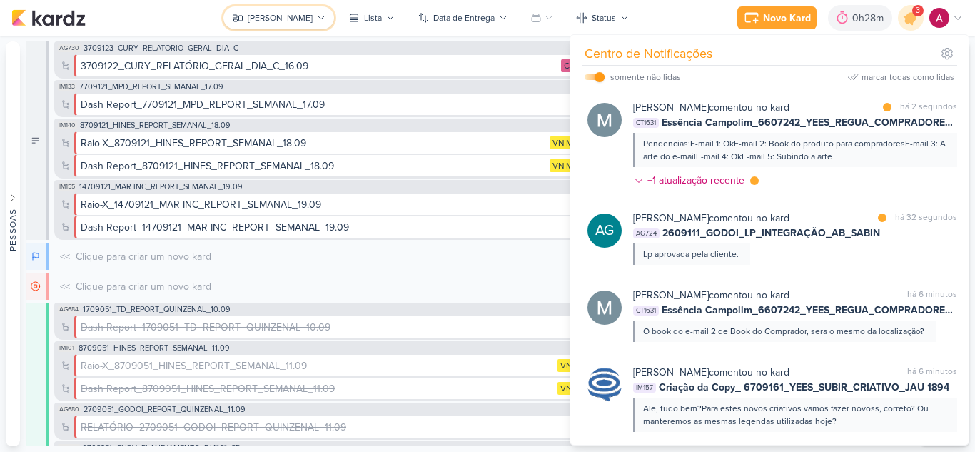
click at [243, 13] on icon at bounding box center [237, 17] width 11 height 11
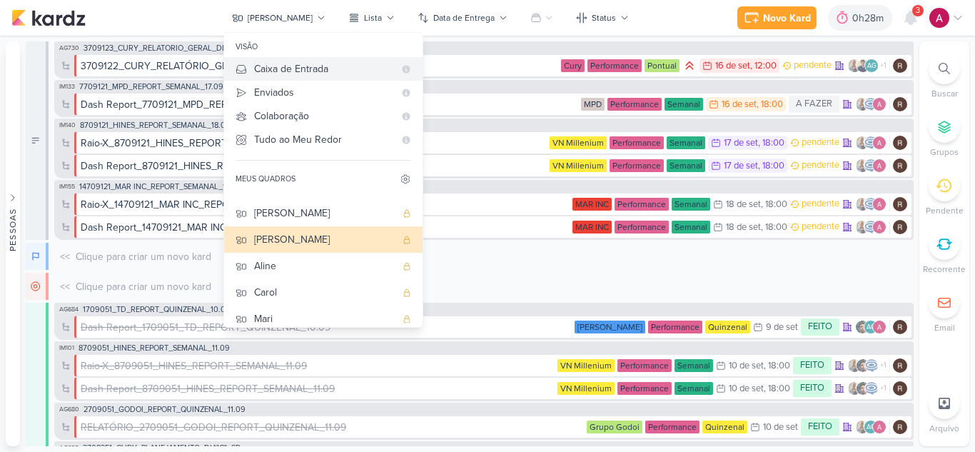
click at [290, 64] on div "Caixa de Entrada" at bounding box center [324, 68] width 140 height 15
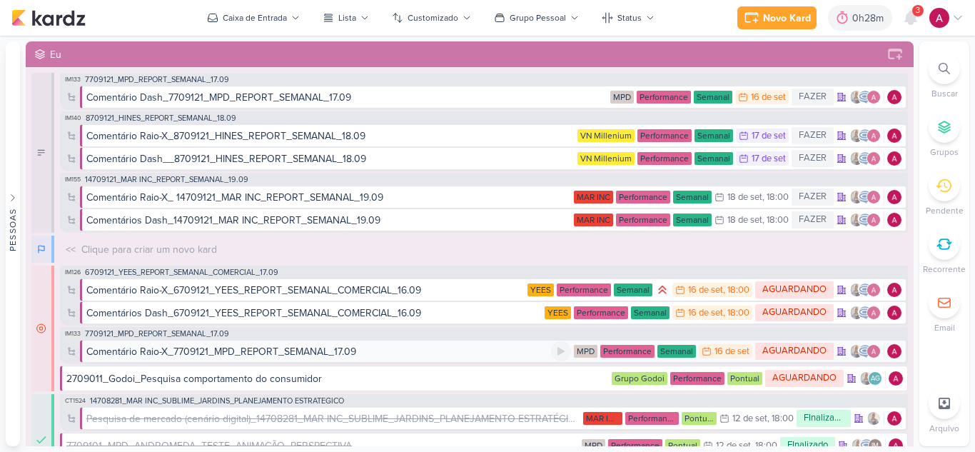
click at [173, 355] on div "Comentário Raio-X_7709121_MPD_REPORT_SEMANAL_17.09" at bounding box center [221, 351] width 270 height 15
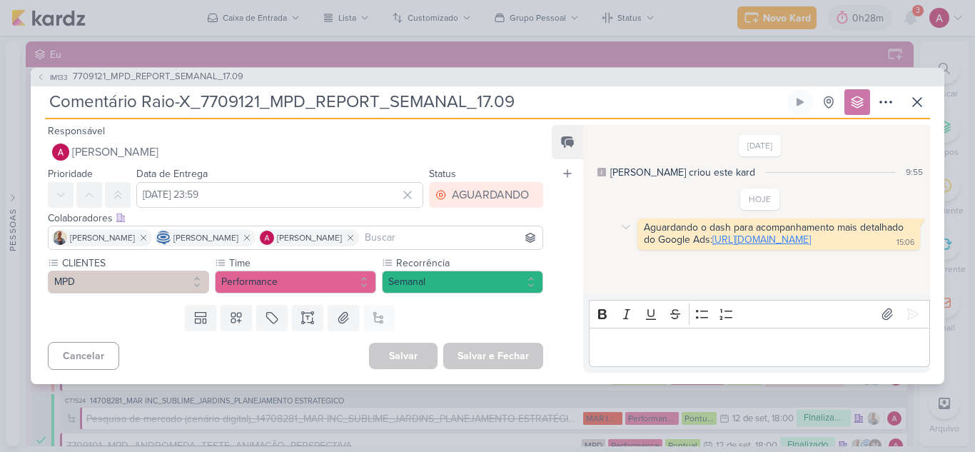
click at [712, 245] on link "https://docs.google.com/spreadsheets/d/11KoFWNBc-KZTgbOAMXT95i7vFYLQYM1iq80CgGL…" at bounding box center [761, 239] width 98 height 12
click at [462, 205] on button "AGUARDANDO" at bounding box center [486, 195] width 114 height 26
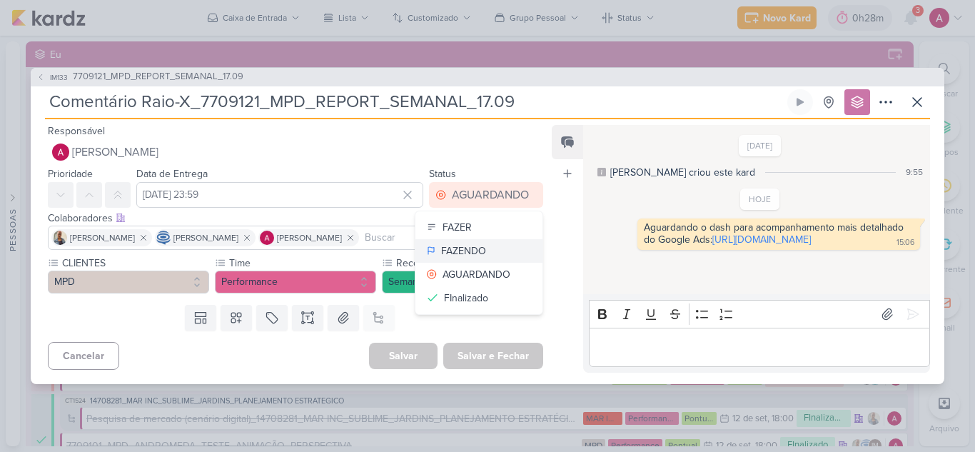
click at [459, 246] on div "FAZENDO" at bounding box center [463, 250] width 45 height 15
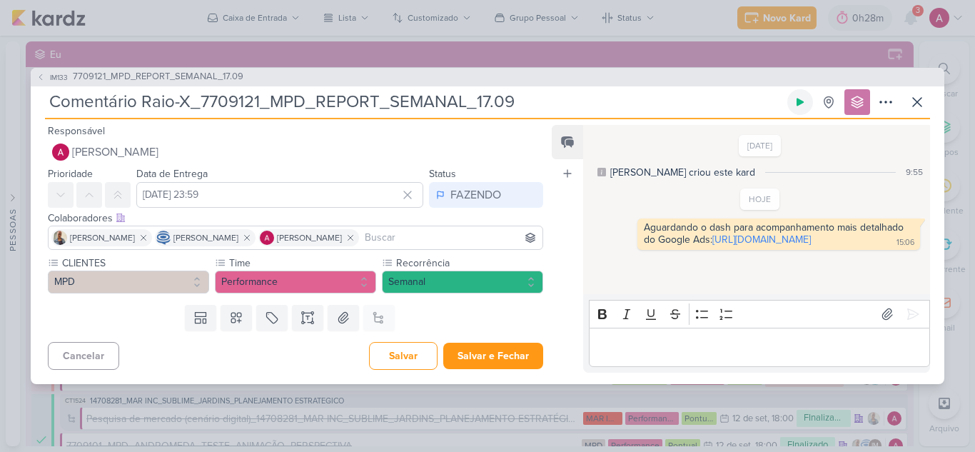
click at [802, 100] on icon at bounding box center [799, 101] width 11 height 11
click at [911, 99] on icon at bounding box center [916, 101] width 17 height 17
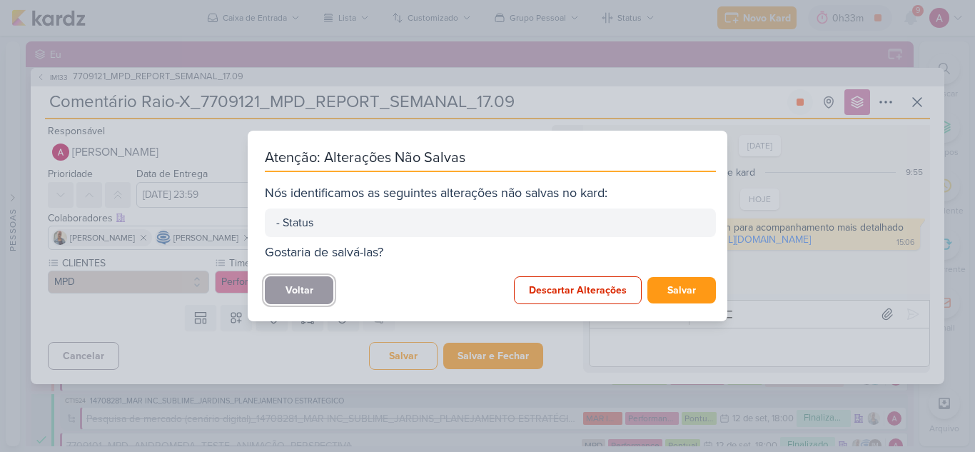
click at [319, 292] on button "Voltar" at bounding box center [299, 290] width 68 height 28
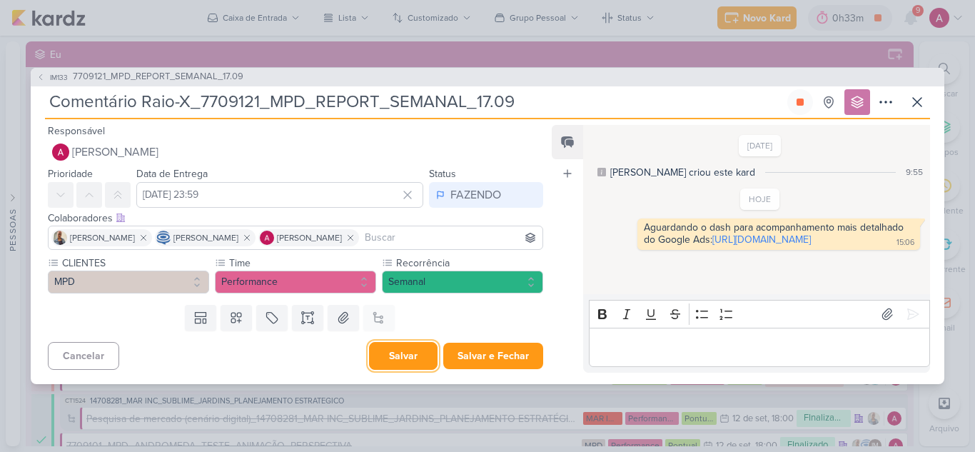
click at [397, 352] on button "Salvar" at bounding box center [403, 356] width 68 height 28
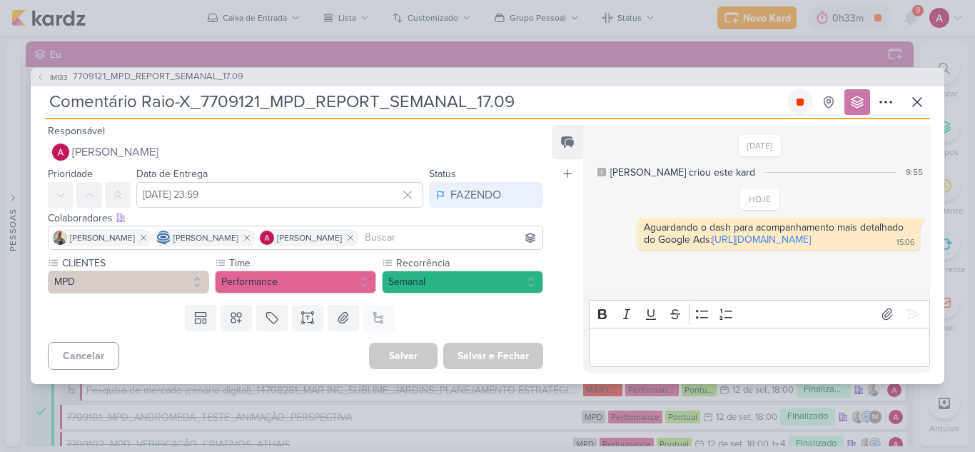
click at [794, 106] on icon at bounding box center [799, 101] width 11 height 11
click at [658, 340] on p "Editor editing area: main" at bounding box center [759, 346] width 326 height 17
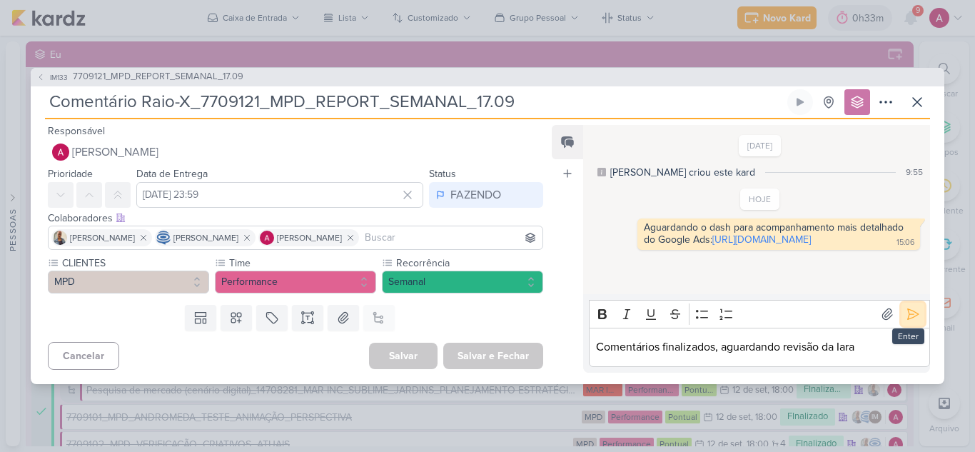
click at [906, 315] on icon at bounding box center [912, 314] width 14 height 14
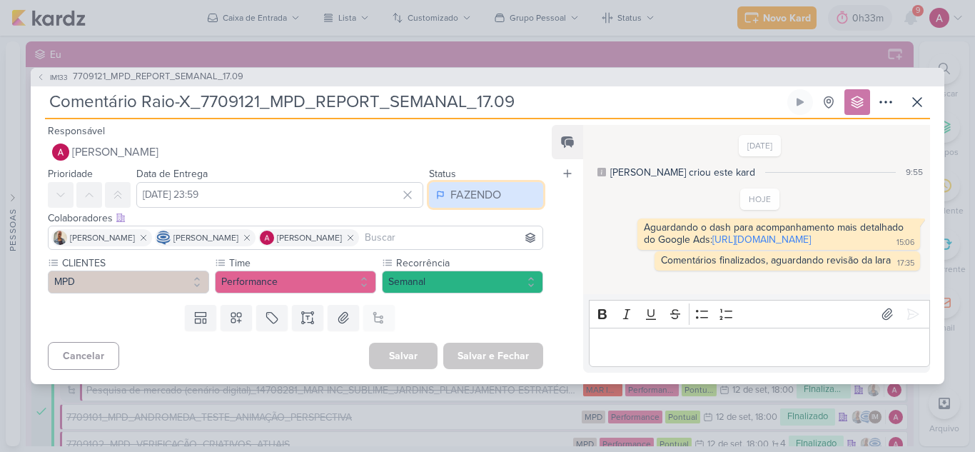
click at [448, 197] on button "FAZENDO" at bounding box center [486, 195] width 114 height 26
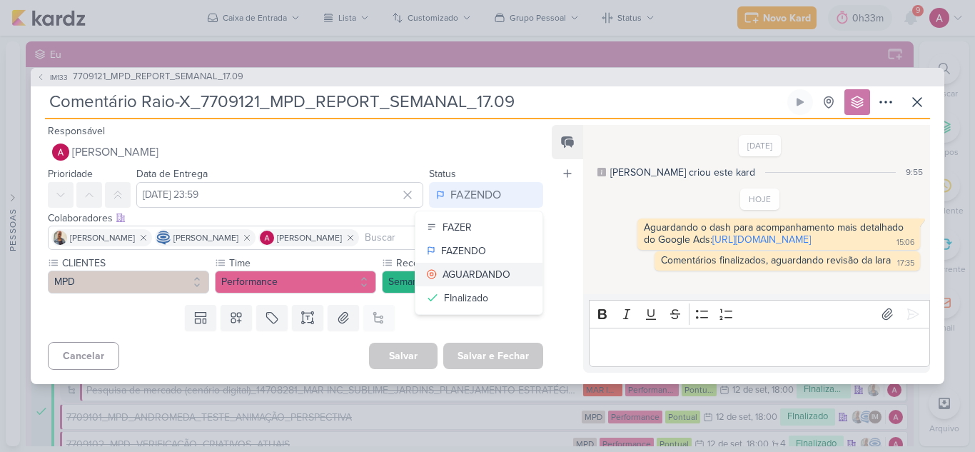
click at [465, 267] on div "AGUARDANDO" at bounding box center [476, 274] width 68 height 15
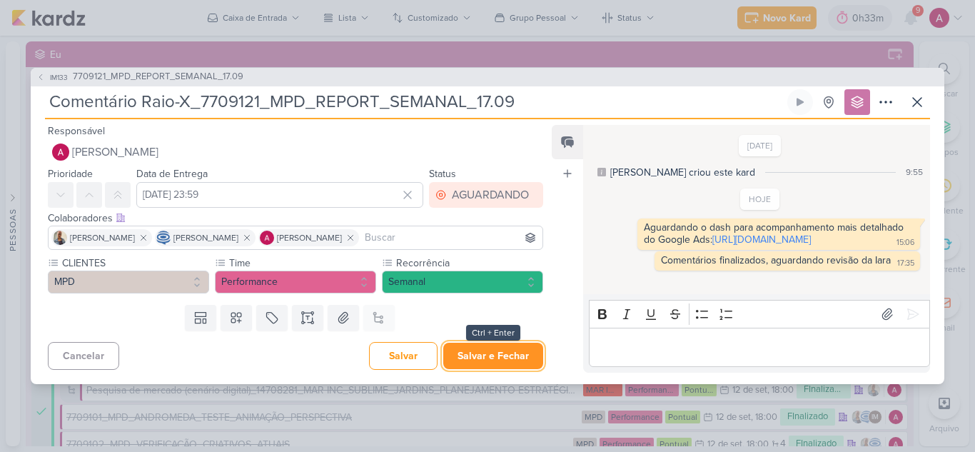
click at [469, 360] on button "Salvar e Fechar" at bounding box center [493, 355] width 100 height 26
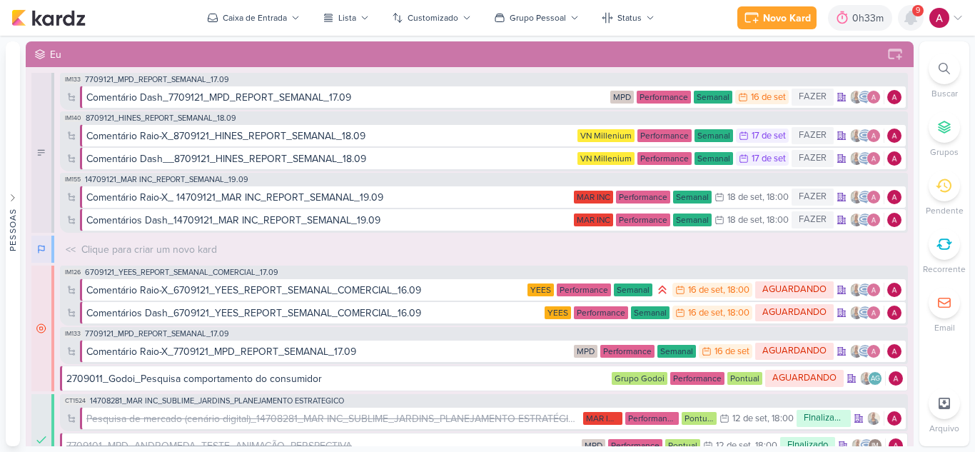
click at [904, 23] on icon at bounding box center [910, 17] width 17 height 17
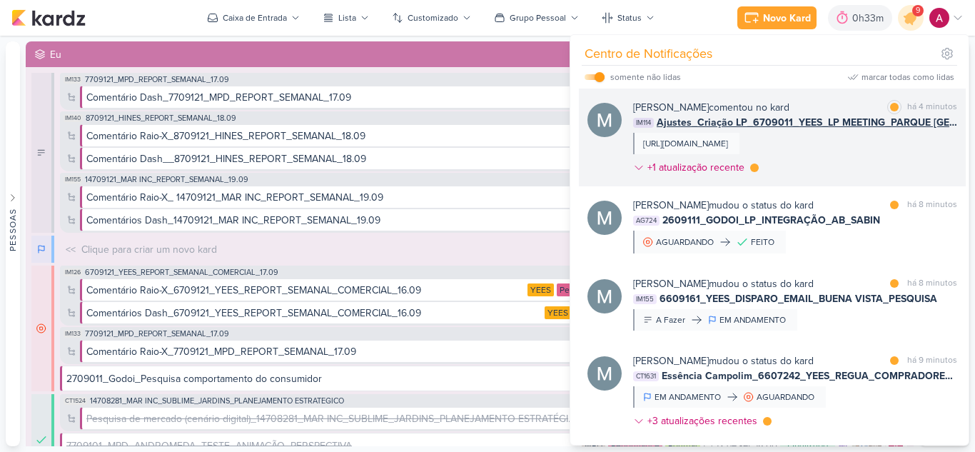
click at [823, 163] on div "Mariana Amorim comentou no kard marcar como lida há 4 minutos IM114 Ajustes_Cri…" at bounding box center [795, 140] width 324 height 81
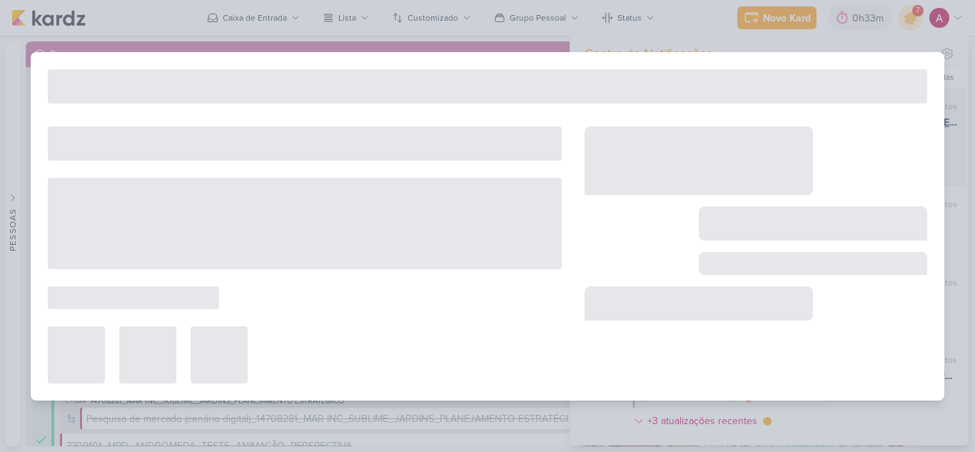
type input "Ajustes_Criação LP_6709011_YEES_LP MEETING_PARQUE [GEOGRAPHIC_DATA] 01"
type input "16 de setembro de 2025 às 11:00"
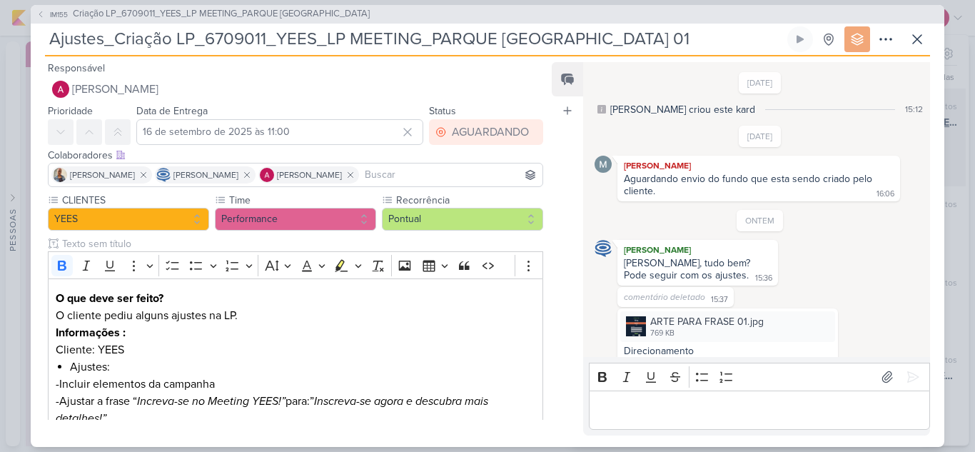
scroll to position [481, 0]
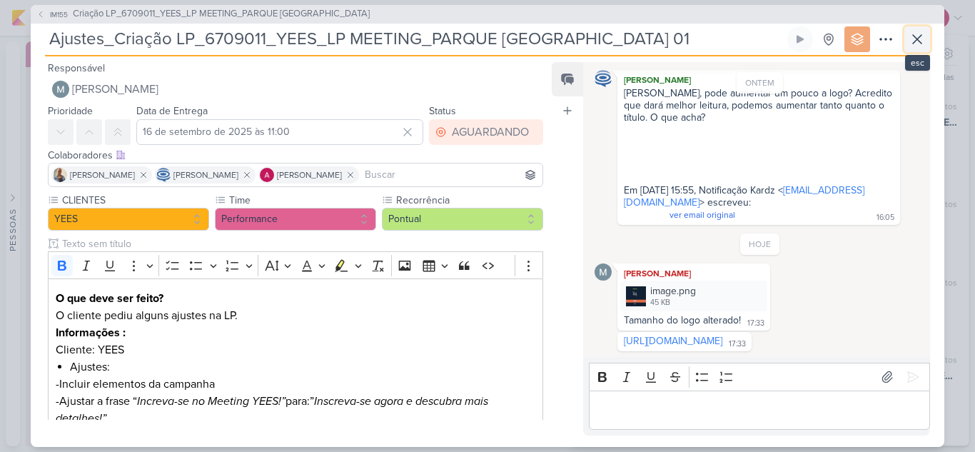
click at [915, 46] on icon at bounding box center [916, 39] width 17 height 17
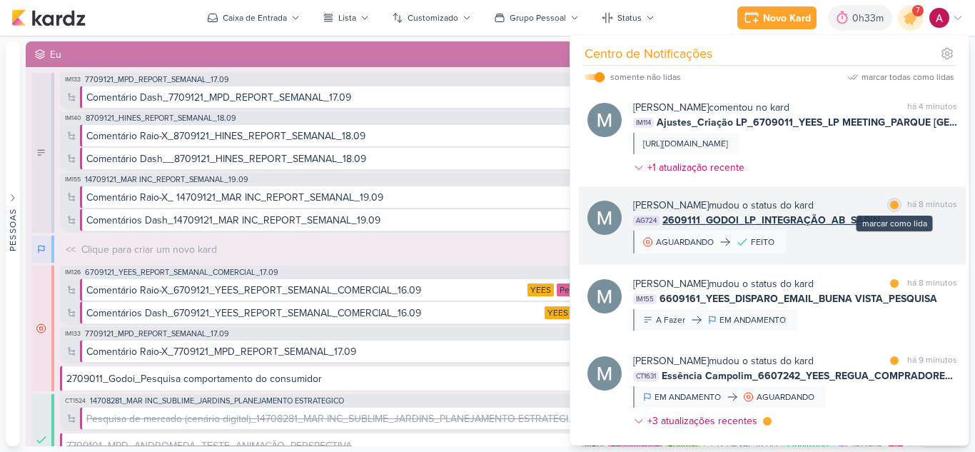
click at [890, 205] on div at bounding box center [894, 204] width 9 height 9
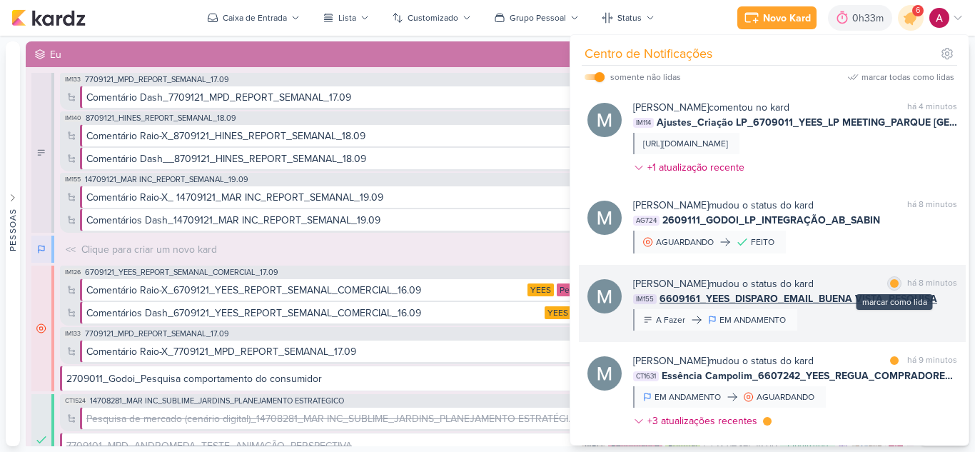
click at [892, 283] on div at bounding box center [894, 283] width 9 height 9
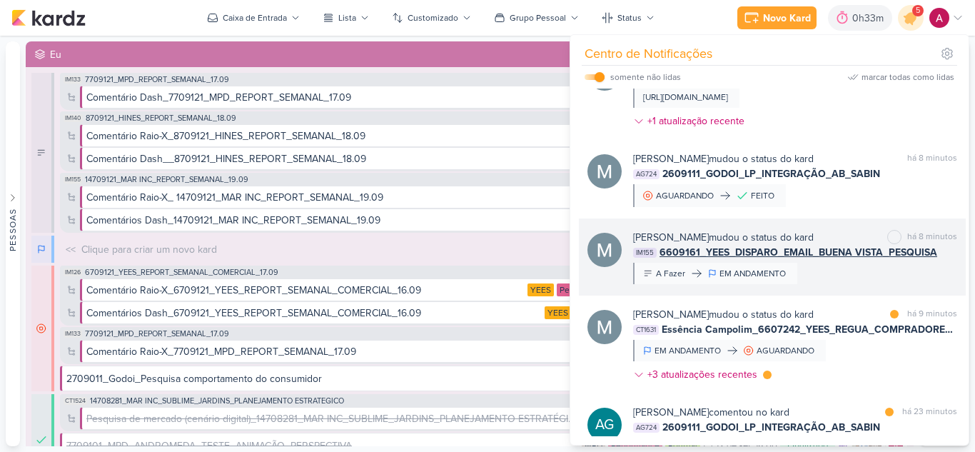
scroll to position [71, 0]
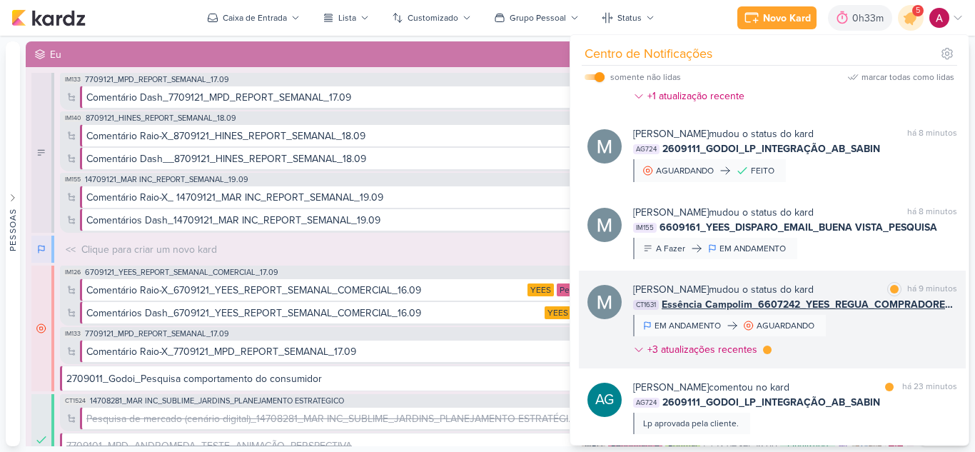
click at [876, 338] on div "Mariana Amorim mudou o status do kard marcar como lida há 9 minutos CT1631 Essê…" at bounding box center [795, 322] width 324 height 81
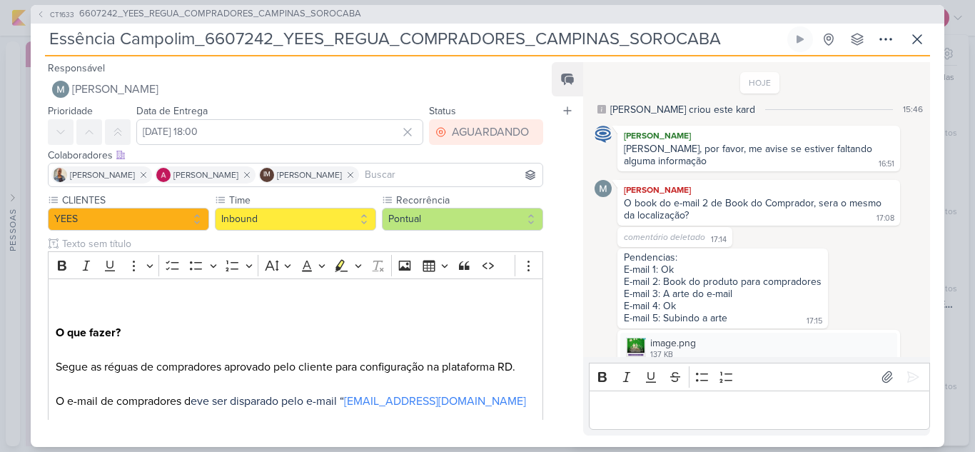
scroll to position [43, 0]
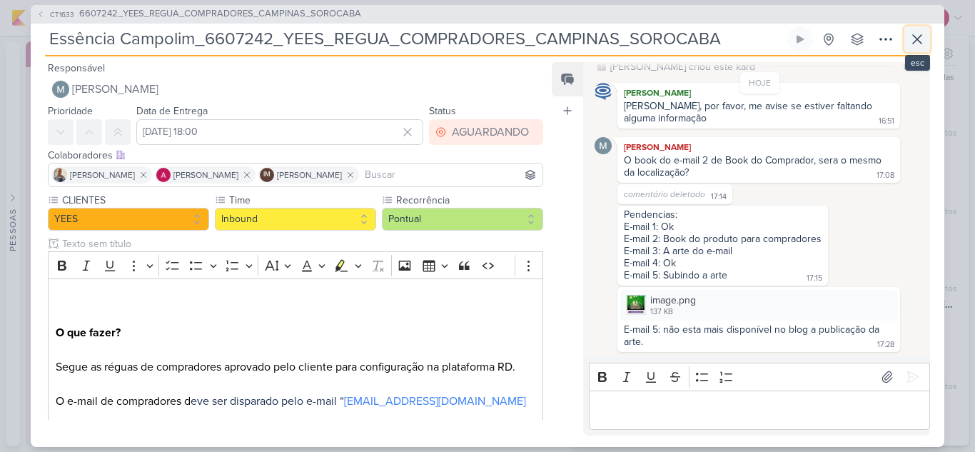
click at [915, 49] on button at bounding box center [917, 39] width 26 height 26
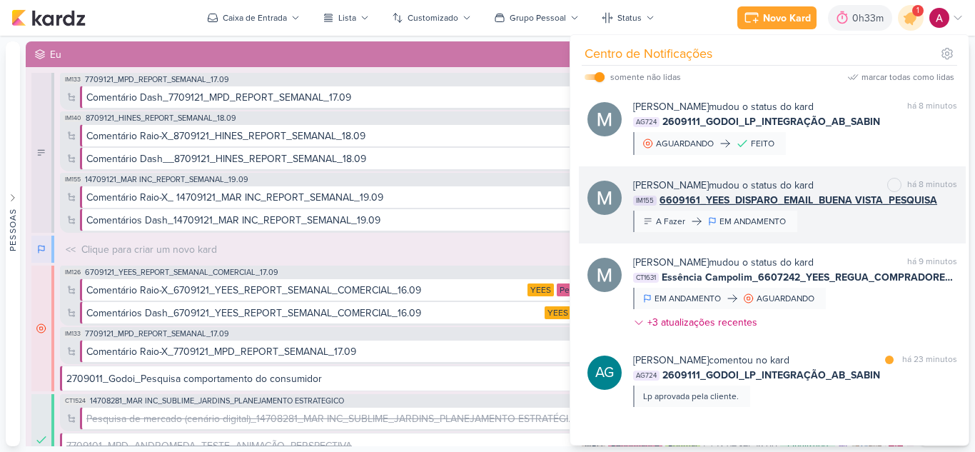
scroll to position [214, 0]
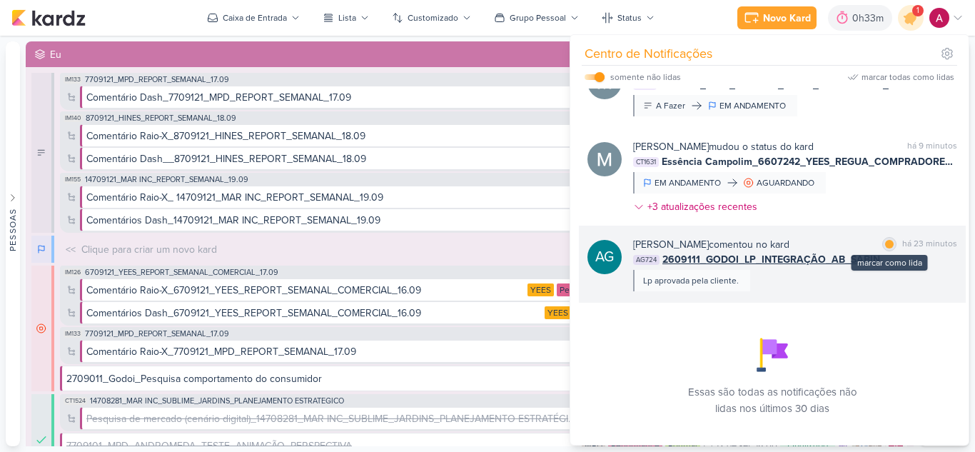
click at [887, 245] on div at bounding box center [889, 244] width 9 height 9
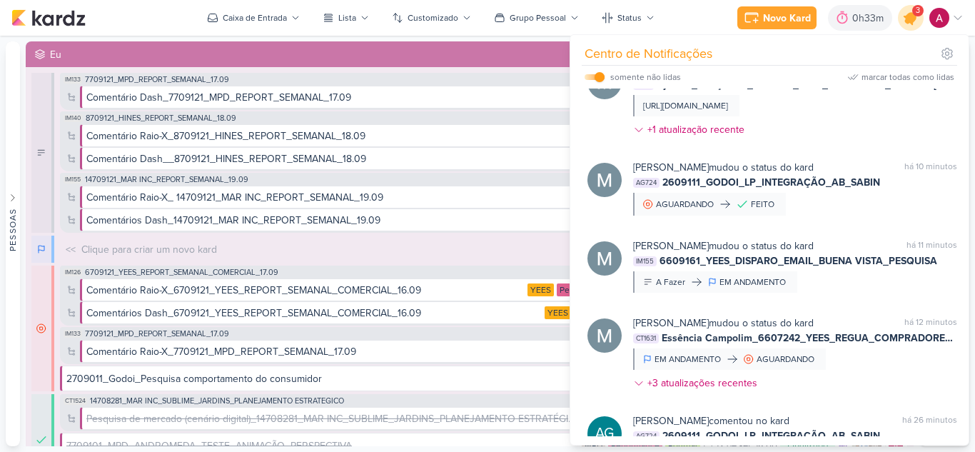
click at [913, 23] on icon at bounding box center [910, 18] width 24 height 24
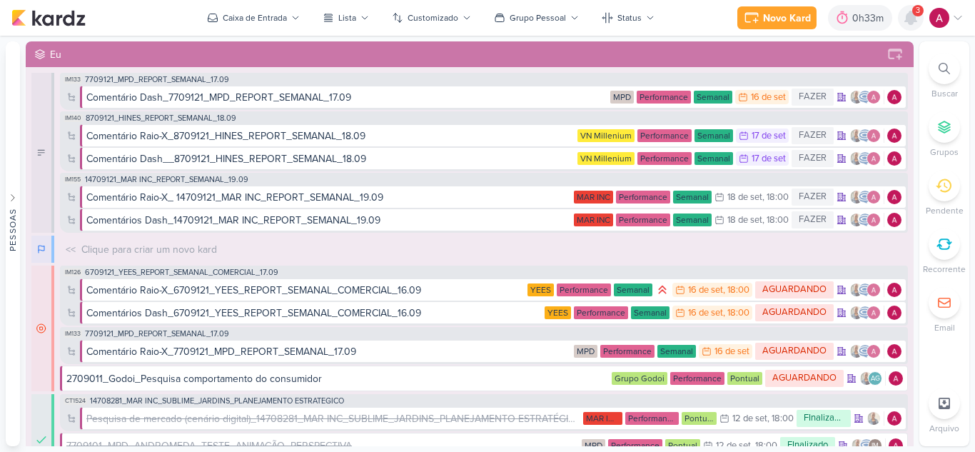
click at [913, 24] on icon at bounding box center [910, 17] width 17 height 17
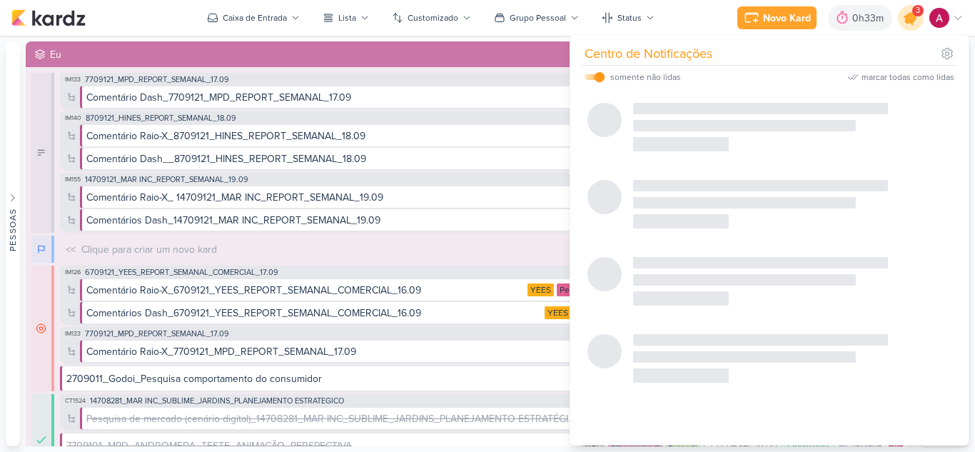
scroll to position [0, 0]
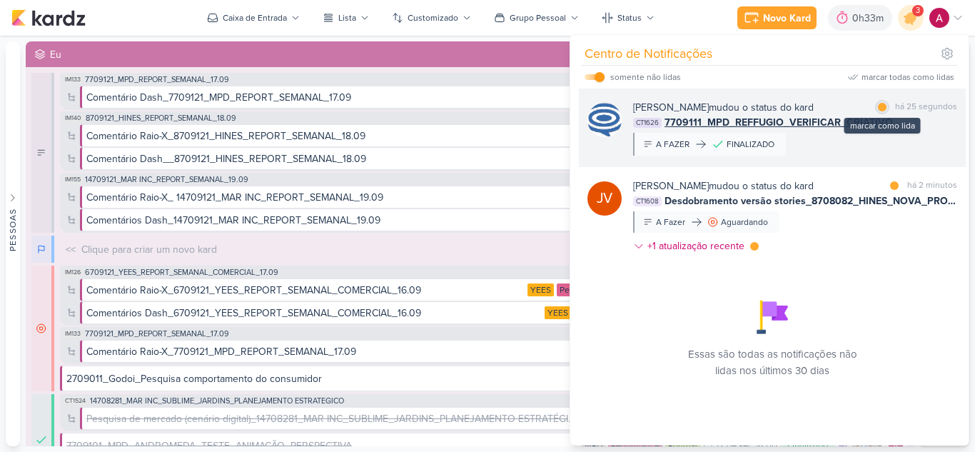
click at [878, 108] on div at bounding box center [882, 107] width 9 height 9
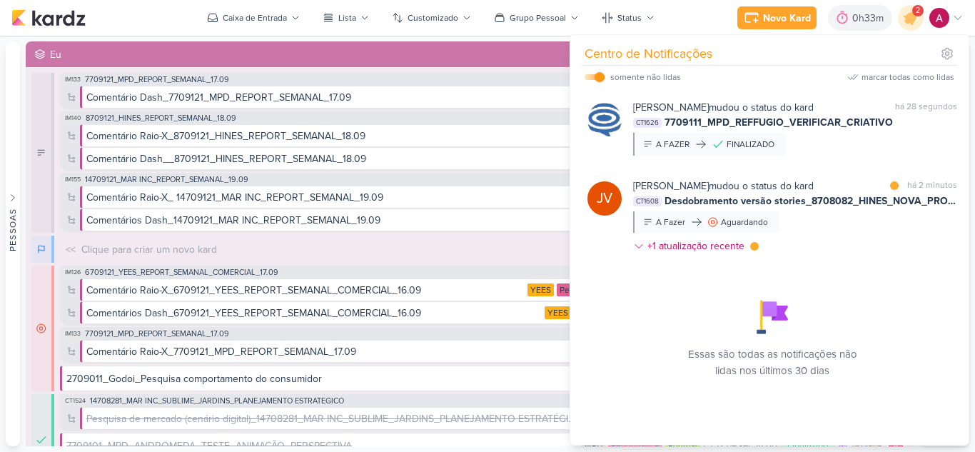
click at [870, 214] on div "Joney Viana mudou o status do kard marcar como lida há 2 minutos CT1608 Desdobr…" at bounding box center [795, 218] width 324 height 81
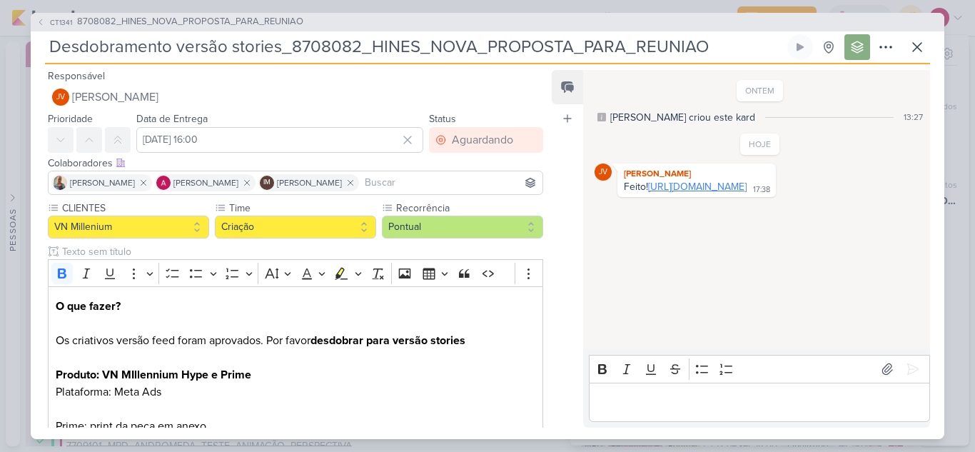
click at [681, 193] on link "https://drive.google.com/drive/folders/1rgjp2UHkxFZ6Jf_bLWR0VTppJ7W9EIu-?usp=sh…" at bounding box center [697, 187] width 98 height 12
click at [673, 402] on p "Editor editing area: main" at bounding box center [759, 401] width 326 height 17
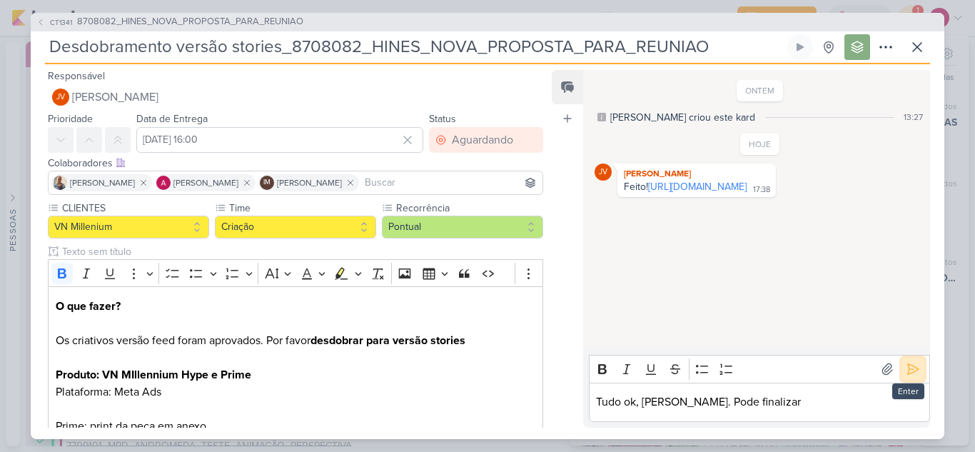
click at [906, 371] on icon at bounding box center [912, 369] width 14 height 14
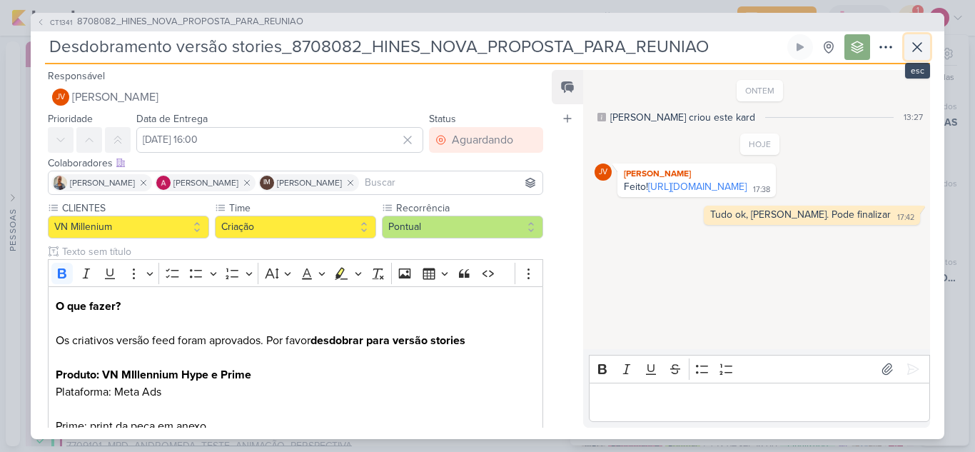
click at [913, 54] on icon at bounding box center [916, 47] width 17 height 17
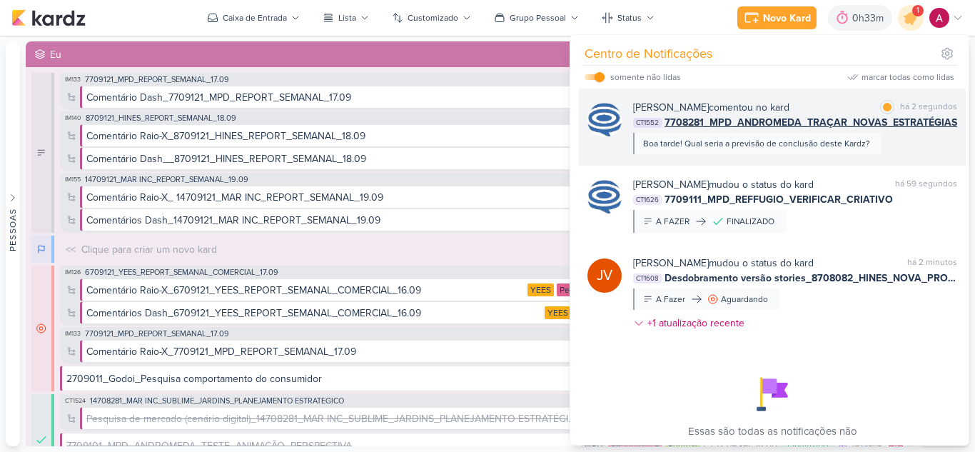
click at [802, 97] on div "Caroline Traven De Andrade comentou no kard marcar como lida há 2 segundos CT15…" at bounding box center [772, 126] width 387 height 77
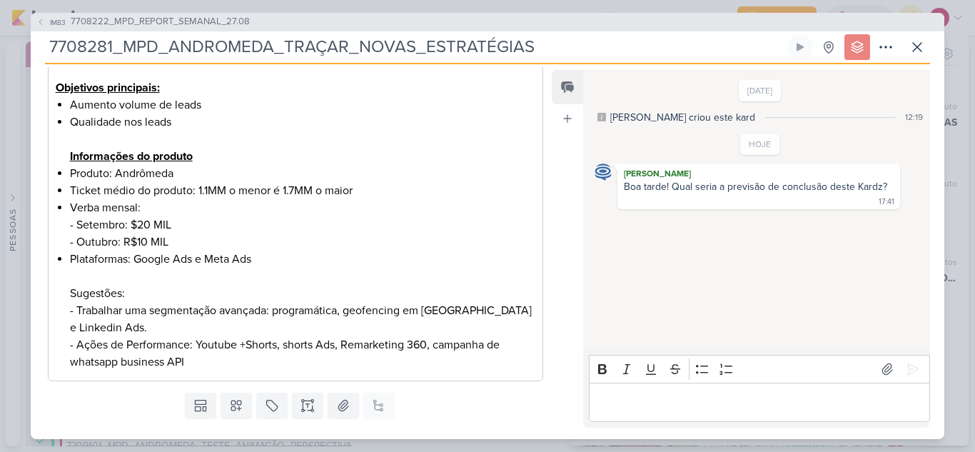
scroll to position [320, 0]
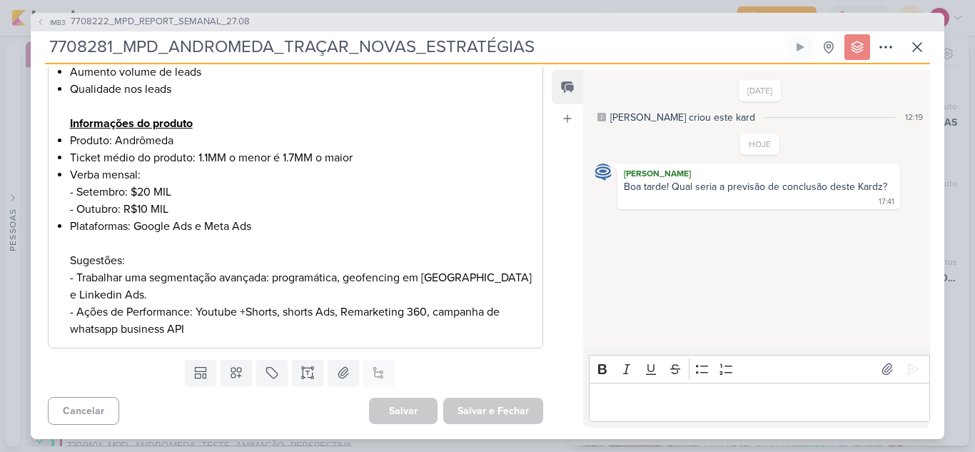
click at [666, 407] on p "Editor editing area: main" at bounding box center [759, 401] width 326 height 17
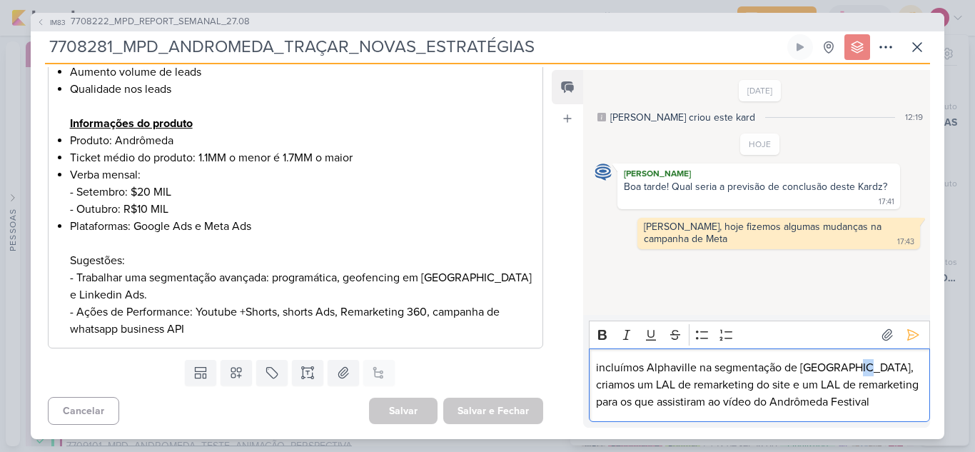
drag, startPoint x: 856, startPoint y: 368, endPoint x: 848, endPoint y: 367, distance: 8.6
click at [848, 367] on p "incluímos Alphaville na segmentação de São Paulo, criamos um LAL de remarketing…" at bounding box center [759, 384] width 326 height 51
drag, startPoint x: 804, startPoint y: 367, endPoint x: 791, endPoint y: 367, distance: 13.6
click at [791, 376] on p "criamos um LAL de remarketing do site e um LAL de remarketing para os que assis…" at bounding box center [759, 393] width 326 height 34
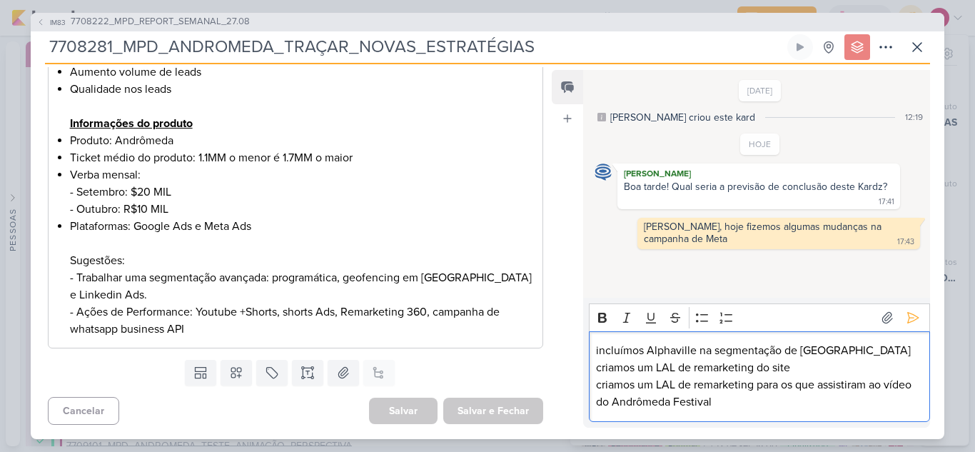
click at [619, 352] on p "incluímos Alphaville na segmentação de São Paulo" at bounding box center [759, 350] width 326 height 17
click at [0, 0] on lt-span "I ncluímos" at bounding box center [0, 0] width 0 height 0
click at [611, 367] on p "criamos um LAL de remarketing do site" at bounding box center [759, 367] width 326 height 17
click at [596, 370] on p "criamos um LAL de remarketing do site" at bounding box center [759, 367] width 326 height 17
click at [596, 387] on p "criamos um LAL de remarketing para os que assistiram ao vídeo do Andrômeda Fest…" at bounding box center [759, 393] width 326 height 34
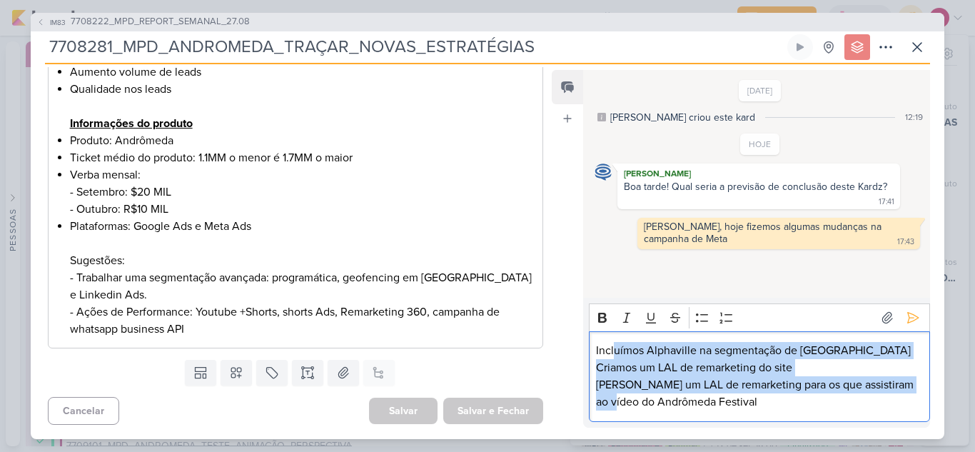
drag, startPoint x: 614, startPoint y: 350, endPoint x: 636, endPoint y: 395, distance: 50.7
click at [636, 395] on div "Incluímos Alphaville na segmentação de São Paulo Criamos um LAL de remarketing …" at bounding box center [759, 376] width 341 height 91
click at [698, 313] on icon "Editor toolbar" at bounding box center [702, 317] width 14 height 14
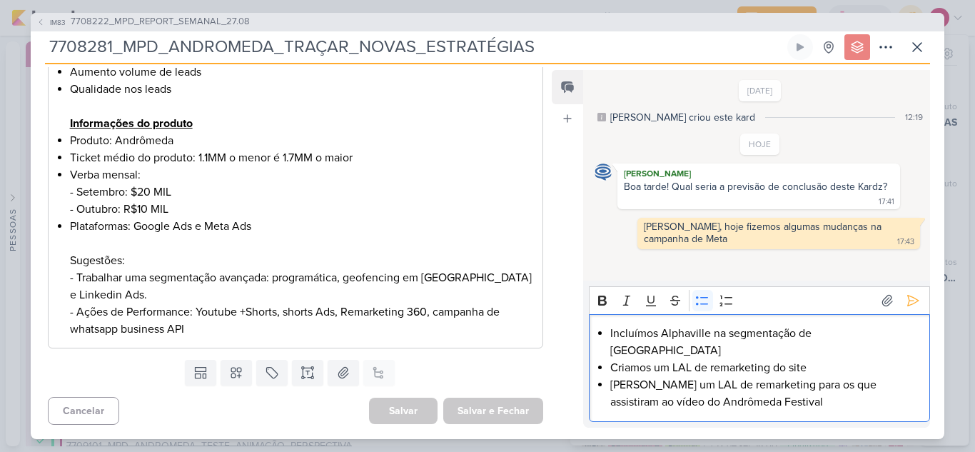
click at [669, 371] on li "Criamos um LAL de remarketing do site" at bounding box center [766, 367] width 312 height 17
click at [780, 407] on li "Criamos um LAL de remarketing para os que assistiram ao vídeo do Andrômeda Fest…" at bounding box center [766, 393] width 312 height 34
click at [907, 308] on icon at bounding box center [912, 300] width 14 height 14
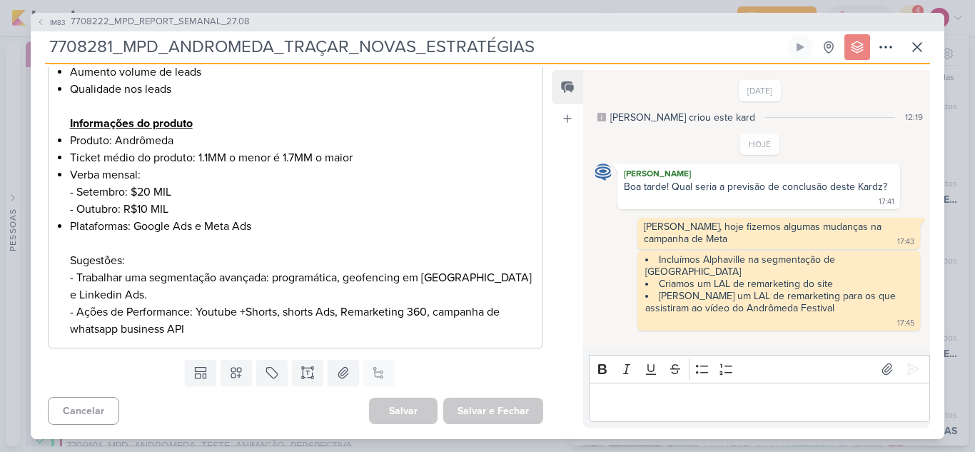
click at [625, 402] on p "Editor editing area: main" at bounding box center [759, 401] width 326 height 17
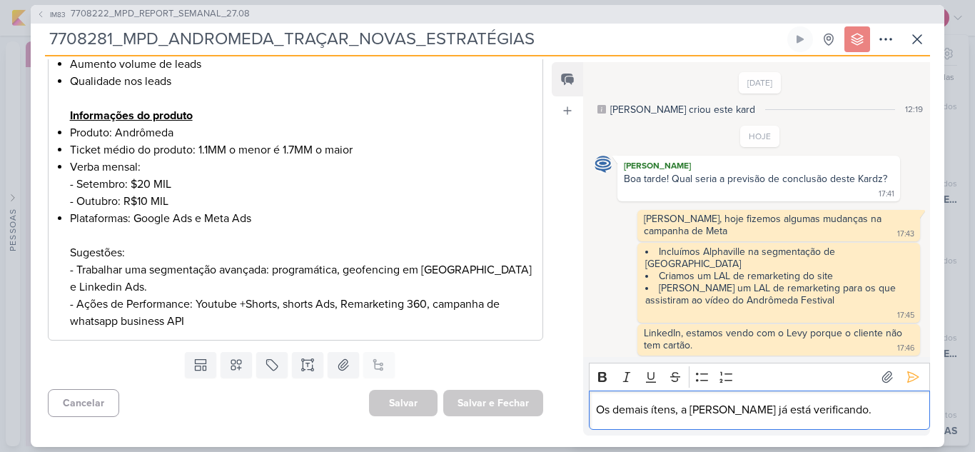
click at [668, 404] on p "Os demais ítens, a Iara já está verificando." at bounding box center [759, 409] width 326 height 17
click at [0, 0] on lt-span "itens" at bounding box center [0, 0] width 0 height 0
click at [816, 407] on p "Os demais itens, a Iara já está verificando." at bounding box center [759, 409] width 326 height 17
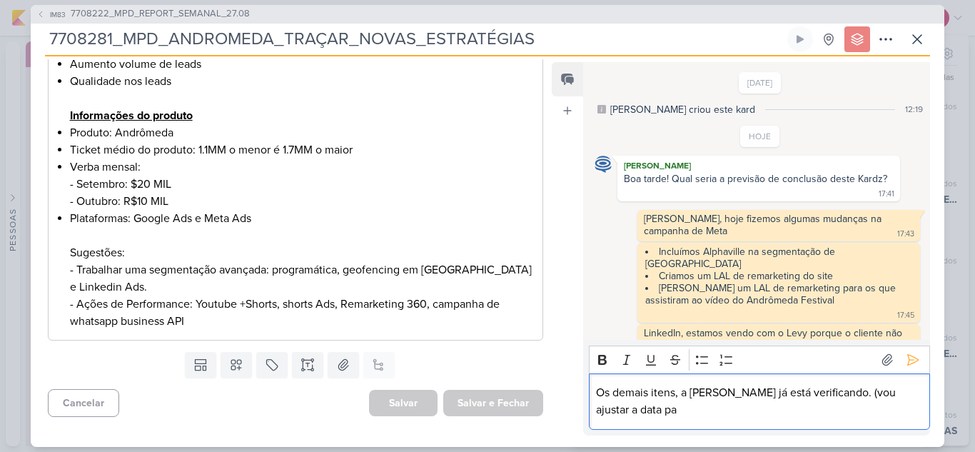
scroll to position [9, 0]
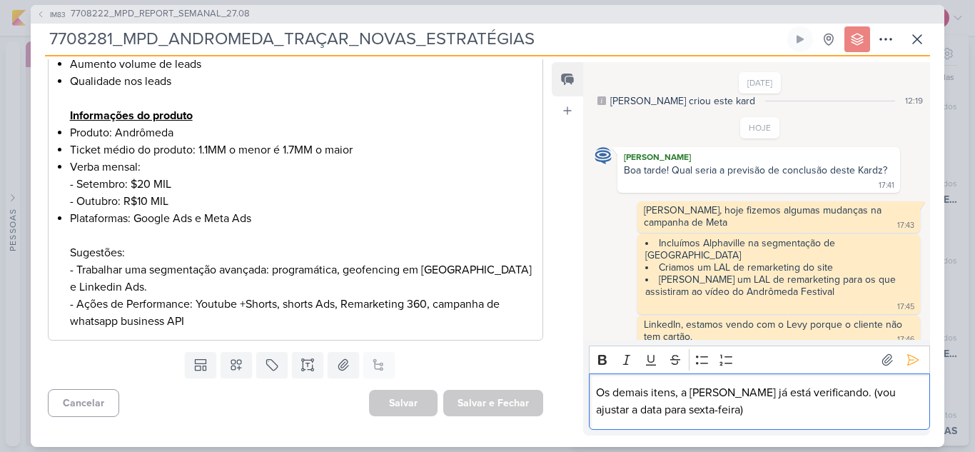
click at [630, 412] on p "Os demais itens, a Iara já está verificando. (vou ajustar a data para sexta-fei…" at bounding box center [759, 401] width 326 height 34
drag, startPoint x: 622, startPoint y: 411, endPoint x: 639, endPoint y: 409, distance: 17.3
click at [639, 409] on p "Os demais itens, a Iara já está verificando. (vou ajustar a data para sexta-fei…" at bounding box center [759, 401] width 326 height 34
drag, startPoint x: 624, startPoint y: 410, endPoint x: 641, endPoint y: 411, distance: 17.1
click at [641, 411] on p "Os demais itens, a Iara já está verificando. (vou ajustar a data para quinta-fe…" at bounding box center [759, 401] width 326 height 34
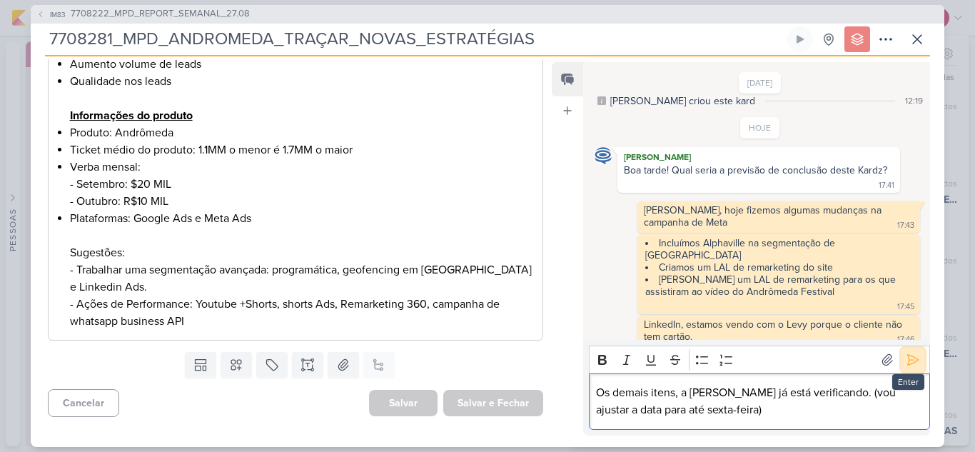
click at [908, 358] on icon at bounding box center [913, 360] width 11 height 11
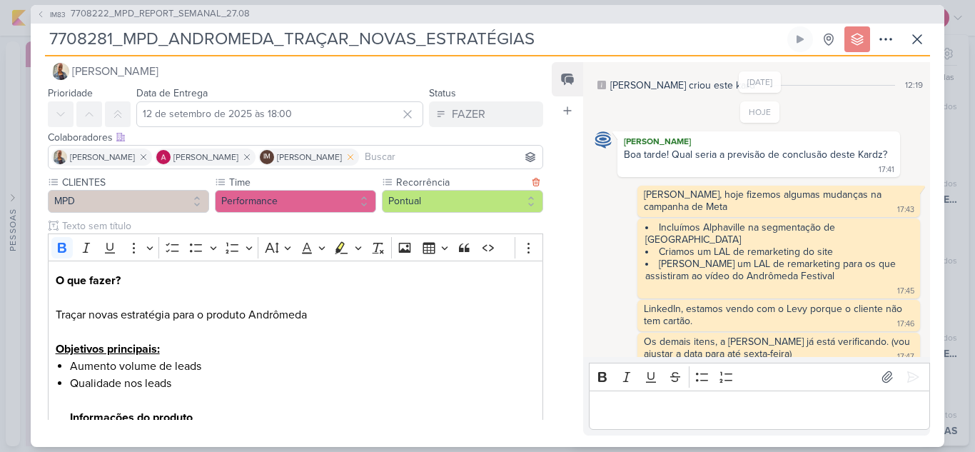
scroll to position [0, 0]
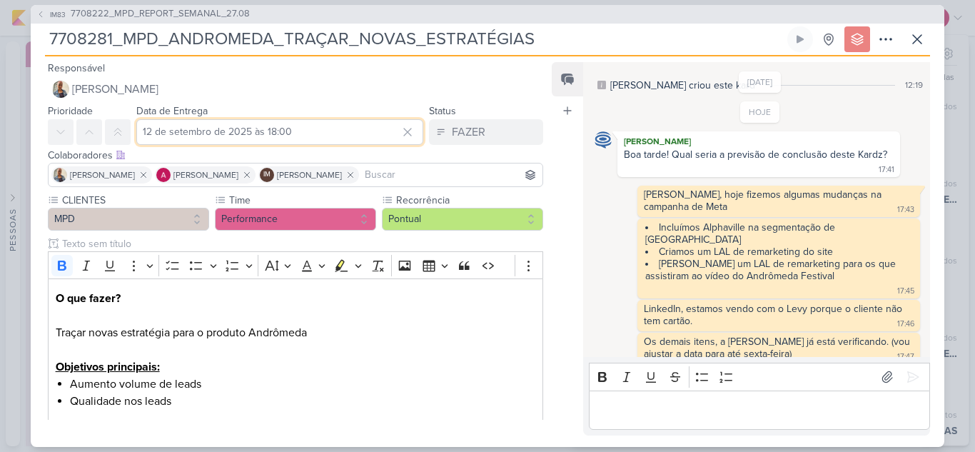
click at [245, 136] on input "12 de setembro de 2025 às 18:00" at bounding box center [279, 132] width 287 height 26
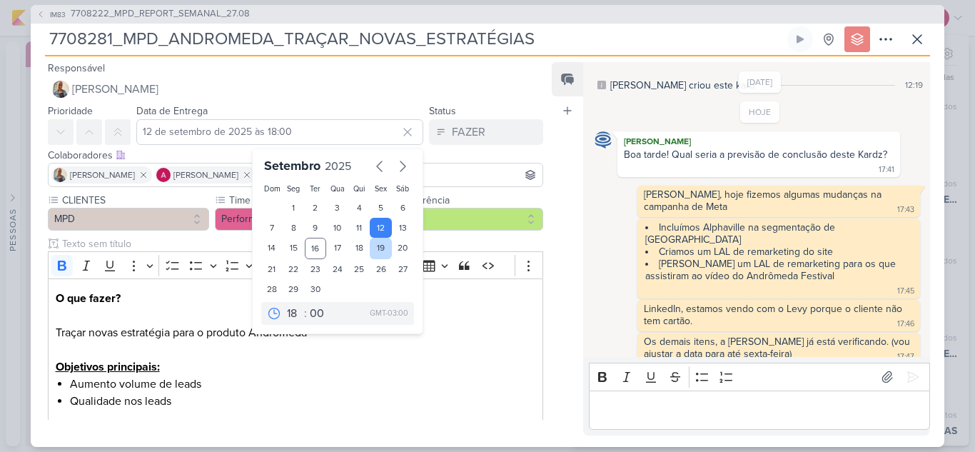
click at [373, 248] on div "19" at bounding box center [381, 248] width 22 height 21
type input "19 de setembro de 2025 às 18:00"
click at [88, 131] on icon at bounding box center [88, 131] width 11 height 11
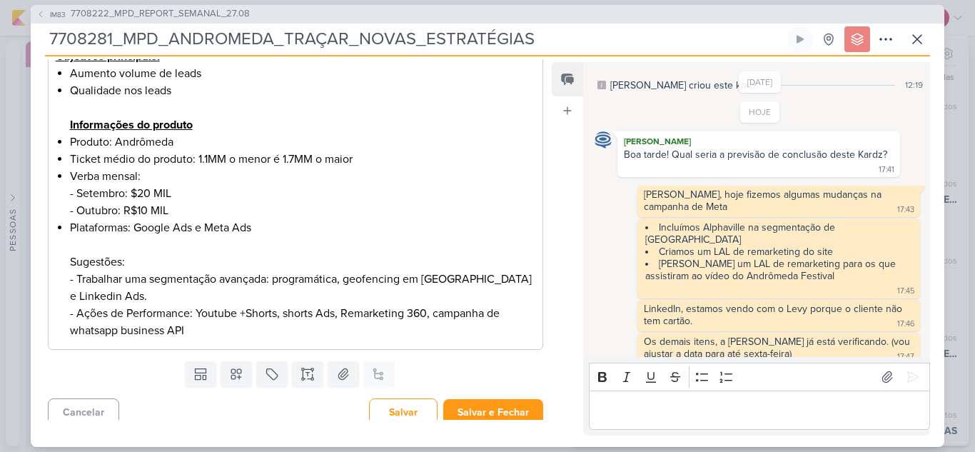
scroll to position [320, 0]
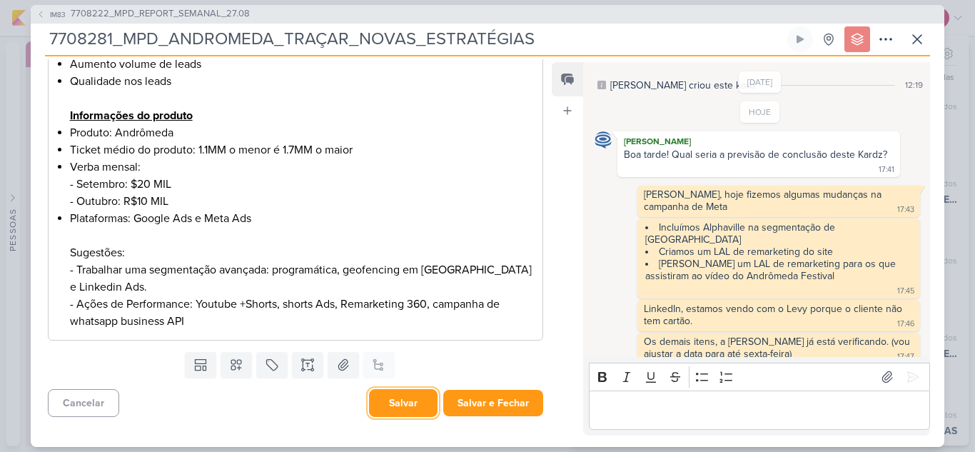
click at [414, 405] on button "Salvar" at bounding box center [403, 403] width 68 height 28
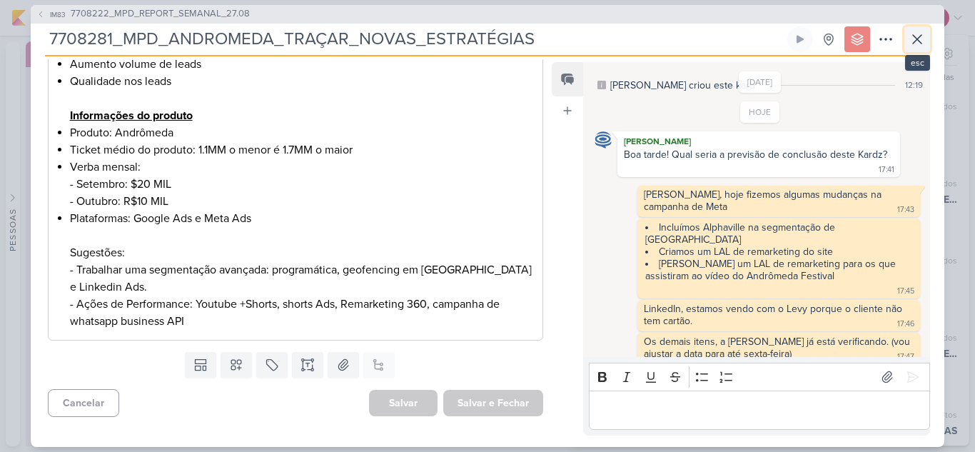
click at [913, 42] on icon at bounding box center [917, 39] width 9 height 9
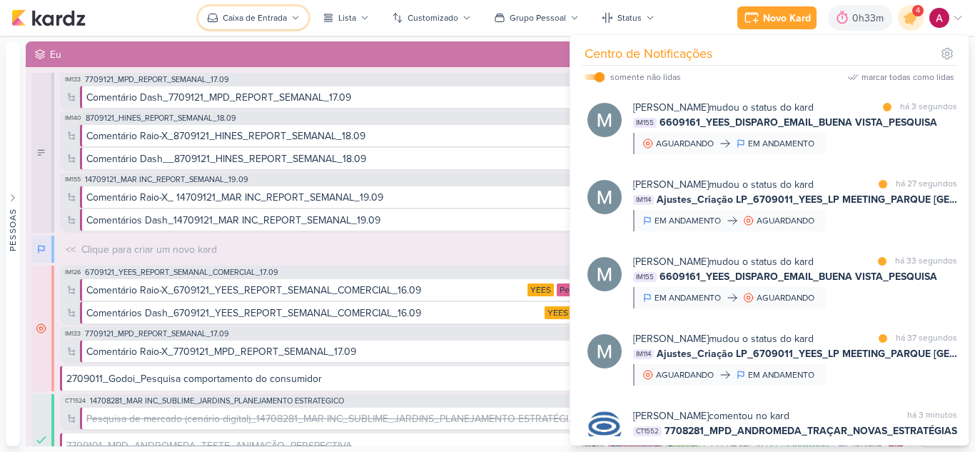
click at [275, 17] on div "Caixa de Entrada" at bounding box center [255, 17] width 64 height 13
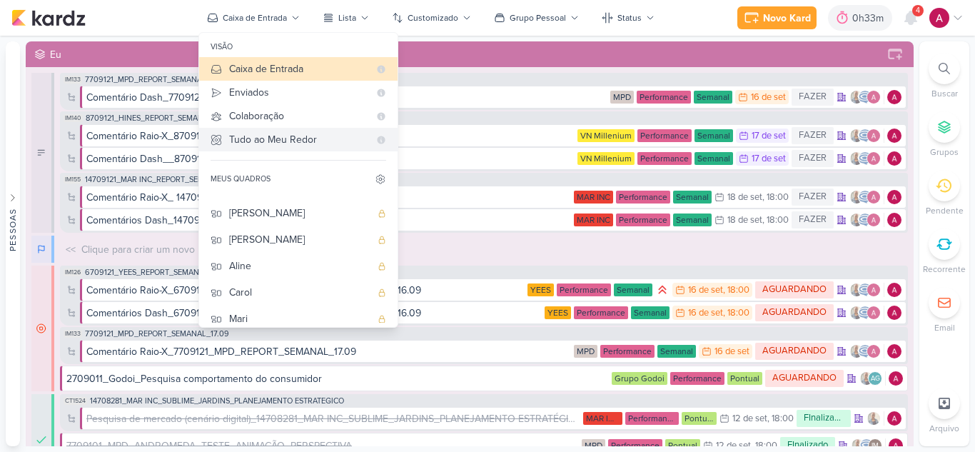
click at [290, 136] on div "Tudo ao Meu Redor" at bounding box center [299, 139] width 140 height 15
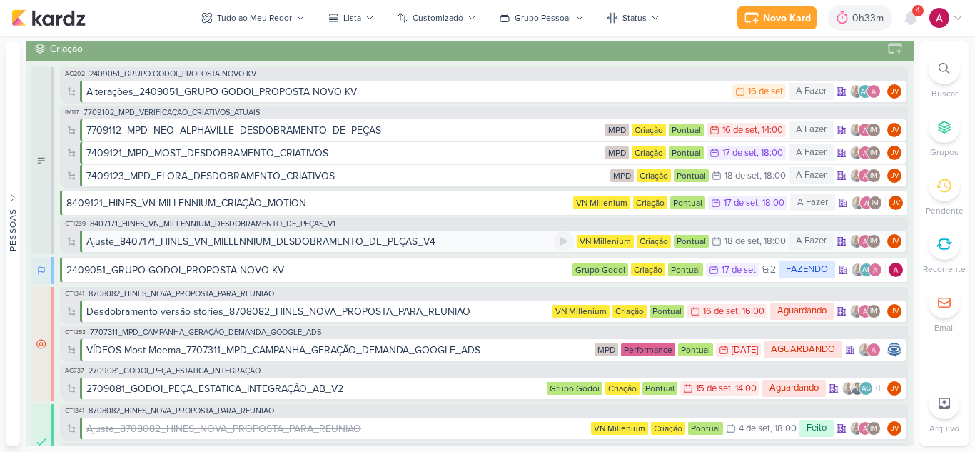
scroll to position [571, 0]
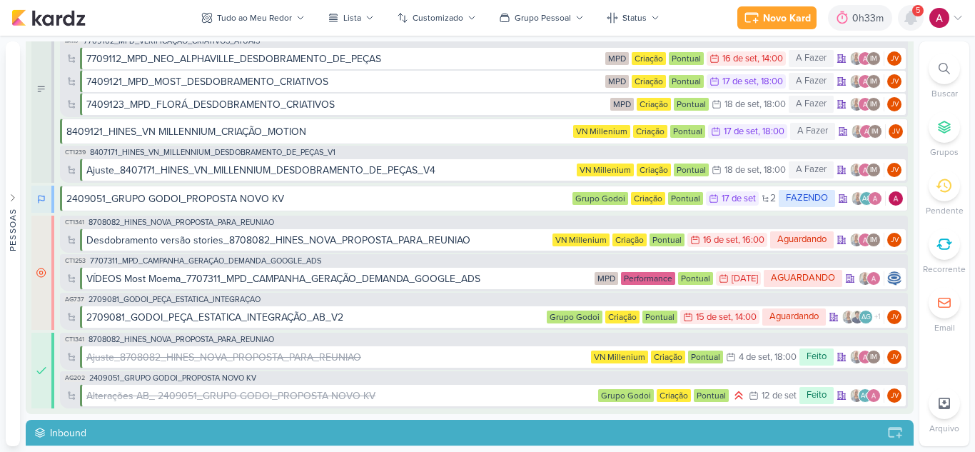
click at [915, 26] on icon at bounding box center [910, 17] width 17 height 17
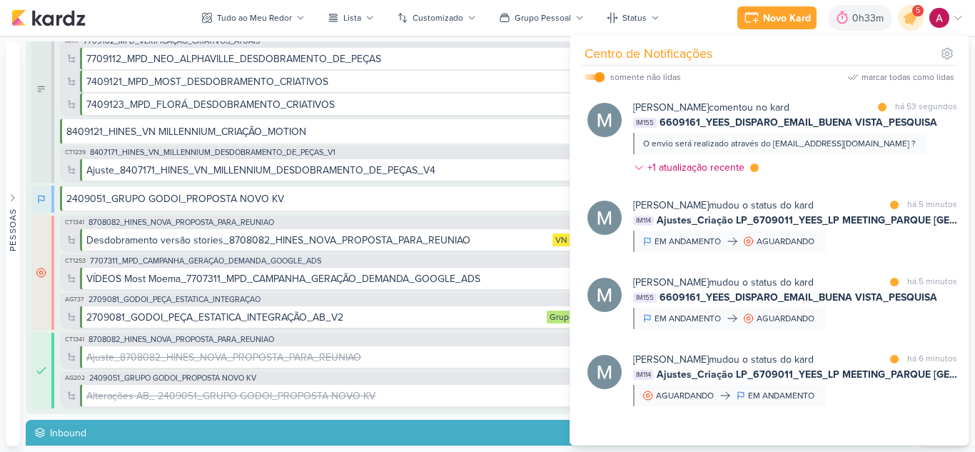
click at [591, 76] on label at bounding box center [594, 77] width 20 height 6
click at [594, 76] on input "checkbox" at bounding box center [599, 77] width 10 height 10
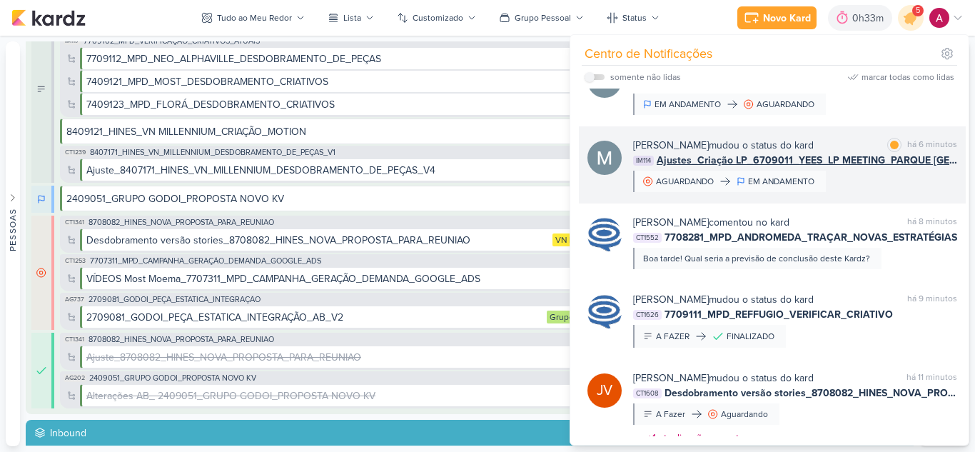
scroll to position [357, 0]
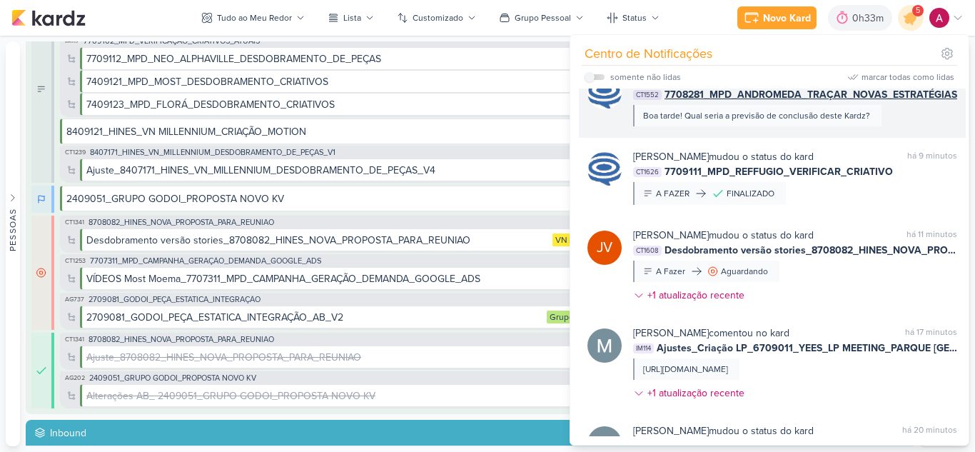
click at [891, 123] on div "Caroline Traven De Andrade comentou no kard marcar como não lida há 8 minutos C…" at bounding box center [795, 99] width 324 height 54
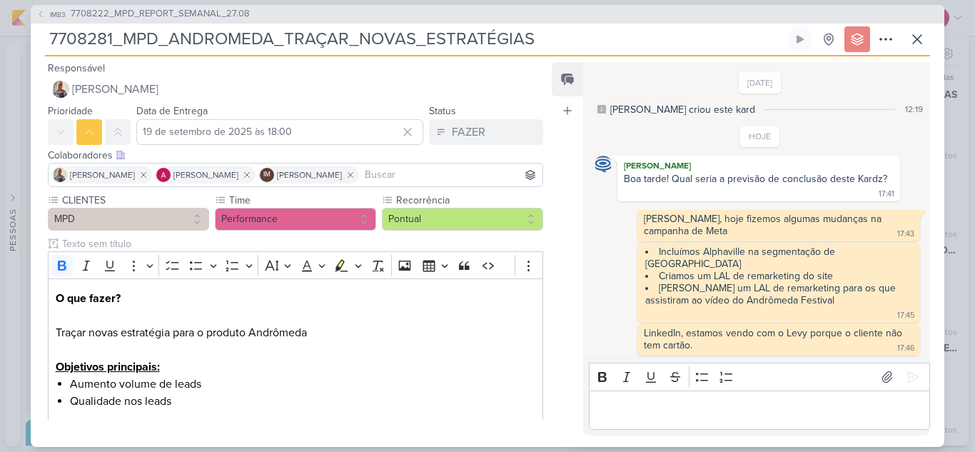
scroll to position [24, 0]
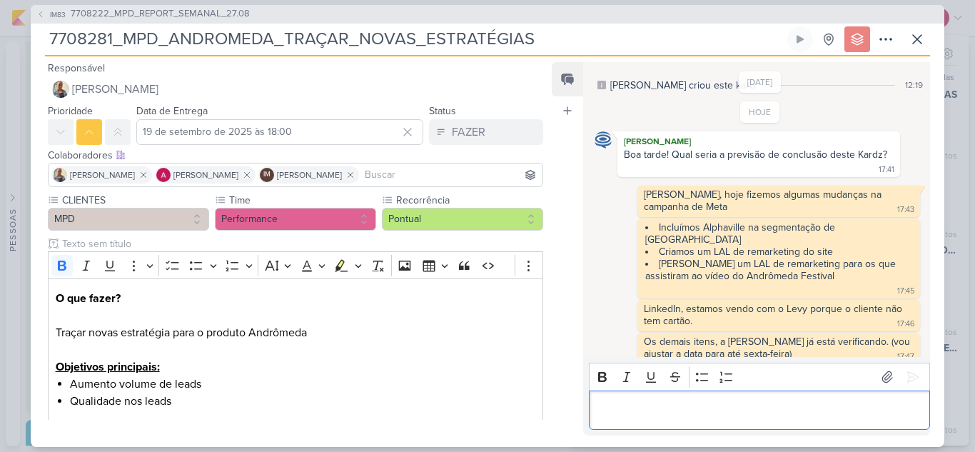
click at [624, 409] on p "Editor editing area: main" at bounding box center [759, 409] width 326 height 17
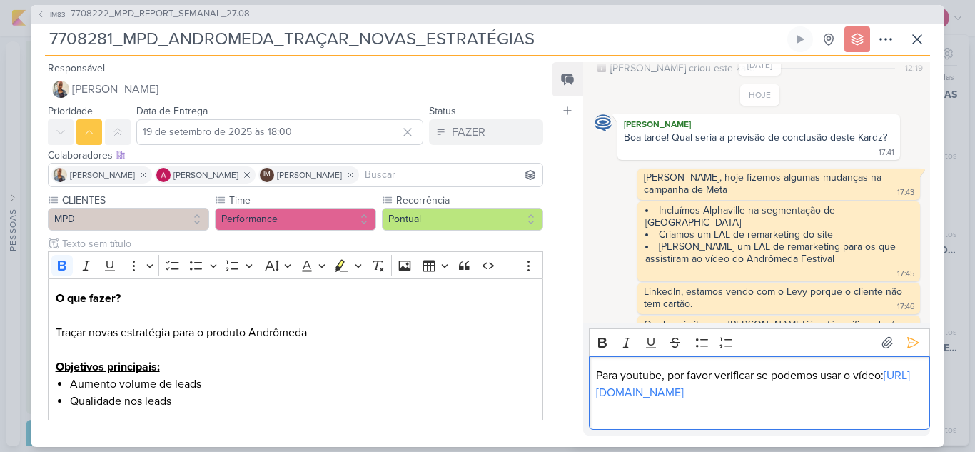
scroll to position [59, 0]
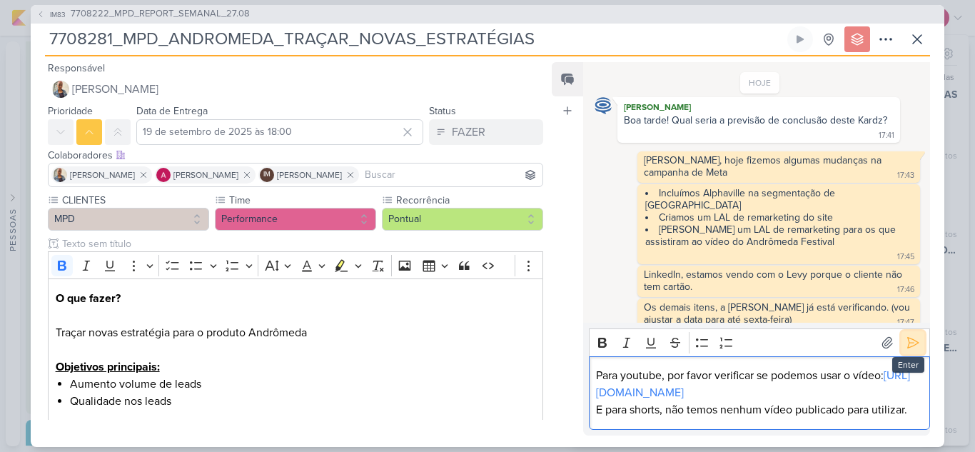
click at [905, 343] on icon at bounding box center [912, 342] width 14 height 14
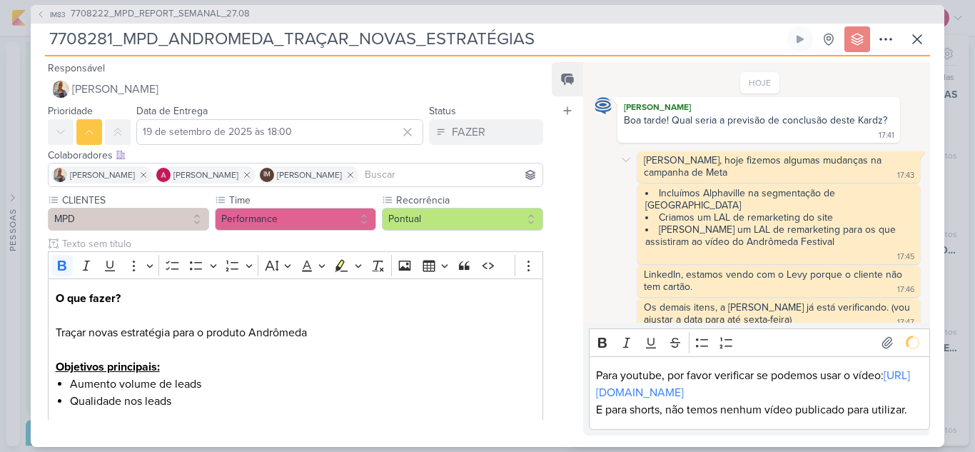
scroll to position [81, 0]
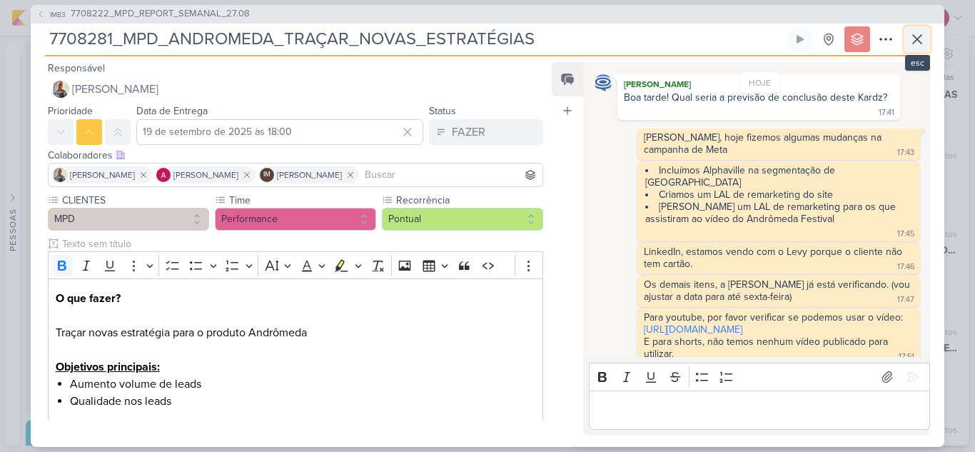
click at [908, 40] on icon at bounding box center [916, 39] width 17 height 17
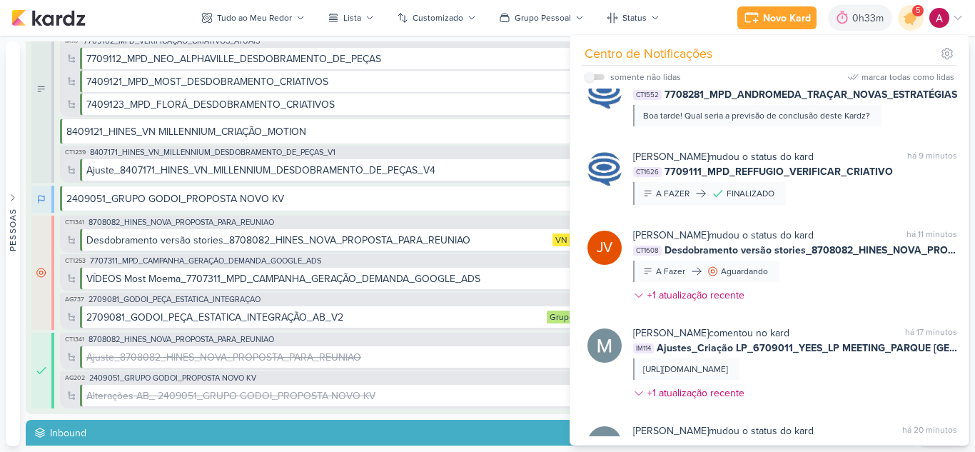
click at [598, 75] on label at bounding box center [594, 77] width 20 height 6
click at [594, 75] on input "checkbox" at bounding box center [589, 77] width 10 height 10
checkbox input "true"
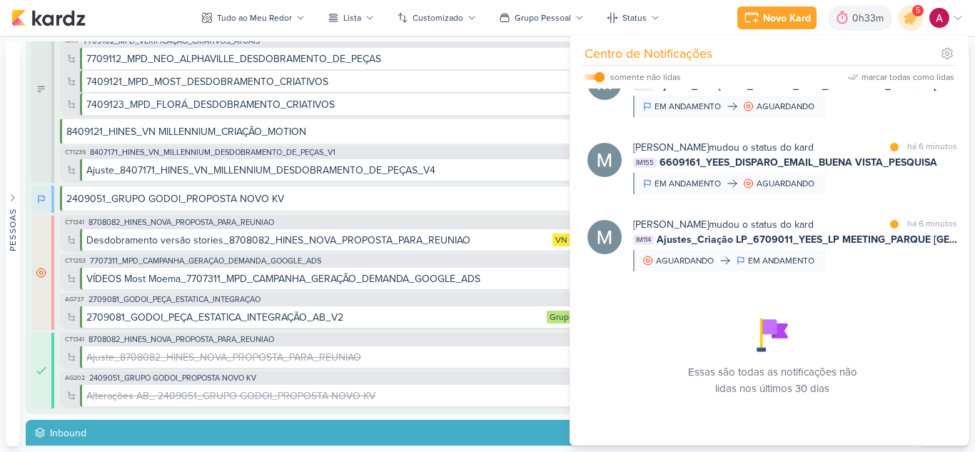
scroll to position [99, 0]
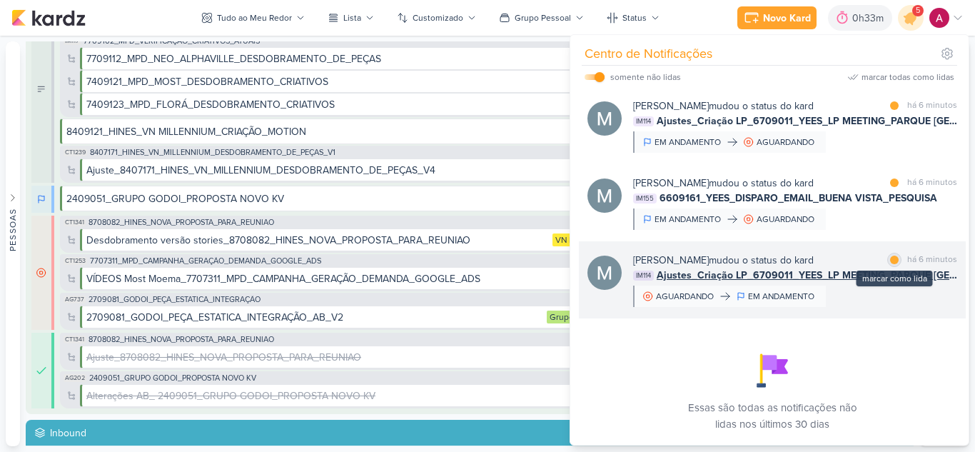
click at [890, 258] on div at bounding box center [894, 259] width 9 height 9
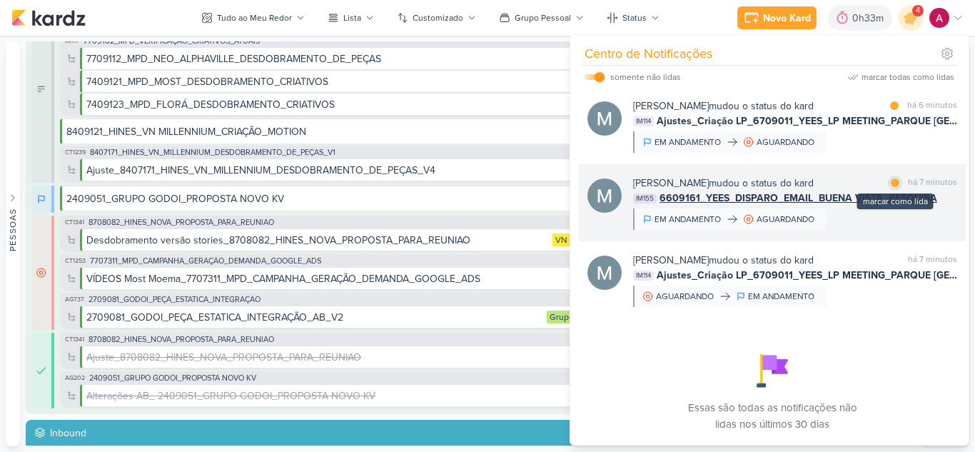
click at [892, 186] on div at bounding box center [894, 182] width 9 height 9
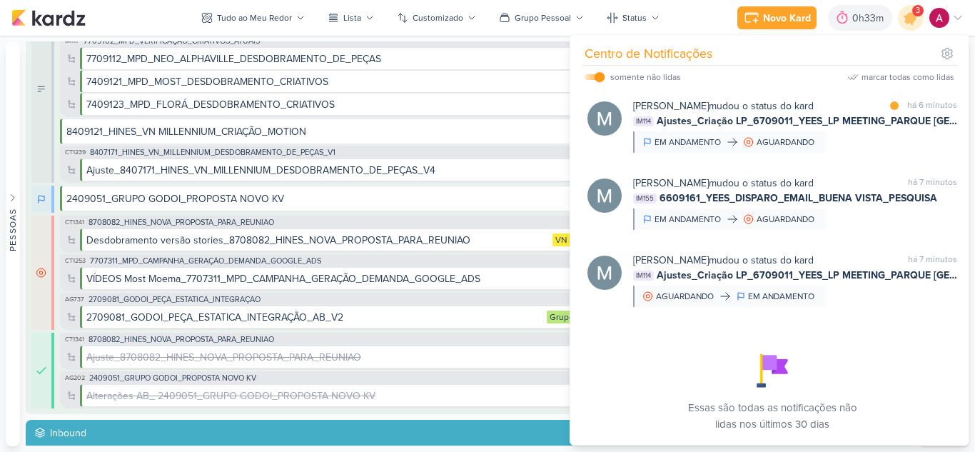
click at [882, 107] on div "Mariana Amorim mudou o status do kard marcar como lida há 6 minutos" at bounding box center [795, 105] width 324 height 15
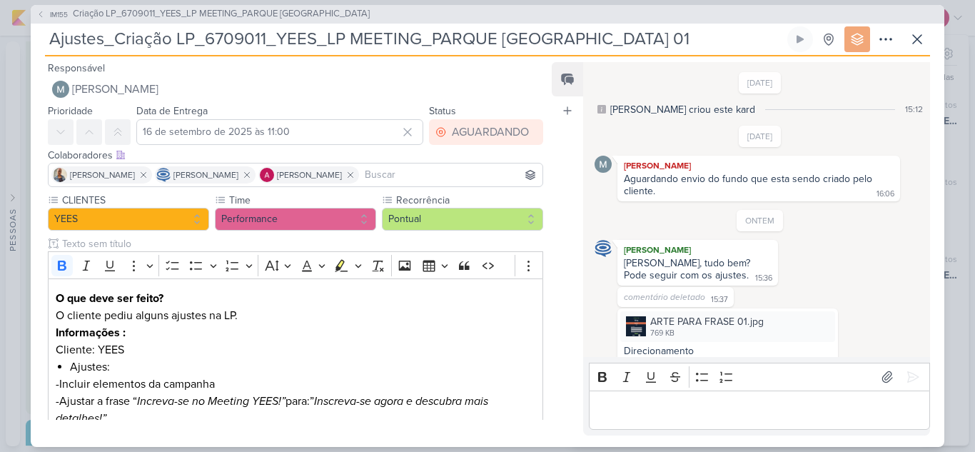
scroll to position [481, 0]
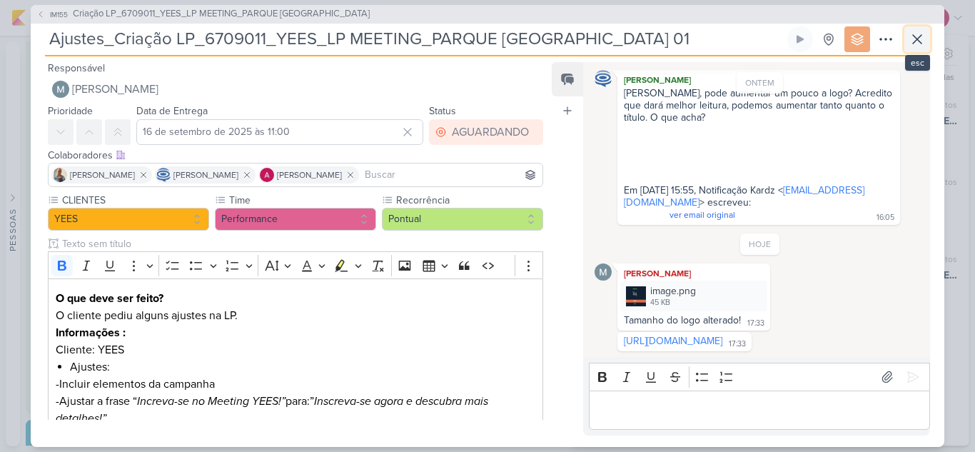
click at [917, 34] on icon at bounding box center [916, 39] width 17 height 17
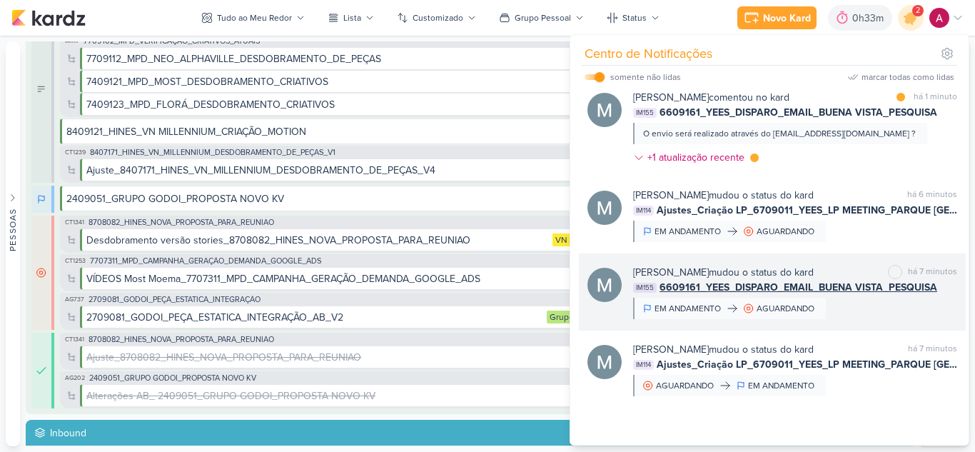
scroll to position [0, 0]
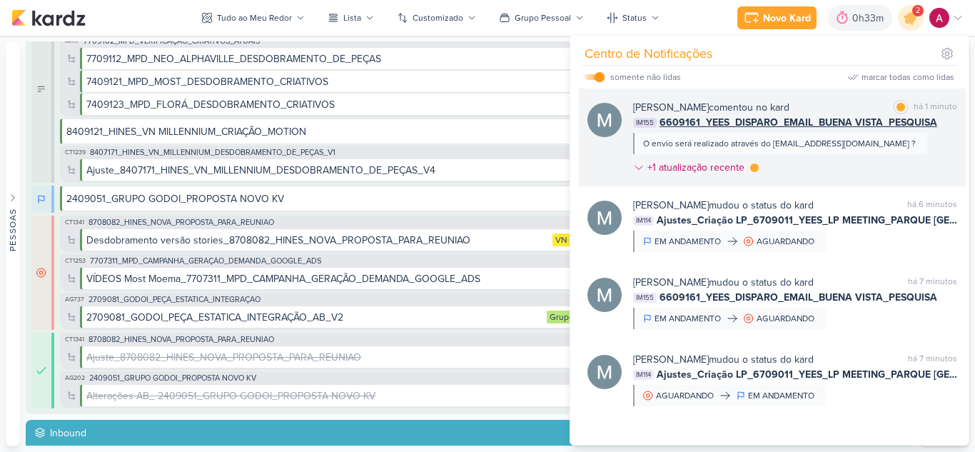
click at [835, 170] on div "Mariana Amorim comentou no kard marcar como lida há 1 minuto IM155 6609161_YEES…" at bounding box center [795, 140] width 324 height 81
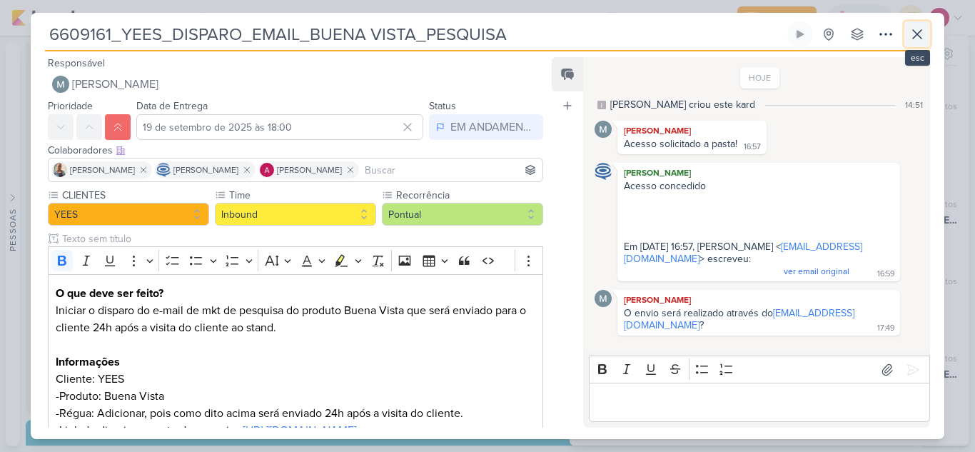
click at [921, 38] on icon at bounding box center [917, 34] width 9 height 9
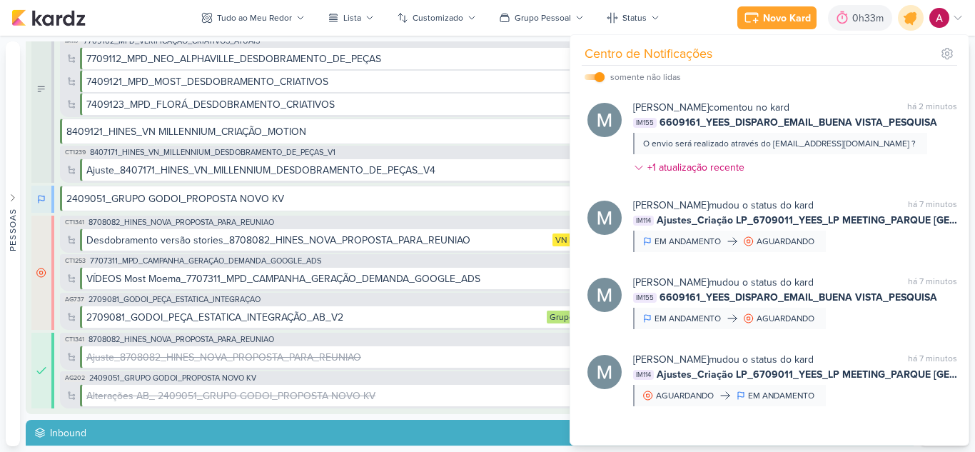
click at [909, 21] on icon at bounding box center [910, 17] width 17 height 17
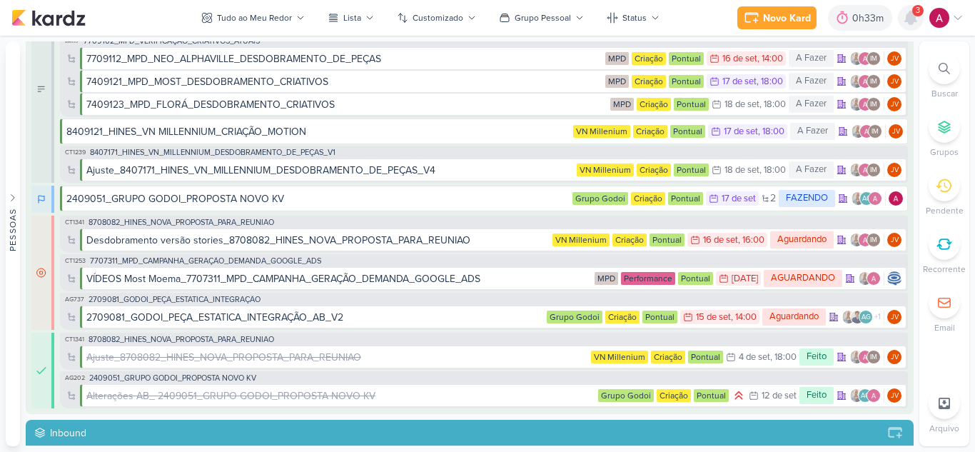
click at [905, 25] on icon at bounding box center [910, 17] width 17 height 17
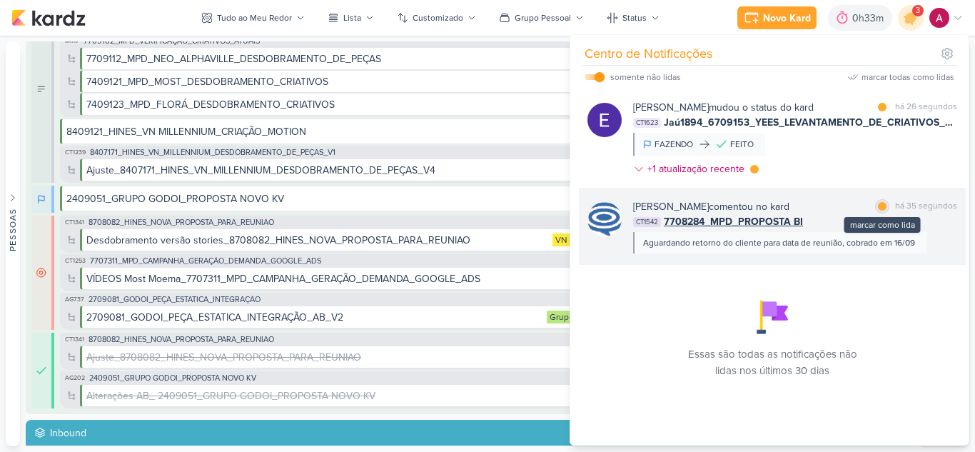
click at [878, 207] on div at bounding box center [882, 206] width 9 height 9
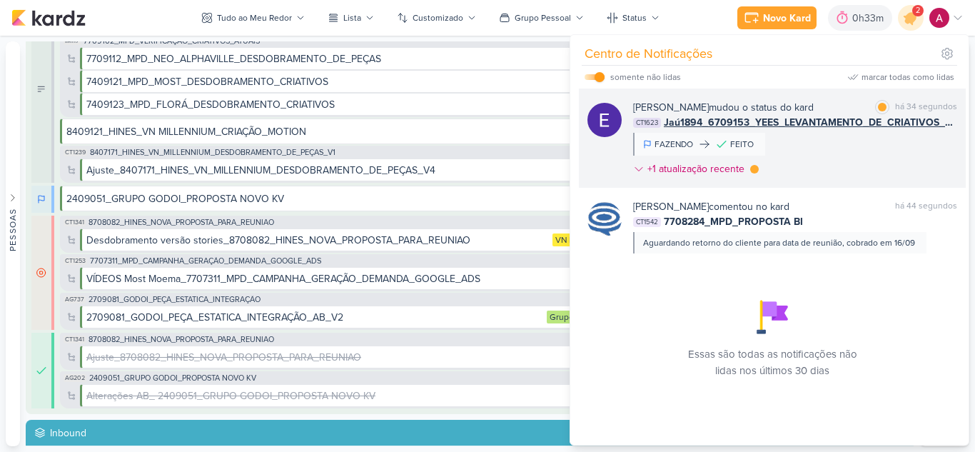
click at [864, 153] on div "Eduardo Quaresma mudou o status do kard marcar como lida há 34 segundos CT1623 …" at bounding box center [795, 141] width 324 height 82
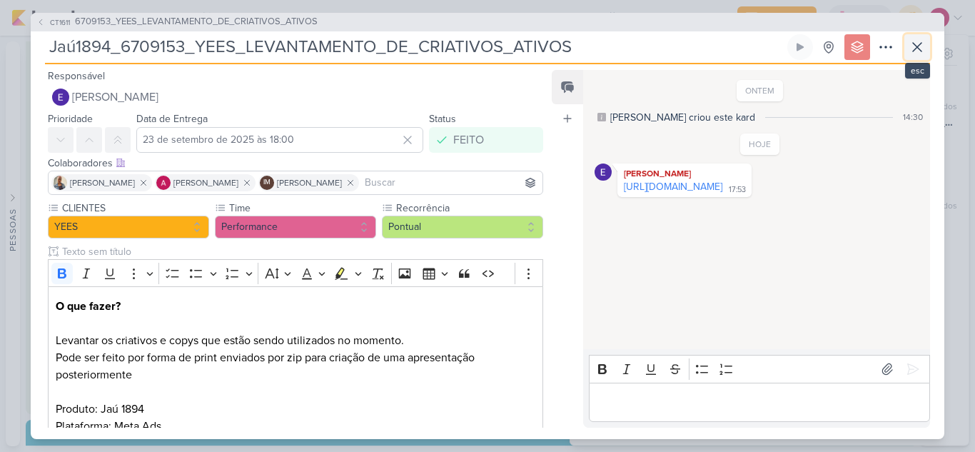
click at [915, 51] on icon at bounding box center [916, 47] width 17 height 17
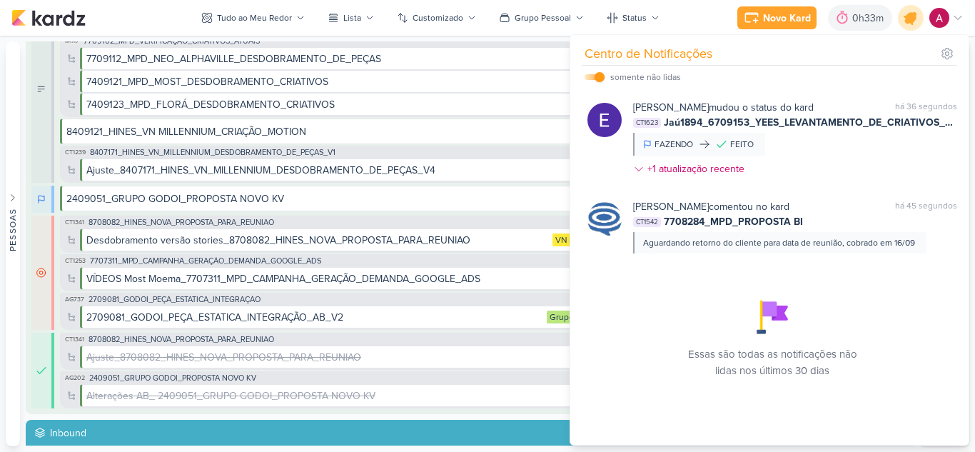
click at [906, 14] on icon at bounding box center [910, 18] width 24 height 24
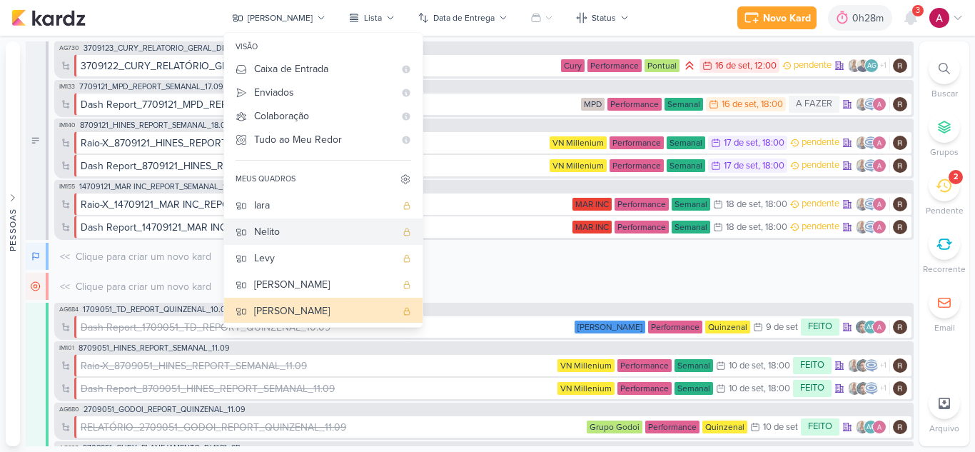
click at [306, 227] on div "Nelito" at bounding box center [324, 231] width 141 height 15
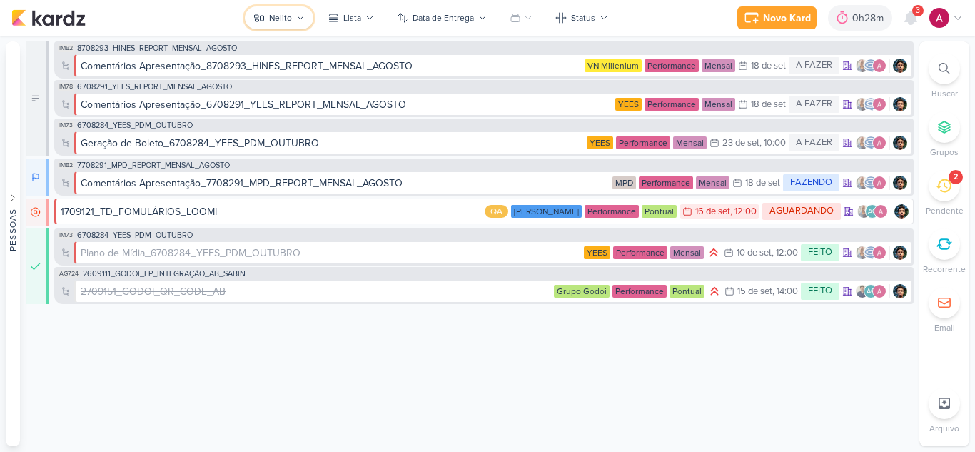
click at [297, 15] on icon at bounding box center [300, 18] width 9 height 9
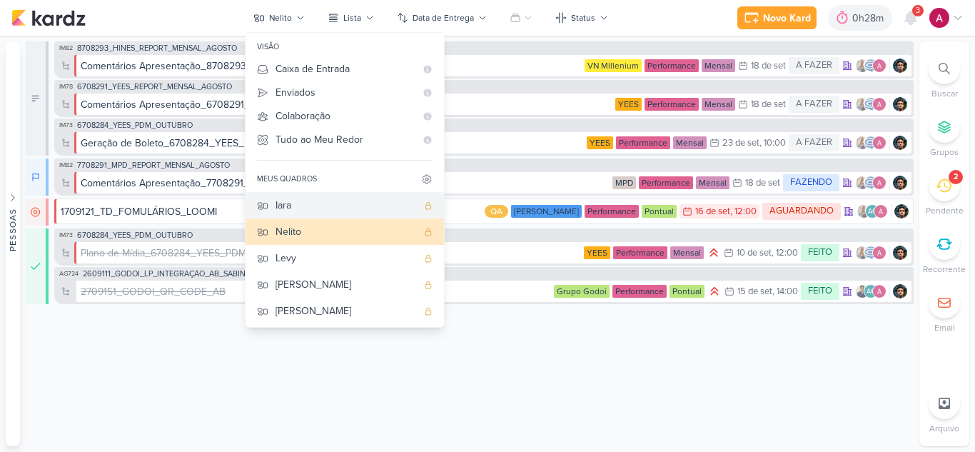
click at [285, 207] on div "Iara" at bounding box center [345, 205] width 141 height 15
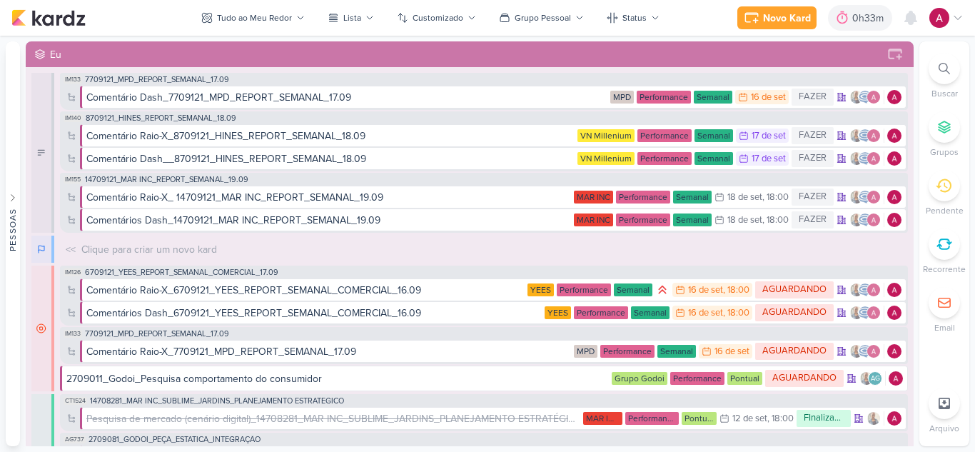
scroll to position [571, 0]
